Goal: Register for event/course: Sign up to attend an event or enroll in a course

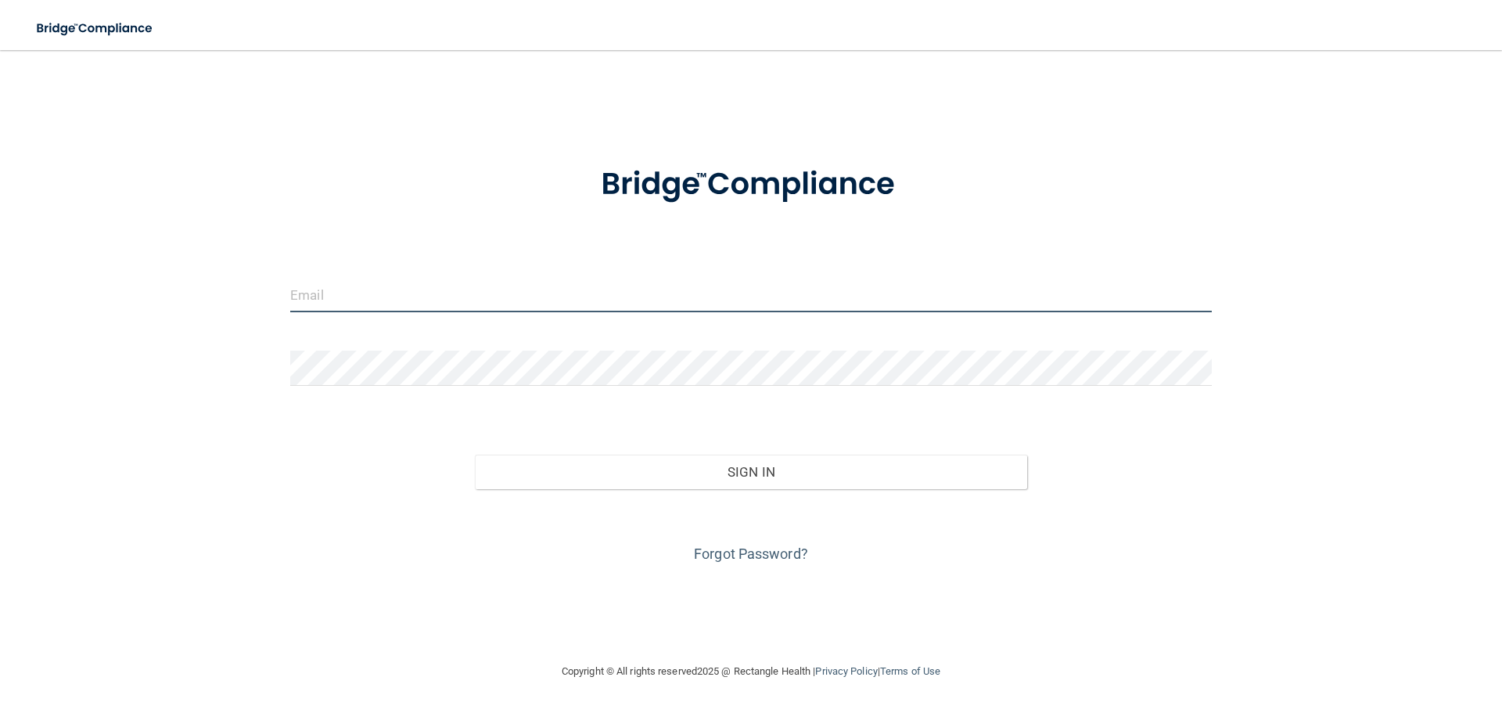
click at [437, 293] on input "email" at bounding box center [751, 294] width 922 height 35
type input "[EMAIL_ADDRESS][DOMAIN_NAME]"
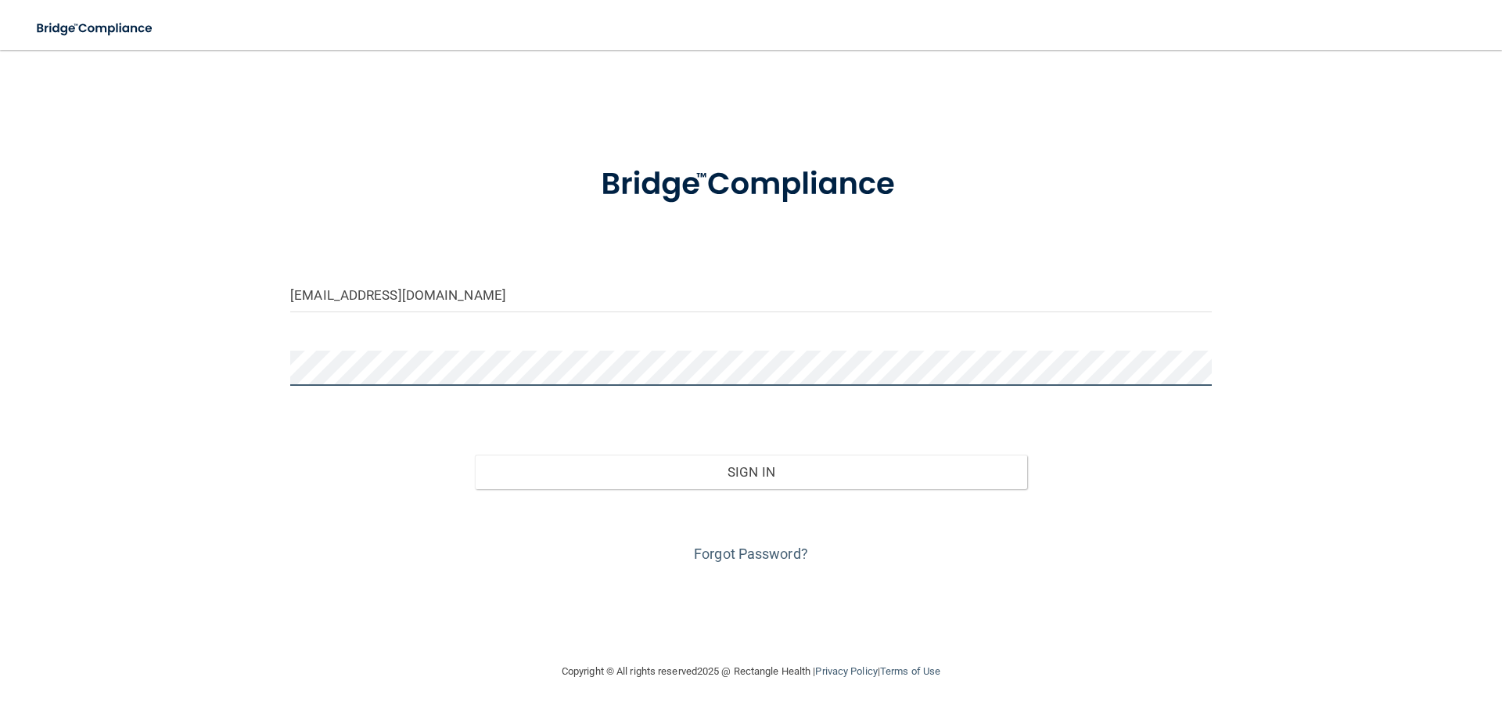
click at [475, 454] on button "Sign In" at bounding box center [751, 471] width 553 height 34
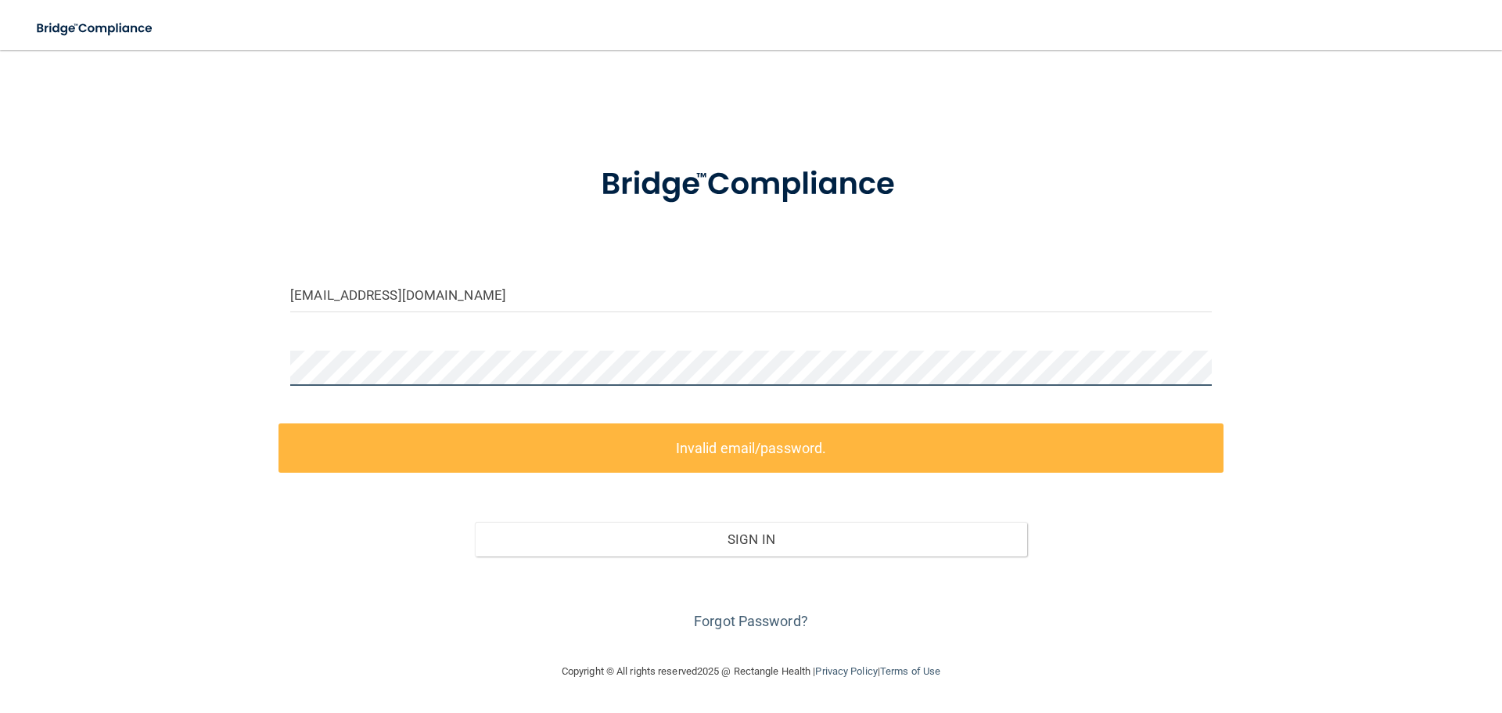
click at [254, 381] on div "[EMAIL_ADDRESS][DOMAIN_NAME] Invalid email/password. You don't have permission …" at bounding box center [750, 356] width 1439 height 580
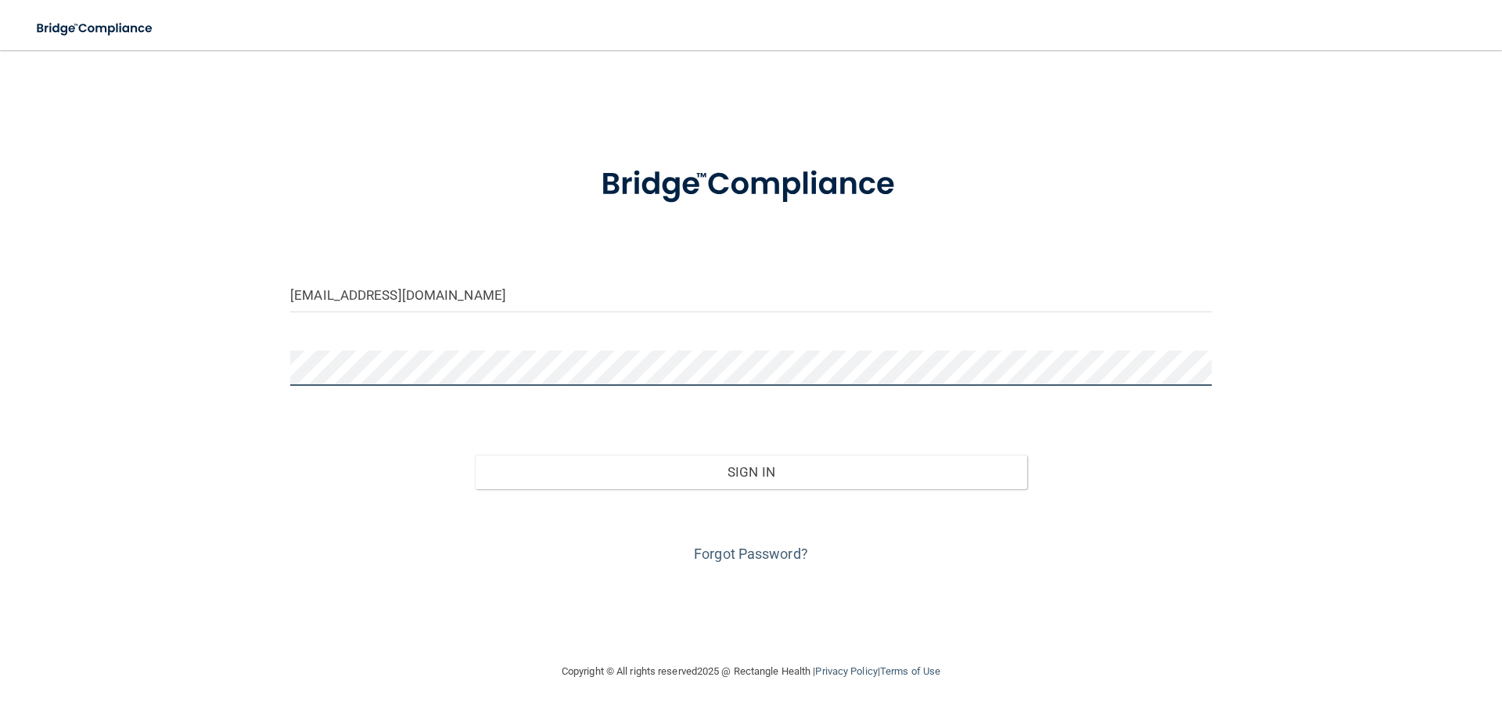
click at [475, 454] on button "Sign In" at bounding box center [751, 471] width 553 height 34
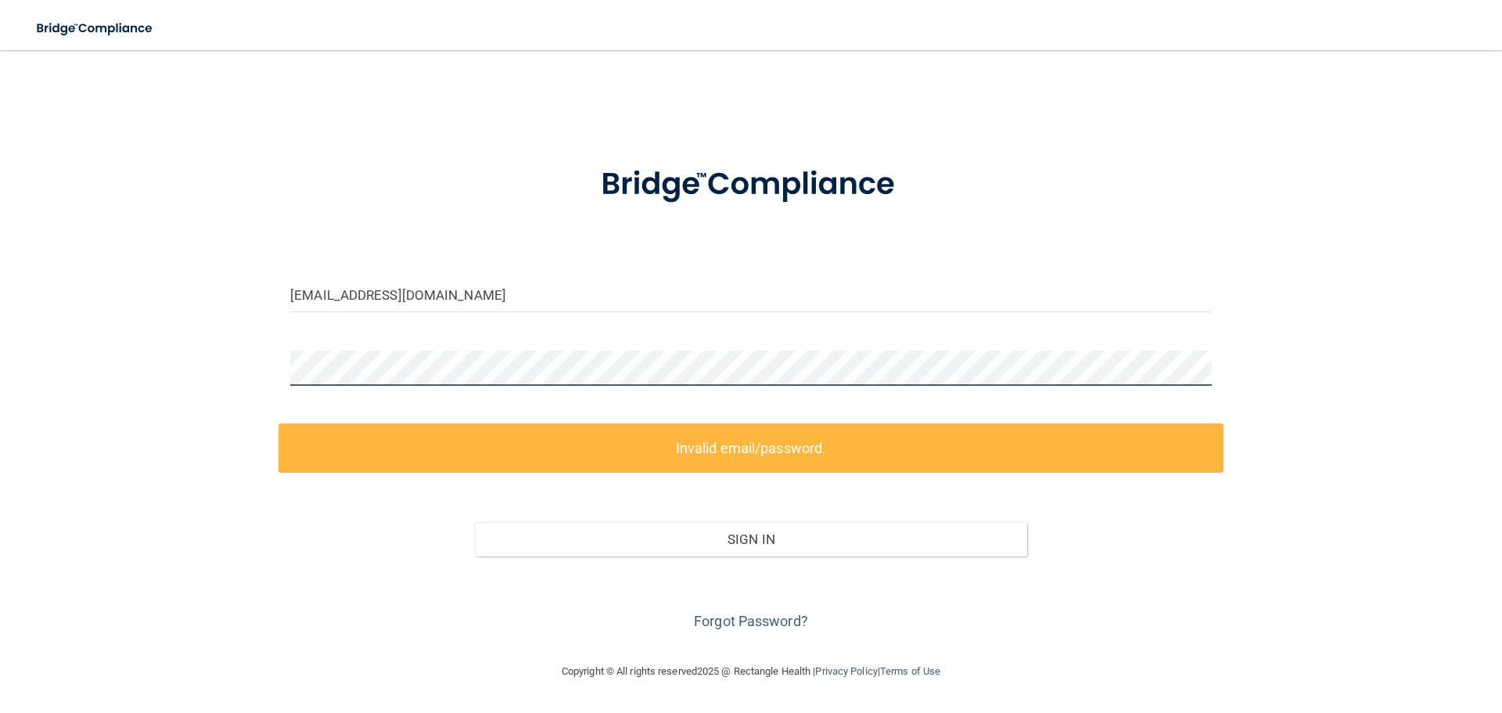
click at [280, 372] on div at bounding box center [750, 373] width 945 height 47
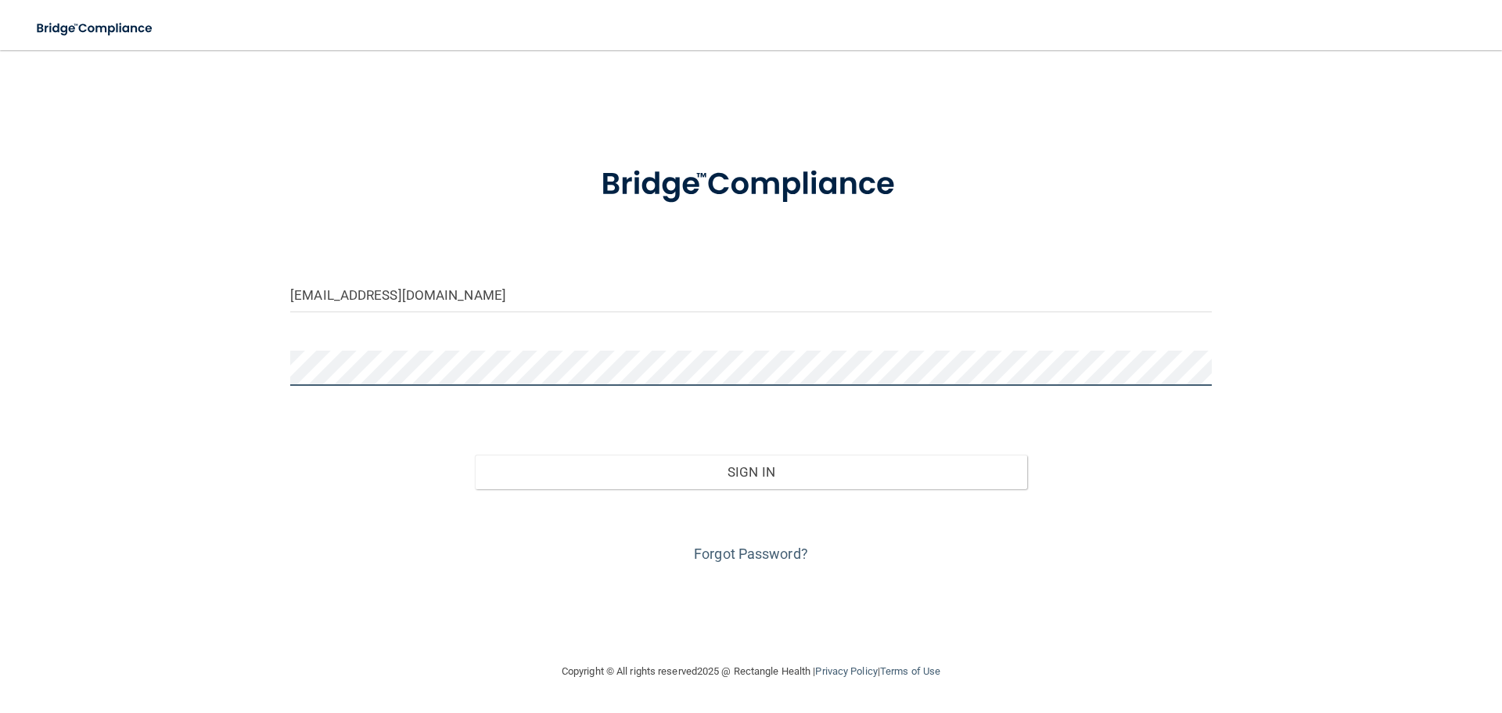
click at [475, 454] on button "Sign In" at bounding box center [751, 471] width 553 height 34
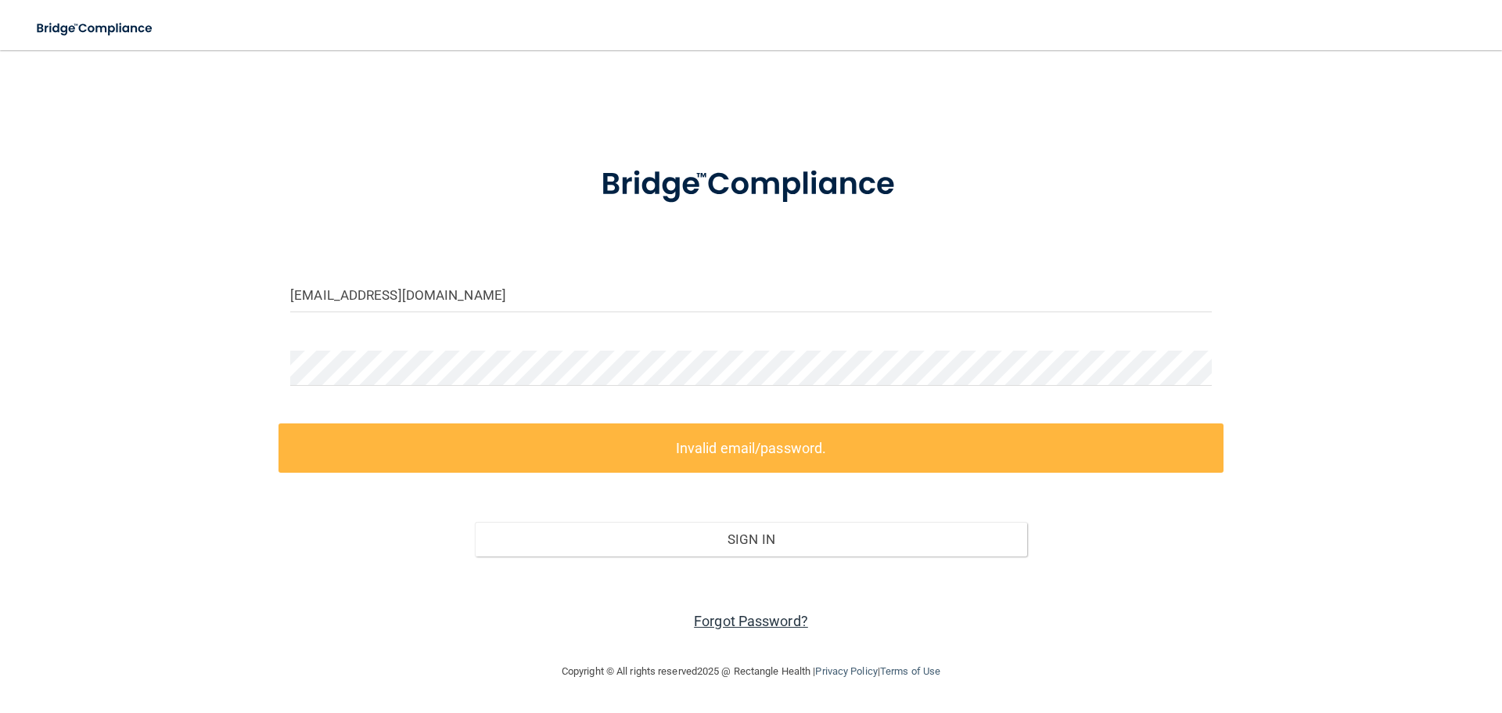
click at [735, 623] on link "Forgot Password?" at bounding box center [751, 621] width 114 height 16
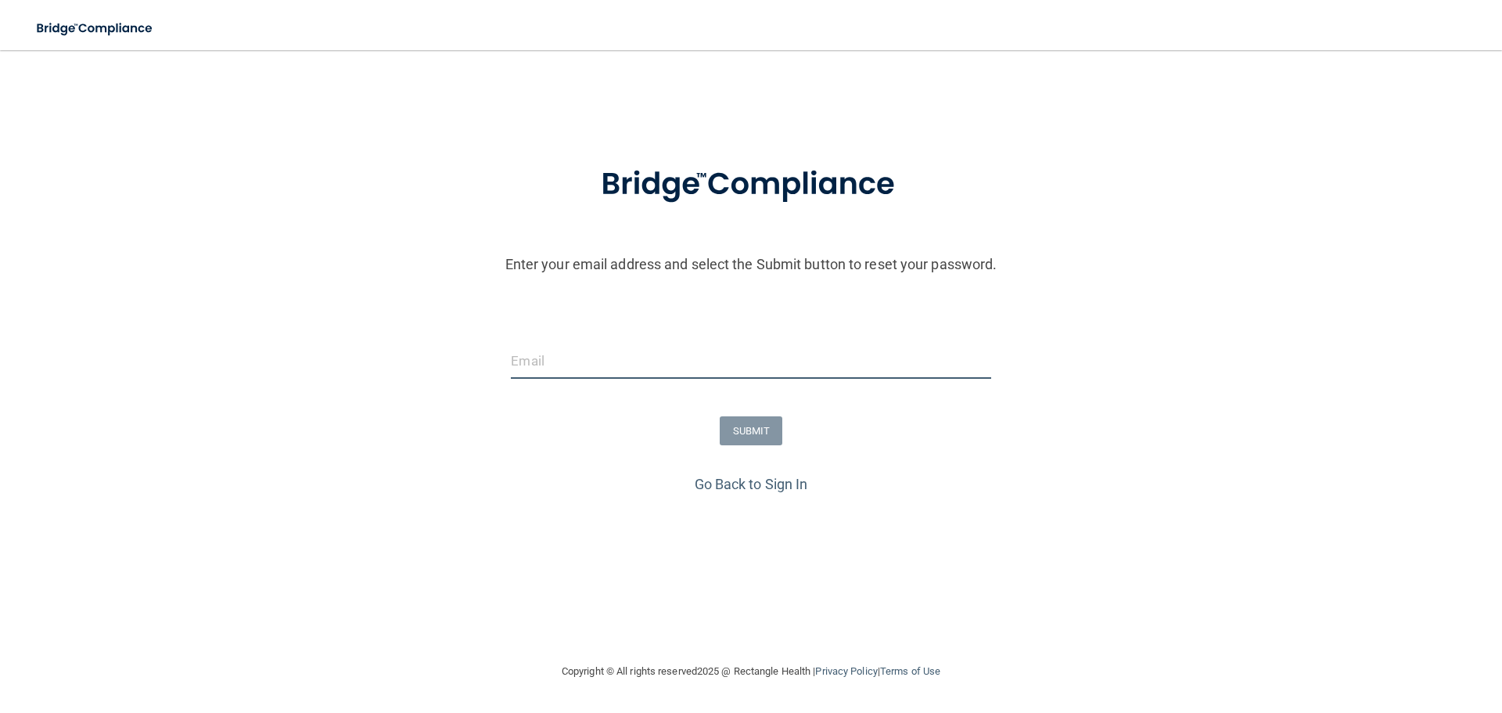
click at [693, 365] on input "email" at bounding box center [751, 360] width 480 height 35
type input "[EMAIL_ADDRESS][DOMAIN_NAME]"
click at [742, 422] on button "SUBMIT" at bounding box center [751, 430] width 63 height 29
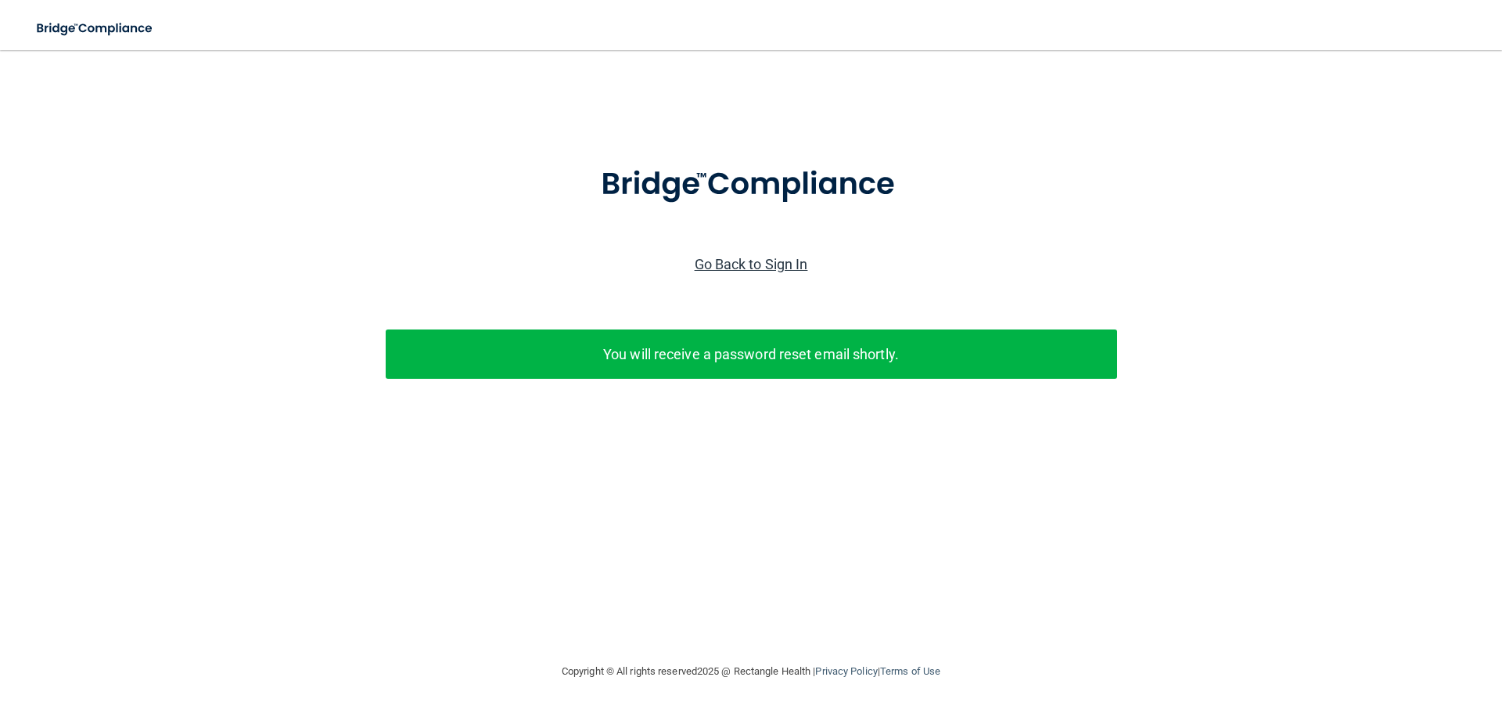
click at [755, 259] on link "Go Back to Sign In" at bounding box center [751, 264] width 113 height 16
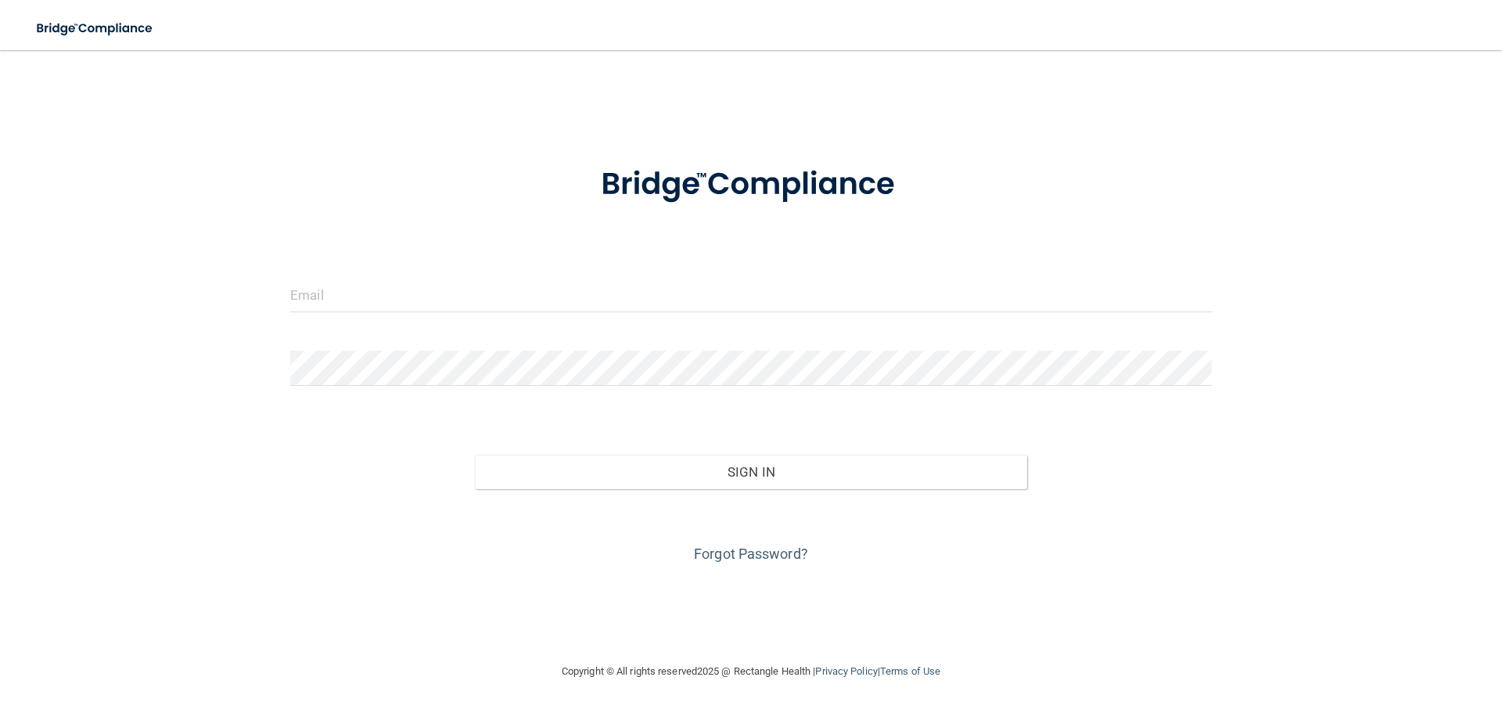
click at [596, 315] on div at bounding box center [750, 300] width 945 height 47
click at [599, 304] on input "email" at bounding box center [751, 294] width 922 height 35
type input "[EMAIL_ADDRESS][DOMAIN_NAME]"
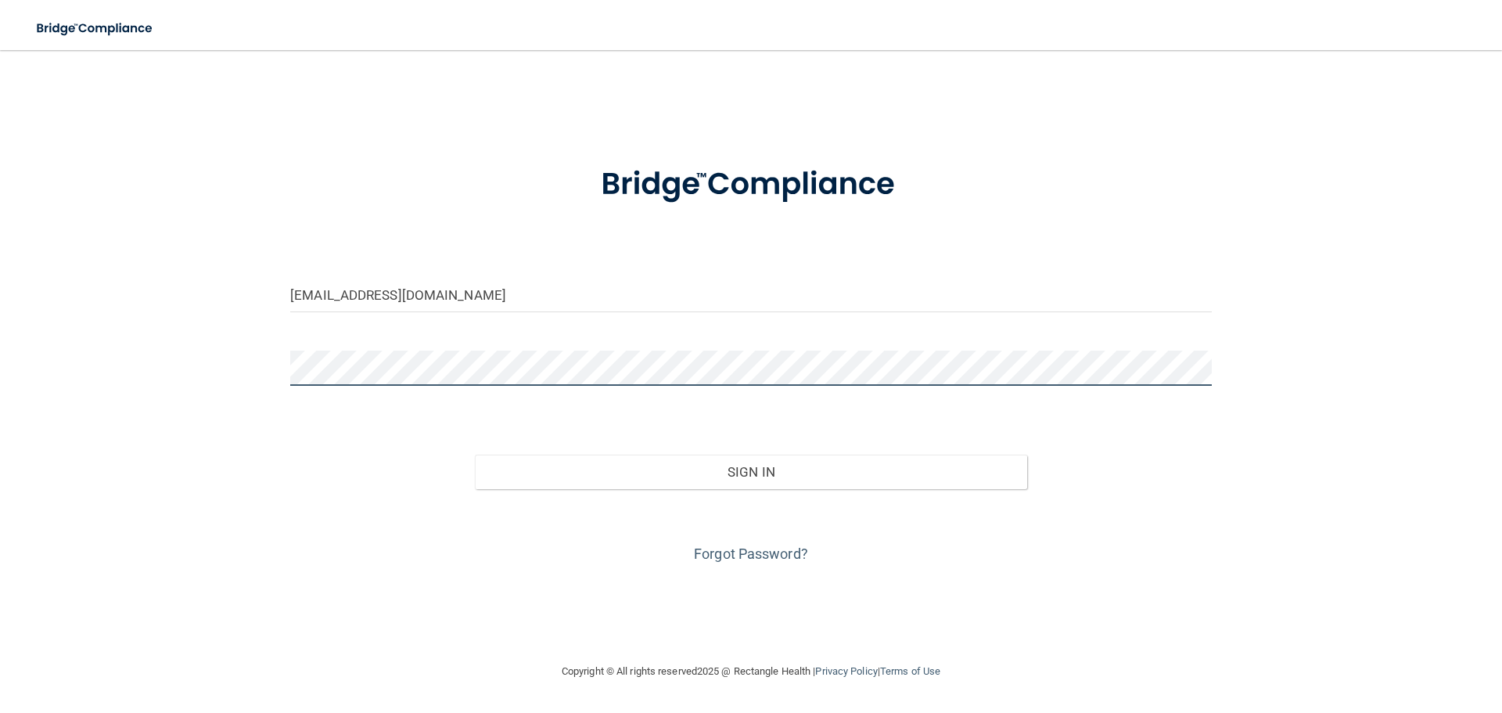
click at [475, 454] on button "Sign In" at bounding box center [751, 471] width 553 height 34
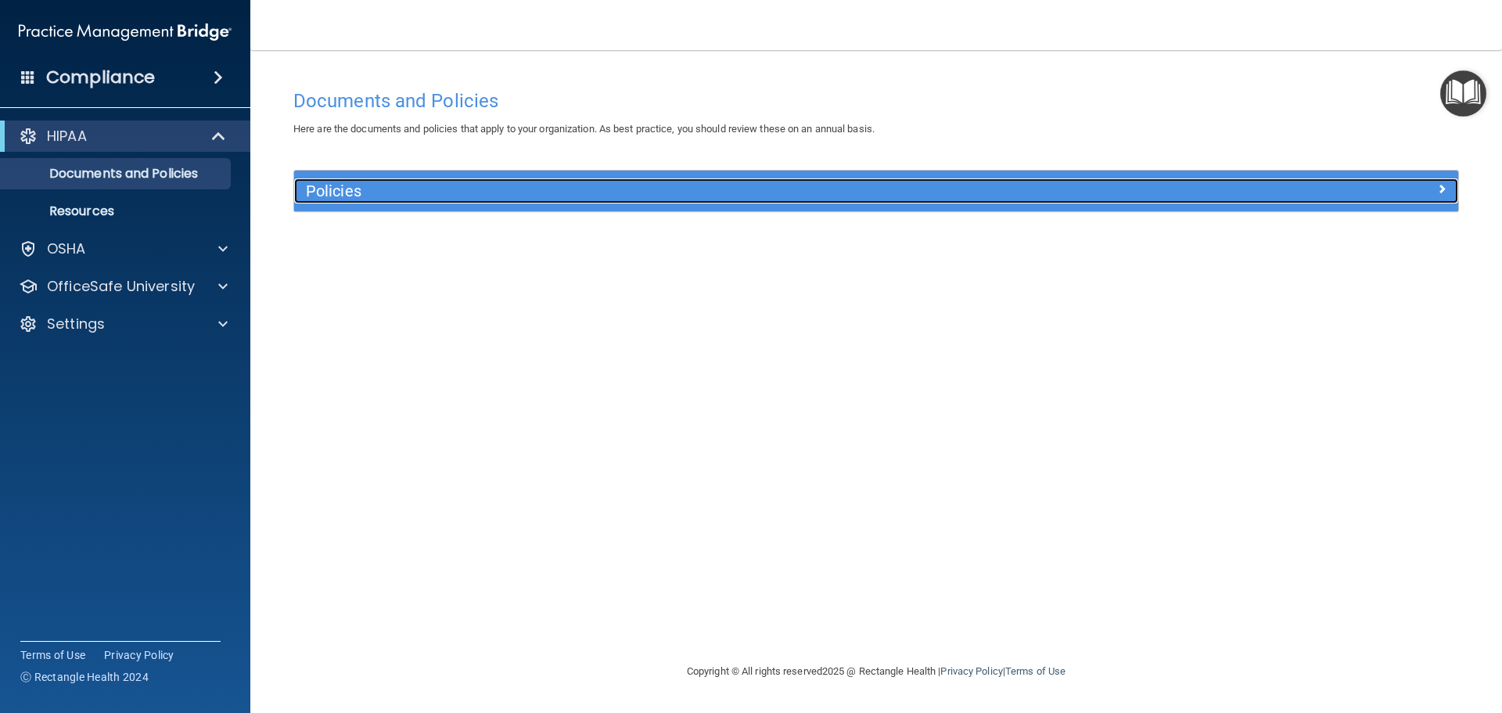
click at [319, 199] on h5 "Policies" at bounding box center [731, 190] width 850 height 17
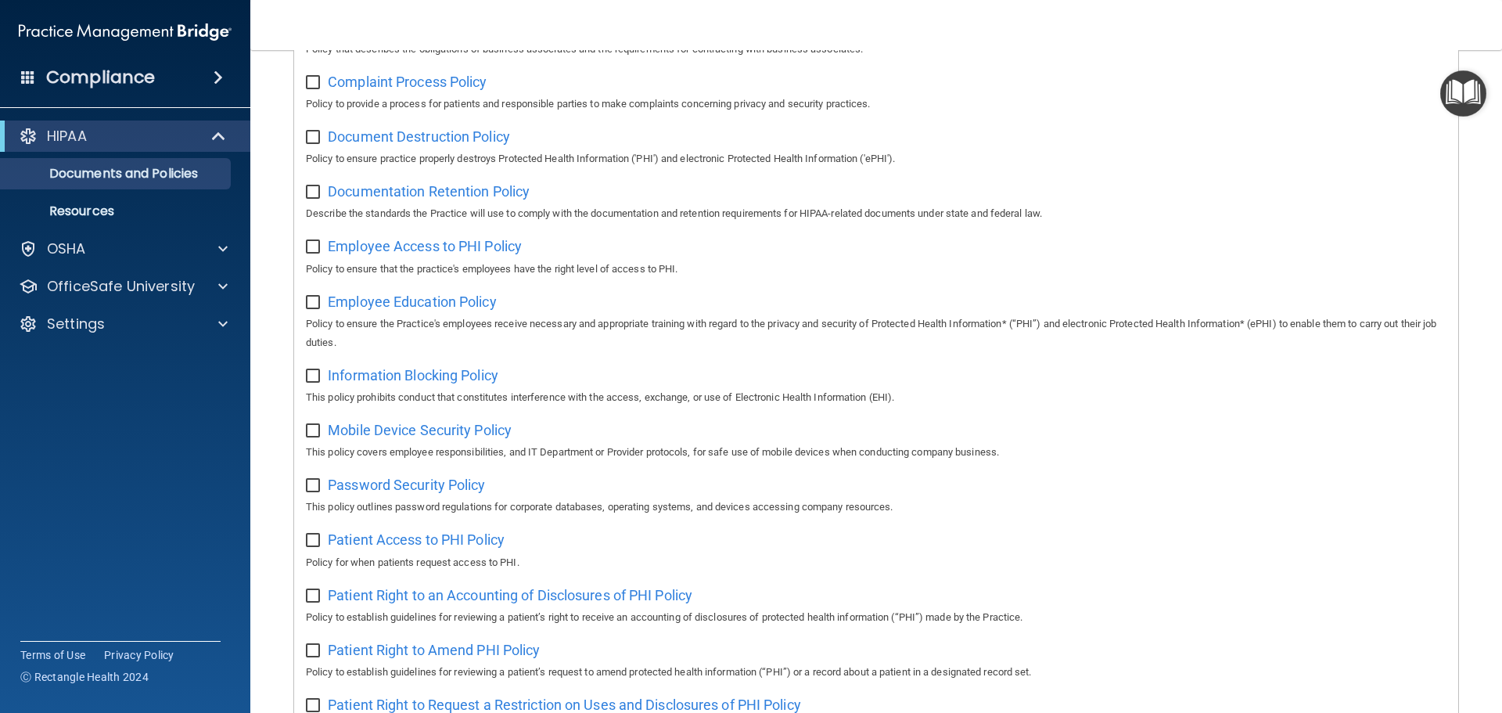
scroll to position [309, 0]
click at [95, 183] on link "Documents and Policies" at bounding box center [107, 173] width 246 height 31
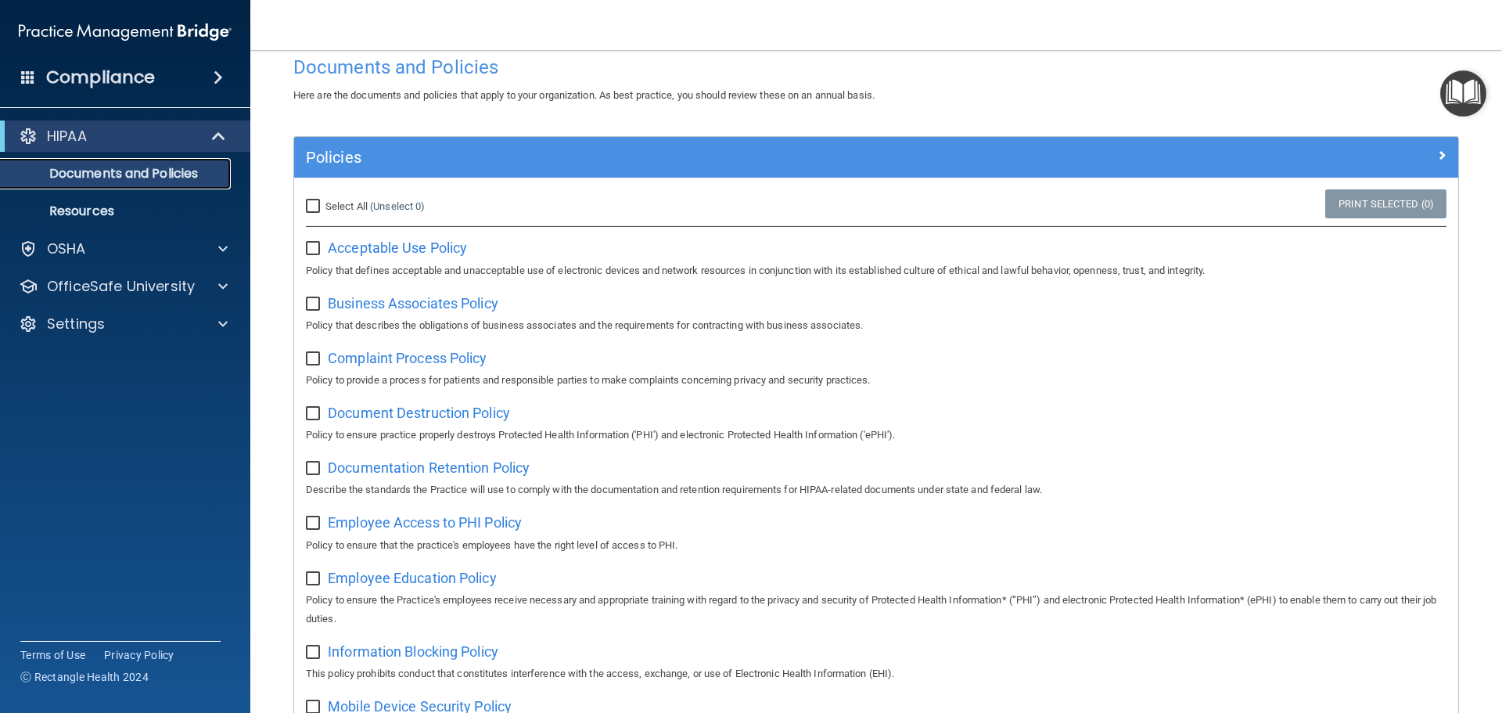
scroll to position [0, 0]
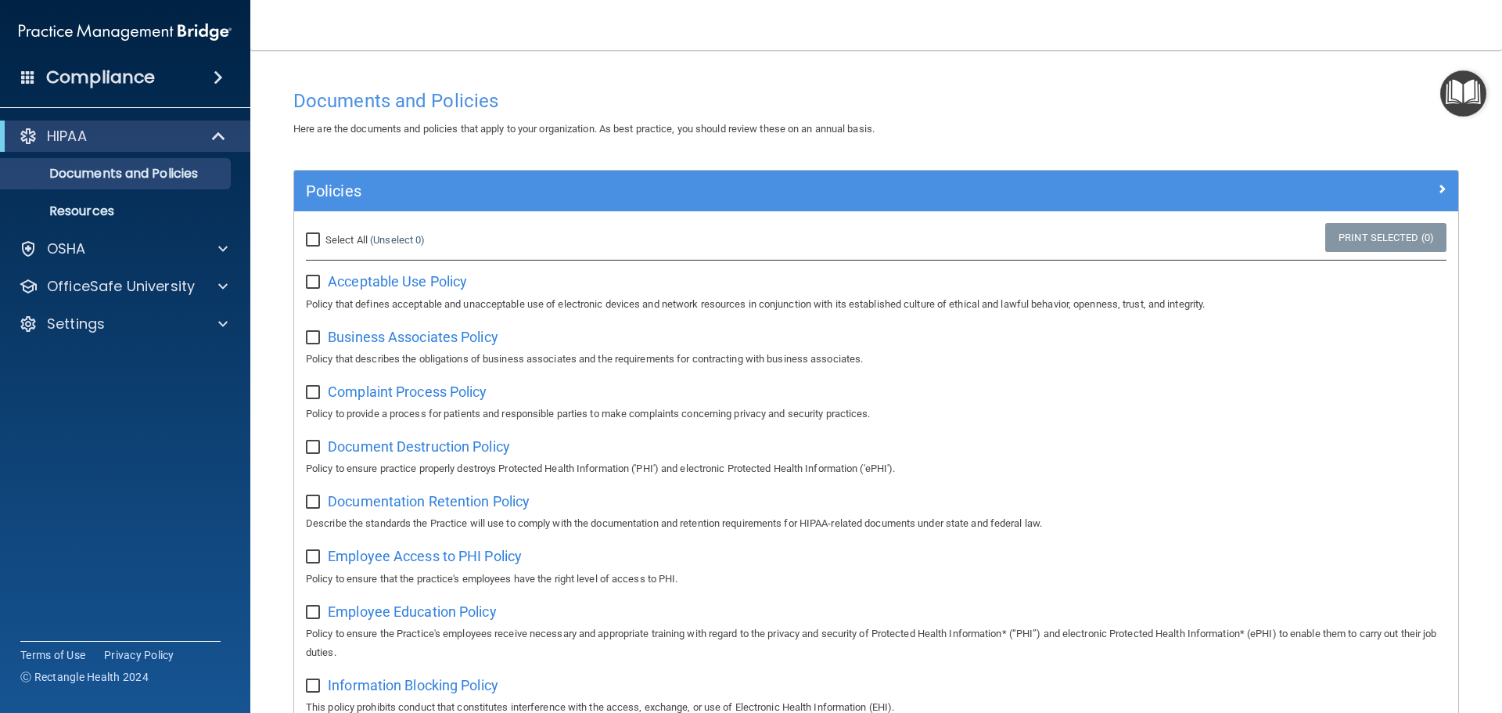
click at [213, 84] on div "Compliance" at bounding box center [125, 77] width 250 height 34
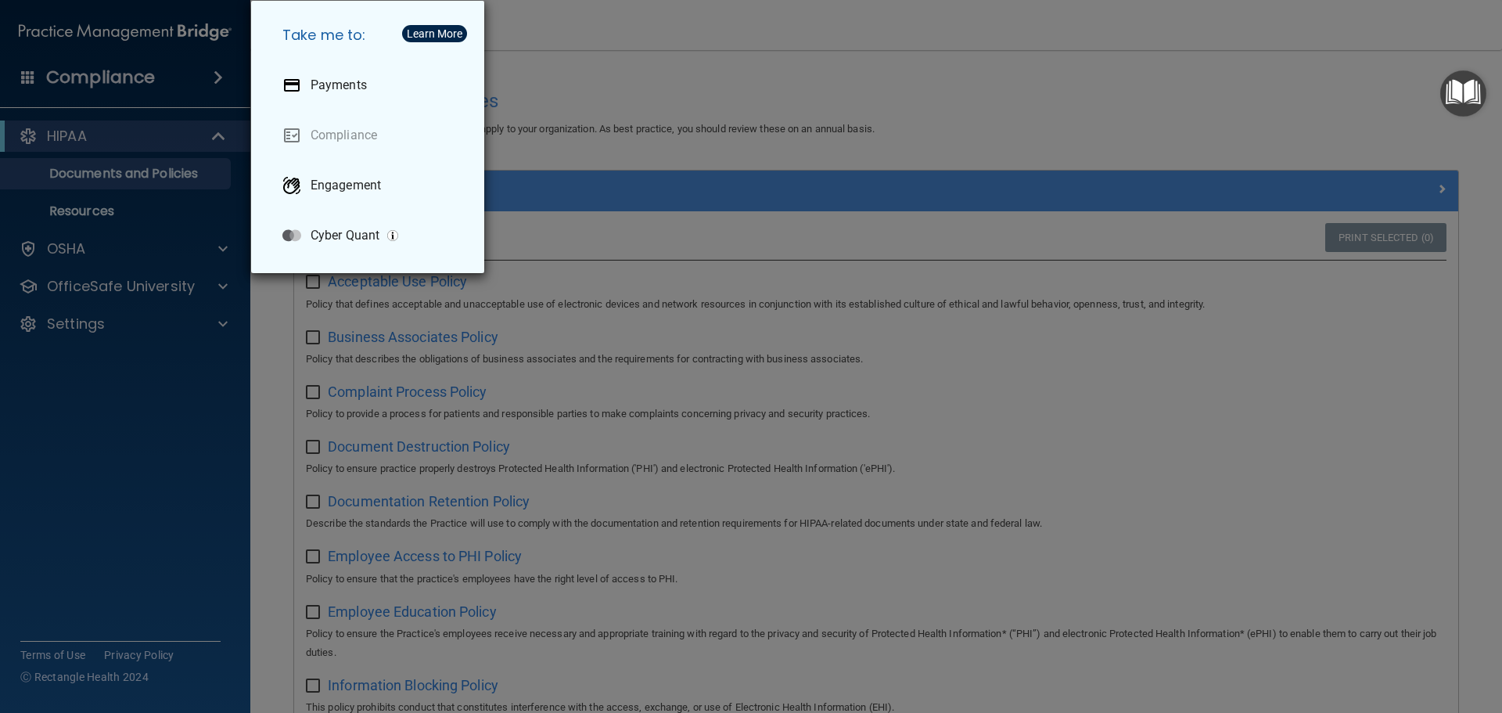
click at [91, 75] on div "Take me to: Payments Compliance Engagement Cyber Quant" at bounding box center [751, 356] width 1502 height 713
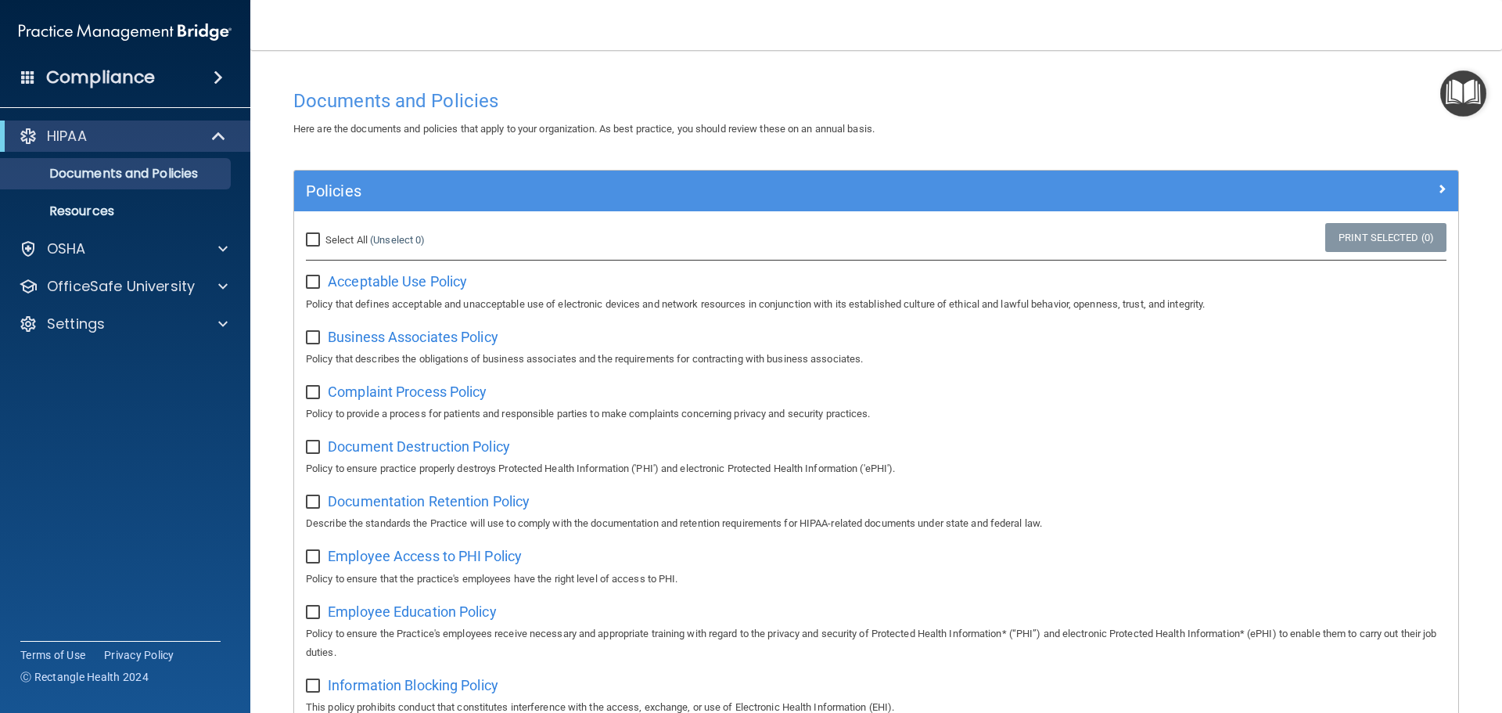
click at [20, 79] on div "Compliance" at bounding box center [125, 77] width 250 height 34
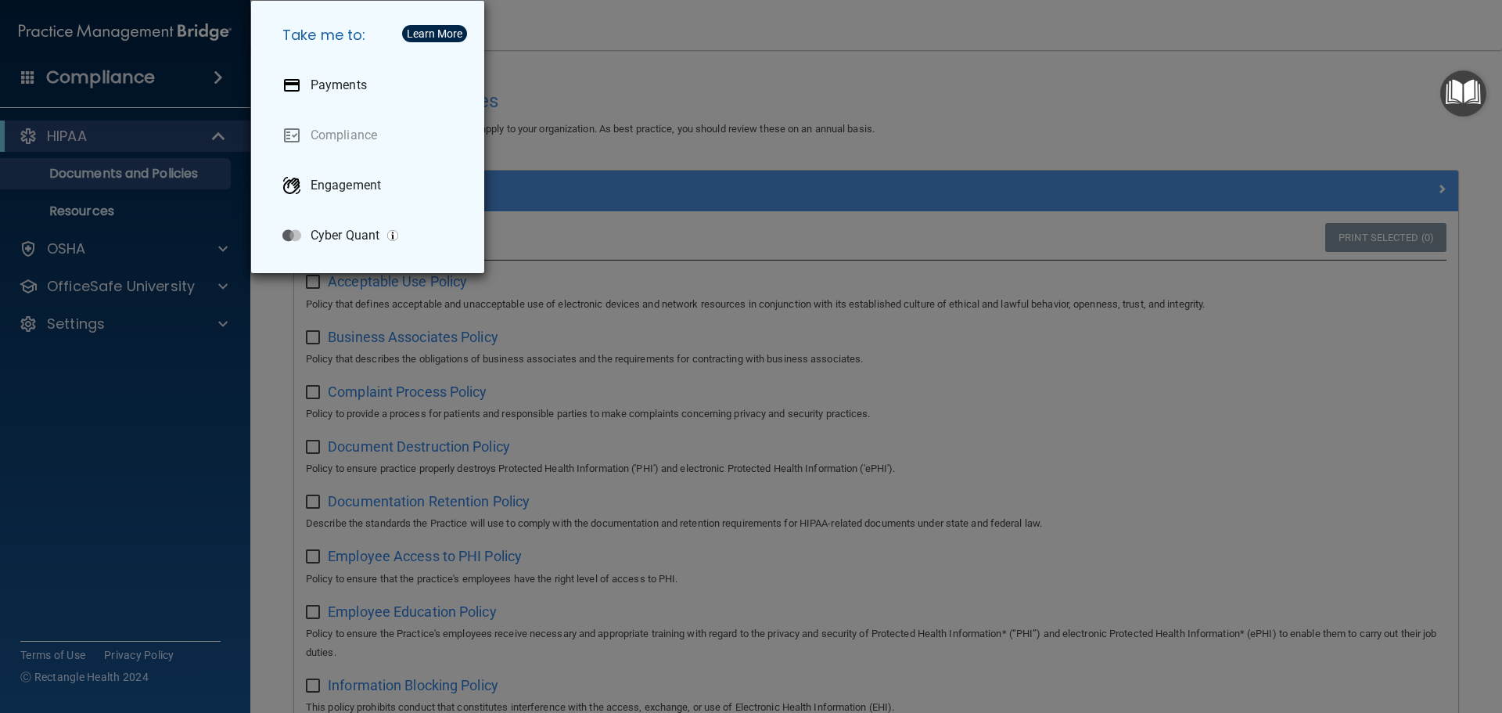
click at [183, 353] on div "Take me to: Payments Compliance Engagement Cyber Quant" at bounding box center [751, 356] width 1502 height 713
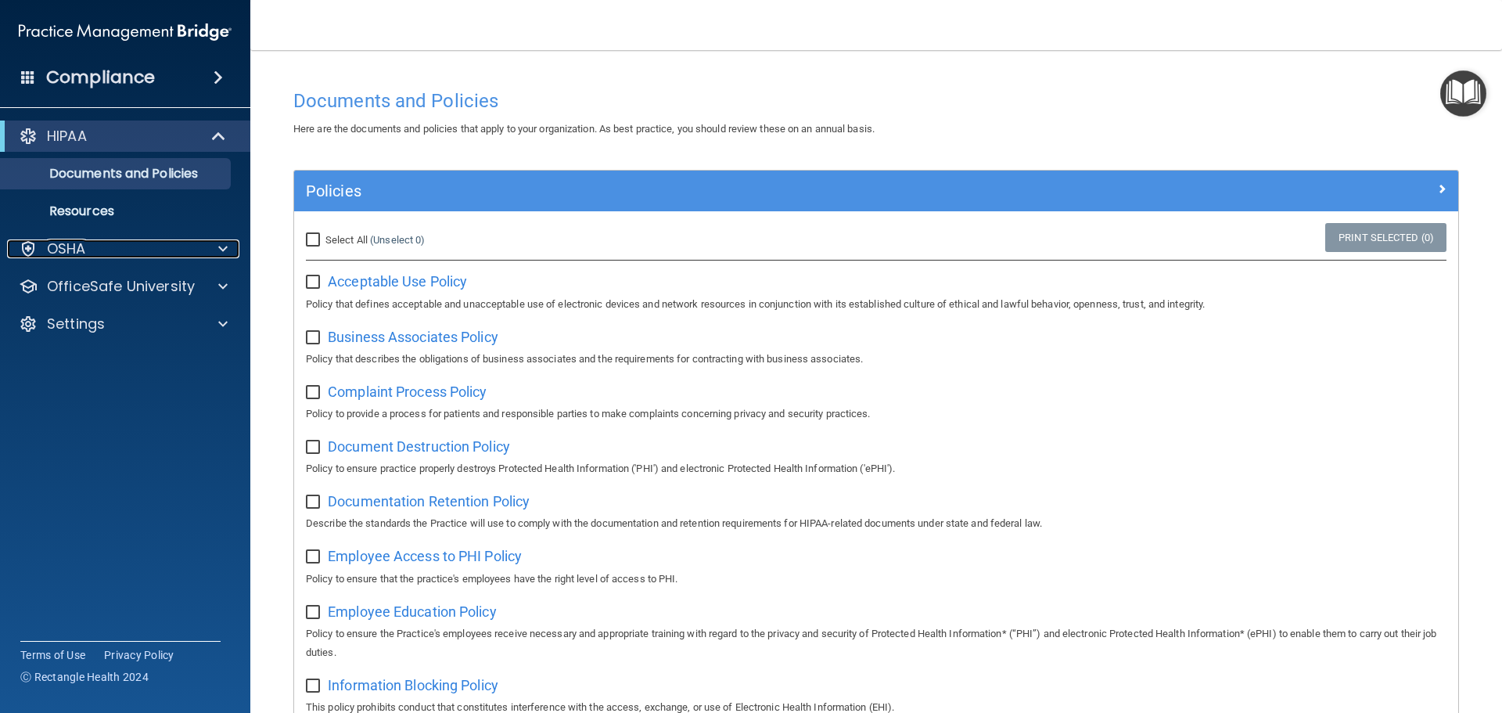
click at [109, 246] on div "OSHA" at bounding box center [104, 248] width 194 height 19
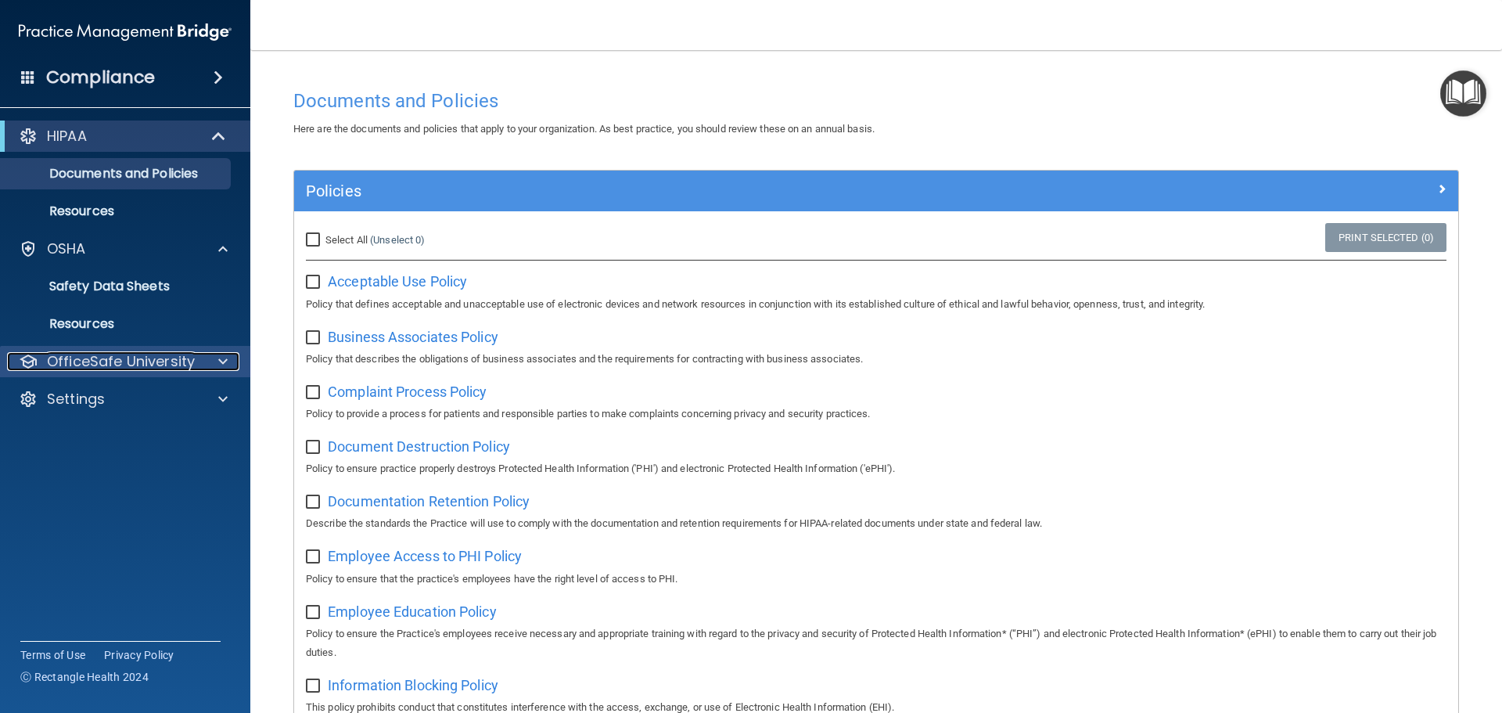
click at [121, 365] on p "OfficeSafe University" at bounding box center [121, 361] width 148 height 19
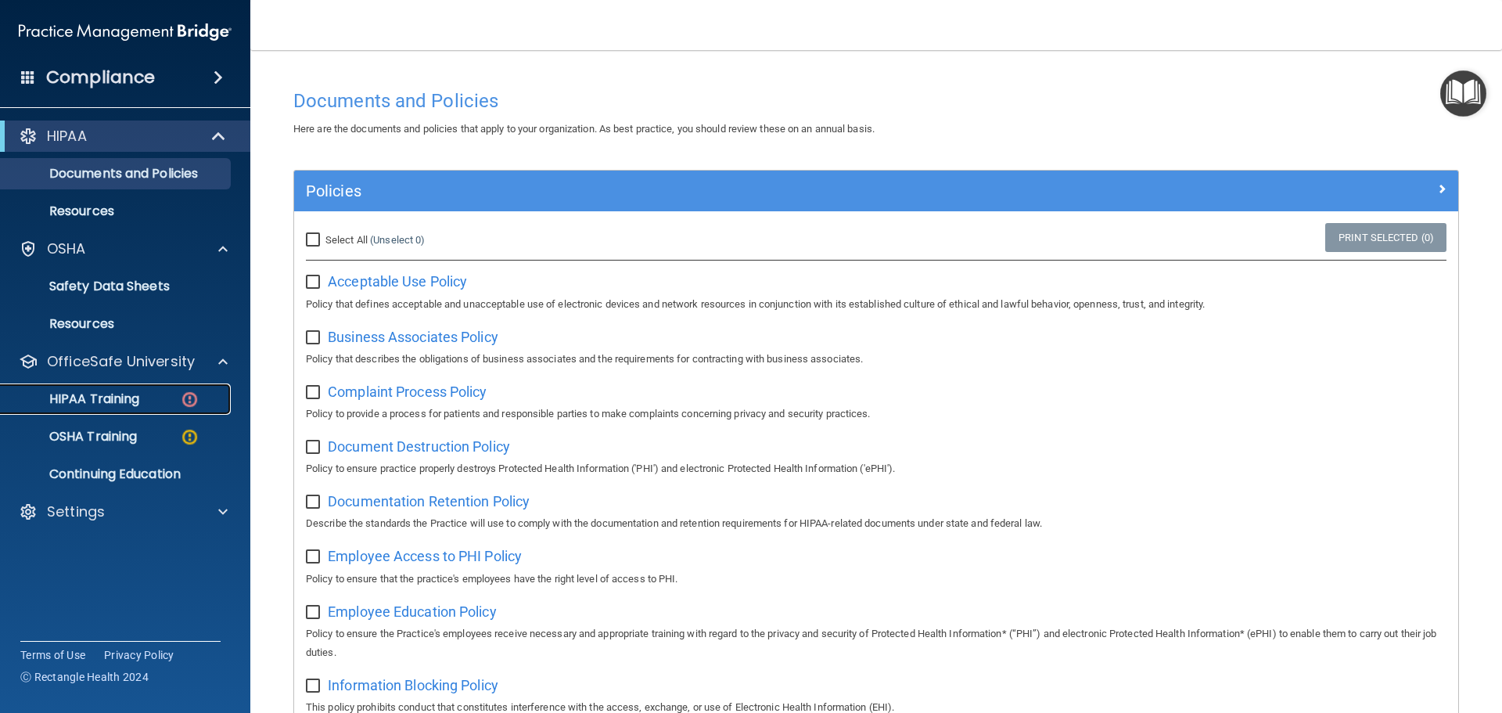
click at [156, 401] on div "HIPAA Training" at bounding box center [117, 399] width 214 height 16
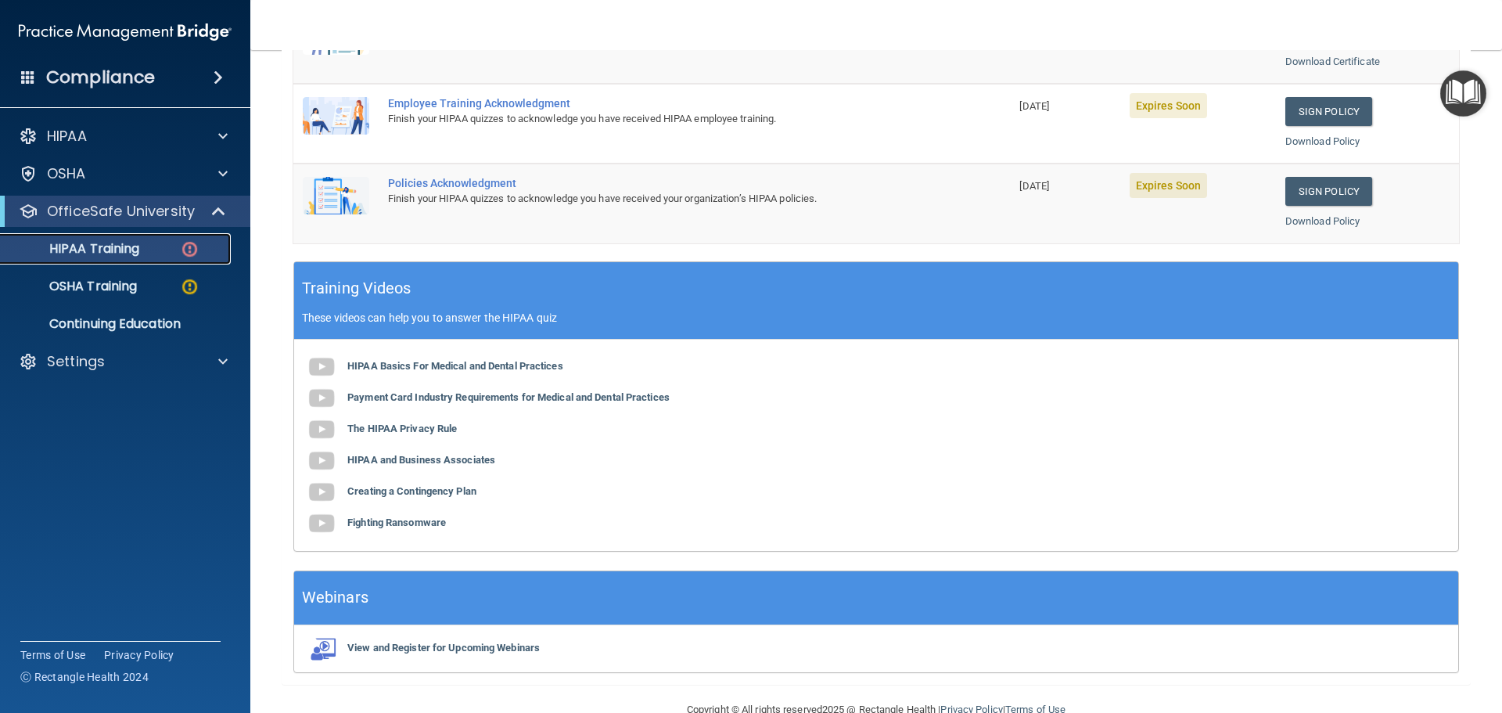
scroll to position [465, 0]
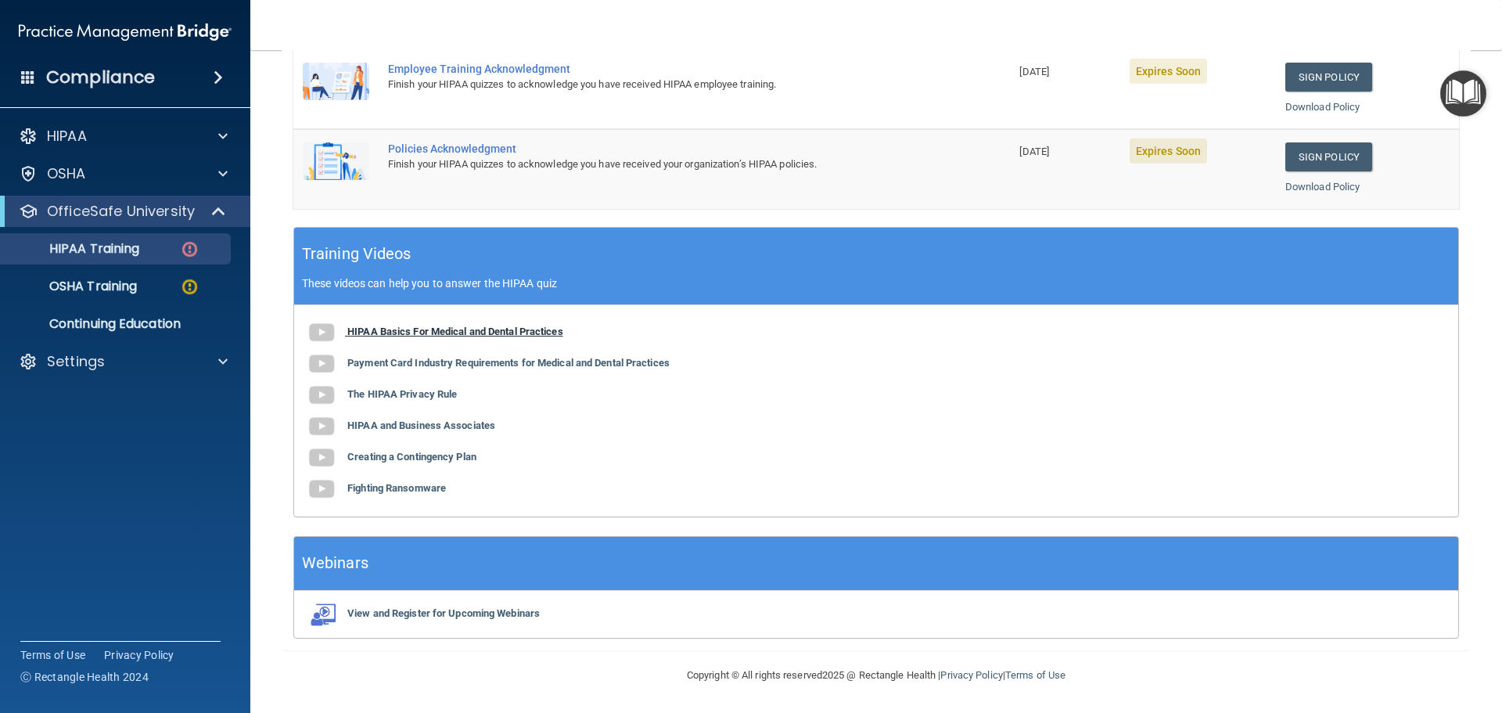
click at [415, 334] on b "HIPAA Basics For Medical and Dental Practices" at bounding box center [455, 331] width 216 height 12
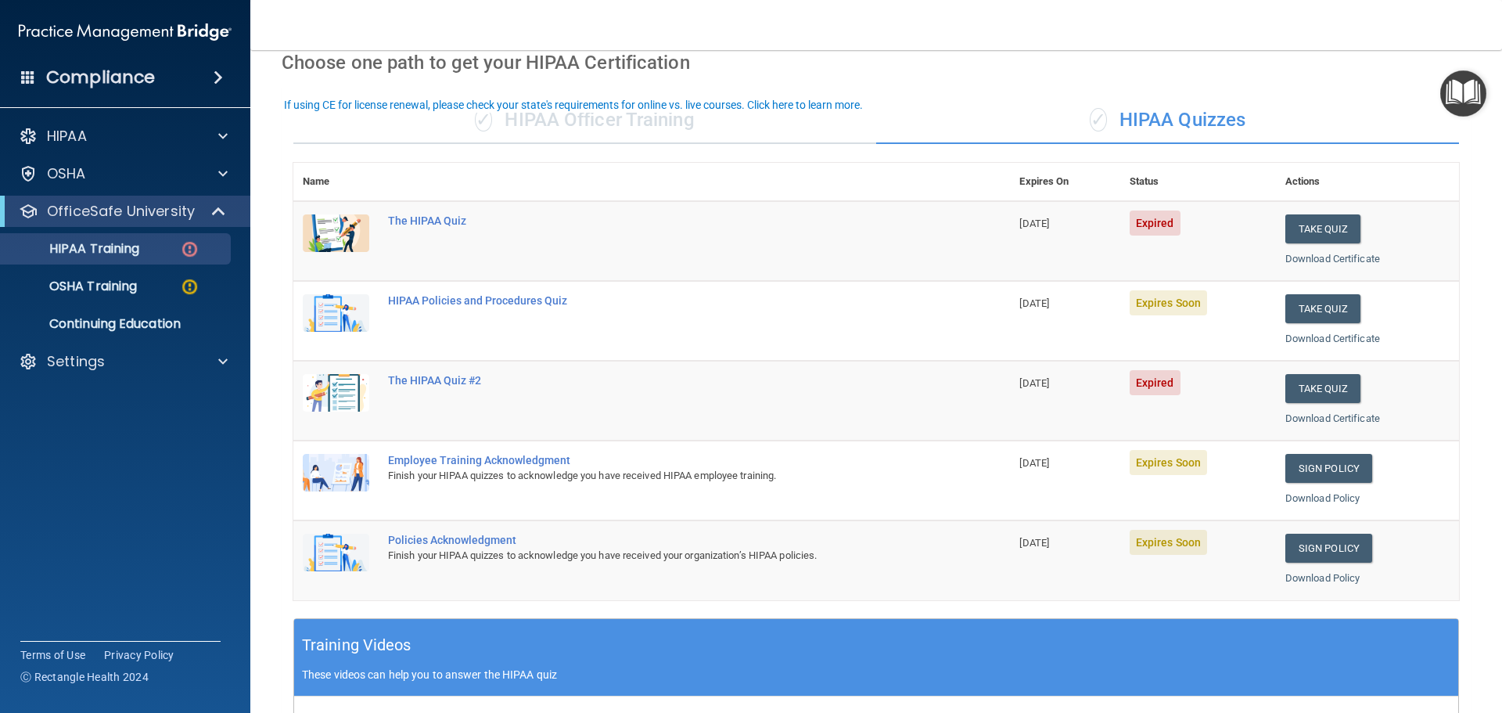
scroll to position [0, 0]
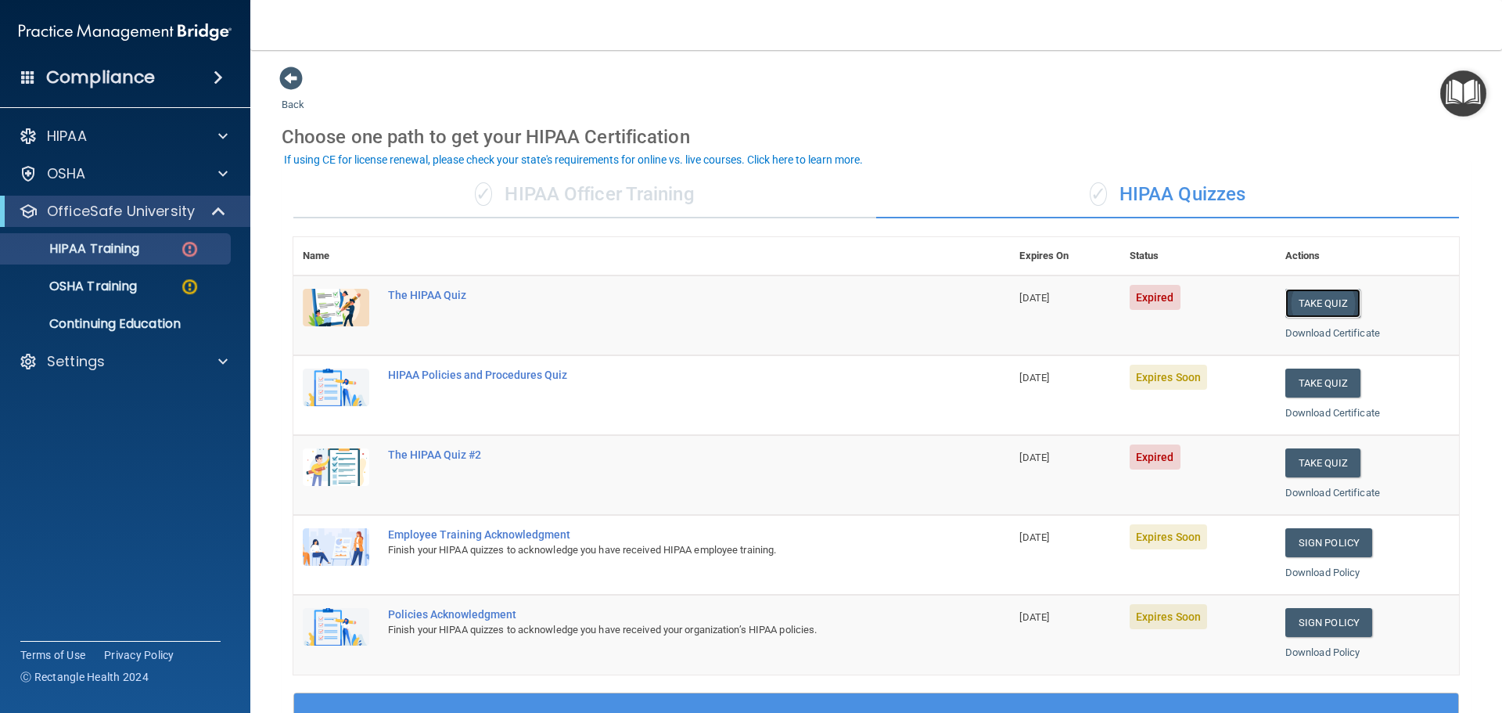
click at [1312, 302] on button "Take Quiz" at bounding box center [1322, 303] width 75 height 29
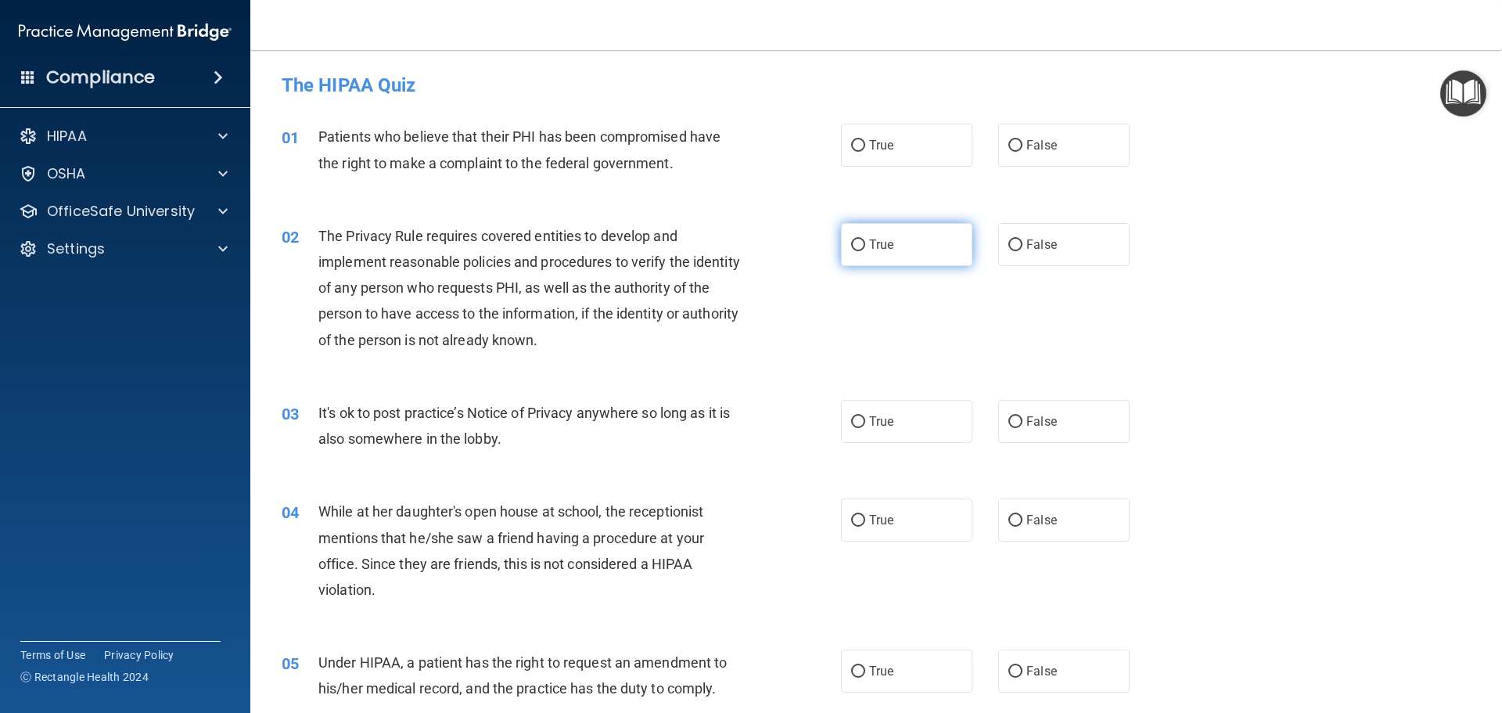
click at [841, 243] on label "True" at bounding box center [906, 244] width 131 height 43
click at [851, 243] on input "True" at bounding box center [858, 245] width 14 height 12
radio input "true"
click at [844, 426] on label "True" at bounding box center [906, 421] width 131 height 43
click at [851, 426] on input "True" at bounding box center [858, 422] width 14 height 12
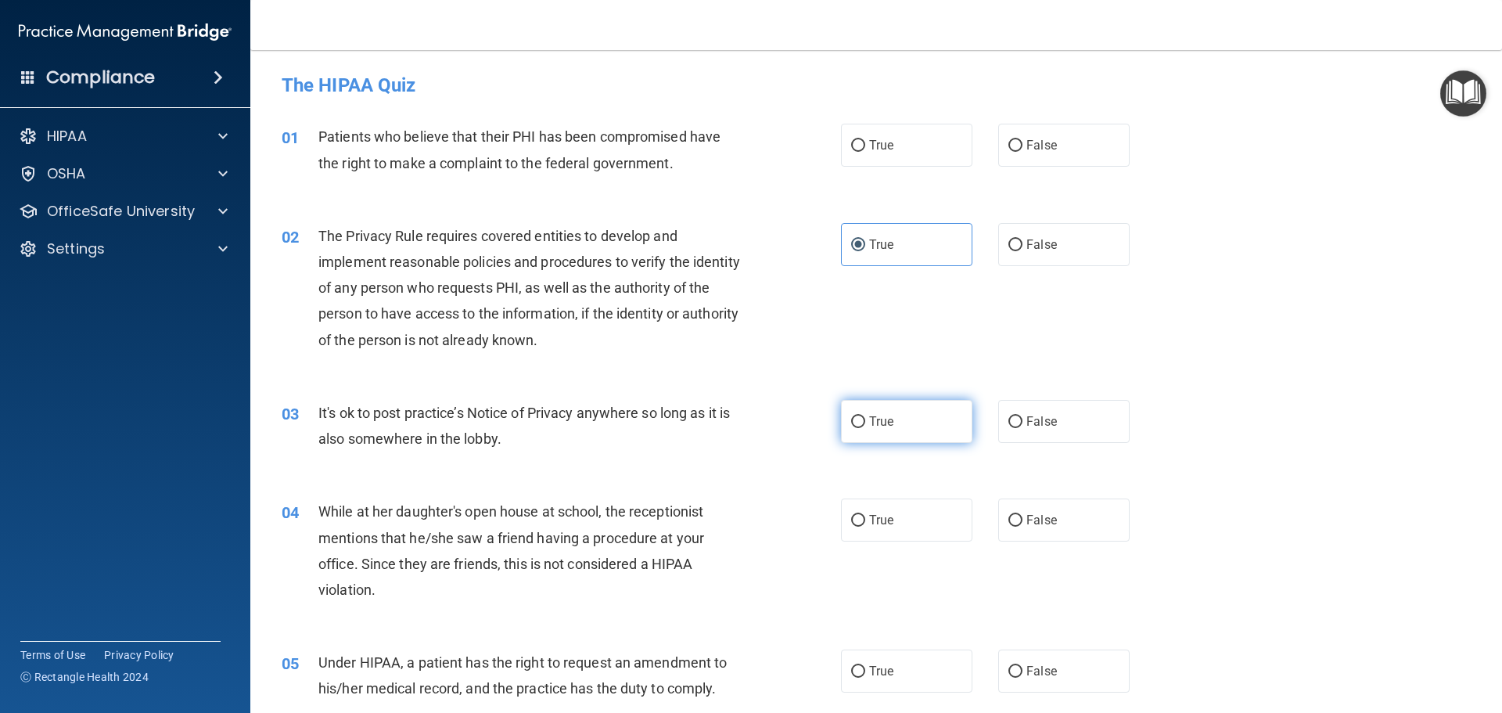
radio input "true"
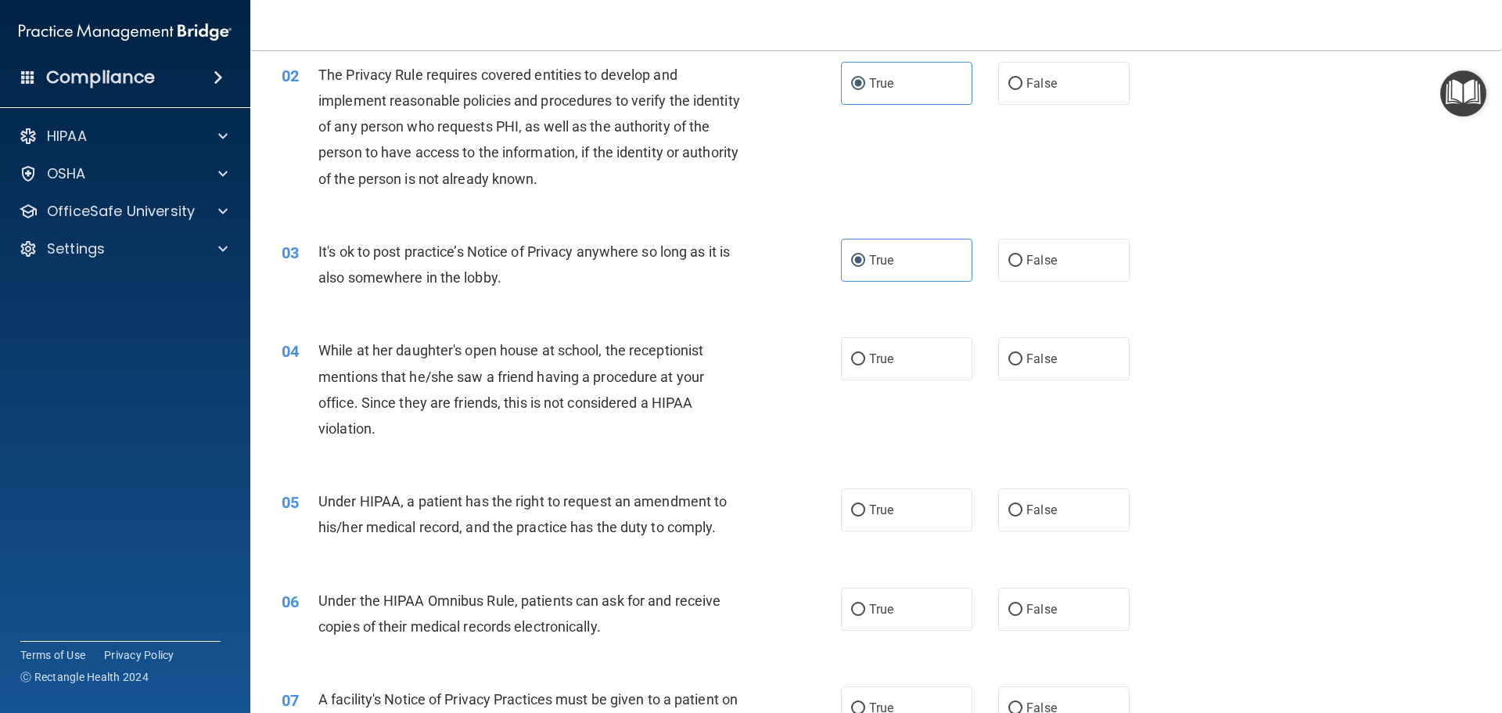
scroll to position [235, 0]
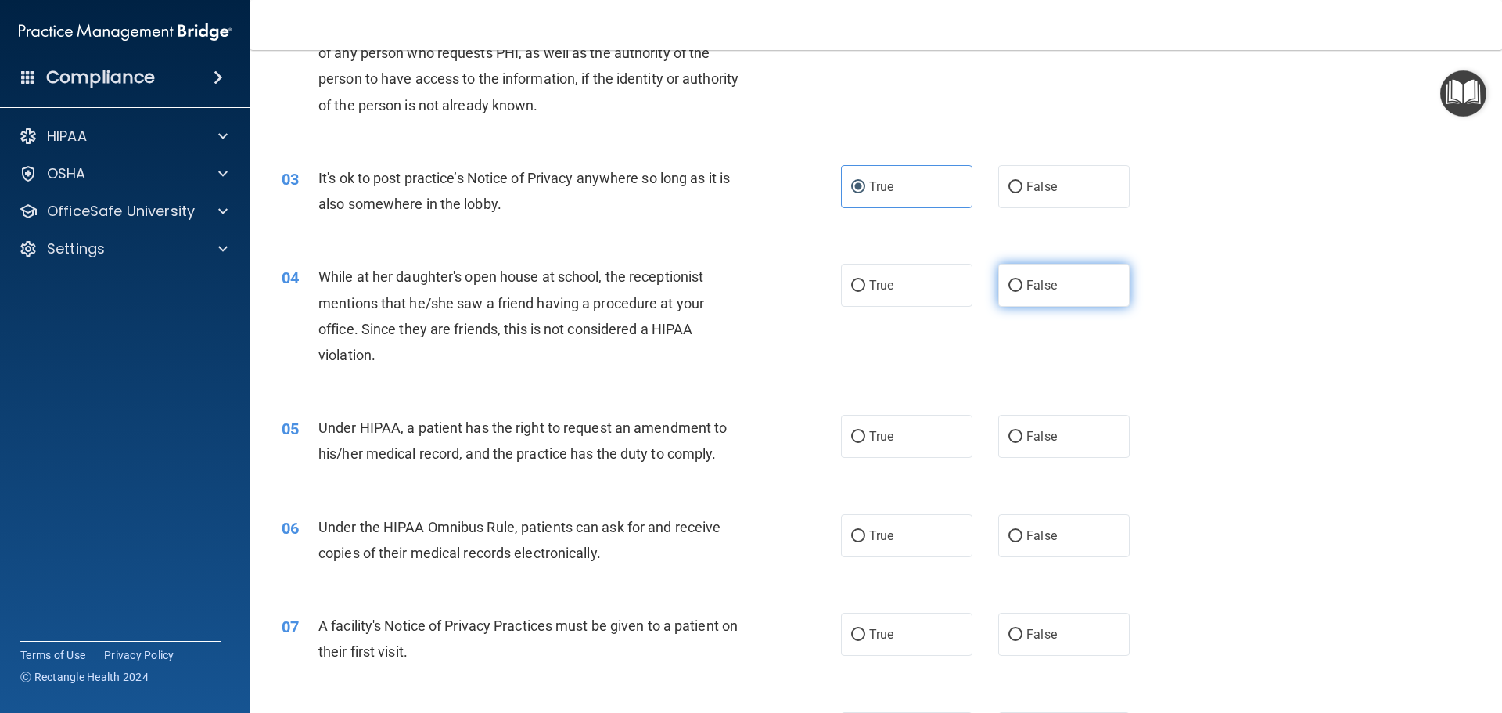
click at [999, 285] on label "False" at bounding box center [1063, 285] width 131 height 43
click at [1008, 285] on input "False" at bounding box center [1015, 286] width 14 height 12
radio input "true"
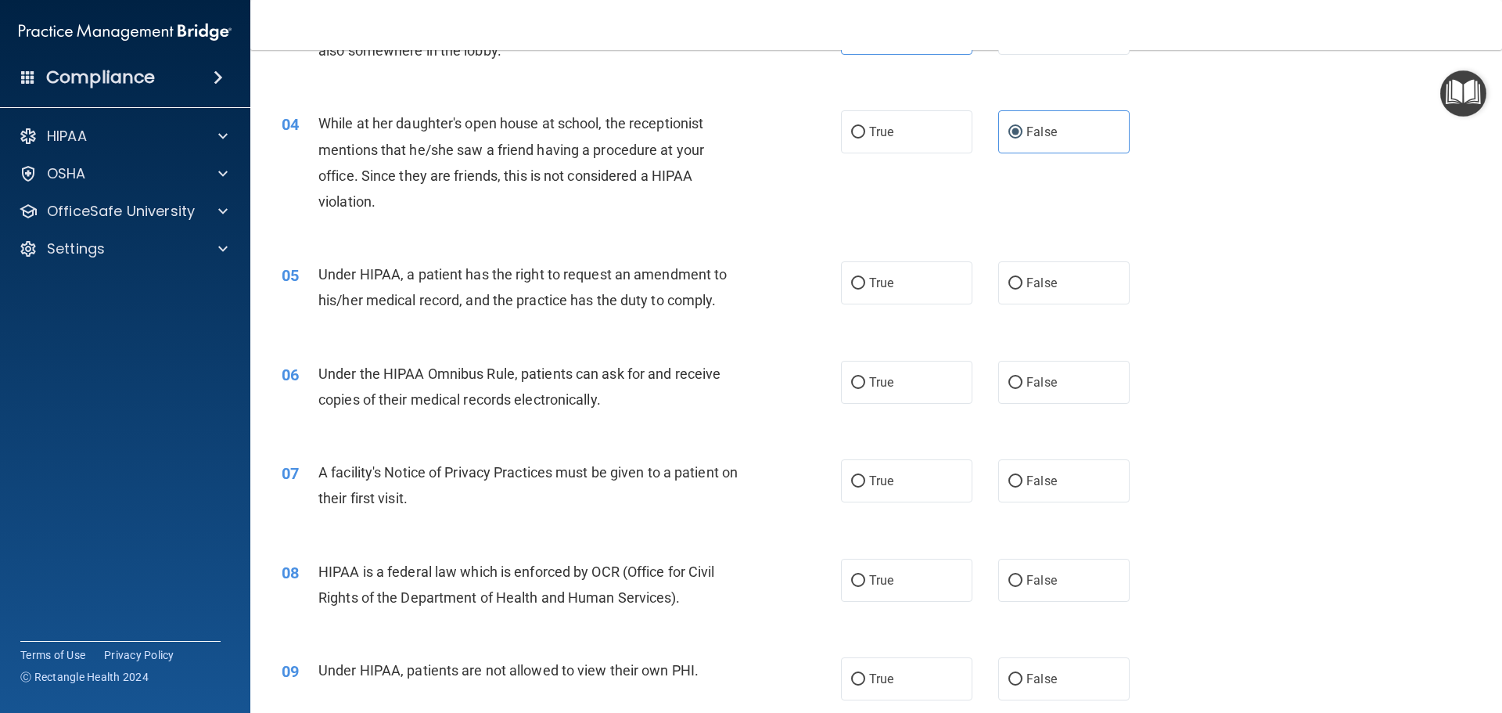
scroll to position [391, 0]
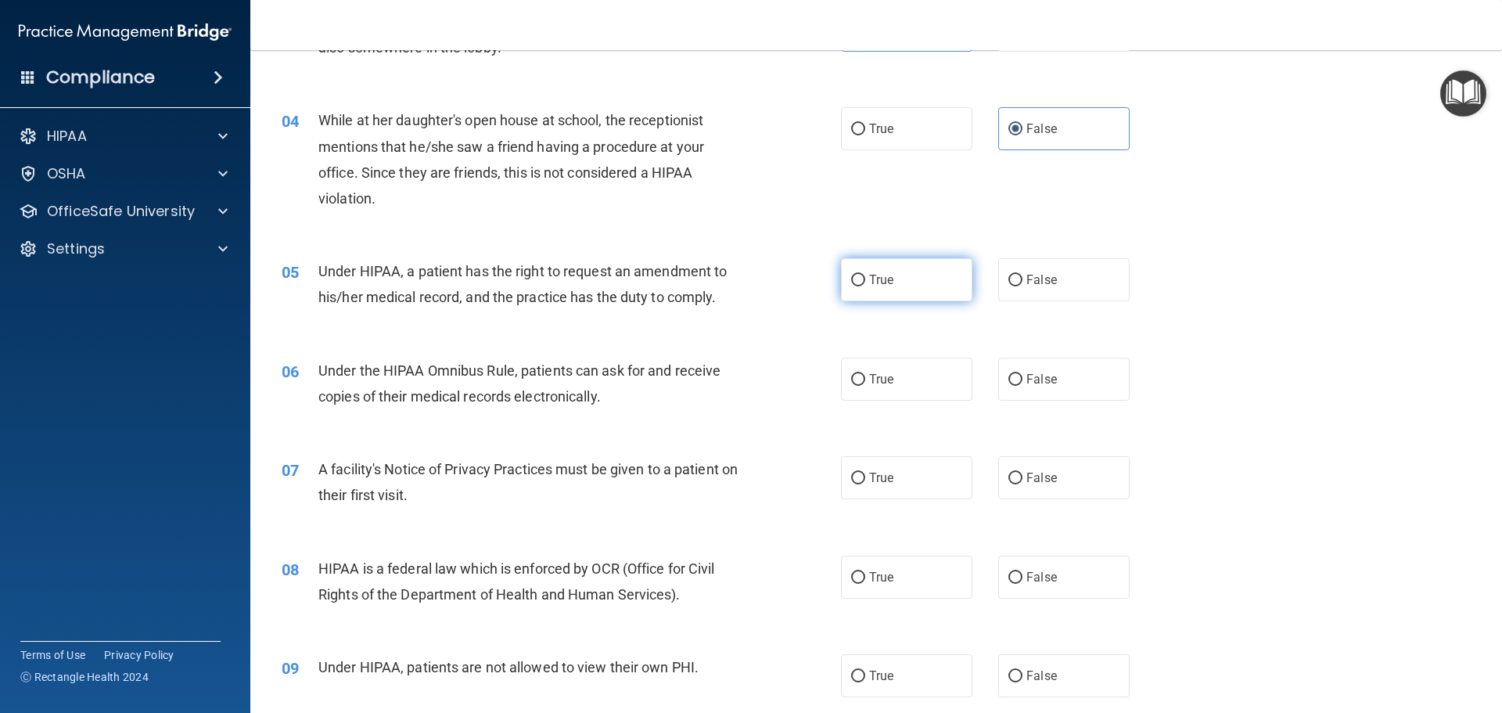
click at [856, 282] on input "True" at bounding box center [858, 281] width 14 height 12
radio input "true"
click at [867, 387] on label "True" at bounding box center [906, 378] width 131 height 43
click at [865, 386] on input "True" at bounding box center [858, 380] width 14 height 12
radio input "true"
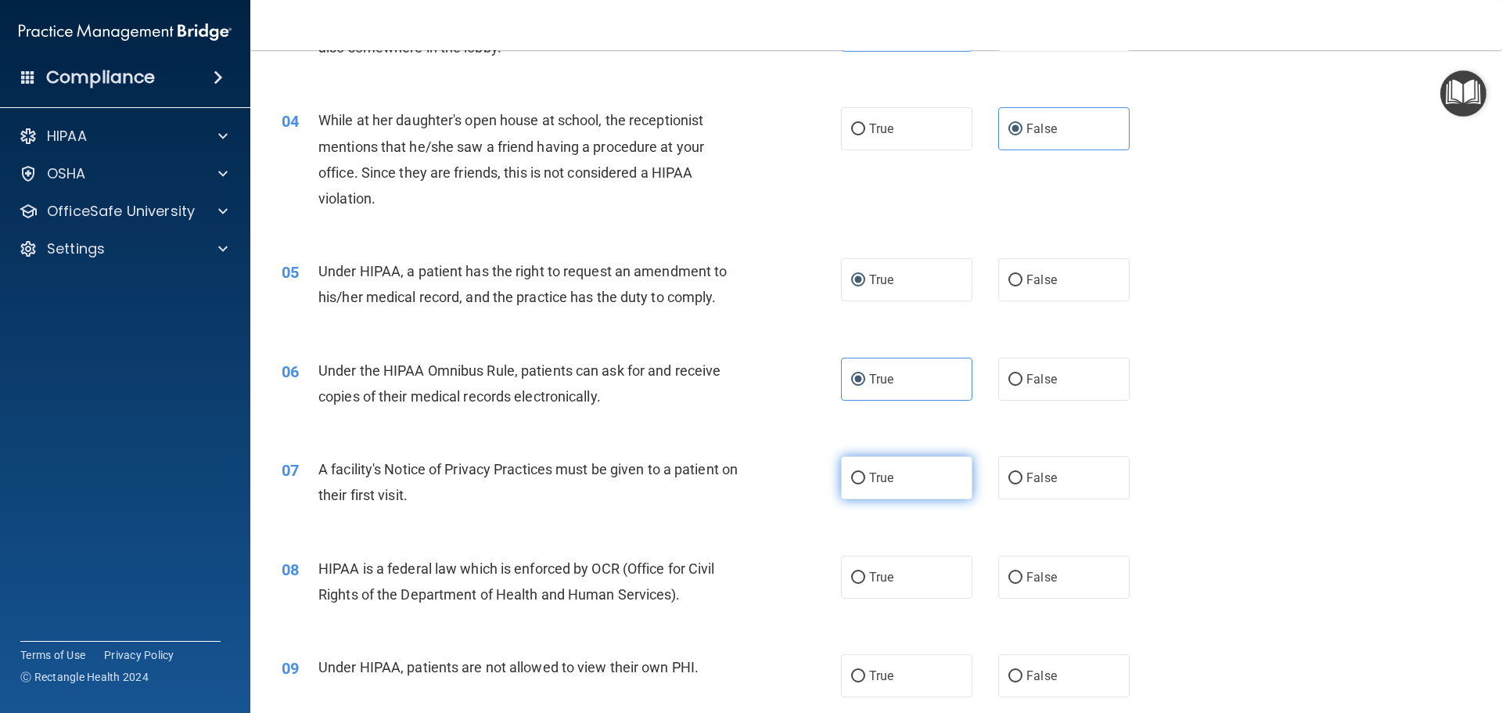
click at [858, 485] on label "True" at bounding box center [906, 477] width 131 height 43
click at [858, 484] on input "True" at bounding box center [858, 478] width 14 height 12
radio input "true"
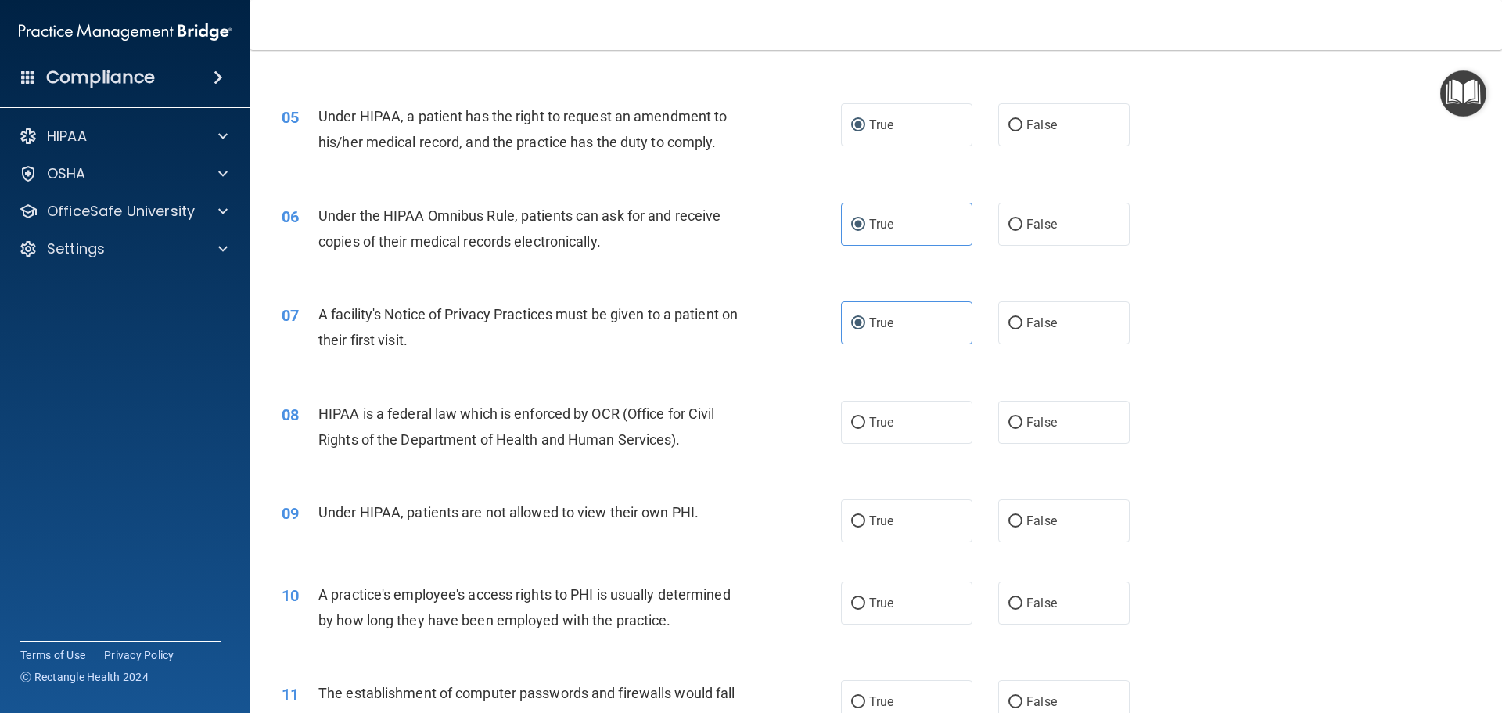
scroll to position [626, 0]
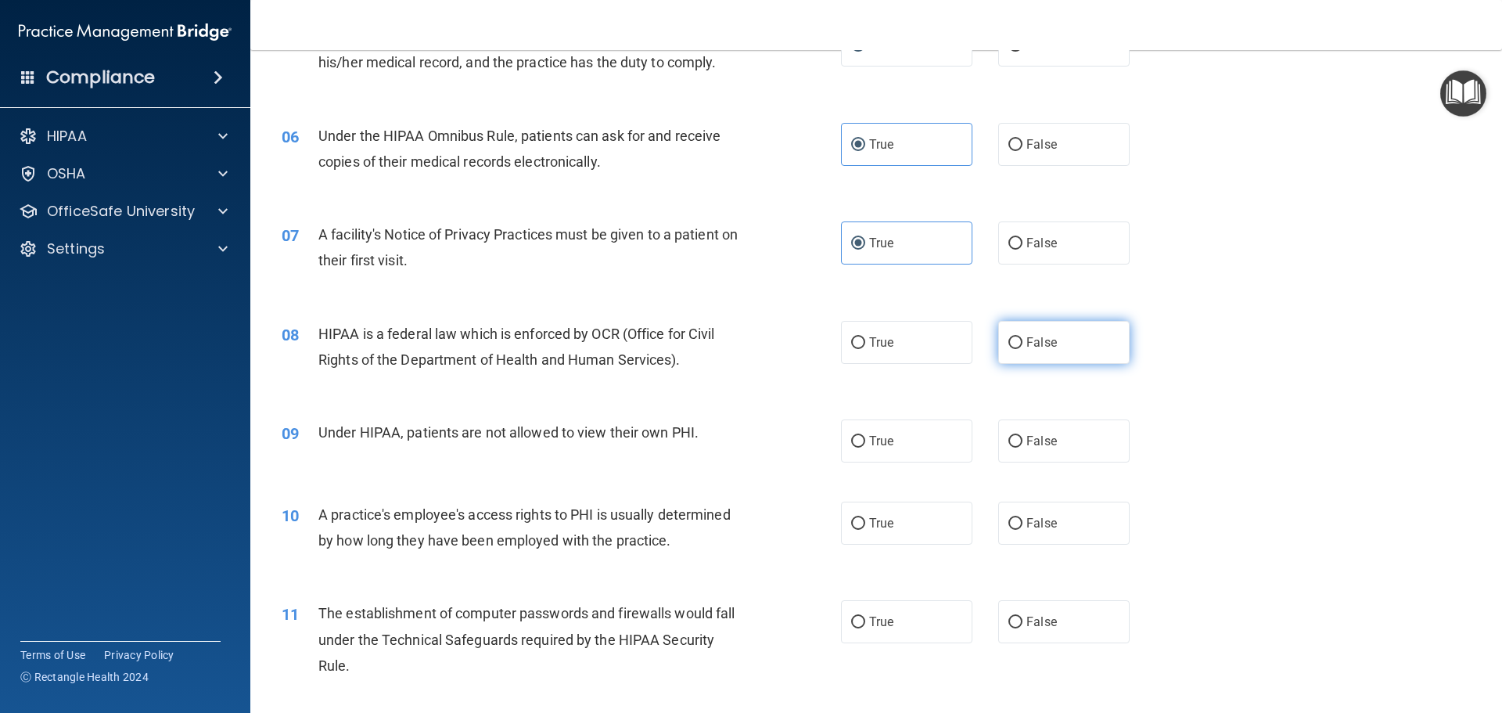
click at [1012, 343] on input "False" at bounding box center [1015, 343] width 14 height 12
radio input "true"
click at [1012, 440] on input "False" at bounding box center [1015, 442] width 14 height 12
radio input "true"
click at [1016, 520] on label "False" at bounding box center [1063, 522] width 131 height 43
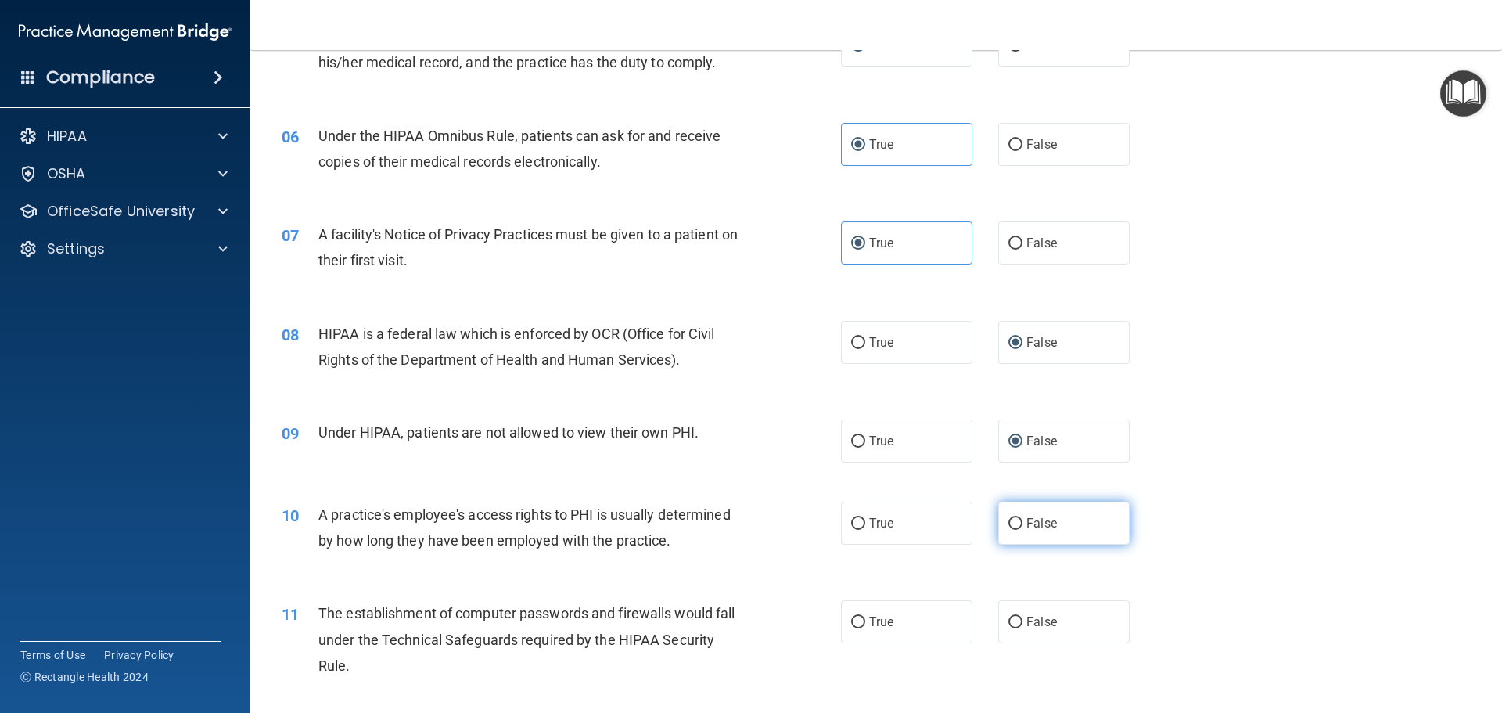
click at [1016, 520] on input "False" at bounding box center [1015, 524] width 14 height 12
radio input "true"
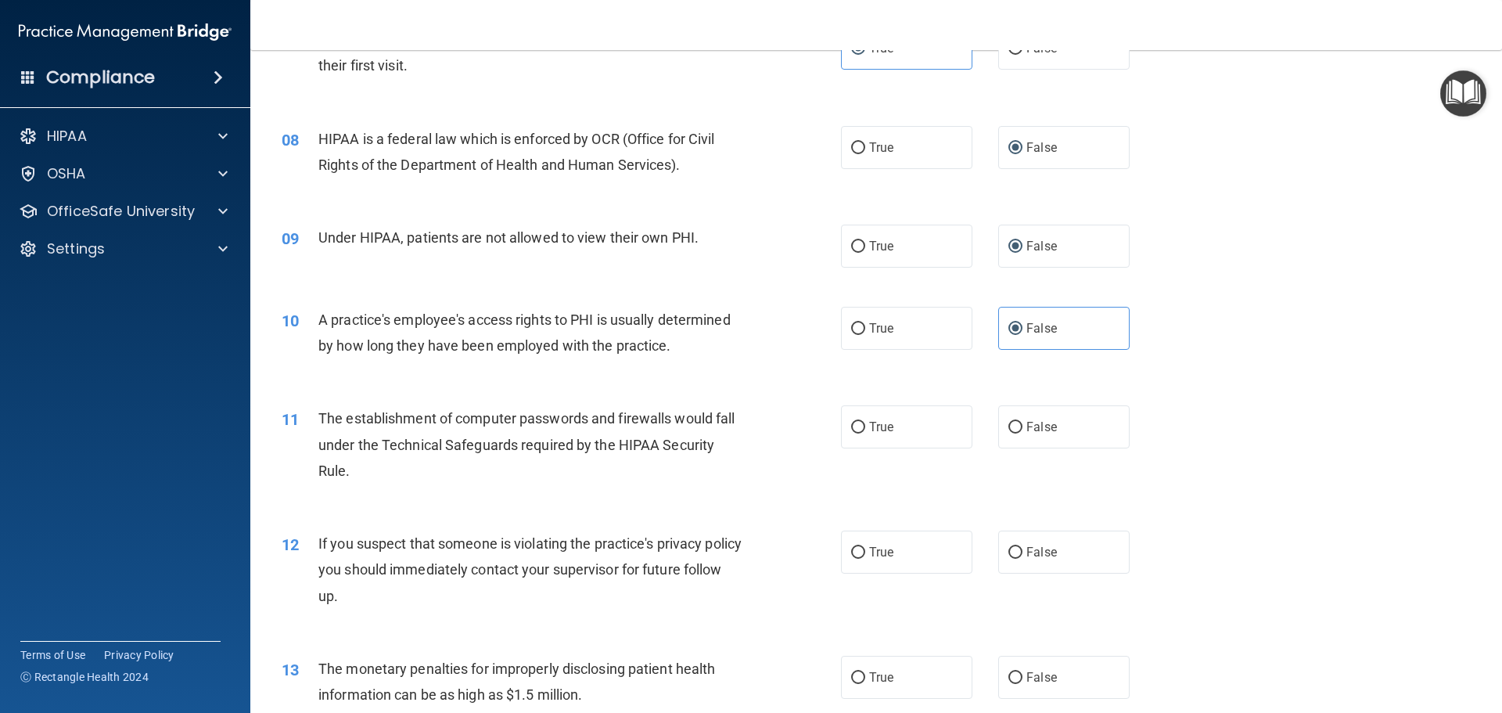
scroll to position [860, 0]
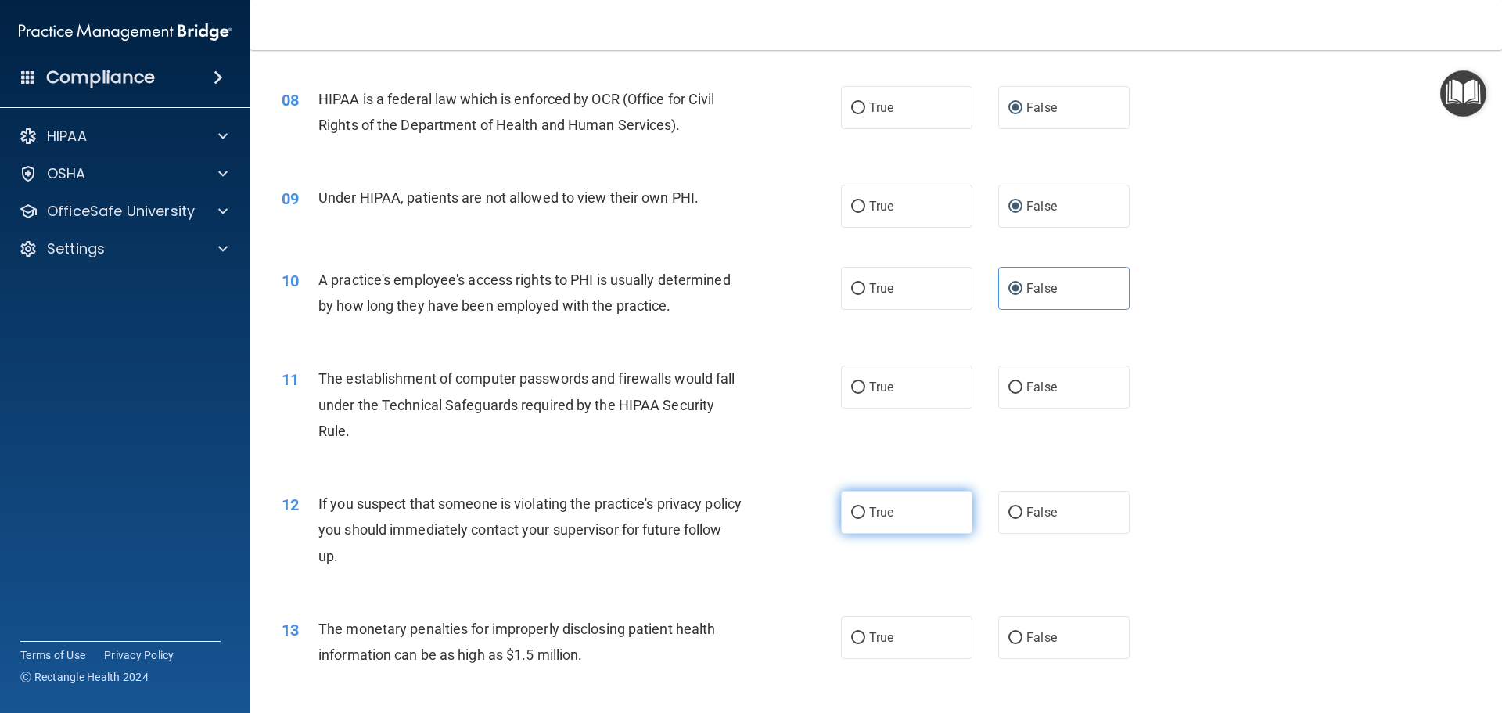
click at [869, 515] on span "True" at bounding box center [881, 512] width 24 height 15
click at [865, 515] on input "True" at bounding box center [858, 513] width 14 height 12
radio input "true"
click at [870, 631] on span "True" at bounding box center [881, 637] width 24 height 15
click at [865, 632] on input "True" at bounding box center [858, 638] width 14 height 12
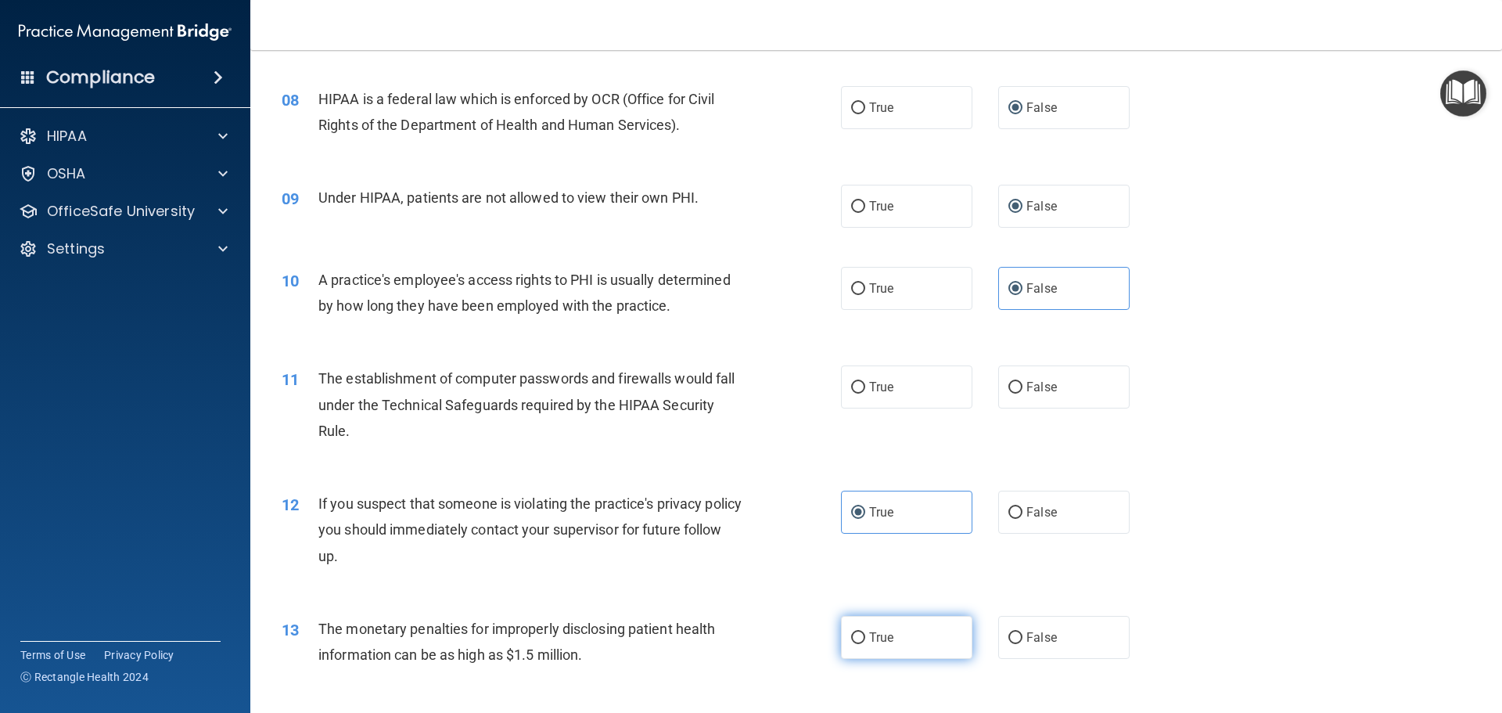
radio input "true"
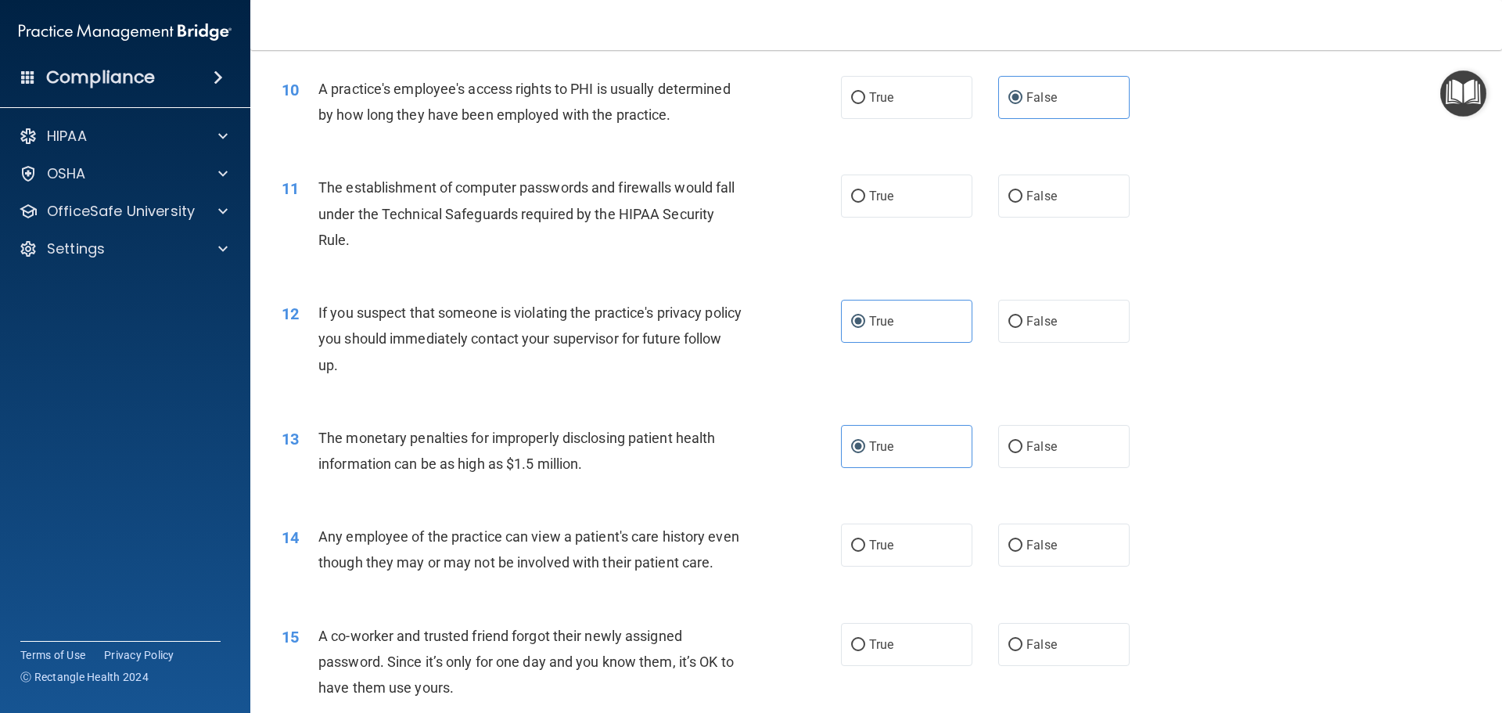
scroll to position [1095, 0]
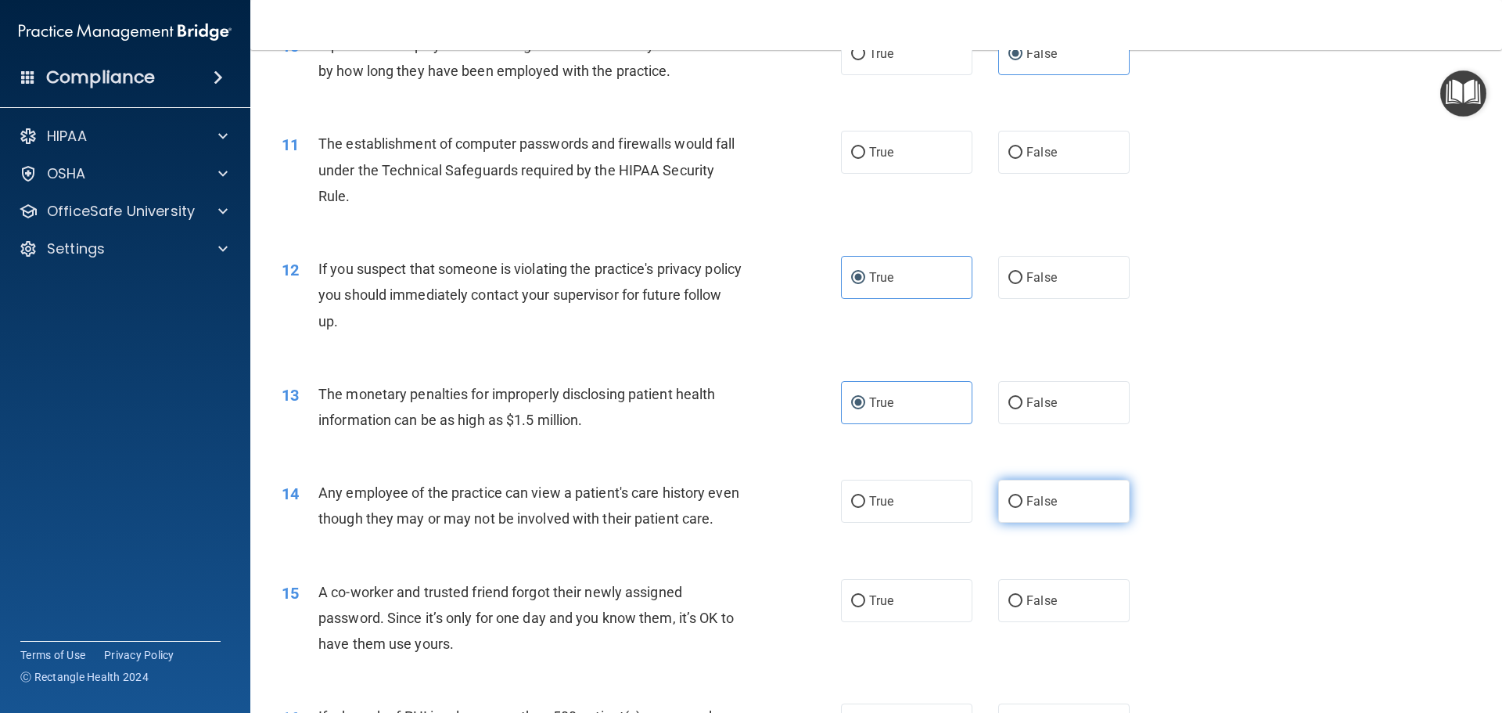
click at [1018, 501] on label "False" at bounding box center [1063, 501] width 131 height 43
click at [1018, 501] on input "False" at bounding box center [1015, 502] width 14 height 12
radio input "true"
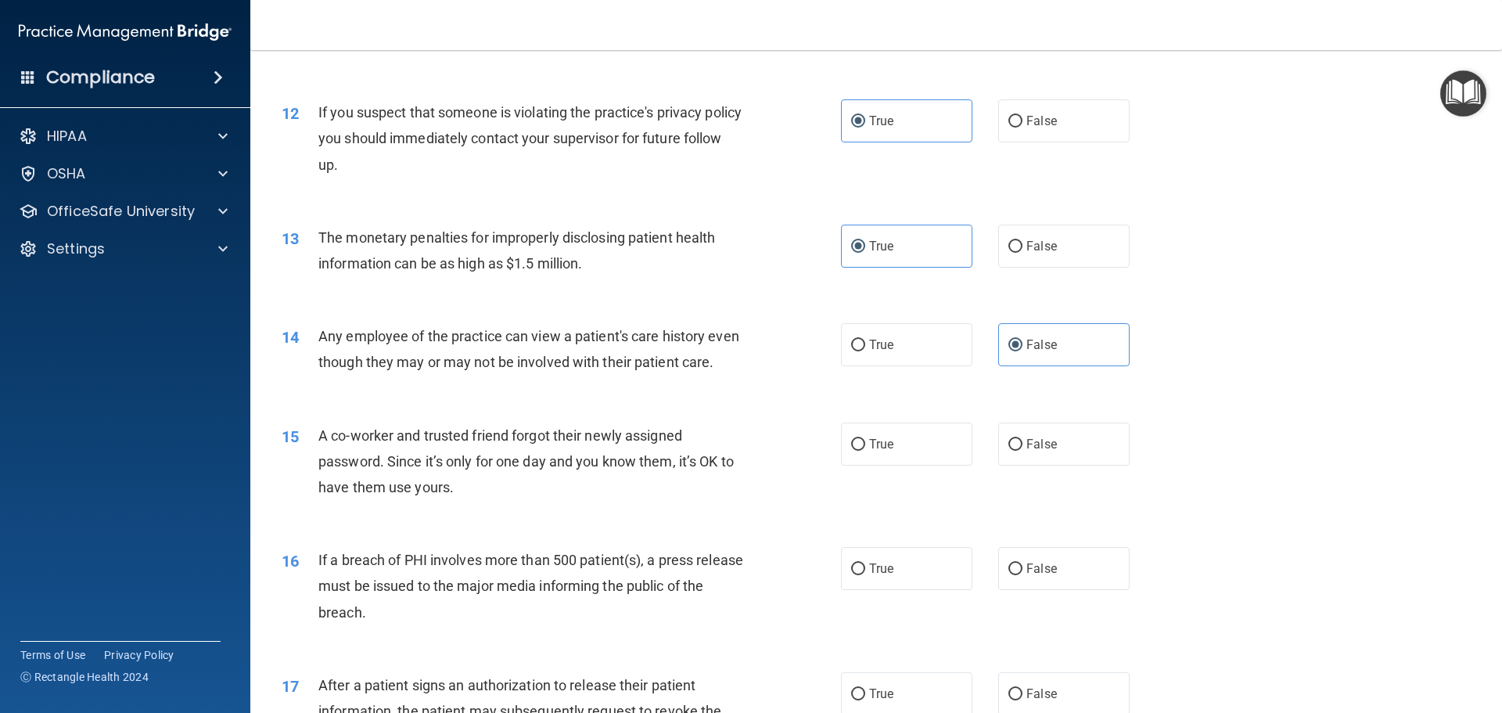
scroll to position [1330, 0]
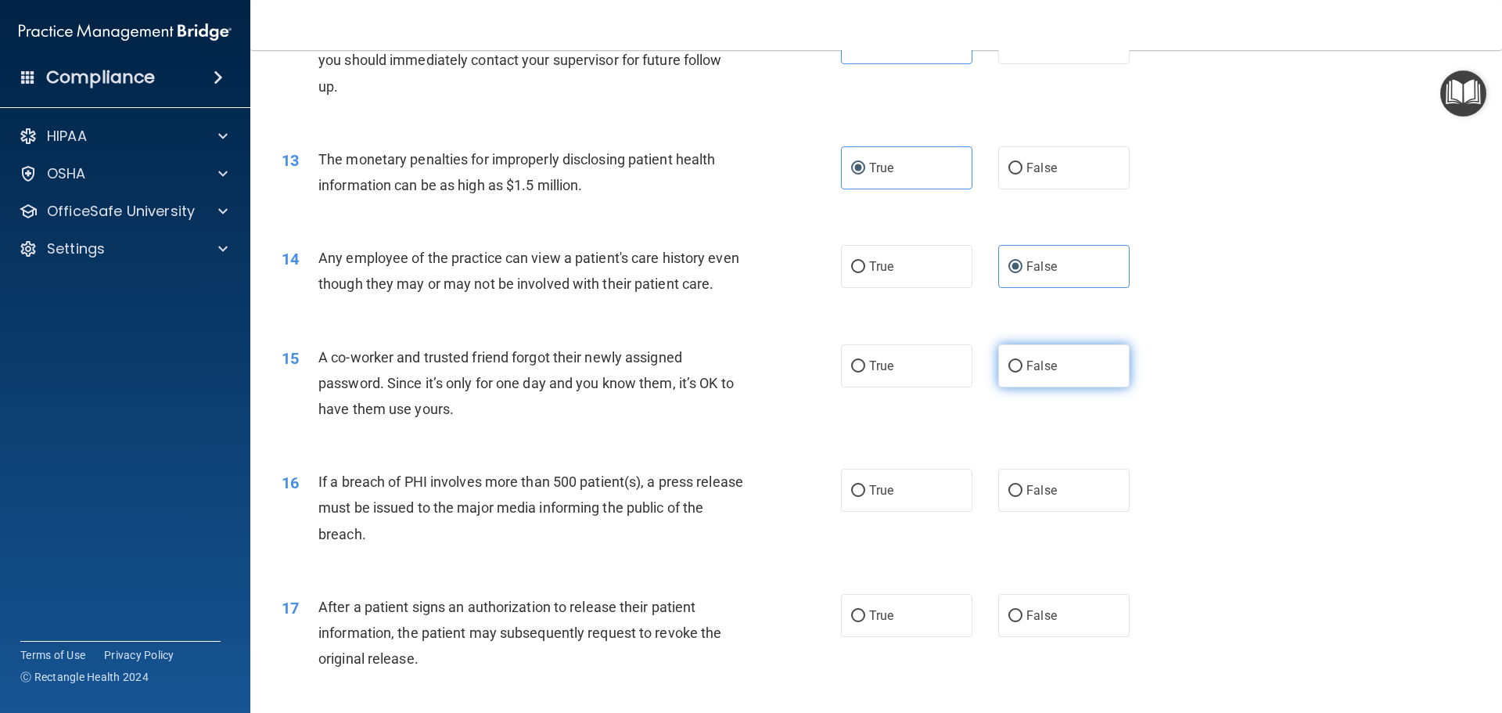
click at [1015, 387] on label "False" at bounding box center [1063, 365] width 131 height 43
click at [1015, 372] on input "False" at bounding box center [1015, 367] width 14 height 12
radio input "true"
click at [860, 512] on label "True" at bounding box center [906, 490] width 131 height 43
click at [860, 497] on input "True" at bounding box center [858, 491] width 14 height 12
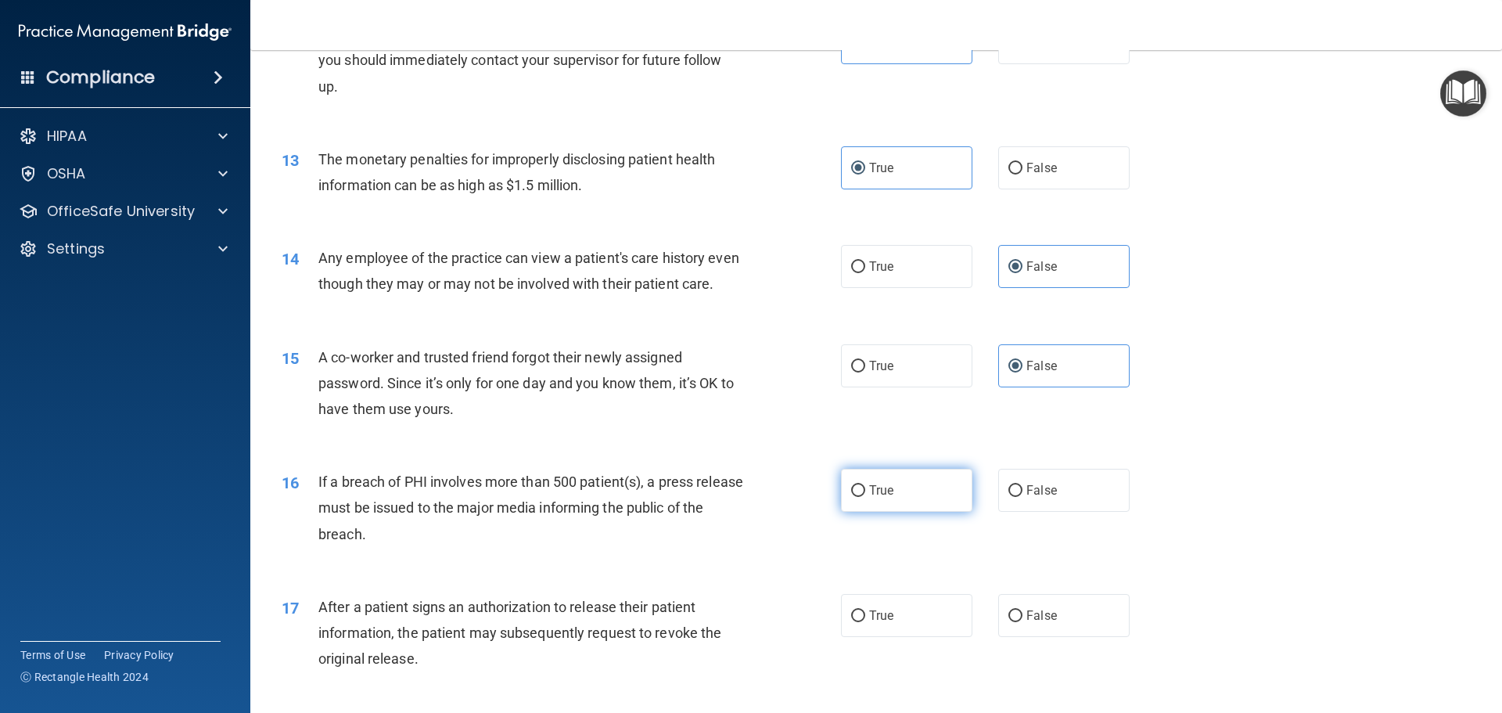
radio input "true"
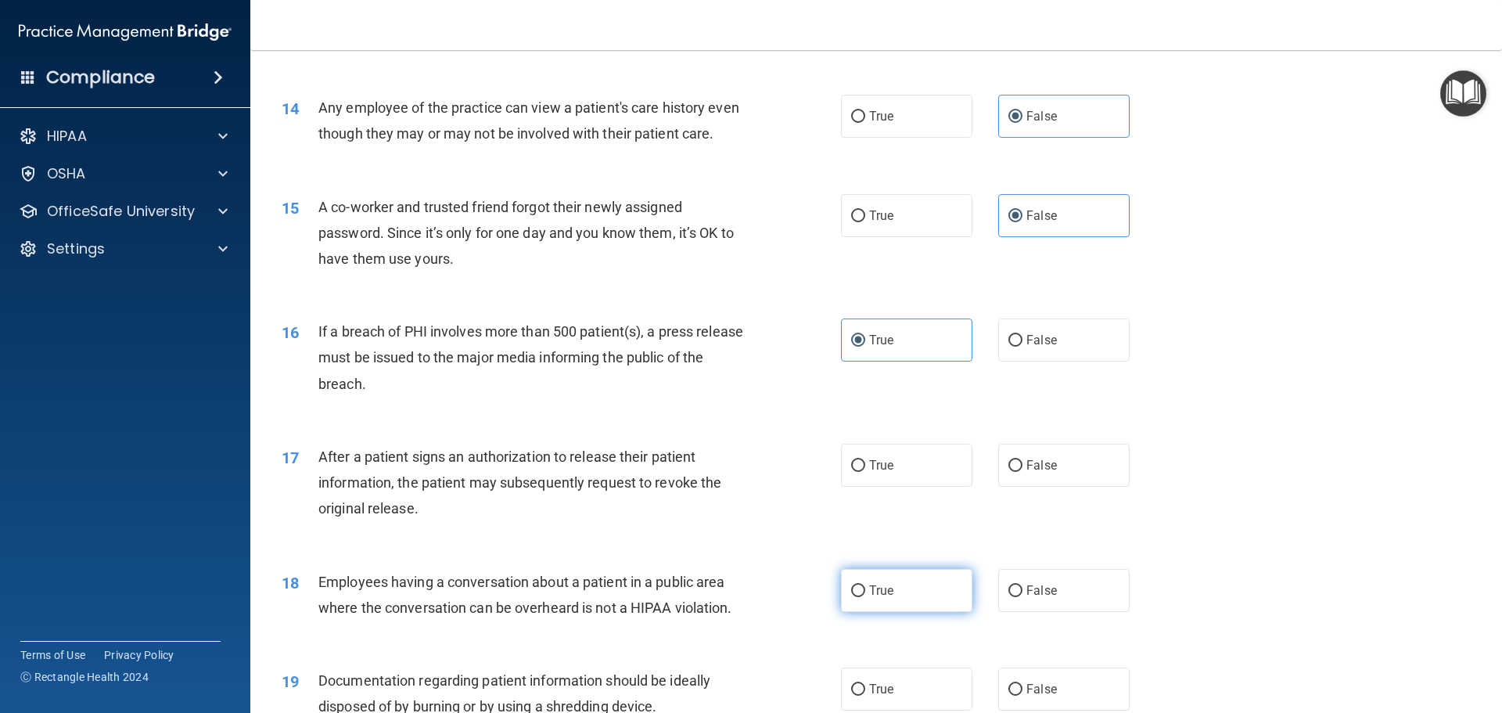
scroll to position [1486, 0]
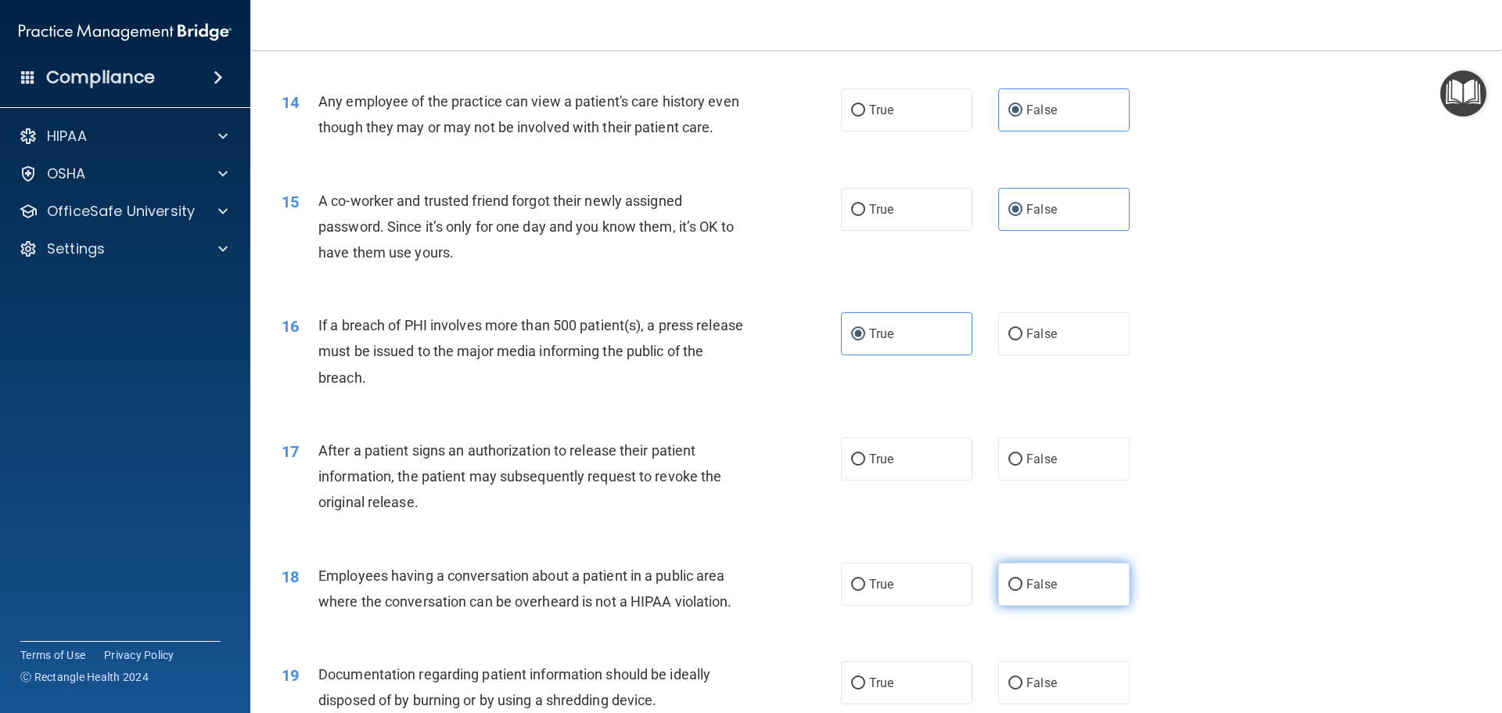
click at [1008, 591] on input "False" at bounding box center [1015, 585] width 14 height 12
radio input "true"
click at [851, 465] on input "True" at bounding box center [858, 460] width 14 height 12
radio input "true"
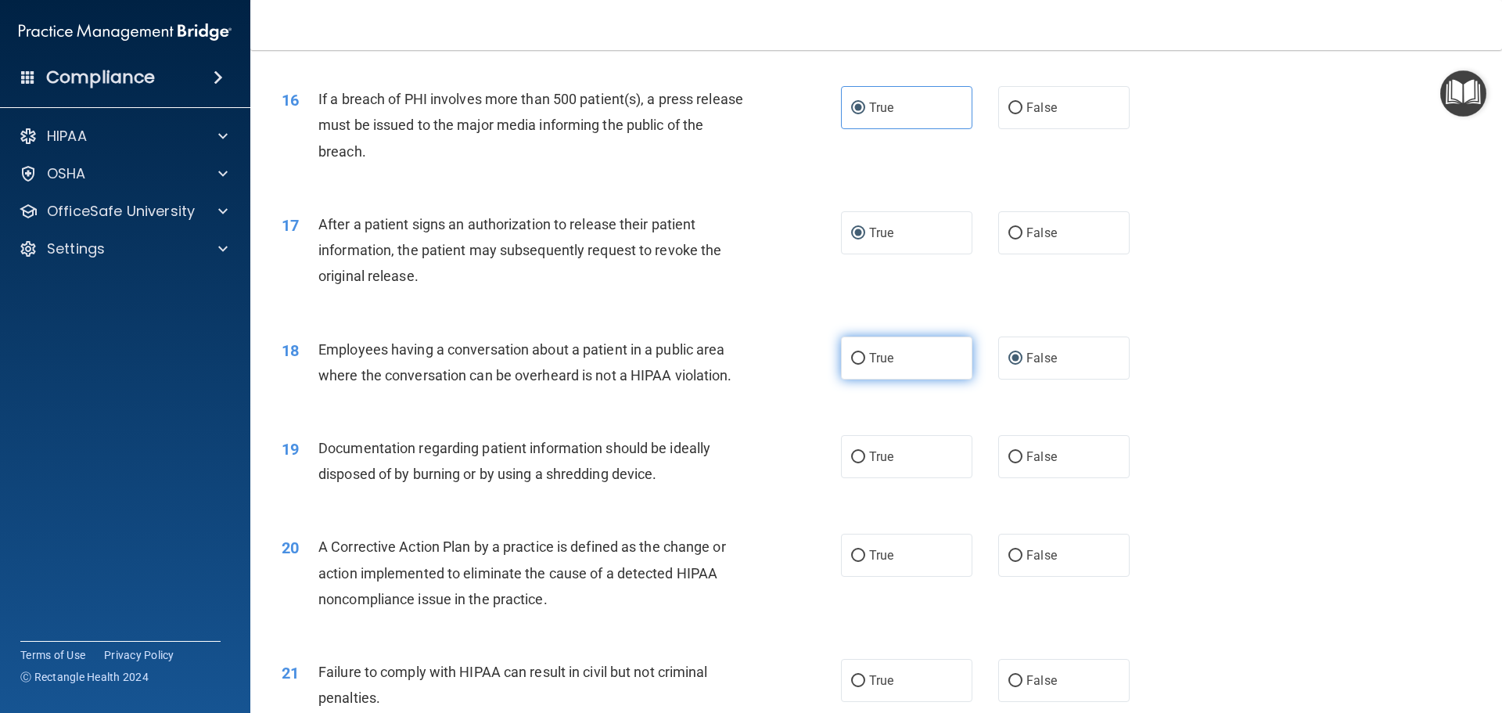
scroll to position [1721, 0]
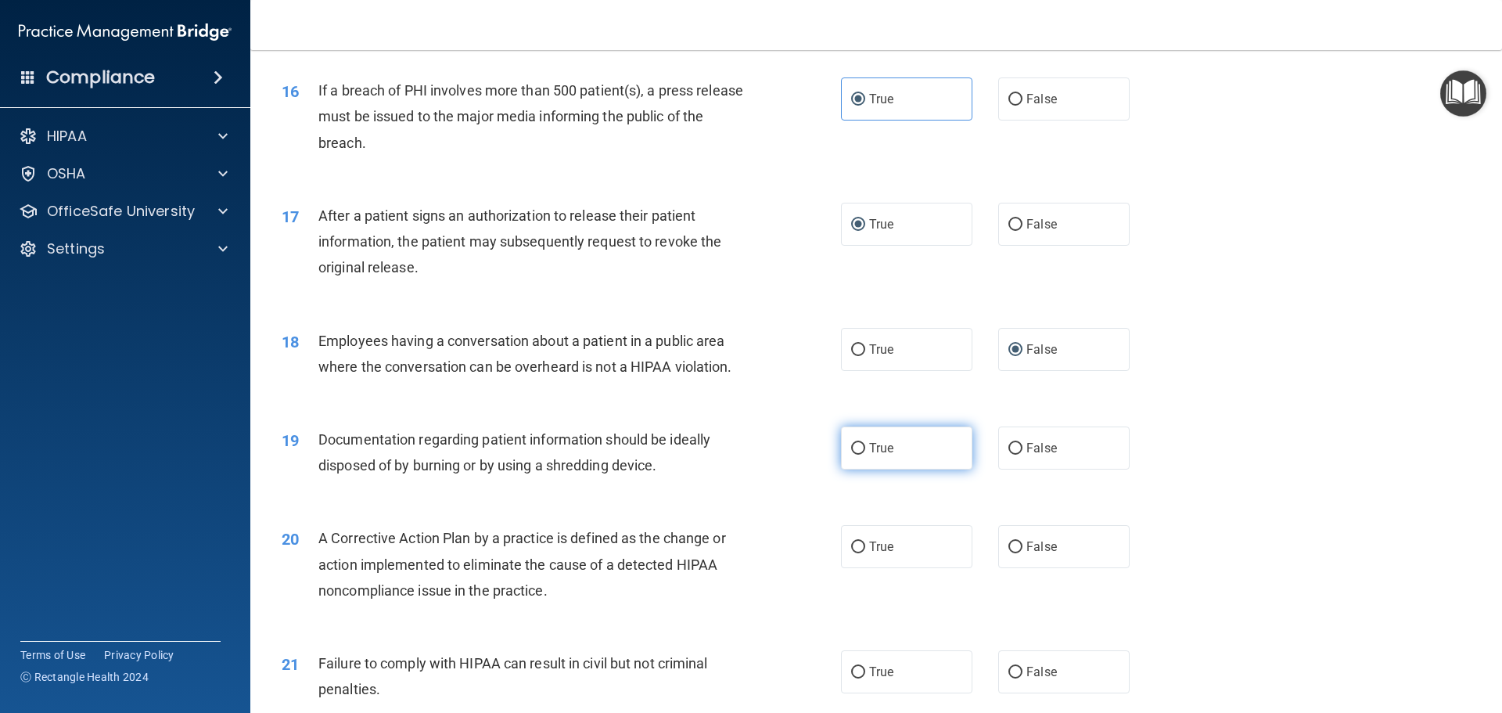
click at [853, 454] on input "True" at bounding box center [858, 449] width 14 height 12
radio input "true"
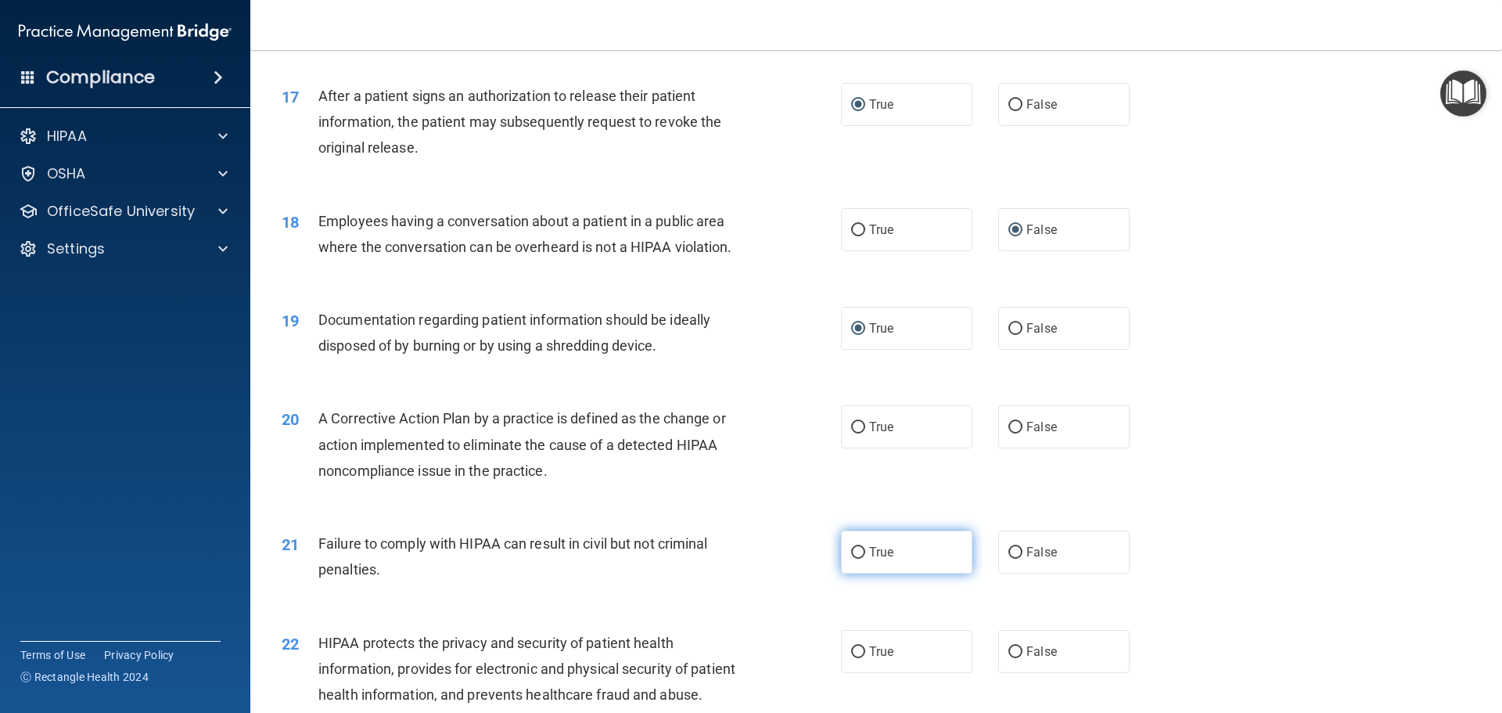
scroll to position [1877, 0]
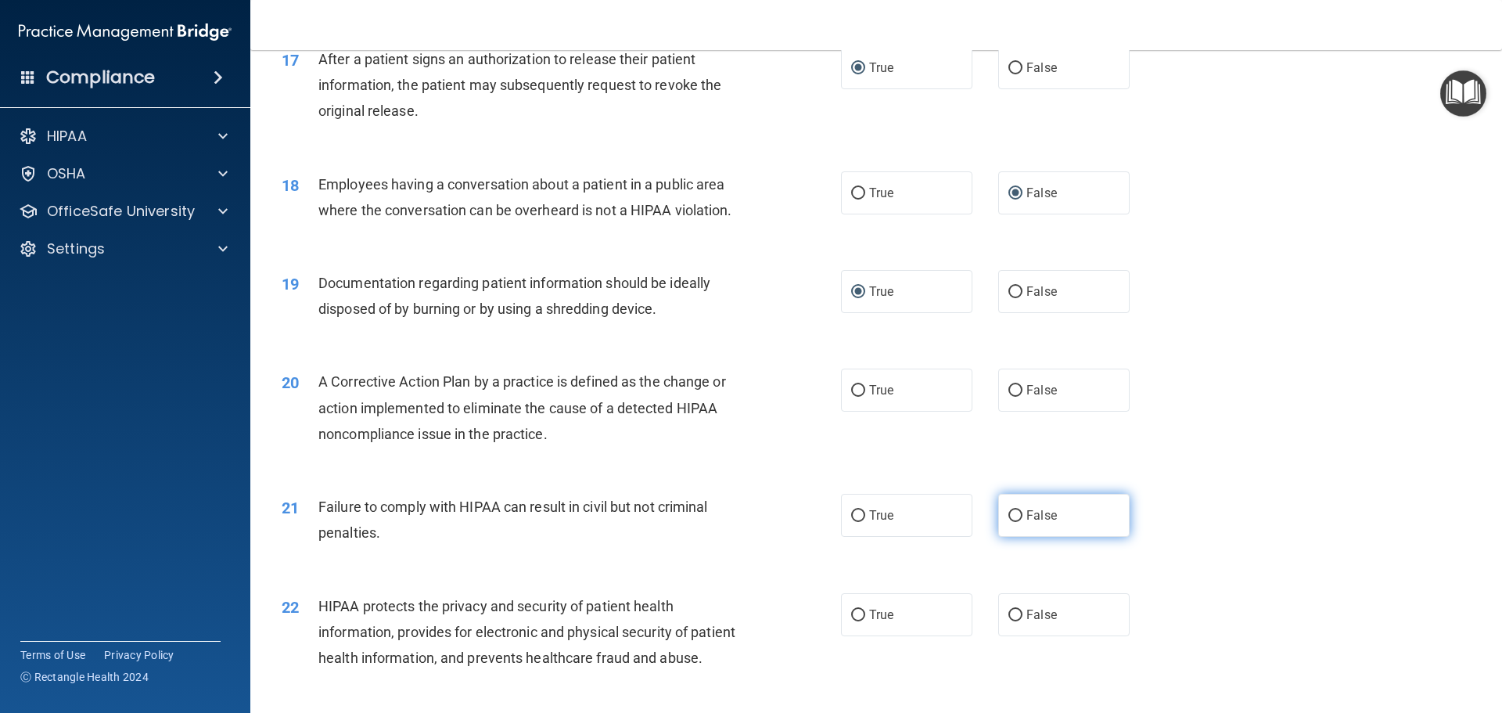
click at [1011, 522] on input "False" at bounding box center [1015, 516] width 14 height 12
radio input "true"
click at [842, 411] on label "True" at bounding box center [906, 389] width 131 height 43
click at [851, 397] on input "True" at bounding box center [858, 391] width 14 height 12
radio input "true"
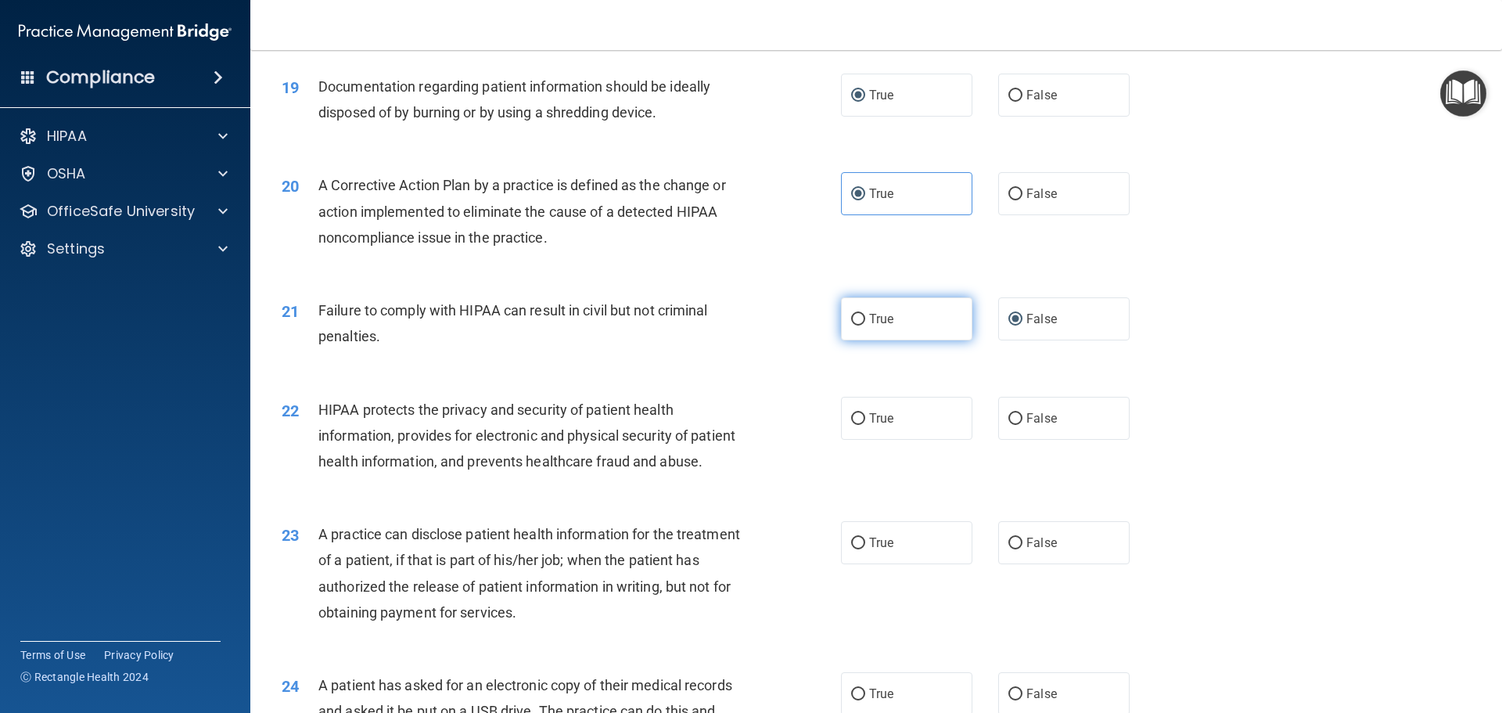
scroll to position [2112, 0]
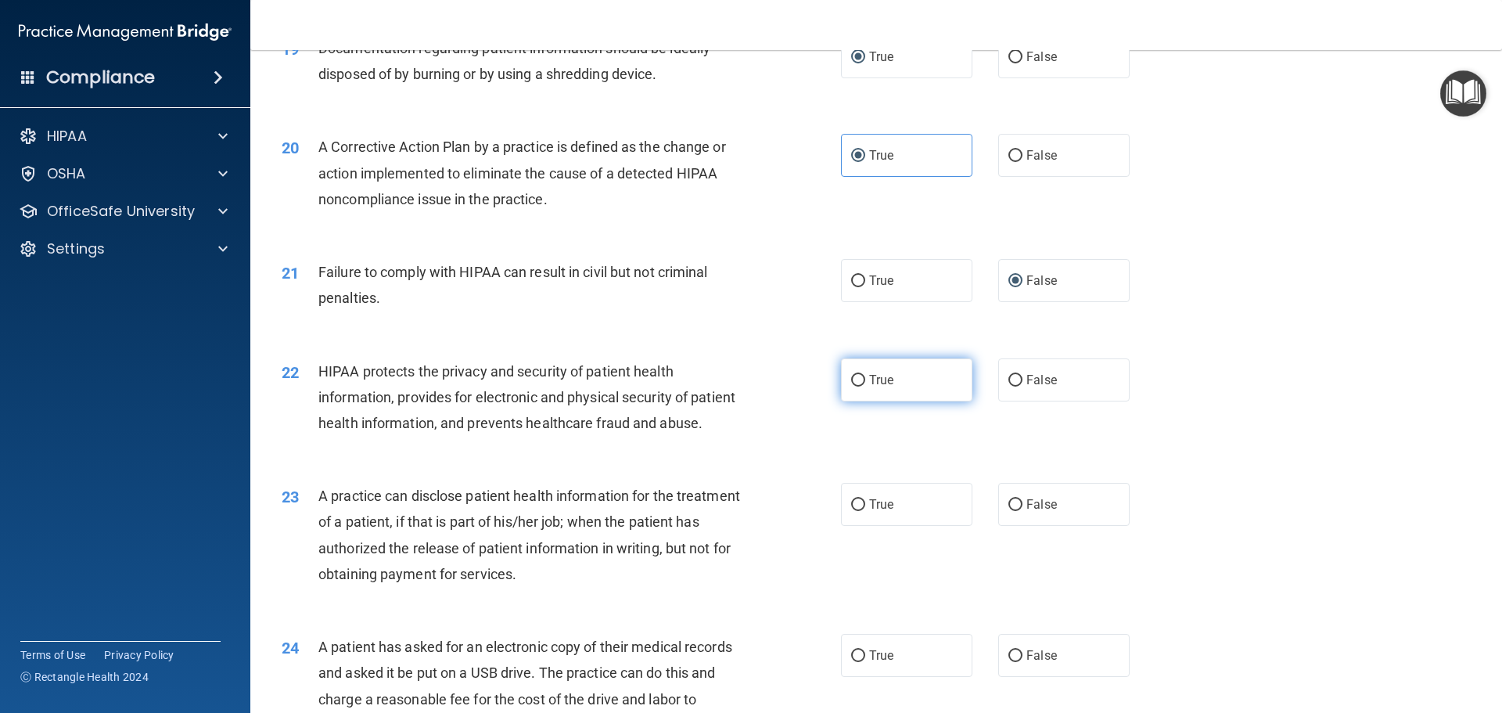
click at [851, 386] on input "True" at bounding box center [858, 381] width 14 height 12
radio input "true"
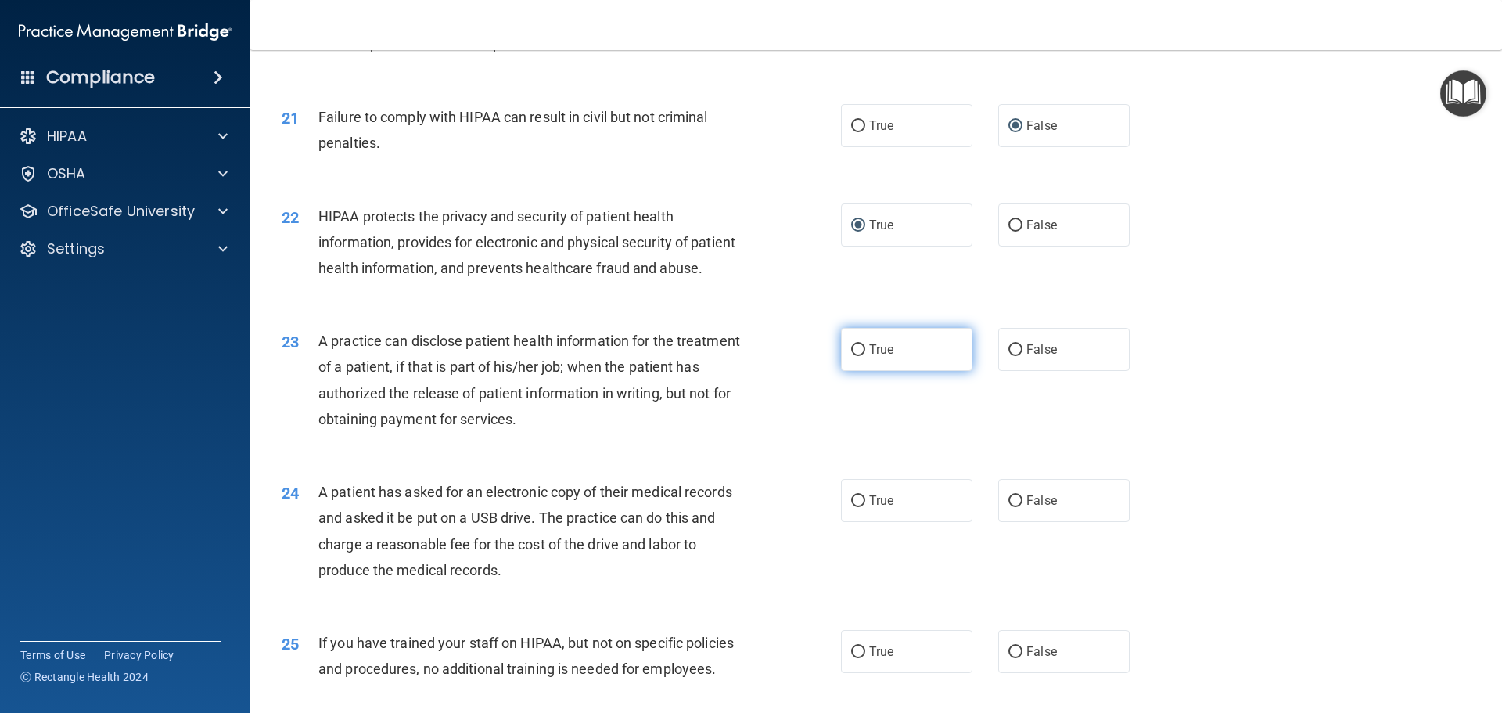
scroll to position [2269, 0]
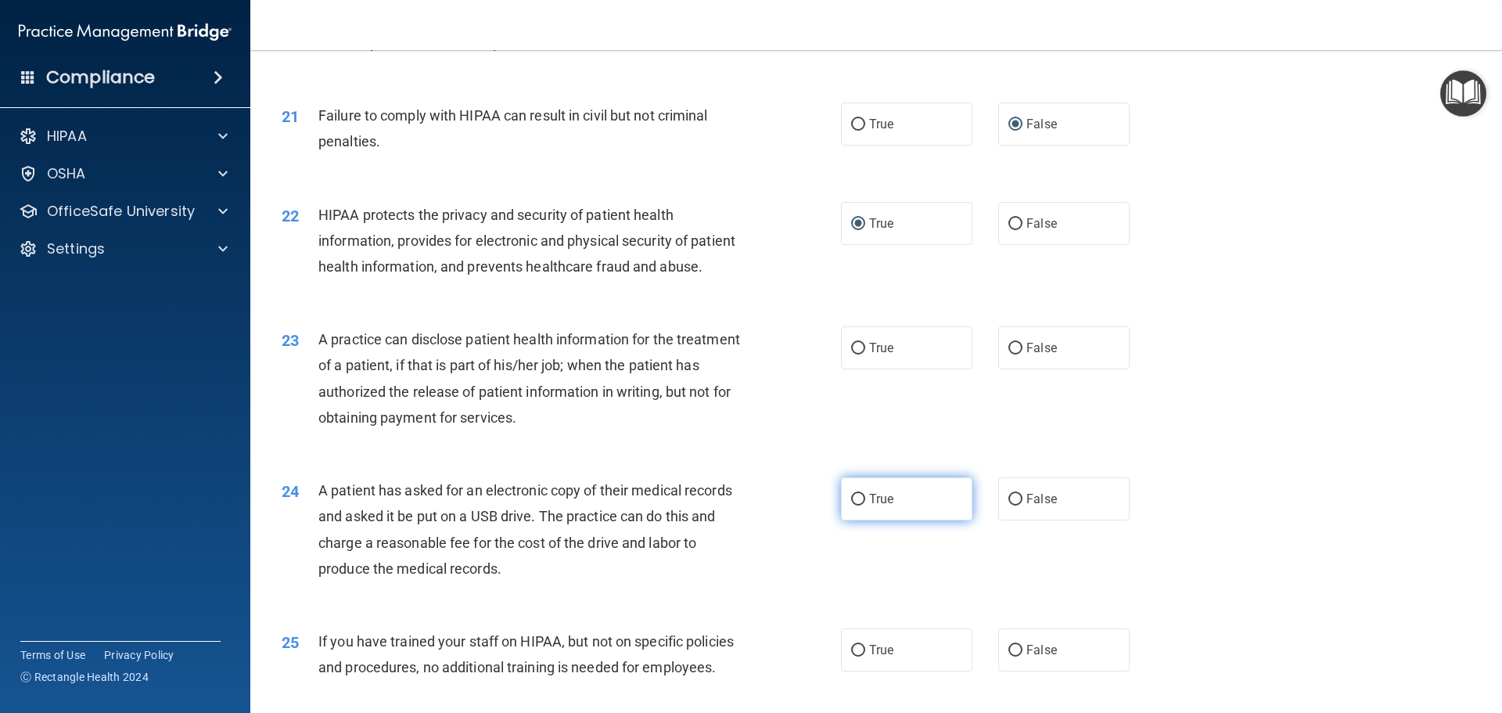
click at [884, 506] on span "True" at bounding box center [881, 498] width 24 height 15
click at [865, 505] on input "True" at bounding box center [858, 500] width 14 height 12
radio input "true"
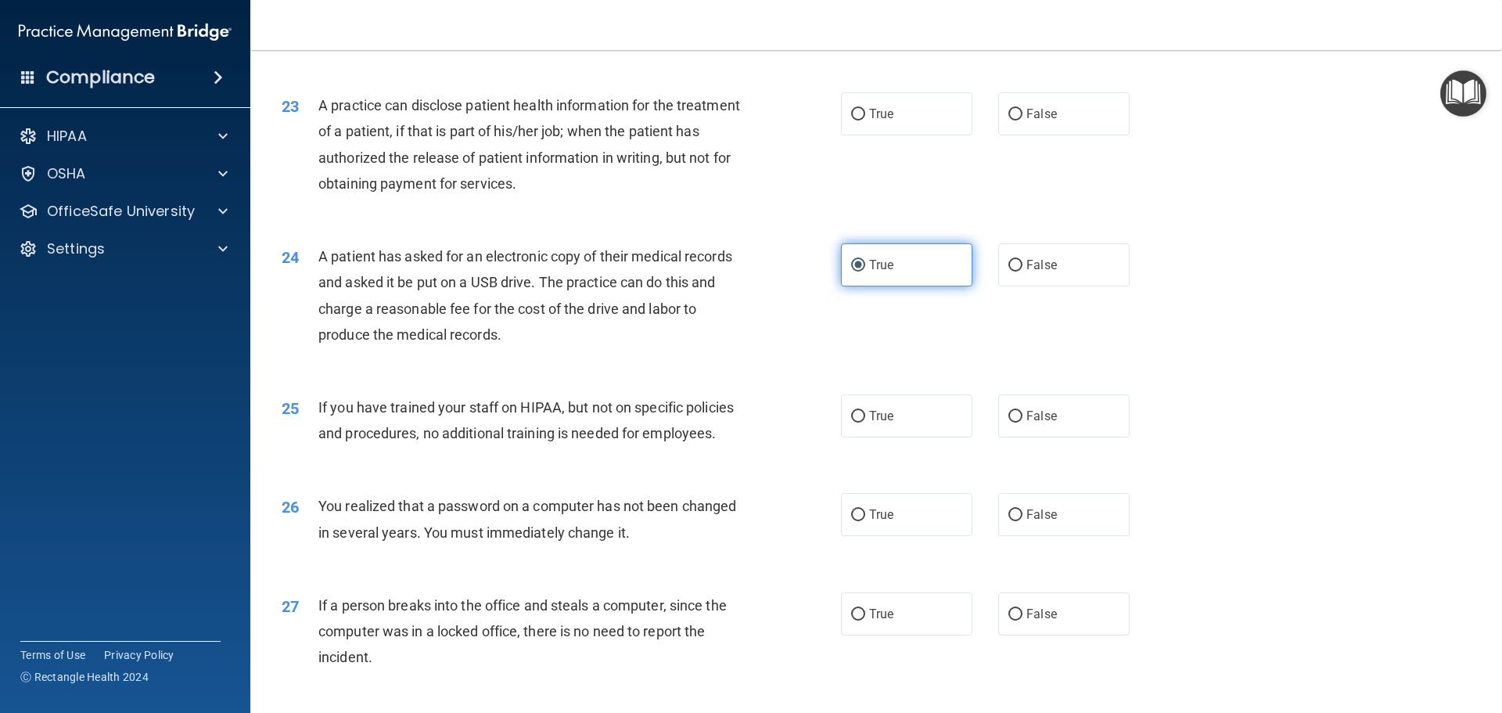
scroll to position [2503, 0]
click at [1010, 437] on label "False" at bounding box center [1063, 414] width 131 height 43
click at [1010, 422] on input "False" at bounding box center [1015, 416] width 14 height 12
radio input "true"
click at [905, 535] on label "True" at bounding box center [906, 513] width 131 height 43
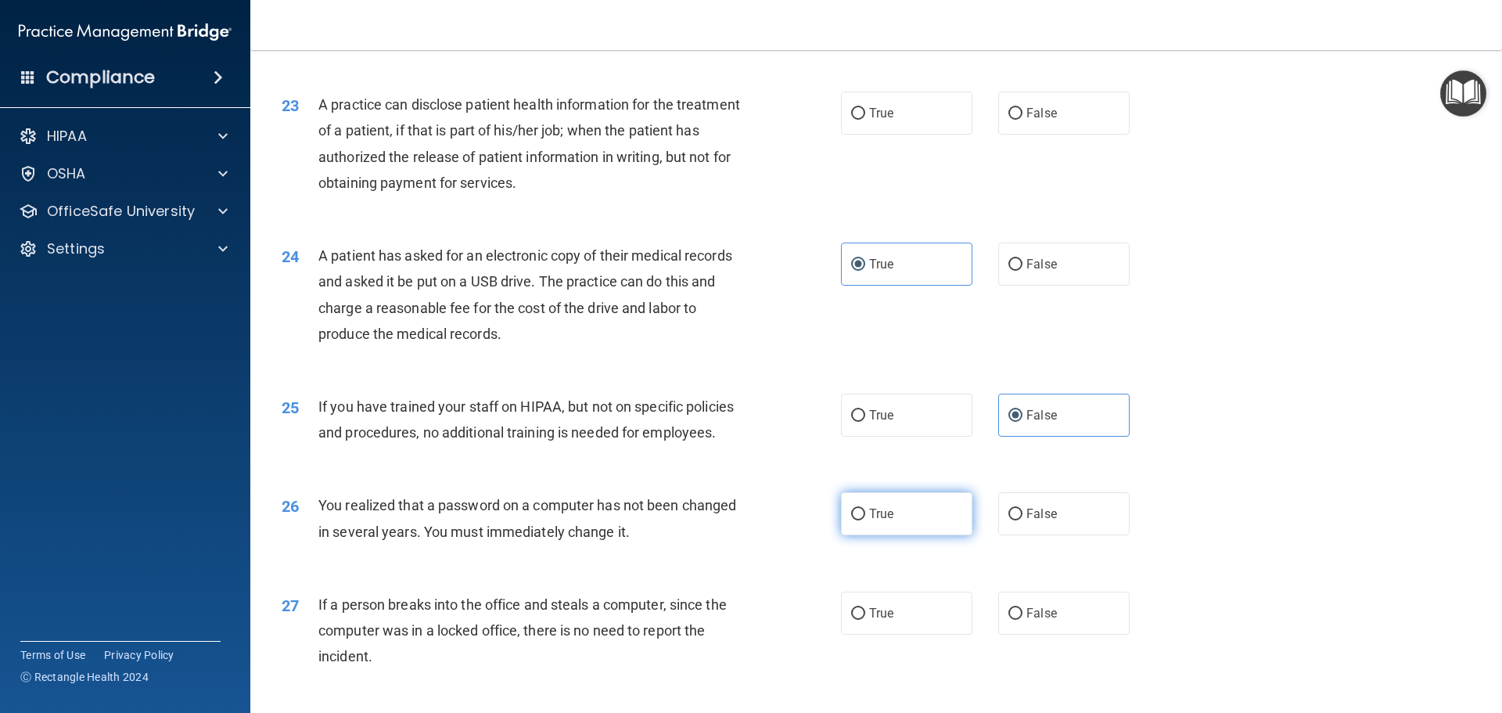
click at [865, 520] on input "True" at bounding box center [858, 514] width 14 height 12
radio input "true"
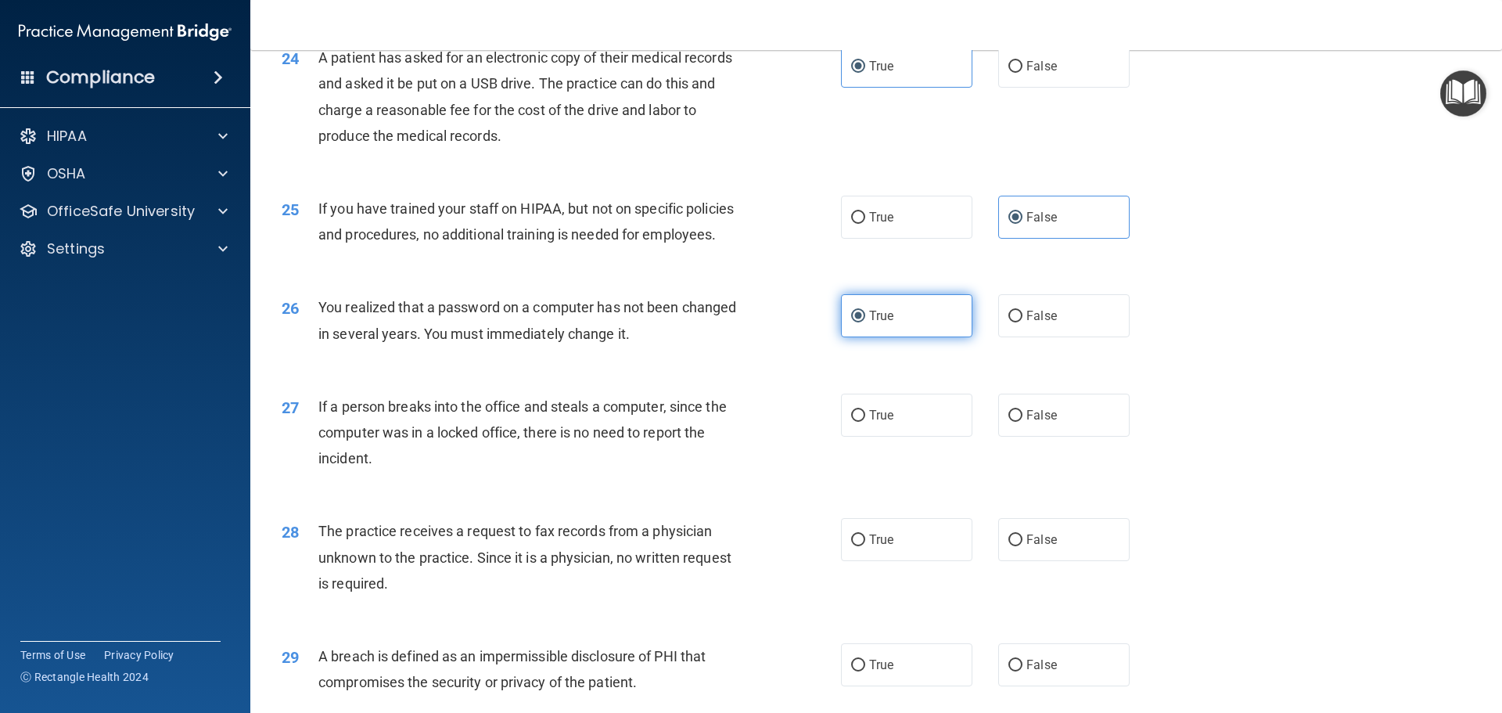
scroll to position [2738, 0]
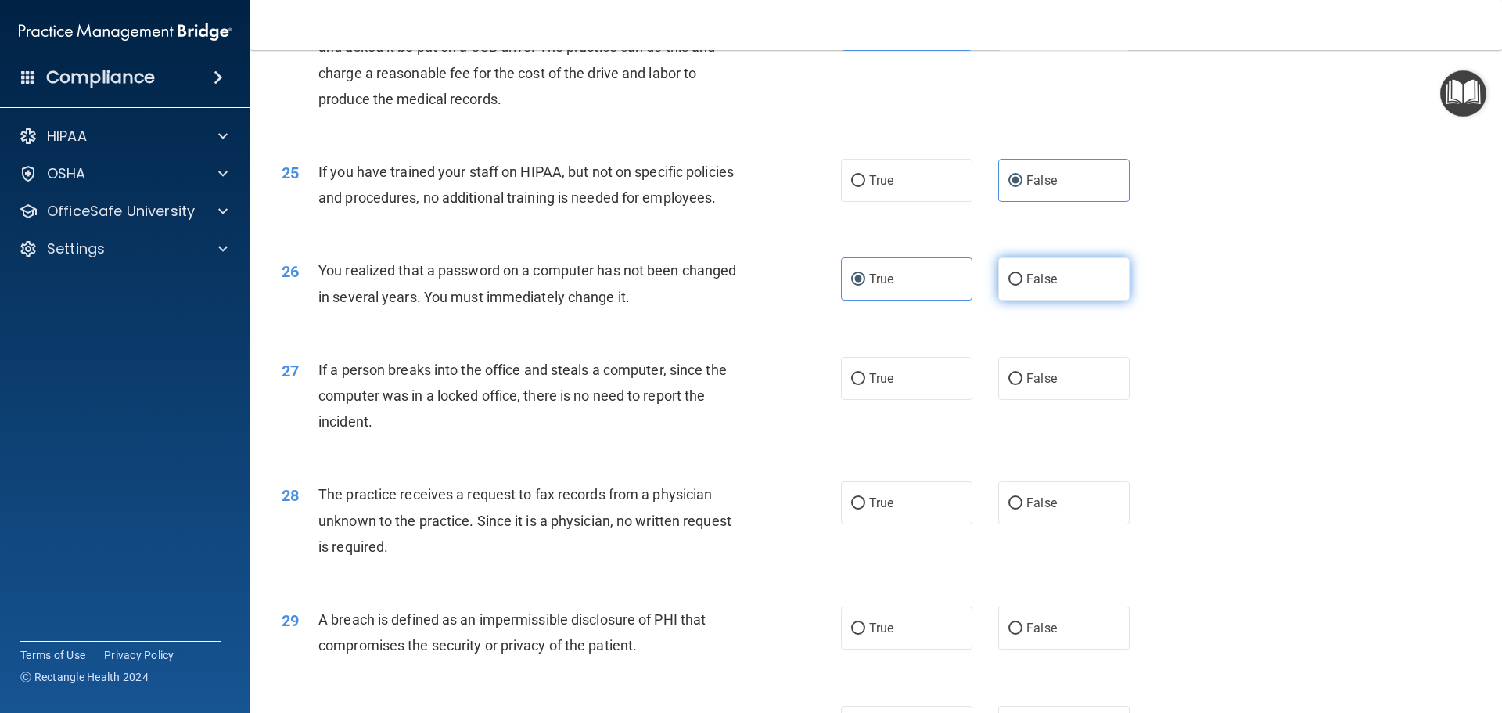
click at [1008, 286] on input "False" at bounding box center [1015, 280] width 14 height 12
radio input "true"
radio input "false"
click at [1016, 400] on label "False" at bounding box center [1063, 378] width 131 height 43
click at [1016, 385] on input "False" at bounding box center [1015, 379] width 14 height 12
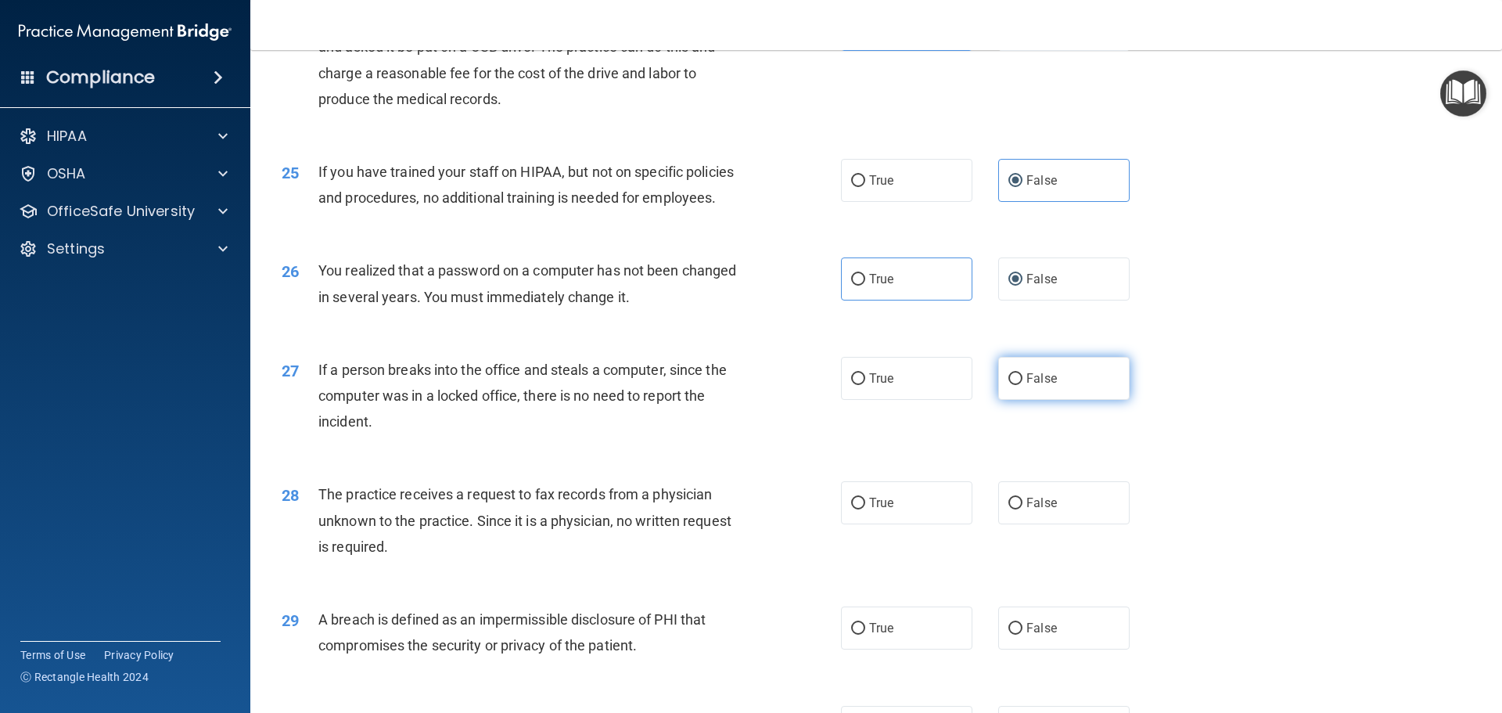
radio input "true"
click at [1030, 510] on span "False" at bounding box center [1041, 502] width 31 height 15
click at [1022, 509] on input "False" at bounding box center [1015, 504] width 14 height 12
radio input "true"
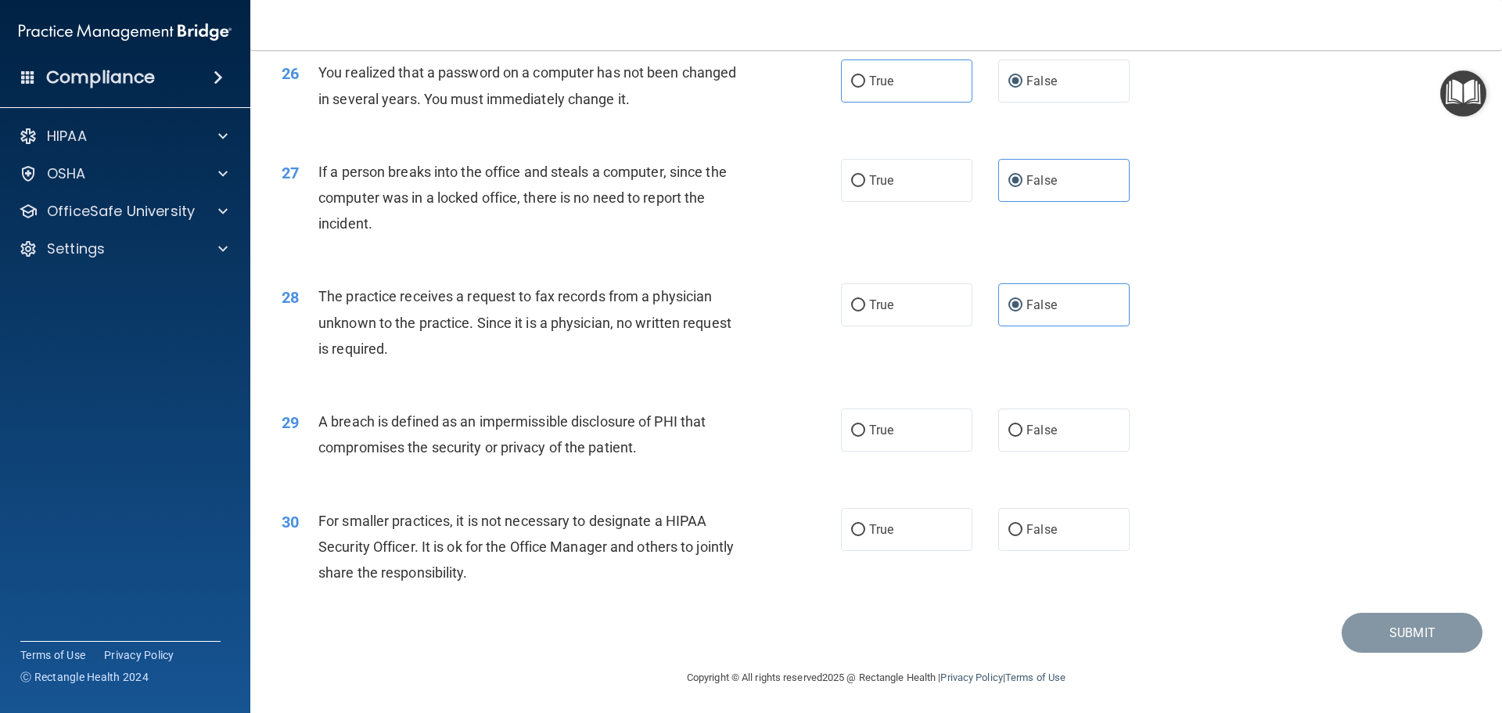
scroll to position [2973, 0]
click at [853, 437] on label "True" at bounding box center [906, 427] width 131 height 43
click at [853, 434] on input "True" at bounding box center [858, 428] width 14 height 12
radio input "true"
click at [869, 534] on span "True" at bounding box center [881, 526] width 24 height 15
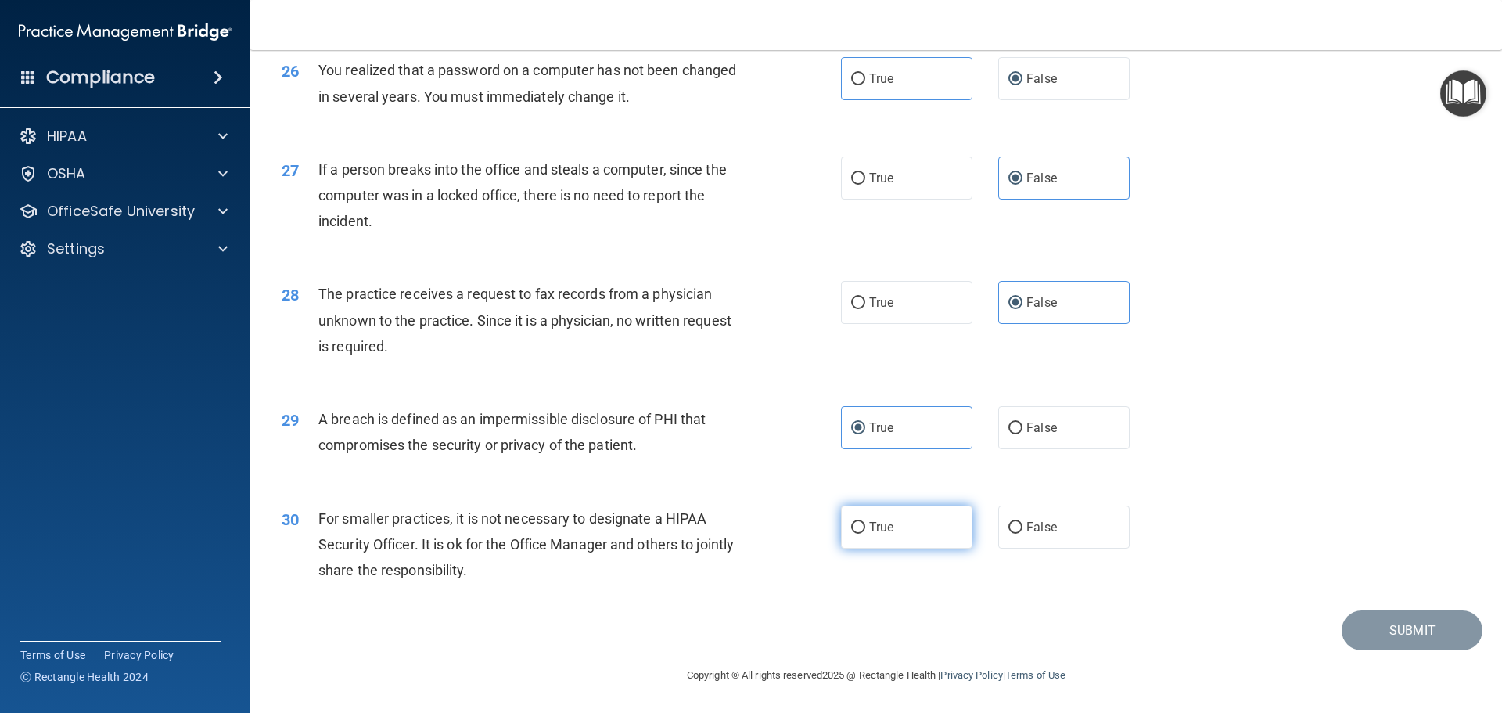
click at [865, 534] on input "True" at bounding box center [858, 528] width 14 height 12
radio input "true"
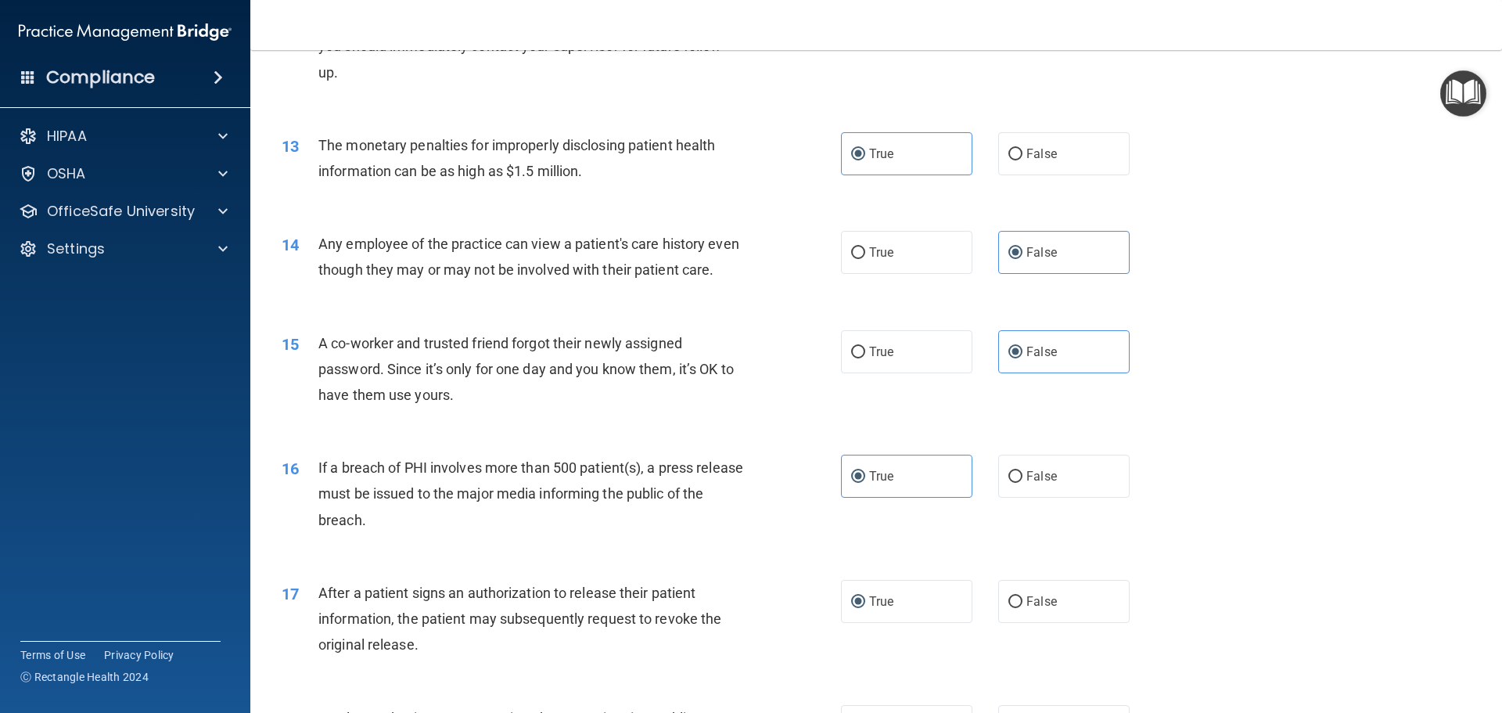
scroll to position [1330, 0]
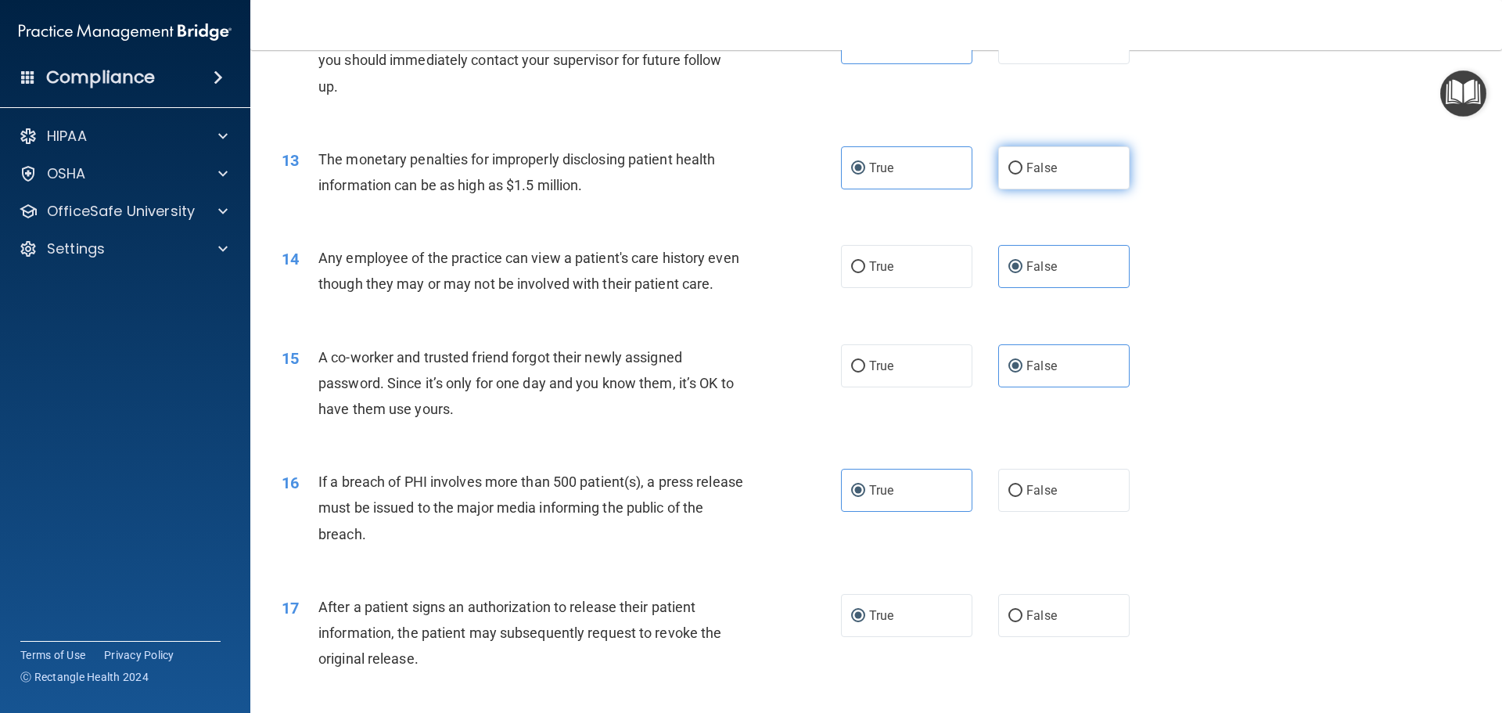
click at [1029, 179] on label "False" at bounding box center [1063, 167] width 131 height 43
click at [1022, 174] on input "False" at bounding box center [1015, 169] width 14 height 12
radio input "true"
radio input "false"
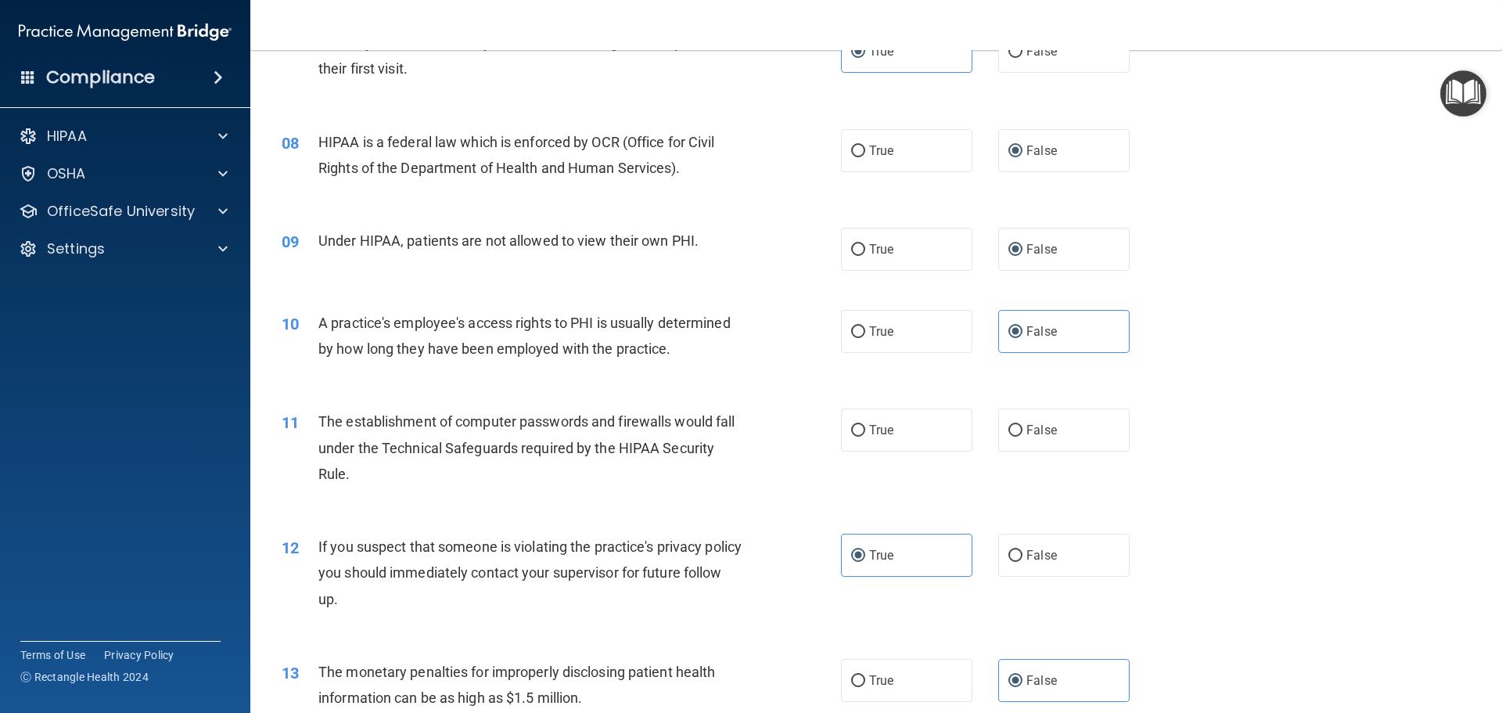
scroll to position [782, 0]
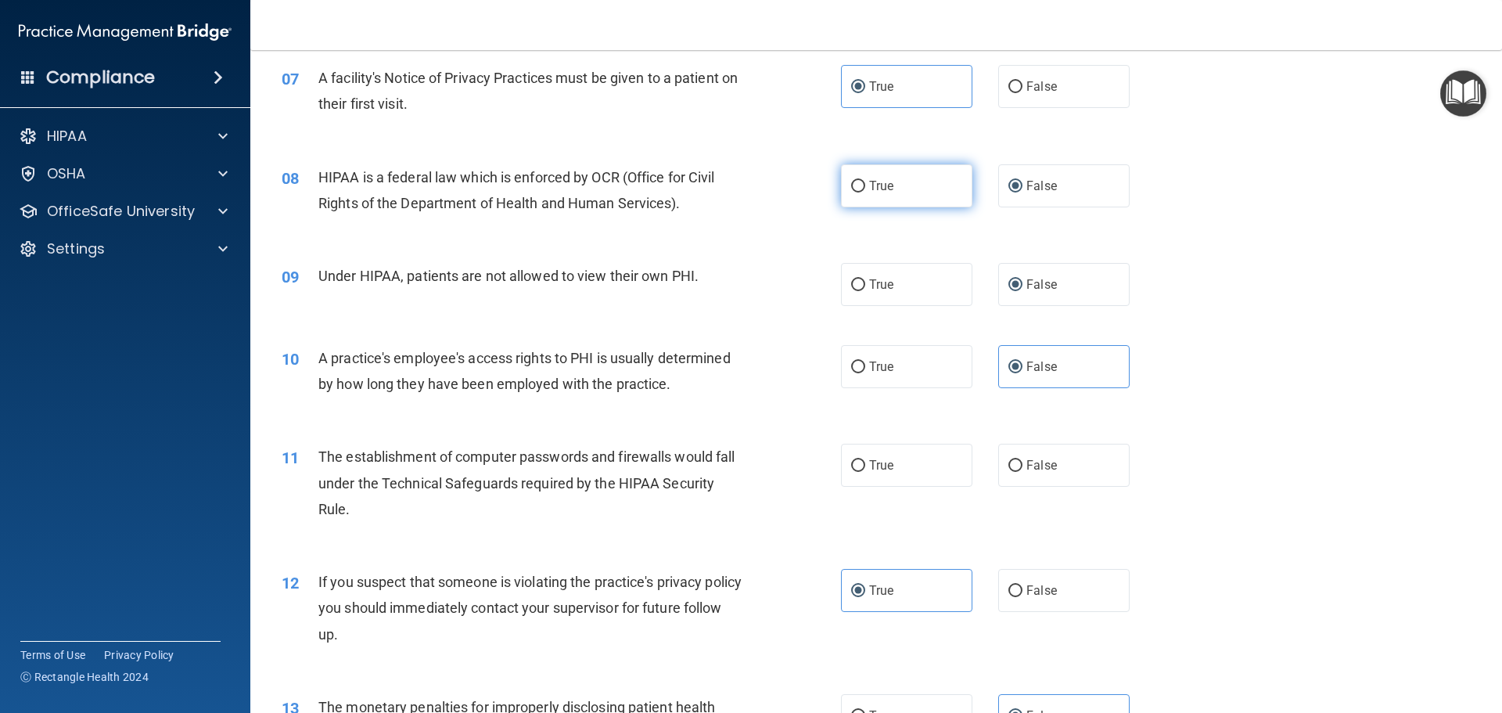
click at [869, 184] on span "True" at bounding box center [881, 185] width 24 height 15
click at [865, 184] on input "True" at bounding box center [858, 187] width 14 height 12
radio input "true"
radio input "false"
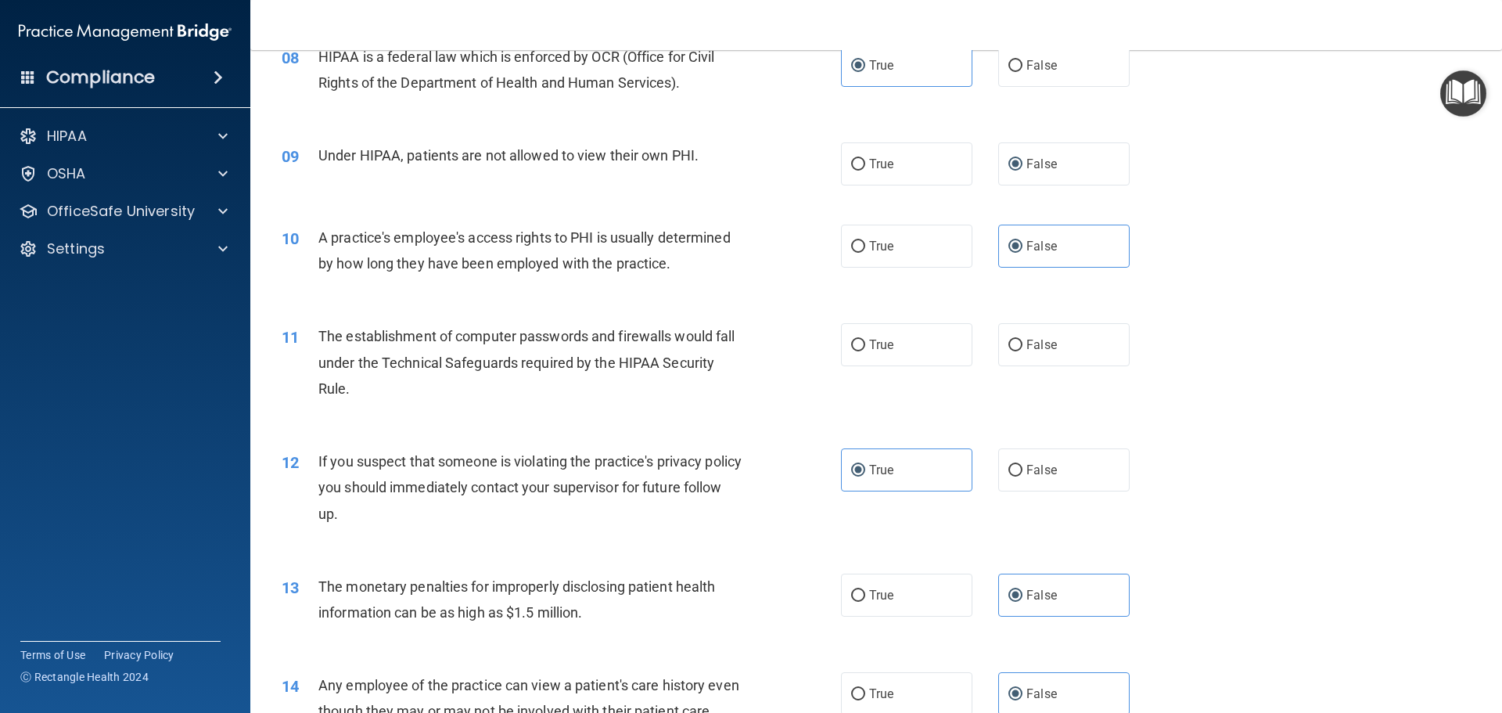
scroll to position [939, 0]
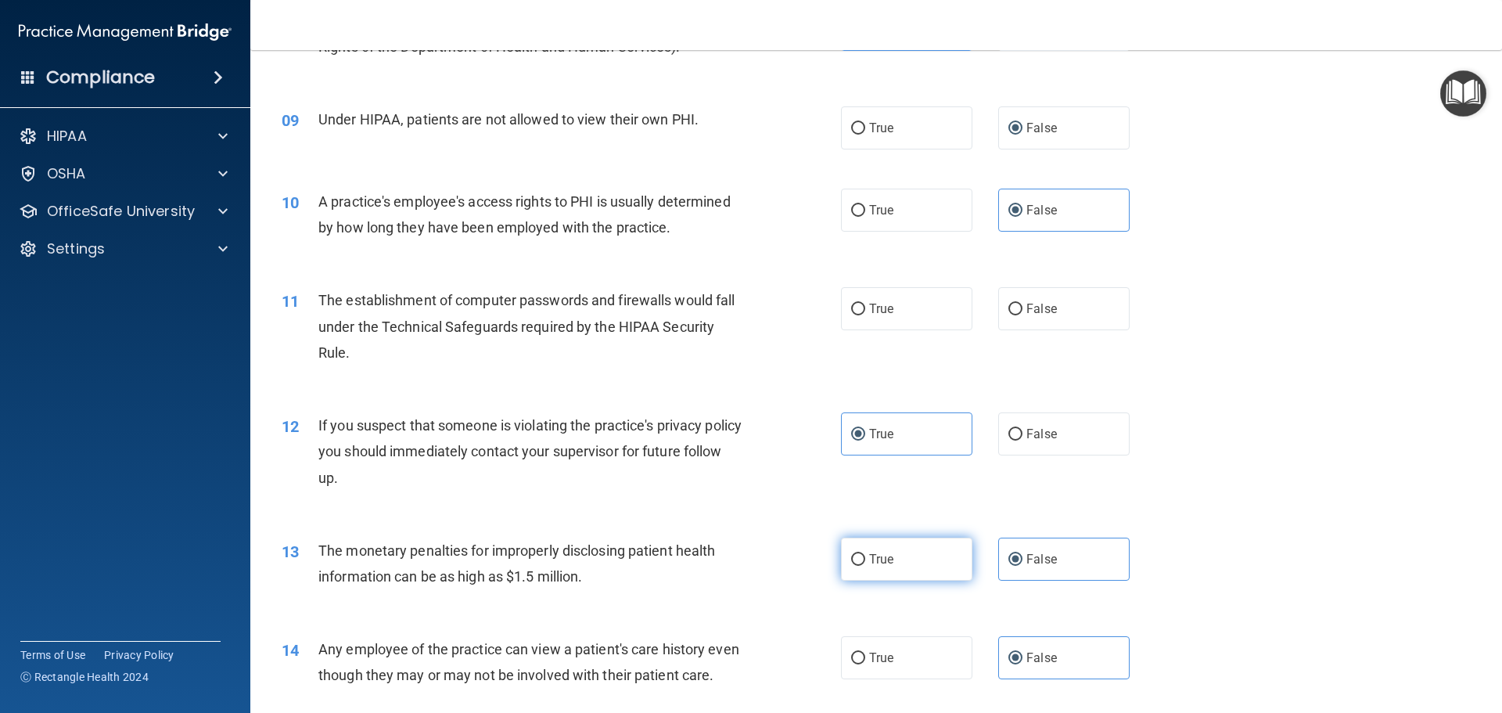
click at [877, 567] on label "True" at bounding box center [906, 558] width 131 height 43
click at [865, 566] on input "True" at bounding box center [858, 560] width 14 height 12
radio input "true"
radio input "false"
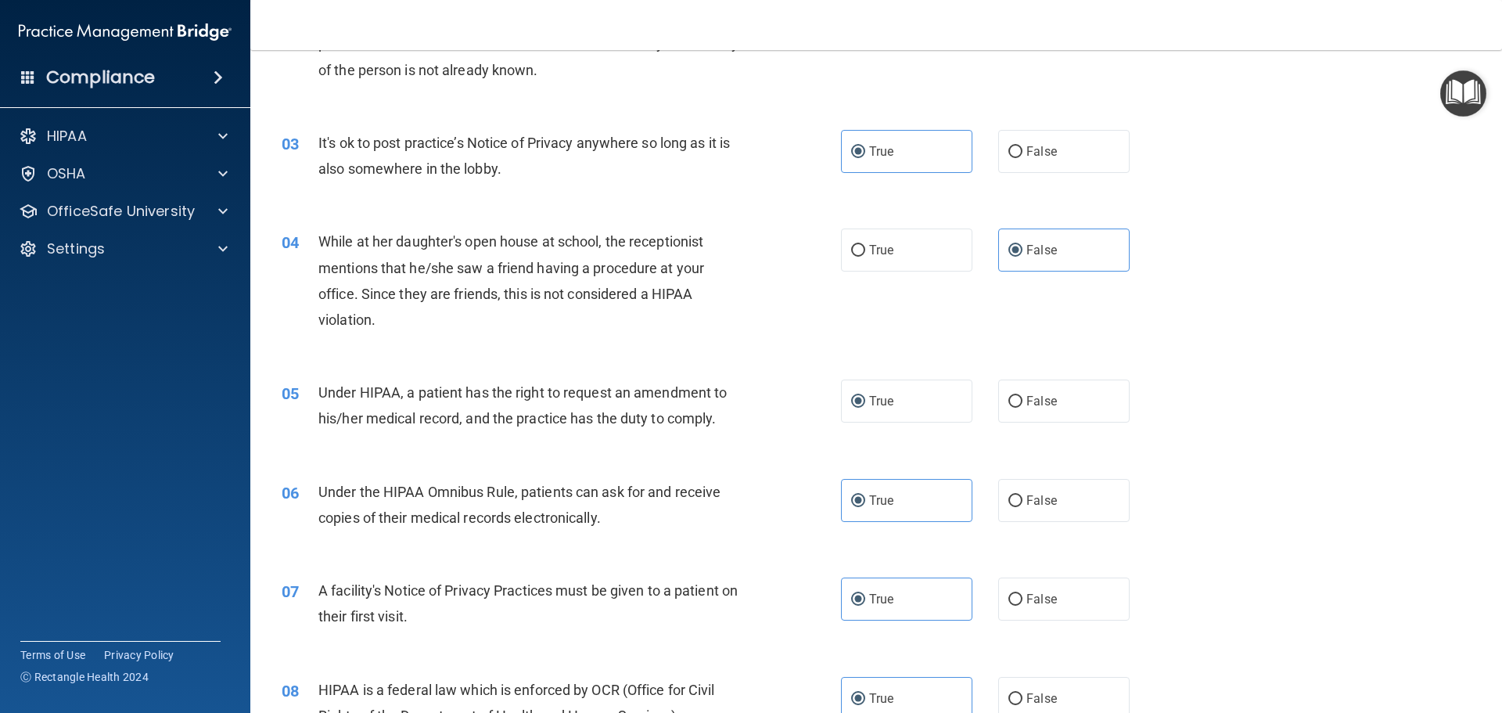
scroll to position [0, 0]
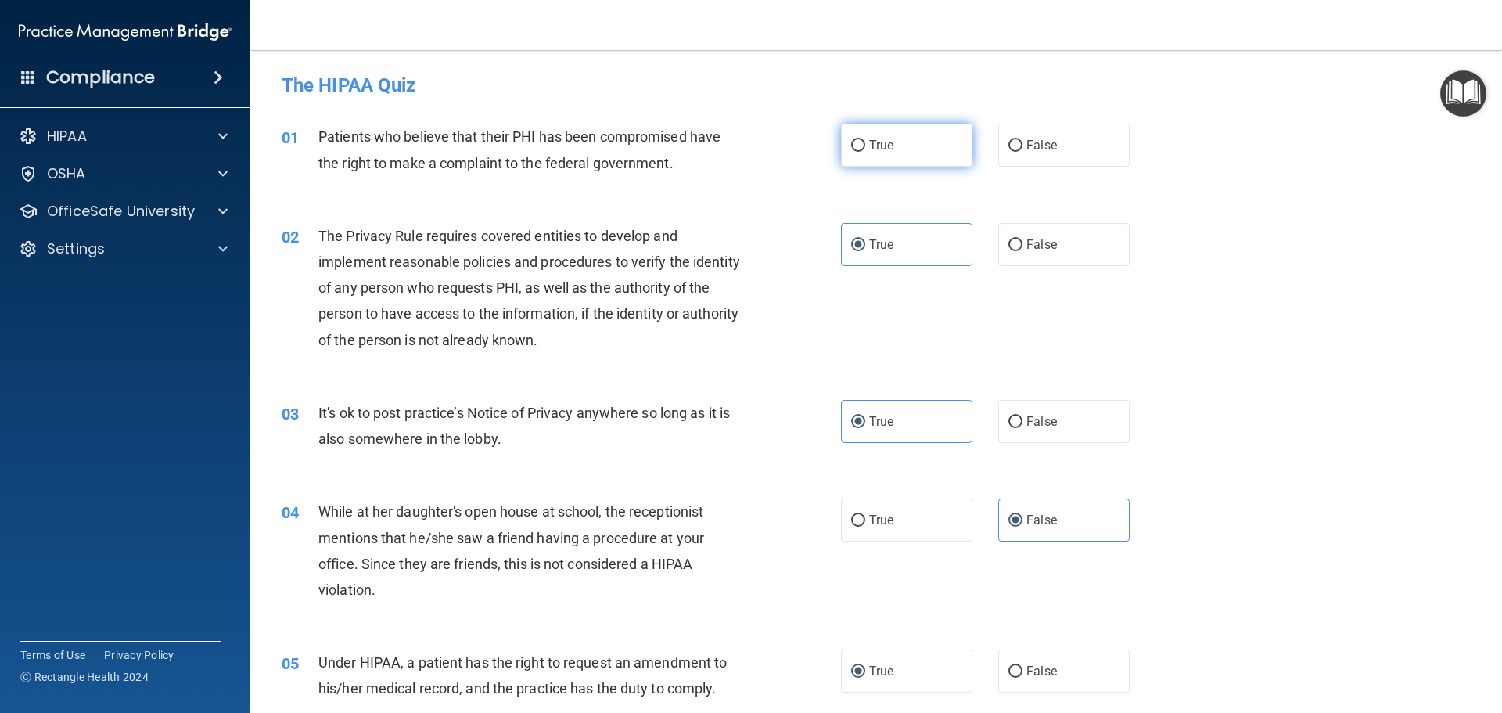
click at [851, 148] on input "True" at bounding box center [858, 146] width 14 height 12
radio input "true"
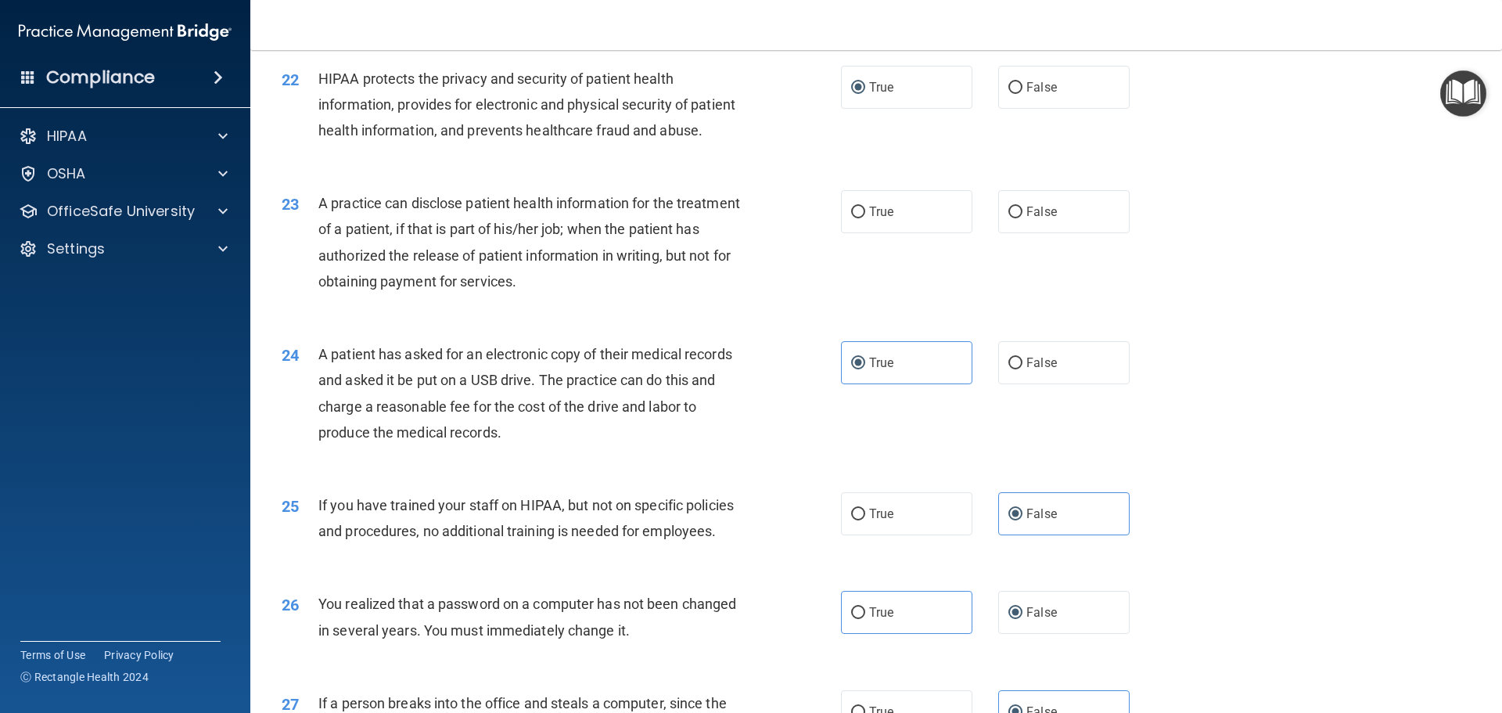
scroll to position [2442, 0]
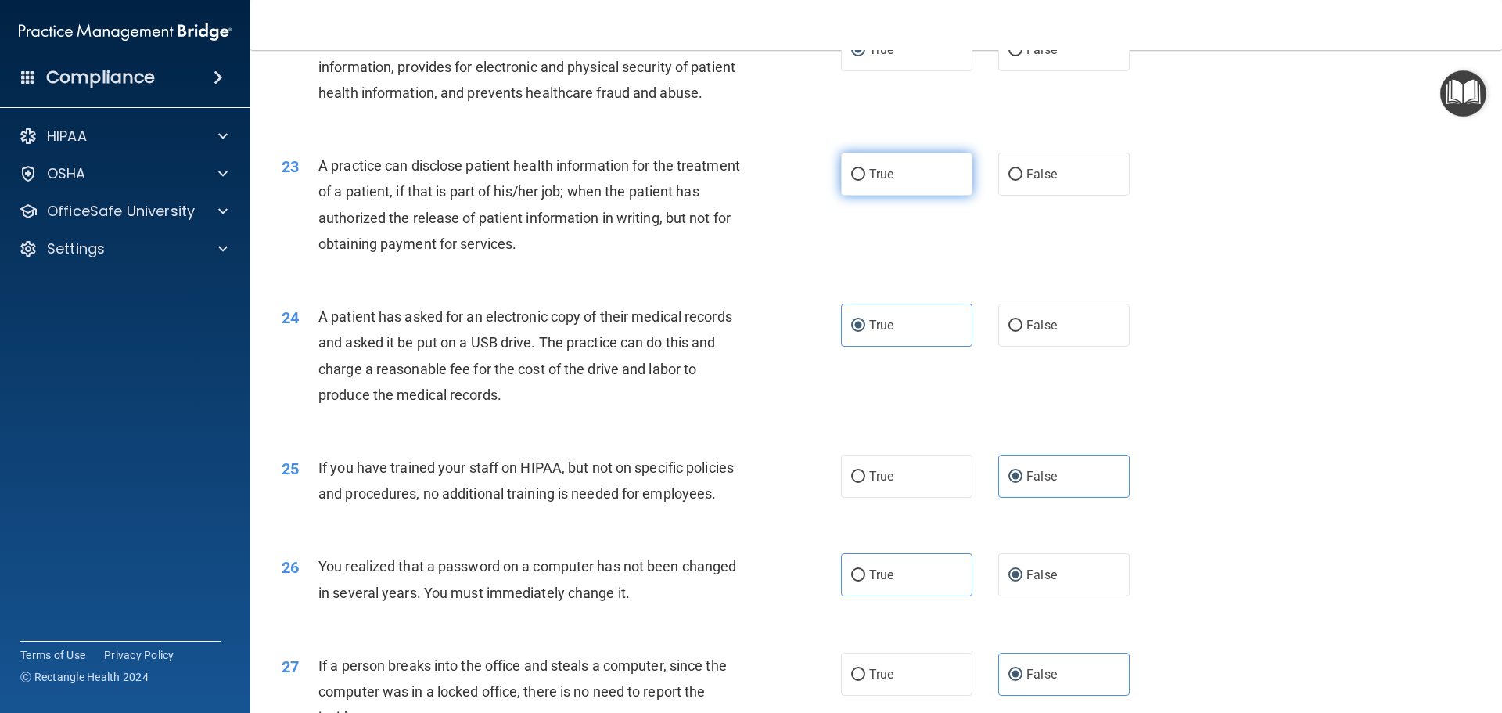
click at [853, 181] on input "True" at bounding box center [858, 175] width 14 height 12
radio input "true"
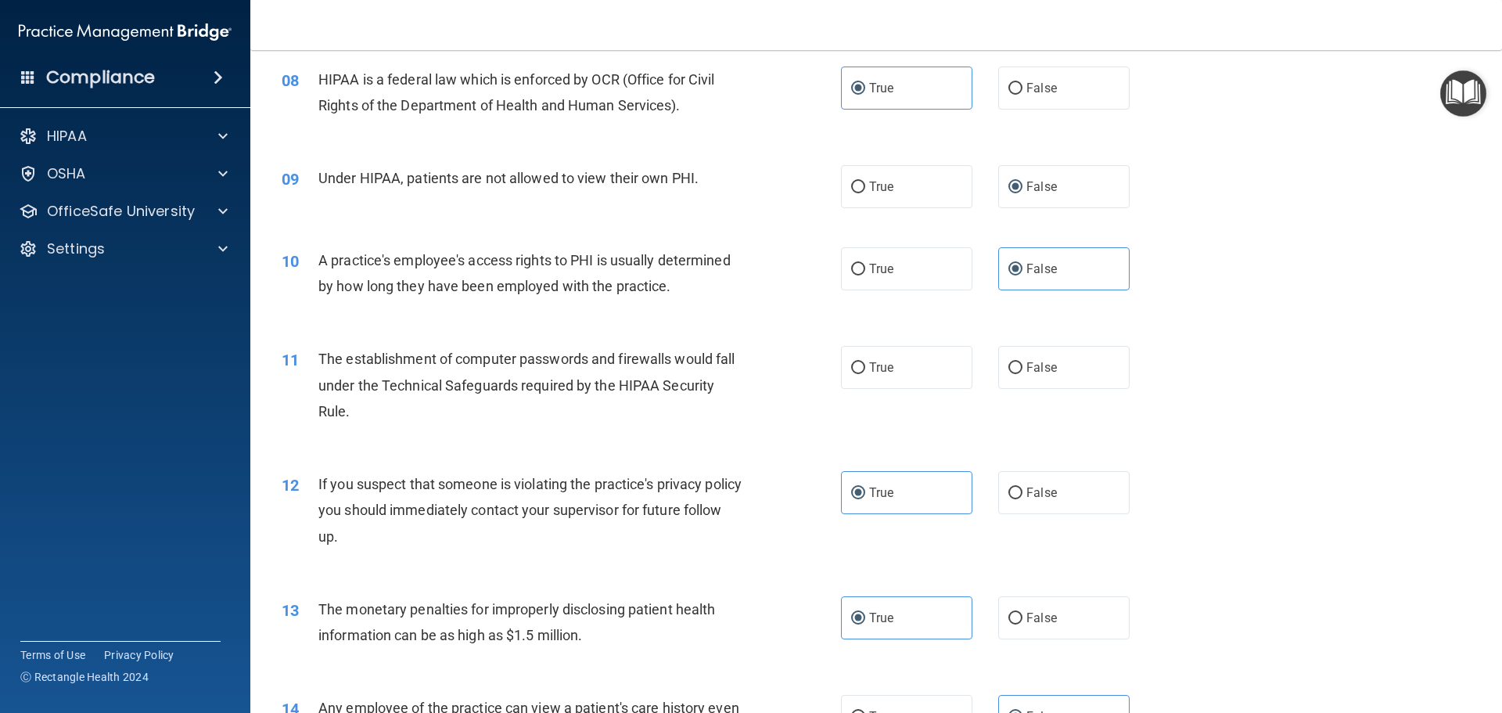
scroll to position [878, 0]
click at [854, 383] on label "True" at bounding box center [906, 369] width 131 height 43
click at [854, 376] on input "True" at bounding box center [858, 371] width 14 height 12
radio input "true"
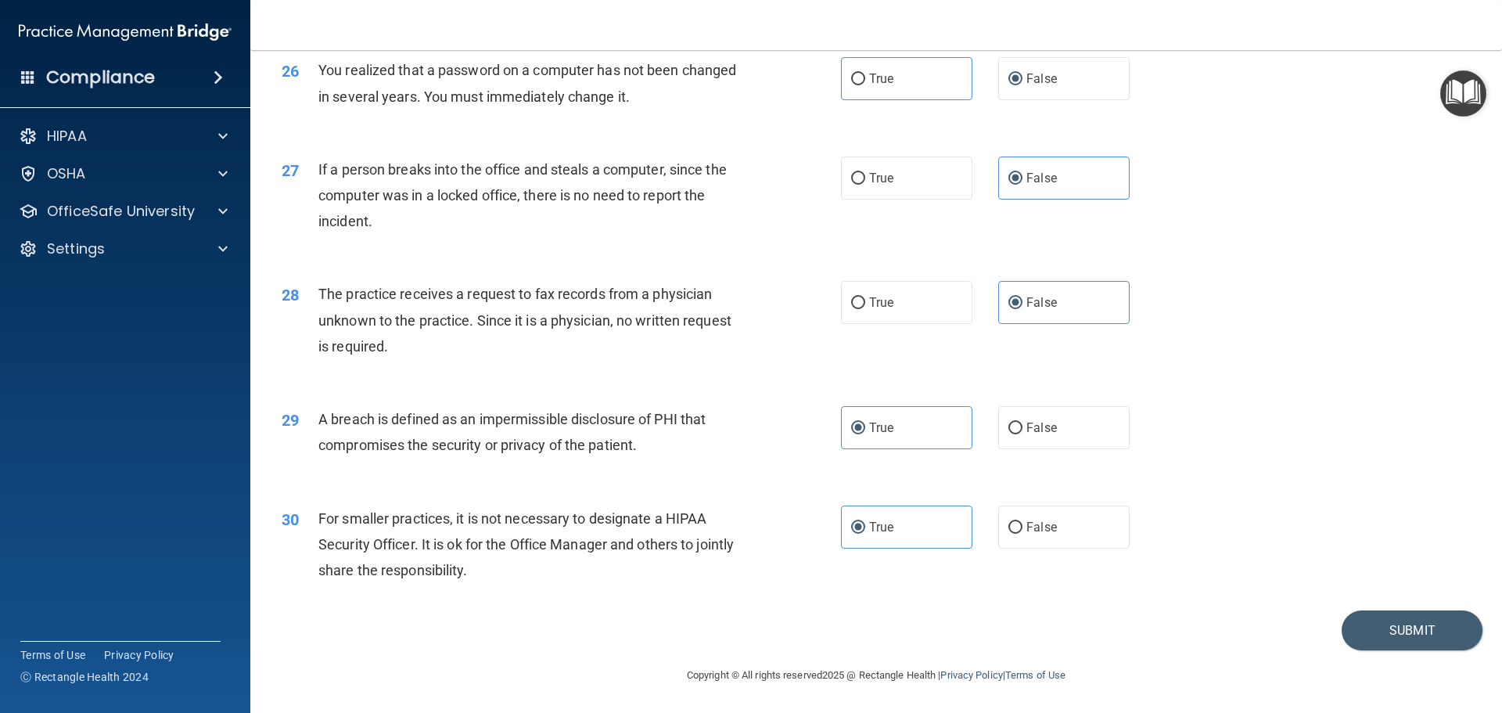
scroll to position [2990, 0]
click at [1378, 617] on button "Submit" at bounding box center [1412, 630] width 141 height 40
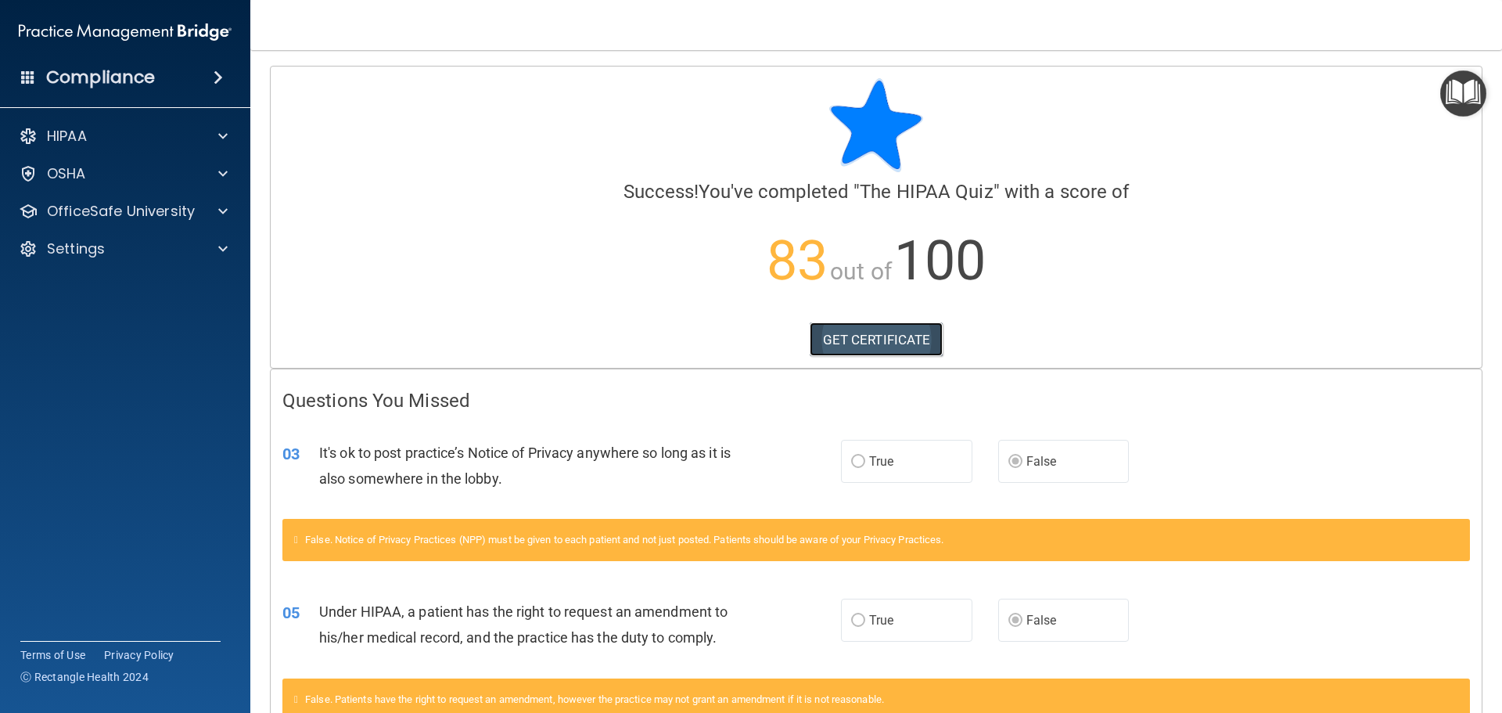
click at [828, 339] on link "GET CERTIFICATE" at bounding box center [877, 339] width 134 height 34
click at [911, 346] on link "GET CERTIFICATE" at bounding box center [877, 339] width 134 height 34
click at [117, 133] on div "HIPAA" at bounding box center [104, 136] width 194 height 19
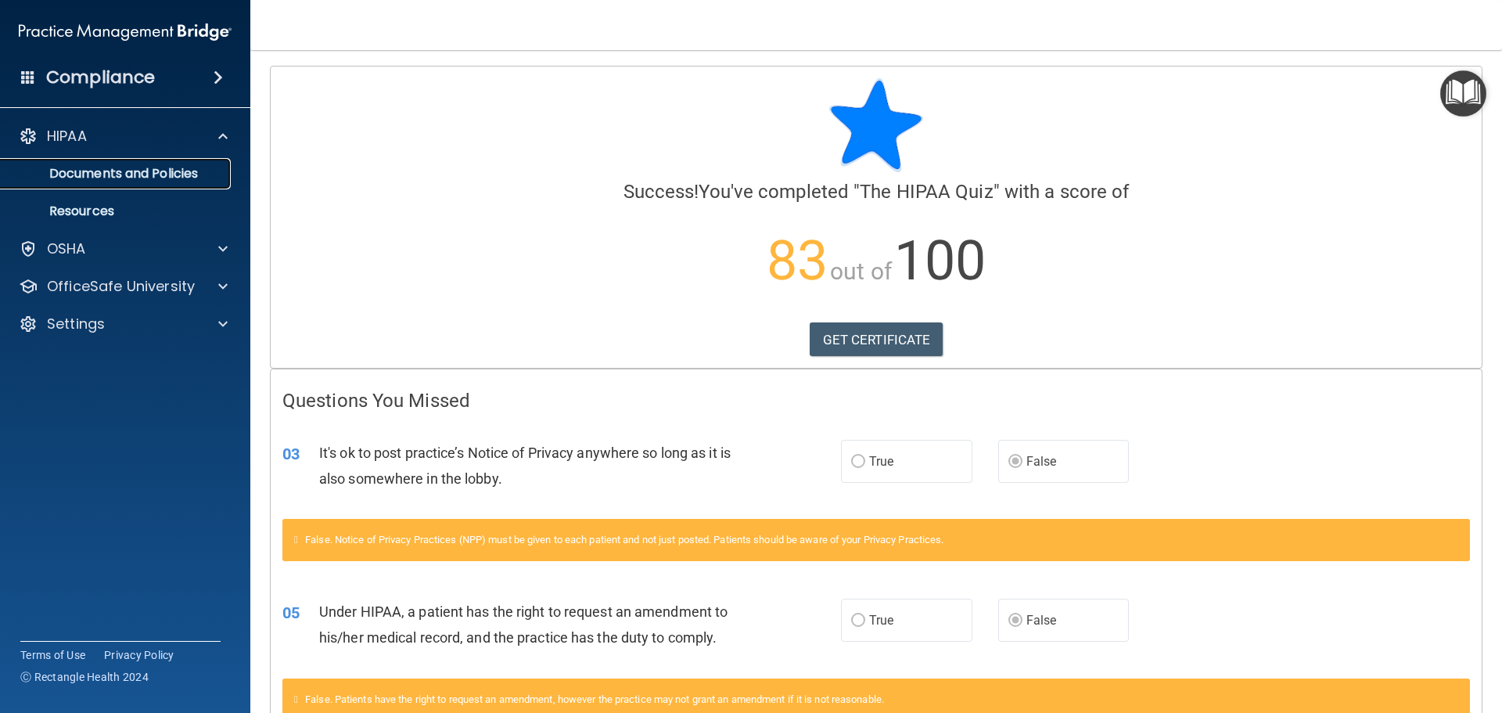
click at [123, 174] on p "Documents and Policies" at bounding box center [117, 174] width 214 height 16
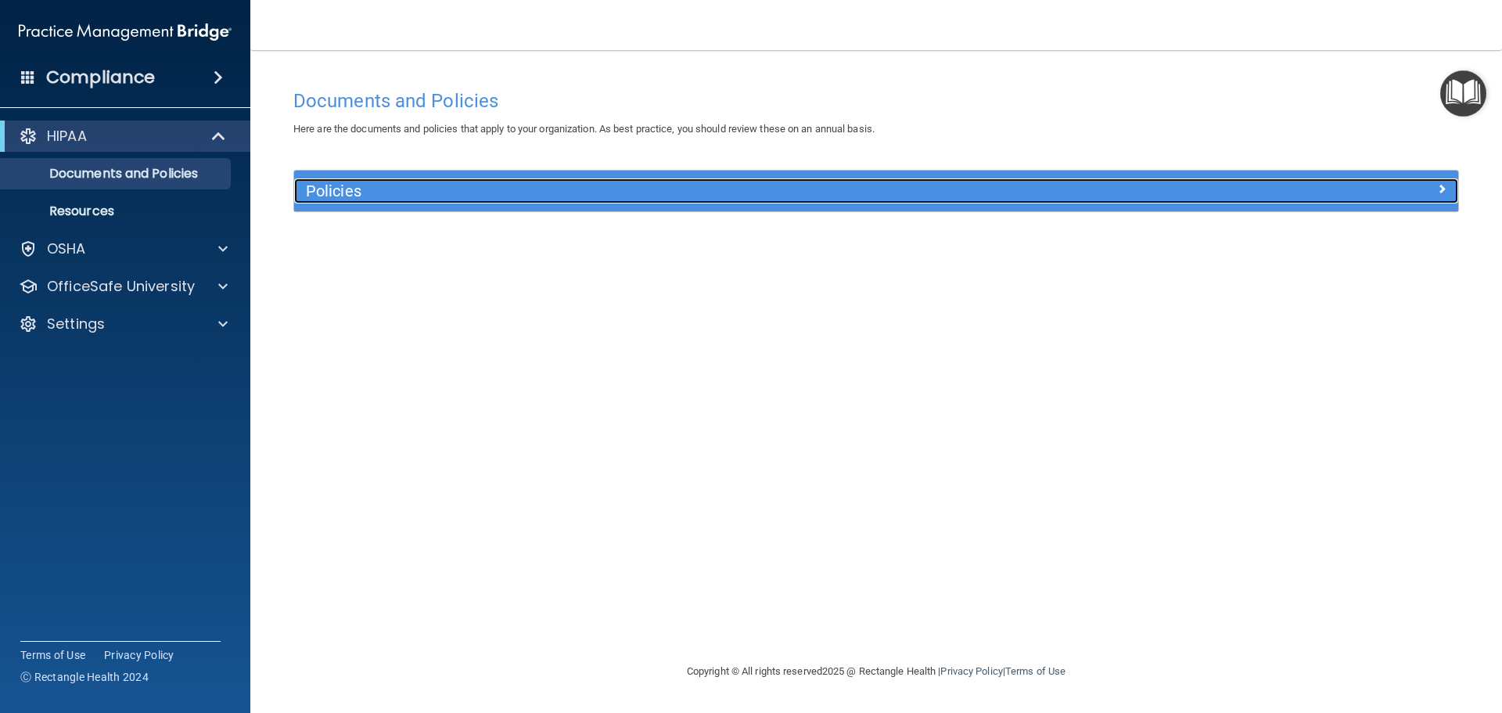
click at [308, 189] on h5 "Policies" at bounding box center [731, 190] width 850 height 17
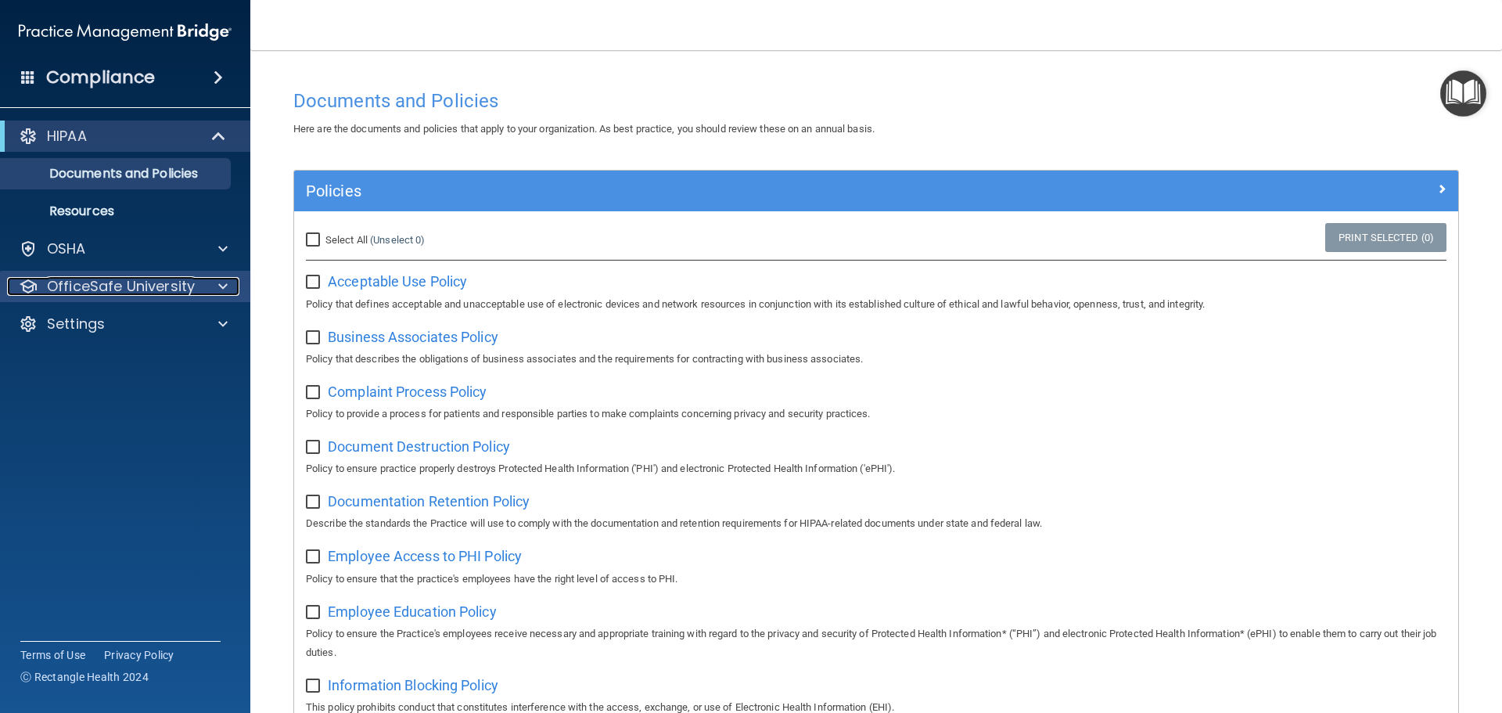
click at [108, 289] on p "OfficeSafe University" at bounding box center [121, 286] width 148 height 19
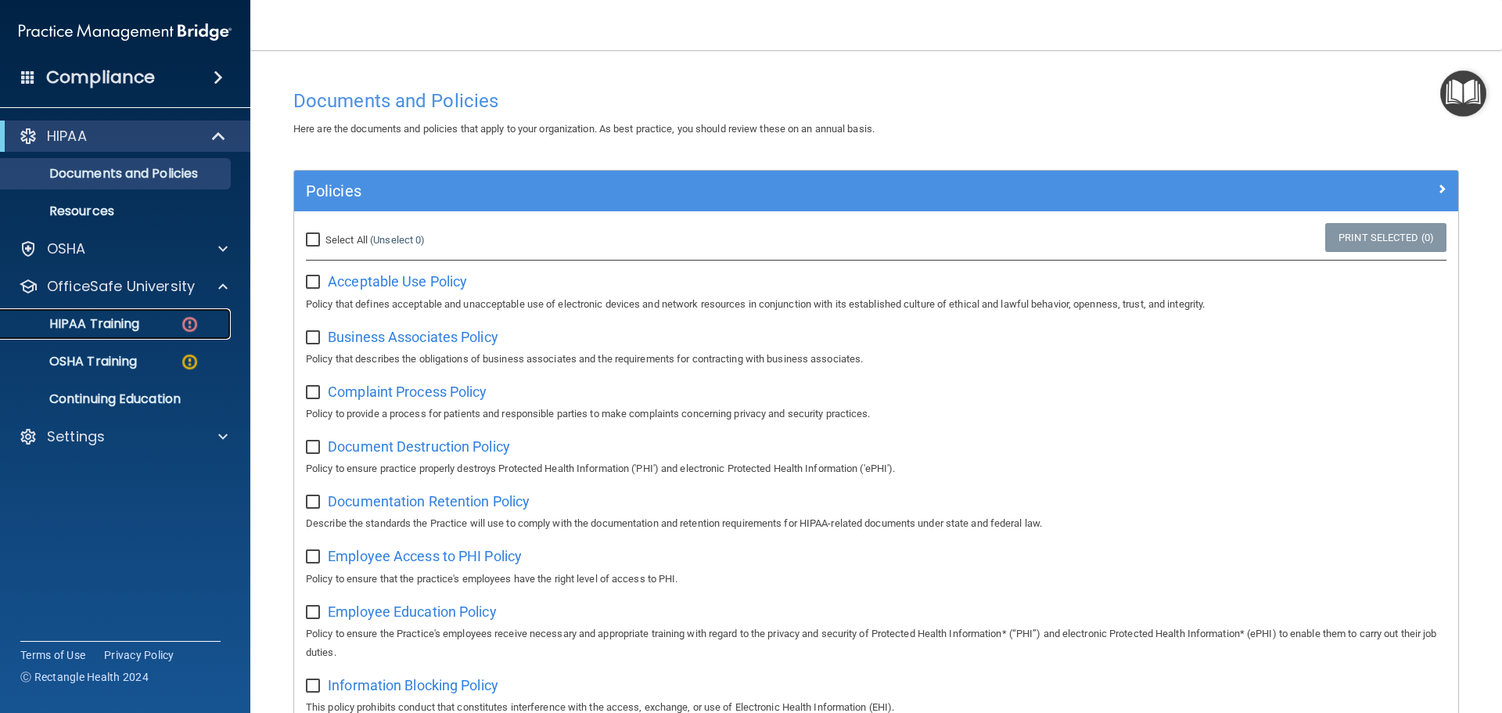
click at [147, 325] on div "HIPAA Training" at bounding box center [117, 324] width 214 height 16
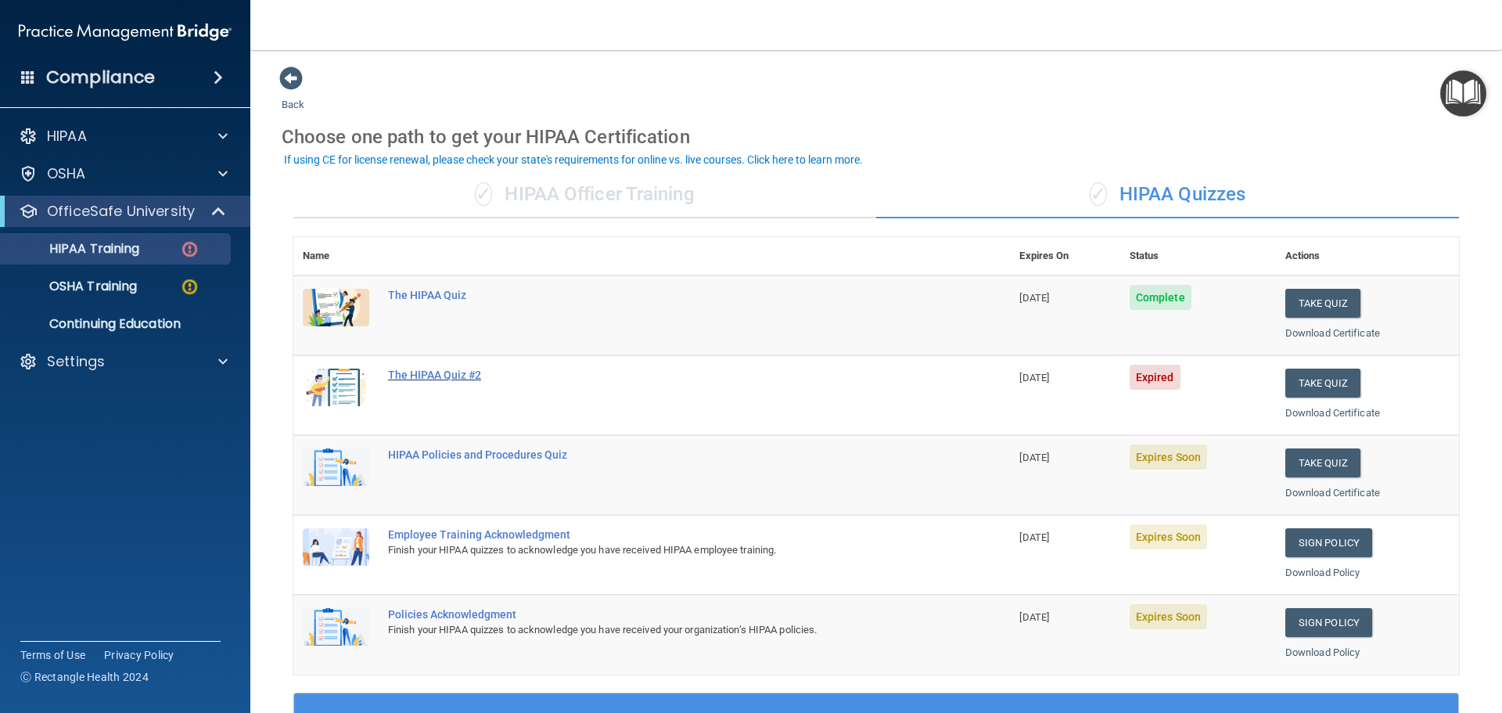
click at [472, 372] on div "The HIPAA Quiz #2" at bounding box center [660, 374] width 544 height 13
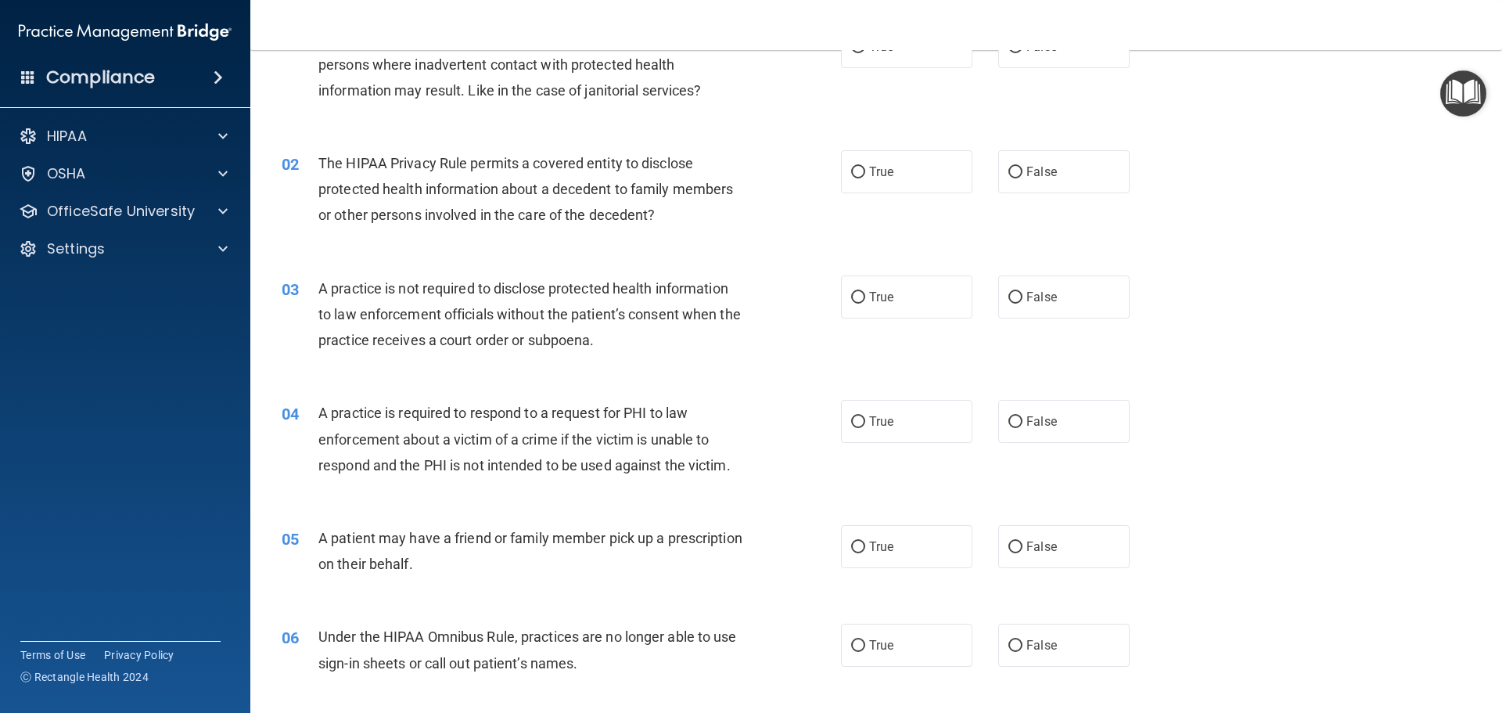
scroll to position [78, 0]
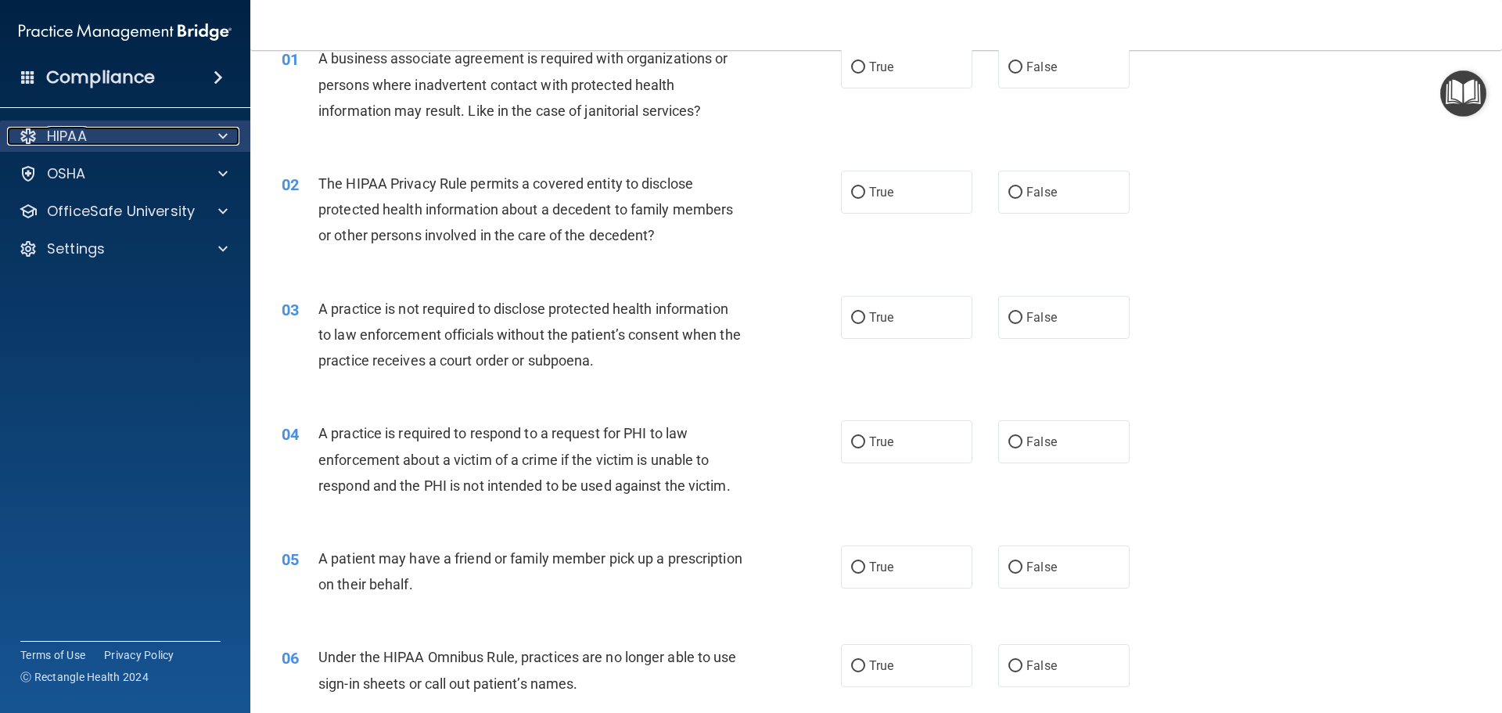
click at [124, 141] on div "HIPAA" at bounding box center [104, 136] width 194 height 19
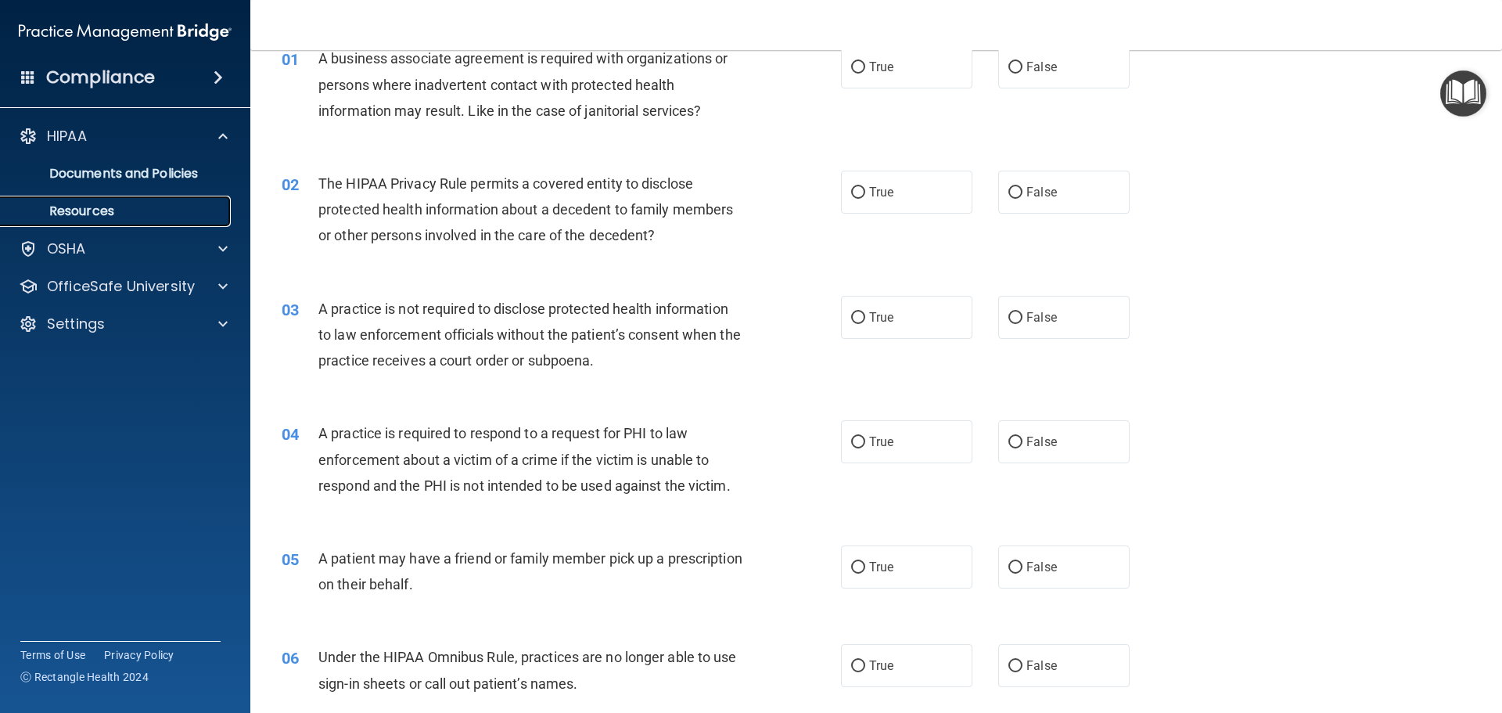
click at [99, 203] on p "Resources" at bounding box center [117, 211] width 214 height 16
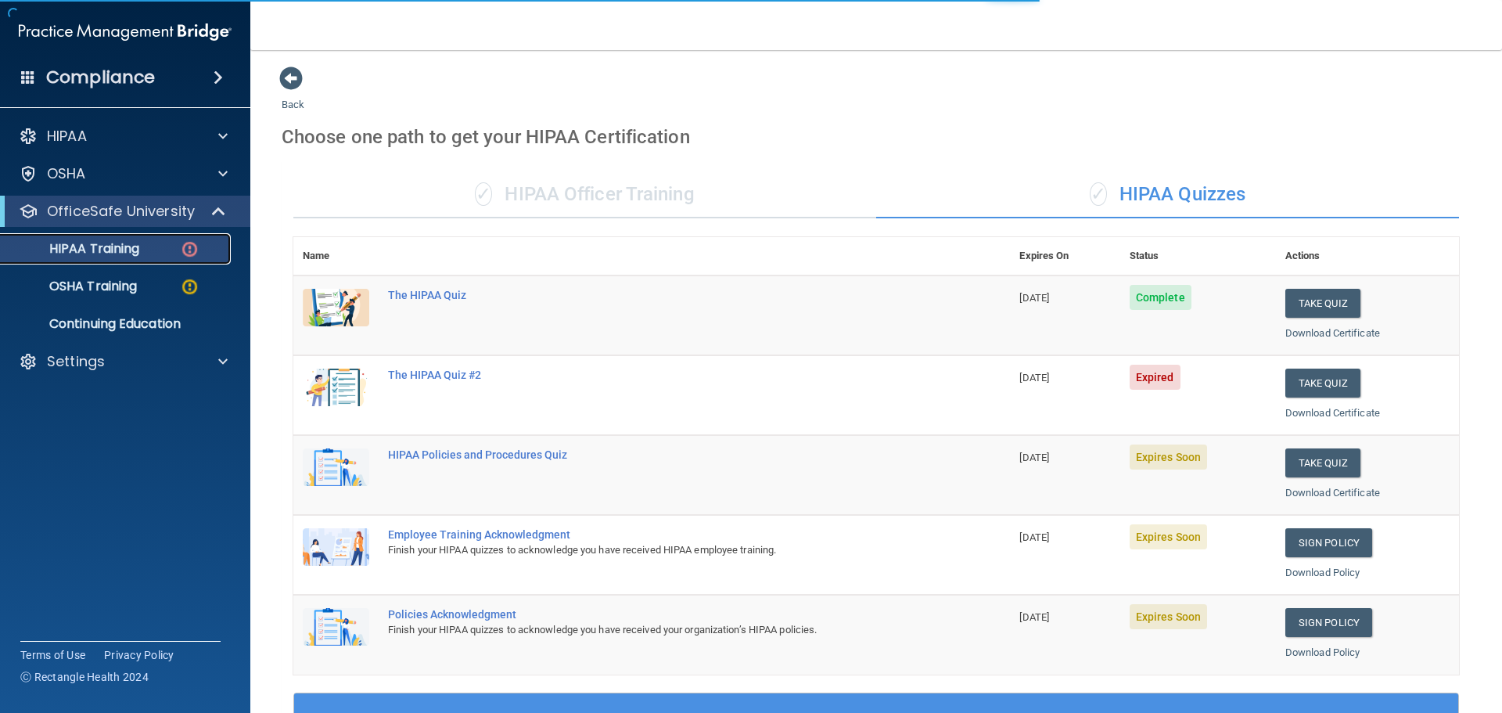
click at [186, 250] on img at bounding box center [190, 249] width 20 height 20
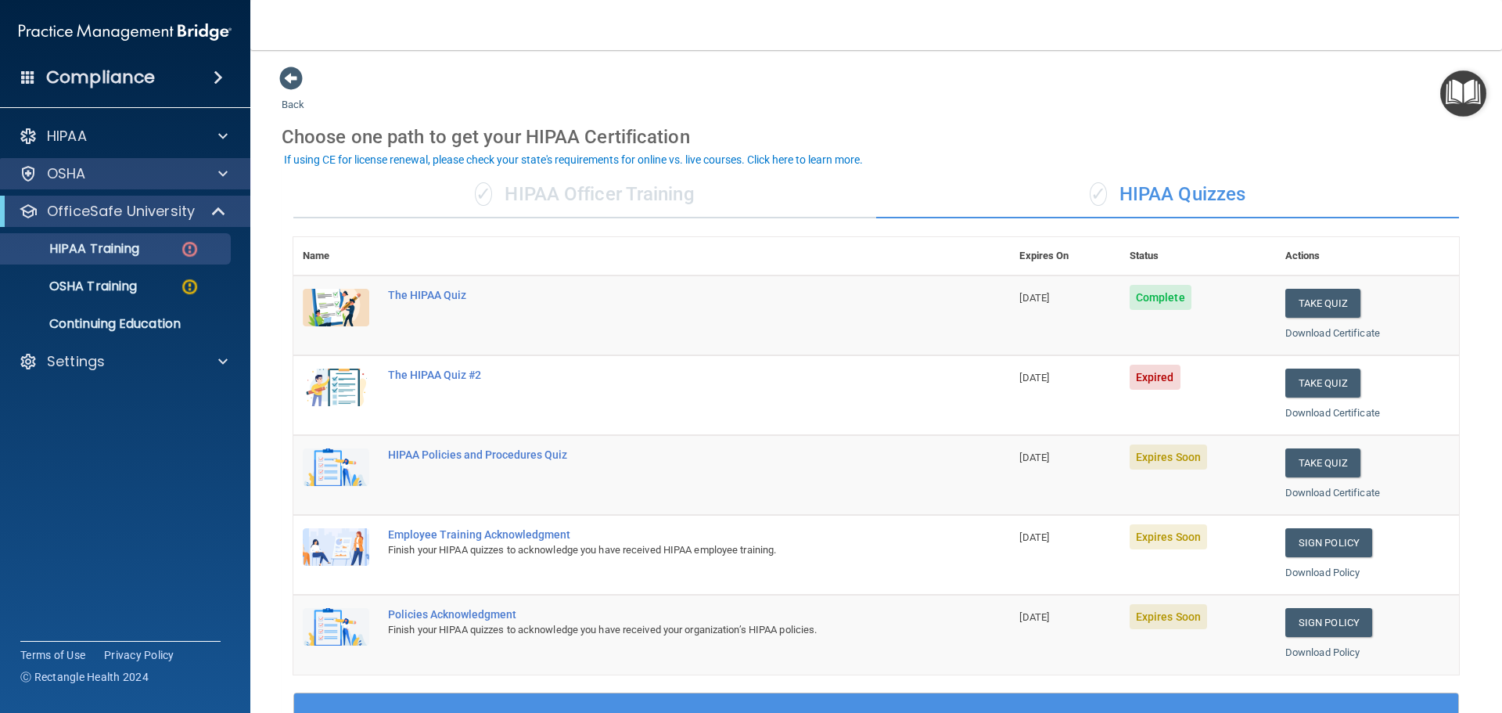
click at [109, 187] on div "OSHA" at bounding box center [125, 173] width 251 height 31
click at [119, 328] on p "Continuing Education" at bounding box center [117, 324] width 214 height 16
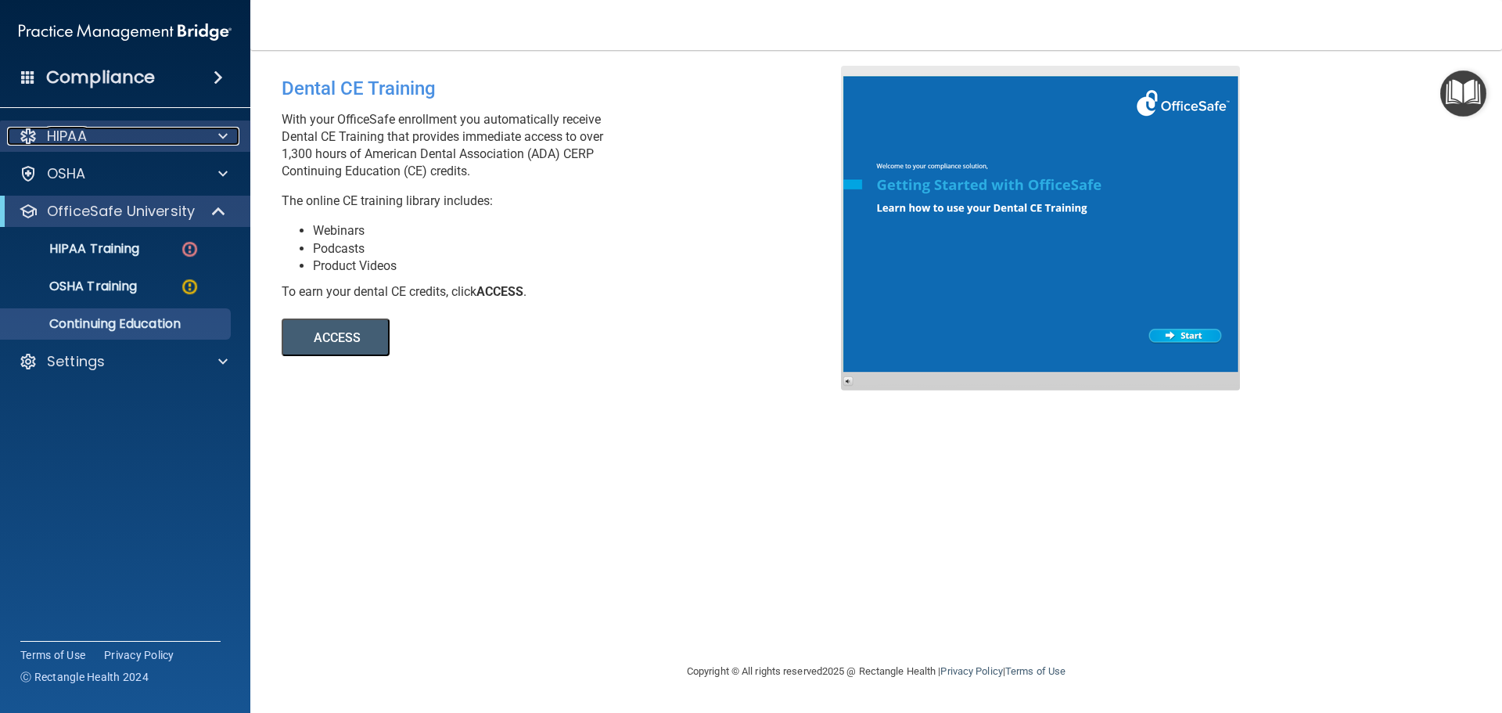
click at [79, 142] on p "HIPAA" at bounding box center [67, 136] width 40 height 19
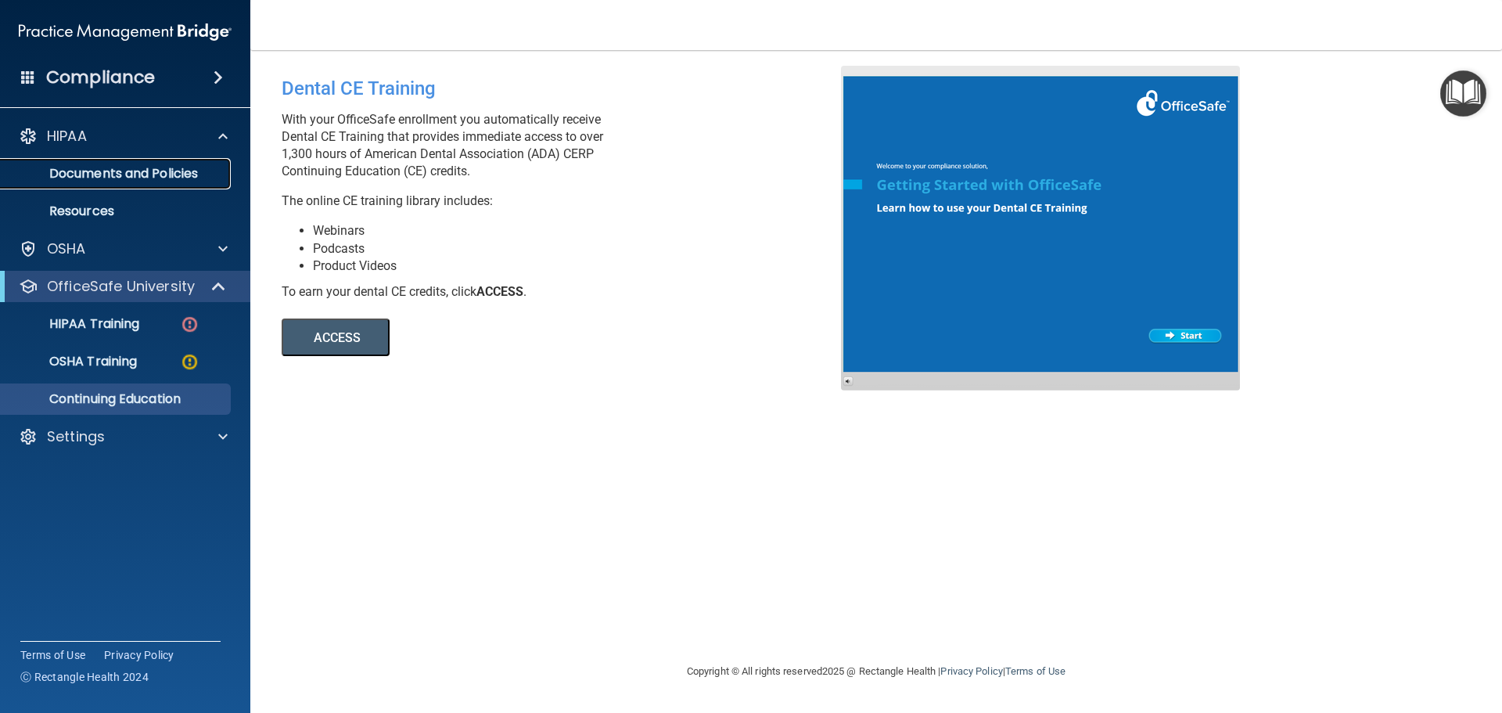
click at [102, 167] on p "Documents and Policies" at bounding box center [117, 174] width 214 height 16
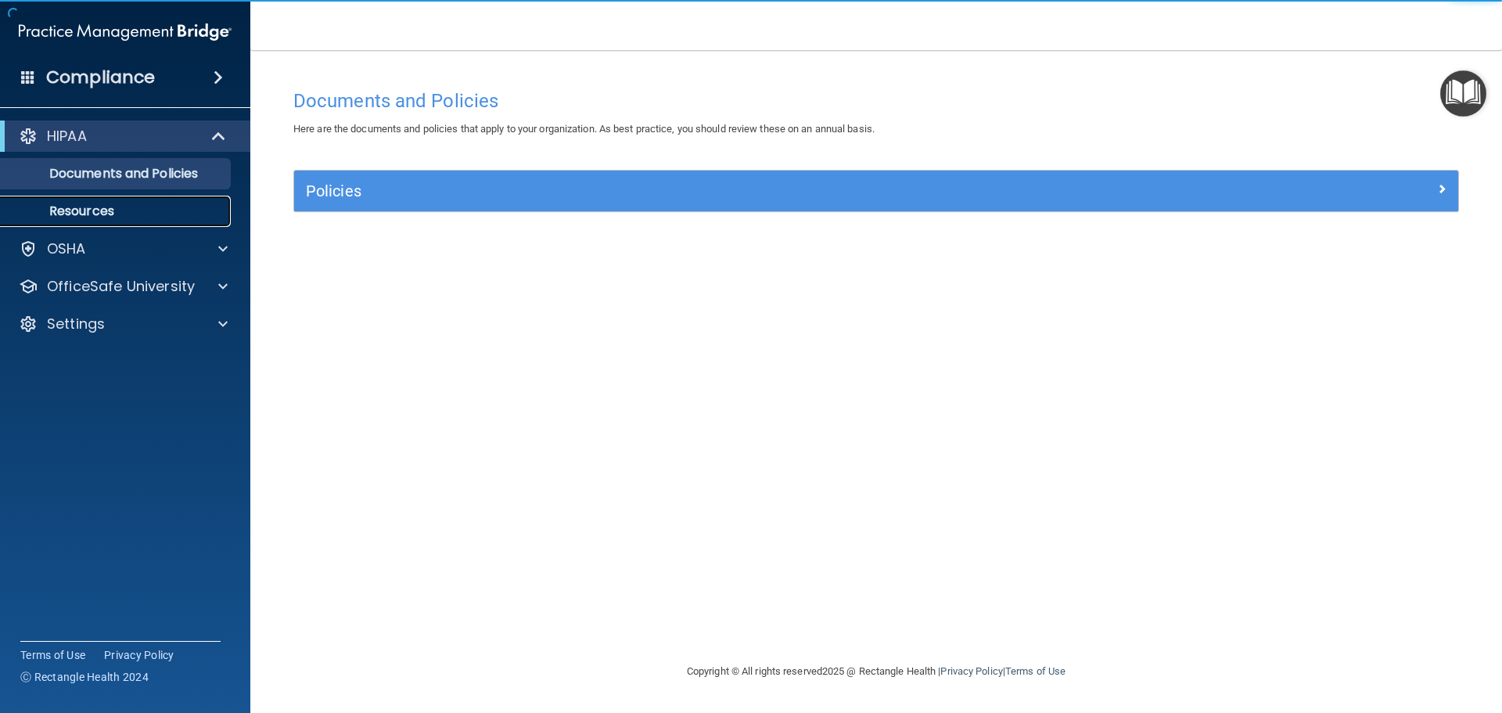
click at [138, 216] on p "Resources" at bounding box center [117, 211] width 214 height 16
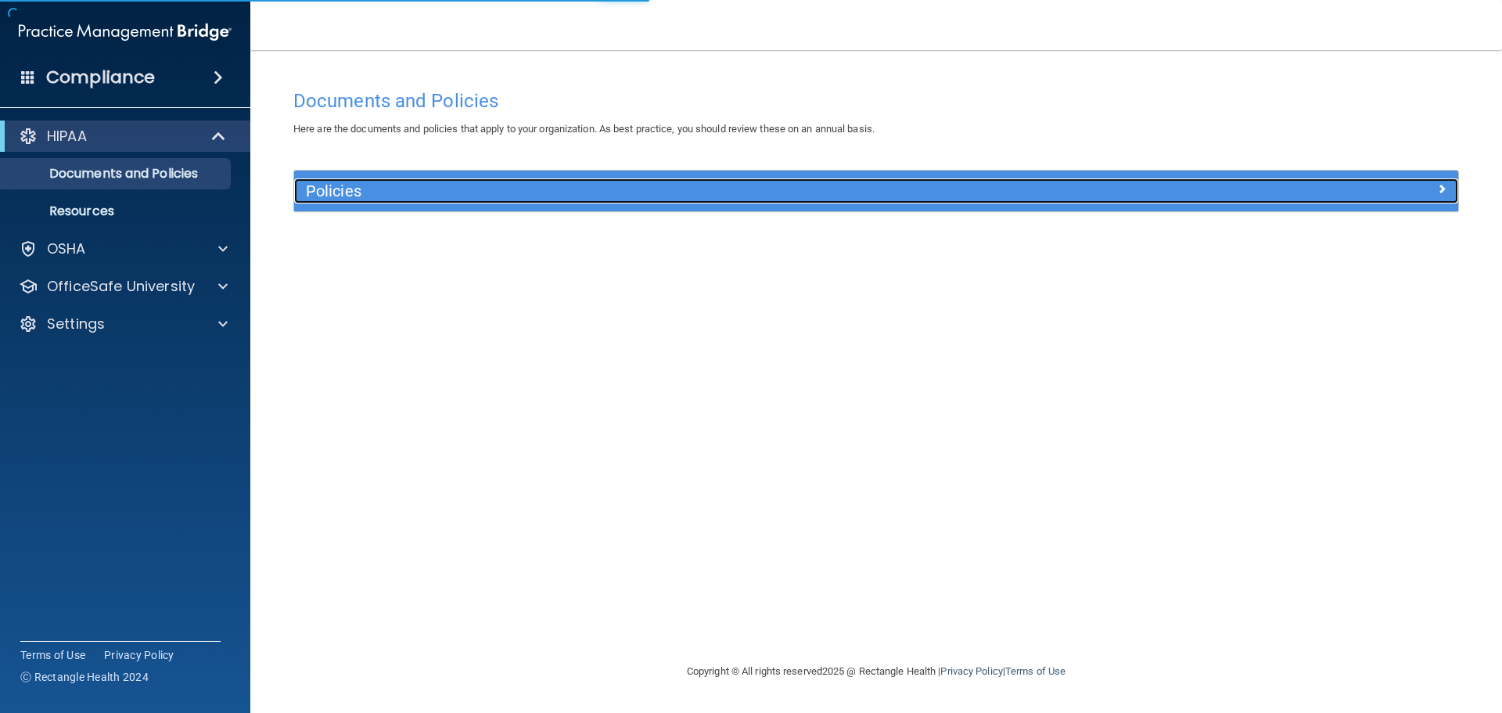
click at [363, 189] on h5 "Policies" at bounding box center [731, 190] width 850 height 17
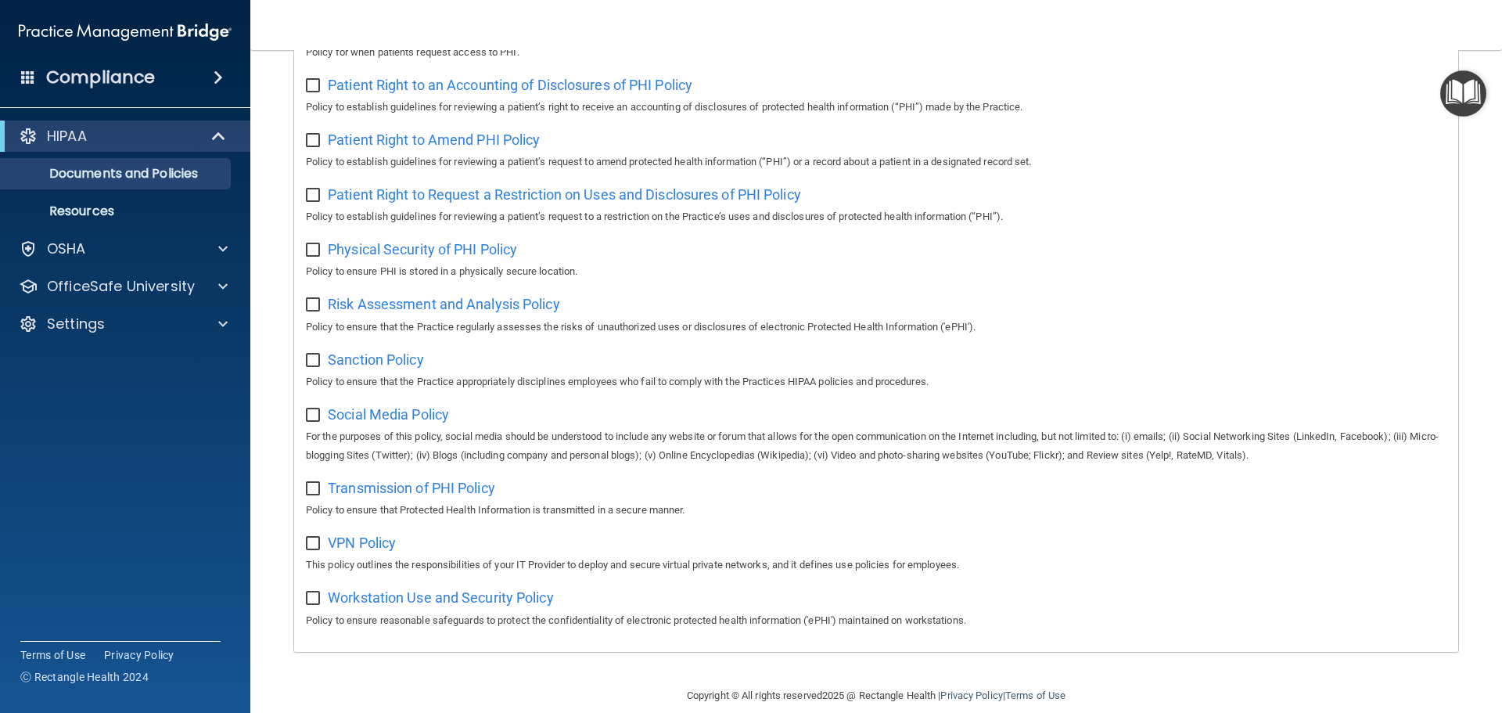
scroll to position [857, 0]
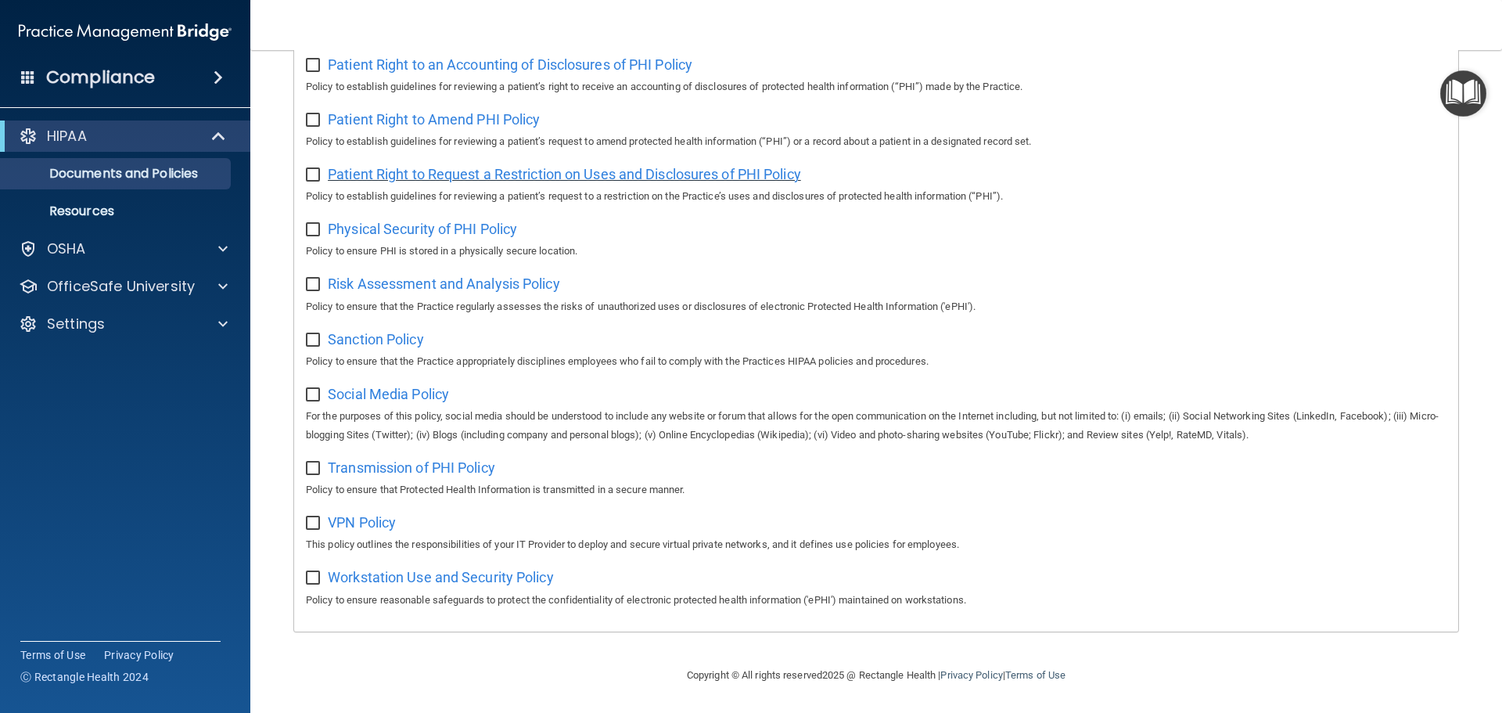
click at [574, 173] on span "Patient Right to Request a Restriction on Uses and Disclosures of PHI Policy" at bounding box center [564, 174] width 473 height 16
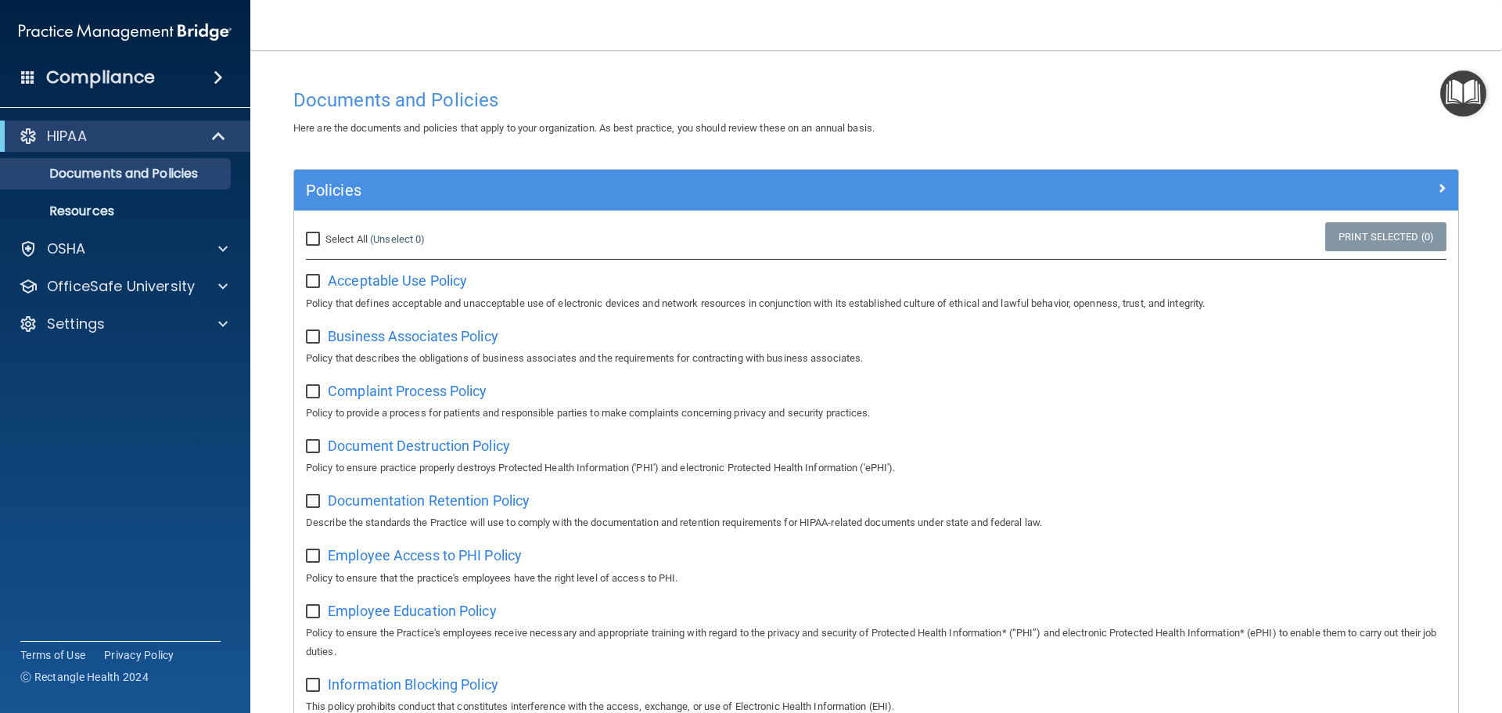
scroll to position [0, 0]
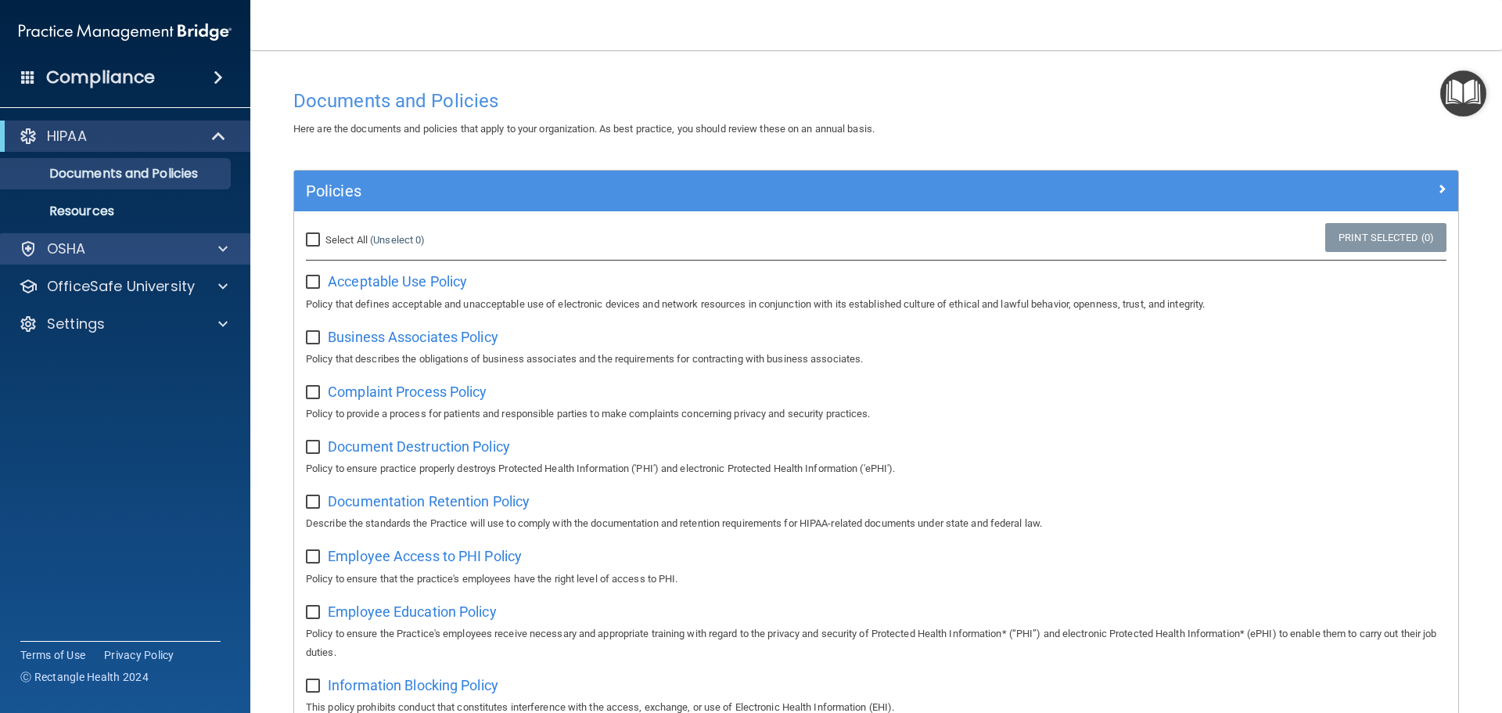
click at [77, 258] on div "OSHA" at bounding box center [125, 248] width 251 height 31
click at [202, 246] on div at bounding box center [220, 248] width 39 height 19
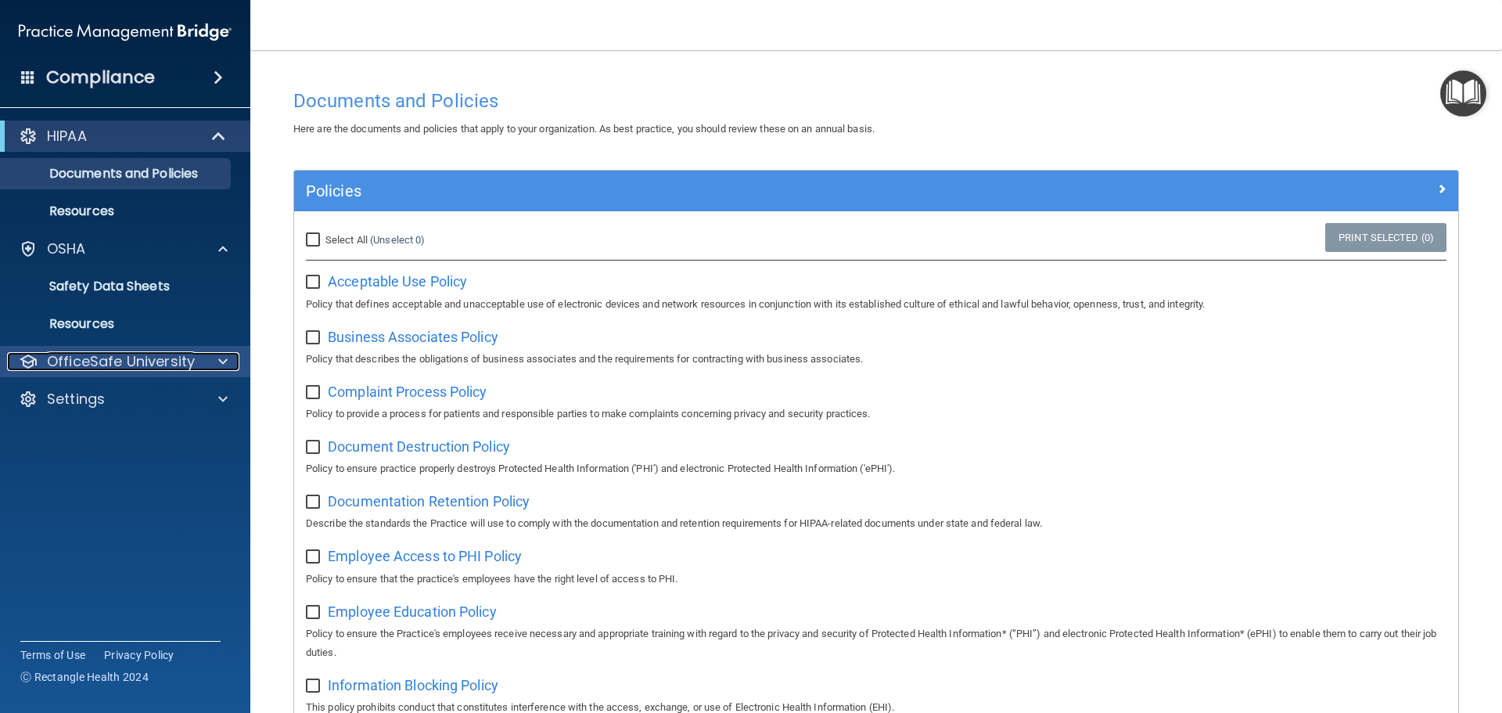
click at [144, 360] on p "OfficeSafe University" at bounding box center [121, 361] width 148 height 19
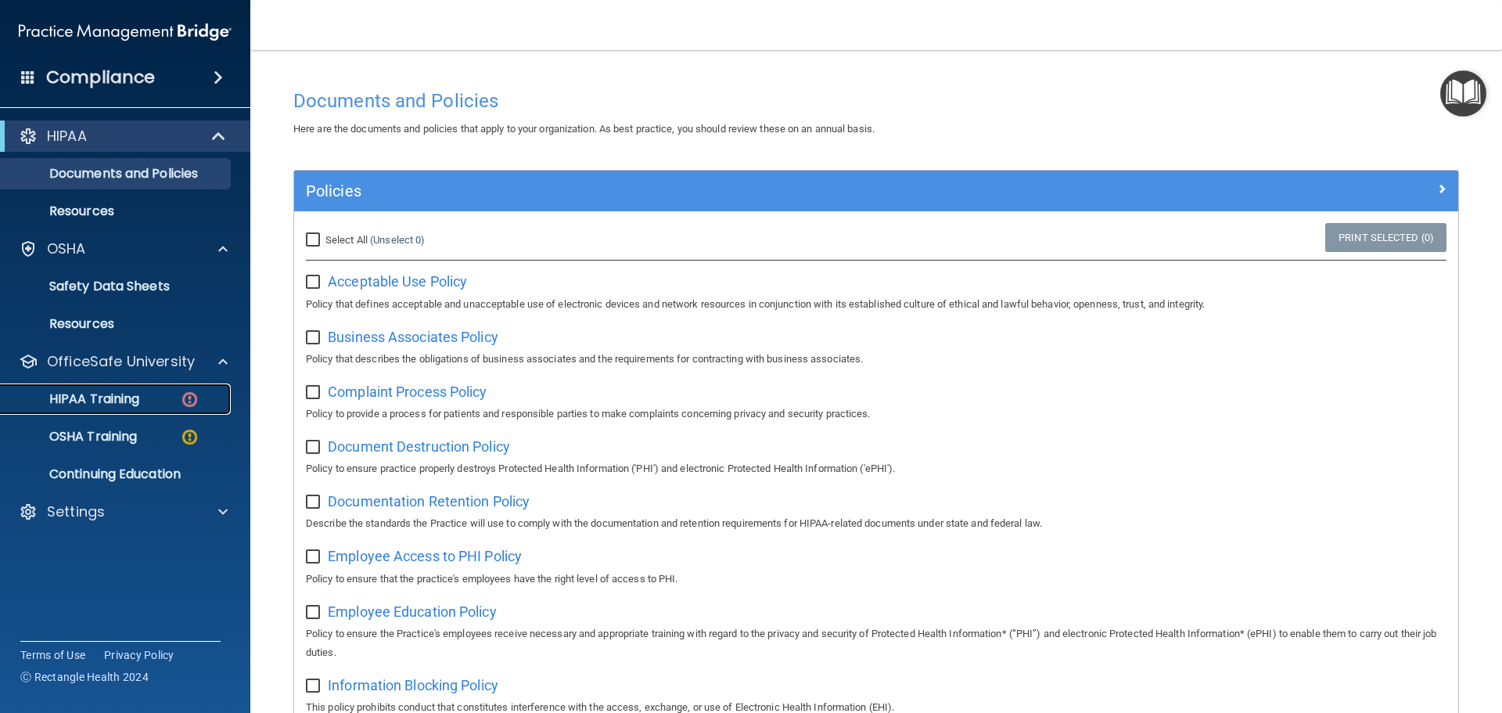
click at [137, 406] on p "HIPAA Training" at bounding box center [74, 399] width 129 height 16
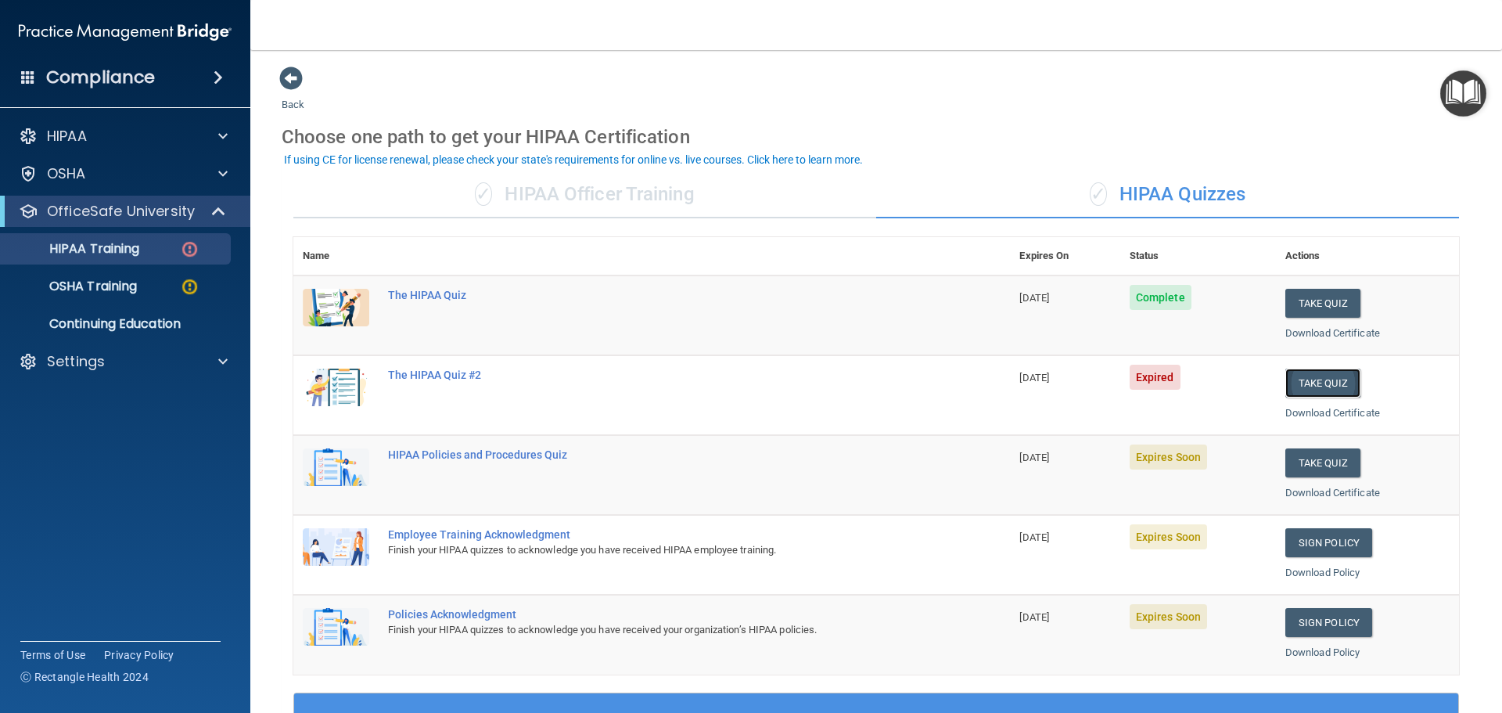
click at [1295, 374] on button "Take Quiz" at bounding box center [1322, 382] width 75 height 29
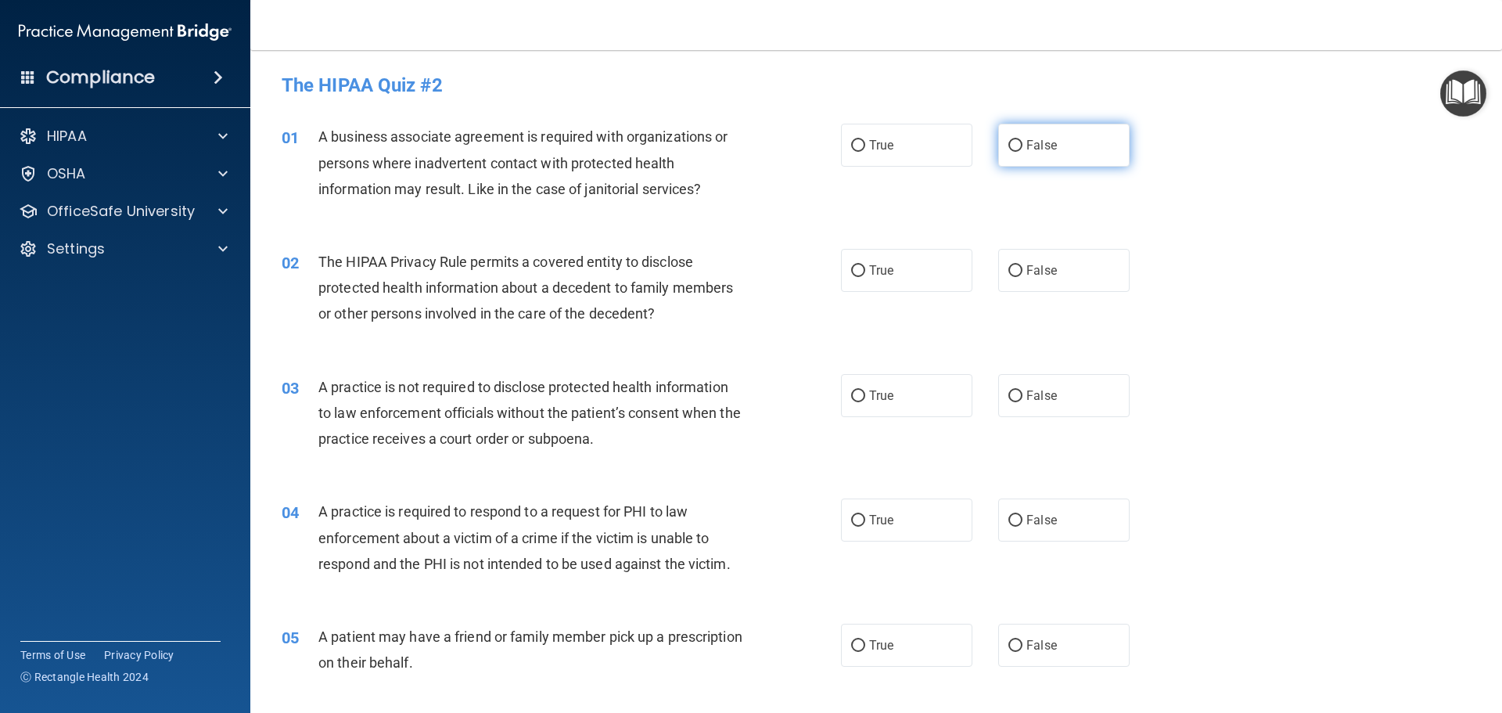
click at [1017, 149] on label "False" at bounding box center [1063, 145] width 131 height 43
click at [1017, 149] on input "False" at bounding box center [1015, 146] width 14 height 12
radio input "true"
click at [880, 275] on span "True" at bounding box center [881, 270] width 24 height 15
click at [865, 275] on input "True" at bounding box center [858, 271] width 14 height 12
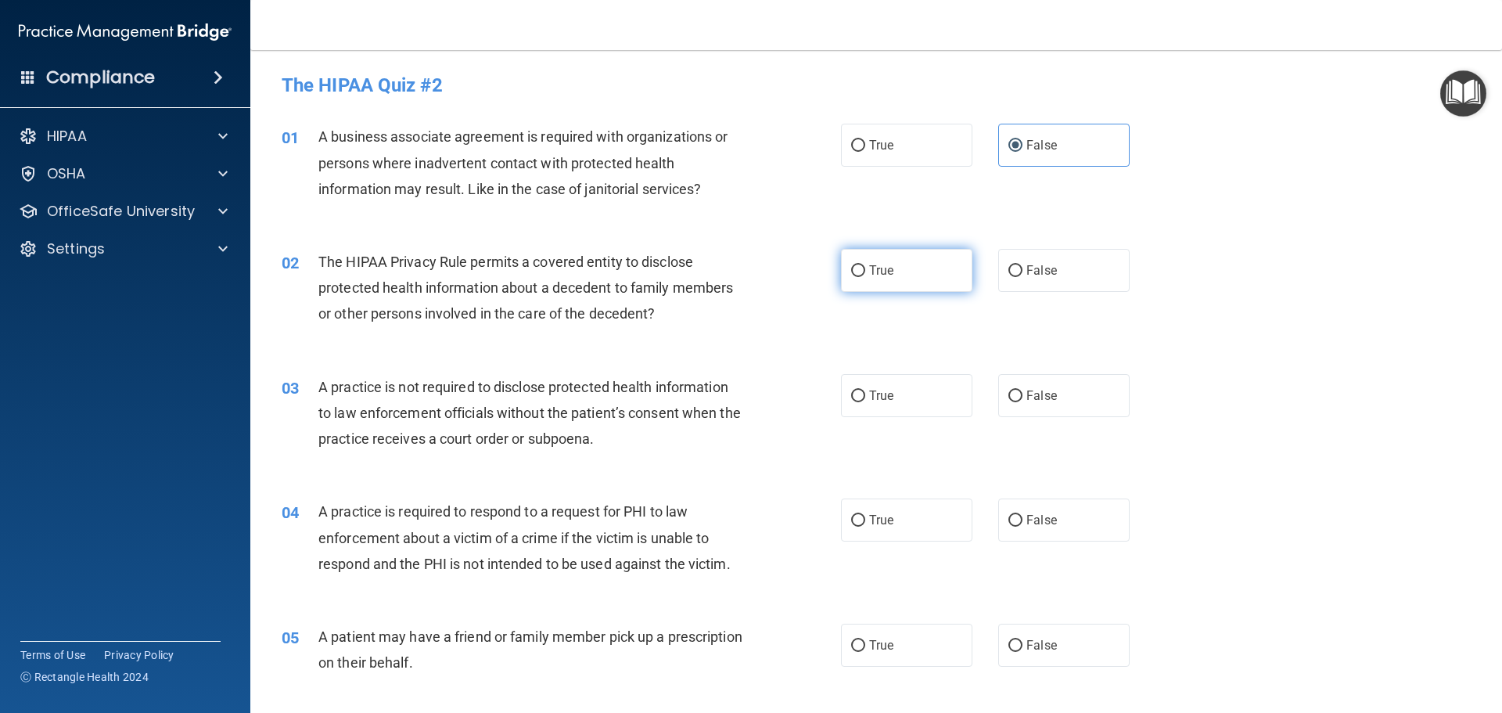
radio input "true"
click at [1008, 390] on input "False" at bounding box center [1015, 396] width 14 height 12
radio input "true"
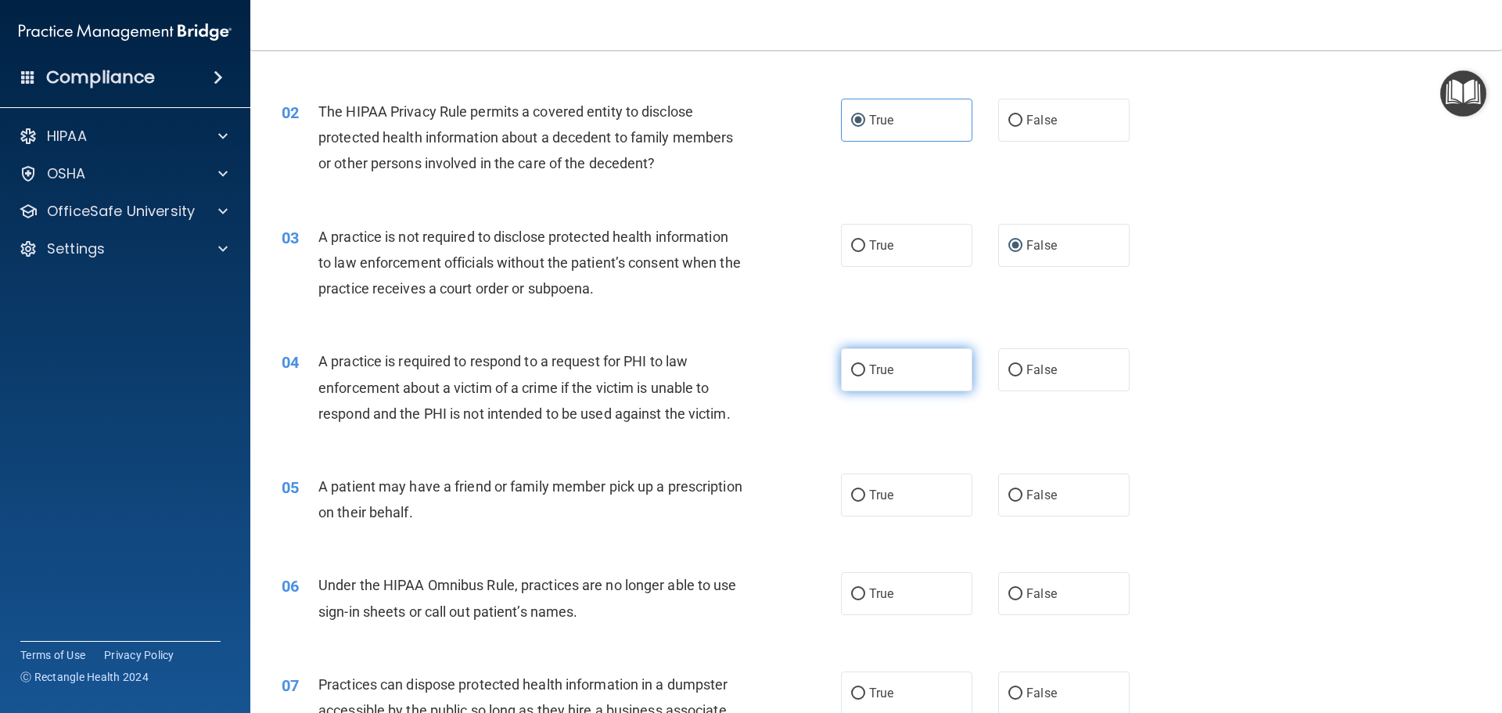
scroll to position [156, 0]
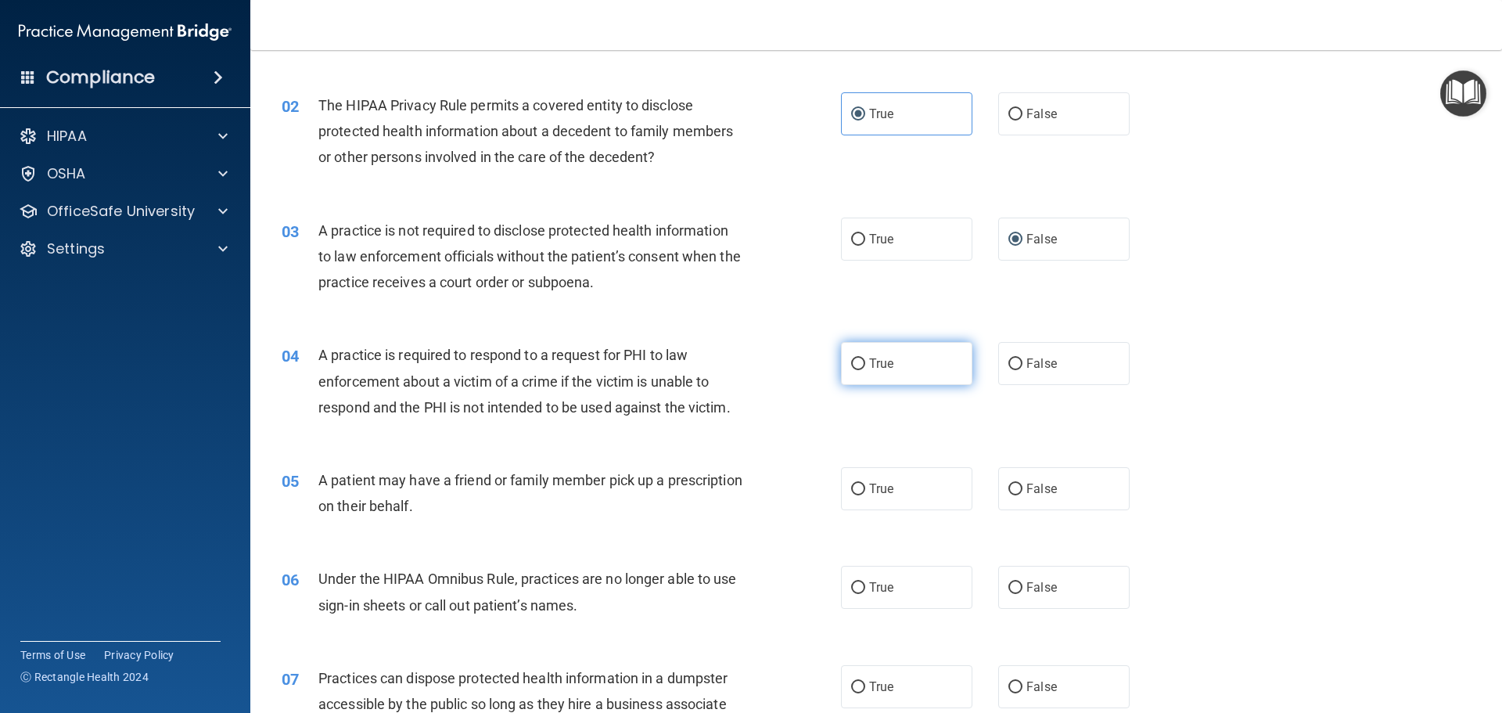
click at [872, 370] on span "True" at bounding box center [881, 363] width 24 height 15
click at [865, 370] on input "True" at bounding box center [858, 364] width 14 height 12
radio input "true"
click at [1031, 489] on span "False" at bounding box center [1041, 488] width 31 height 15
click at [1022, 489] on input "False" at bounding box center [1015, 489] width 14 height 12
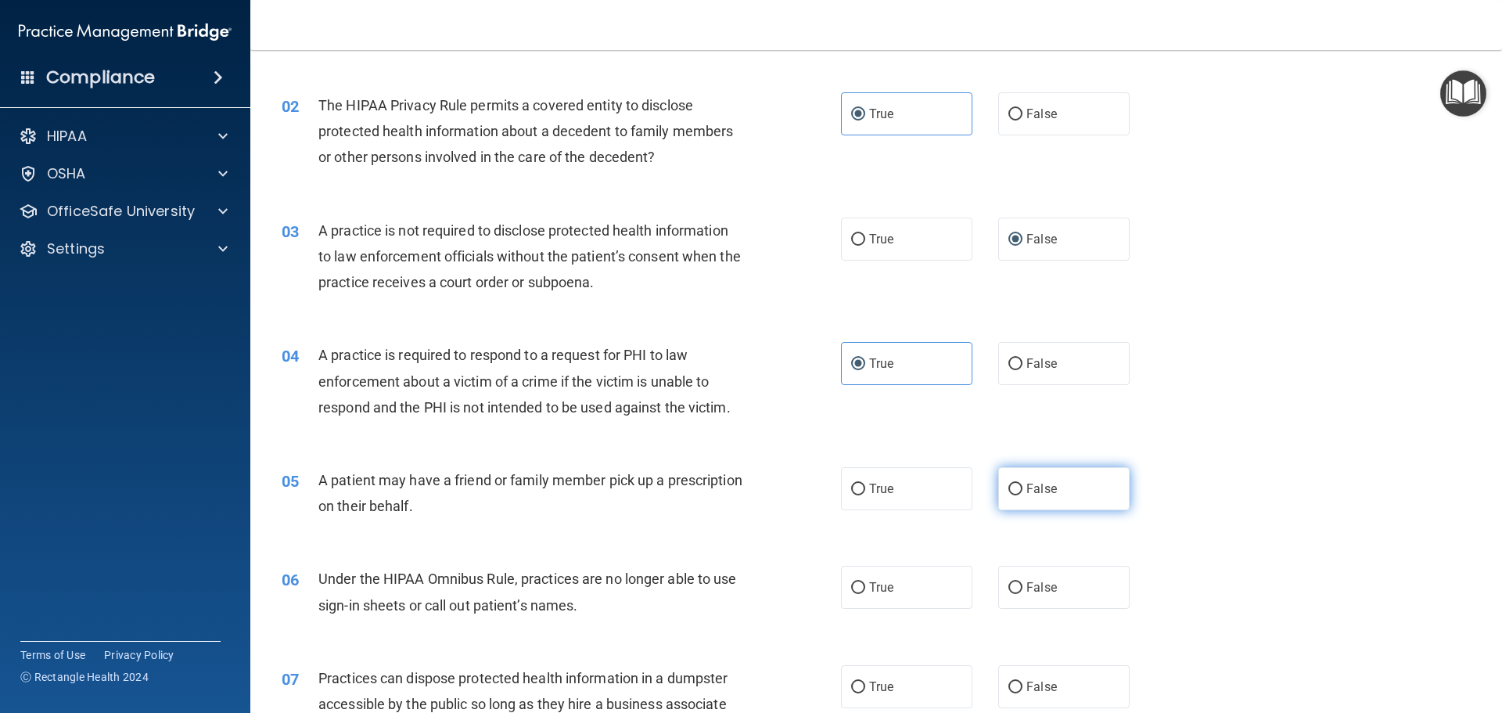
radio input "true"
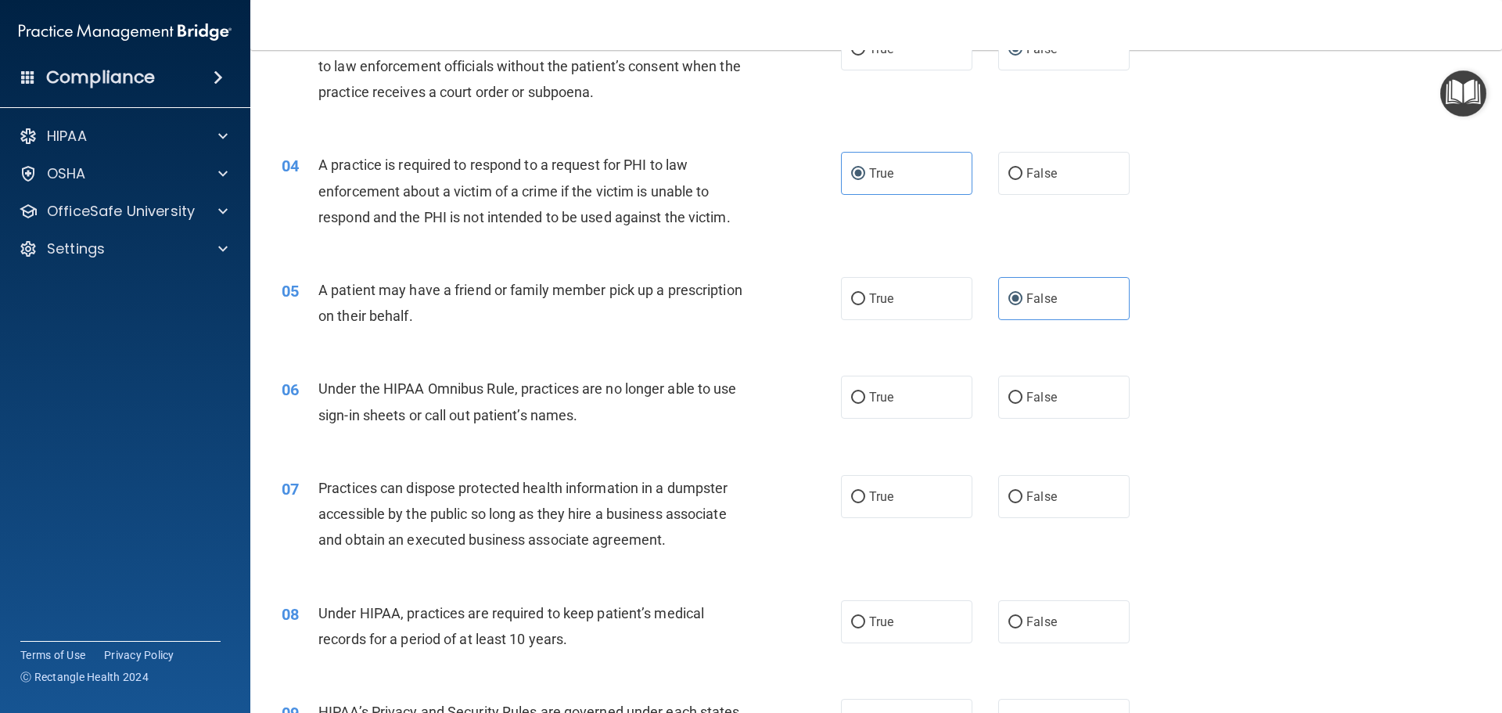
scroll to position [391, 0]
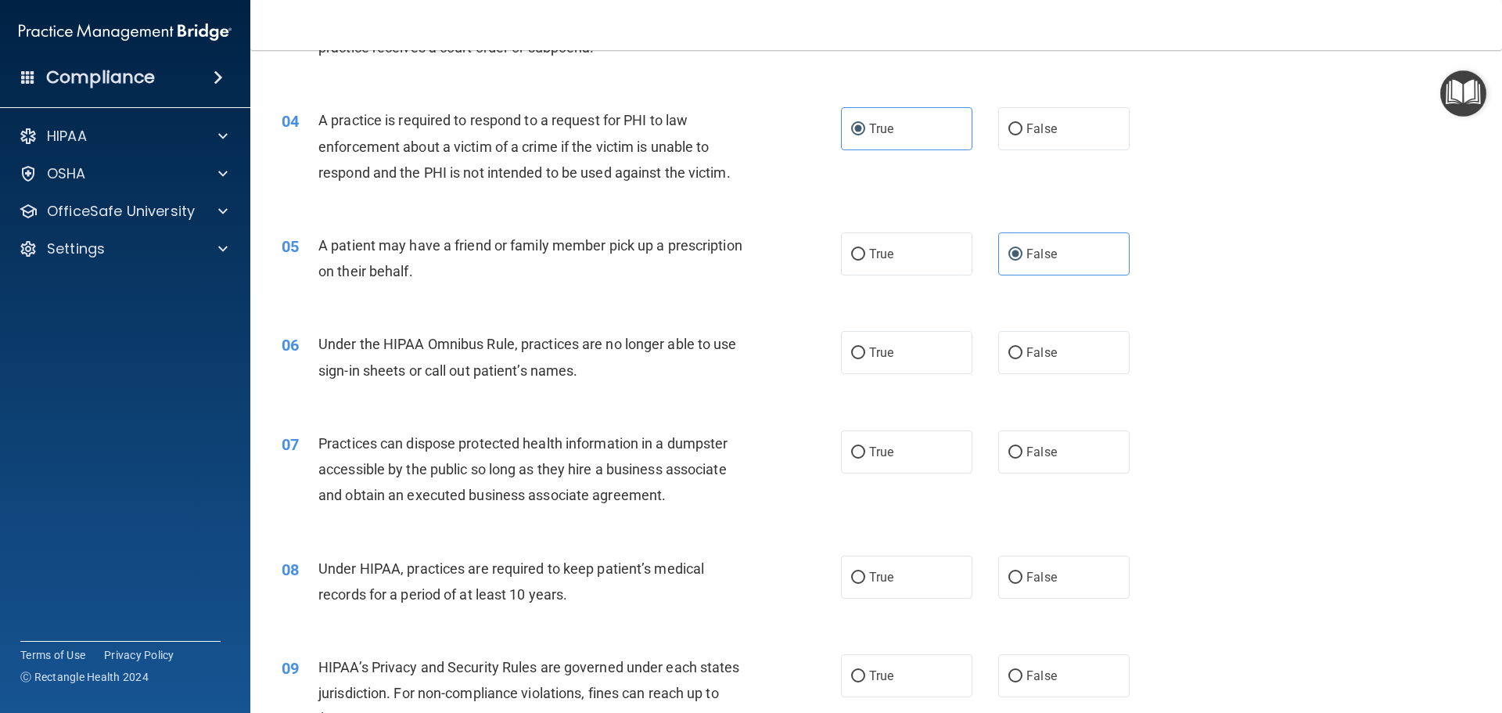
click at [185, 81] on div "Compliance" at bounding box center [125, 77] width 250 height 34
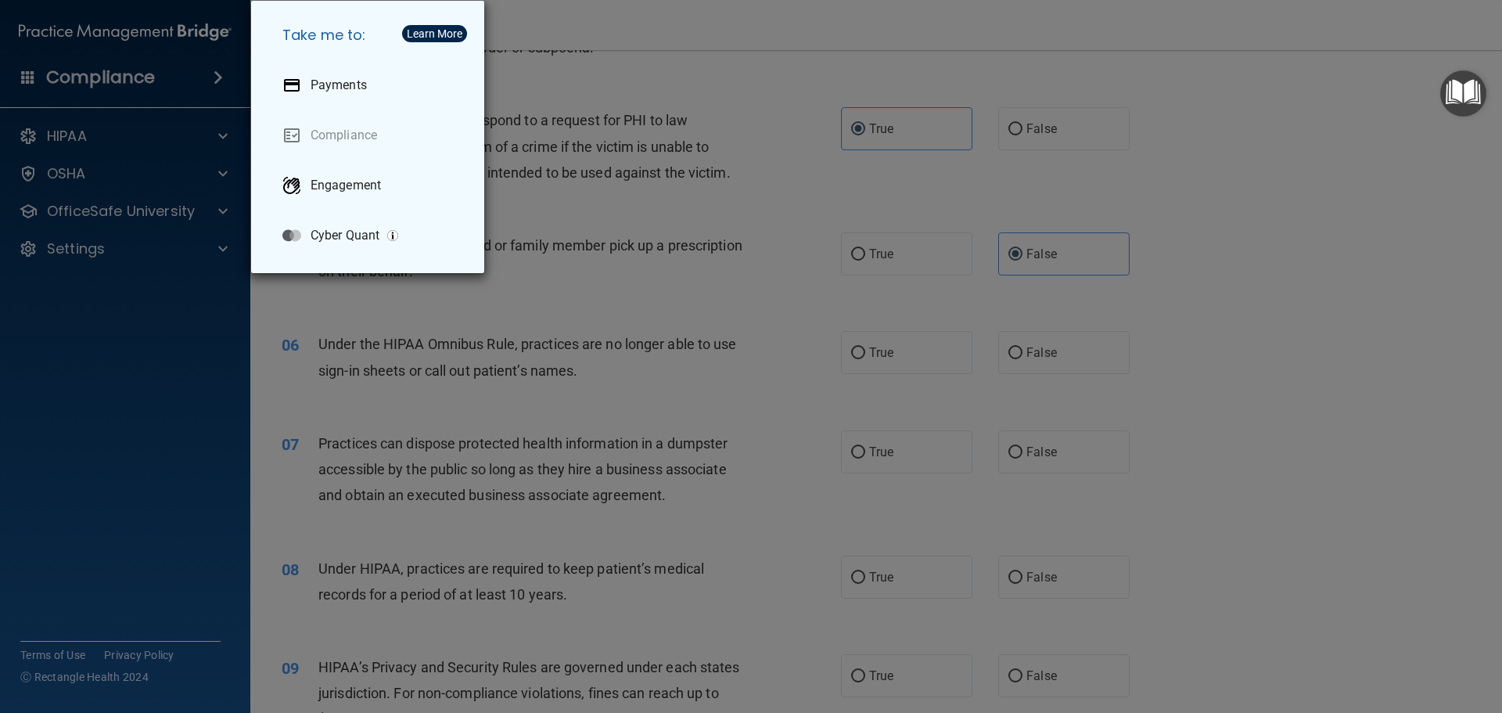
click at [161, 131] on div "Take me to: Payments Compliance Engagement Cyber Quant" at bounding box center [751, 356] width 1502 height 713
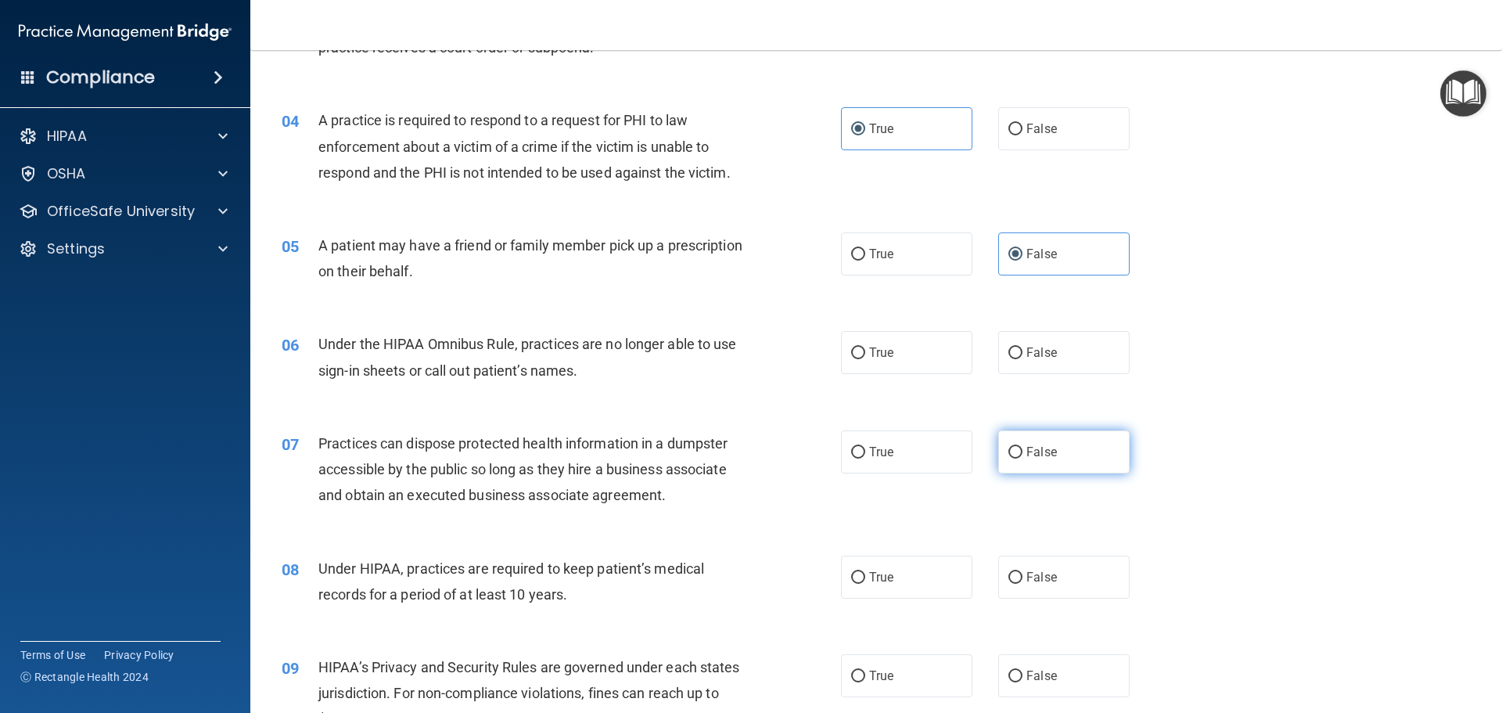
click at [999, 458] on label "False" at bounding box center [1063, 451] width 131 height 43
click at [1008, 458] on input "False" at bounding box center [1015, 453] width 14 height 12
radio input "true"
click at [1011, 357] on input "False" at bounding box center [1015, 353] width 14 height 12
radio input "true"
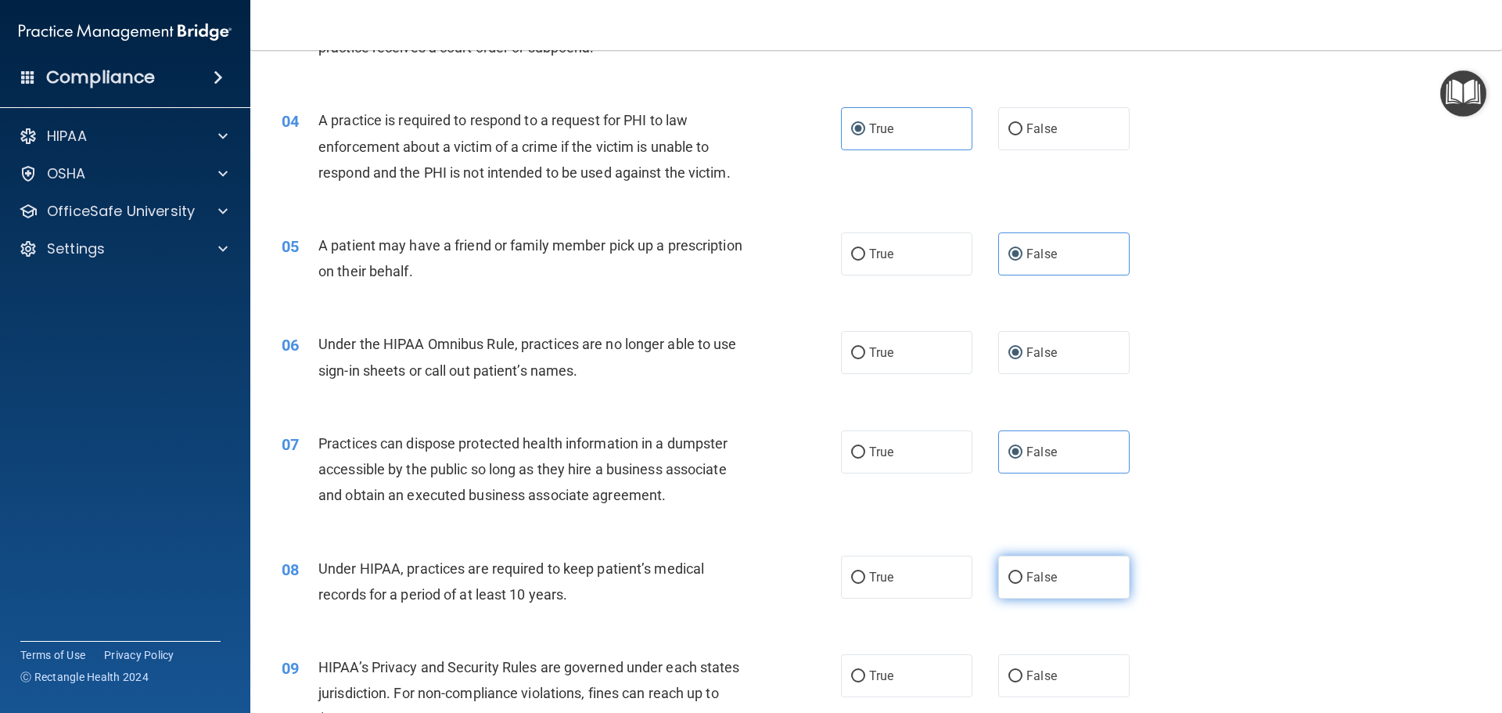
click at [1008, 579] on input "False" at bounding box center [1015, 578] width 14 height 12
radio input "true"
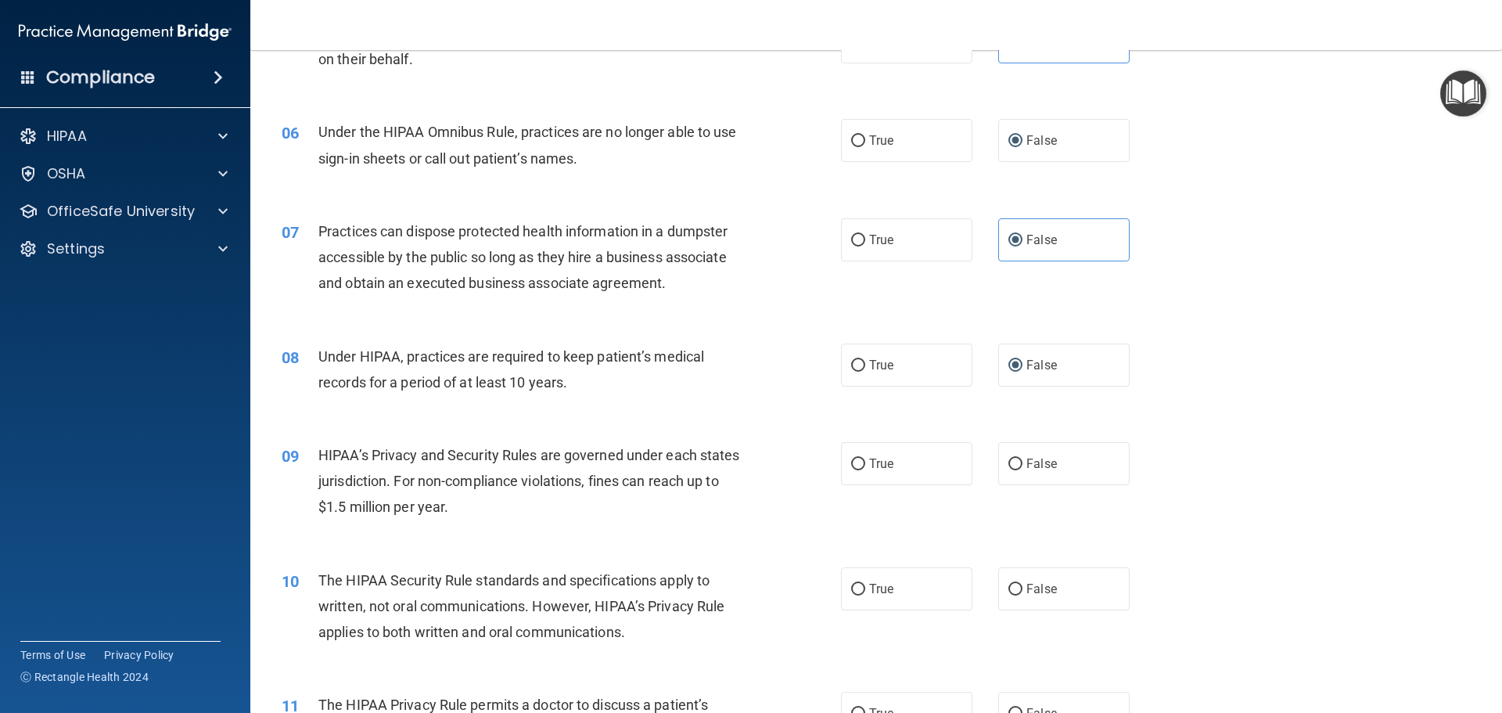
scroll to position [626, 0]
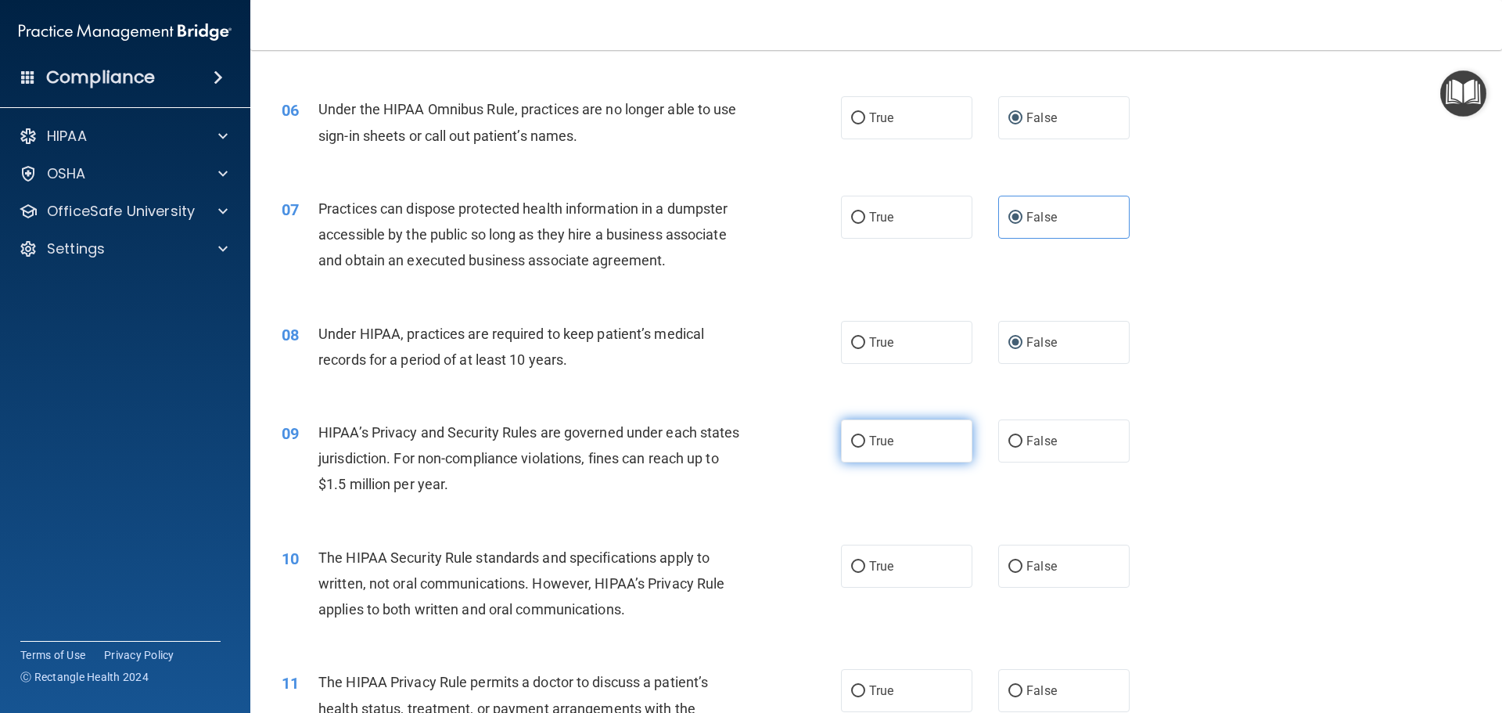
click at [916, 438] on label "True" at bounding box center [906, 440] width 131 height 43
click at [865, 438] on input "True" at bounding box center [858, 442] width 14 height 12
radio input "true"
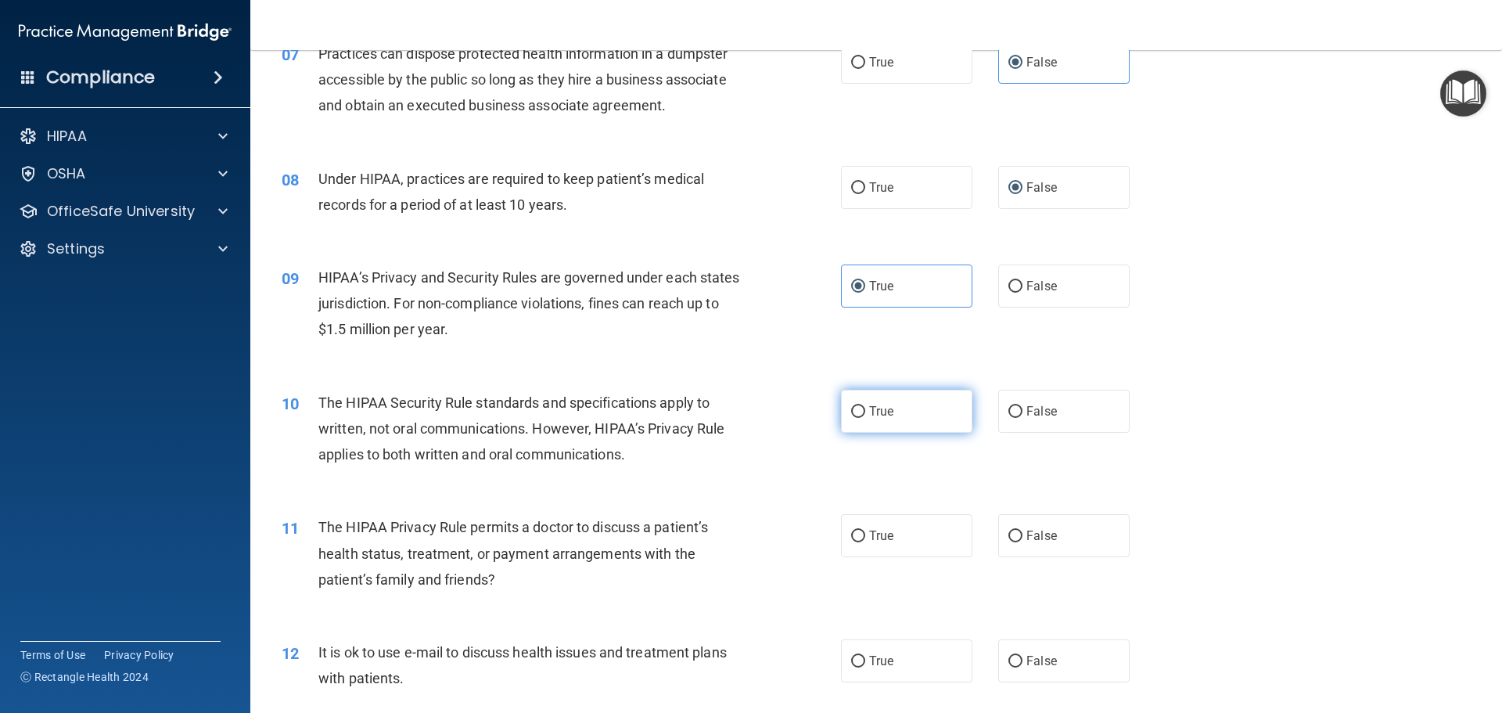
scroll to position [782, 0]
click at [879, 419] on label "True" at bounding box center [906, 409] width 131 height 43
click at [865, 416] on input "True" at bounding box center [858, 410] width 14 height 12
radio input "true"
click at [1014, 538] on input "False" at bounding box center [1015, 535] width 14 height 12
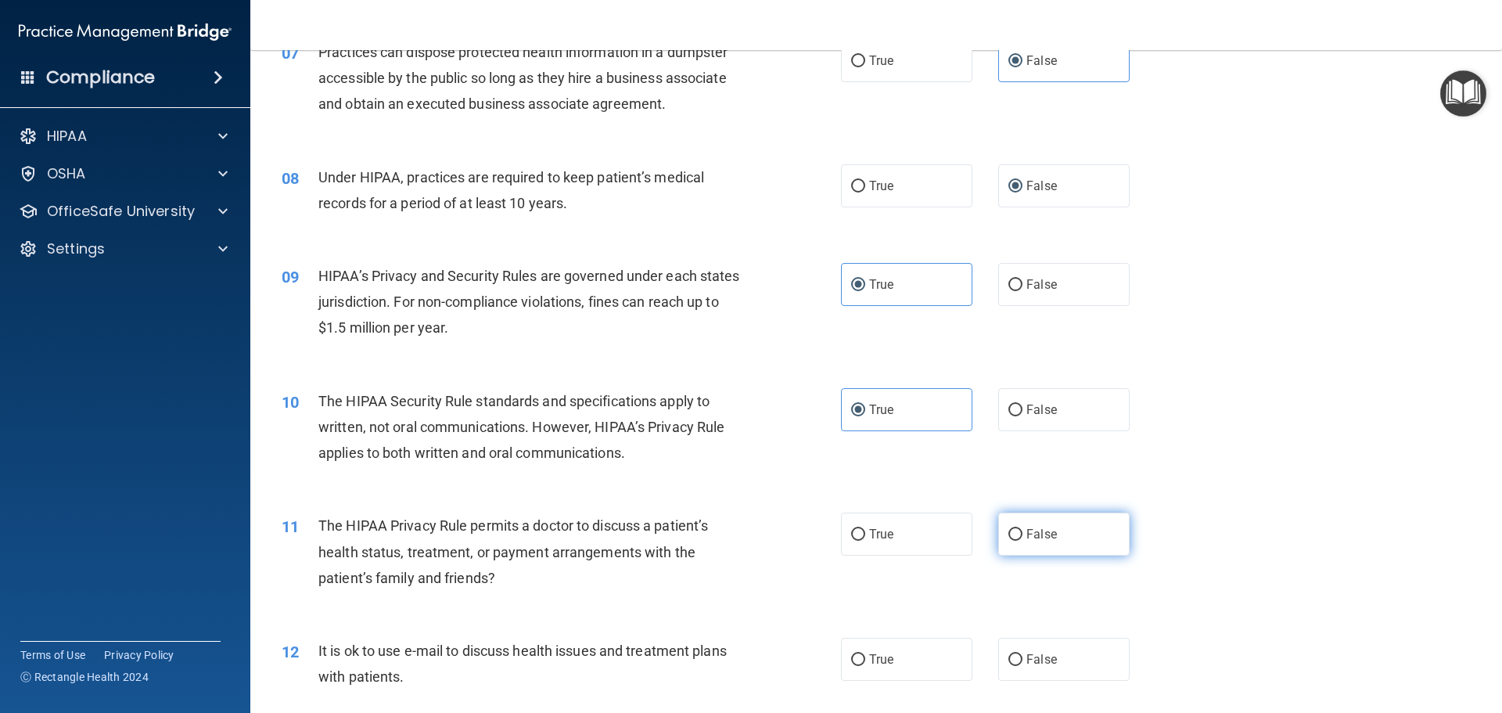
radio input "true"
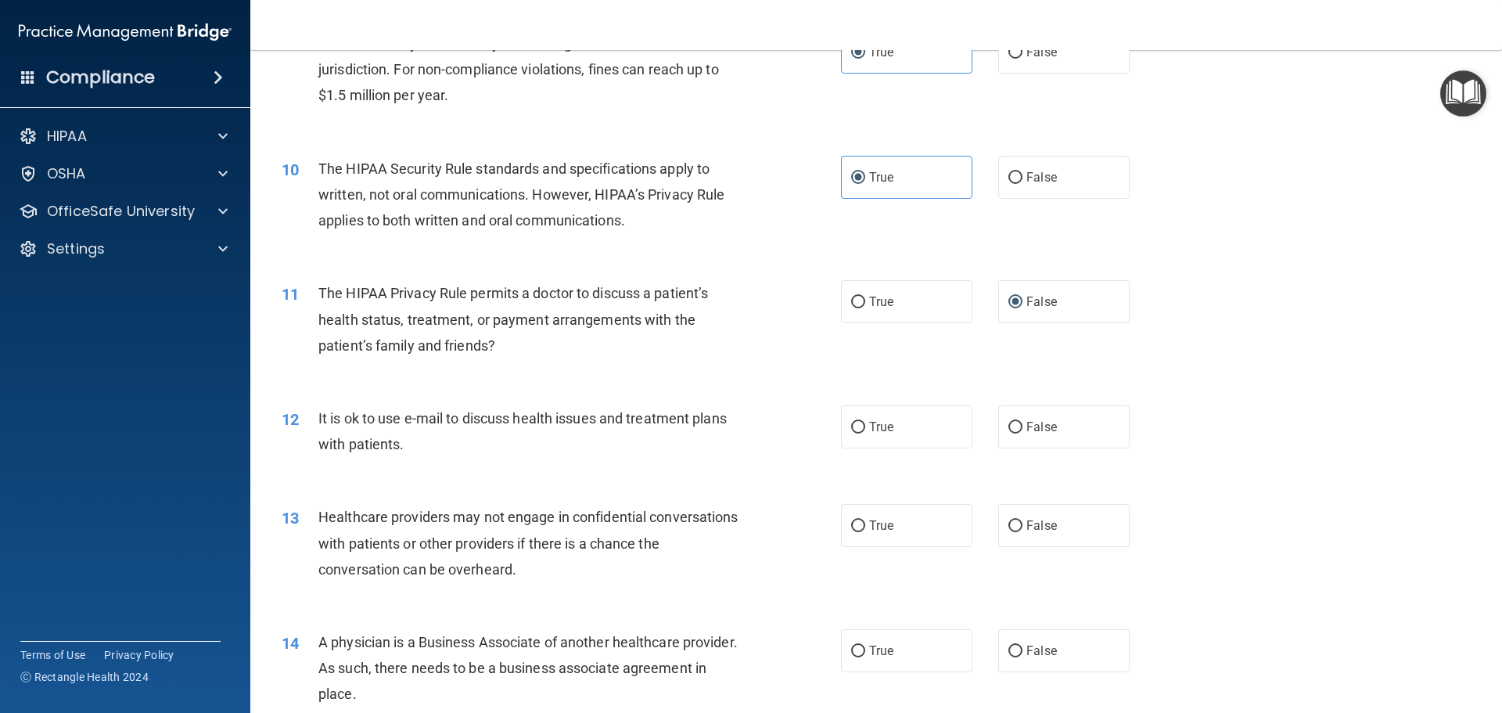
scroll to position [1017, 0]
click at [1026, 429] on span "False" at bounding box center [1041, 424] width 31 height 15
click at [1022, 429] on input "False" at bounding box center [1015, 425] width 14 height 12
radio input "true"
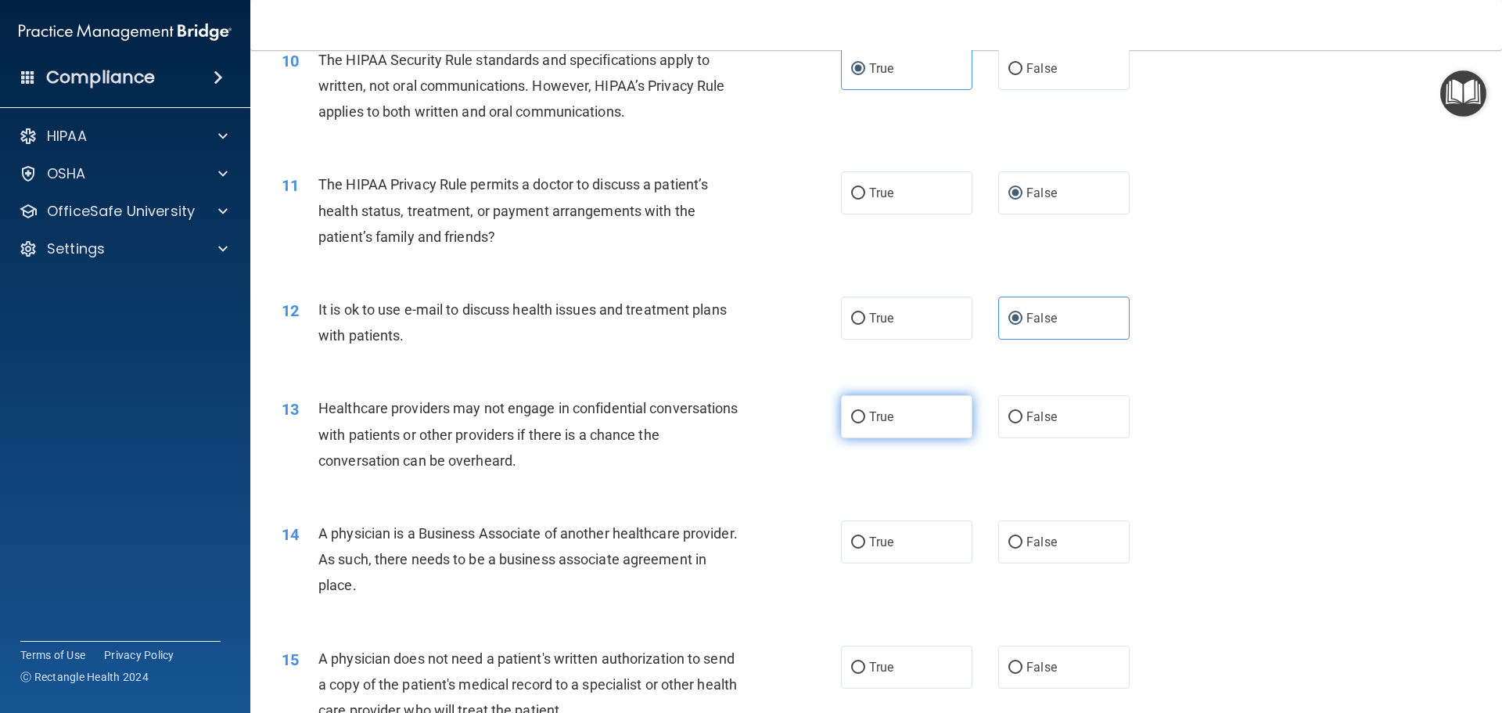
scroll to position [1173, 0]
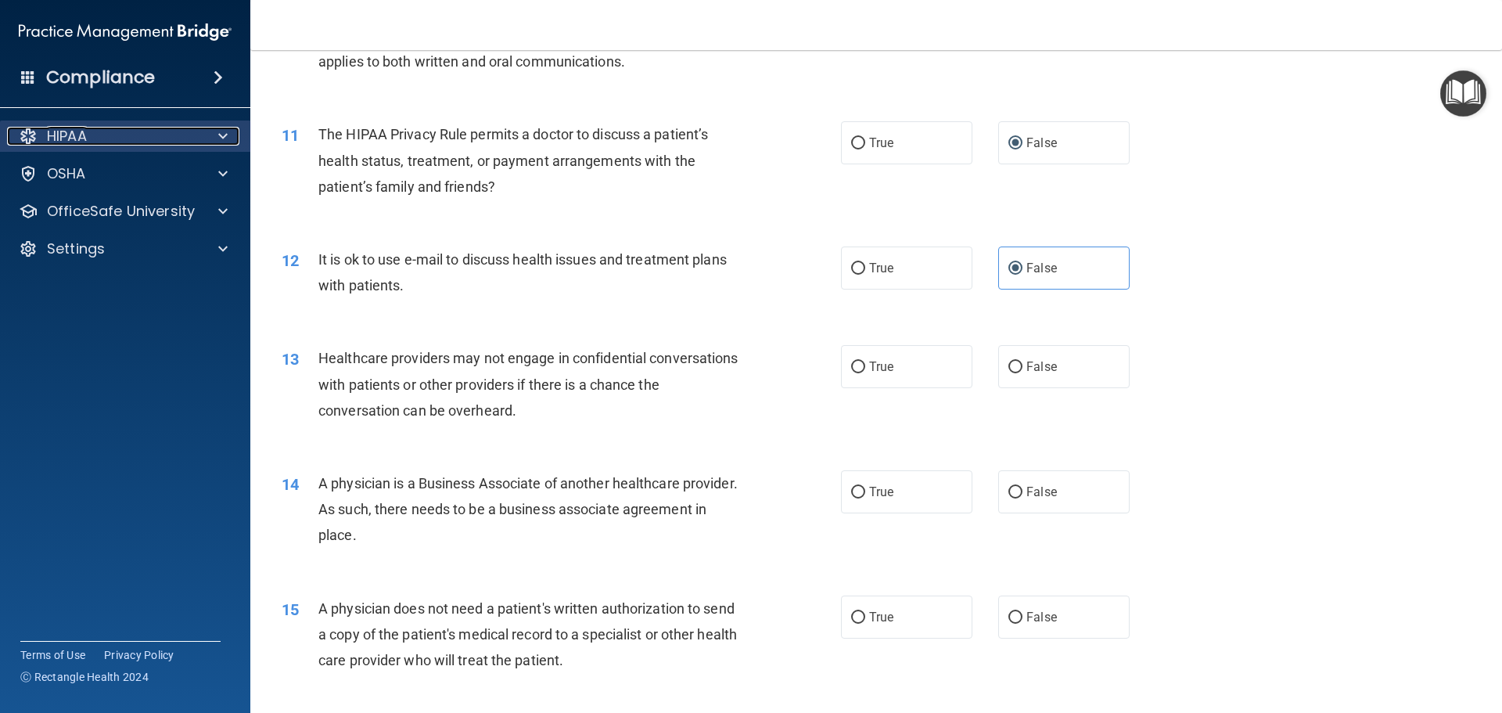
click at [67, 135] on p "HIPAA" at bounding box center [67, 136] width 40 height 19
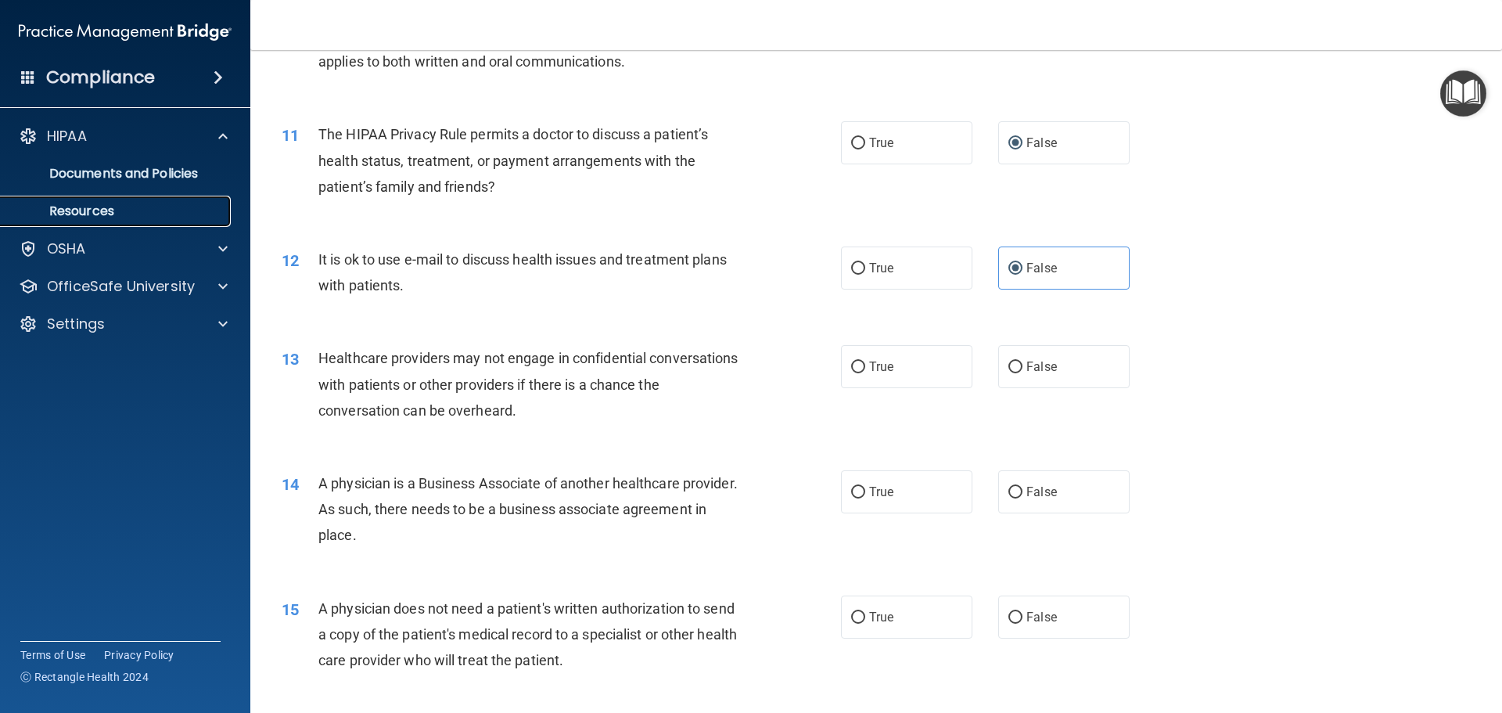
click at [92, 214] on p "Resources" at bounding box center [117, 211] width 214 height 16
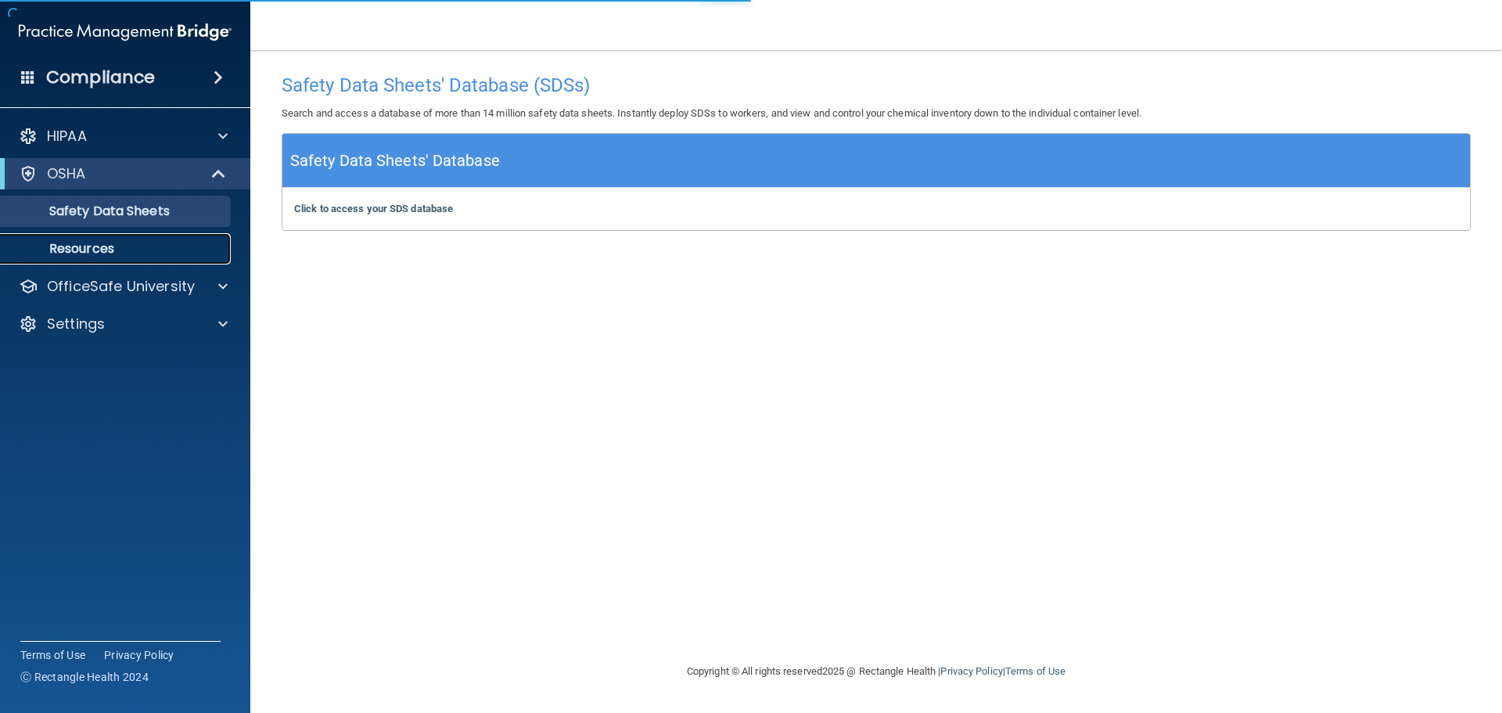
click at [106, 244] on p "Resources" at bounding box center [117, 249] width 214 height 16
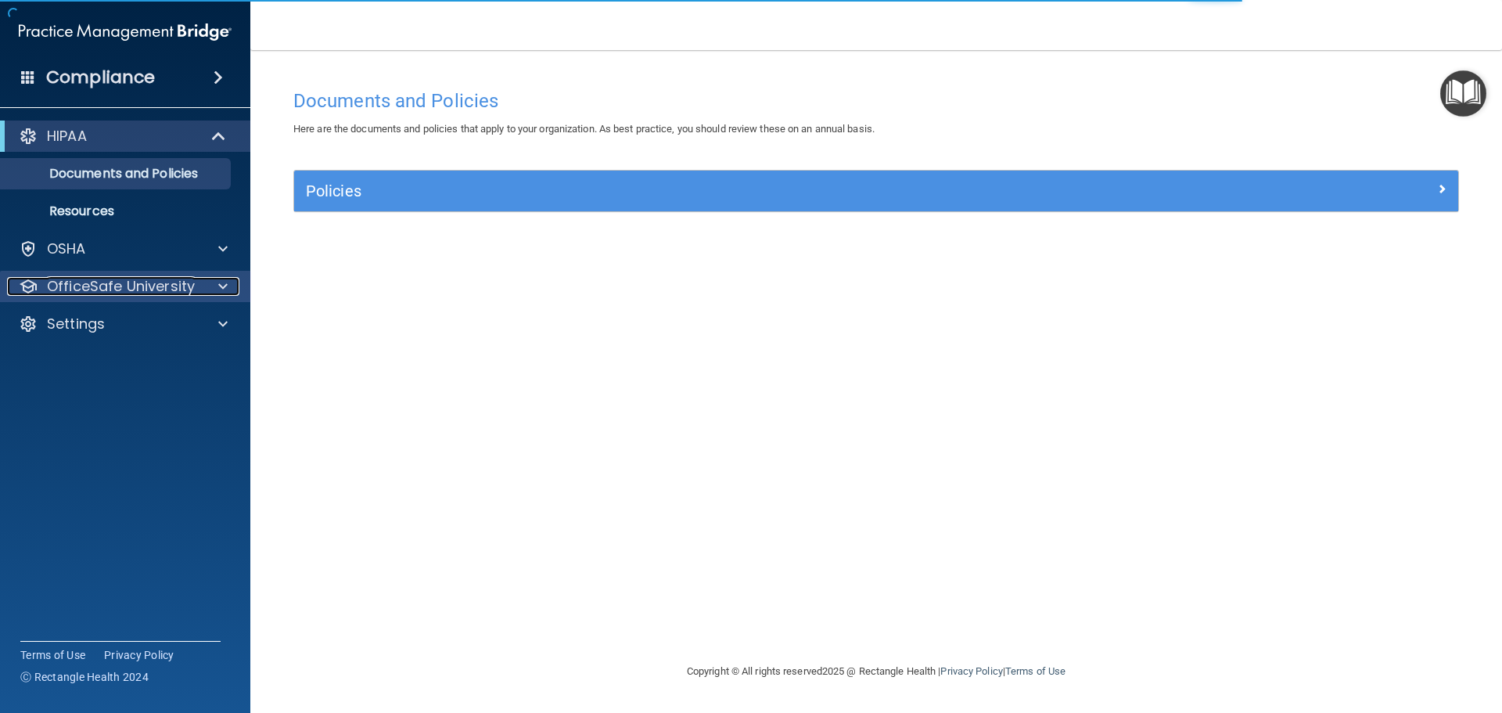
click at [104, 289] on p "OfficeSafe University" at bounding box center [121, 286] width 148 height 19
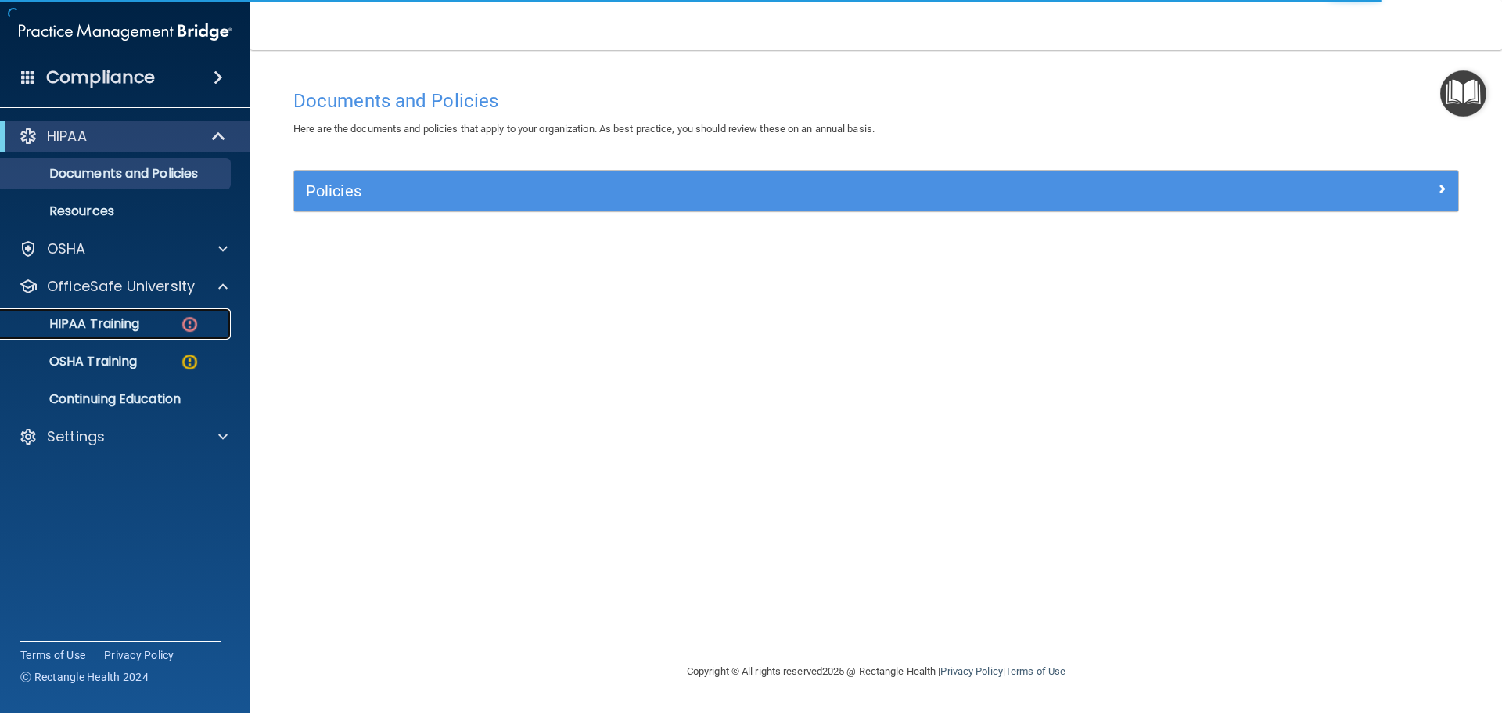
click at [185, 323] on img at bounding box center [190, 324] width 20 height 20
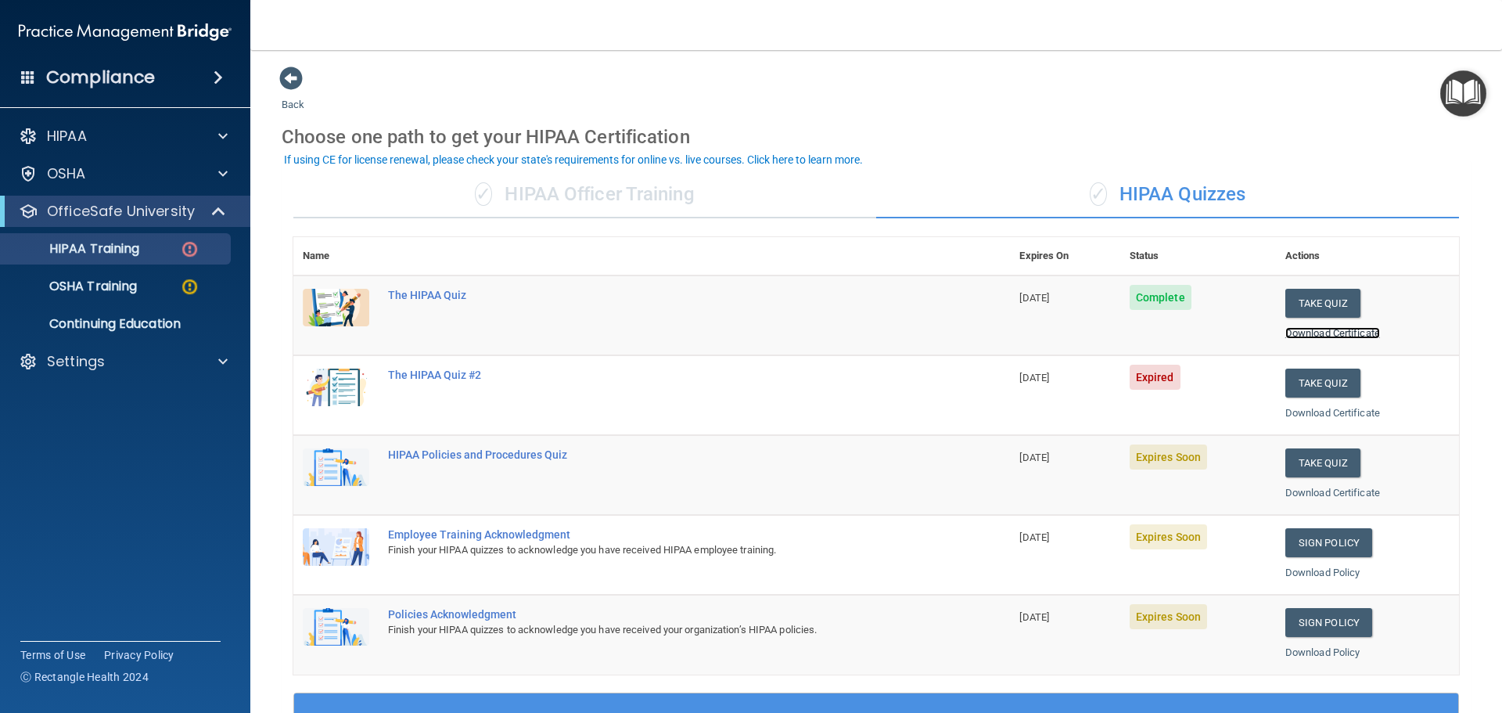
click at [1311, 337] on link "Download Certificate" at bounding box center [1332, 333] width 95 height 12
click at [69, 370] on p "Settings" at bounding box center [76, 361] width 58 height 19
click at [132, 213] on p "OfficeSafe University" at bounding box center [121, 211] width 148 height 19
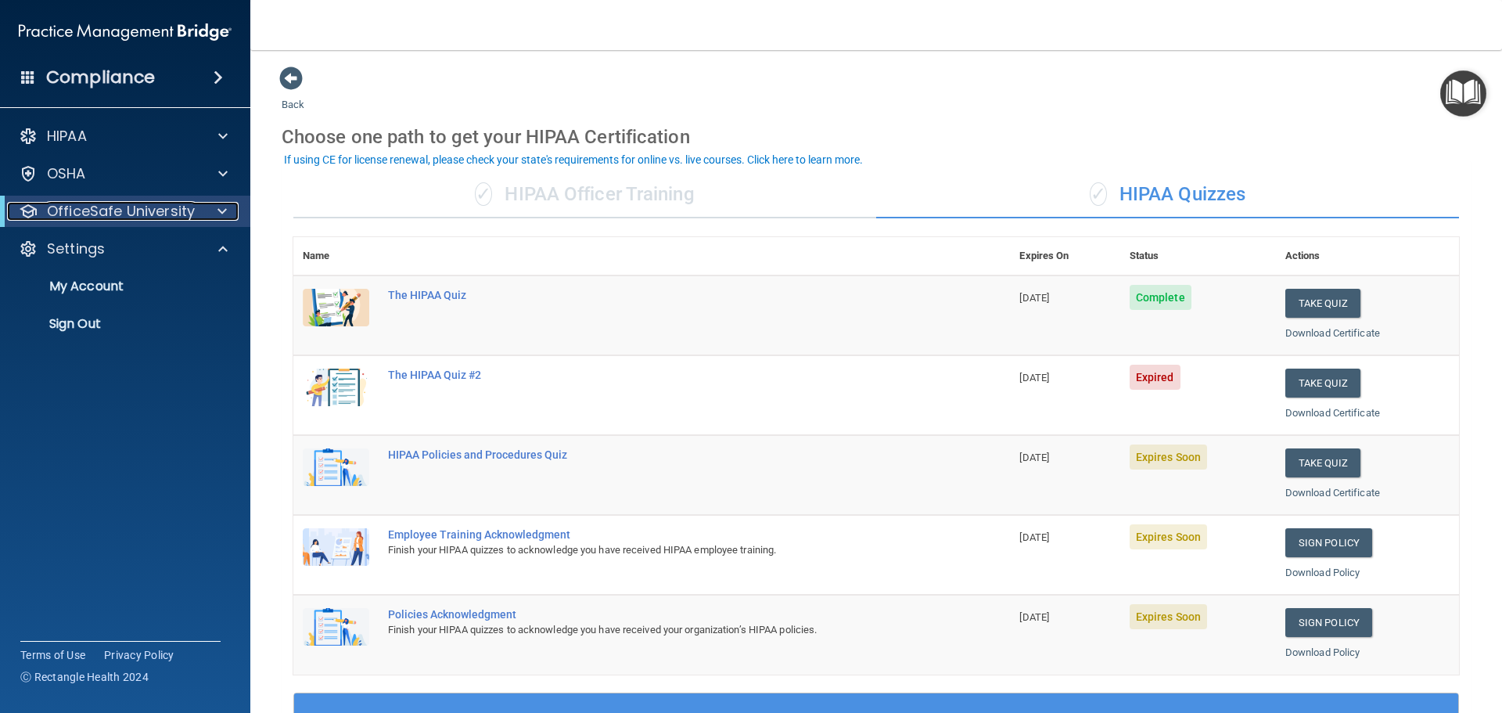
click at [132, 213] on p "OfficeSafe University" at bounding box center [121, 211] width 148 height 19
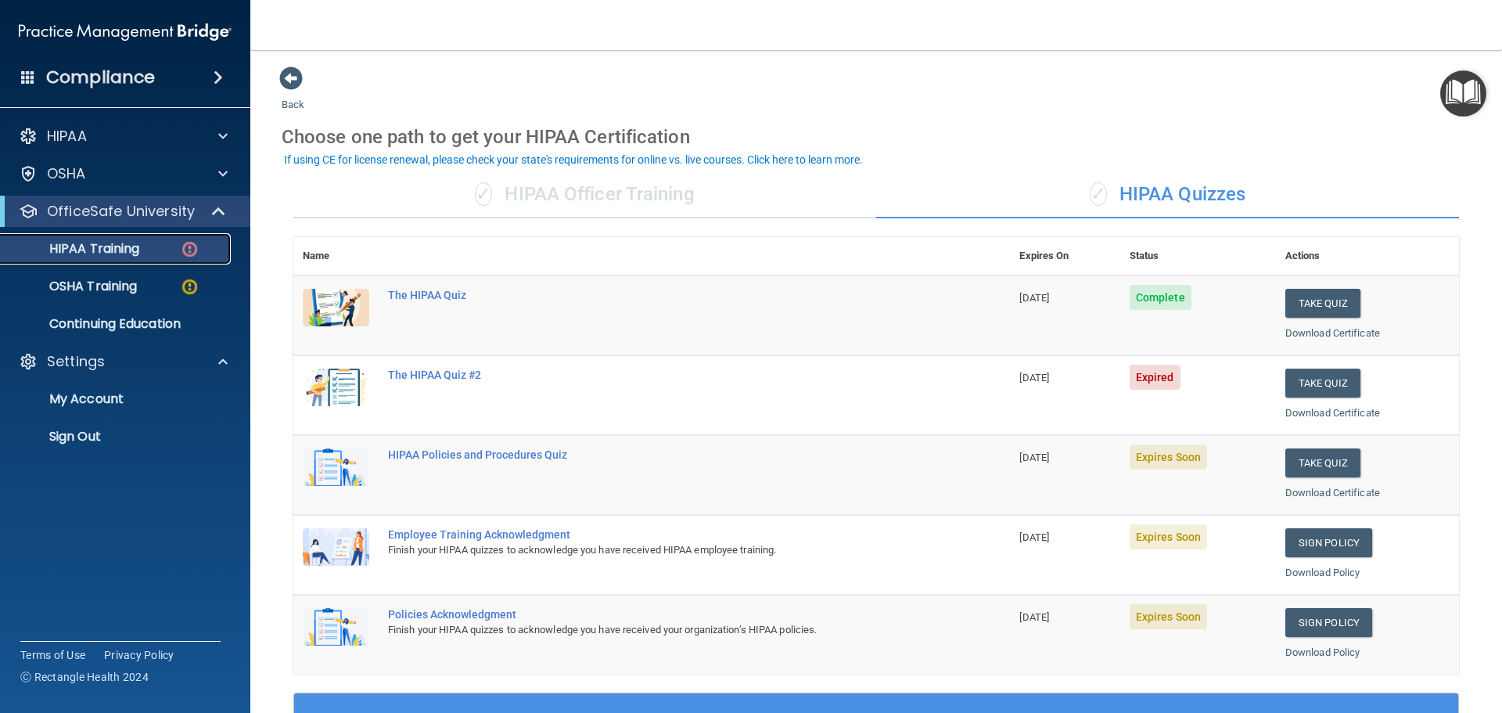
click at [112, 243] on p "HIPAA Training" at bounding box center [74, 249] width 129 height 16
click at [1452, 98] on img "Open Resource Center" at bounding box center [1463, 93] width 46 height 46
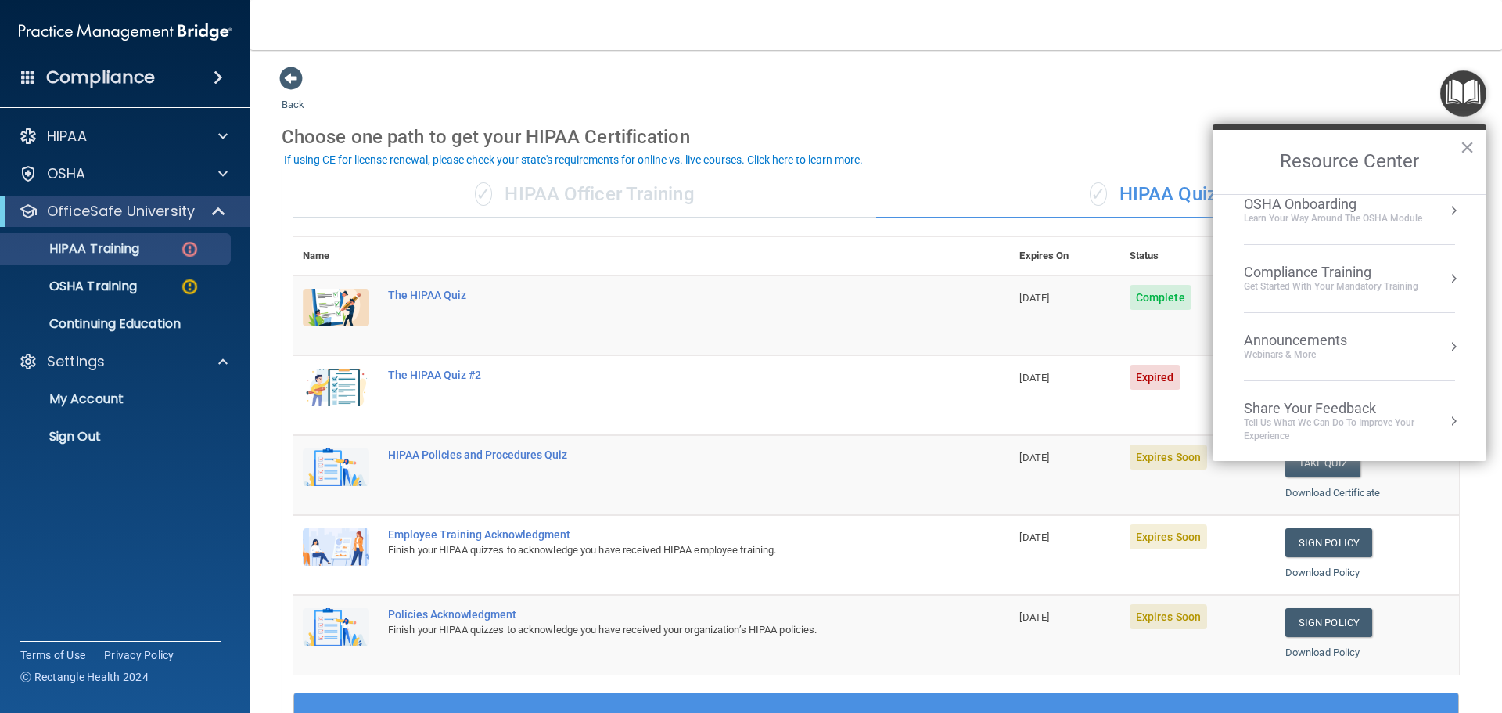
scroll to position [88, 0]
click at [1058, 151] on div "Choose one path to get your HIPAA Certification" at bounding box center [876, 136] width 1189 height 45
click at [1121, 394] on td "Expired" at bounding box center [1198, 395] width 156 height 80
click at [1471, 146] on button "×" at bounding box center [1467, 147] width 15 height 25
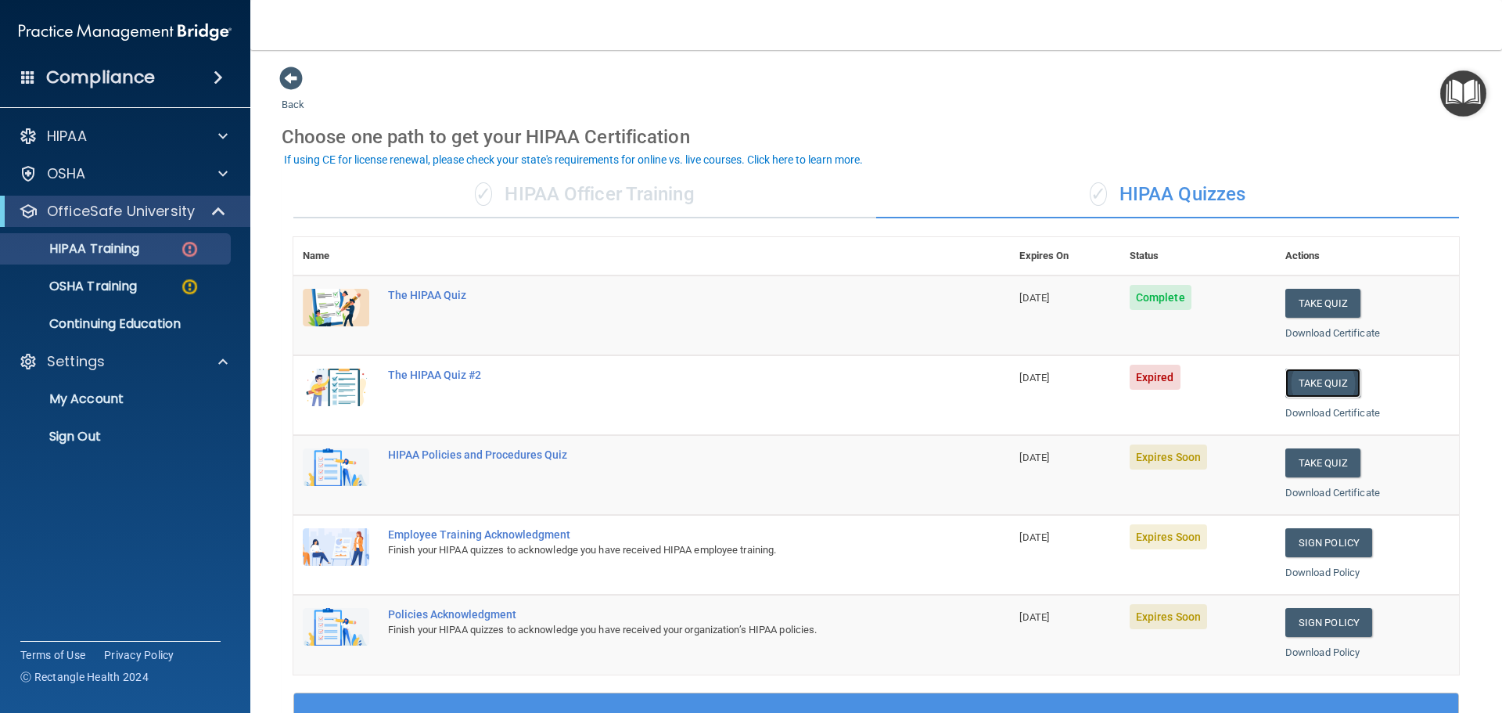
click at [1310, 382] on button "Take Quiz" at bounding box center [1322, 382] width 75 height 29
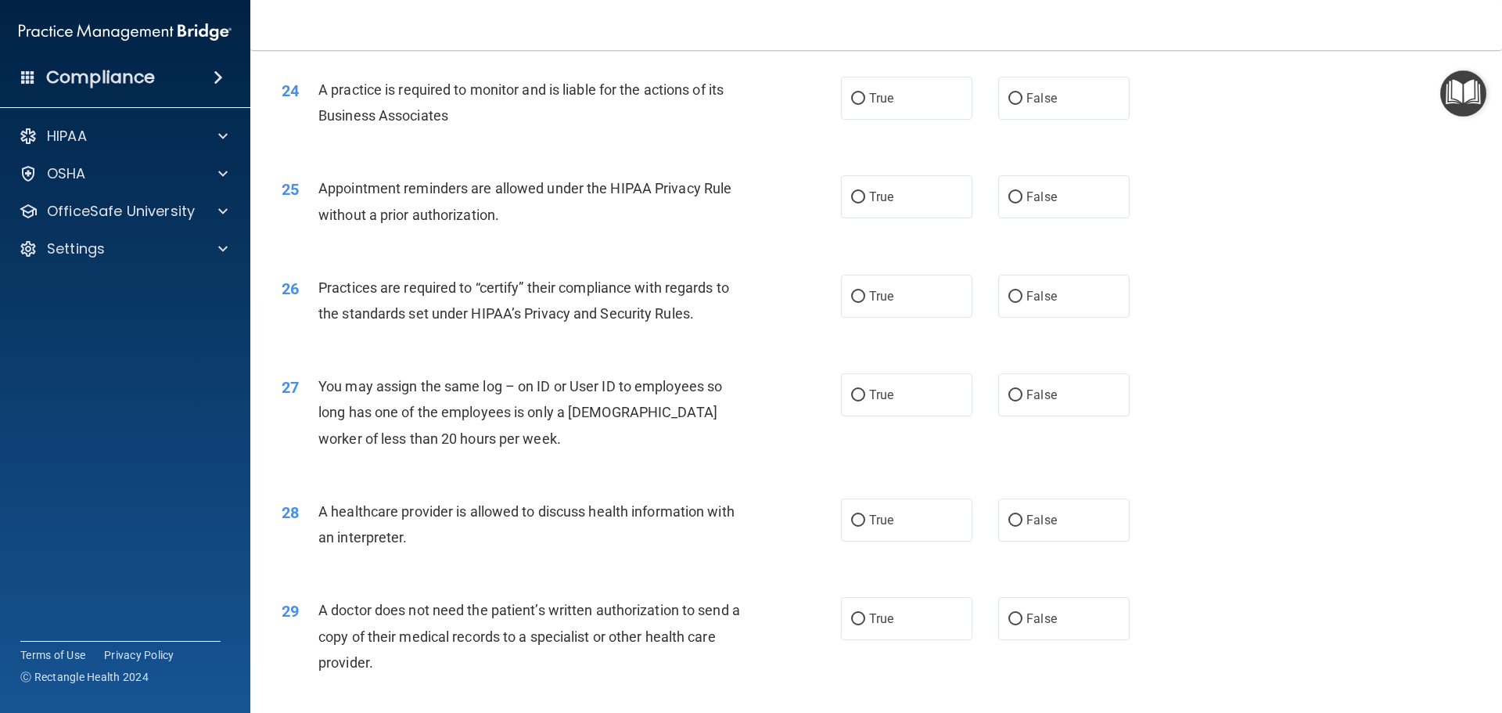
scroll to position [2929, 0]
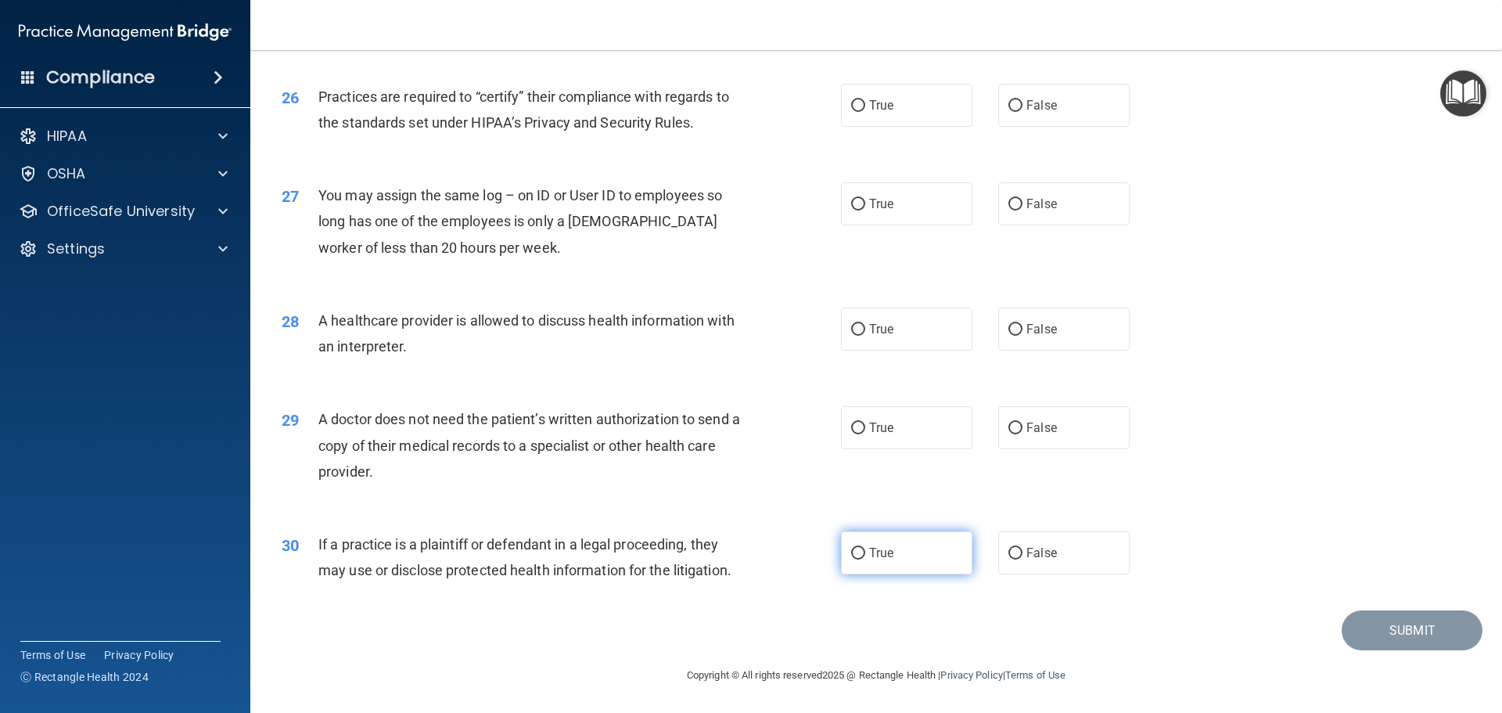
click at [856, 557] on input "True" at bounding box center [858, 554] width 14 height 12
radio input "true"
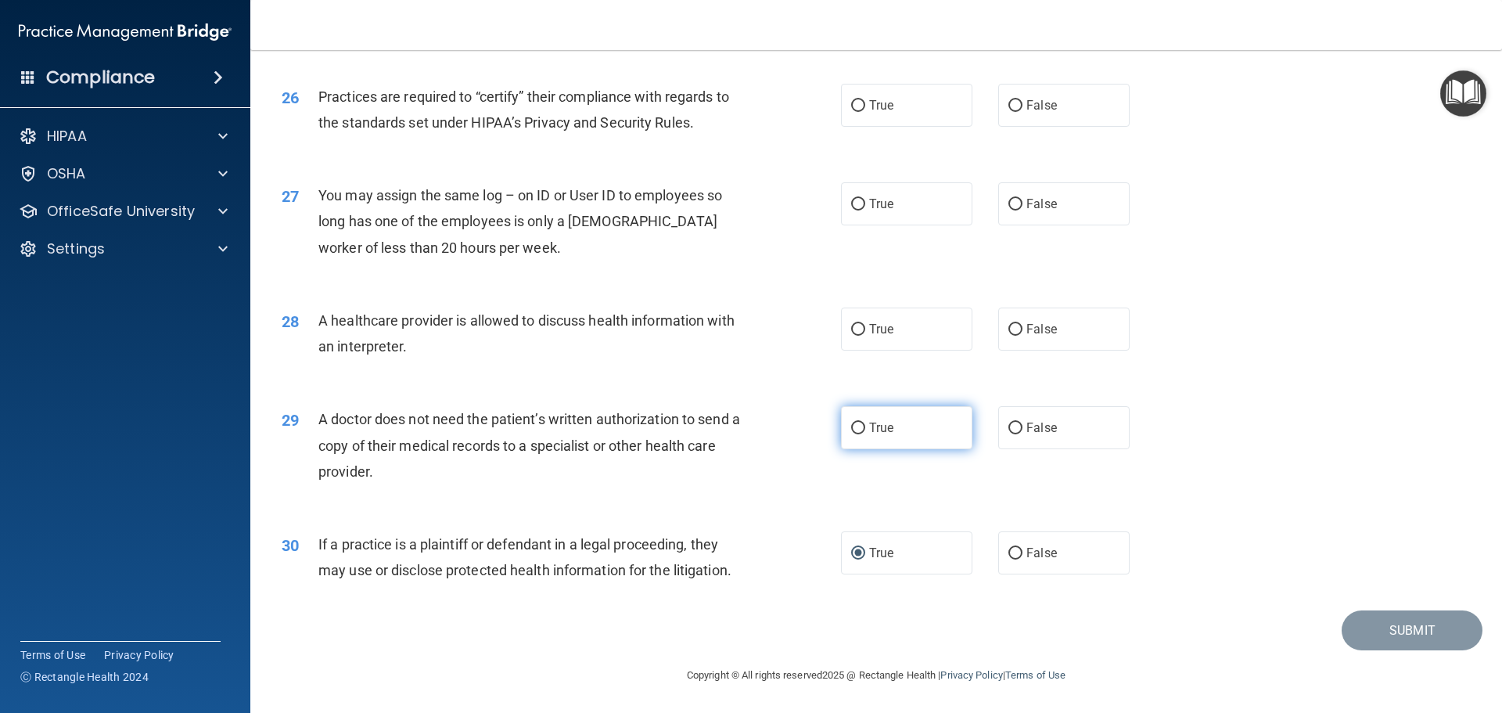
click at [882, 432] on span "True" at bounding box center [881, 427] width 24 height 15
click at [865, 432] on input "True" at bounding box center [858, 428] width 14 height 12
radio input "true"
click at [882, 432] on span "True" at bounding box center [881, 427] width 24 height 15
click at [865, 432] on input "True" at bounding box center [858, 428] width 14 height 12
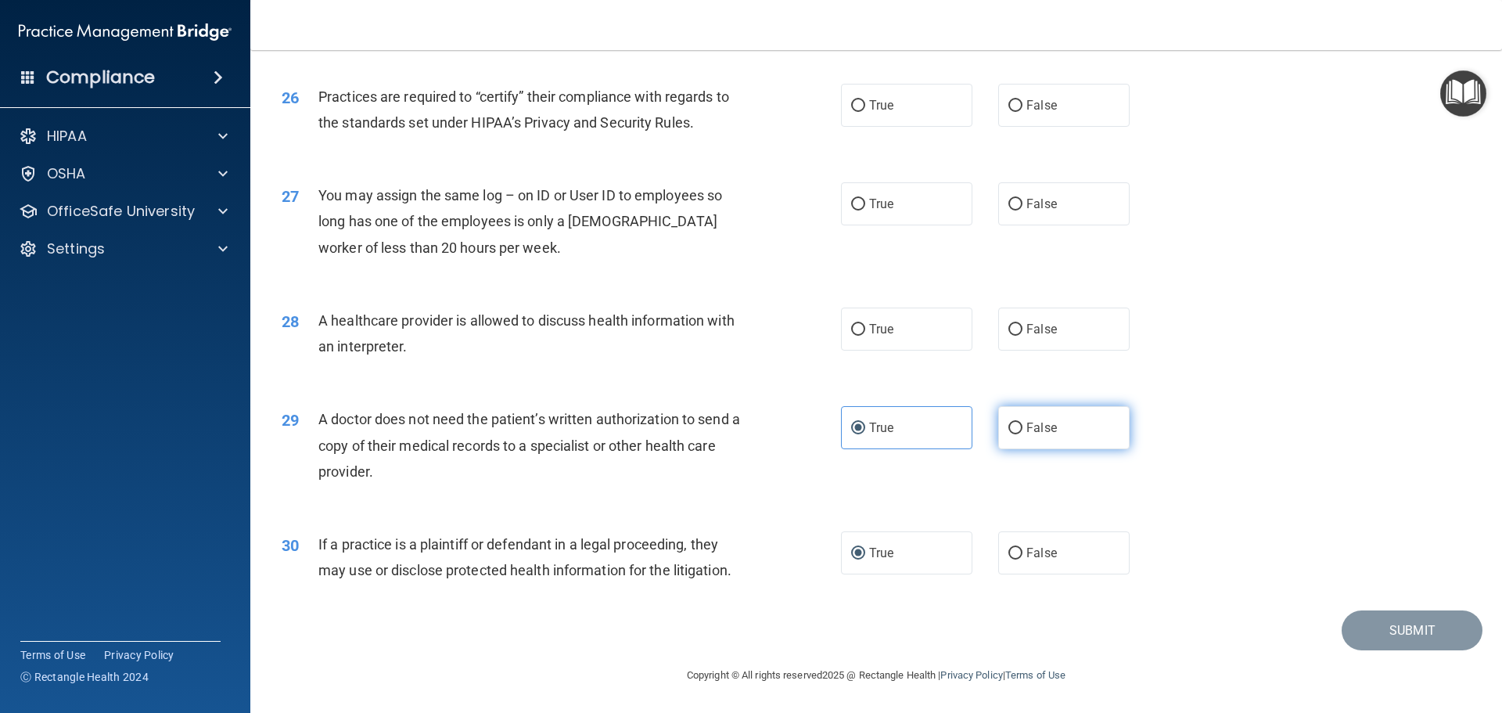
click at [1014, 422] on input "False" at bounding box center [1015, 428] width 14 height 12
radio input "true"
radio input "false"
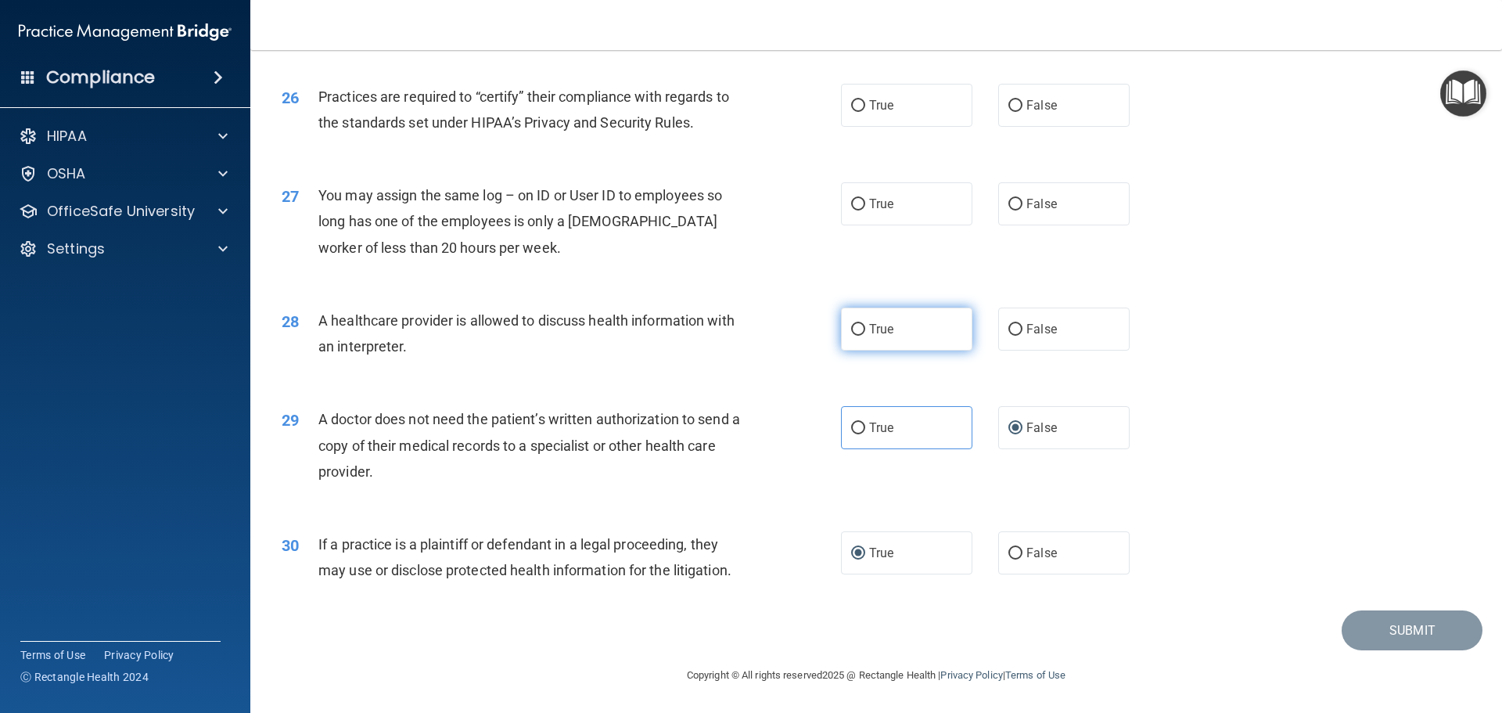
click at [851, 330] on input "True" at bounding box center [858, 330] width 14 height 12
radio input "true"
click at [1011, 199] on input "False" at bounding box center [1015, 205] width 14 height 12
radio input "true"
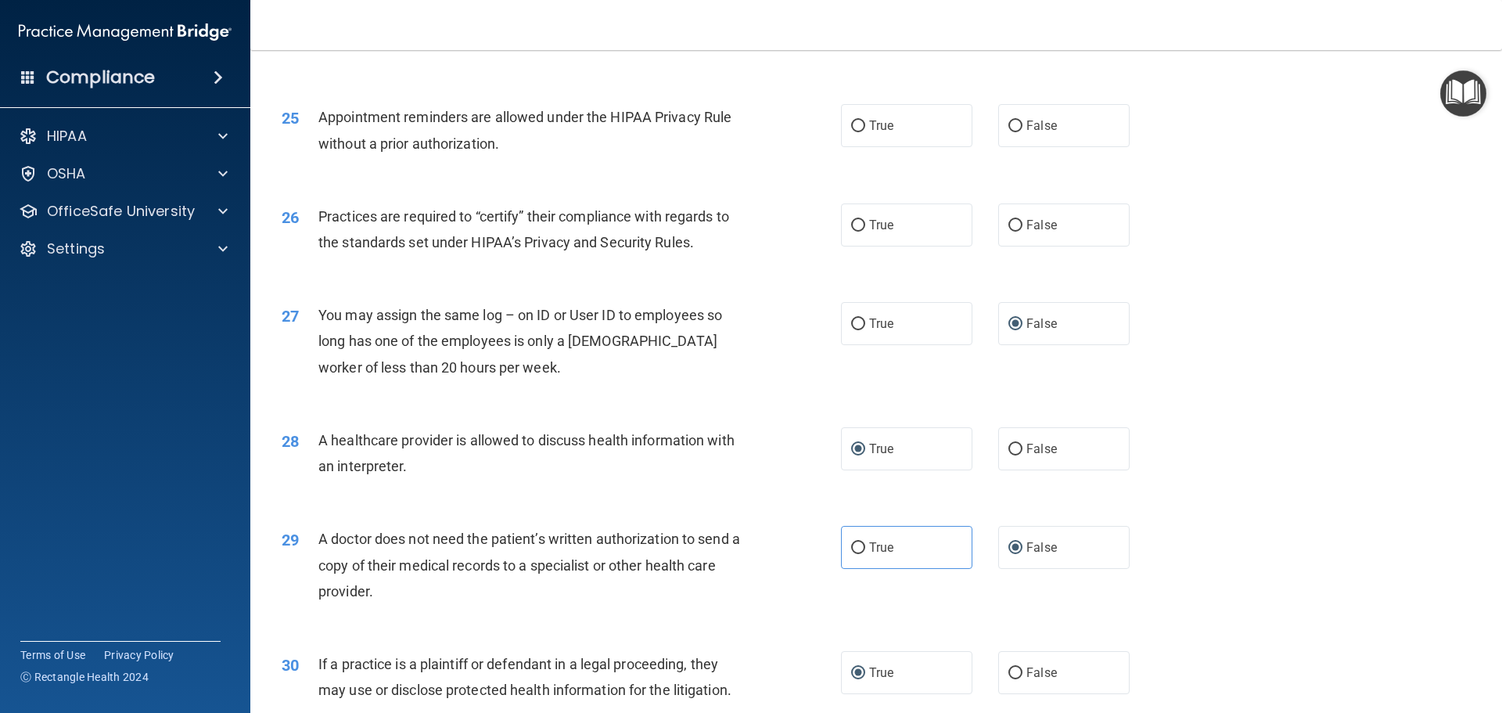
scroll to position [2772, 0]
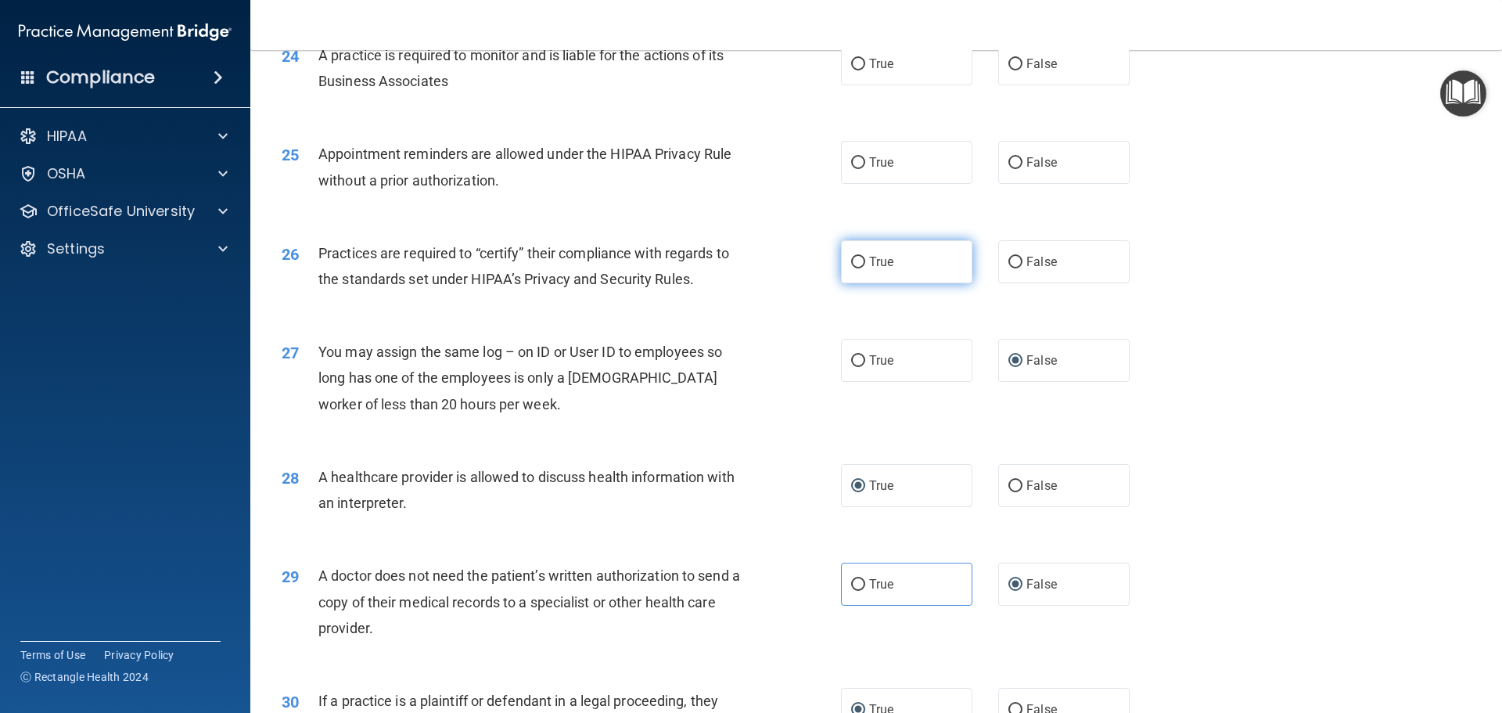
click at [884, 254] on span "True" at bounding box center [881, 261] width 24 height 15
click at [865, 257] on input "True" at bounding box center [858, 263] width 14 height 12
radio input "true"
click at [878, 162] on span "True" at bounding box center [881, 162] width 24 height 15
click at [865, 162] on input "True" at bounding box center [858, 163] width 14 height 12
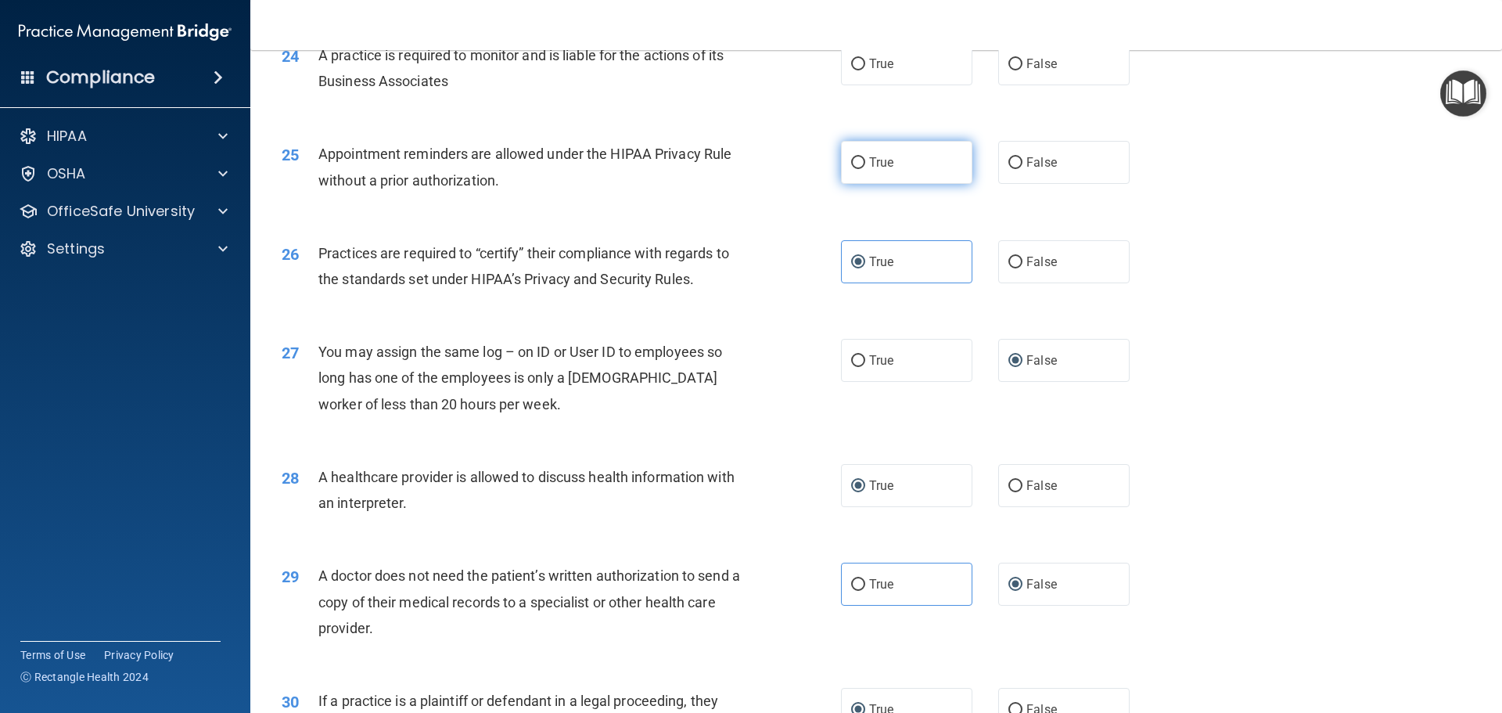
radio input "true"
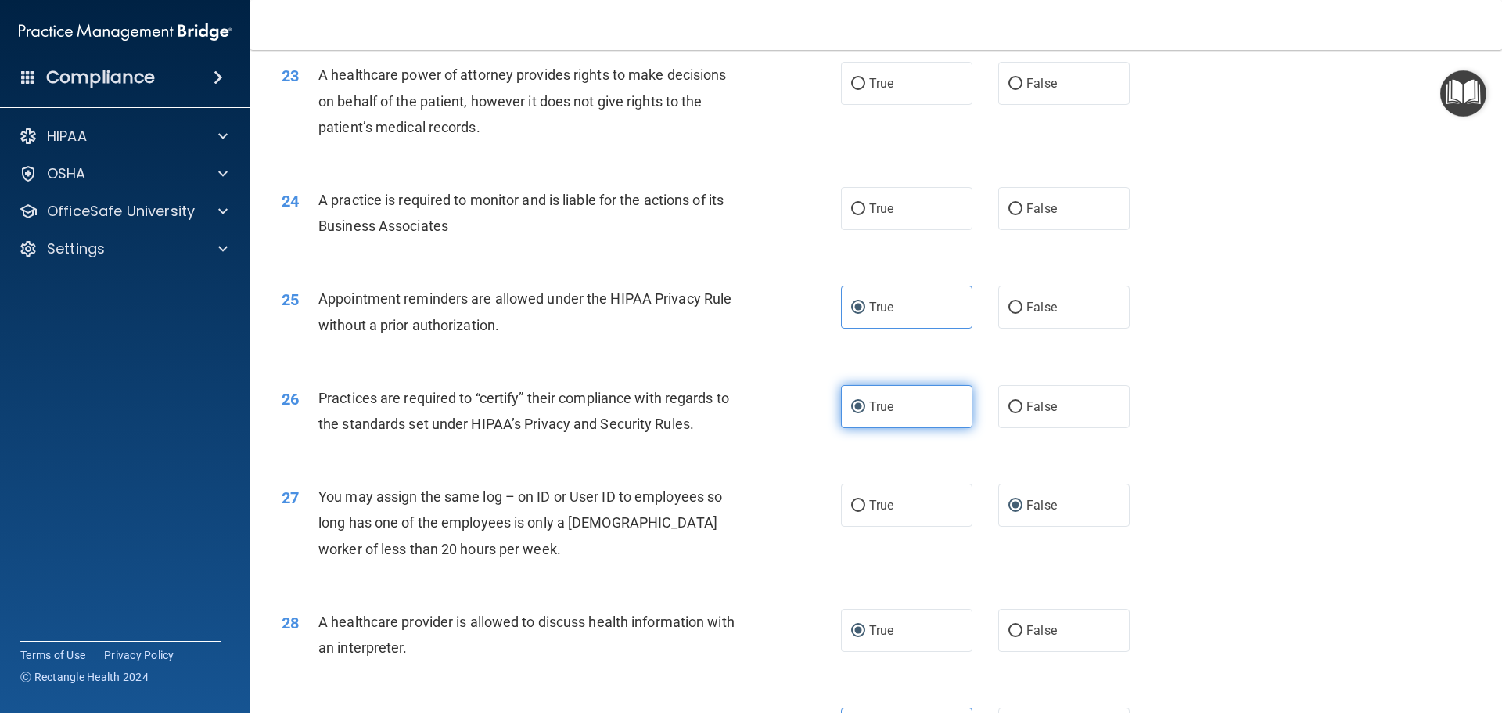
scroll to position [2616, 0]
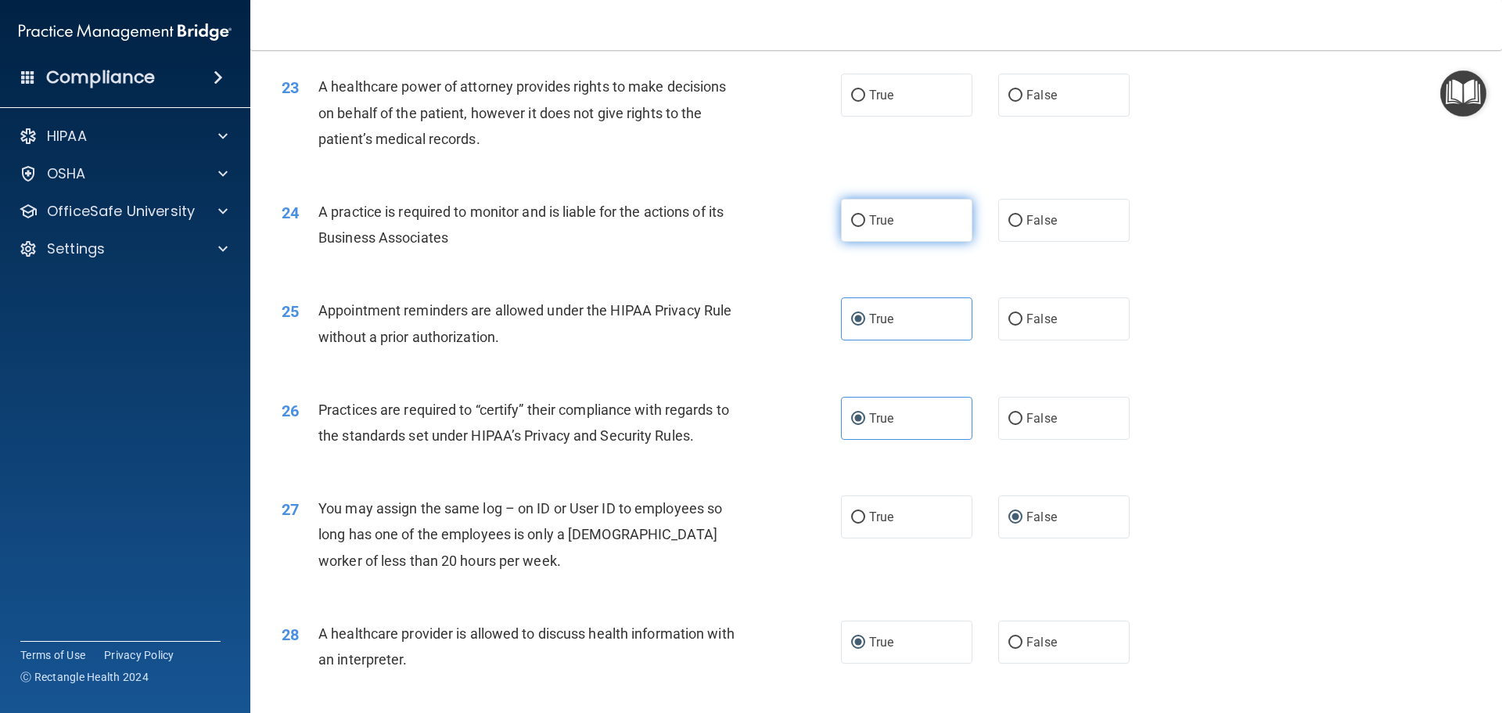
click at [889, 221] on label "True" at bounding box center [906, 220] width 131 height 43
click at [865, 221] on input "True" at bounding box center [858, 221] width 14 height 12
radio input "true"
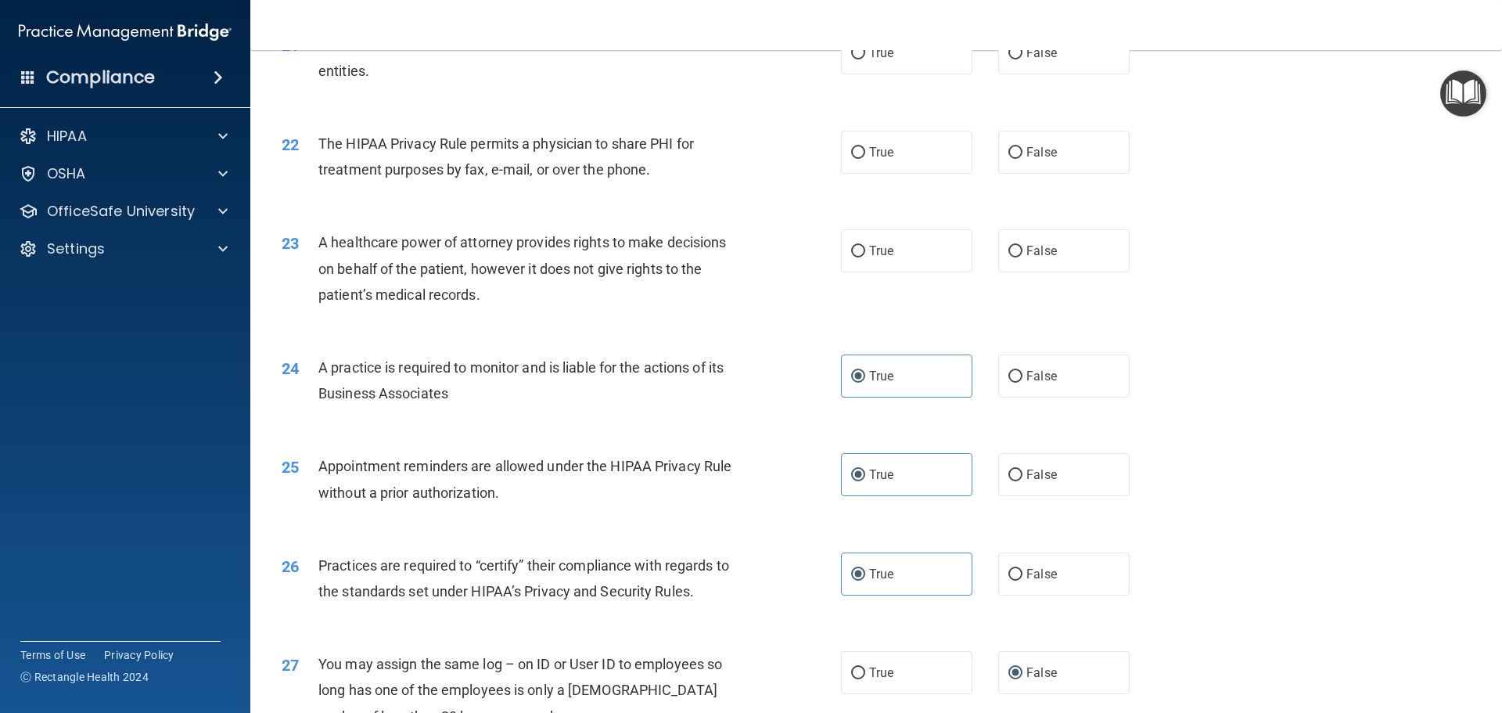
scroll to position [2459, 0]
click at [855, 253] on input "True" at bounding box center [858, 252] width 14 height 12
radio input "true"
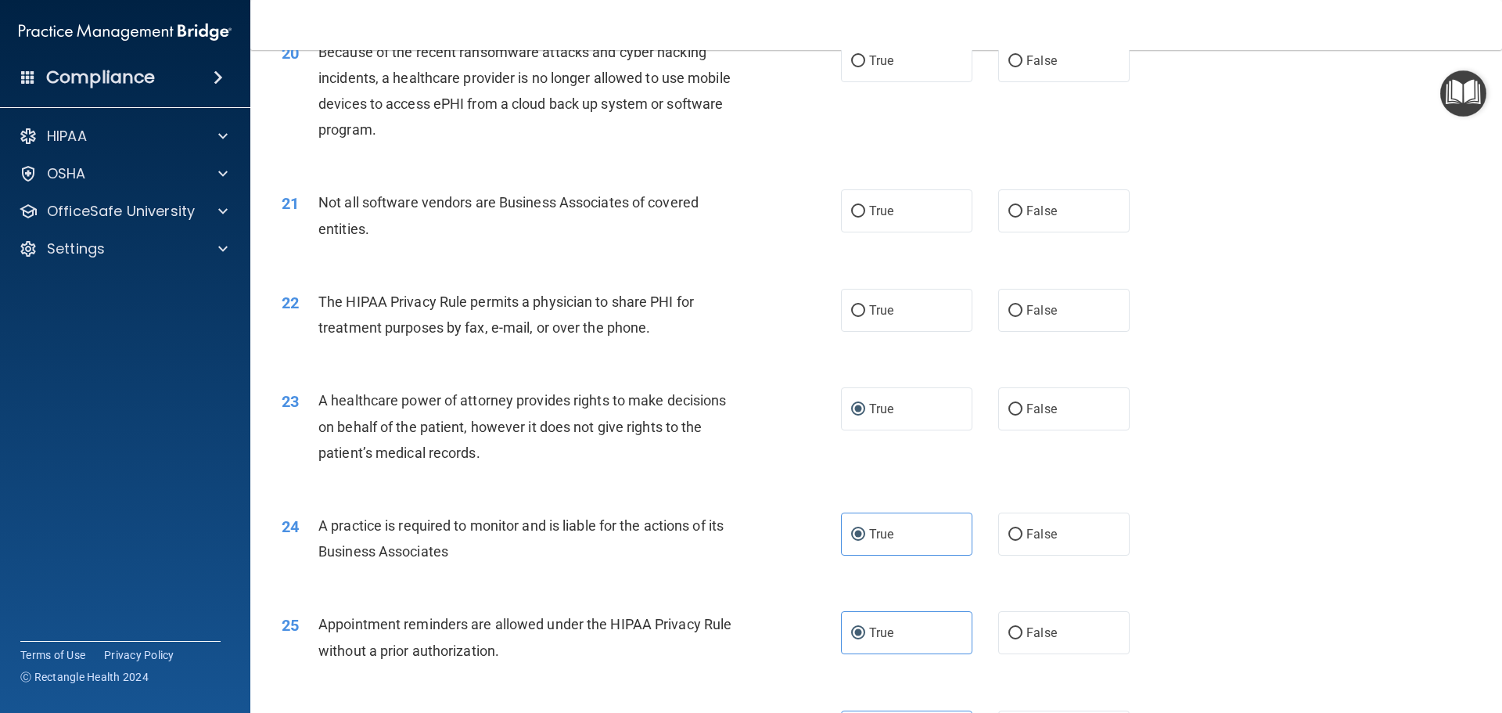
scroll to position [2225, 0]
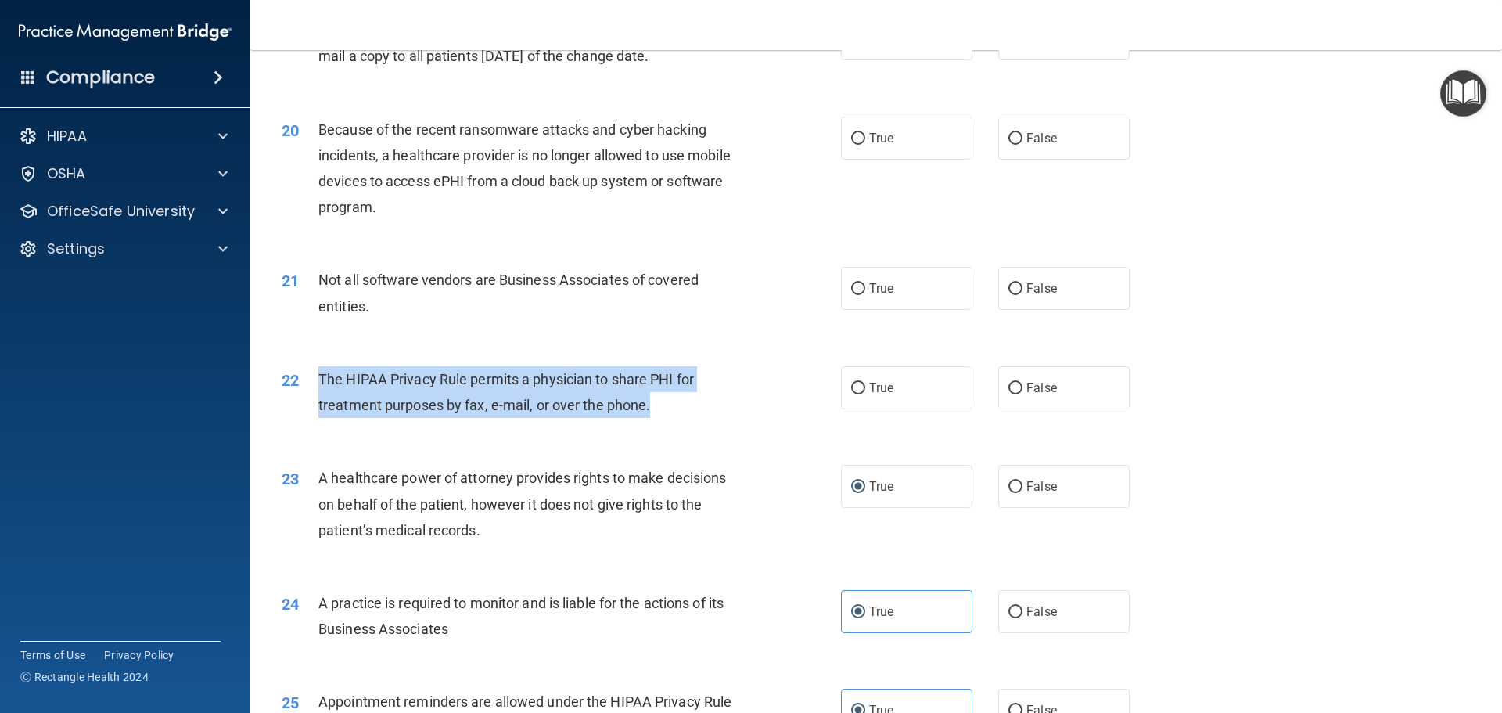
drag, startPoint x: 648, startPoint y: 402, endPoint x: 326, endPoint y: 372, distance: 323.7
click at [321, 379] on span "The HIPAA Privacy Rule permits a physician to share PHI for treatment purposes …" at bounding box center [505, 392] width 375 height 42
copy span "The HIPAA Privacy Rule permits a physician to share PHI for treatment purposes …"
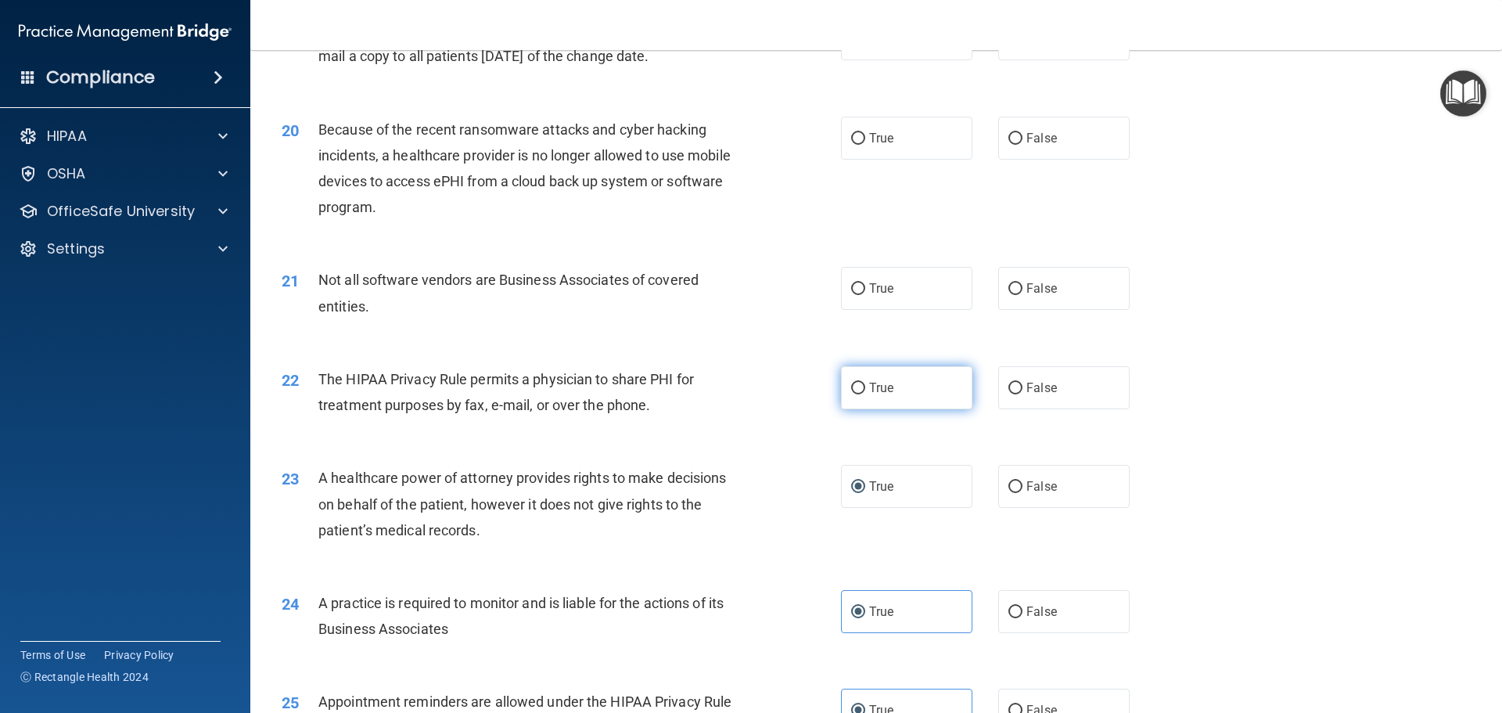
click at [857, 397] on label "True" at bounding box center [906, 387] width 131 height 43
click at [857, 394] on input "True" at bounding box center [858, 389] width 14 height 12
radio input "true"
click at [1026, 285] on span "False" at bounding box center [1041, 288] width 31 height 15
click at [1019, 285] on input "False" at bounding box center [1015, 289] width 14 height 12
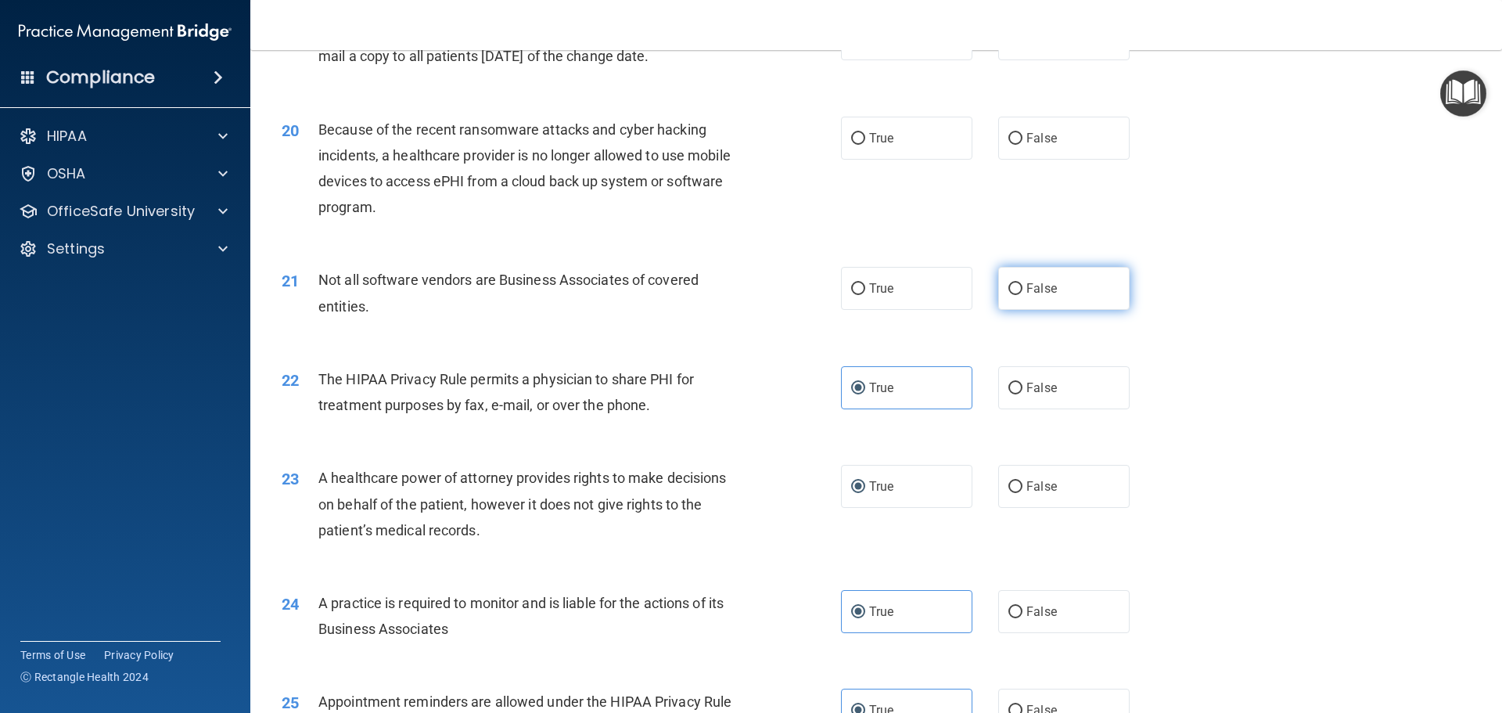
radio input "true"
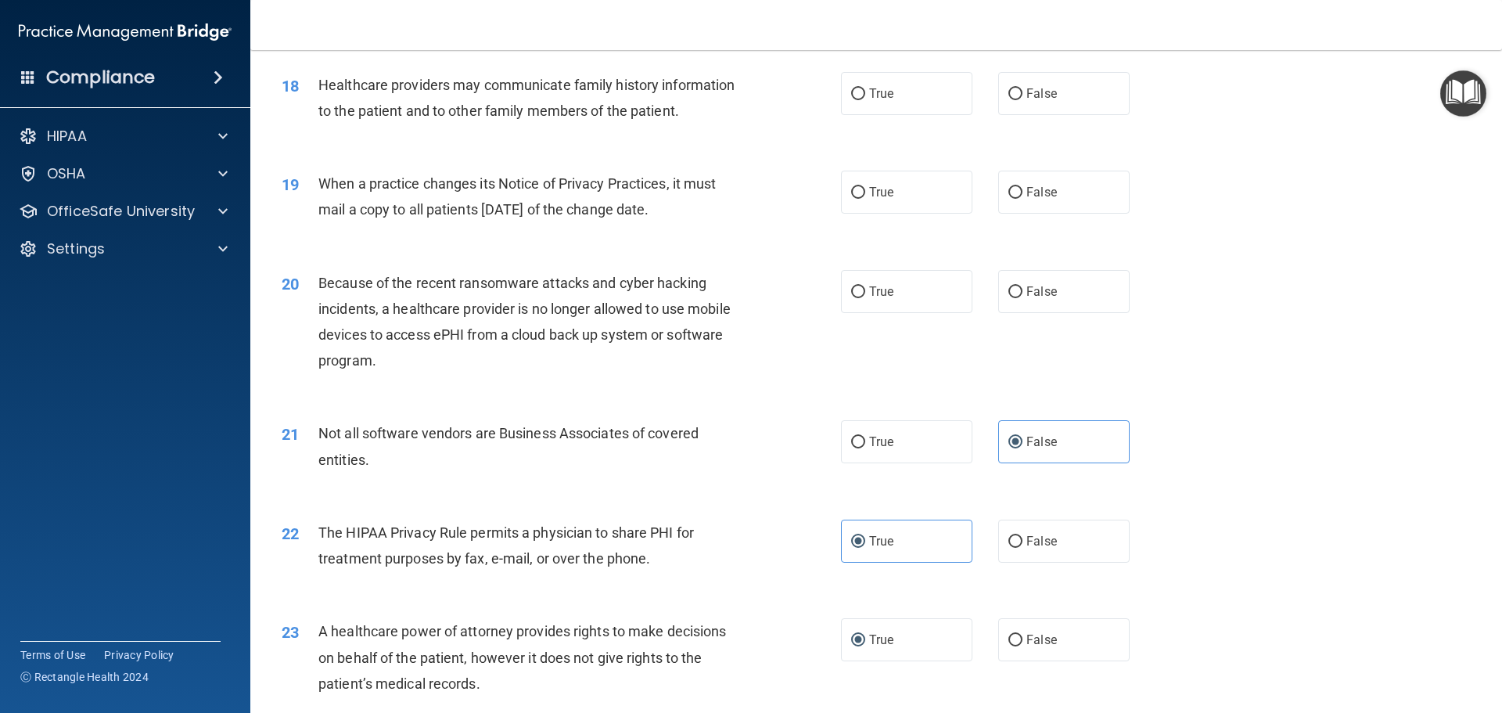
scroll to position [2068, 0]
click at [860, 445] on label "True" at bounding box center [906, 444] width 131 height 43
click at [860, 445] on input "True" at bounding box center [858, 446] width 14 height 12
radio input "true"
radio input "false"
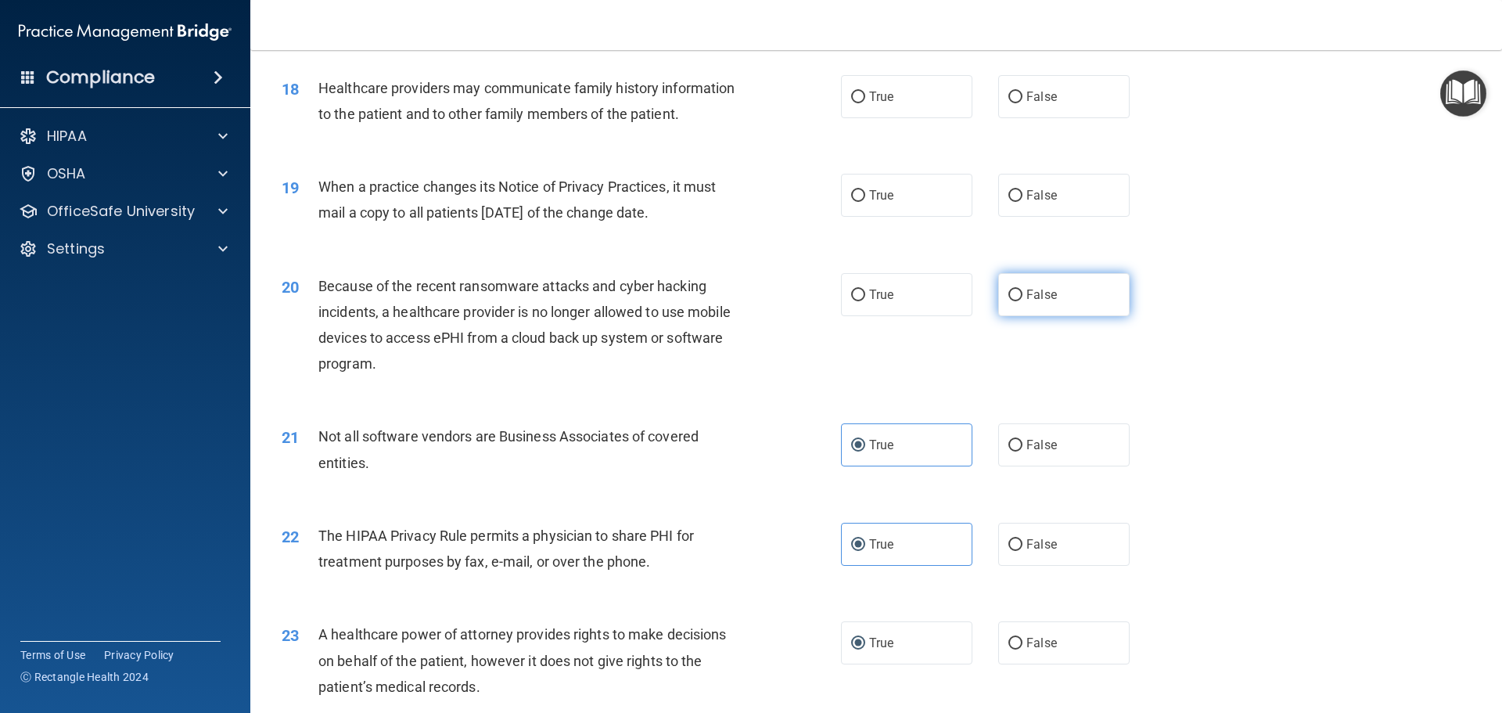
click at [1008, 289] on input "False" at bounding box center [1015, 295] width 14 height 12
radio input "true"
click at [911, 205] on label "True" at bounding box center [906, 195] width 131 height 43
click at [865, 202] on input "True" at bounding box center [858, 196] width 14 height 12
radio input "true"
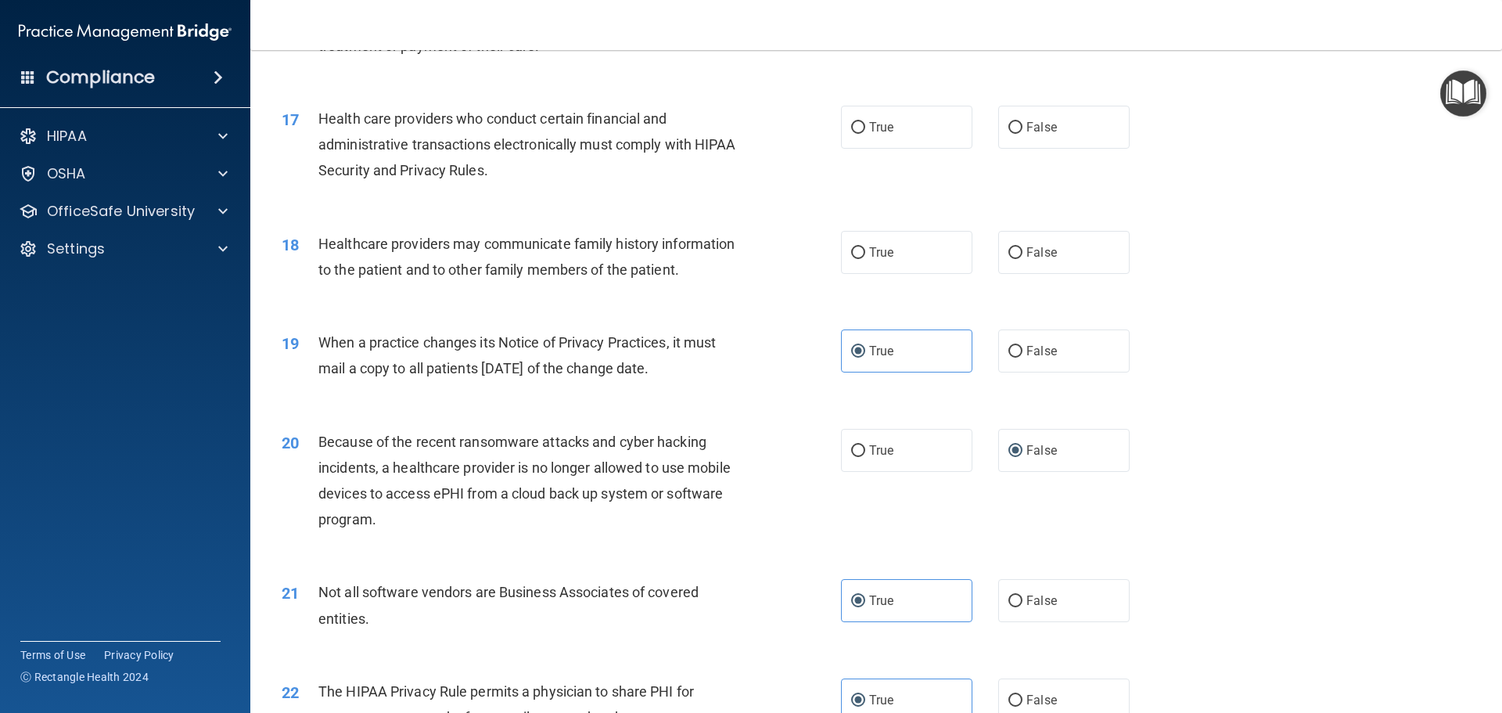
scroll to position [1912, 0]
click at [1011, 250] on input "False" at bounding box center [1015, 254] width 14 height 12
radio input "true"
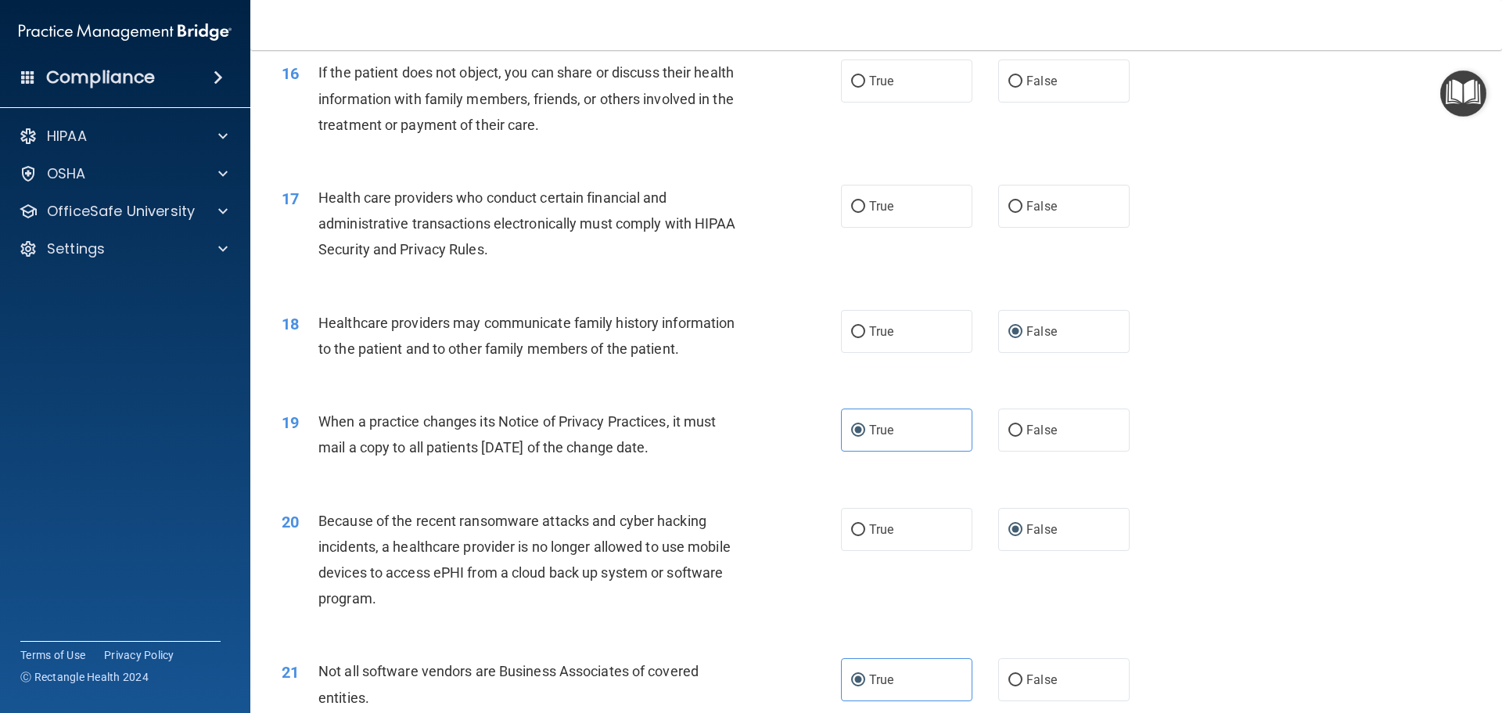
scroll to position [1755, 0]
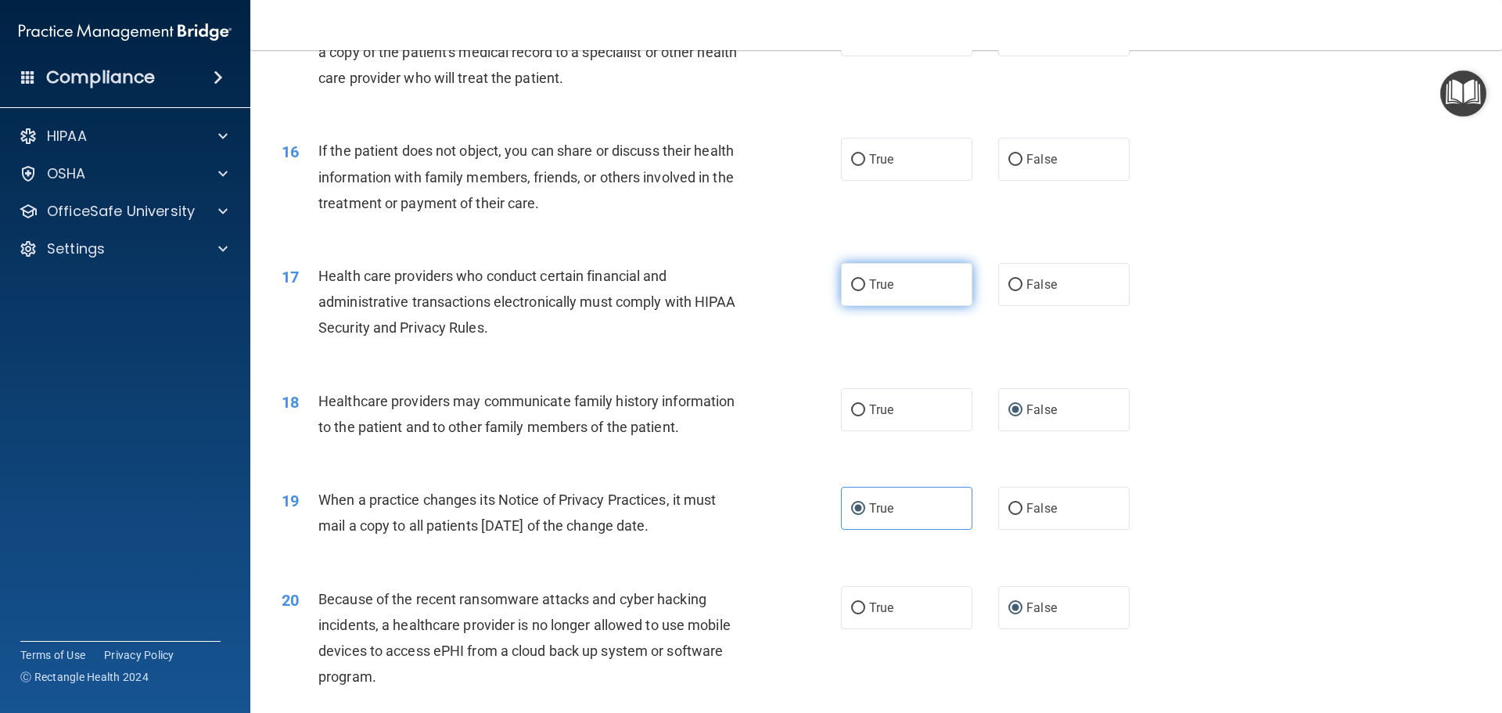
click at [875, 294] on label "True" at bounding box center [906, 284] width 131 height 43
click at [865, 291] on input "True" at bounding box center [858, 285] width 14 height 12
radio input "true"
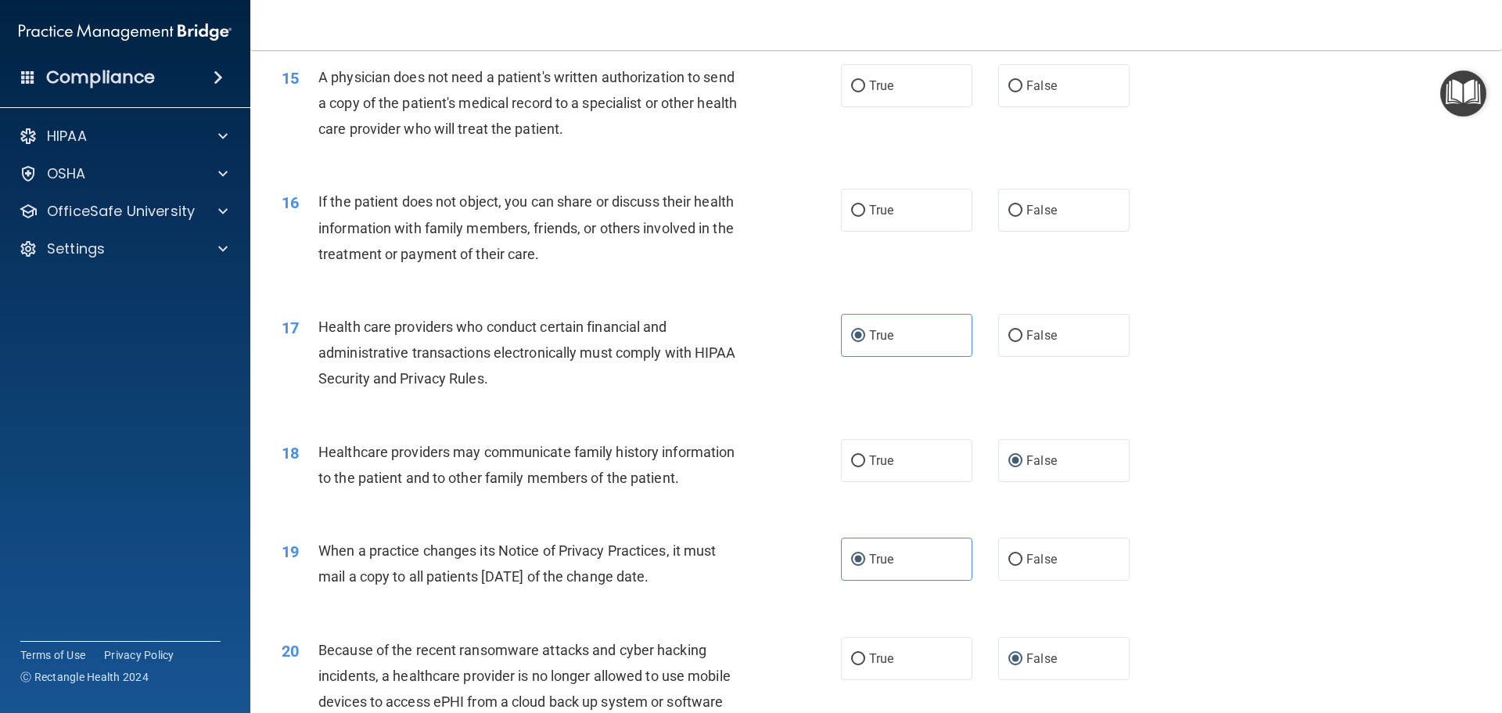
scroll to position [1677, 0]
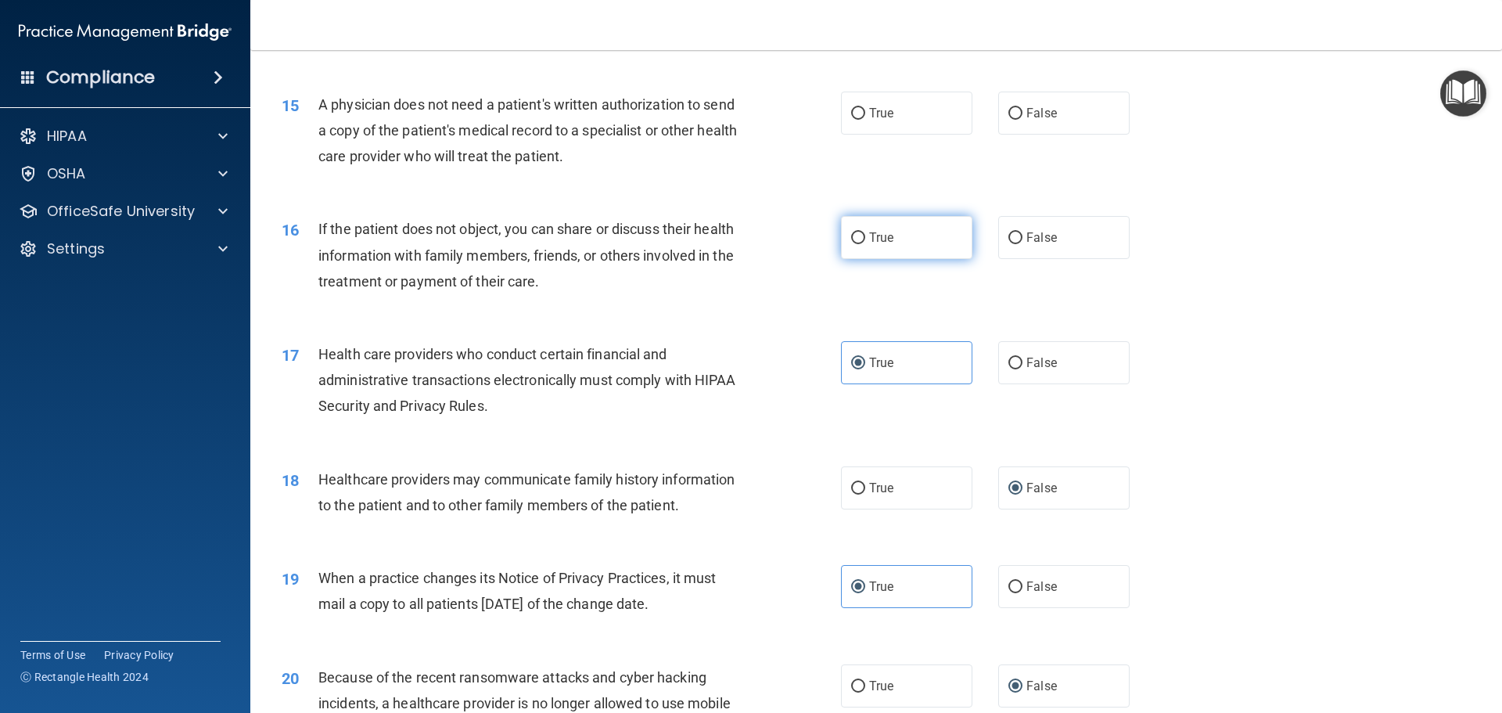
click at [896, 246] on label "True" at bounding box center [906, 237] width 131 height 43
click at [865, 244] on input "True" at bounding box center [858, 238] width 14 height 12
radio input "true"
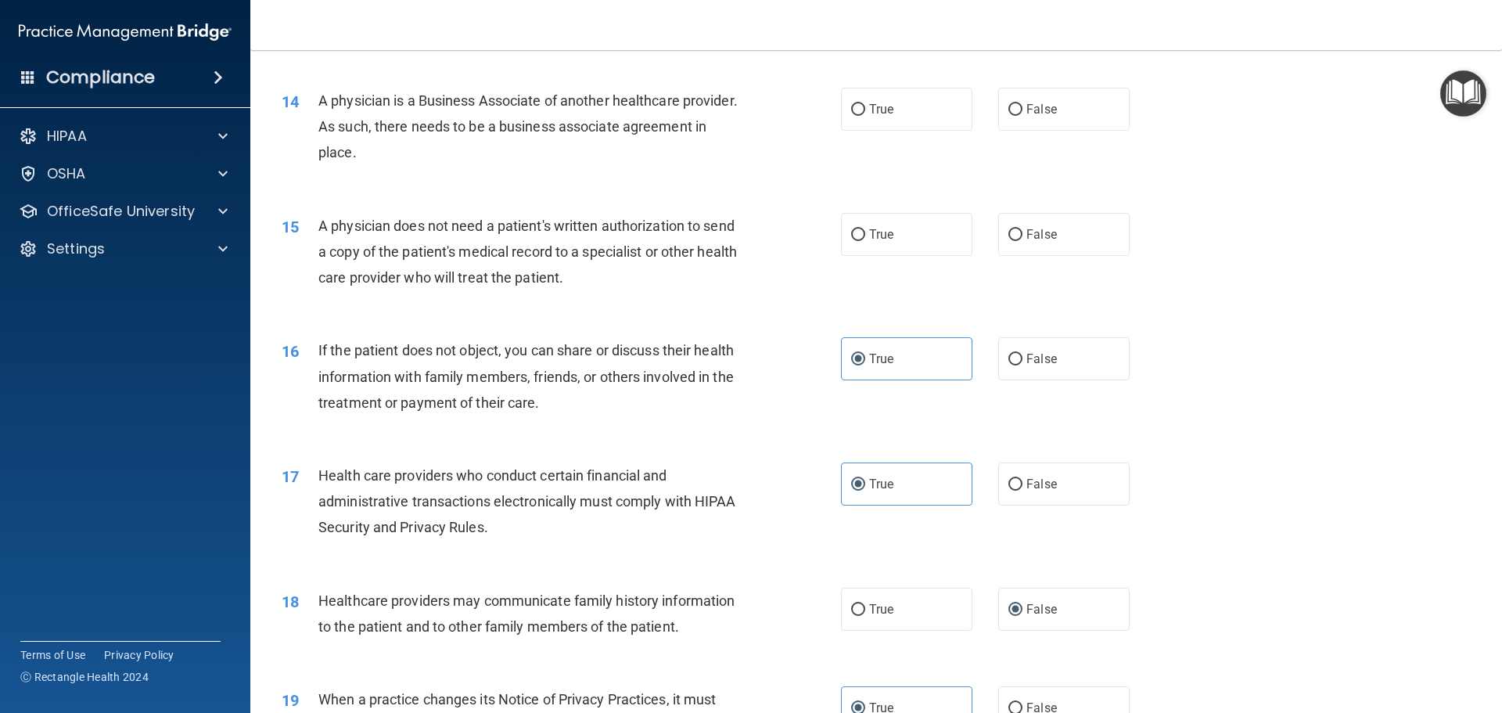
scroll to position [1521, 0]
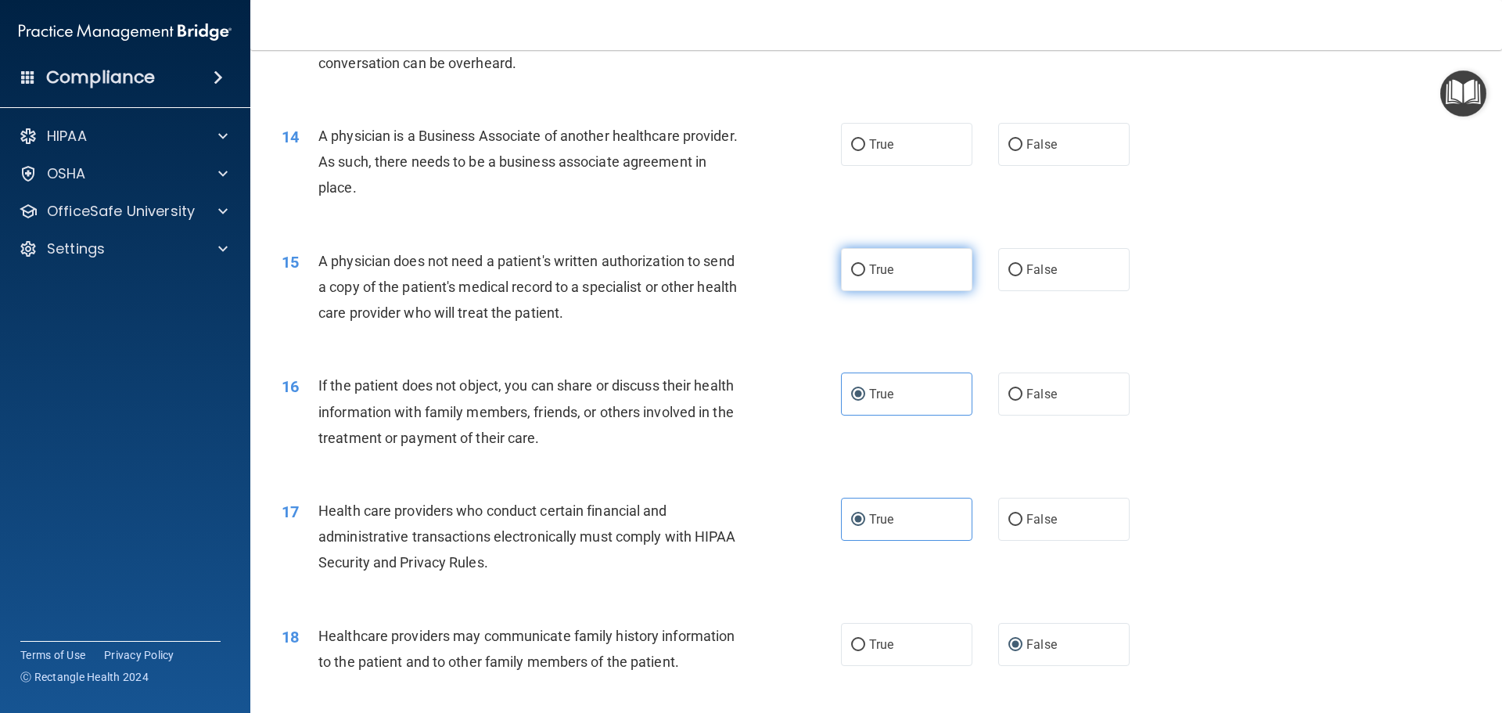
click at [918, 278] on label "True" at bounding box center [906, 269] width 131 height 43
click at [865, 276] on input "True" at bounding box center [858, 270] width 14 height 12
radio input "true"
click at [1018, 264] on label "False" at bounding box center [1063, 269] width 131 height 43
click at [1018, 264] on input "False" at bounding box center [1015, 270] width 14 height 12
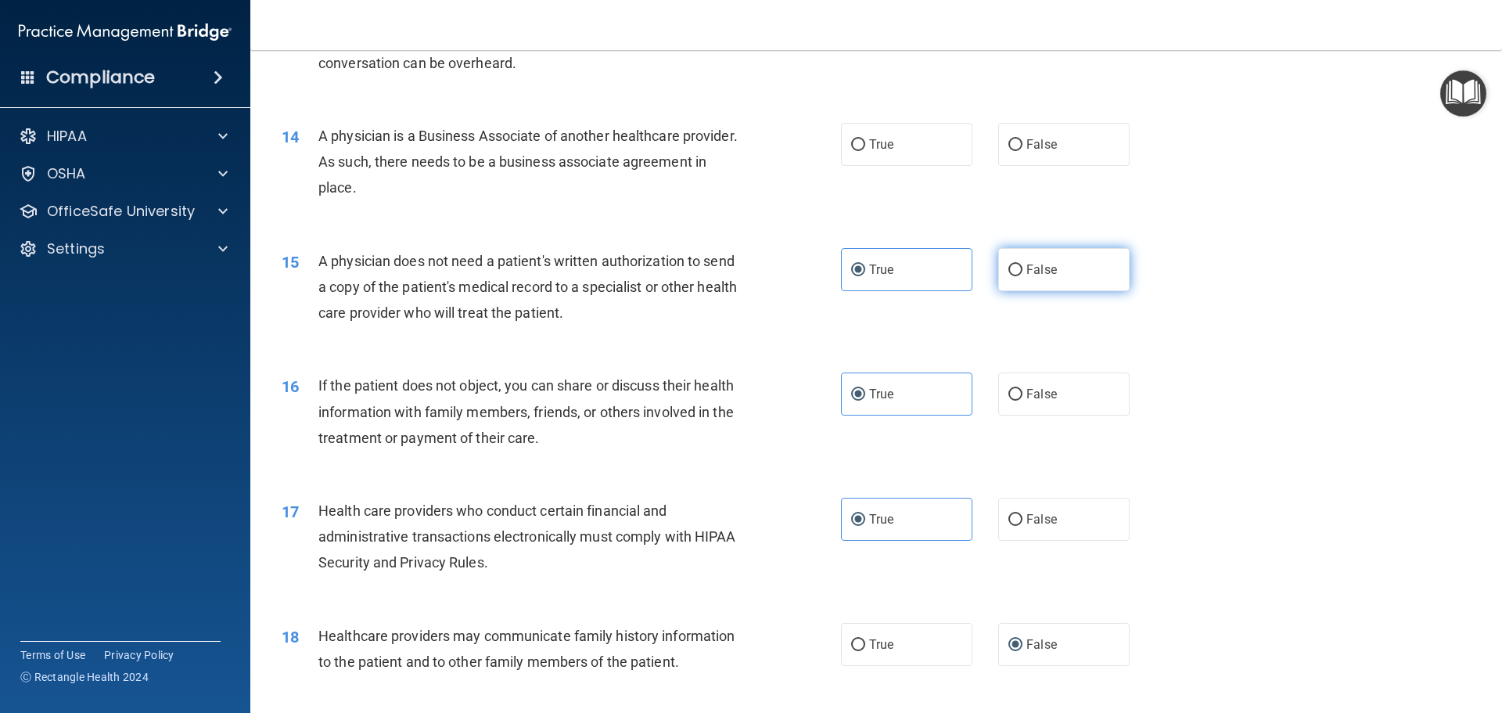
radio input "true"
radio input "false"
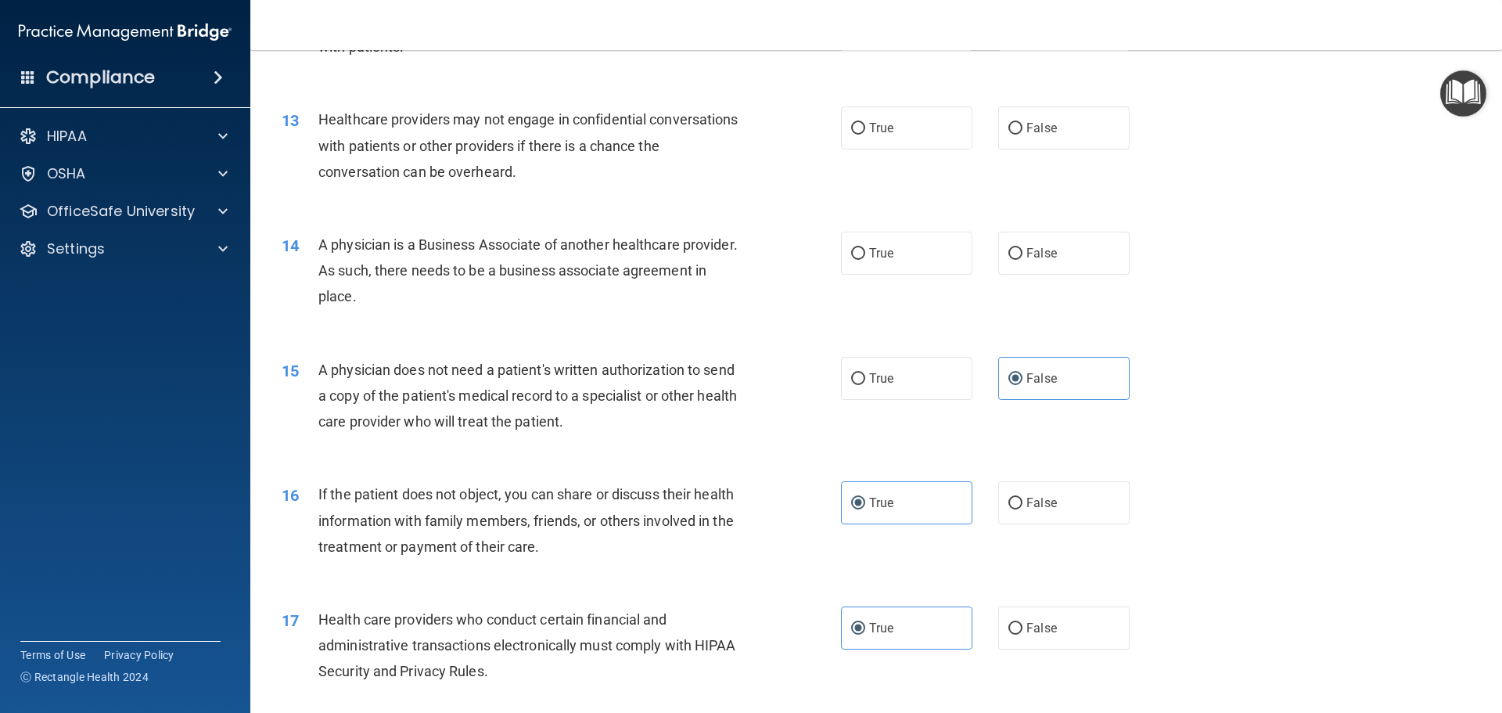
scroll to position [1364, 0]
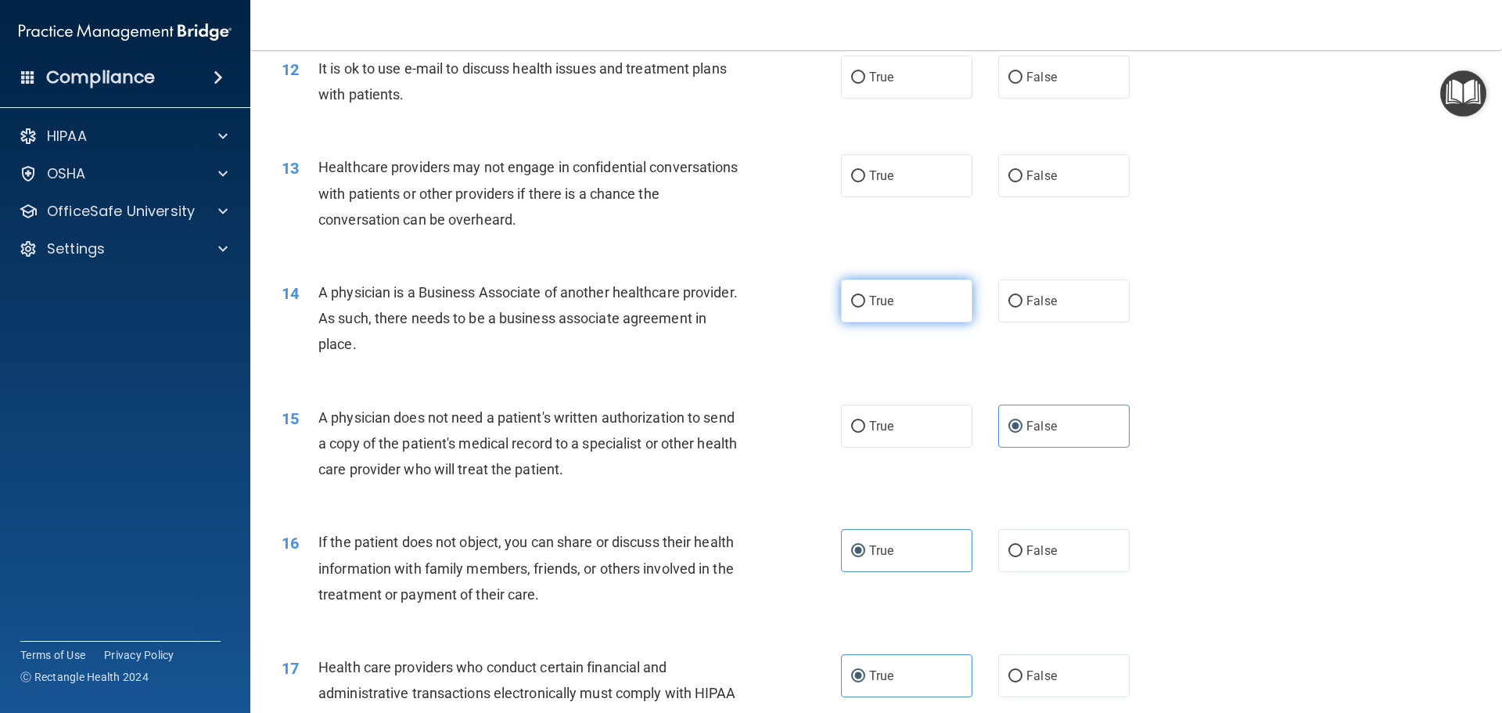
click at [860, 315] on label "True" at bounding box center [906, 300] width 131 height 43
click at [860, 307] on input "True" at bounding box center [858, 302] width 14 height 12
radio input "true"
click at [860, 315] on label "True" at bounding box center [906, 300] width 131 height 43
click at [860, 307] on input "True" at bounding box center [858, 302] width 14 height 12
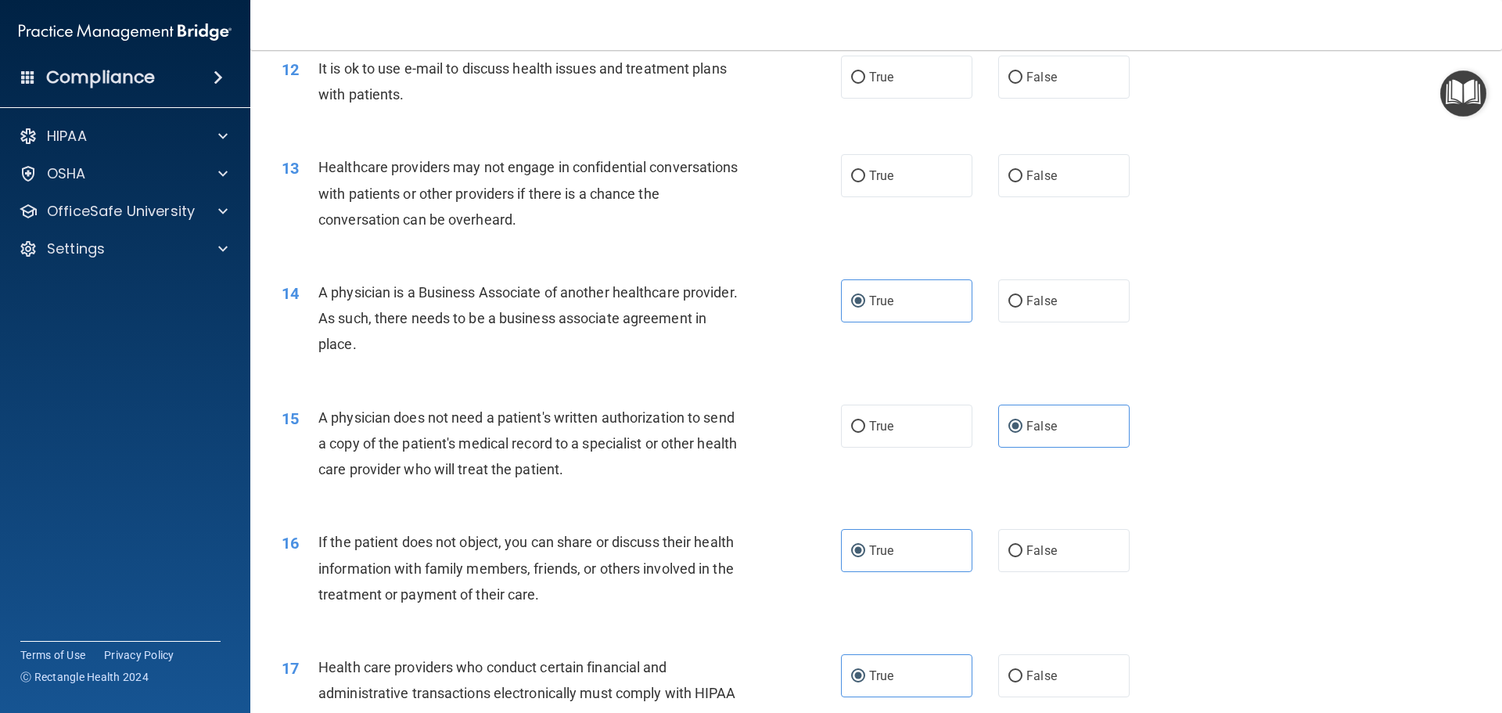
click at [898, 348] on div "14 A physician is a Business Associate of another healthcare provider. As such,…" at bounding box center [876, 322] width 1213 height 125
click at [1030, 289] on label "False" at bounding box center [1063, 300] width 131 height 43
click at [1022, 296] on input "False" at bounding box center [1015, 302] width 14 height 12
radio input "true"
radio input "false"
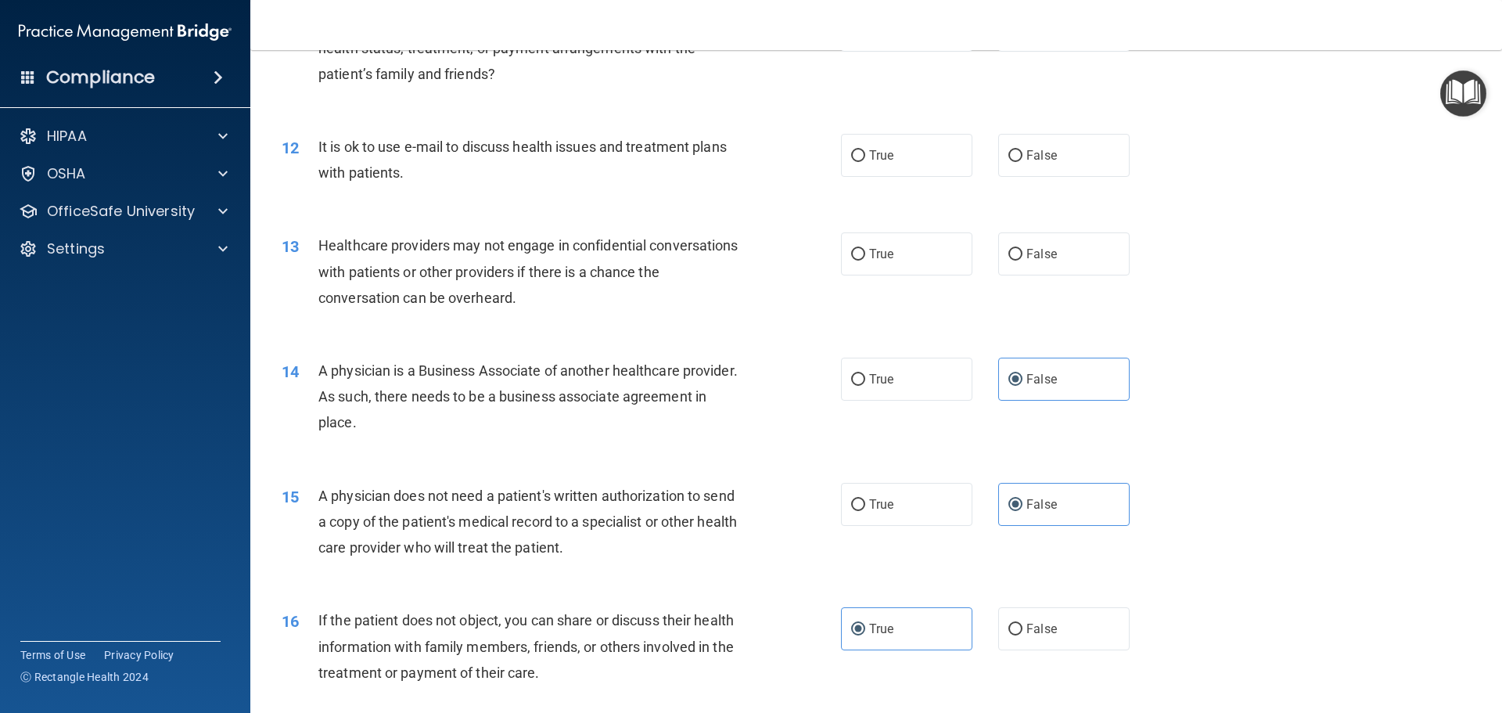
scroll to position [1208, 0]
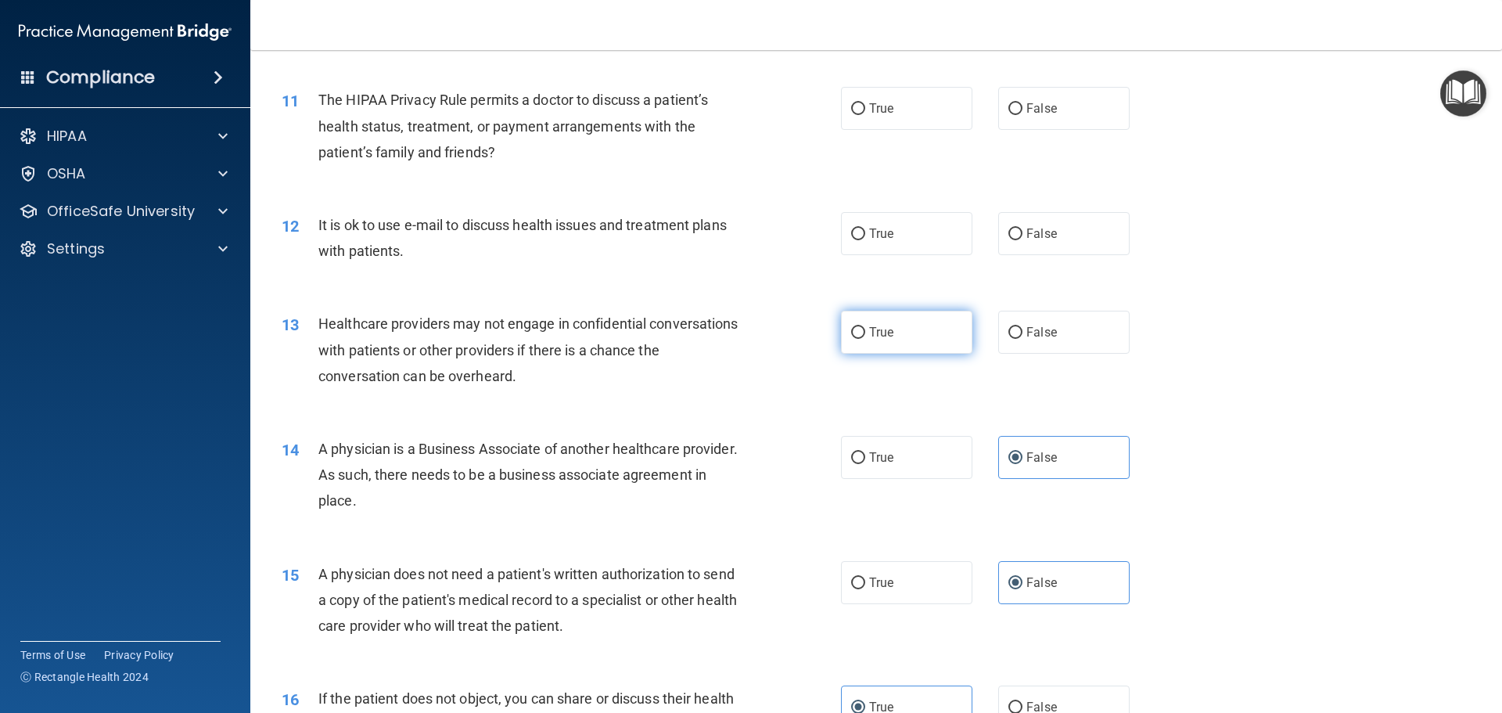
click at [851, 332] on input "True" at bounding box center [858, 333] width 14 height 12
radio input "true"
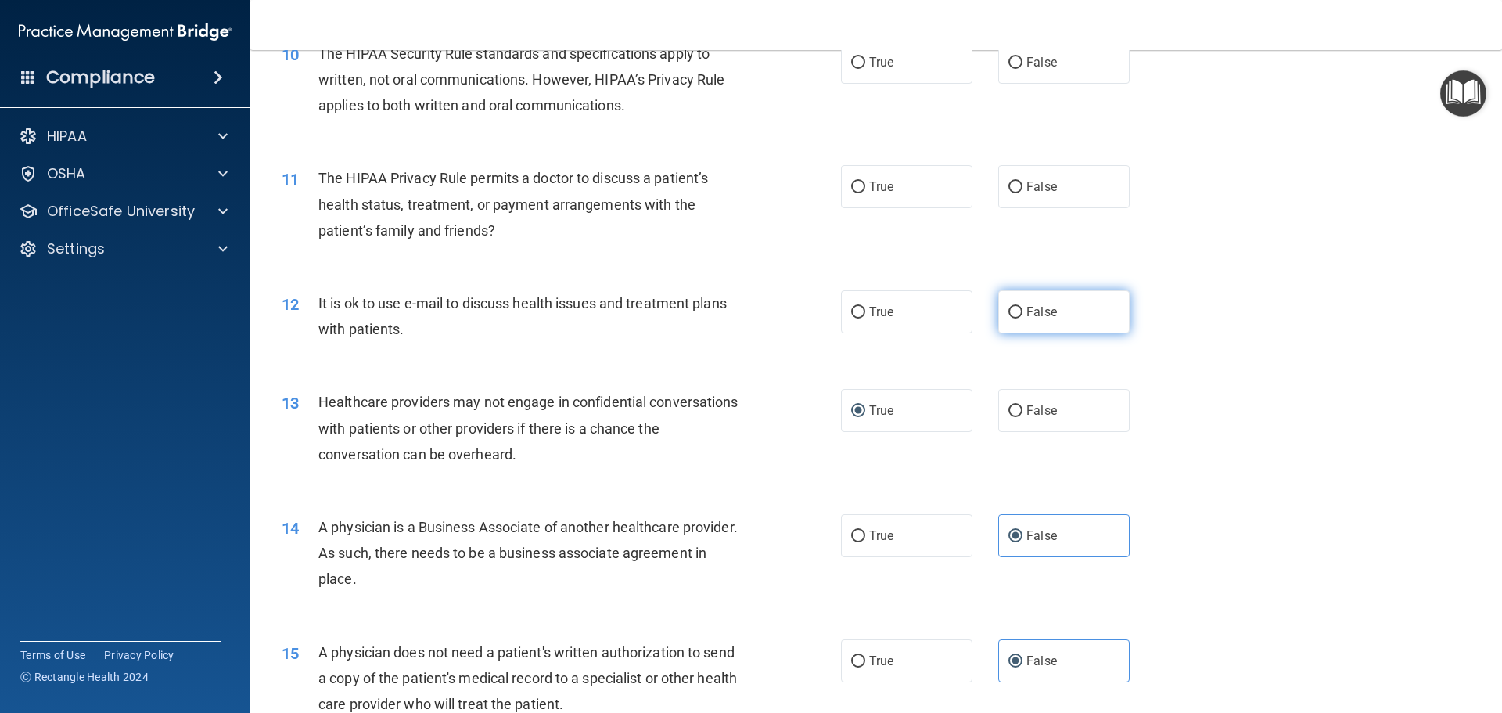
click at [1008, 311] on input "False" at bounding box center [1015, 313] width 14 height 12
radio input "true"
click at [1017, 180] on label "False" at bounding box center [1063, 186] width 131 height 43
click at [1017, 181] on input "False" at bounding box center [1015, 187] width 14 height 12
radio input "true"
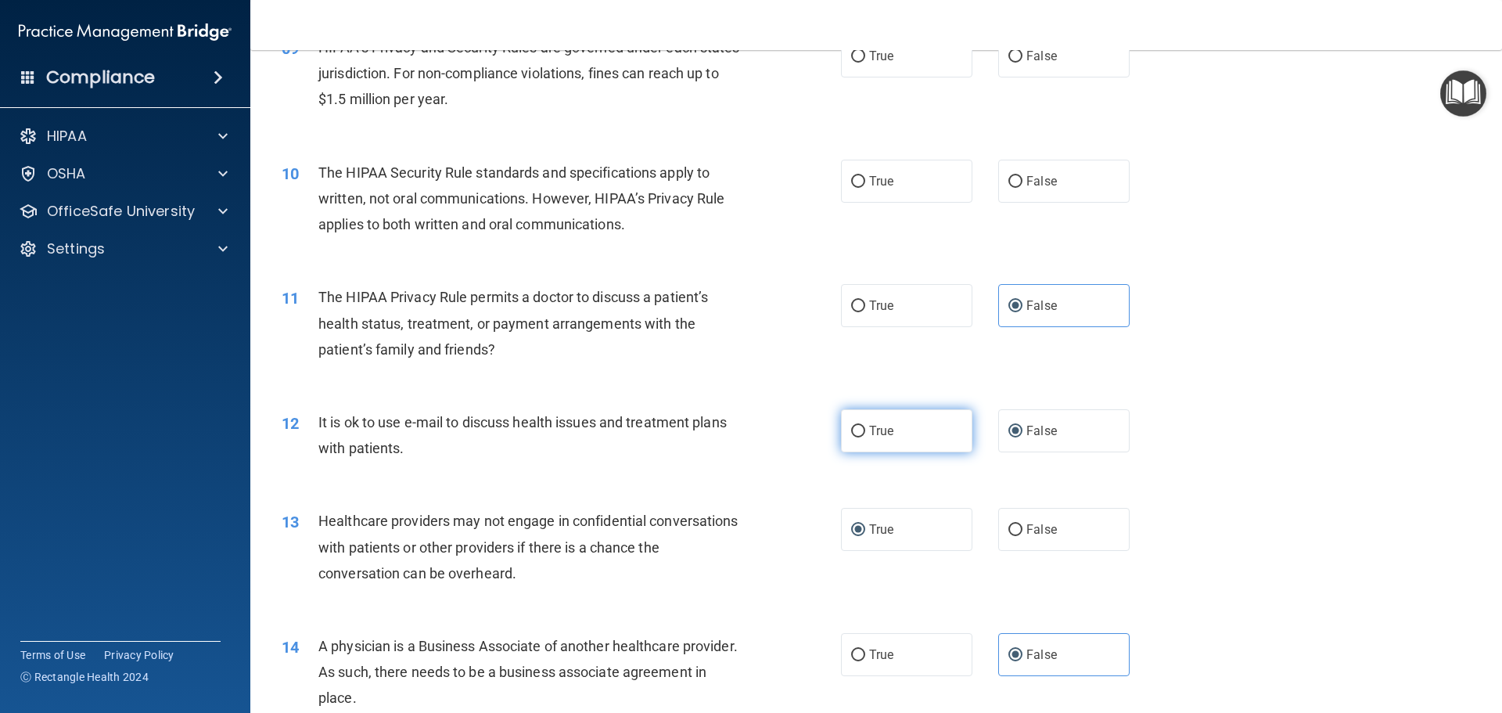
scroll to position [973, 0]
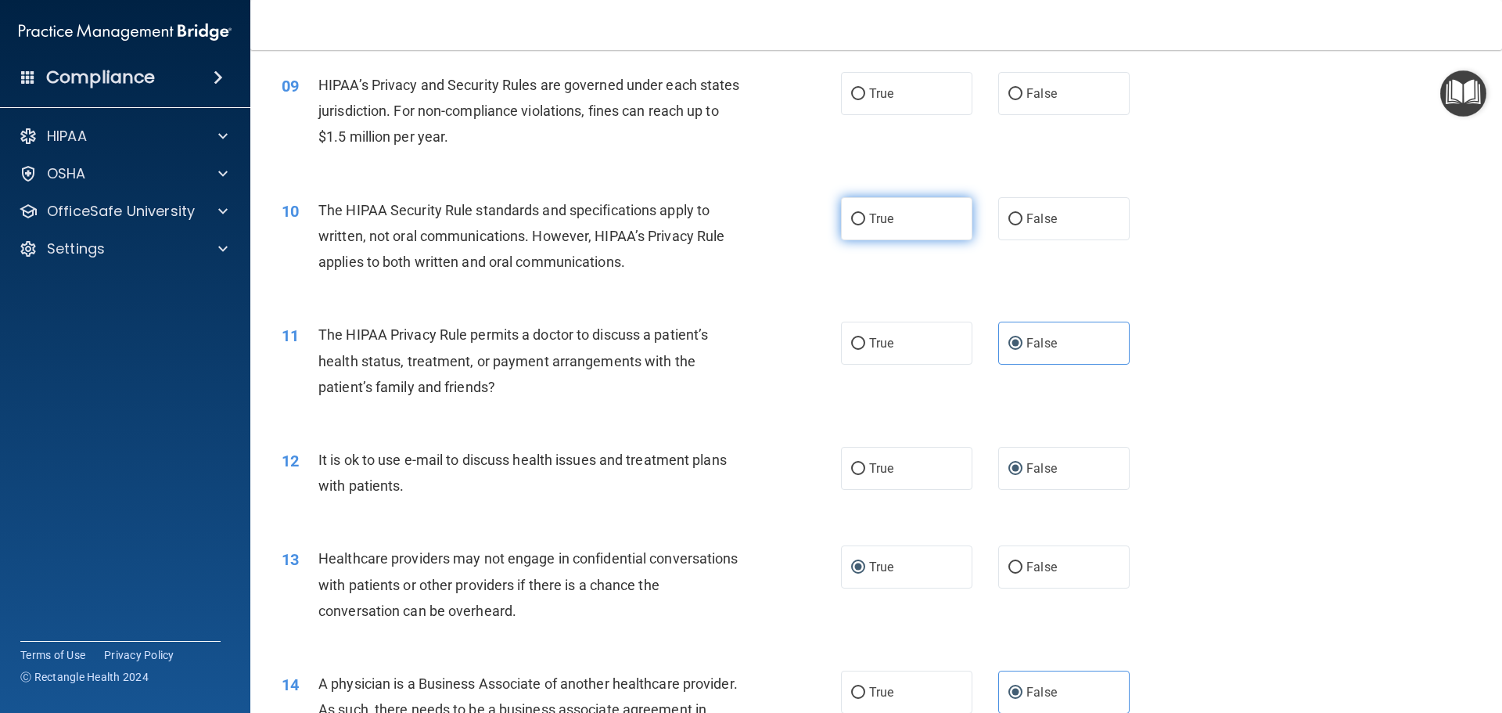
click at [869, 225] on span "True" at bounding box center [881, 218] width 24 height 15
click at [864, 225] on input "True" at bounding box center [858, 220] width 14 height 12
radio input "true"
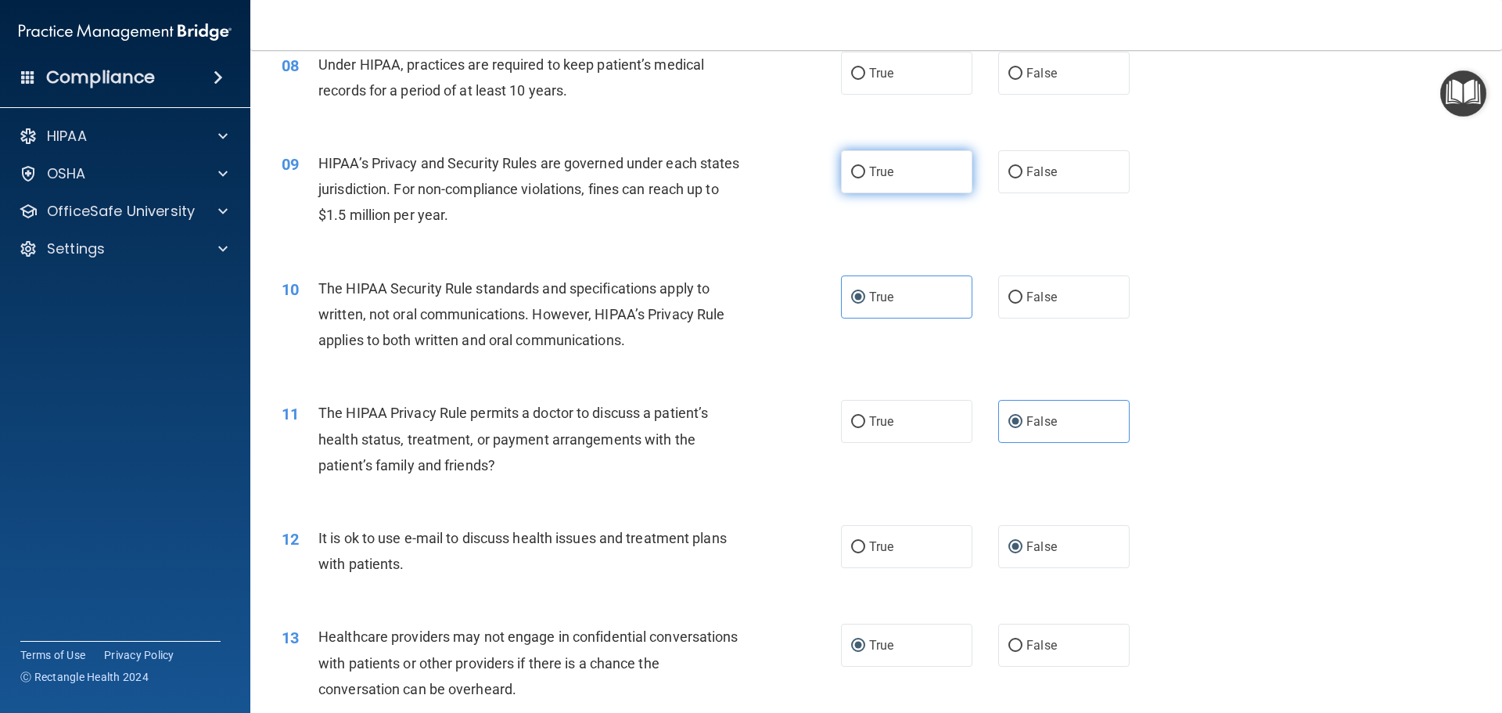
click at [858, 165] on label "True" at bounding box center [906, 171] width 131 height 43
click at [858, 167] on input "True" at bounding box center [858, 173] width 14 height 12
radio input "true"
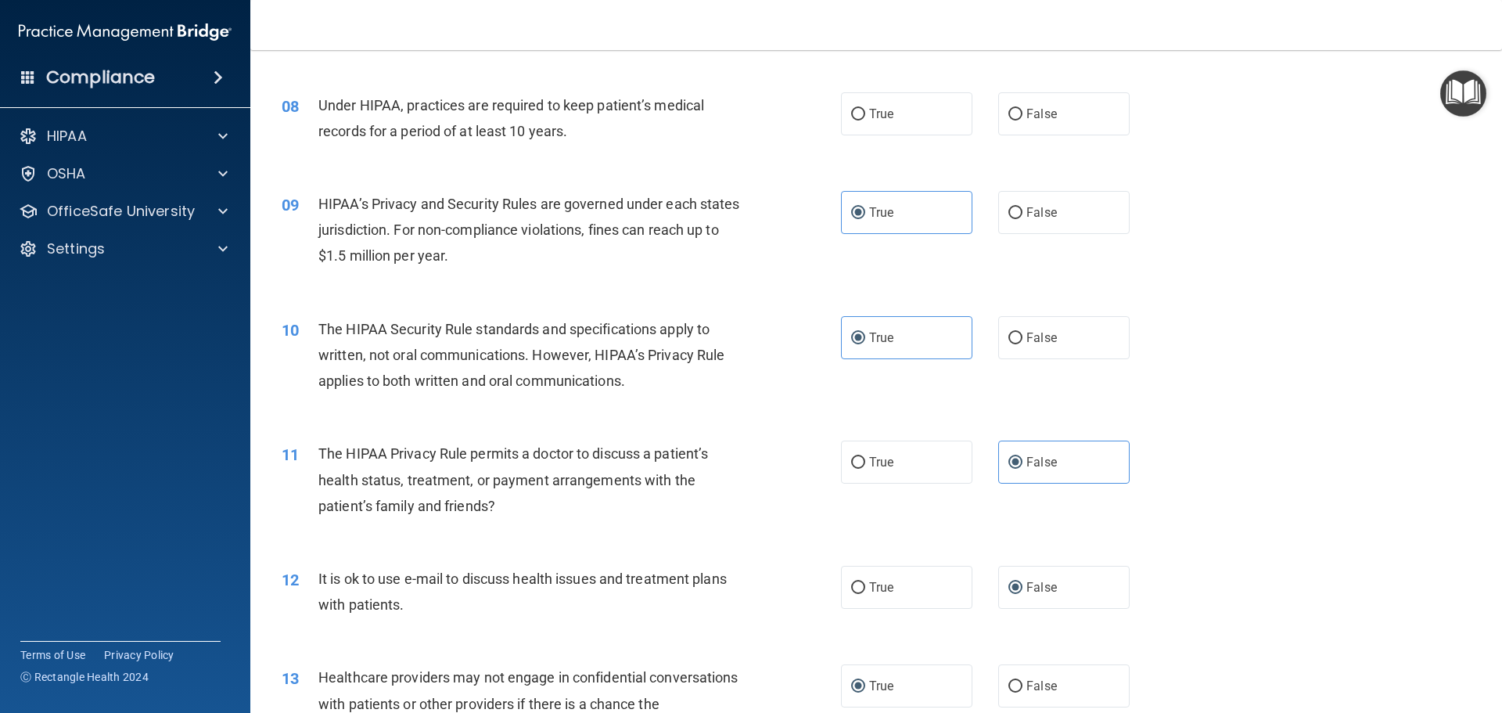
scroll to position [738, 0]
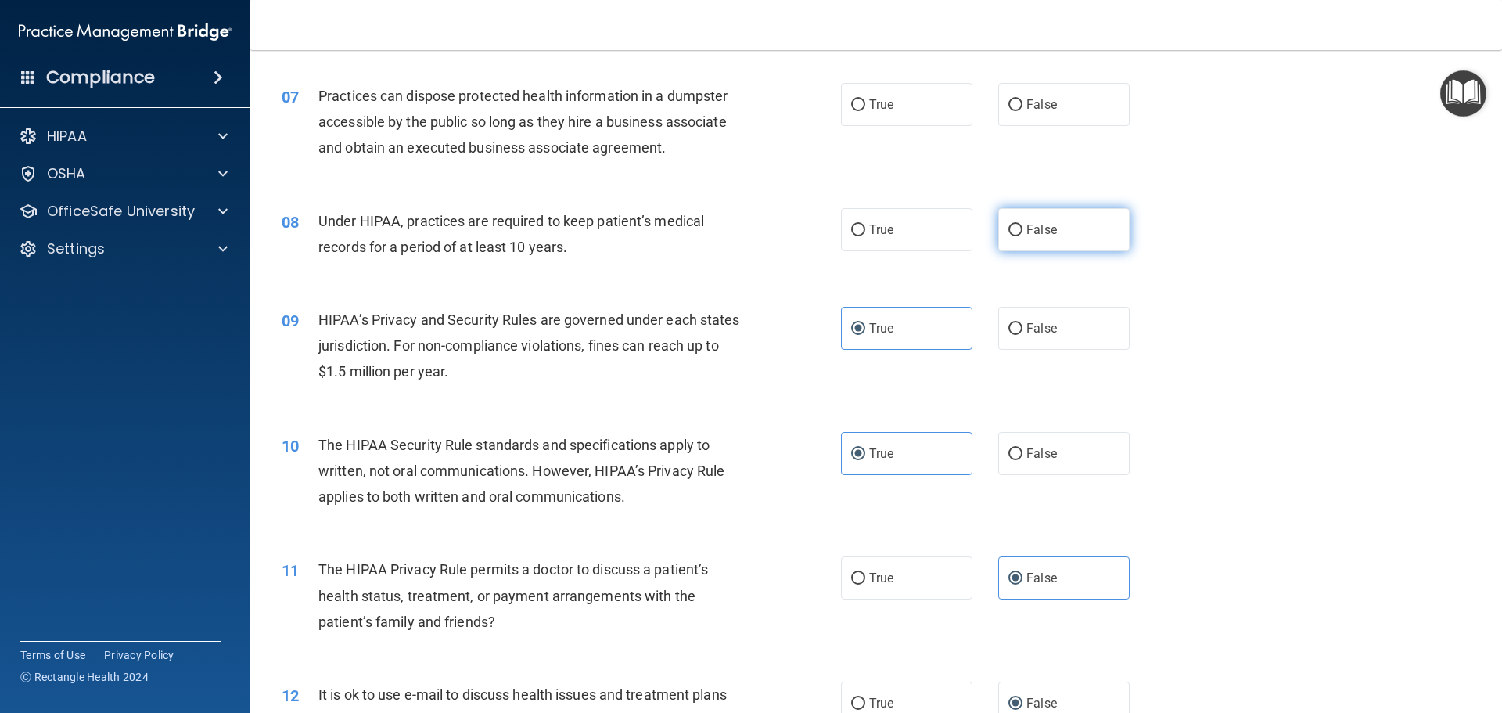
click at [1008, 232] on input "False" at bounding box center [1015, 231] width 14 height 12
radio input "true"
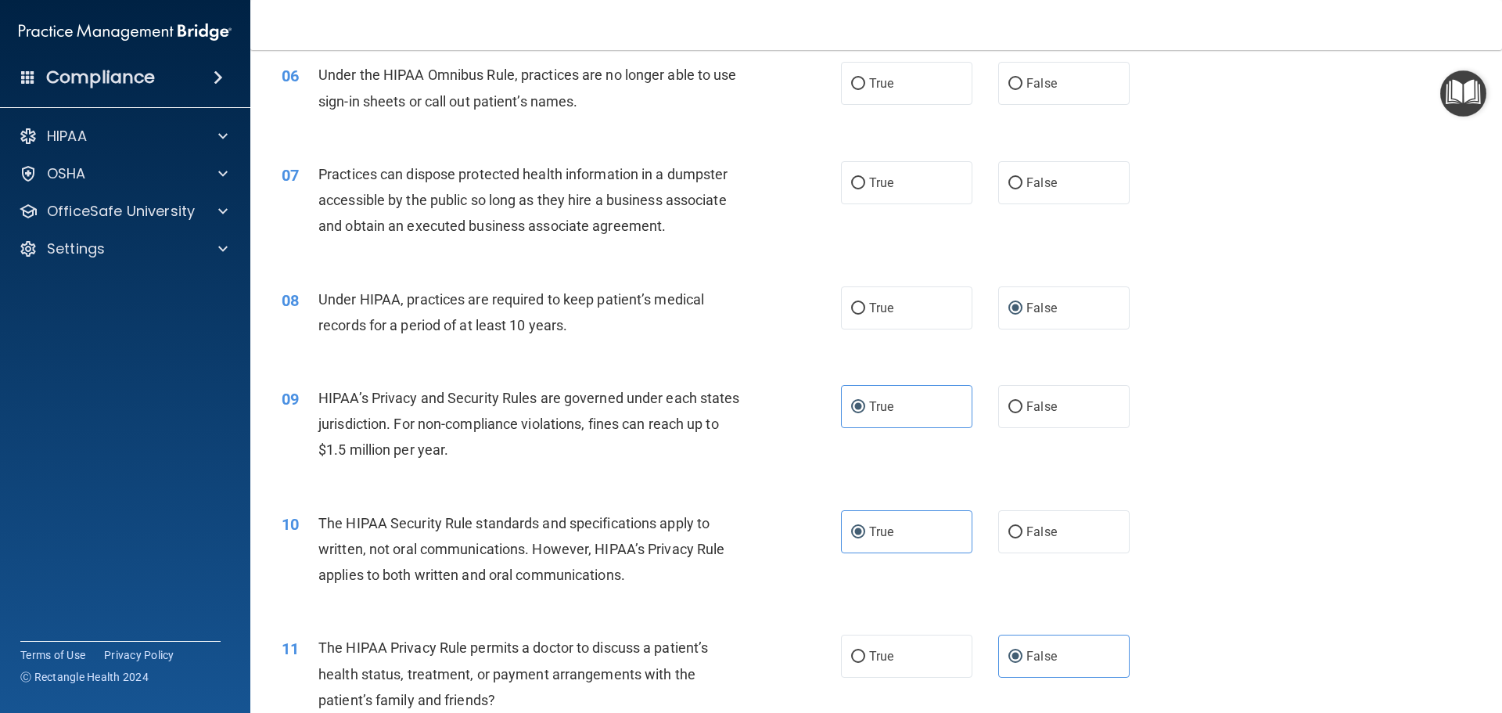
scroll to position [582, 0]
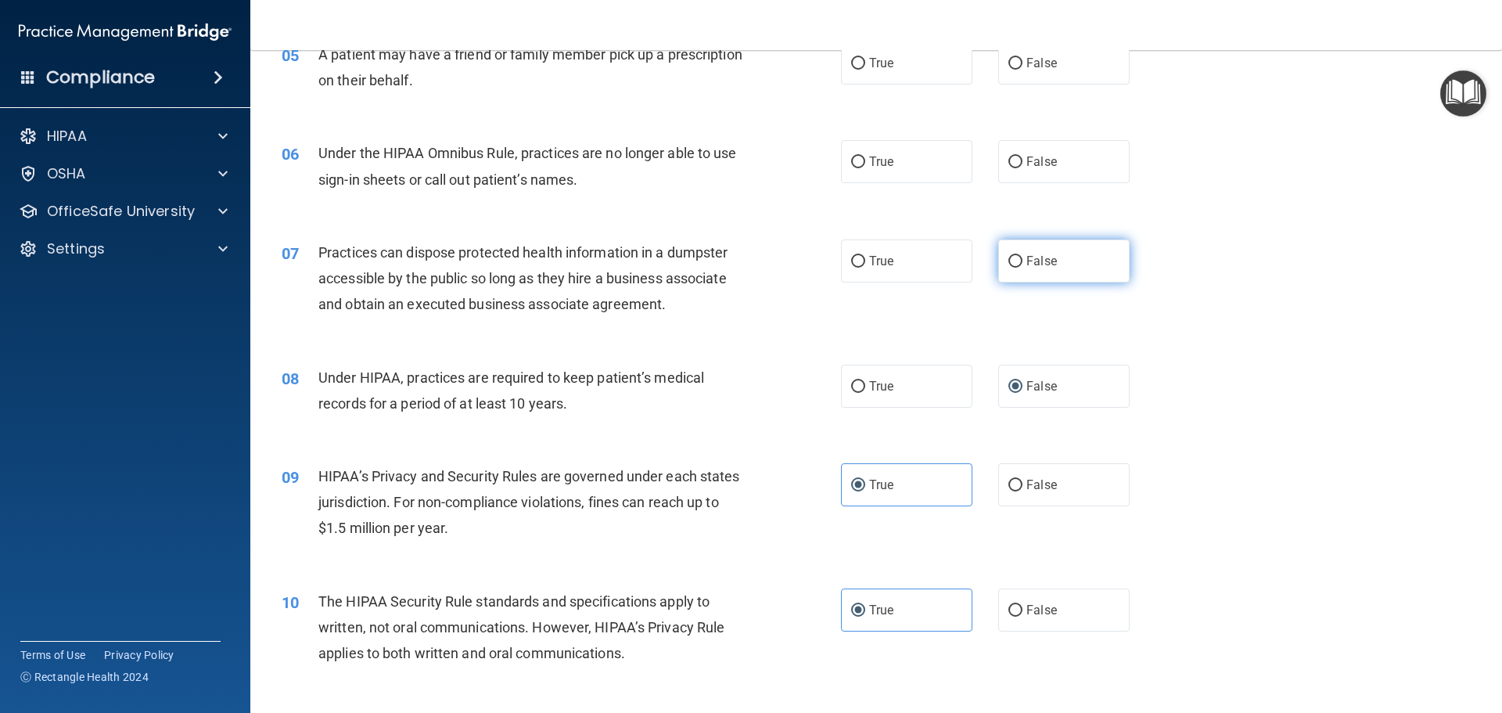
click at [1026, 262] on span "False" at bounding box center [1041, 260] width 31 height 15
click at [1019, 262] on input "False" at bounding box center [1015, 262] width 14 height 12
radio input "true"
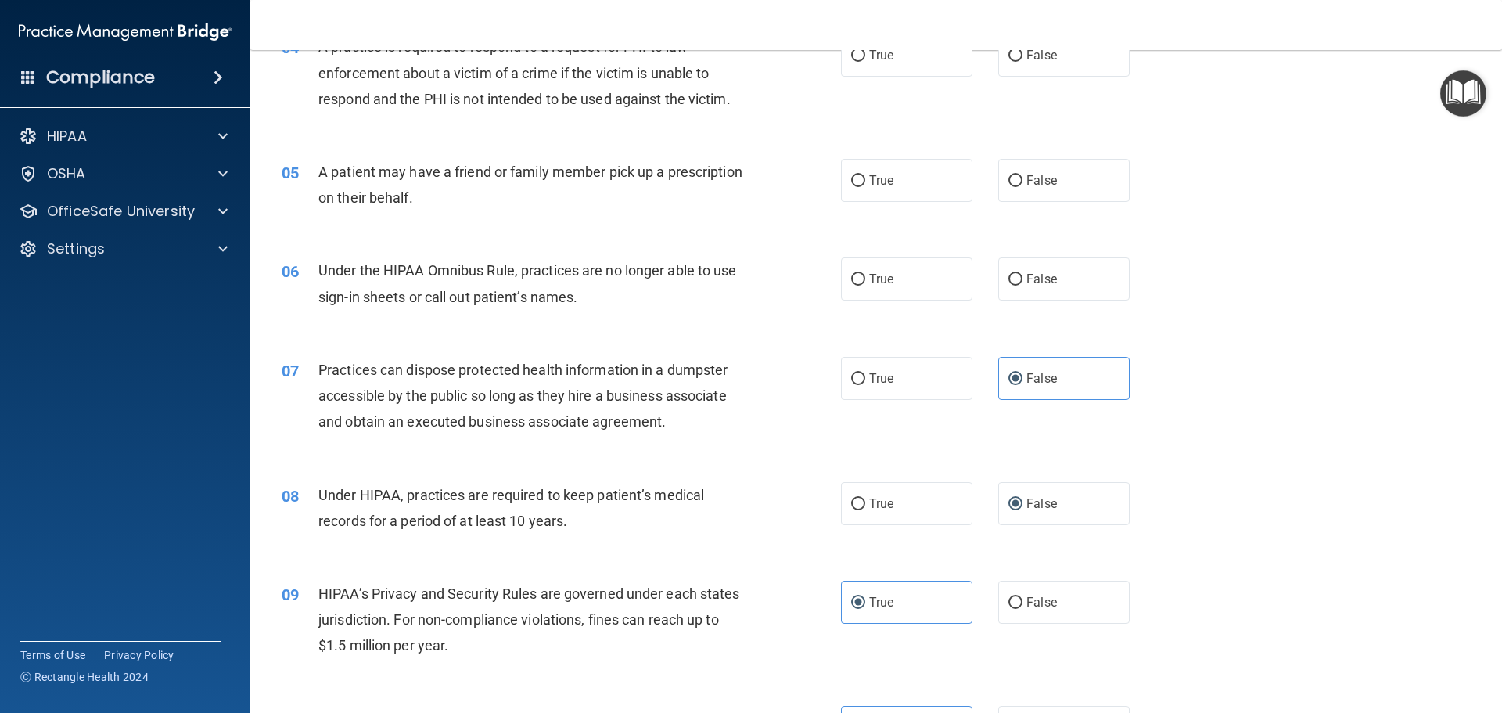
scroll to position [426, 0]
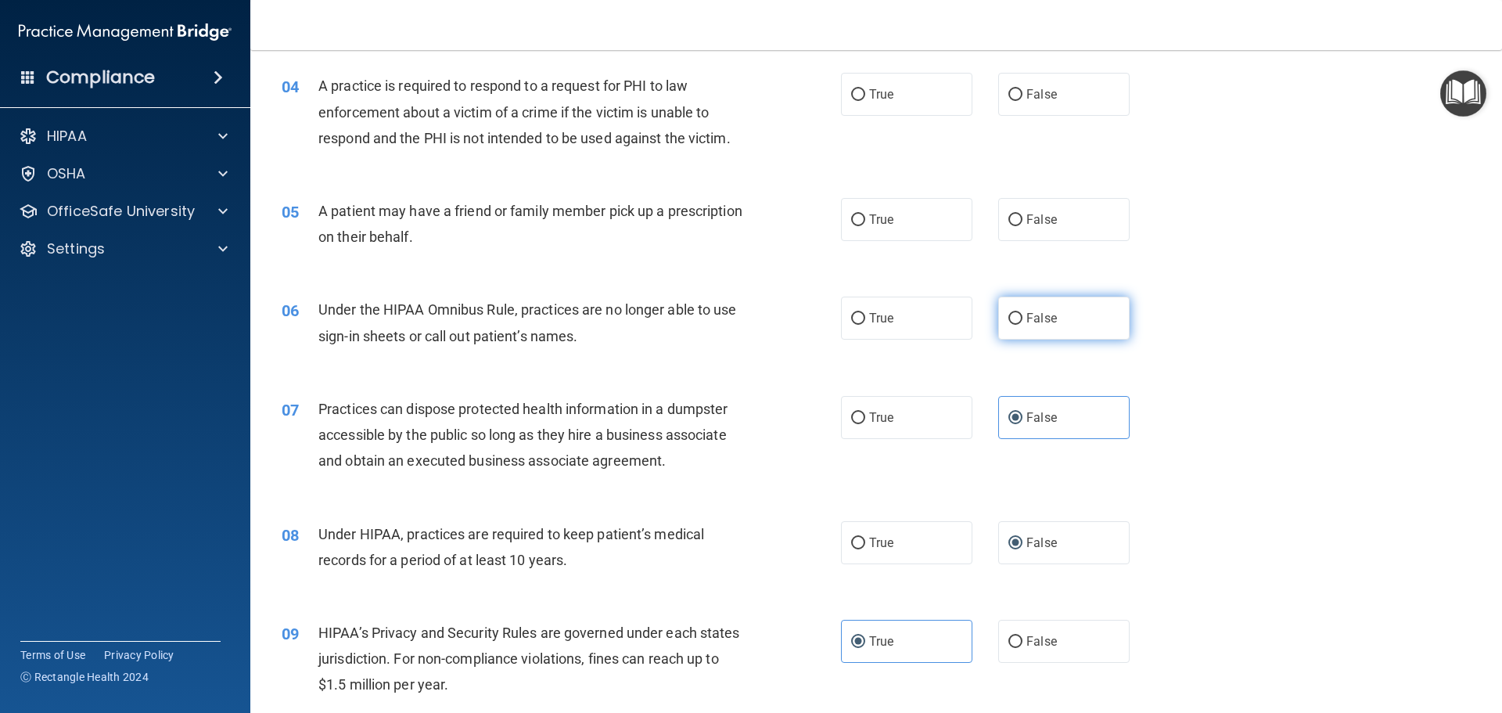
click at [1011, 313] on input "False" at bounding box center [1015, 319] width 14 height 12
radio input "true"
click at [1013, 228] on label "False" at bounding box center [1063, 219] width 131 height 43
click at [1013, 226] on input "False" at bounding box center [1015, 220] width 14 height 12
radio input "true"
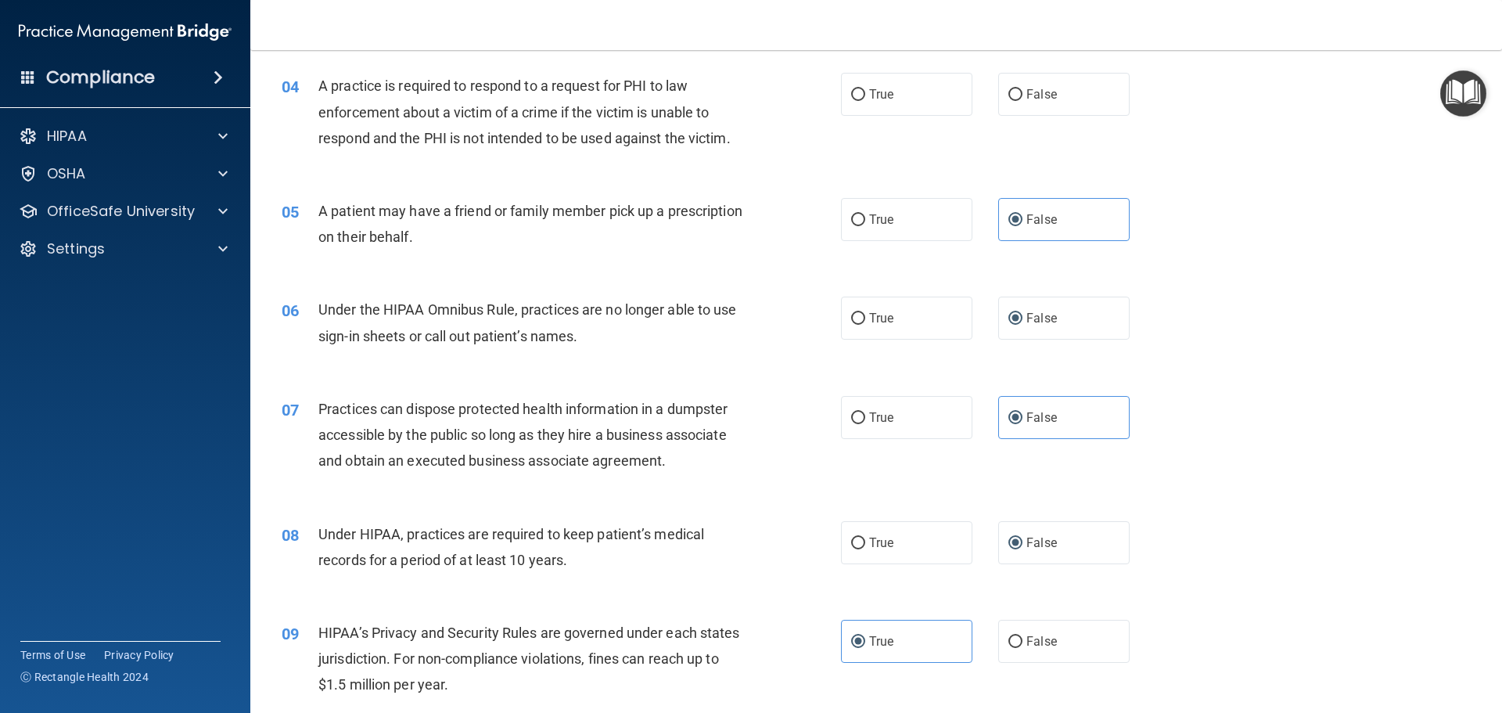
scroll to position [347, 0]
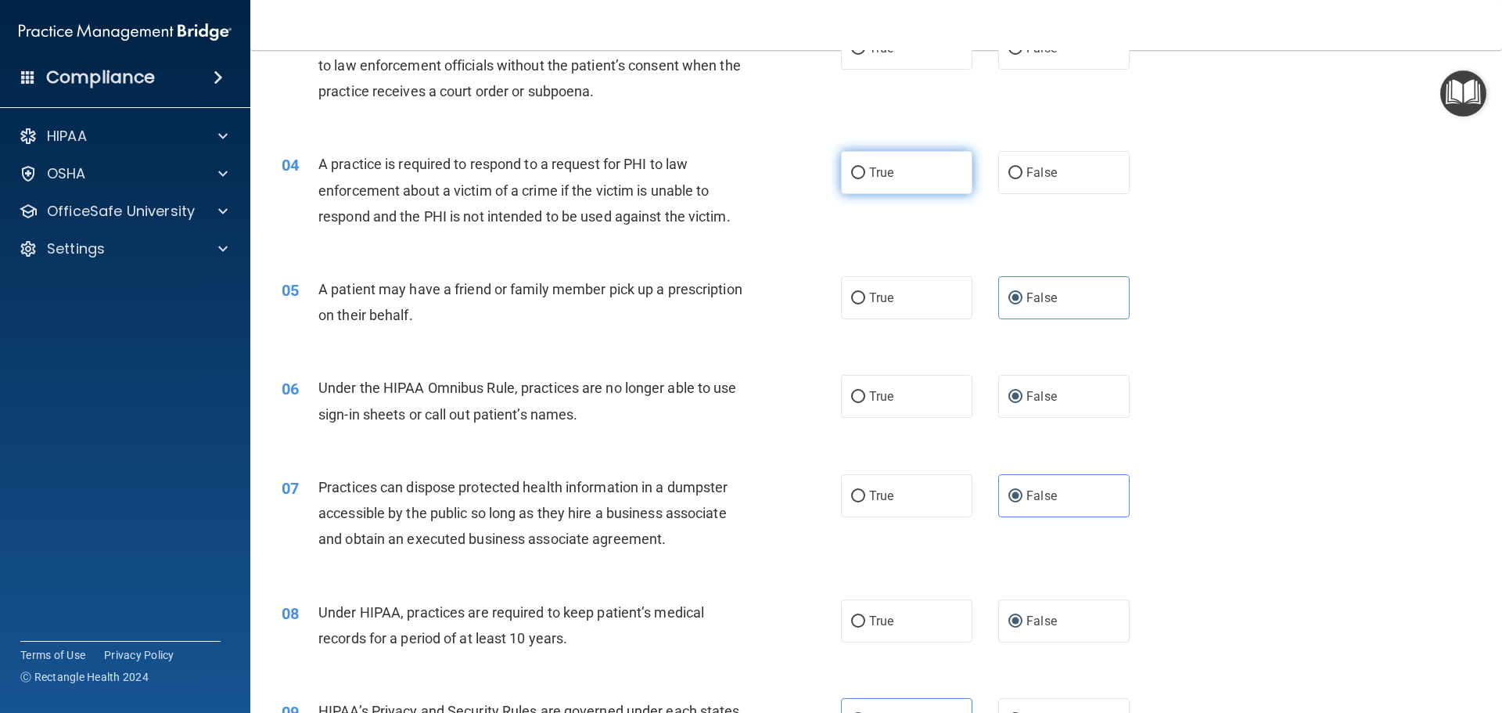
click at [896, 183] on label "True" at bounding box center [906, 172] width 131 height 43
click at [865, 179] on input "True" at bounding box center [858, 173] width 14 height 12
radio input "true"
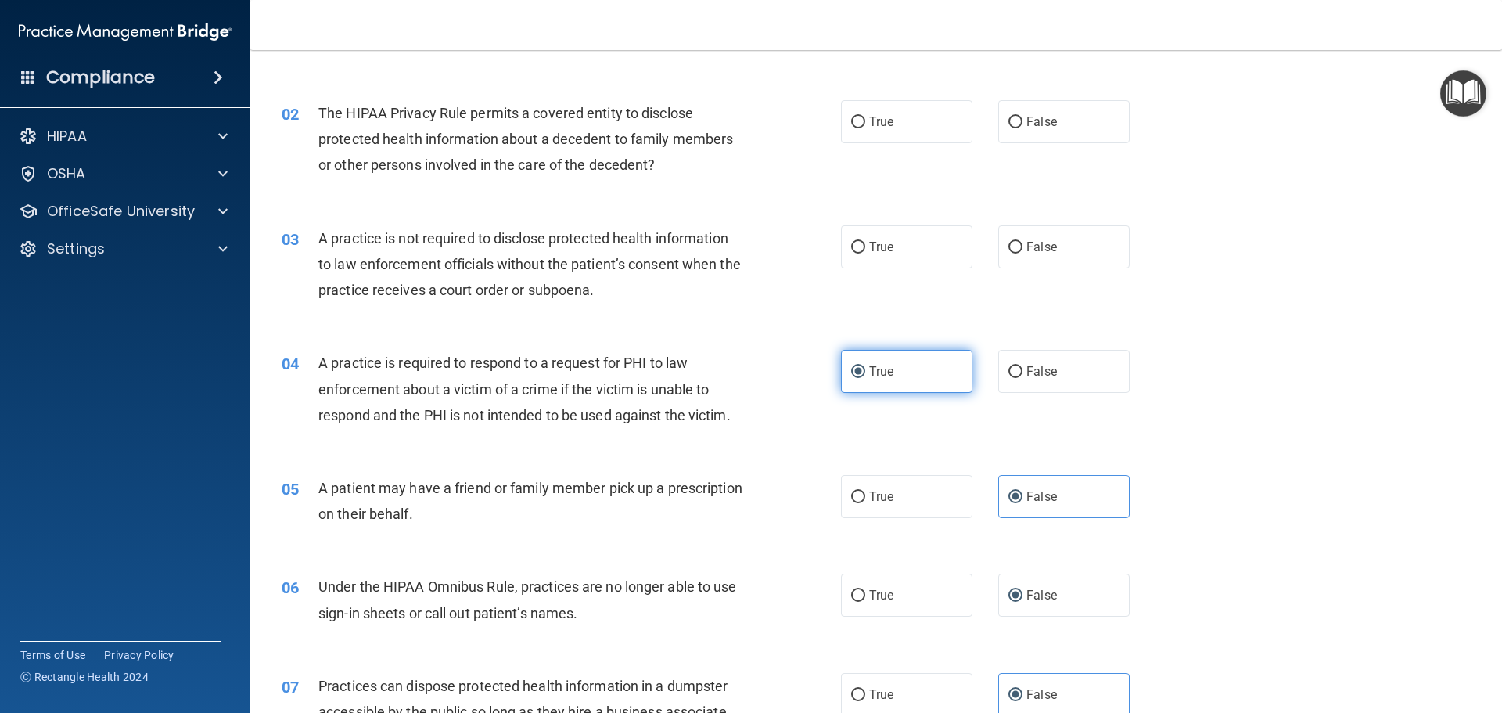
scroll to position [113, 0]
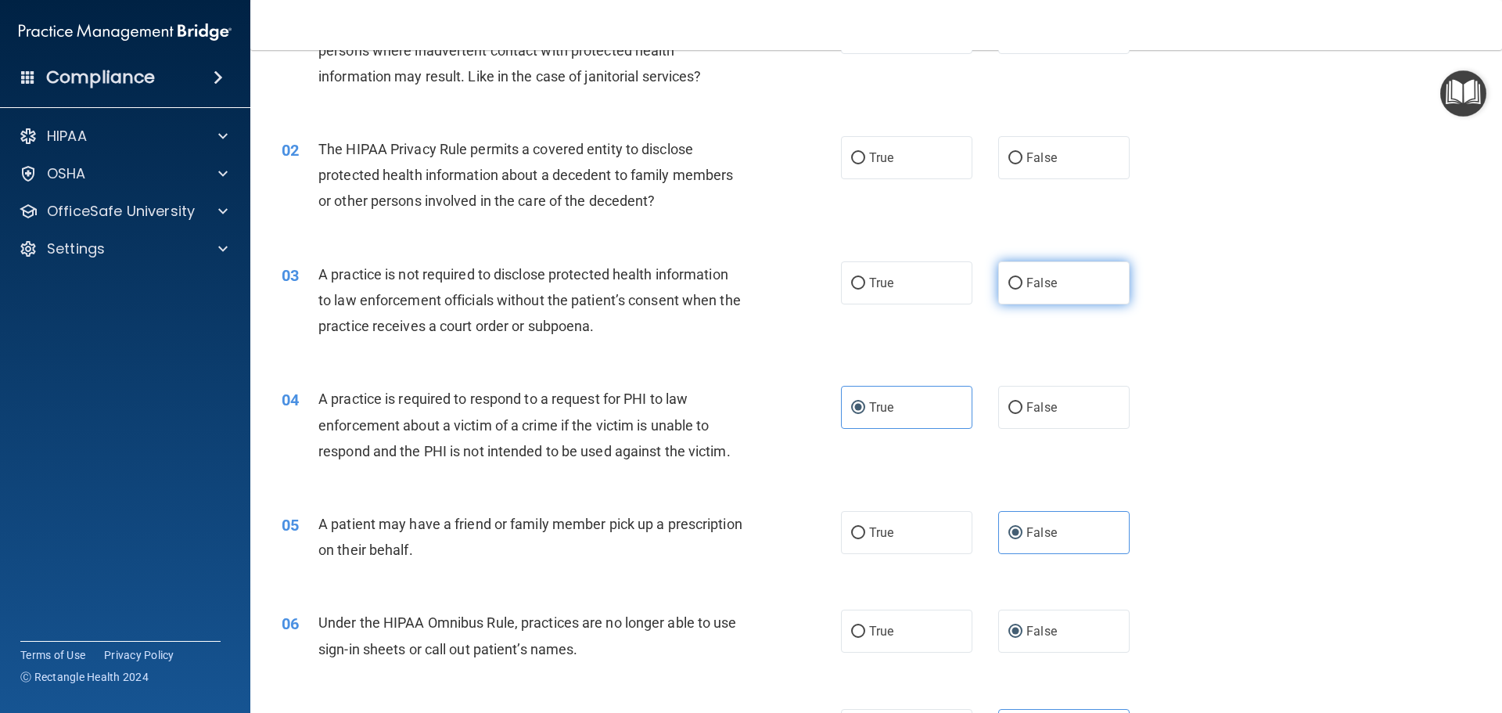
click at [1030, 274] on label "False" at bounding box center [1063, 282] width 131 height 43
click at [1022, 278] on input "False" at bounding box center [1015, 284] width 14 height 12
radio input "true"
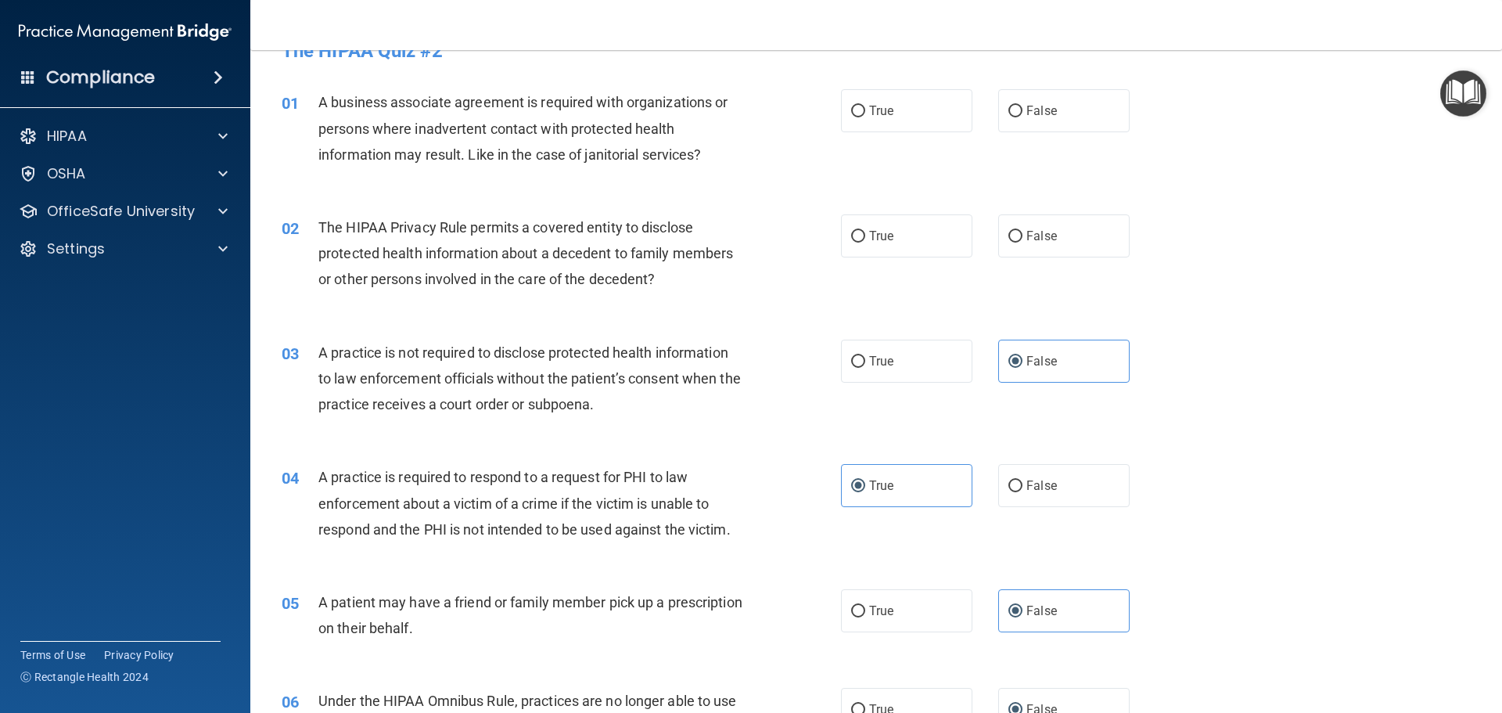
scroll to position [0, 0]
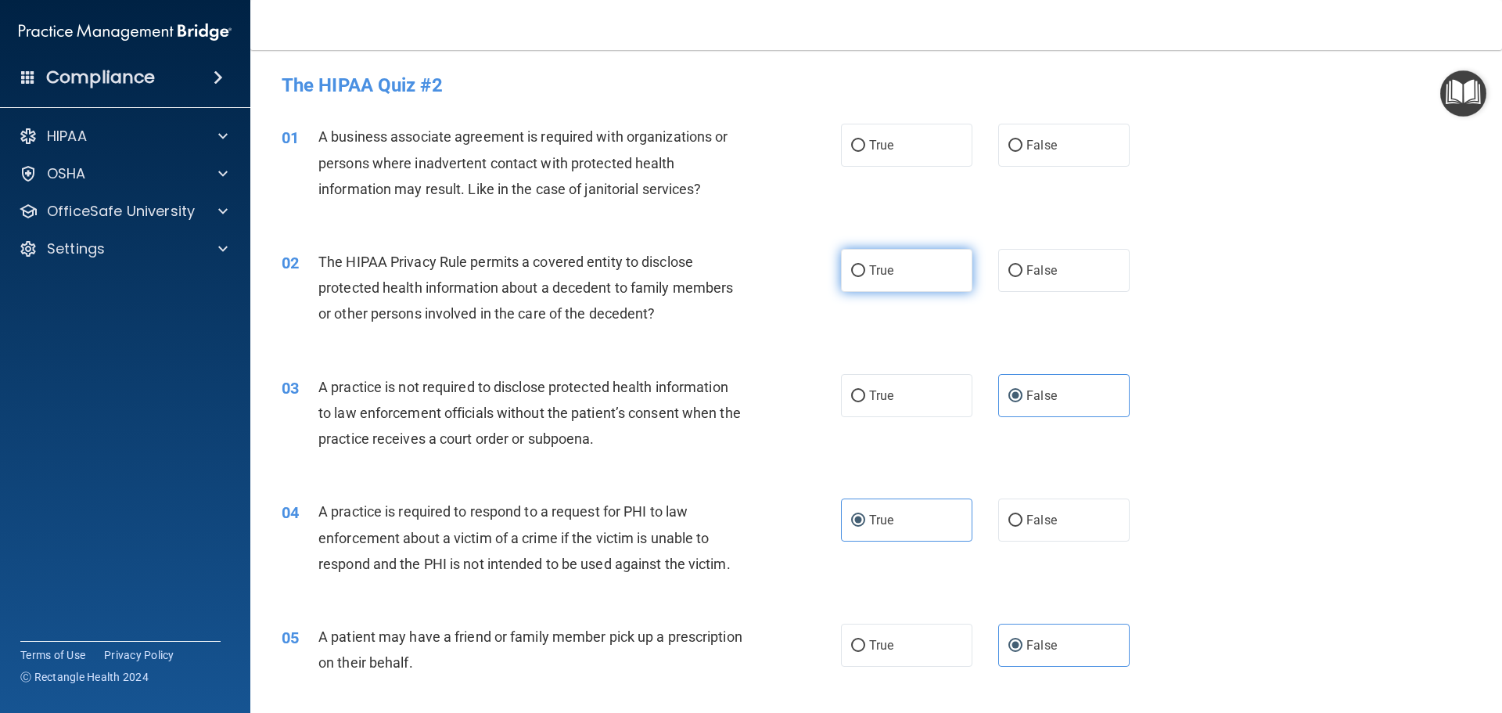
click at [869, 265] on span "True" at bounding box center [881, 270] width 24 height 15
click at [865, 265] on input "True" at bounding box center [858, 271] width 14 height 12
radio input "true"
drag, startPoint x: 868, startPoint y: 266, endPoint x: 792, endPoint y: 227, distance: 84.7
click at [792, 227] on div "01 A business associate agreement is required with organizations or persons whe…" at bounding box center [876, 166] width 1213 height 125
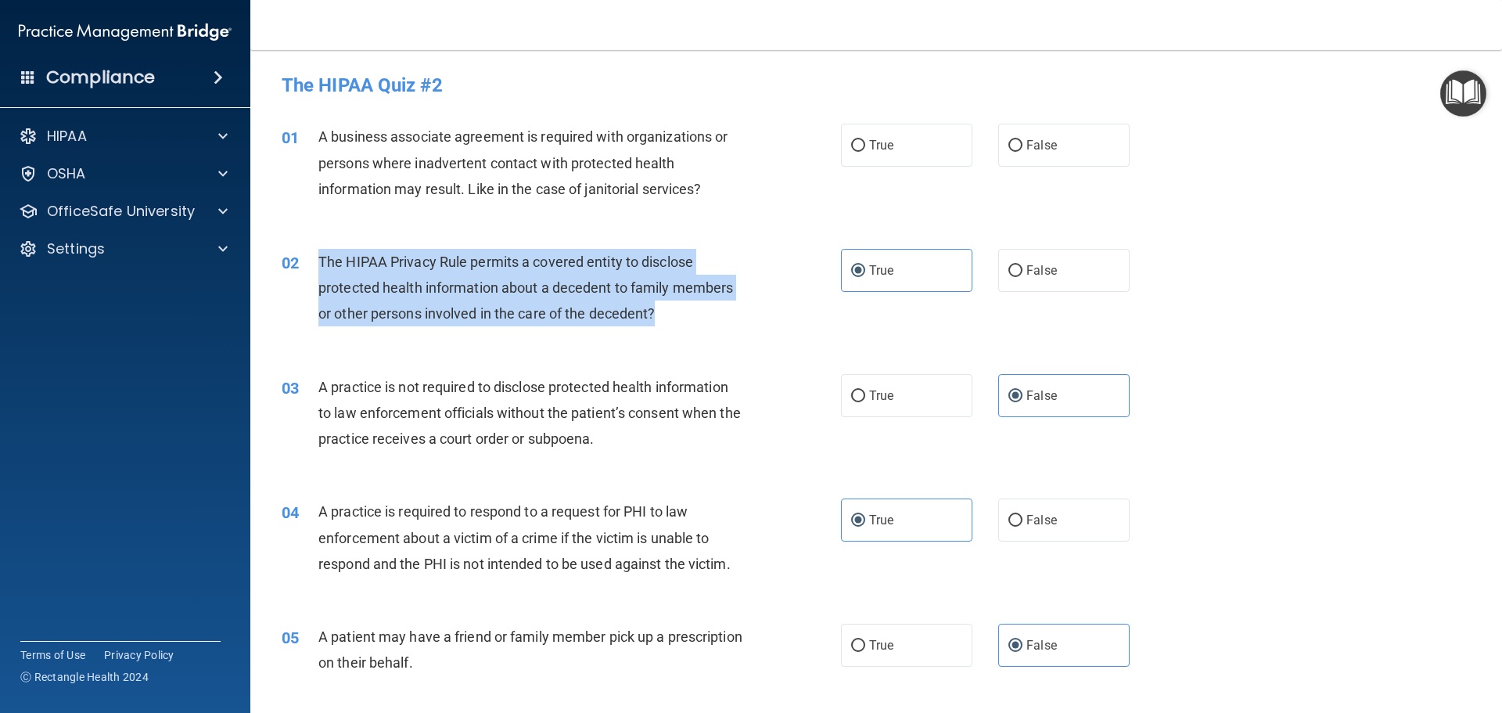
drag, startPoint x: 666, startPoint y: 307, endPoint x: 320, endPoint y: 262, distance: 348.7
click at [320, 262] on div "The HIPAA Privacy Rule permits a covered entity to disclose protected health in…" at bounding box center [536, 288] width 437 height 78
copy span "The HIPAA Privacy Rule permits a covered entity to disclose protected health in…"
click at [737, 279] on div "The HIPAA Privacy Rule permits a covered entity to disclose protected health in…" at bounding box center [536, 288] width 437 height 78
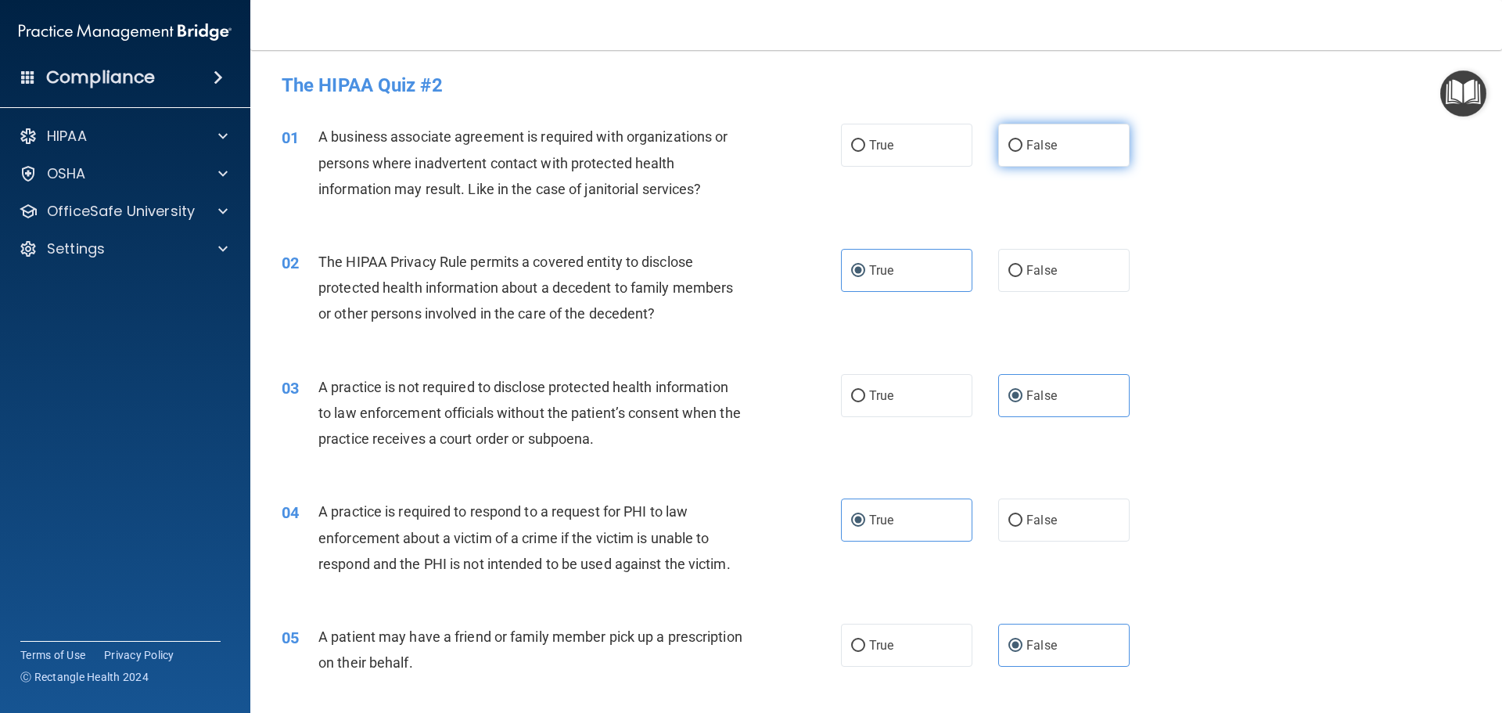
click at [1008, 140] on input "False" at bounding box center [1015, 146] width 14 height 12
radio input "true"
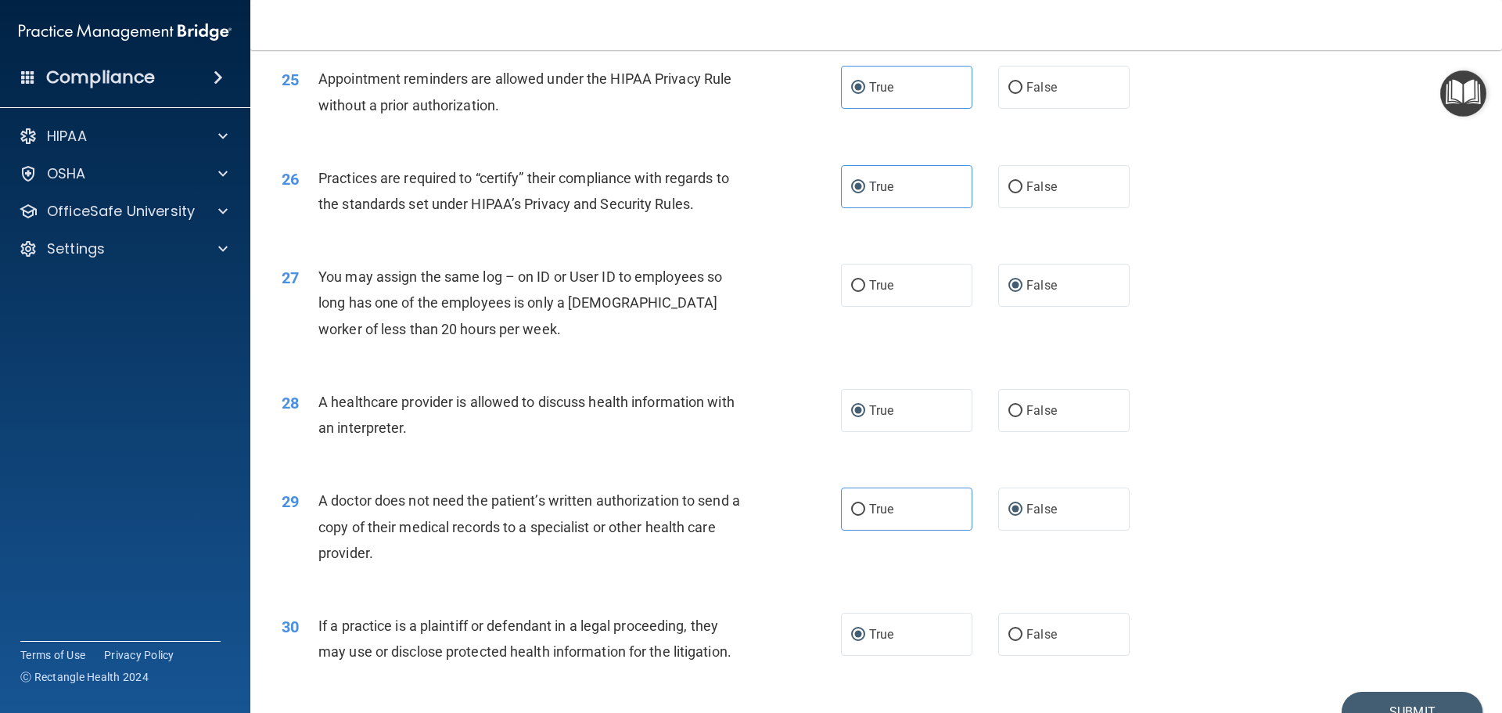
scroll to position [2929, 0]
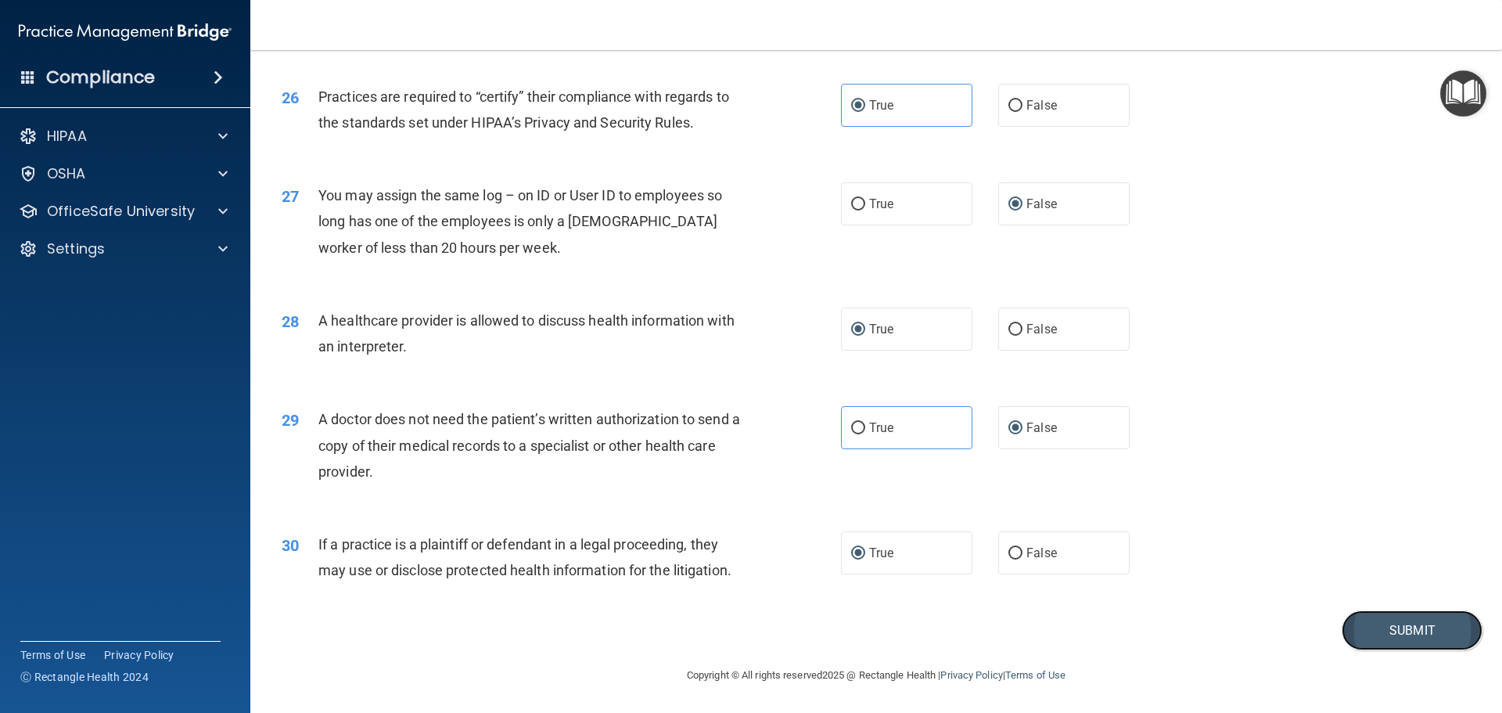
click at [1394, 625] on button "Submit" at bounding box center [1412, 630] width 141 height 40
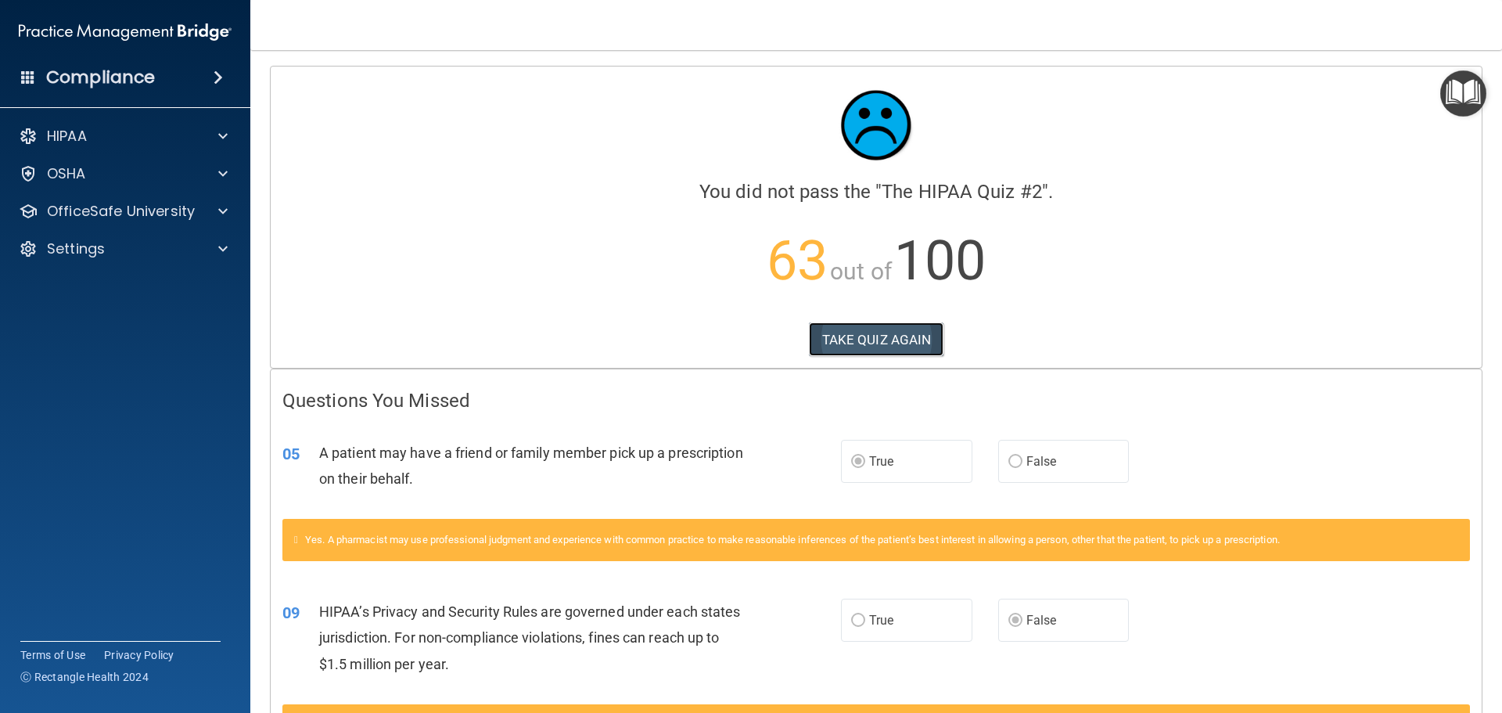
click at [856, 345] on button "TAKE QUIZ AGAIN" at bounding box center [876, 339] width 135 height 34
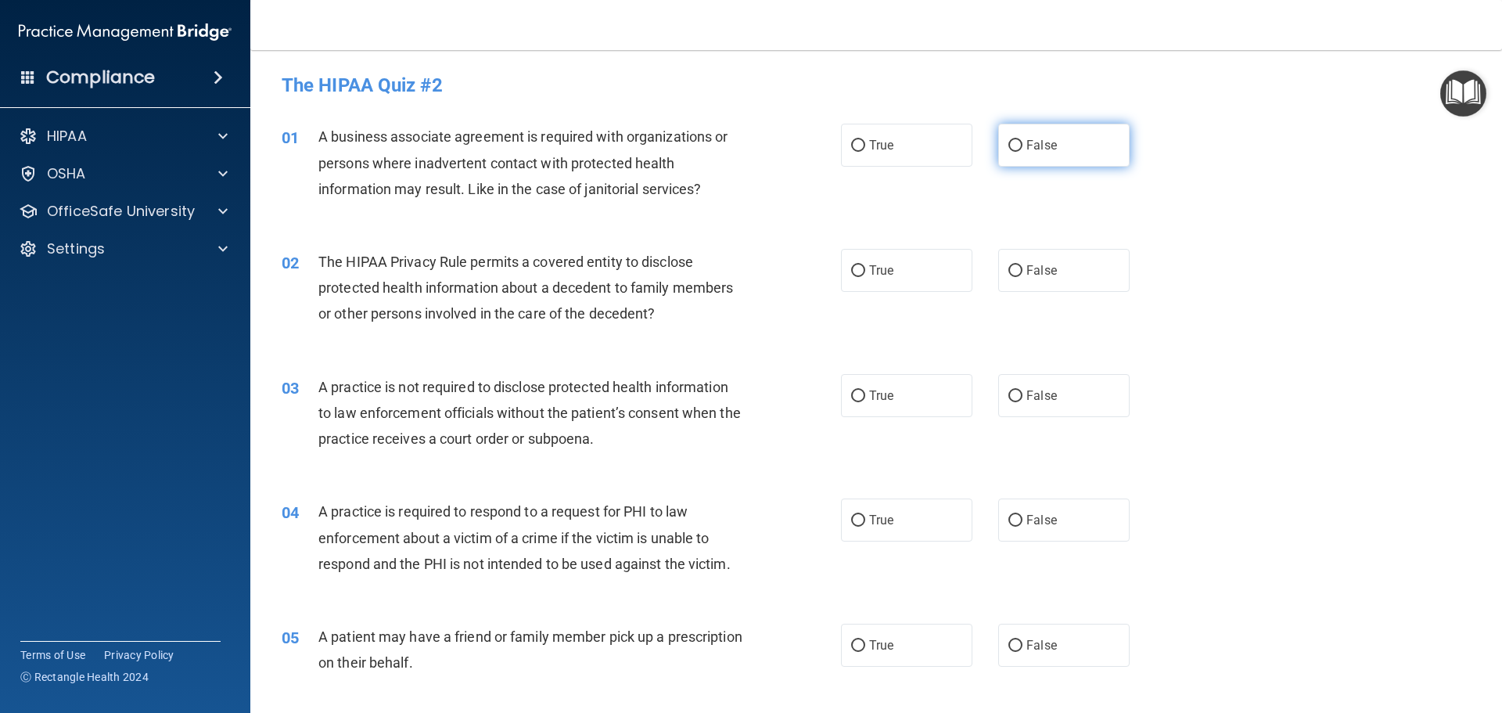
click at [1008, 140] on input "False" at bounding box center [1015, 146] width 14 height 12
radio input "true"
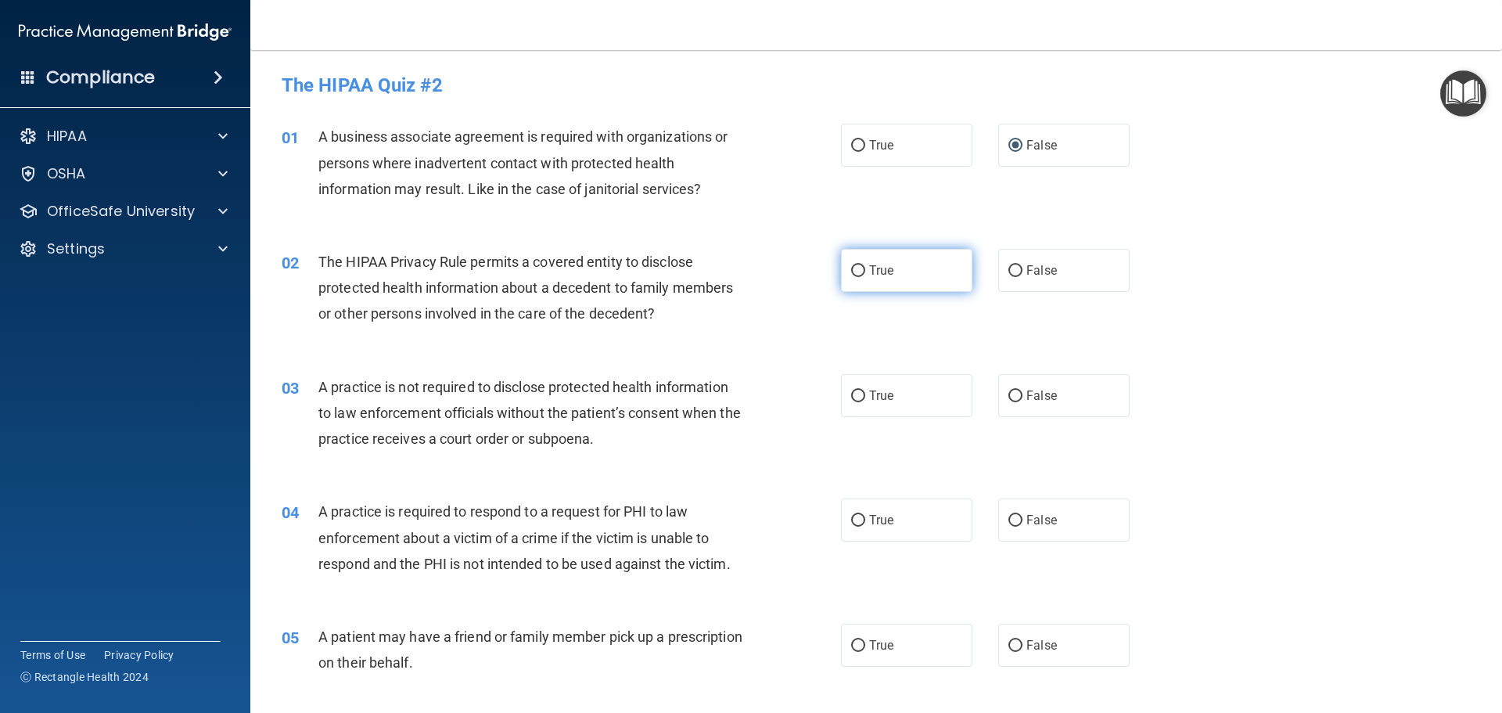
click at [851, 272] on input "True" at bounding box center [858, 271] width 14 height 12
radio input "true"
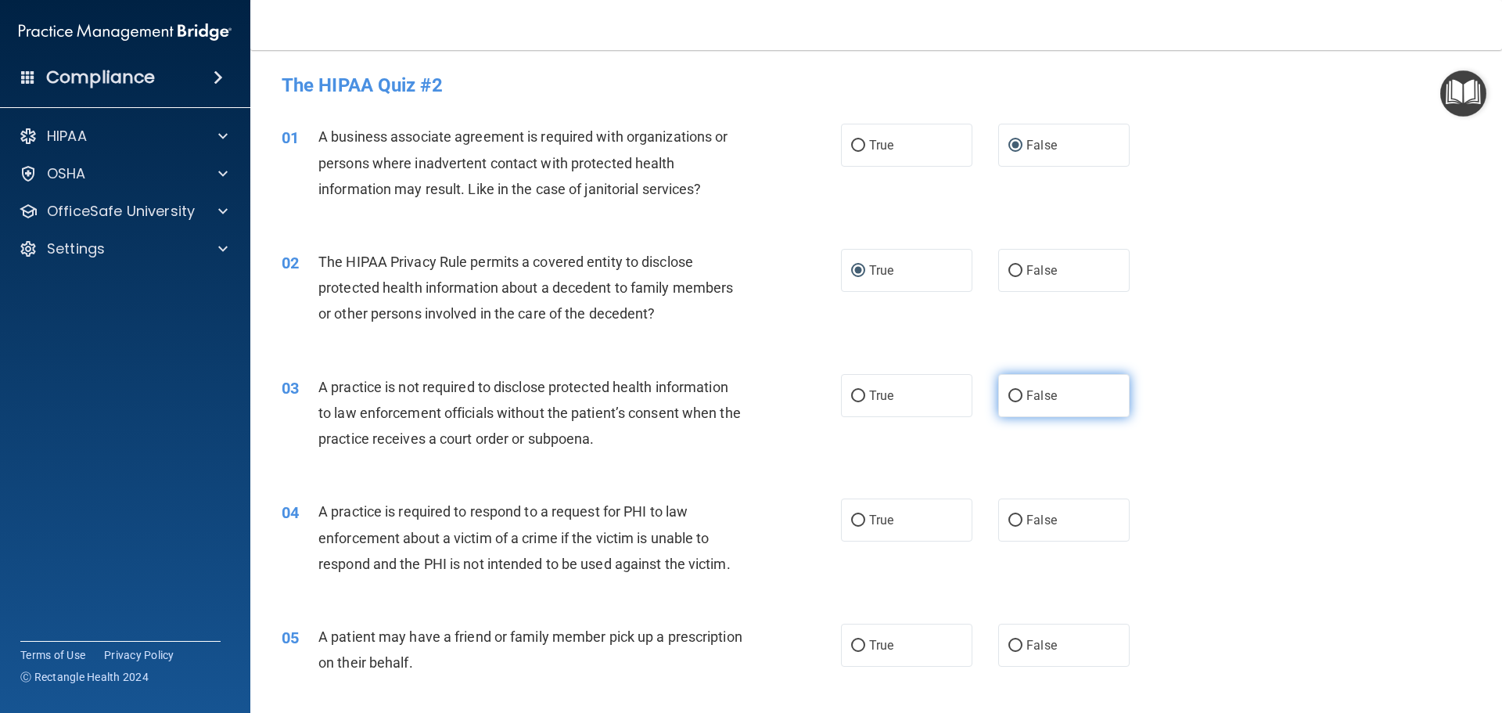
click at [1008, 399] on input "False" at bounding box center [1015, 396] width 14 height 12
radio input "true"
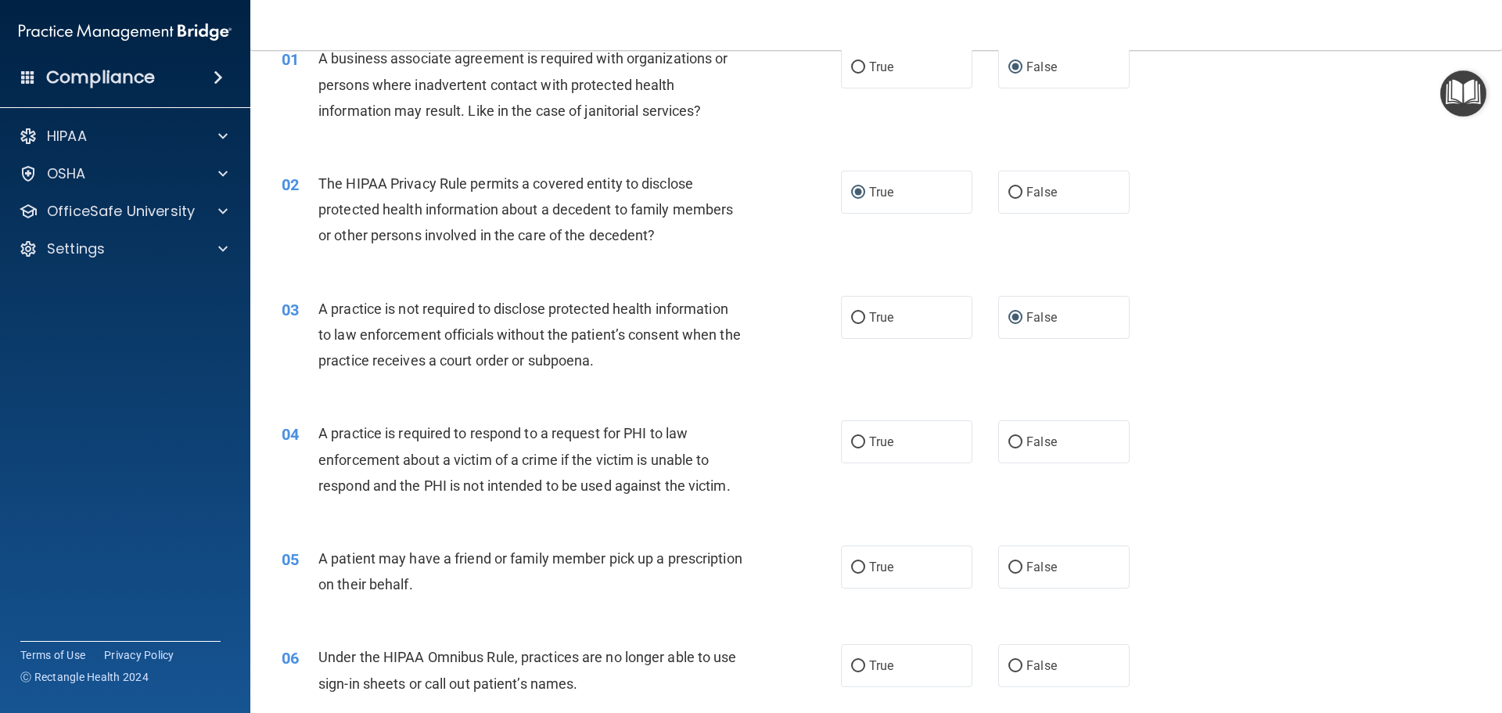
scroll to position [156, 0]
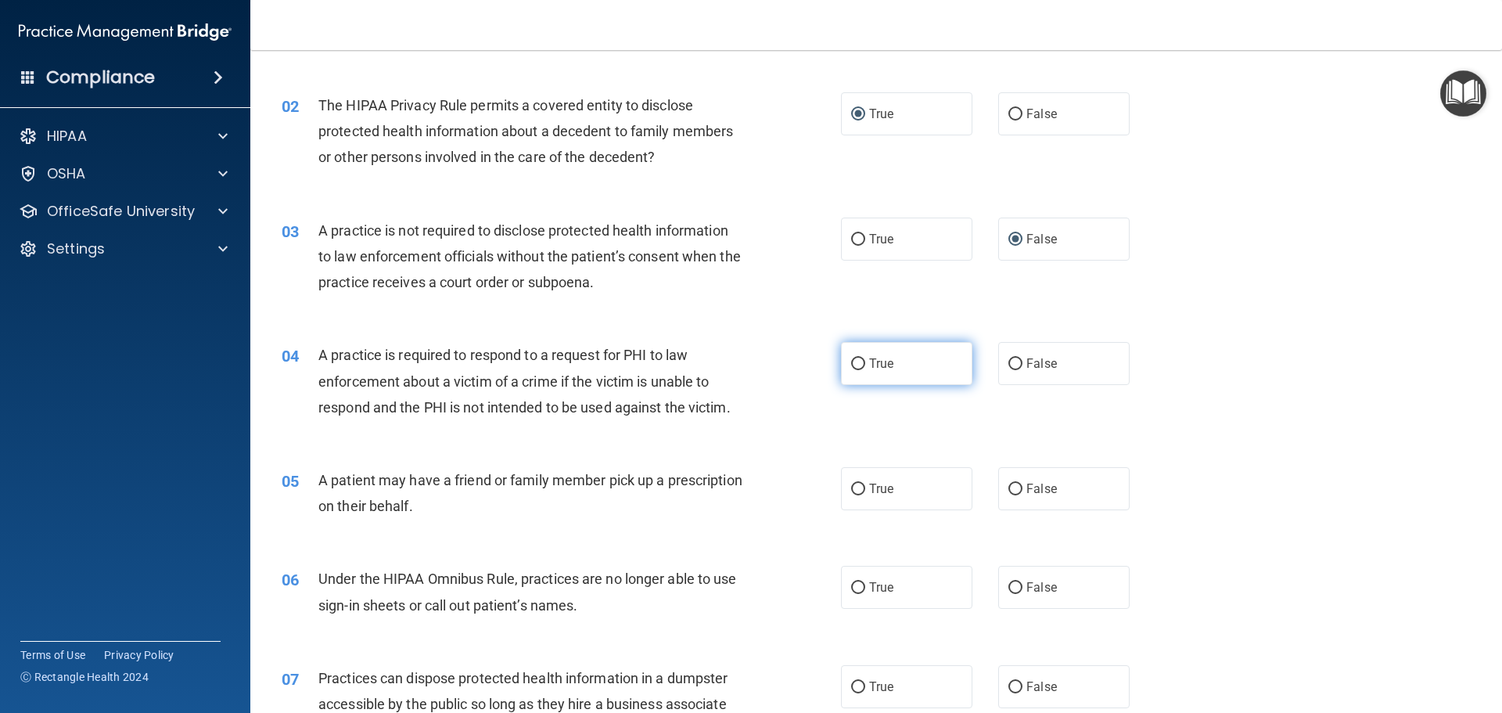
click at [851, 365] on input "True" at bounding box center [858, 364] width 14 height 12
radio input "true"
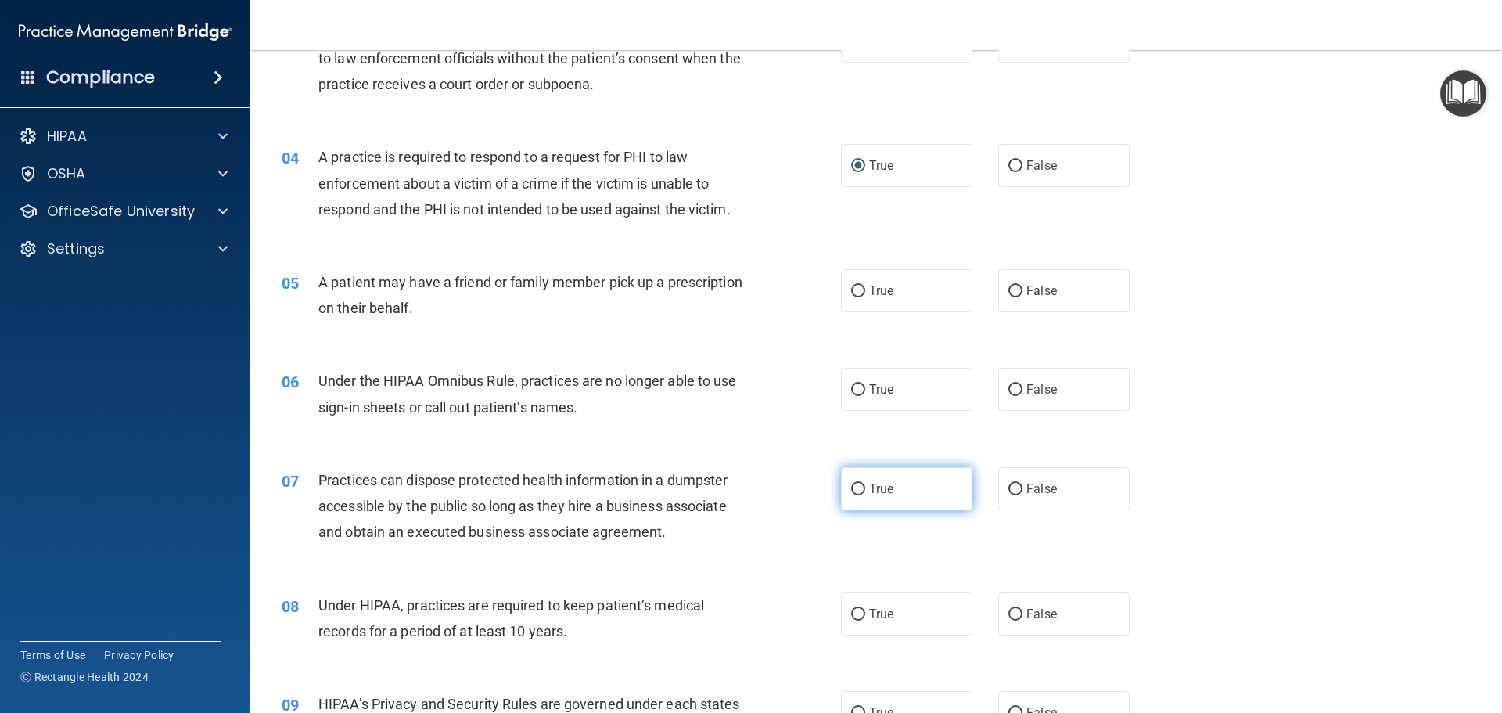
scroll to position [391, 0]
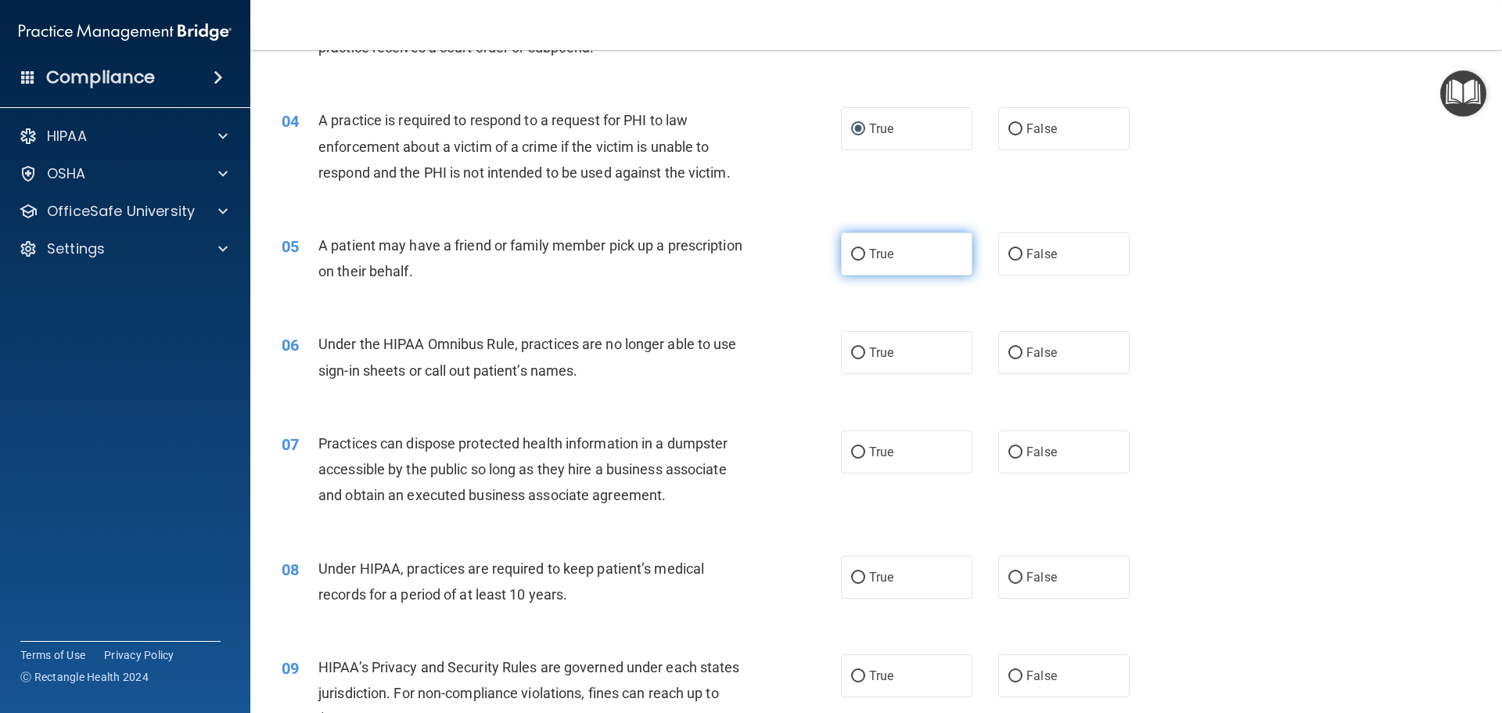
click at [860, 250] on label "True" at bounding box center [906, 253] width 131 height 43
click at [860, 250] on input "True" at bounding box center [858, 255] width 14 height 12
radio input "true"
click at [1035, 350] on span "False" at bounding box center [1041, 352] width 31 height 15
click at [1022, 350] on input "False" at bounding box center [1015, 353] width 14 height 12
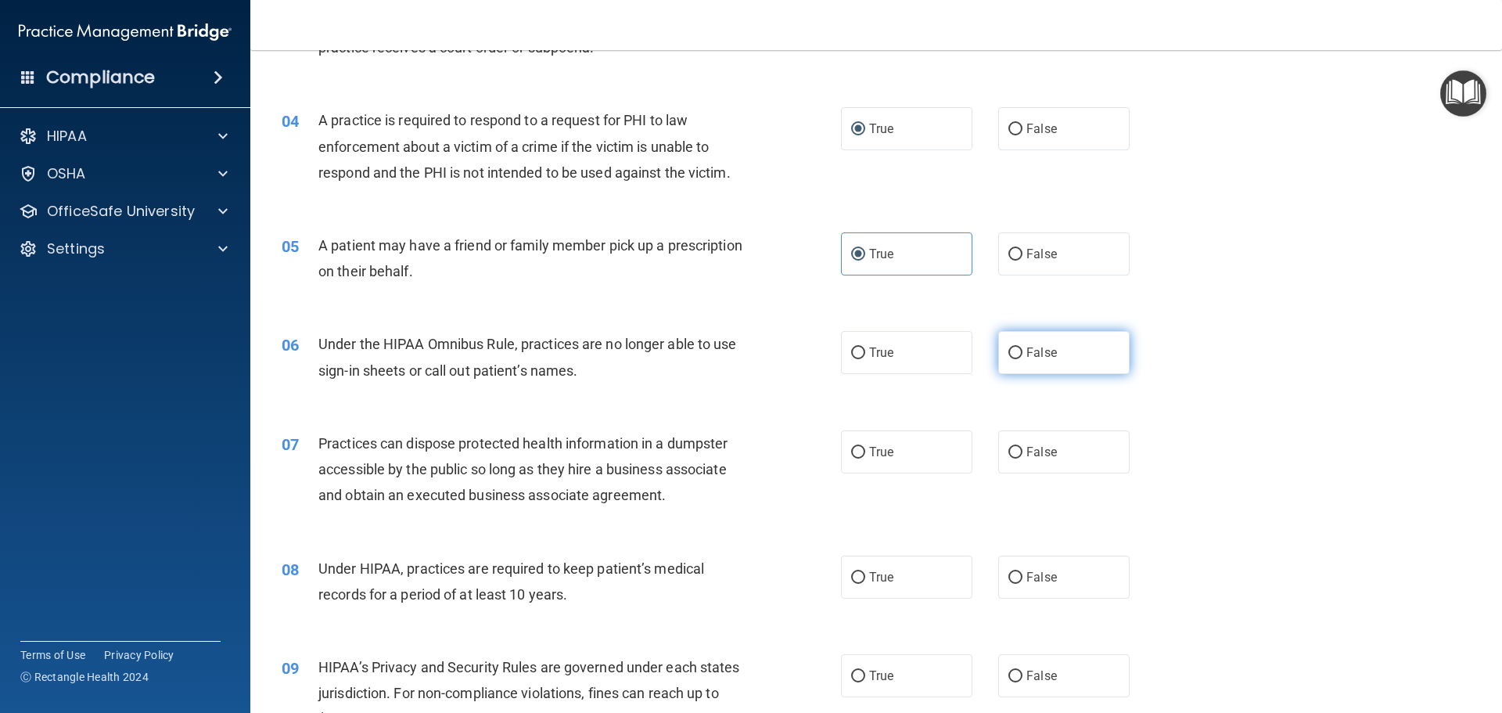
radio input "true"
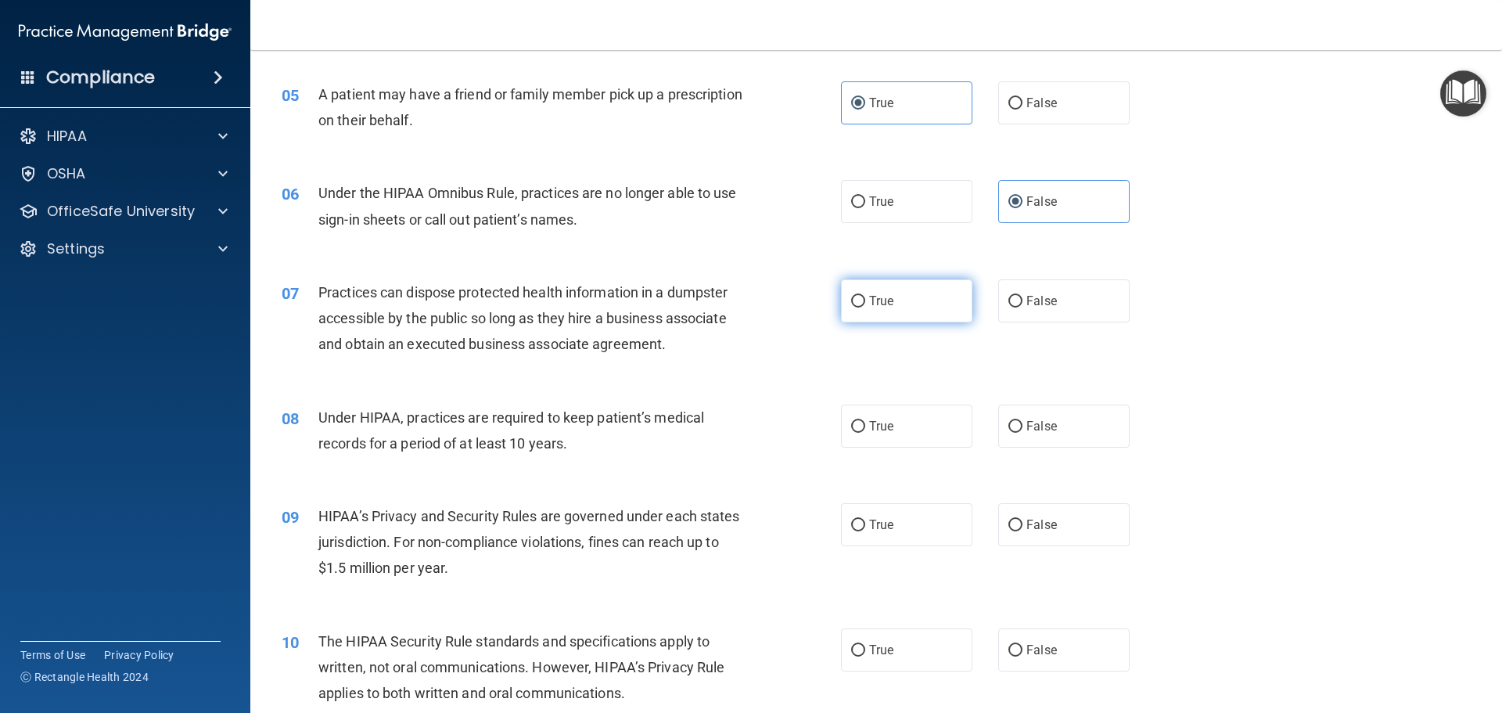
scroll to position [548, 0]
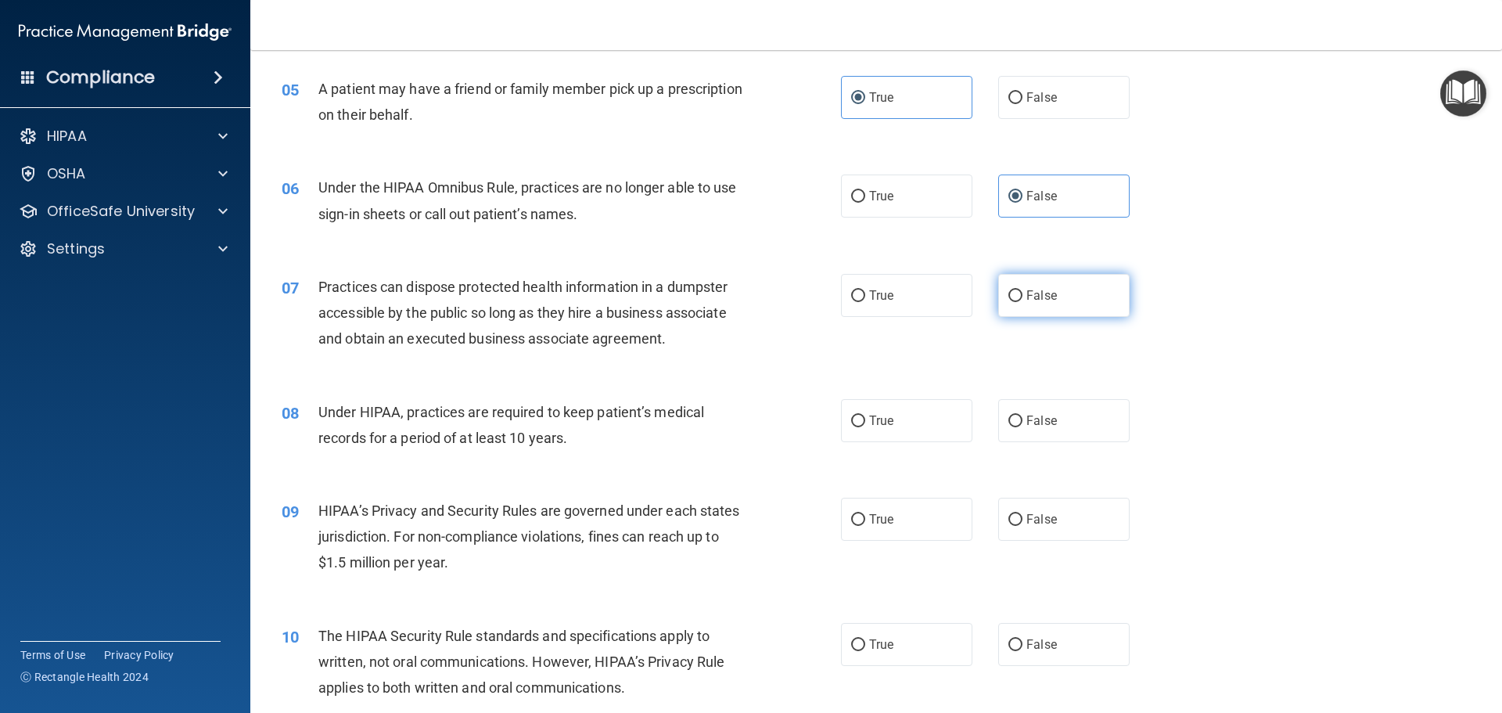
click at [1008, 295] on input "False" at bounding box center [1015, 296] width 14 height 12
radio input "true"
click at [1013, 417] on input "False" at bounding box center [1015, 421] width 14 height 12
radio input "true"
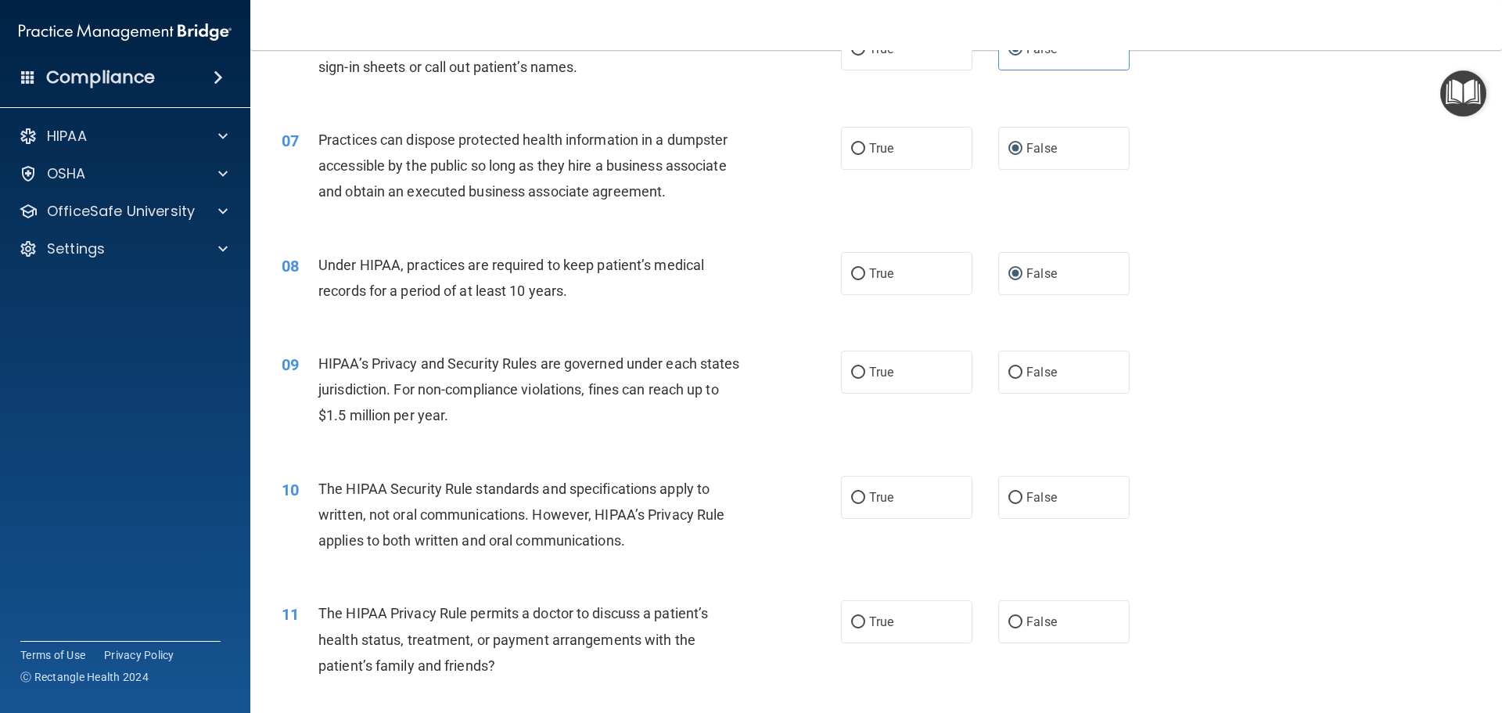
scroll to position [782, 0]
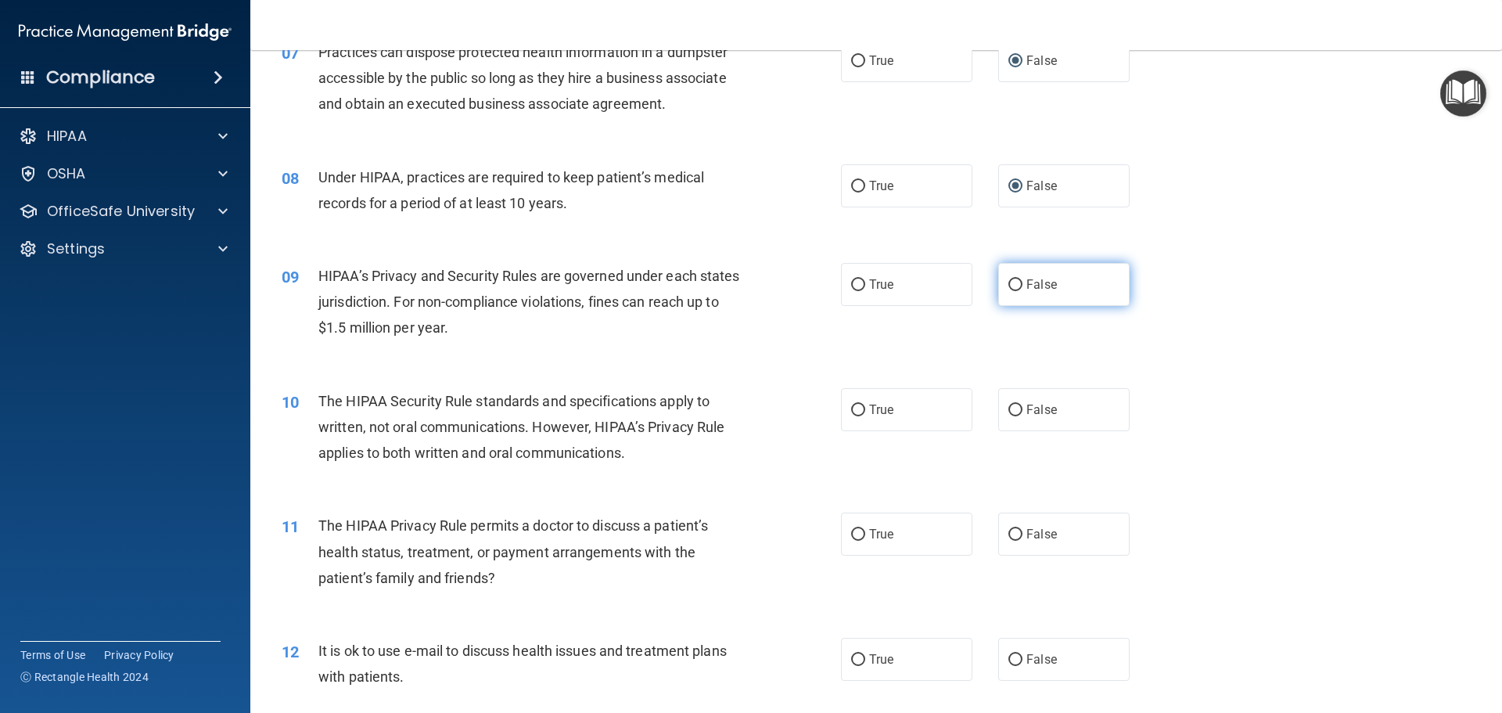
click at [998, 287] on label "False" at bounding box center [1063, 284] width 131 height 43
click at [1008, 287] on input "False" at bounding box center [1015, 285] width 14 height 12
radio input "true"
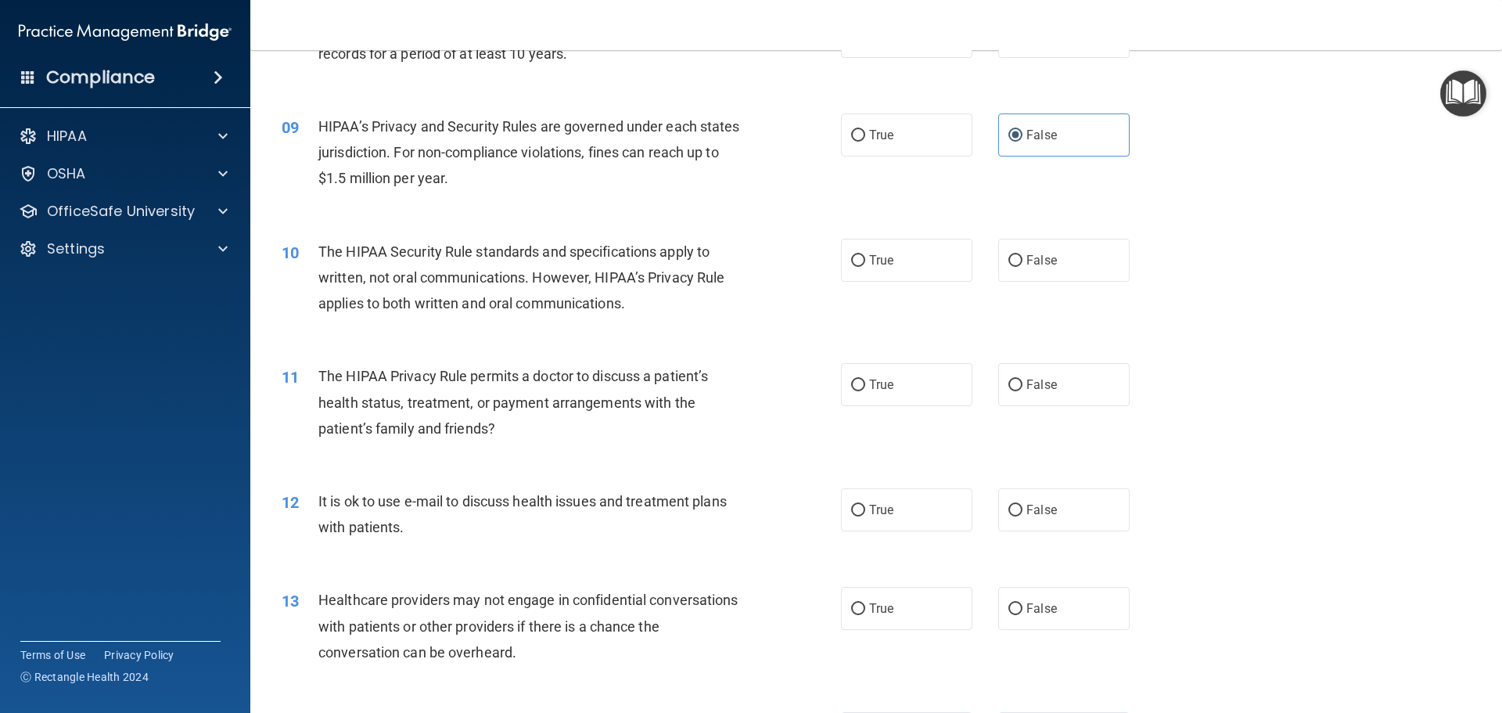
scroll to position [939, 0]
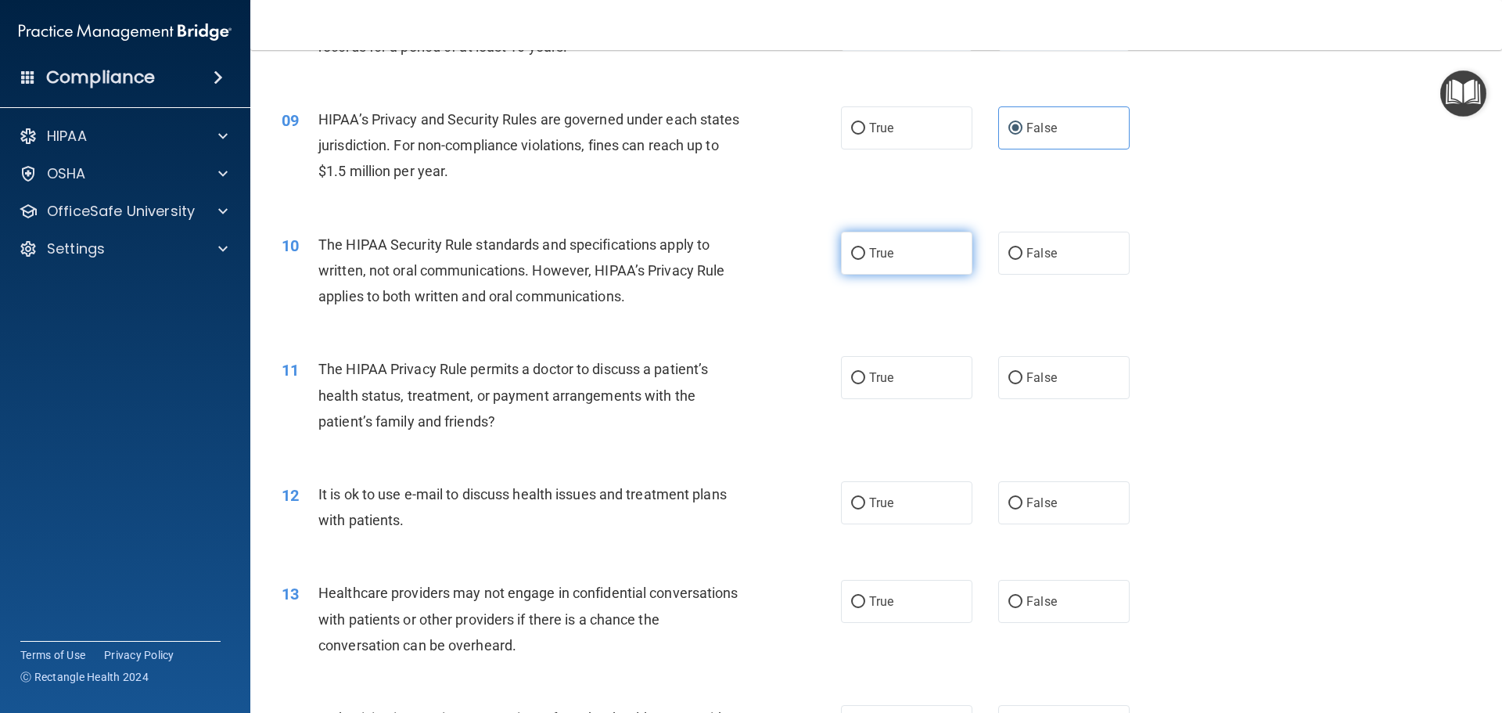
click at [868, 260] on label "True" at bounding box center [906, 253] width 131 height 43
click at [865, 260] on input "True" at bounding box center [858, 254] width 14 height 12
radio input "true"
click at [850, 368] on label "True" at bounding box center [906, 377] width 131 height 43
click at [851, 372] on input "True" at bounding box center [858, 378] width 14 height 12
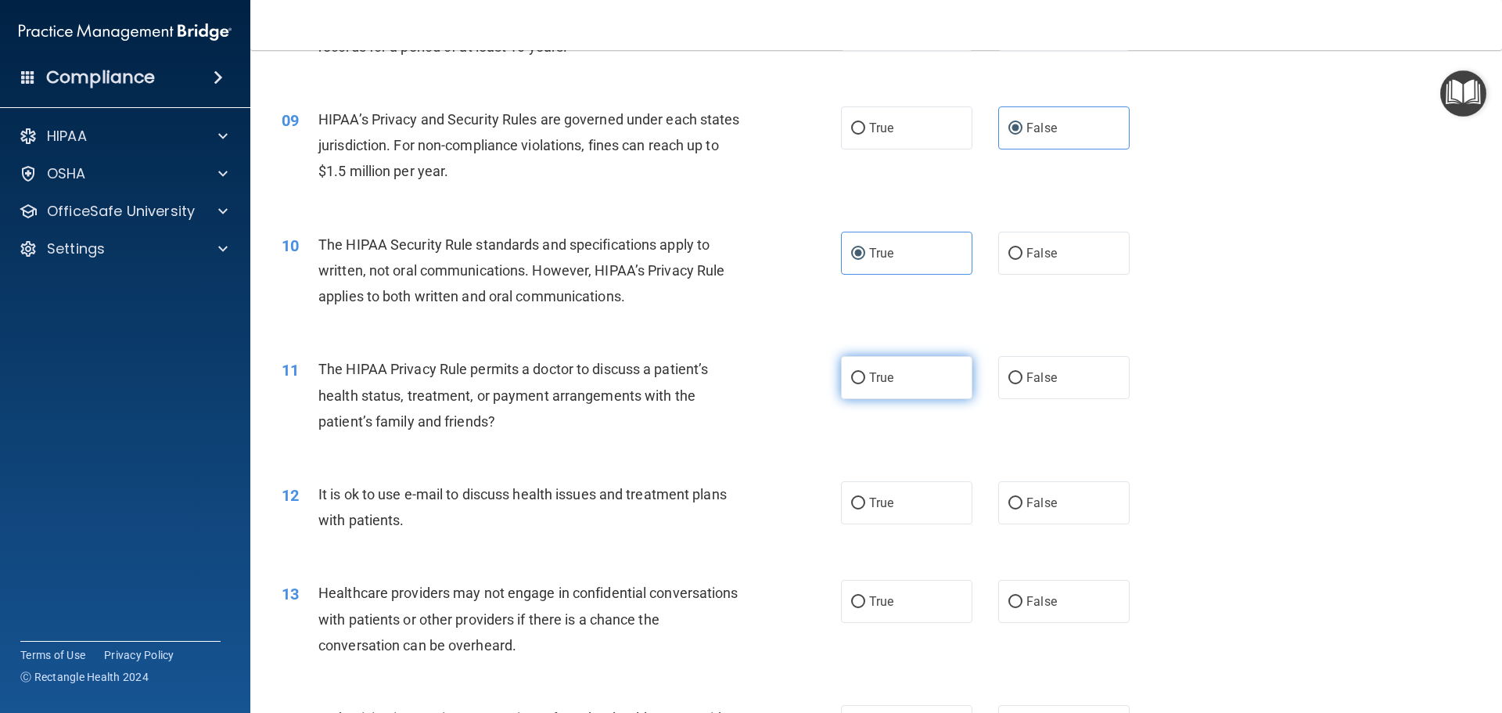
radio input "true"
click at [851, 505] on input "True" at bounding box center [858, 504] width 14 height 12
radio input "true"
click at [1019, 602] on label "False" at bounding box center [1063, 601] width 131 height 43
click at [1019, 602] on input "False" at bounding box center [1015, 602] width 14 height 12
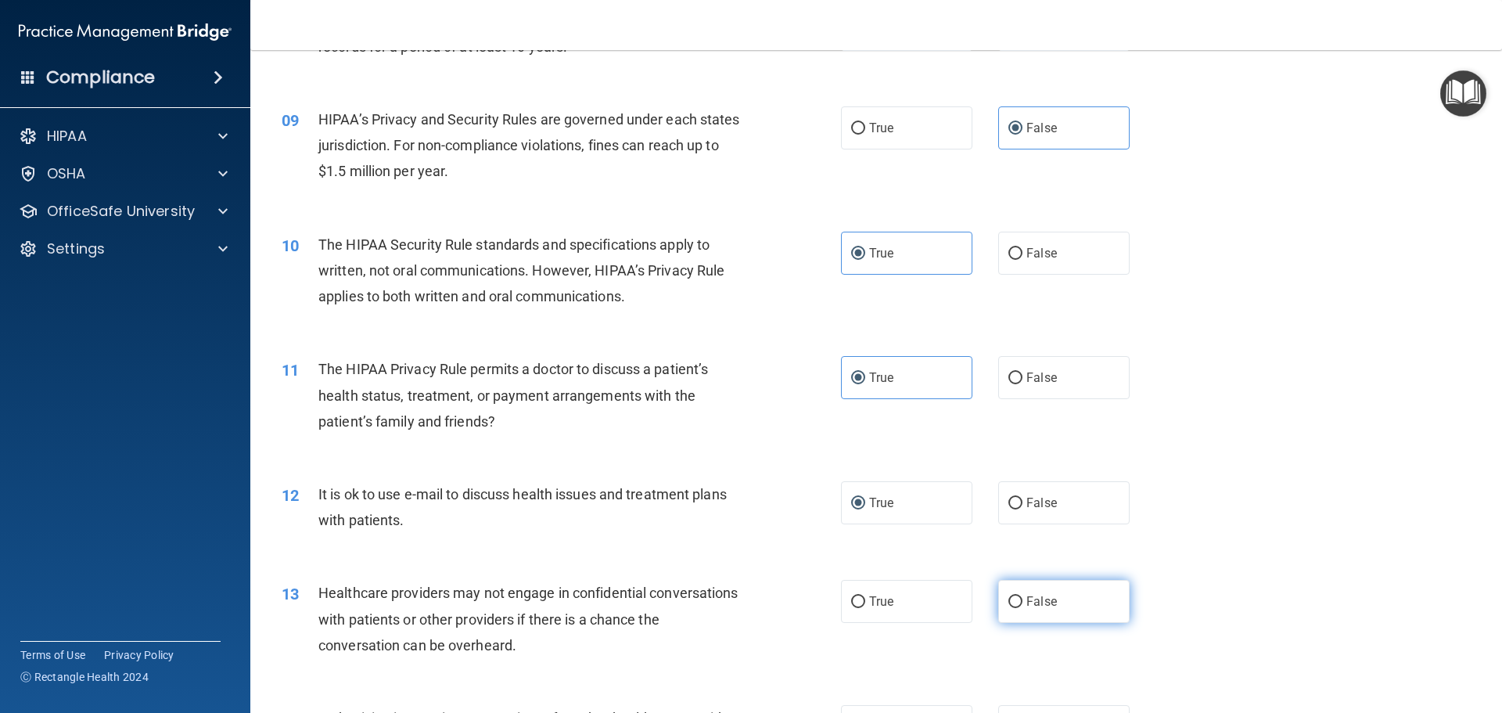
radio input "true"
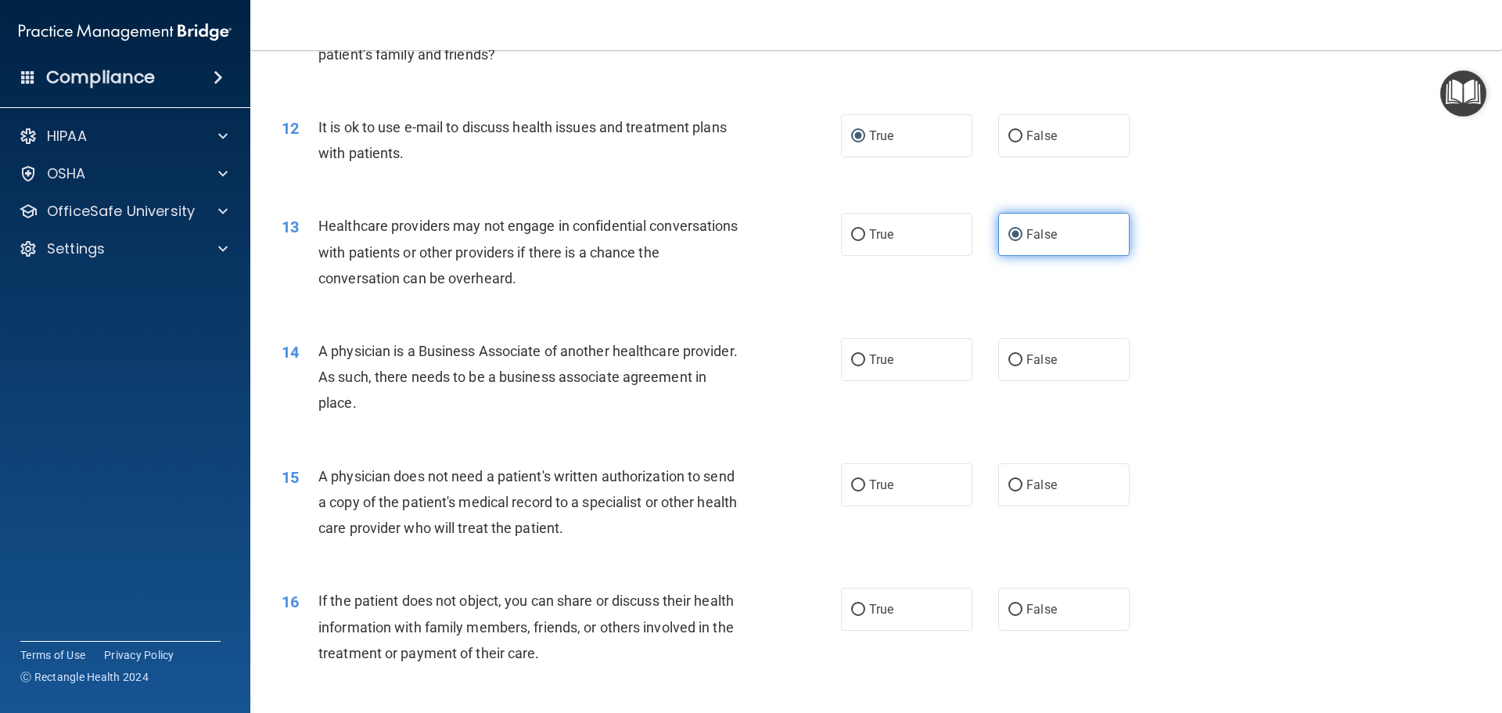
scroll to position [1330, 0]
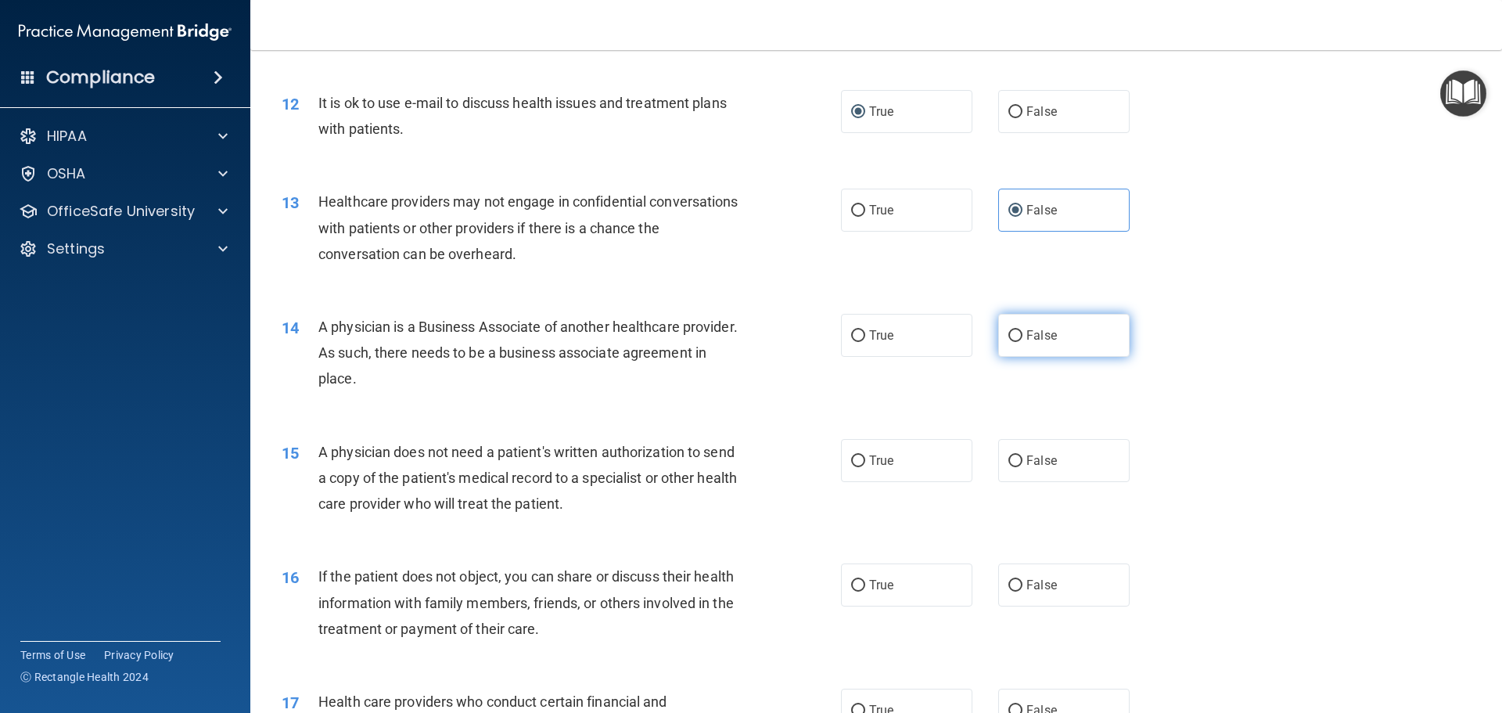
click at [1011, 336] on input "False" at bounding box center [1015, 336] width 14 height 12
radio input "true"
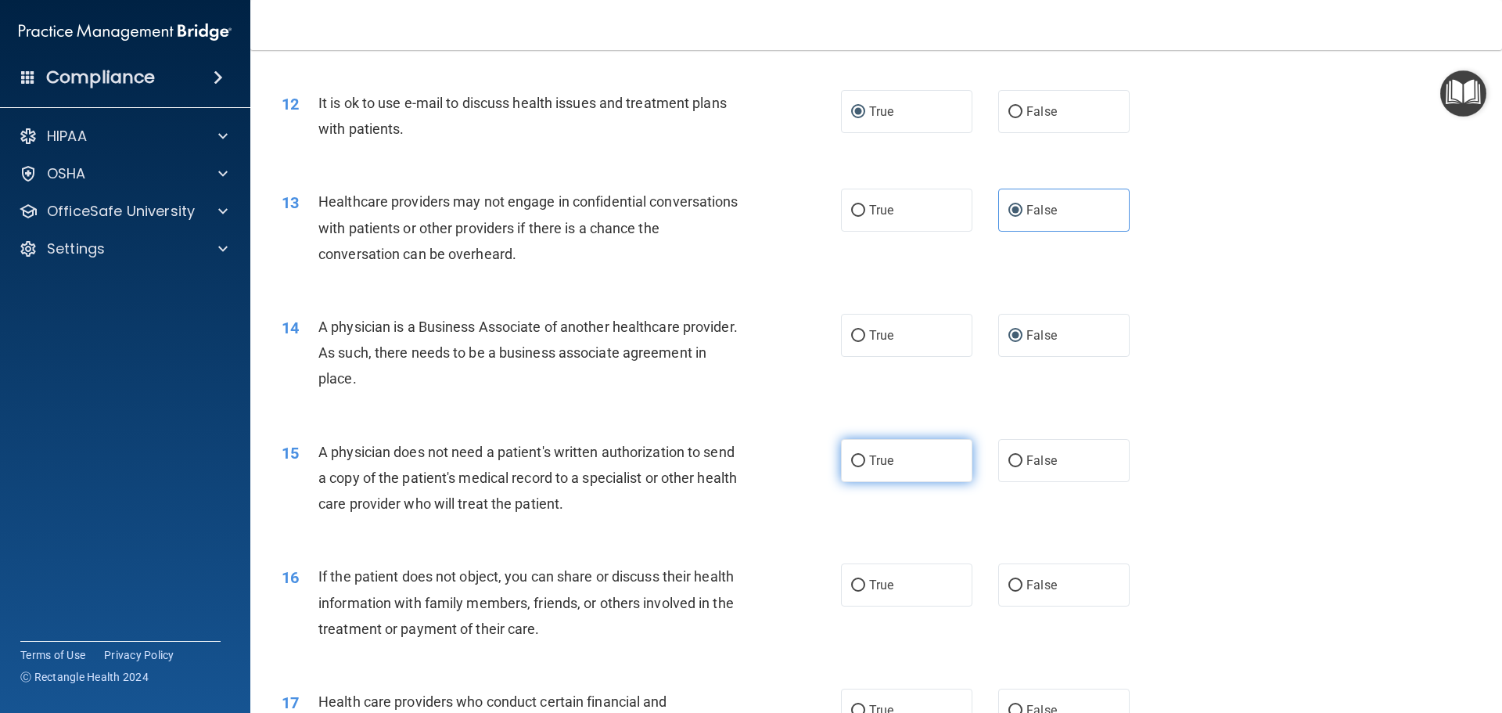
click at [893, 458] on label "True" at bounding box center [906, 460] width 131 height 43
click at [865, 458] on input "True" at bounding box center [858, 461] width 14 height 12
radio input "true"
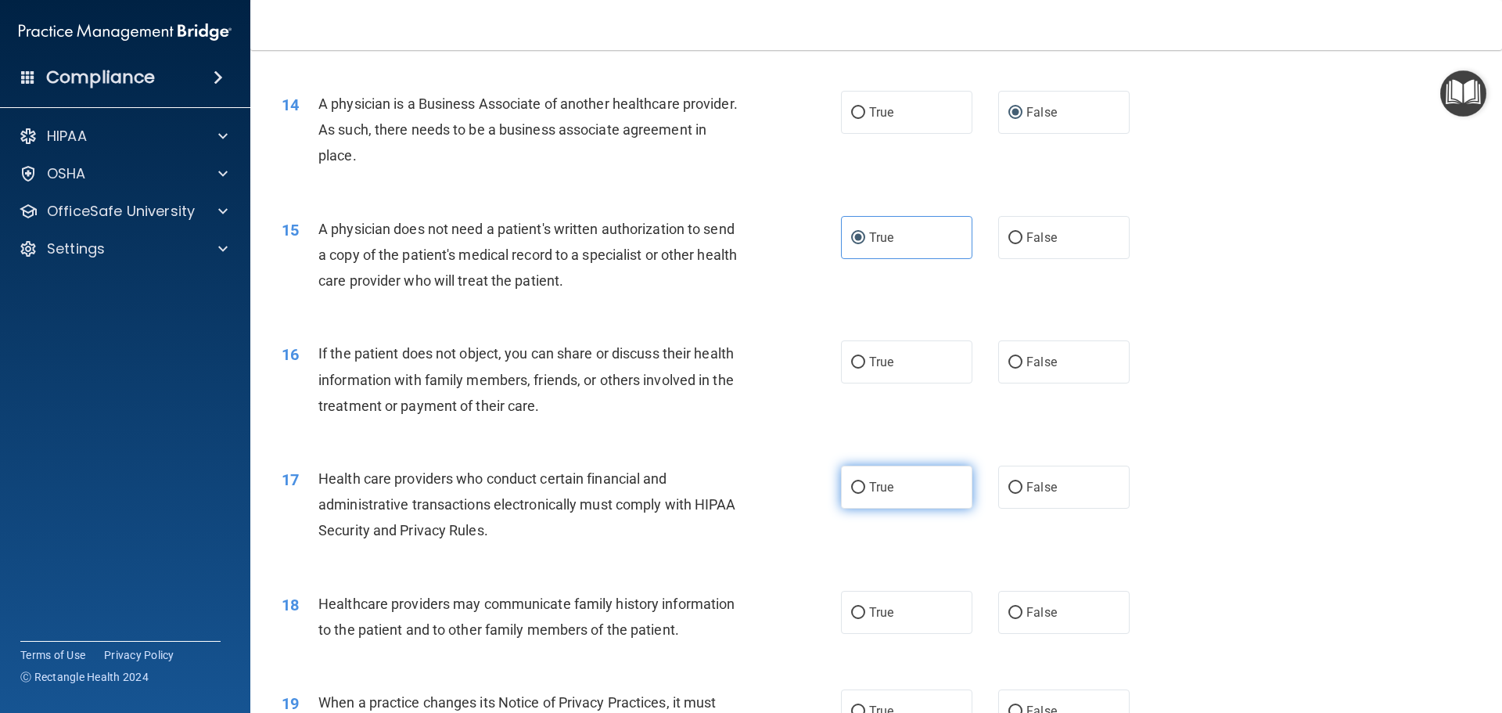
scroll to position [1565, 0]
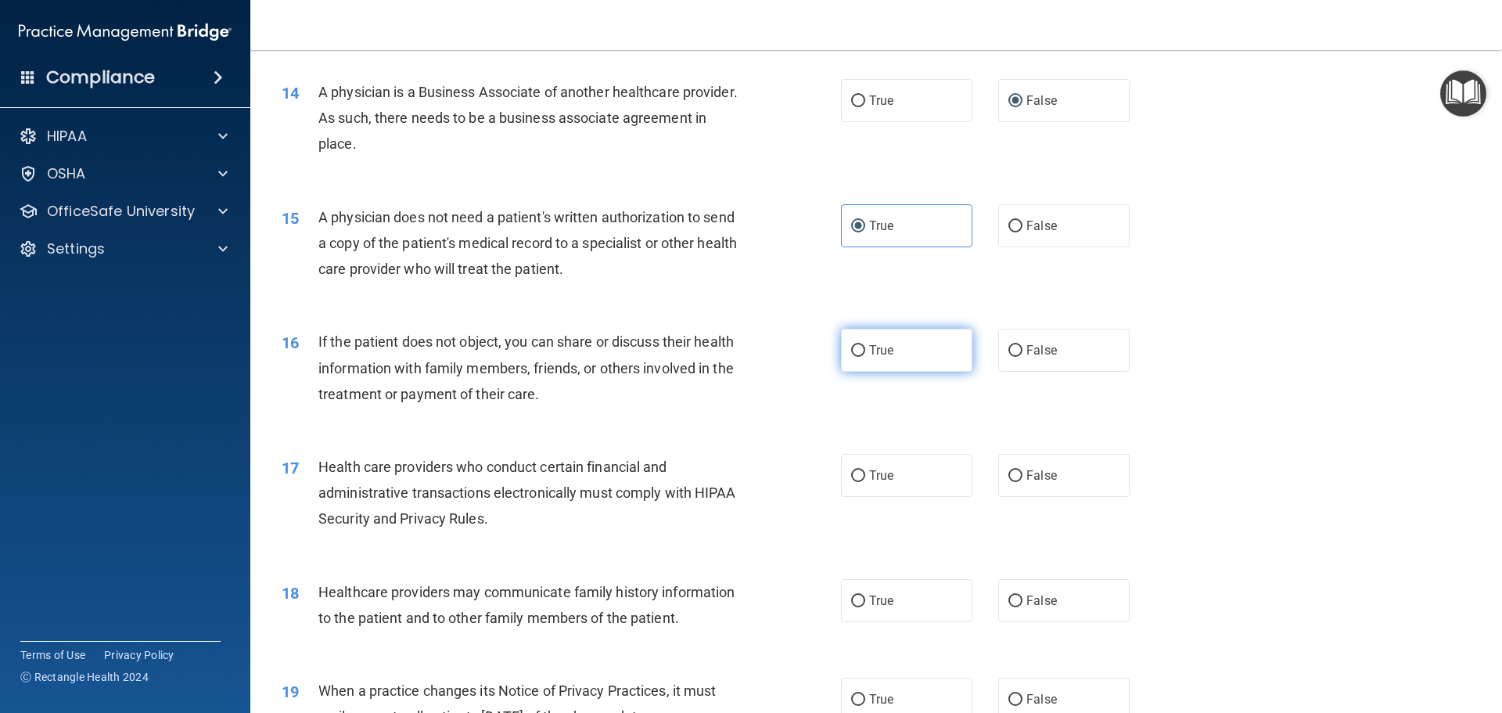
click at [857, 352] on input "True" at bounding box center [858, 351] width 14 height 12
radio input "true"
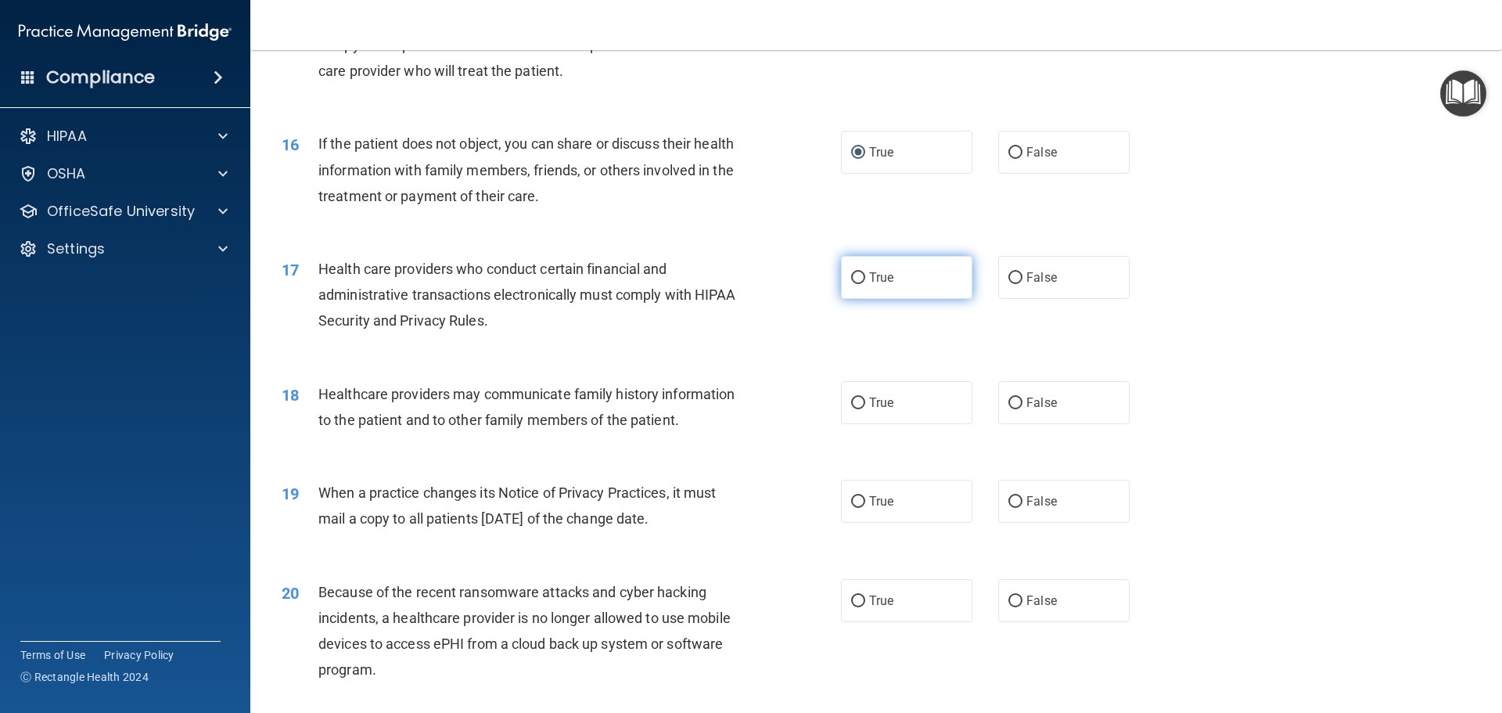
scroll to position [1799, 0]
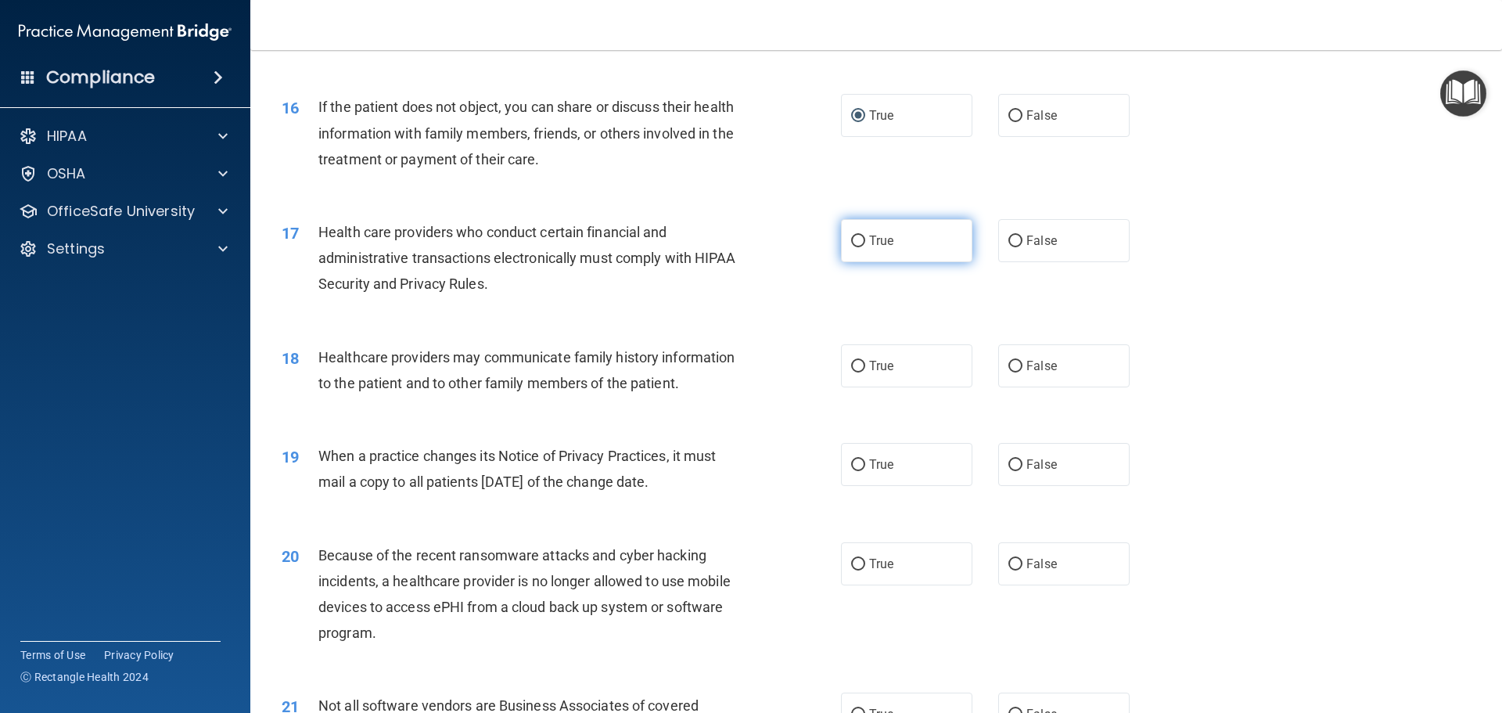
click at [851, 247] on input "True" at bounding box center [858, 241] width 14 height 12
radio input "true"
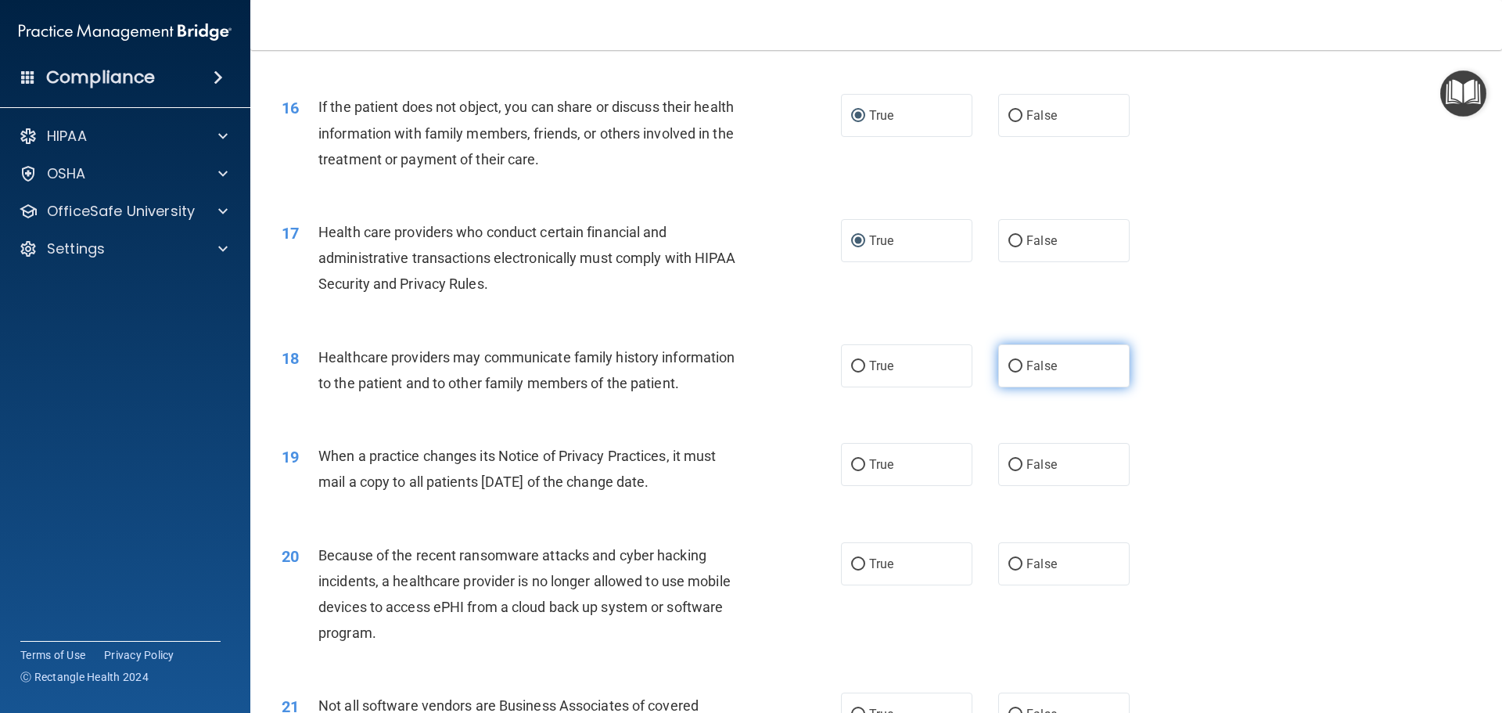
click at [998, 363] on label "False" at bounding box center [1063, 365] width 131 height 43
click at [1008, 363] on input "False" at bounding box center [1015, 367] width 14 height 12
radio input "true"
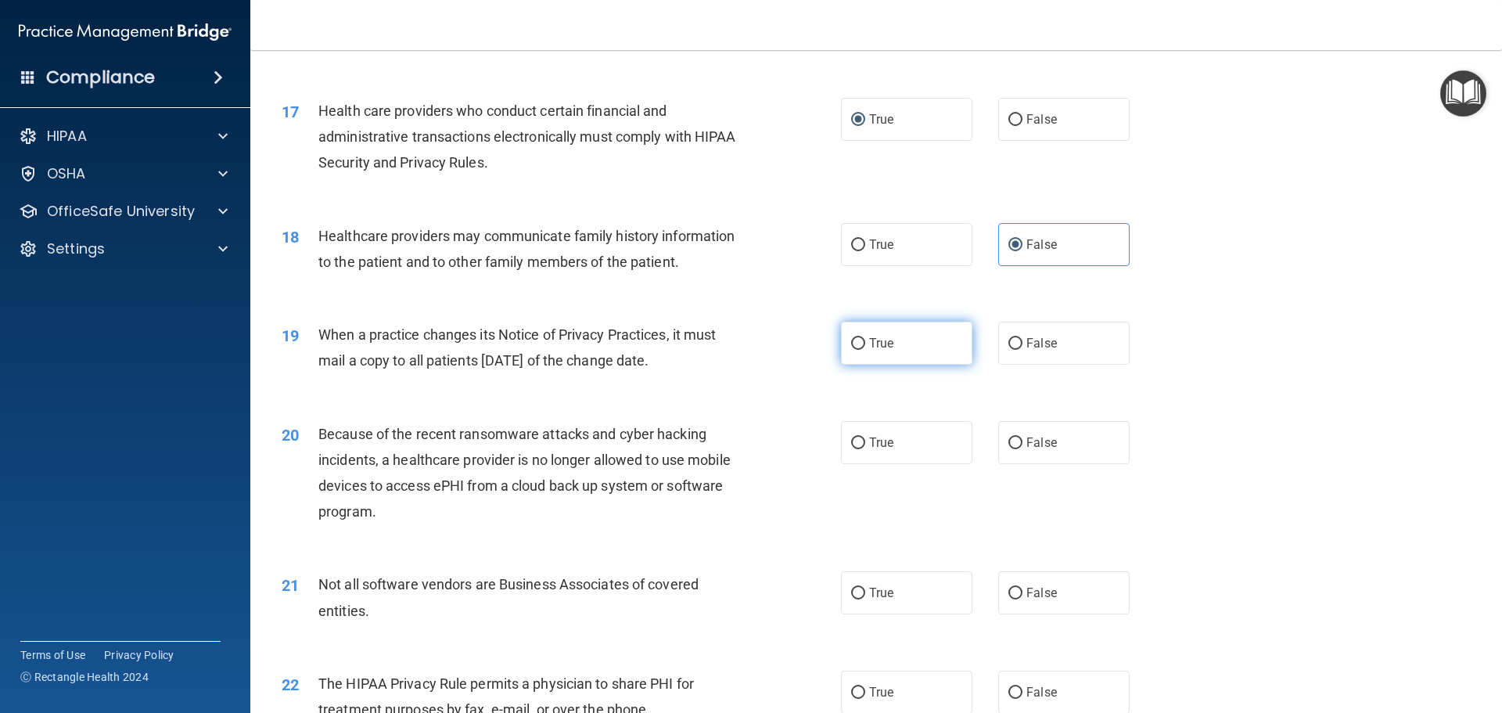
scroll to position [1956, 0]
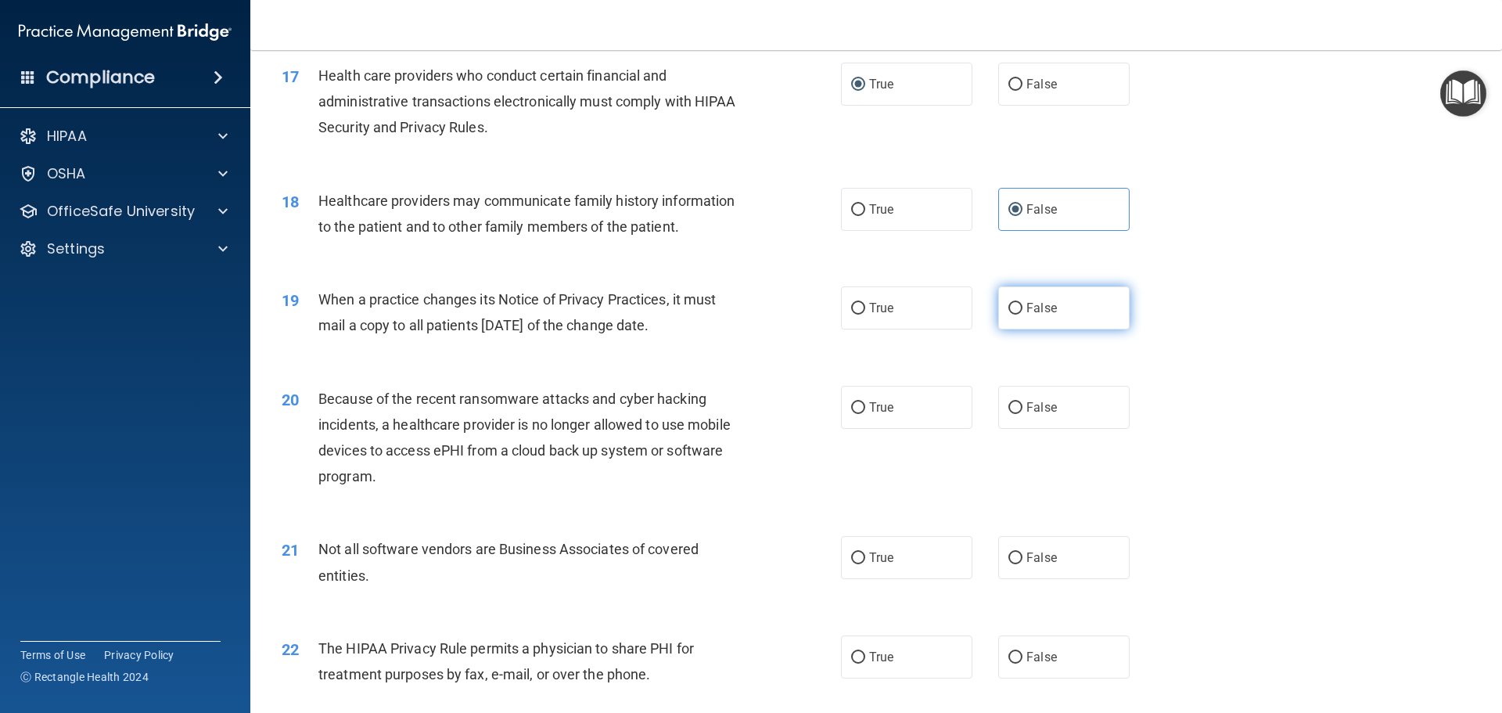
click at [1013, 318] on label "False" at bounding box center [1063, 307] width 131 height 43
click at [1013, 314] on input "False" at bounding box center [1015, 309] width 14 height 12
radio input "true"
click at [1008, 411] on input "False" at bounding box center [1015, 408] width 14 height 12
radio input "true"
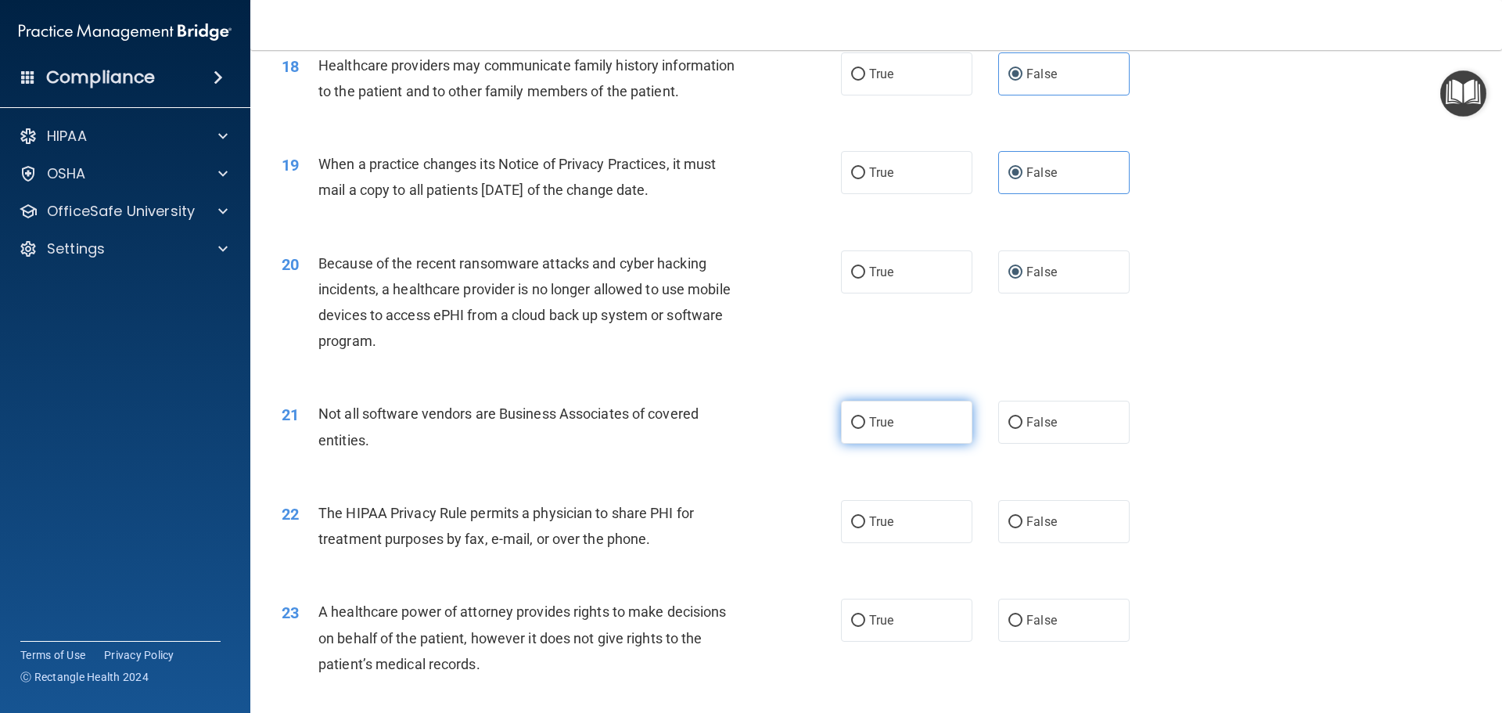
scroll to position [2112, 0]
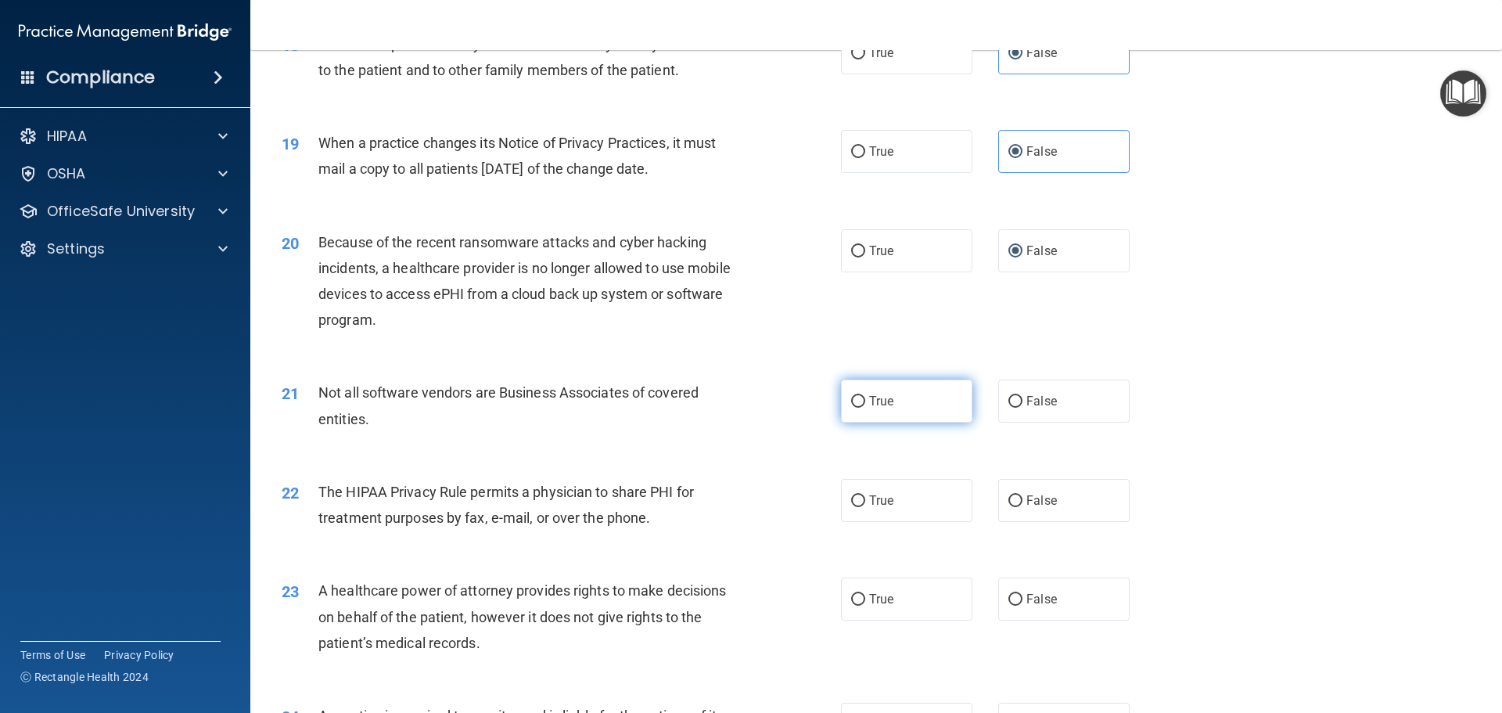
click at [897, 405] on label "True" at bounding box center [906, 400] width 131 height 43
click at [865, 405] on input "True" at bounding box center [858, 402] width 14 height 12
radio input "true"
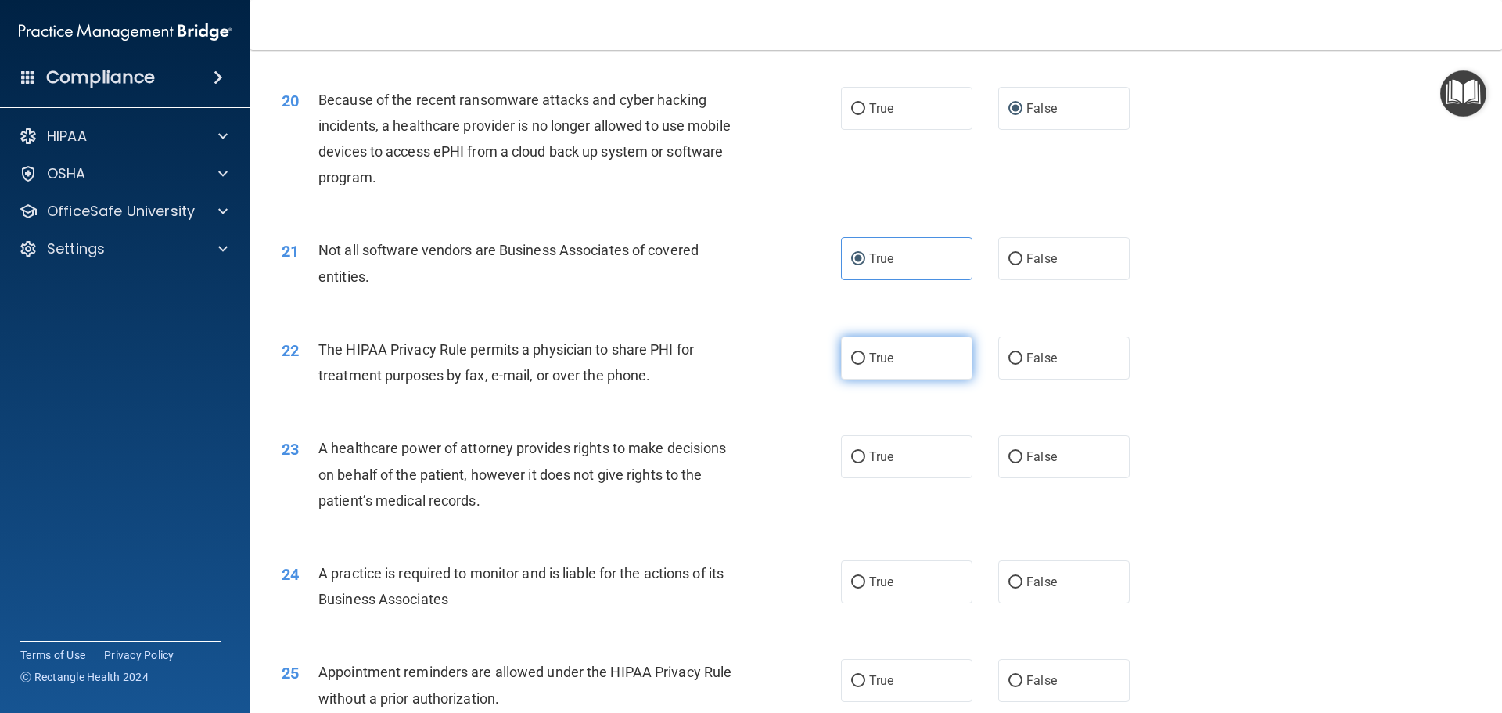
scroll to position [2269, 0]
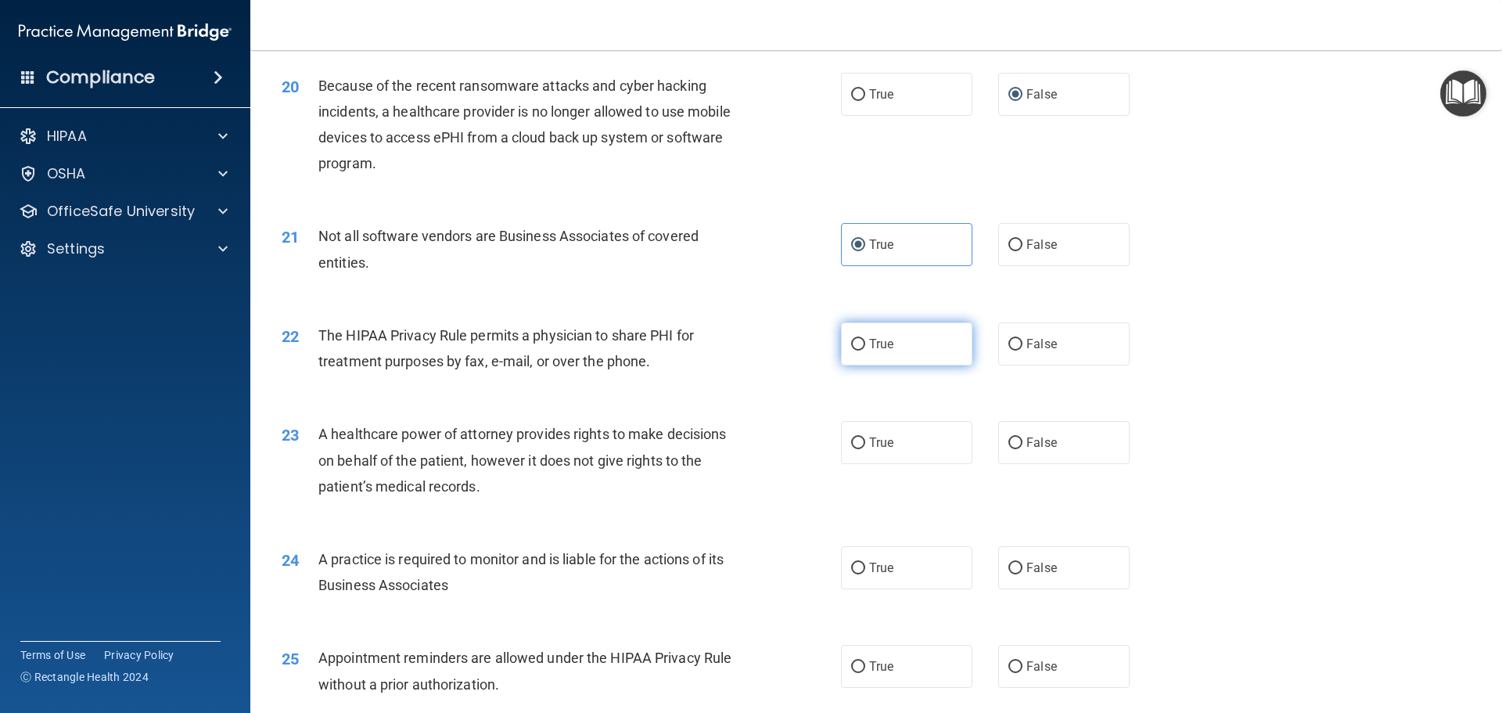
click at [852, 346] on input "True" at bounding box center [858, 345] width 14 height 12
radio input "true"
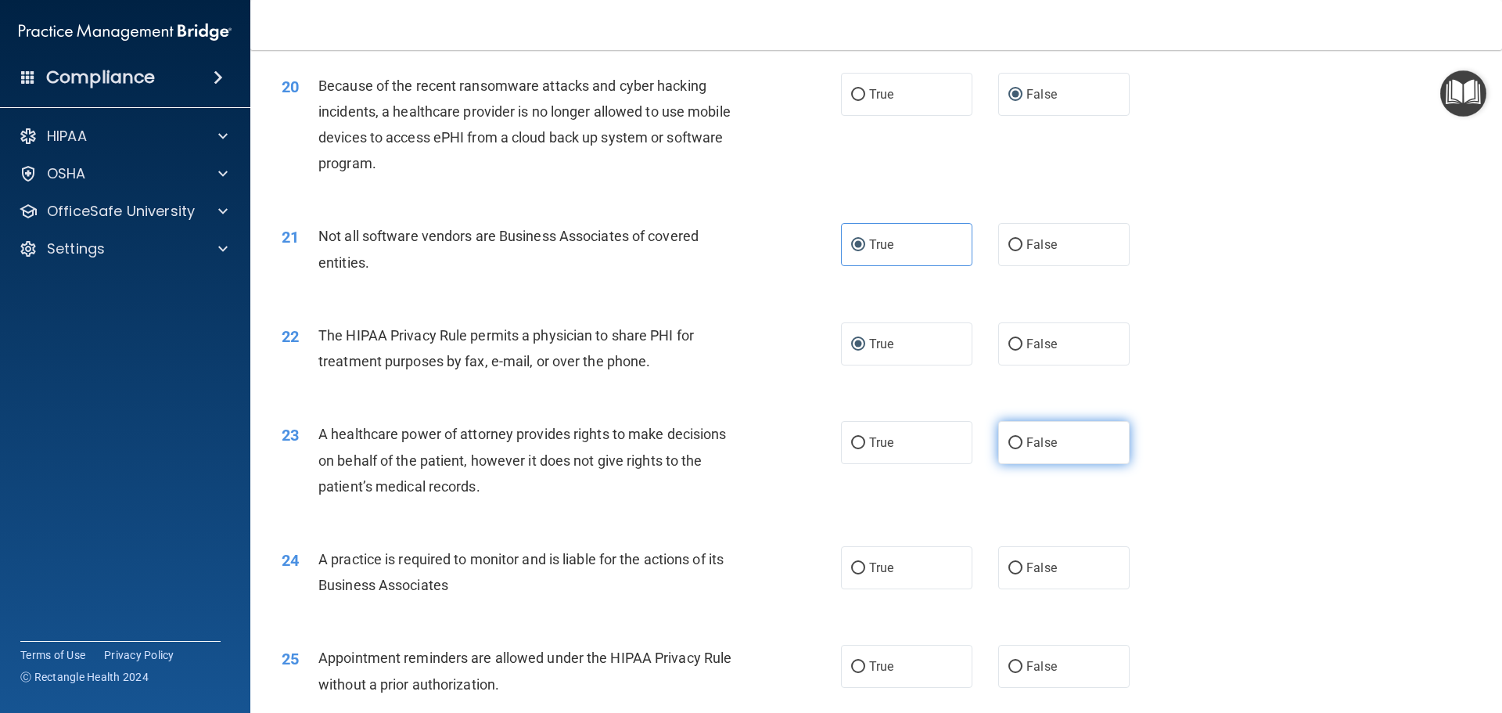
click at [1018, 444] on label "False" at bounding box center [1063, 442] width 131 height 43
click at [1018, 444] on input "False" at bounding box center [1015, 443] width 14 height 12
radio input "true"
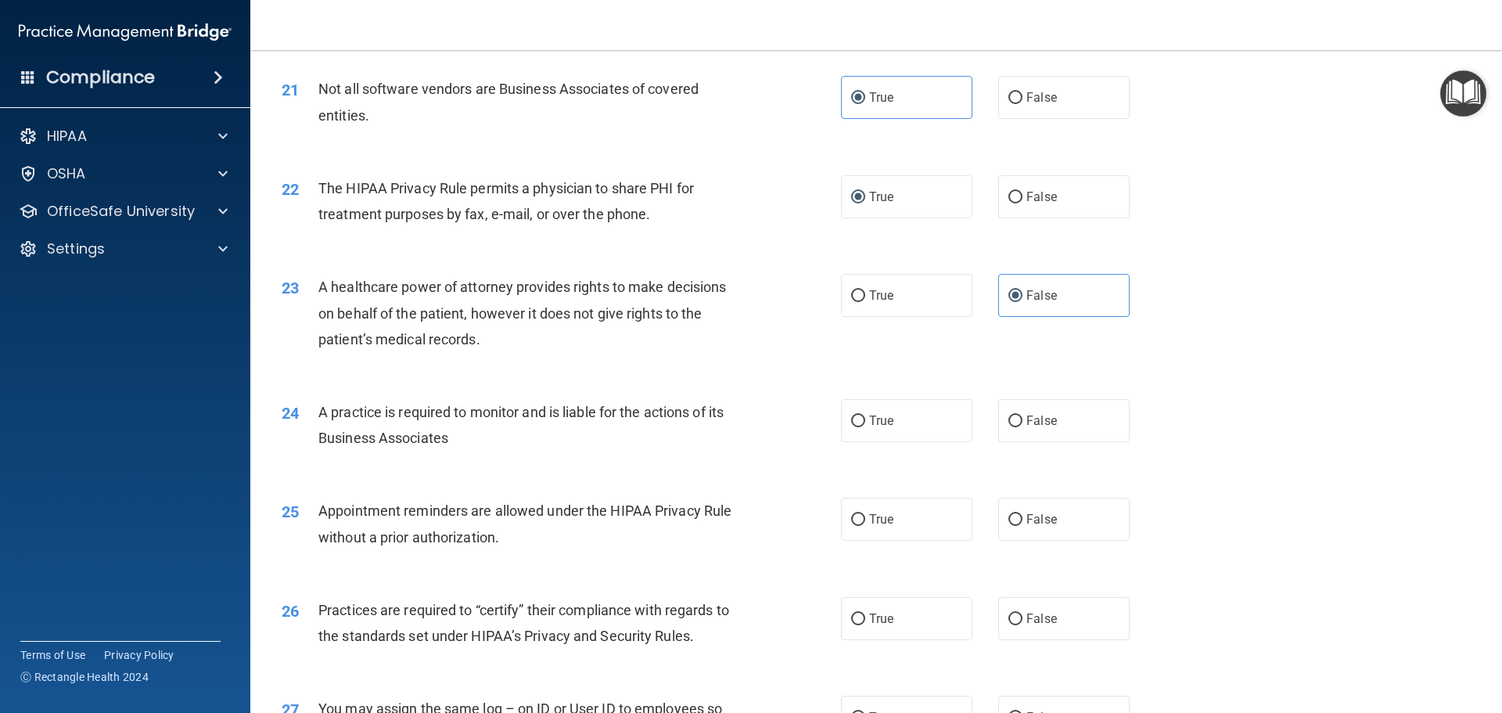
scroll to position [2503, 0]
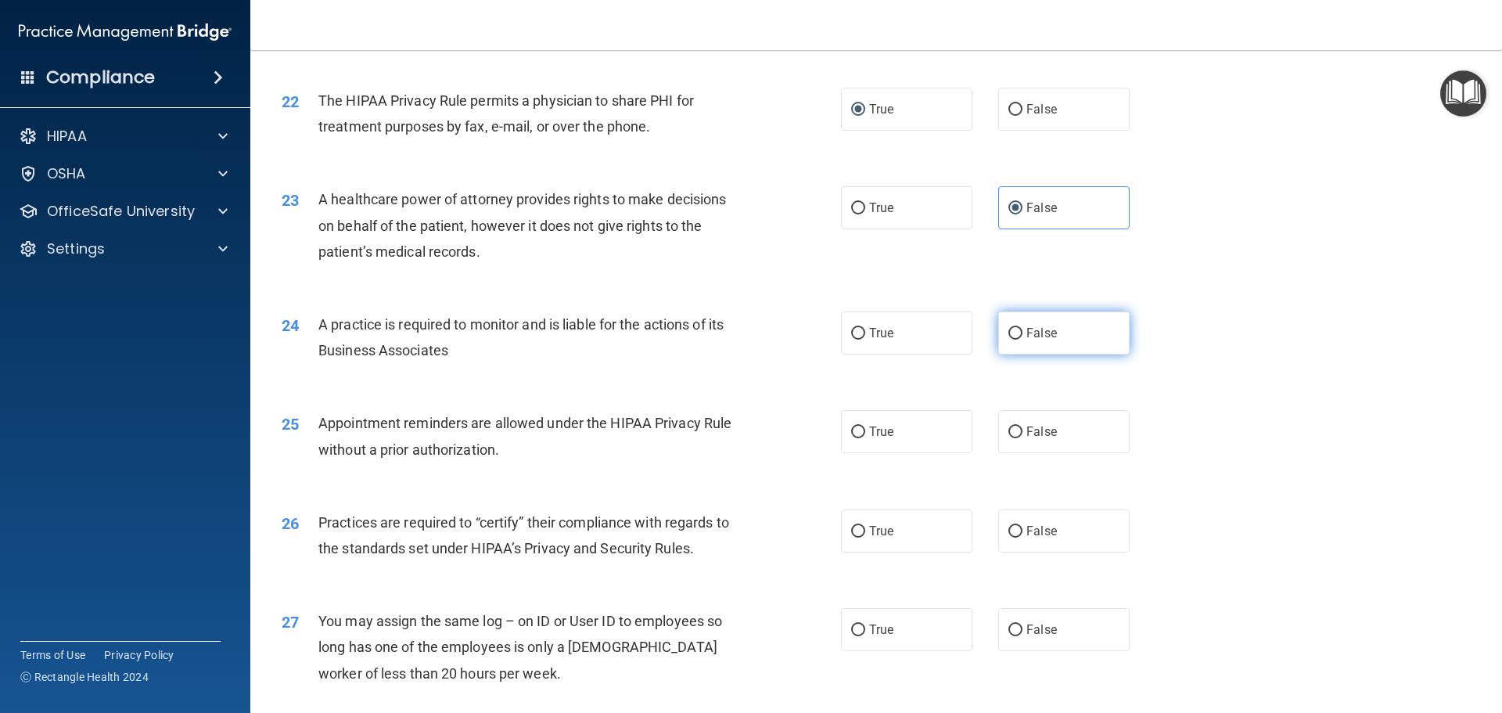
click at [1026, 340] on span "False" at bounding box center [1041, 332] width 31 height 15
click at [1019, 340] on input "False" at bounding box center [1015, 334] width 14 height 12
radio input "true"
click at [875, 426] on span "True" at bounding box center [881, 431] width 24 height 15
click at [865, 426] on input "True" at bounding box center [858, 432] width 14 height 12
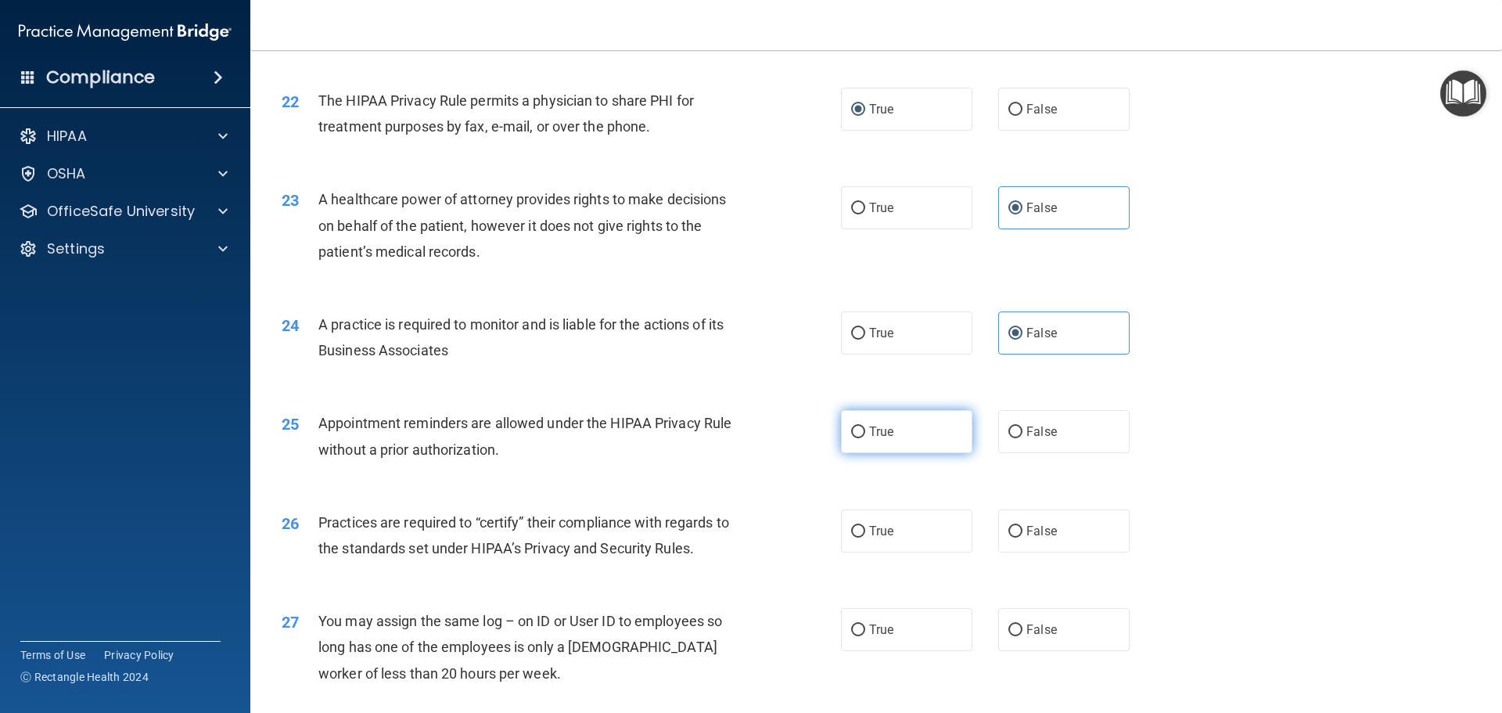
radio input "true"
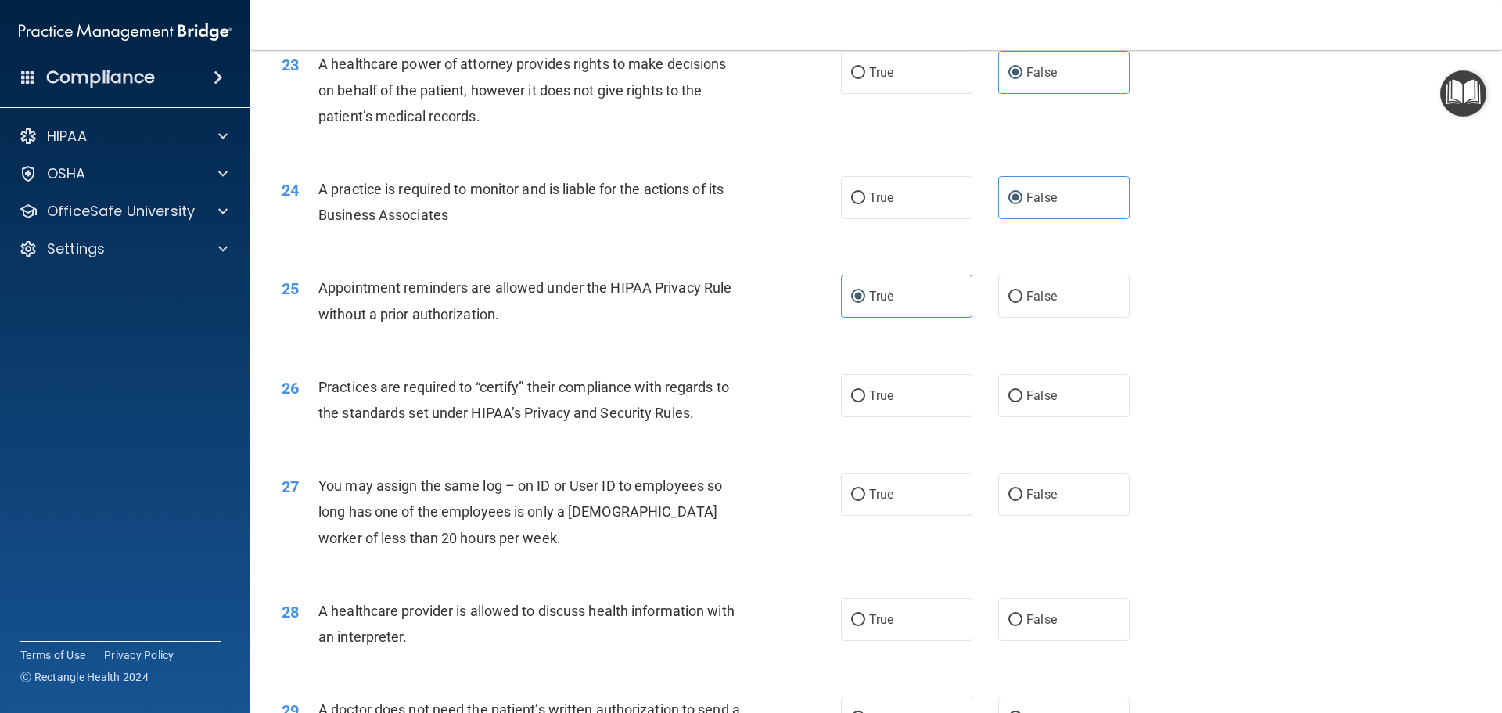
scroll to position [2660, 0]
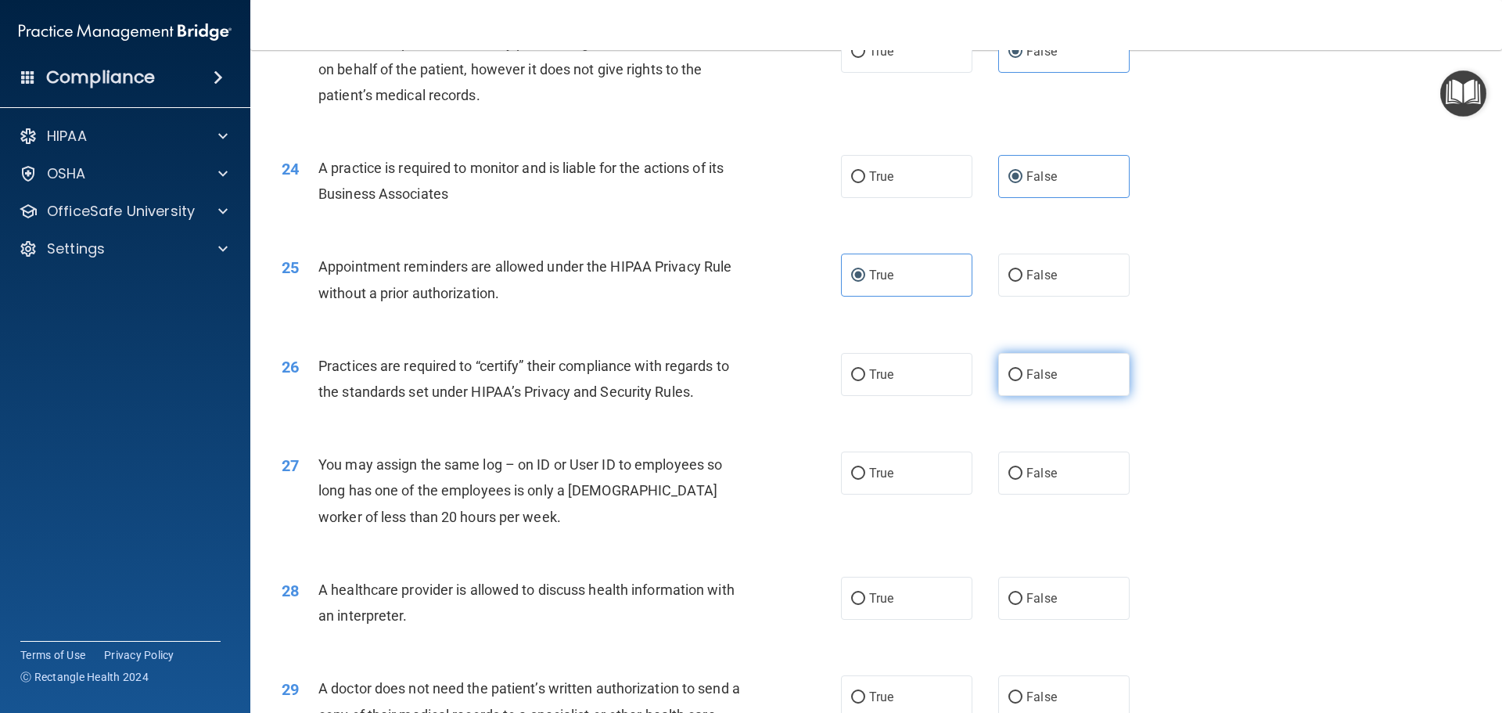
click at [1004, 384] on label "False" at bounding box center [1063, 374] width 131 height 43
click at [1008, 381] on input "False" at bounding box center [1015, 375] width 14 height 12
radio input "true"
click at [1008, 469] on input "False" at bounding box center [1015, 474] width 14 height 12
radio input "true"
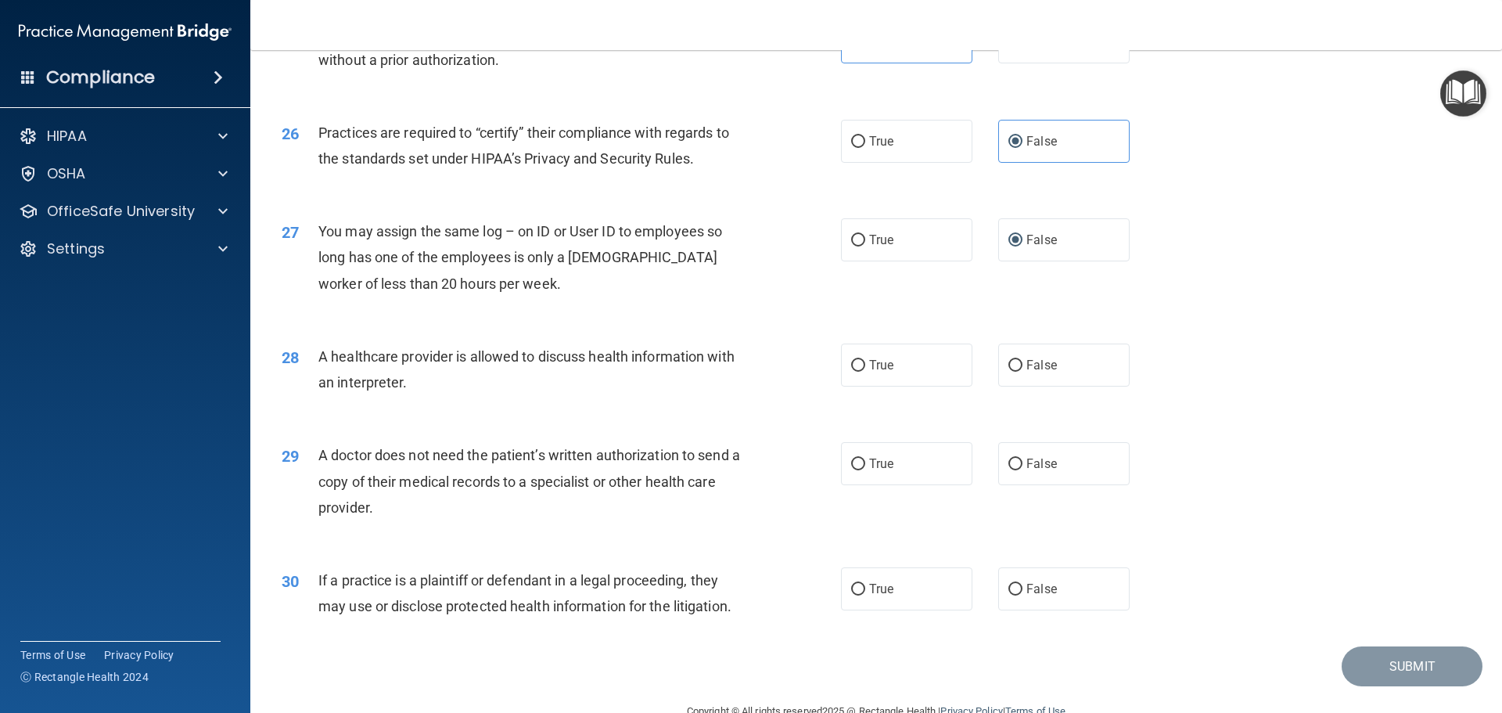
scroll to position [2894, 0]
click at [870, 370] on span "True" at bounding box center [881, 363] width 24 height 15
click at [865, 370] on input "True" at bounding box center [858, 364] width 14 height 12
radio input "true"
click at [858, 463] on input "True" at bounding box center [858, 463] width 14 height 12
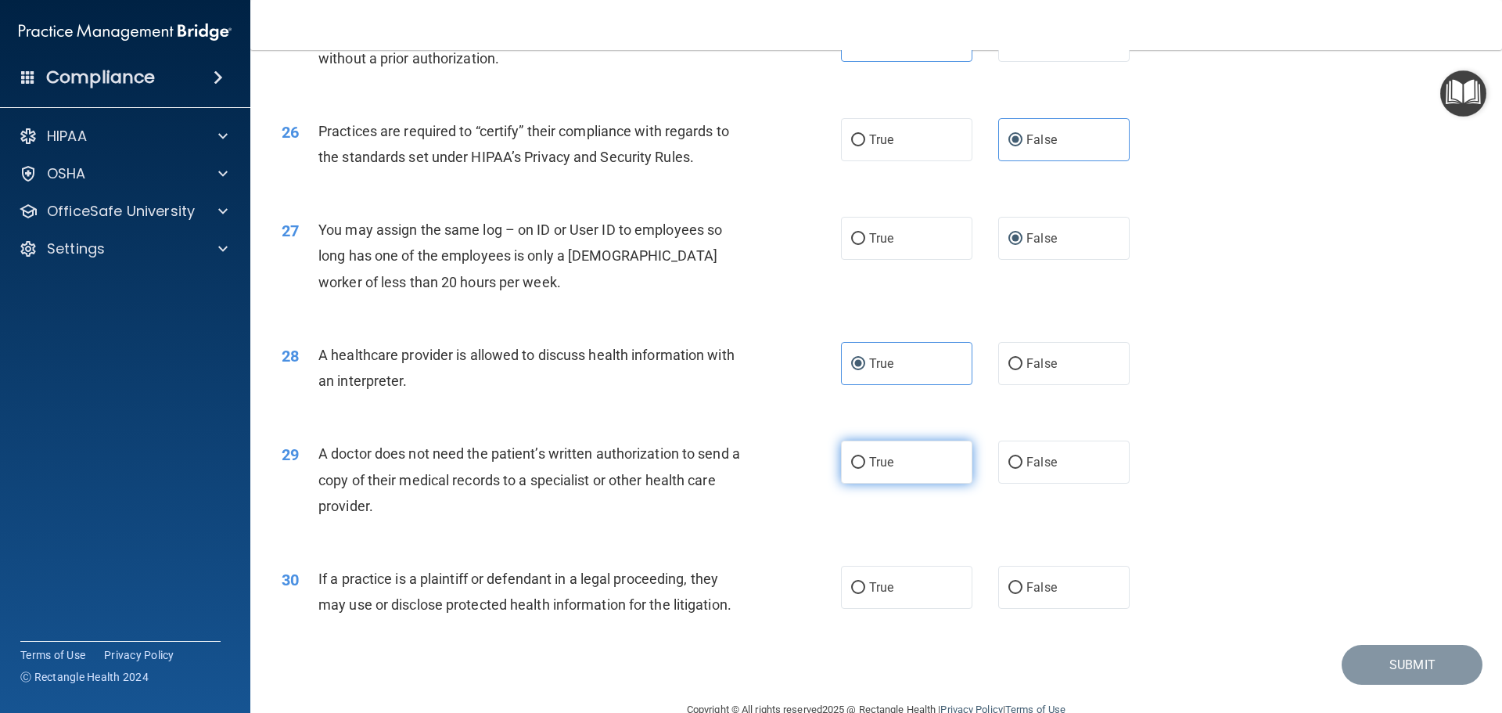
radio input "true"
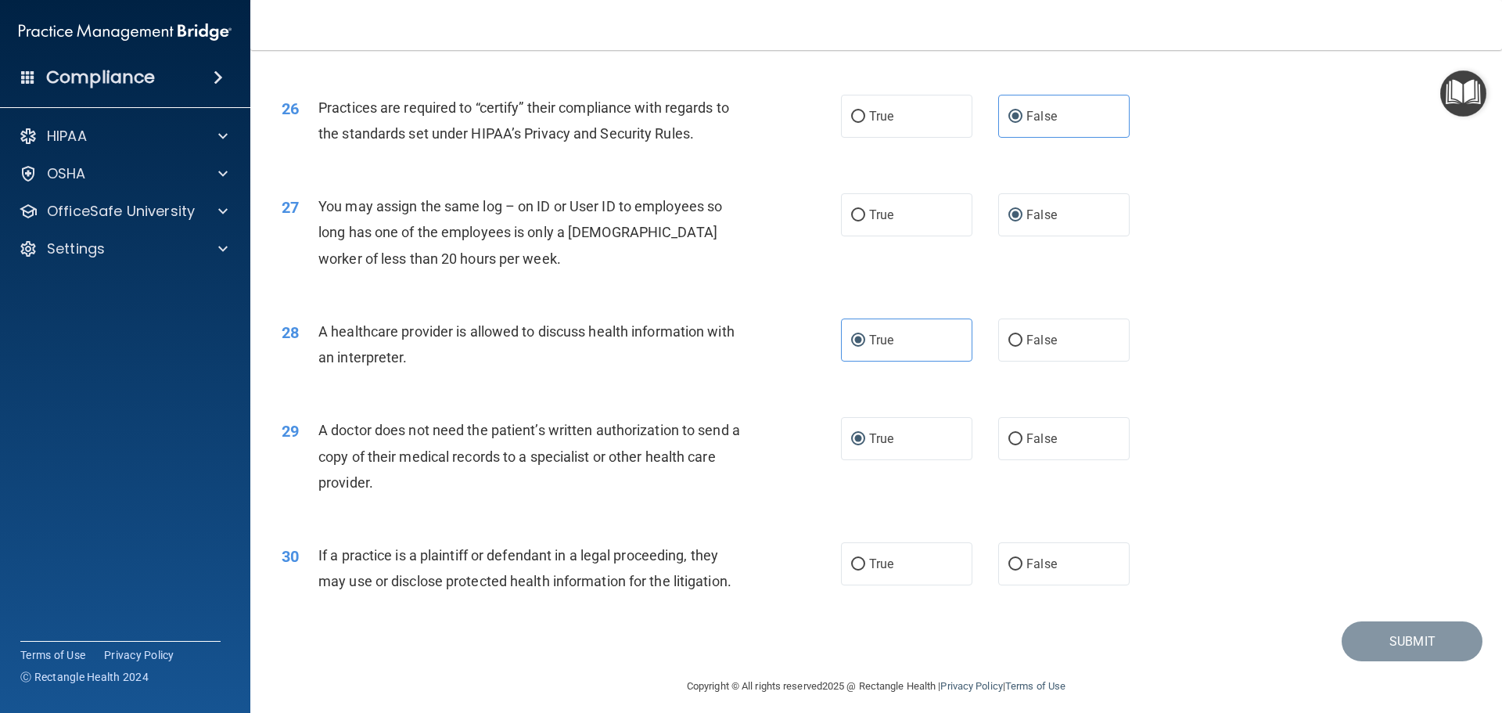
scroll to position [2929, 0]
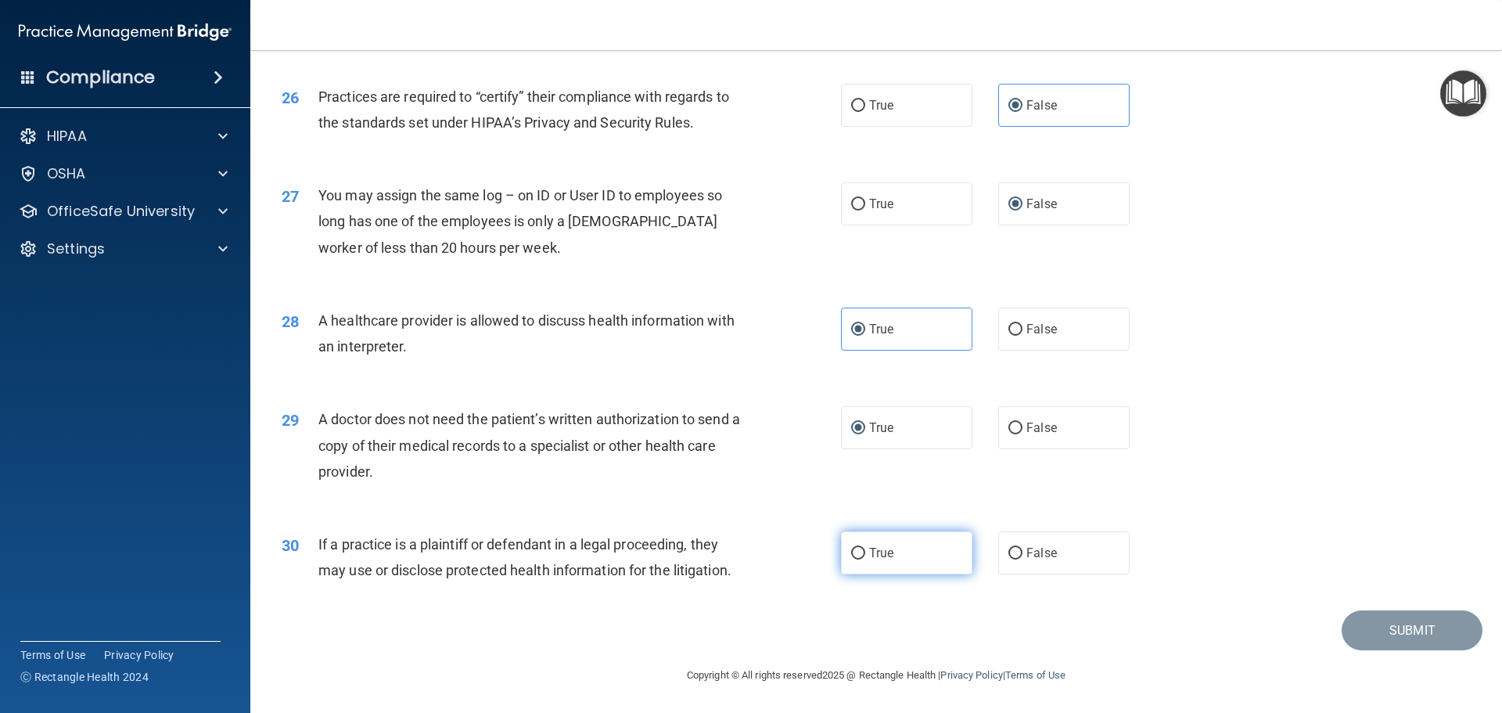
click at [891, 556] on label "True" at bounding box center [906, 552] width 131 height 43
click at [865, 556] on input "True" at bounding box center [858, 554] width 14 height 12
radio input "true"
click at [1392, 616] on button "Submit" at bounding box center [1412, 630] width 141 height 40
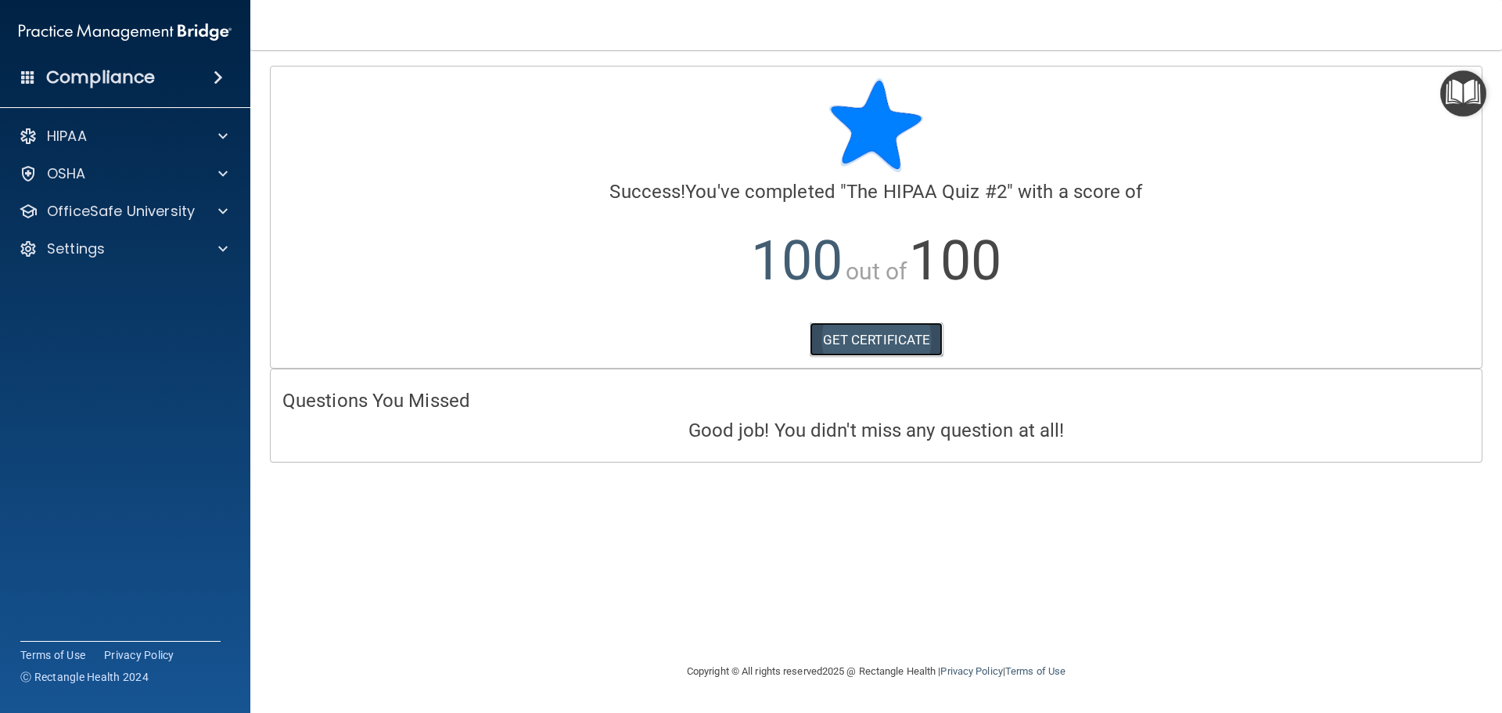
click at [886, 338] on link "GET CERTIFICATE" at bounding box center [877, 339] width 134 height 34
click at [120, 218] on p "OfficeSafe University" at bounding box center [121, 211] width 148 height 19
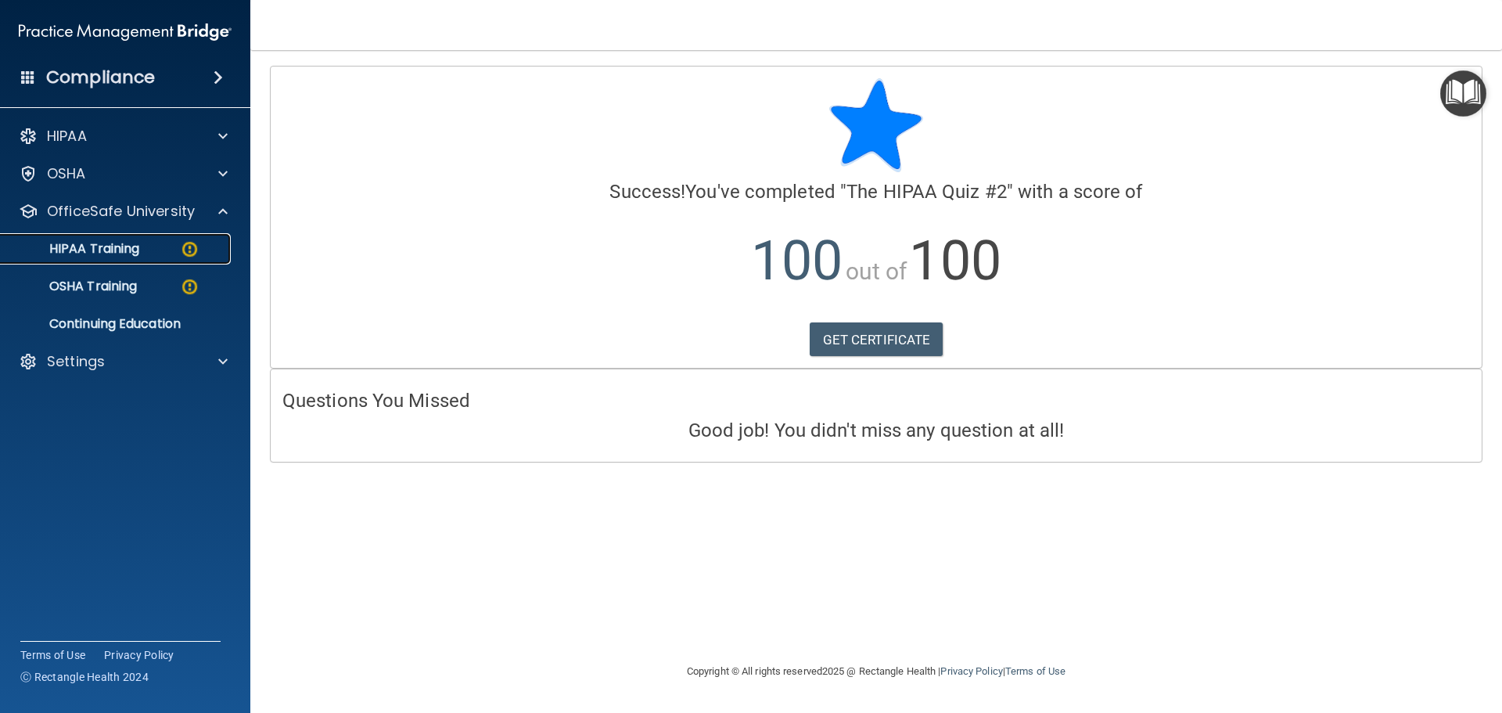
click at [164, 252] on div "HIPAA Training" at bounding box center [117, 249] width 214 height 16
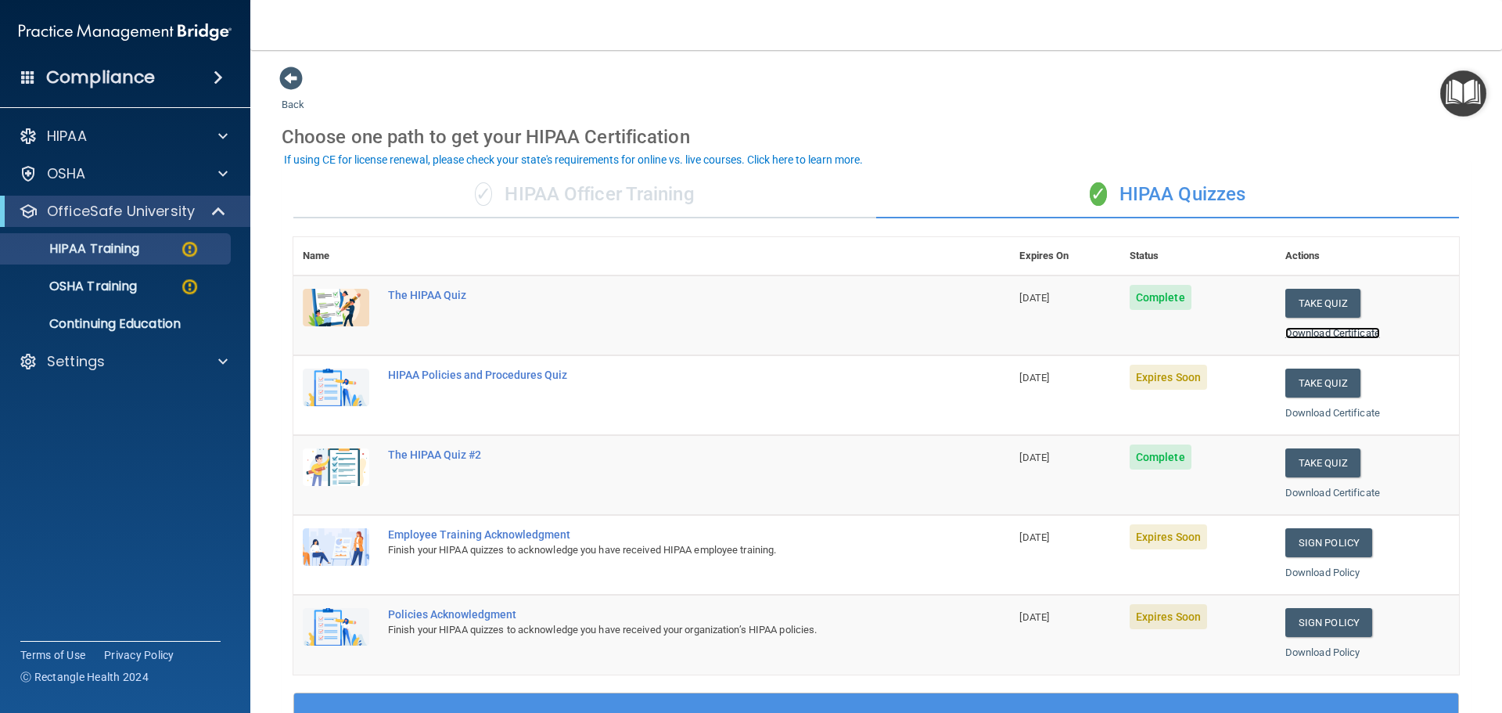
click at [1302, 329] on link "Download Certificate" at bounding box center [1332, 333] width 95 height 12
click at [1312, 388] on button "Take Quiz" at bounding box center [1322, 382] width 75 height 29
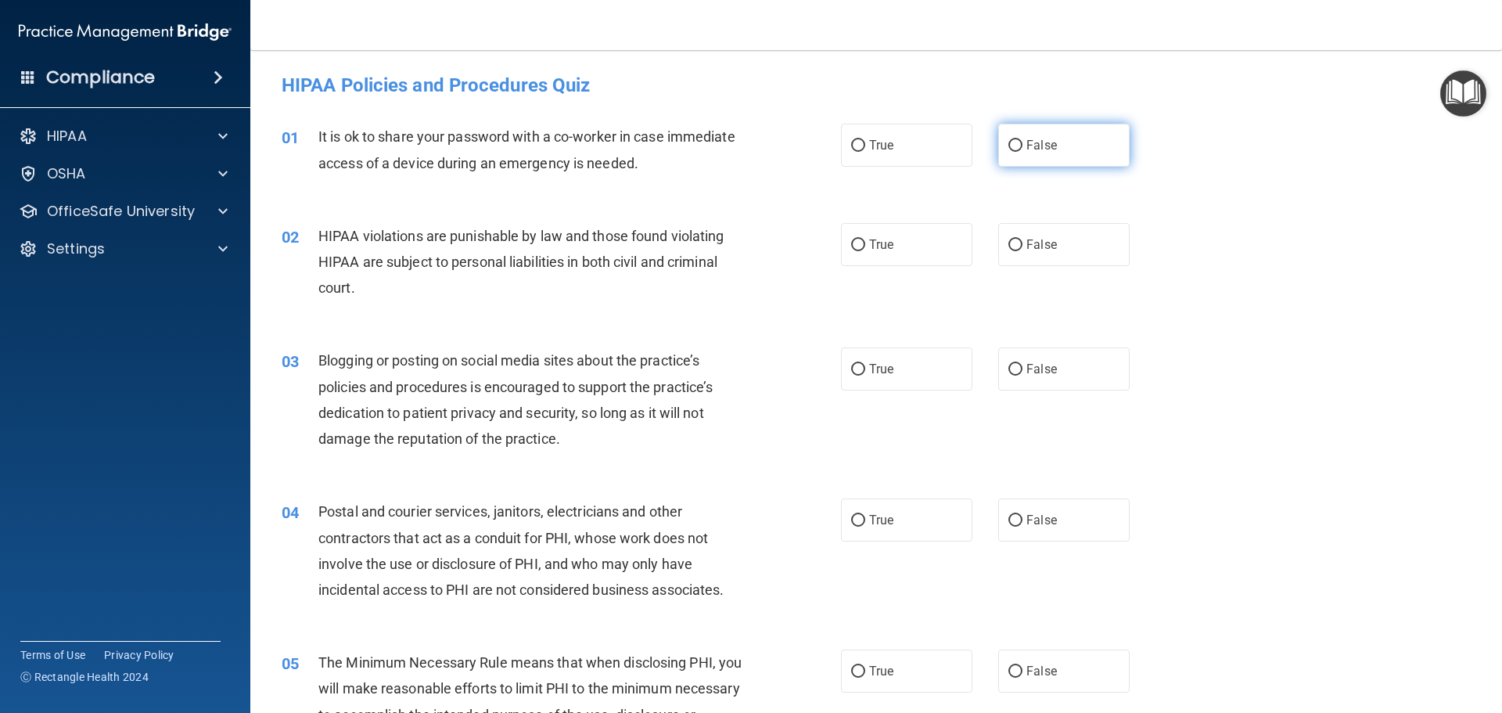
click at [1026, 143] on span "False" at bounding box center [1041, 145] width 31 height 15
click at [1019, 143] on input "False" at bounding box center [1015, 146] width 14 height 12
radio input "true"
click at [864, 255] on label "True" at bounding box center [906, 244] width 131 height 43
click at [864, 251] on input "True" at bounding box center [858, 245] width 14 height 12
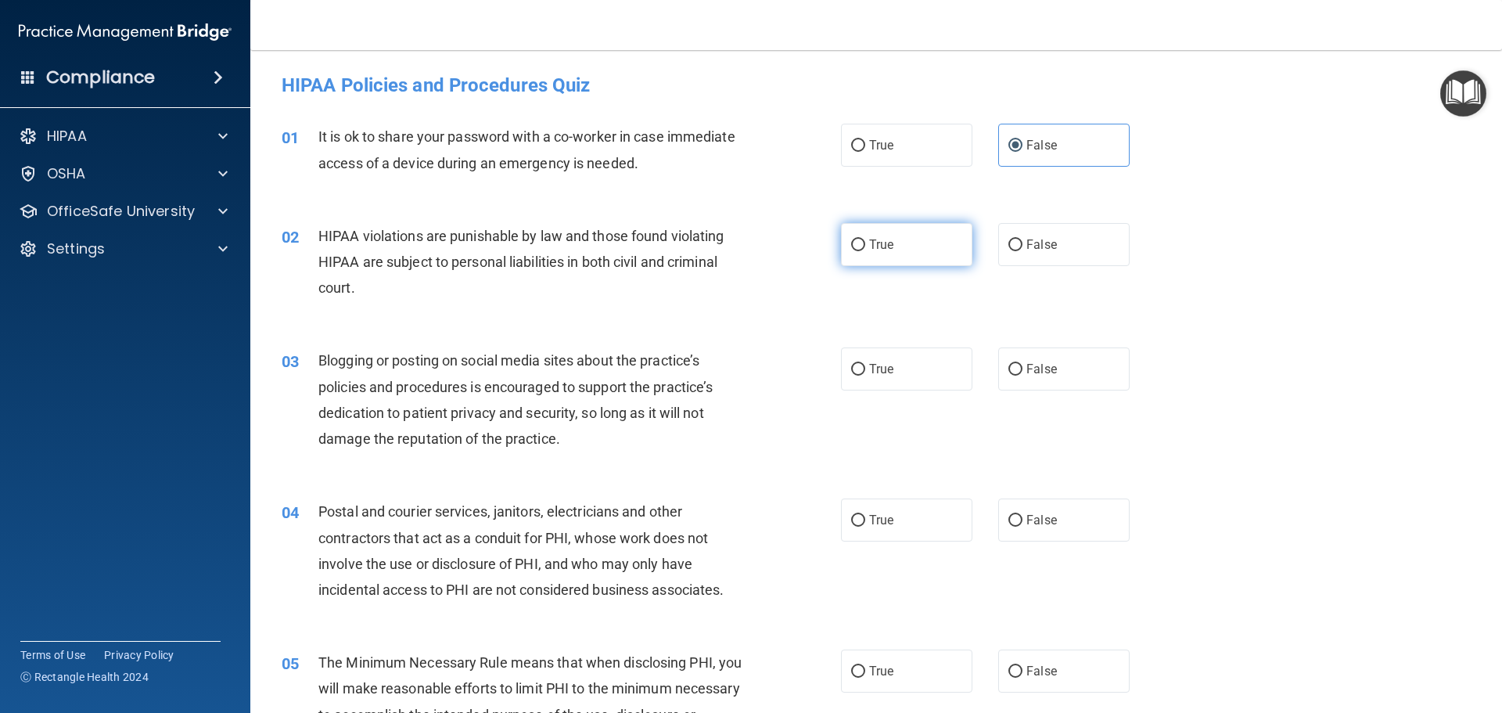
radio input "true"
click at [1026, 368] on span "False" at bounding box center [1041, 368] width 31 height 15
click at [1019, 368] on input "False" at bounding box center [1015, 370] width 14 height 12
radio input "true"
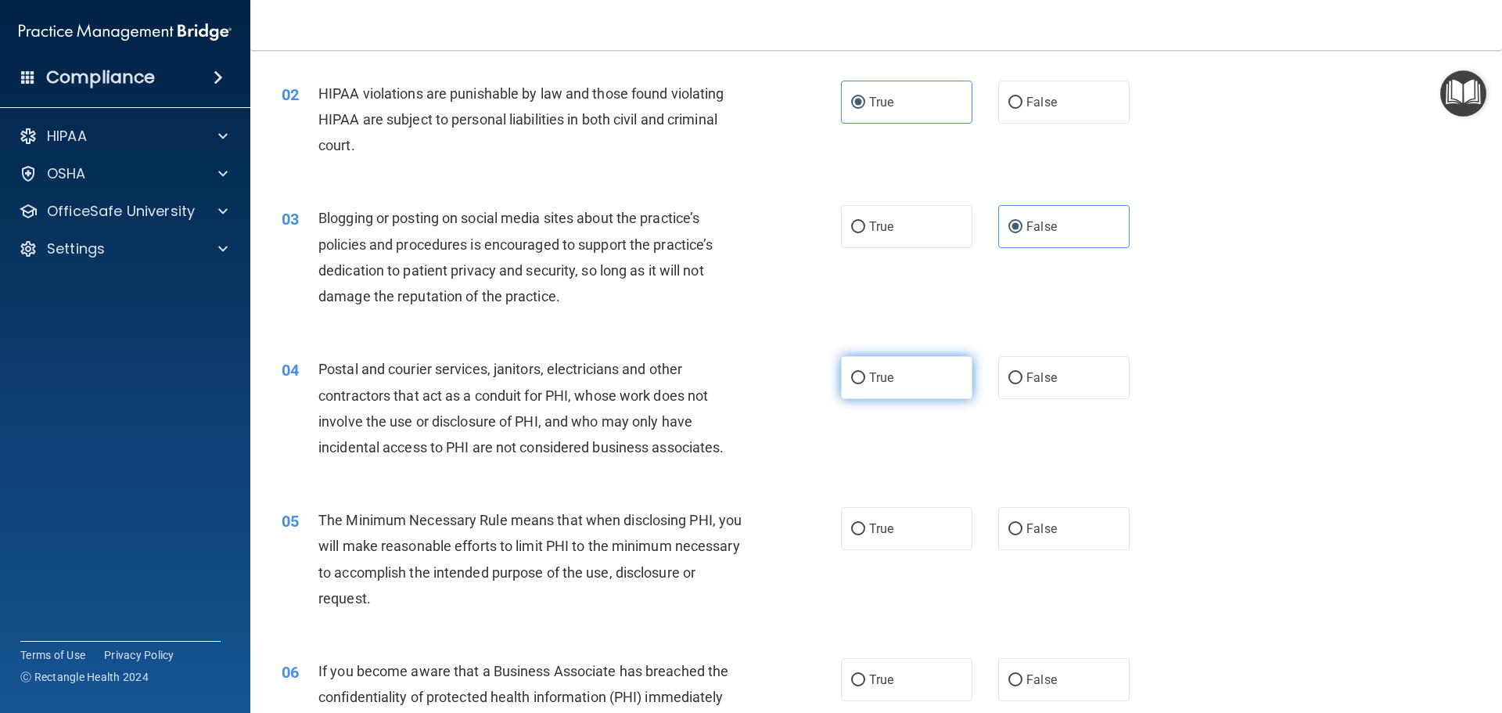
scroll to position [156, 0]
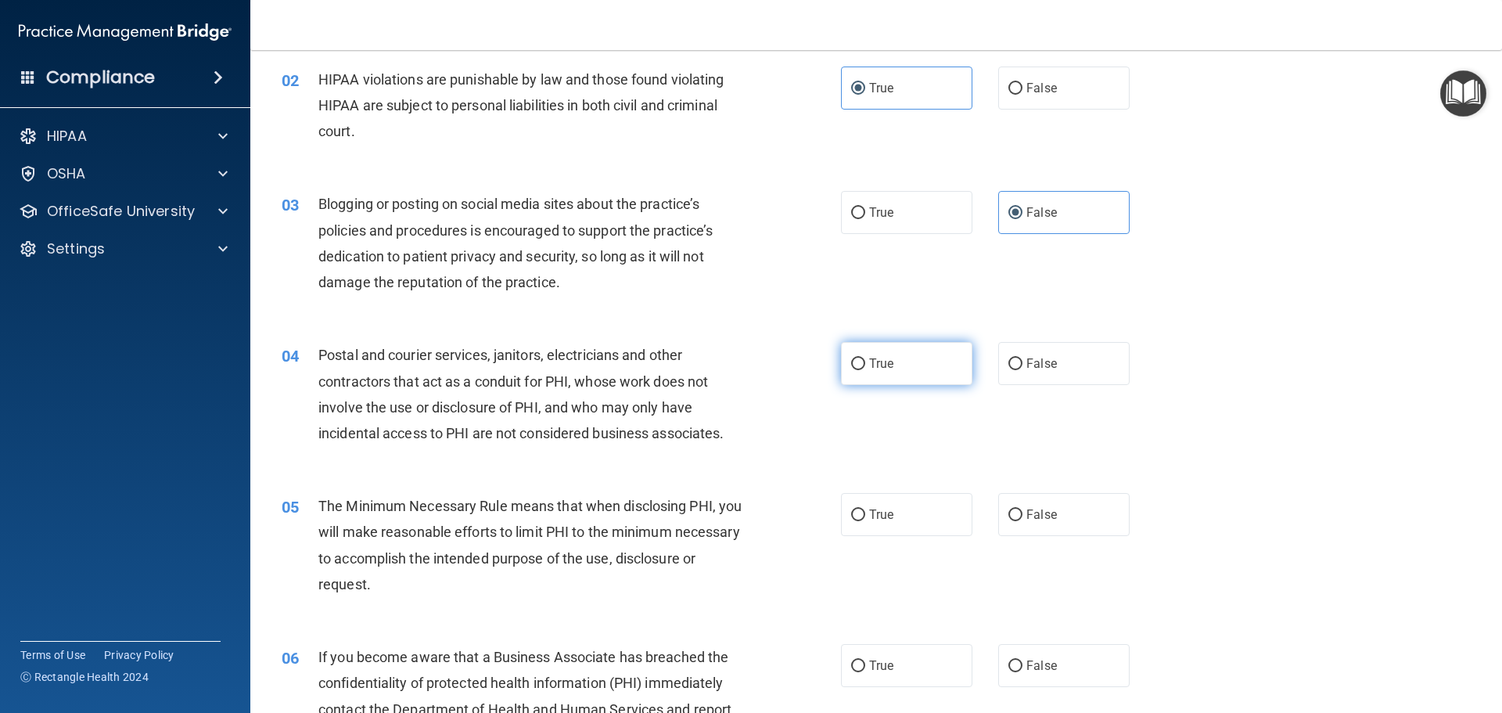
click at [886, 364] on span "True" at bounding box center [881, 363] width 24 height 15
click at [865, 364] on input "True" at bounding box center [858, 364] width 14 height 12
radio input "true"
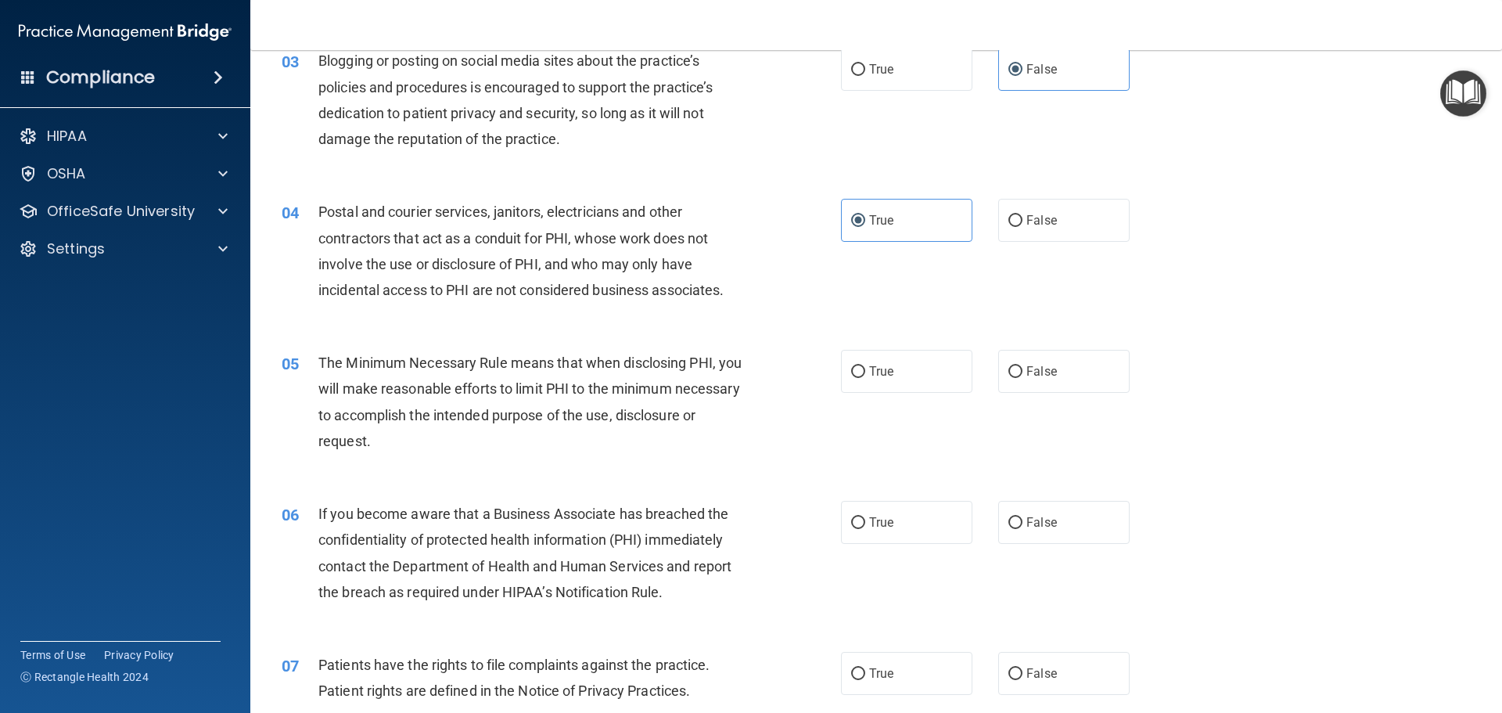
scroll to position [313, 0]
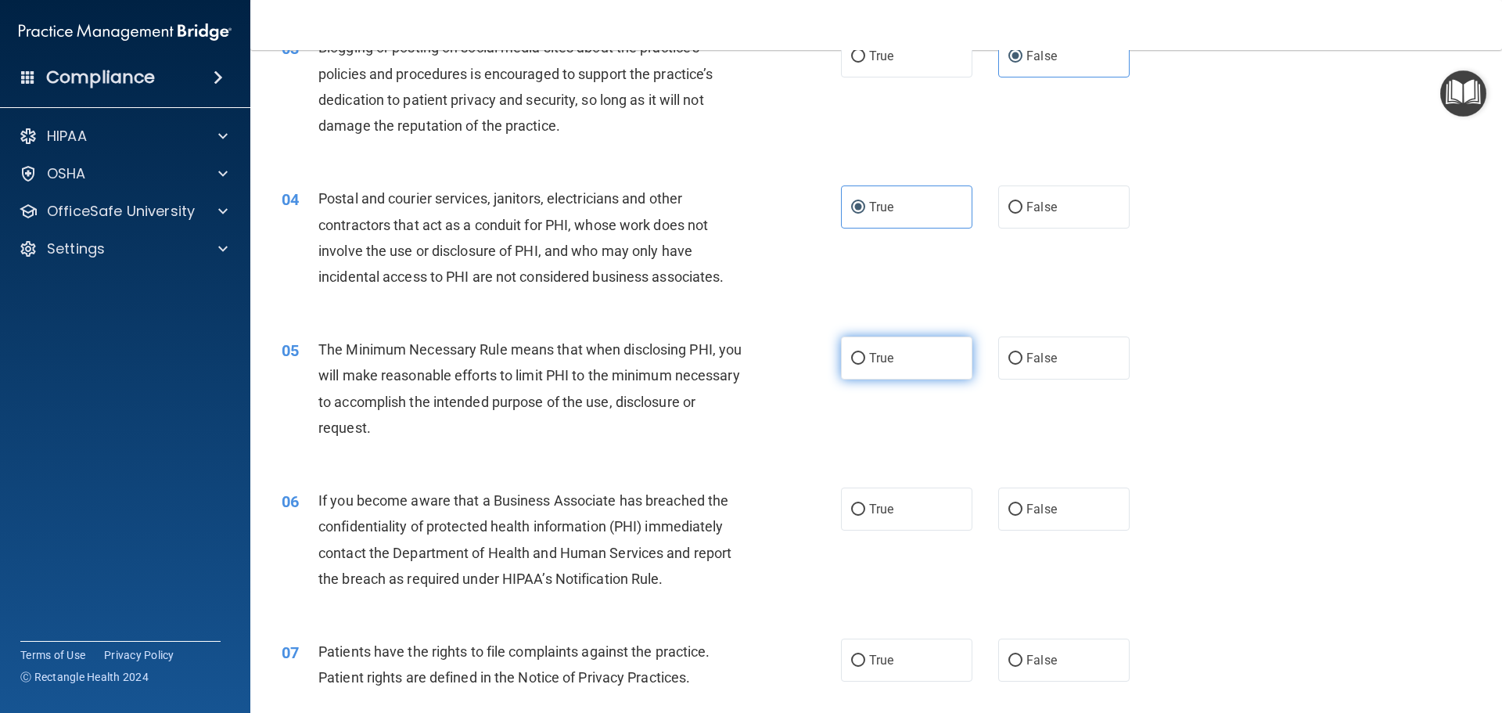
click at [878, 363] on span "True" at bounding box center [881, 357] width 24 height 15
click at [865, 363] on input "True" at bounding box center [858, 359] width 14 height 12
radio input "true"
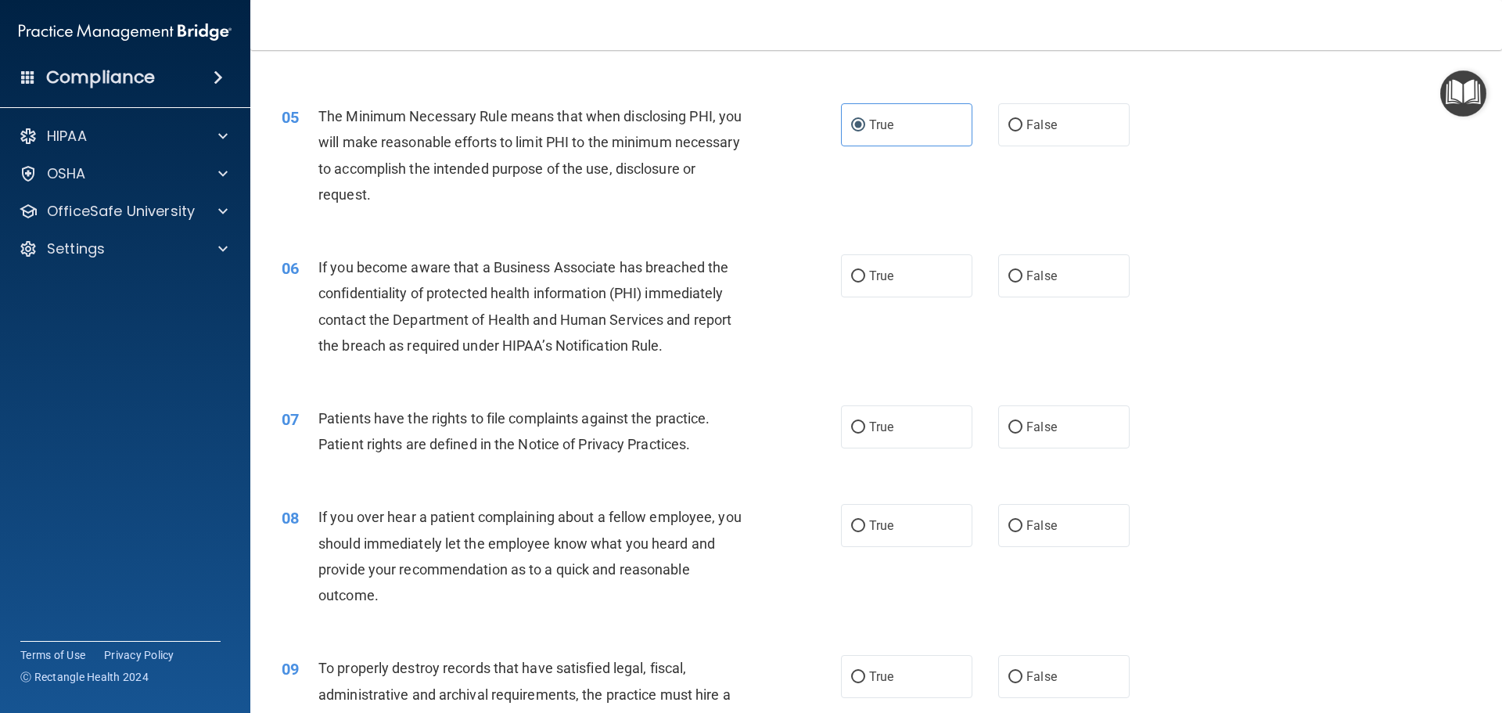
scroll to position [548, 0]
click at [1008, 281] on input "False" at bounding box center [1015, 275] width 14 height 12
radio input "true"
click at [858, 271] on input "True" at bounding box center [858, 275] width 14 height 12
radio input "true"
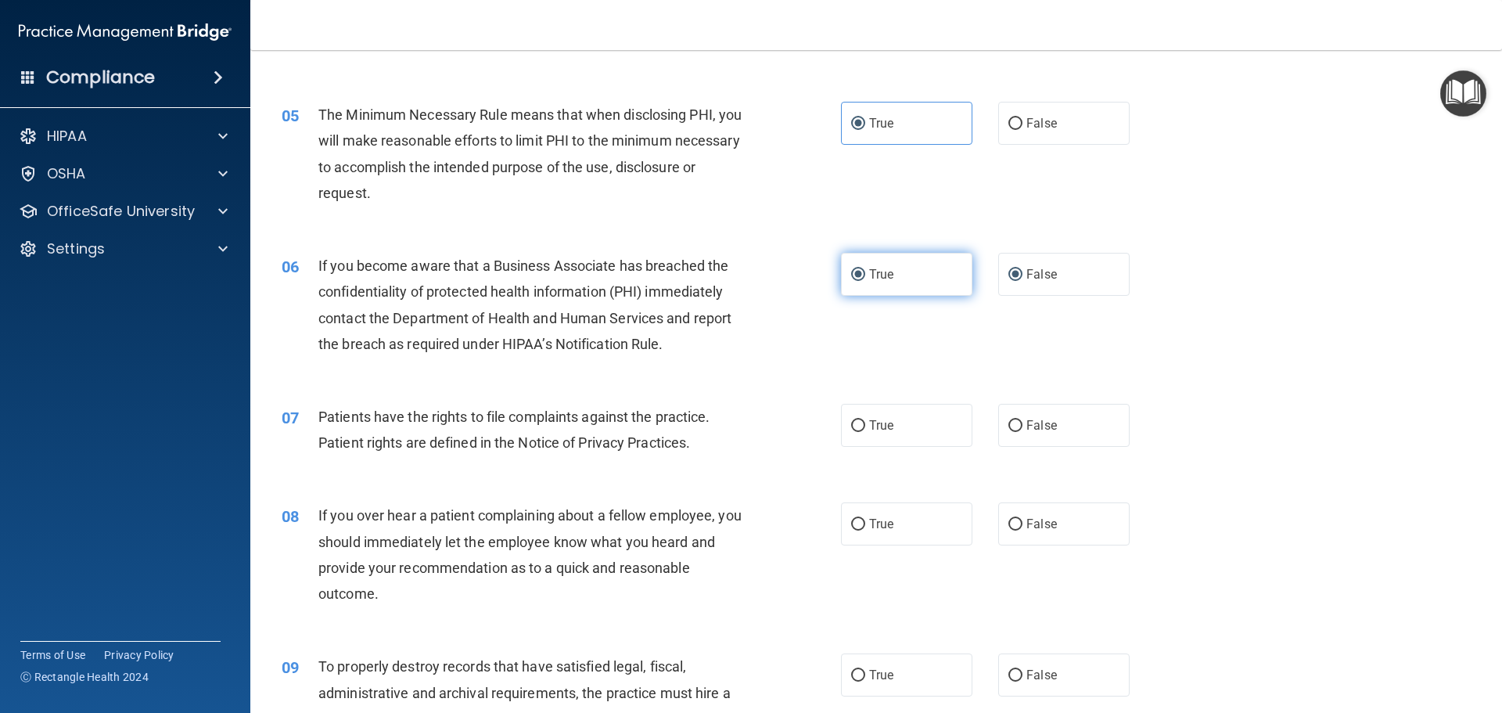
radio input "false"
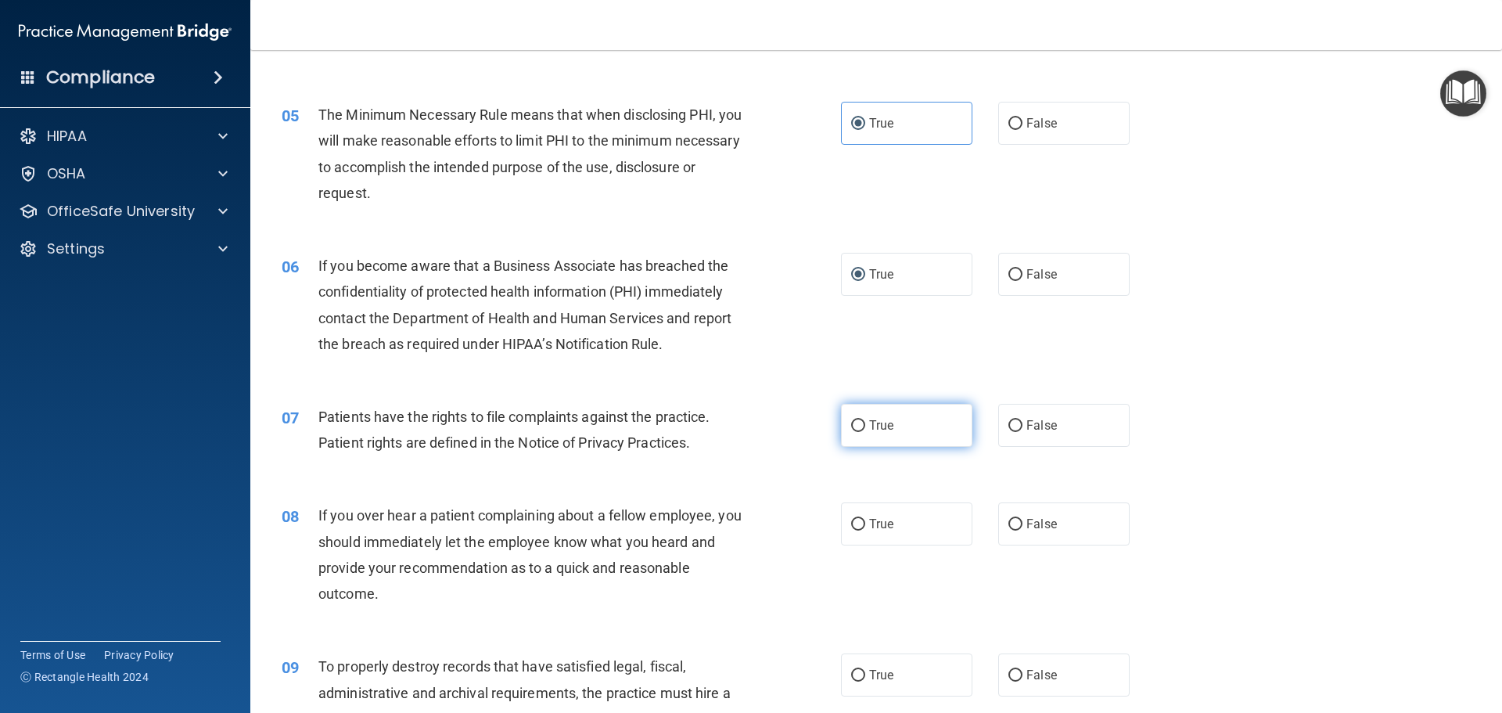
click at [853, 434] on label "True" at bounding box center [906, 425] width 131 height 43
click at [853, 432] on input "True" at bounding box center [858, 426] width 14 height 12
radio input "true"
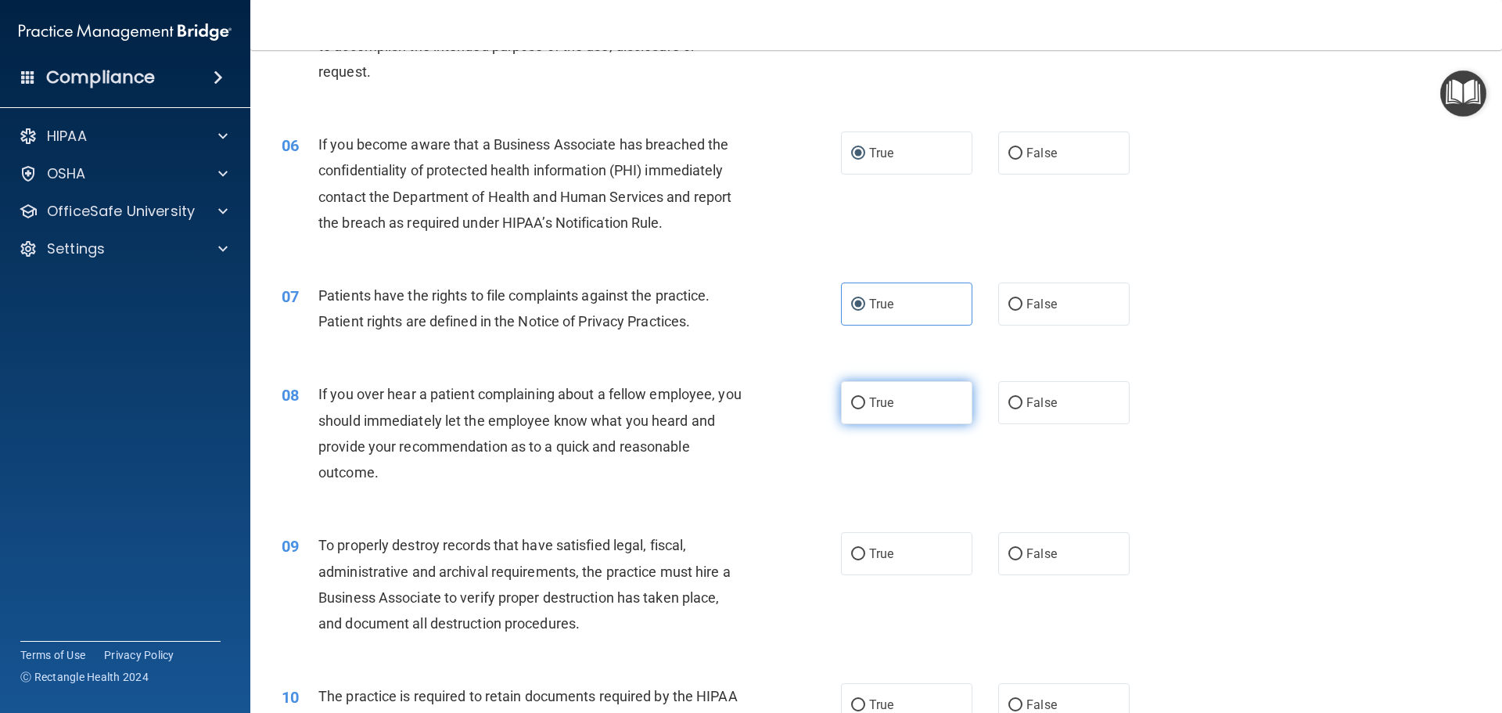
scroll to position [704, 0]
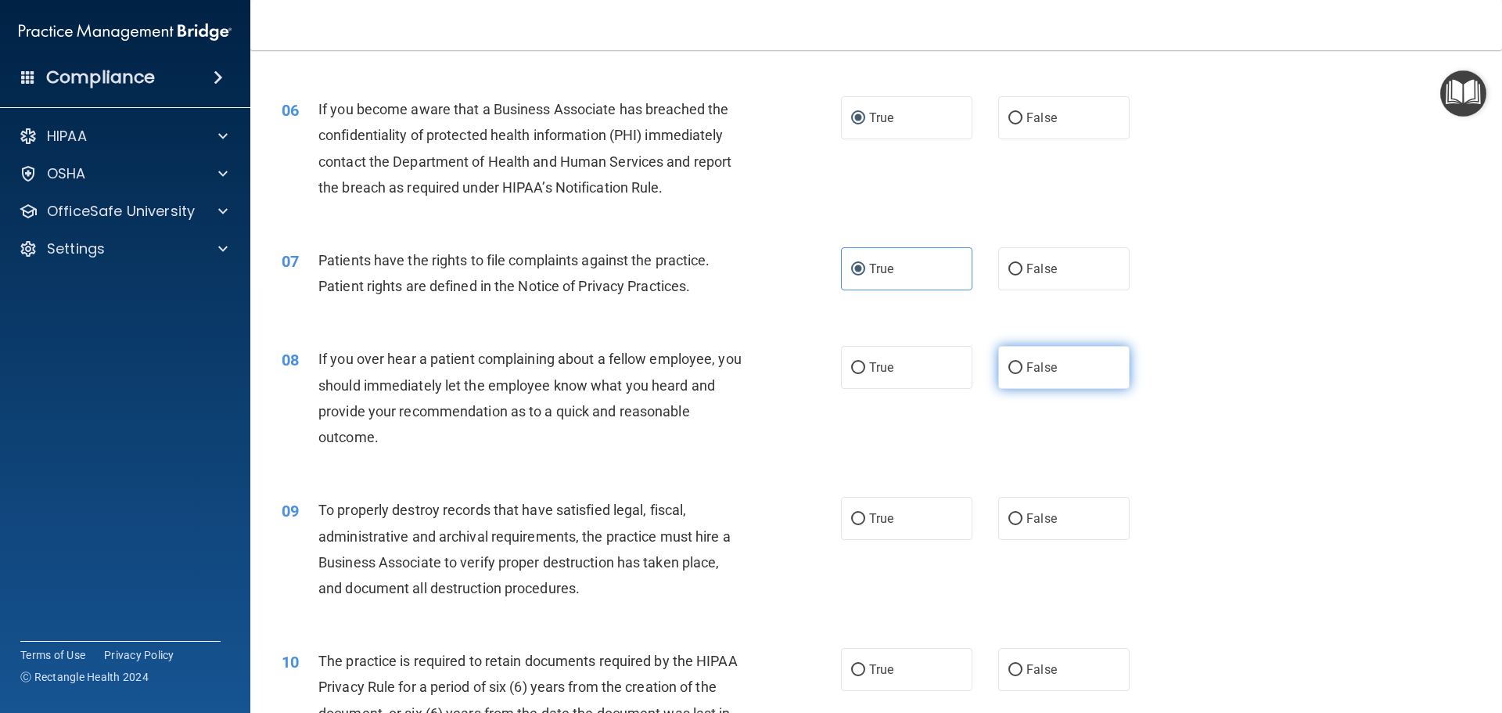
click at [1008, 367] on input "False" at bounding box center [1015, 368] width 14 height 12
radio input "true"
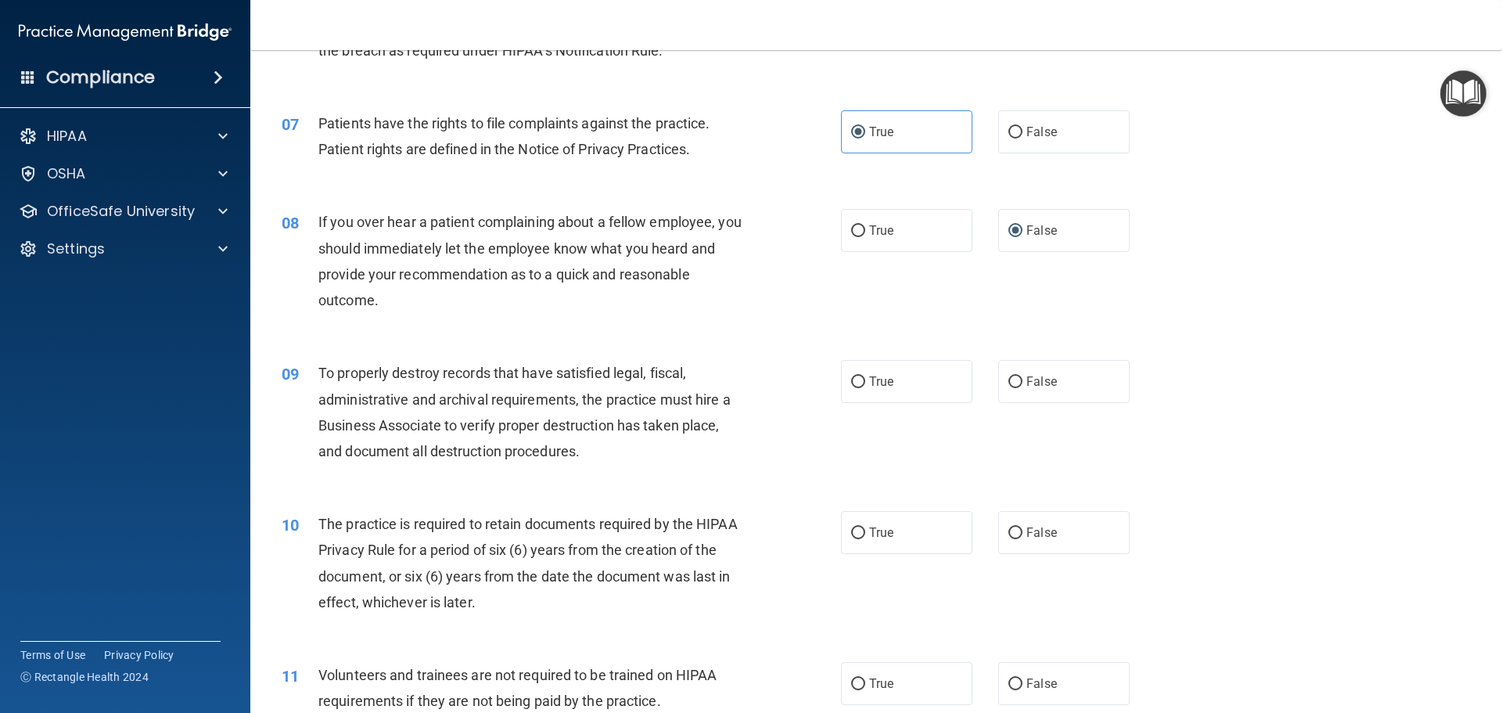
scroll to position [860, 0]
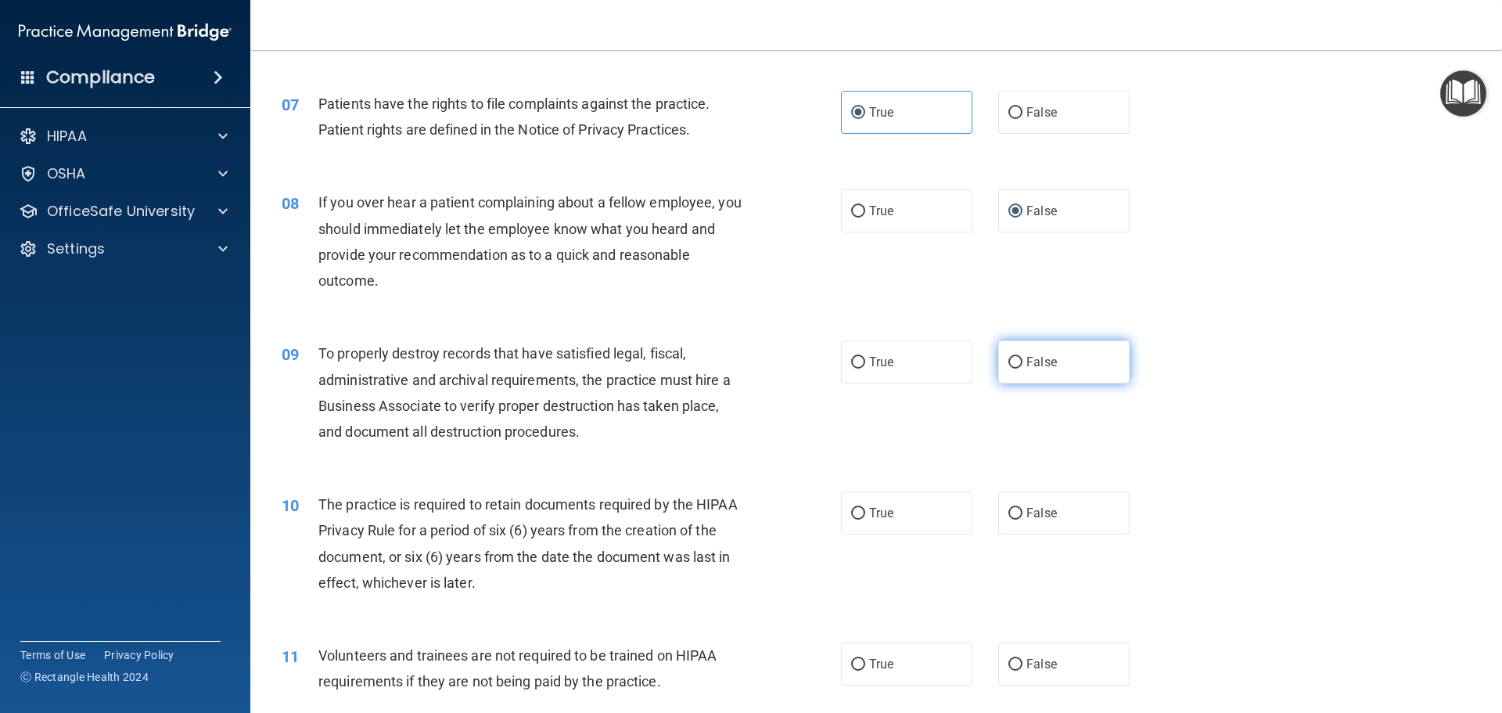
click at [1037, 361] on span "False" at bounding box center [1041, 361] width 31 height 15
click at [1022, 361] on input "False" at bounding box center [1015, 363] width 14 height 12
radio input "true"
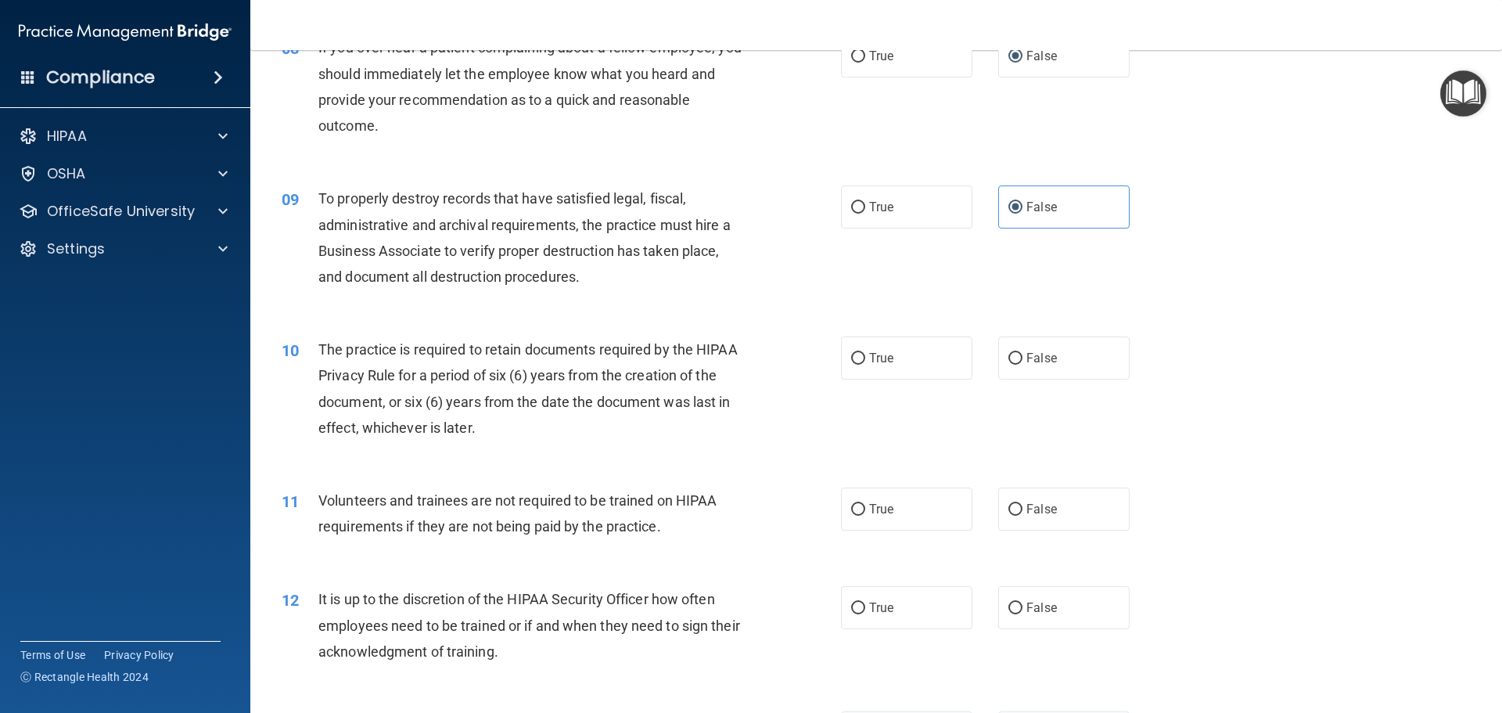
scroll to position [1017, 0]
click at [1010, 364] on label "False" at bounding box center [1063, 356] width 131 height 43
click at [1010, 363] on input "False" at bounding box center [1015, 357] width 14 height 12
radio input "true"
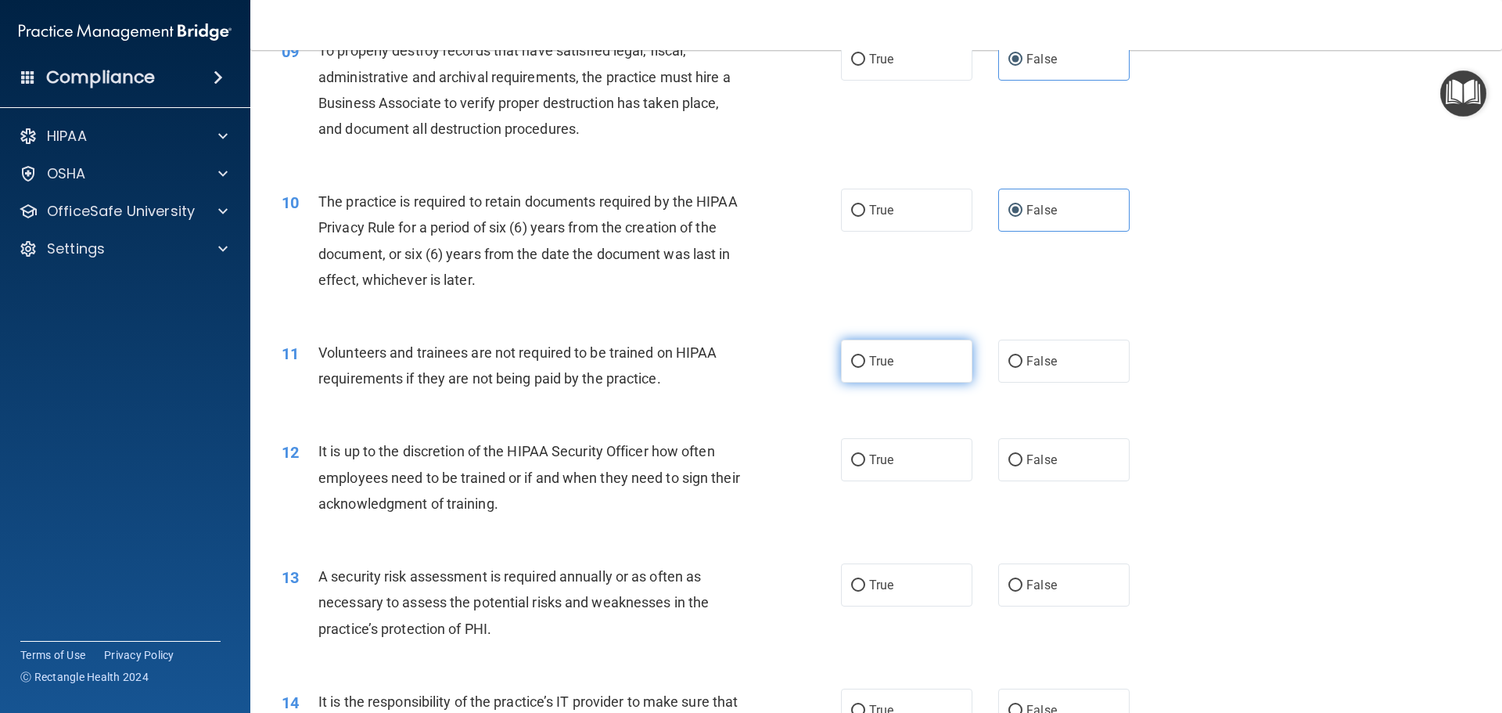
scroll to position [1173, 0]
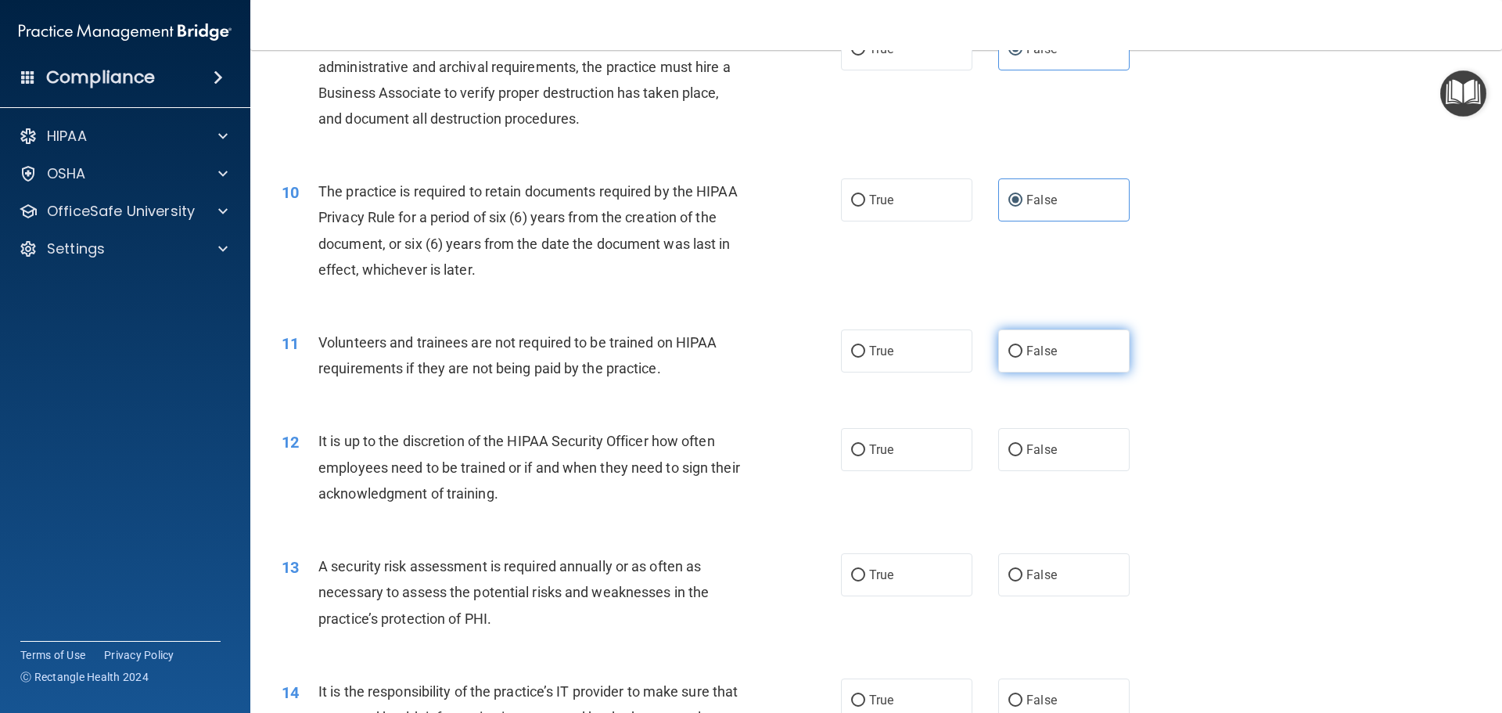
click at [1051, 351] on label "False" at bounding box center [1063, 350] width 131 height 43
click at [1022, 351] on input "False" at bounding box center [1015, 352] width 14 height 12
radio input "true"
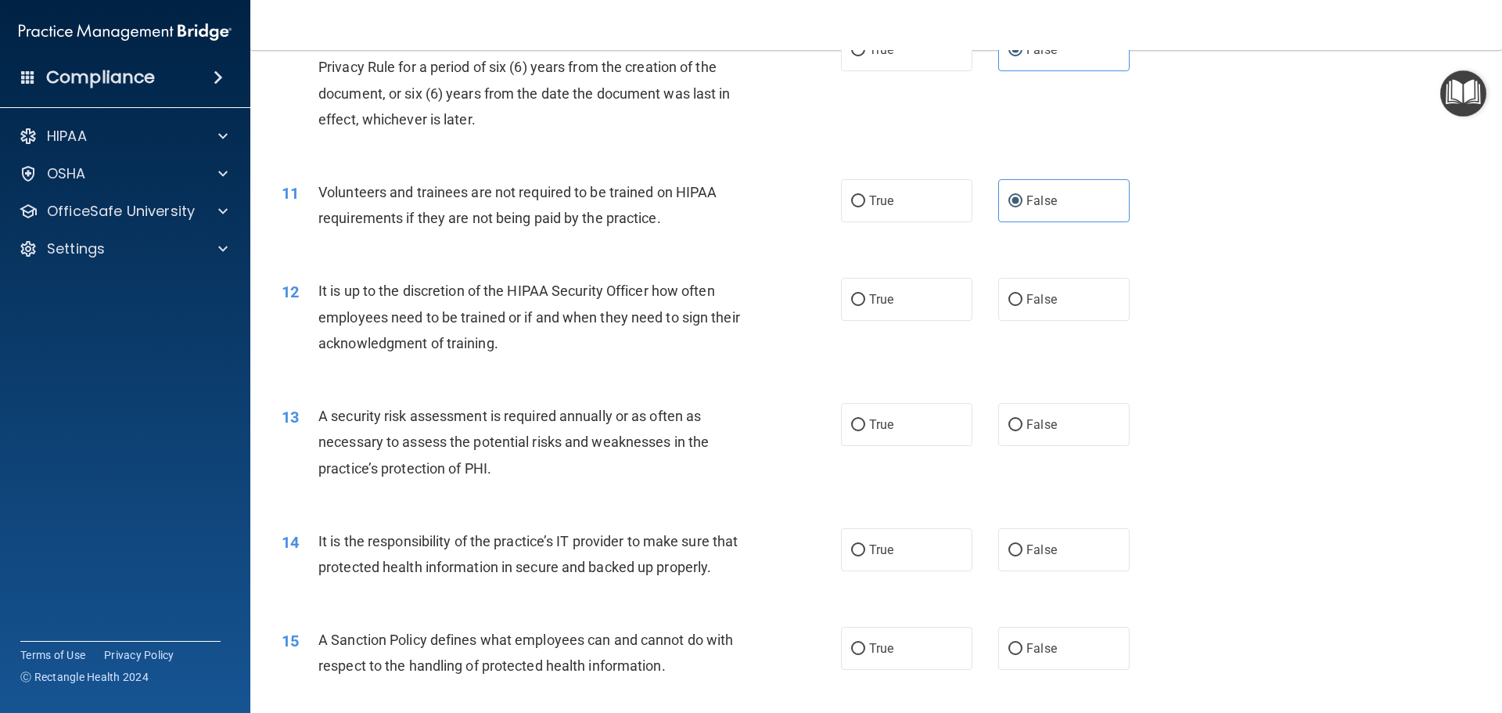
scroll to position [1330, 0]
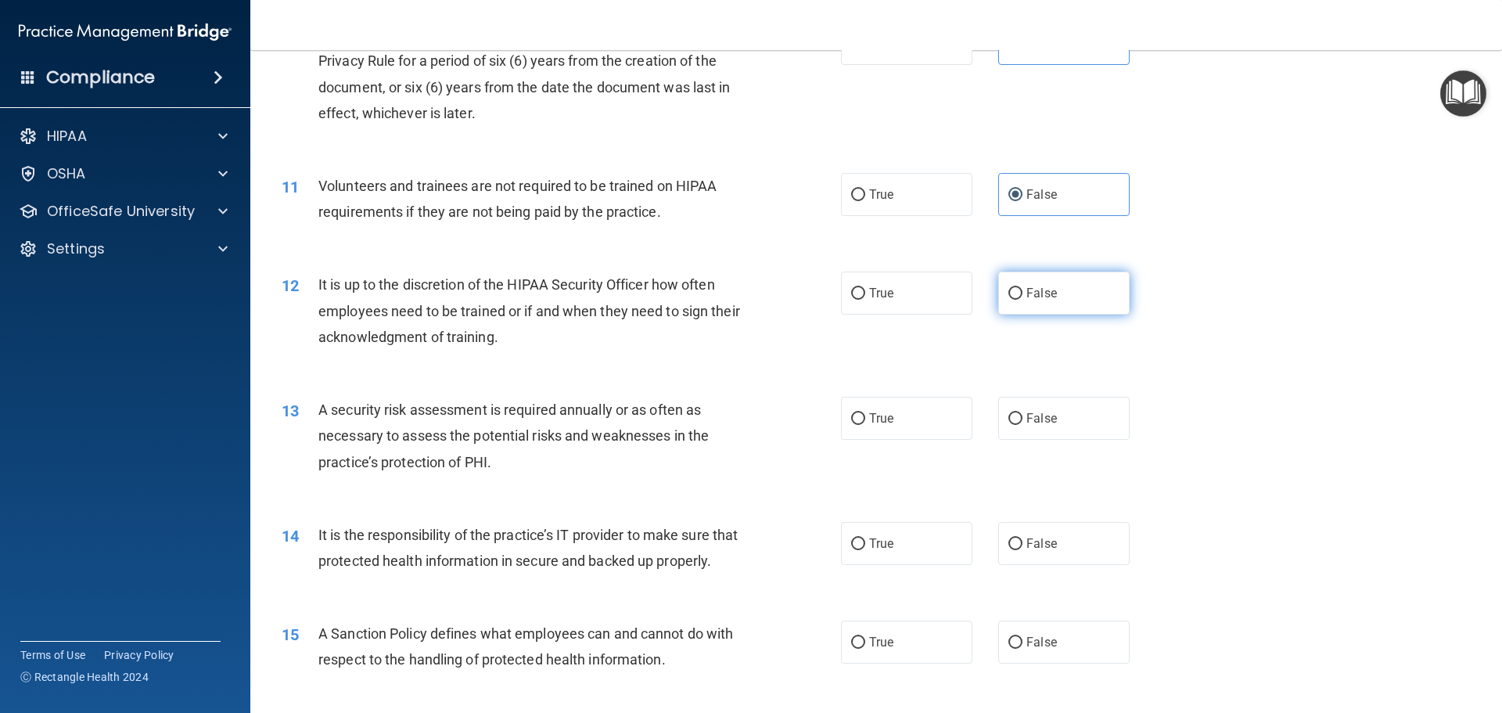
click at [1017, 301] on label "False" at bounding box center [1063, 292] width 131 height 43
click at [1017, 300] on input "False" at bounding box center [1015, 294] width 14 height 12
radio input "true"
click at [1008, 416] on input "False" at bounding box center [1015, 419] width 14 height 12
radio input "true"
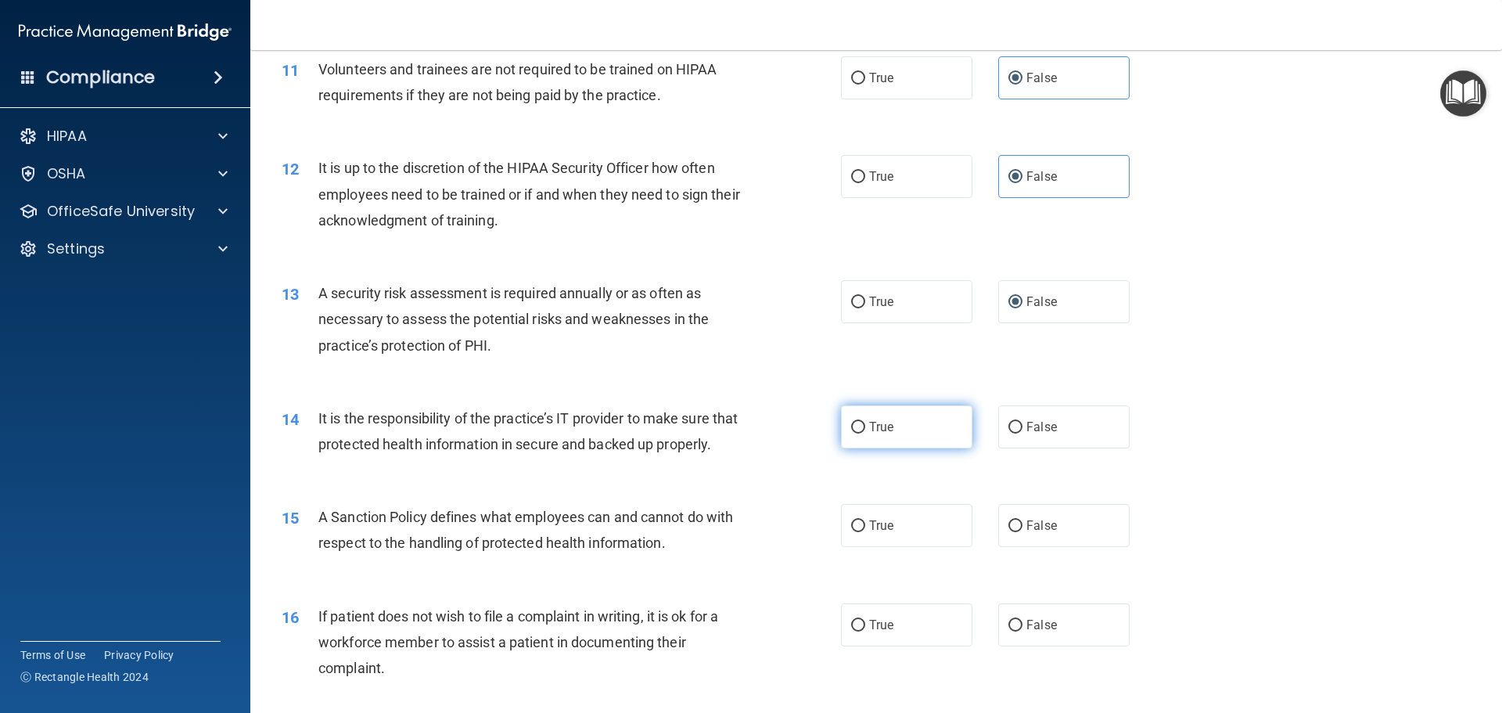
scroll to position [1486, 0]
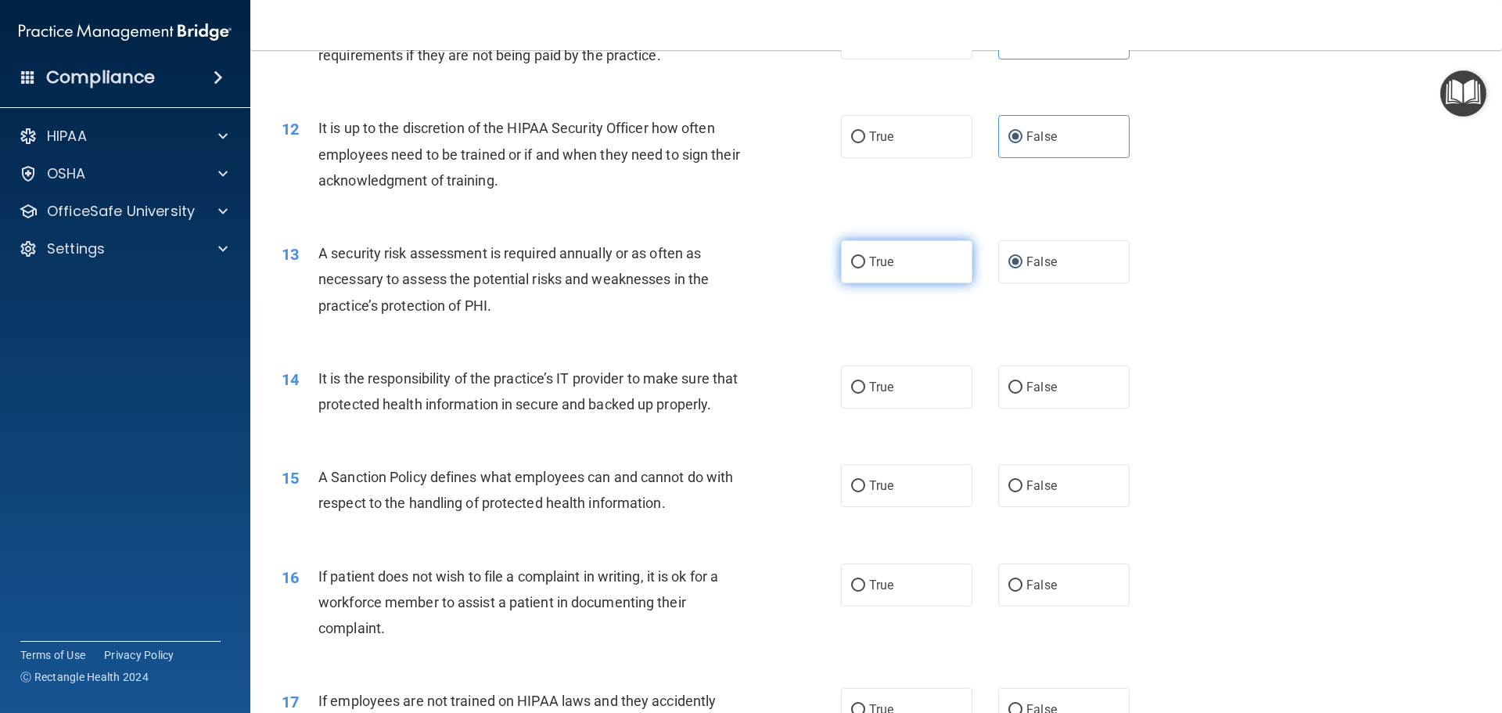
click at [878, 246] on label "True" at bounding box center [906, 261] width 131 height 43
click at [865, 257] on input "True" at bounding box center [858, 263] width 14 height 12
radio input "true"
radio input "false"
click at [1026, 387] on span "False" at bounding box center [1041, 386] width 31 height 15
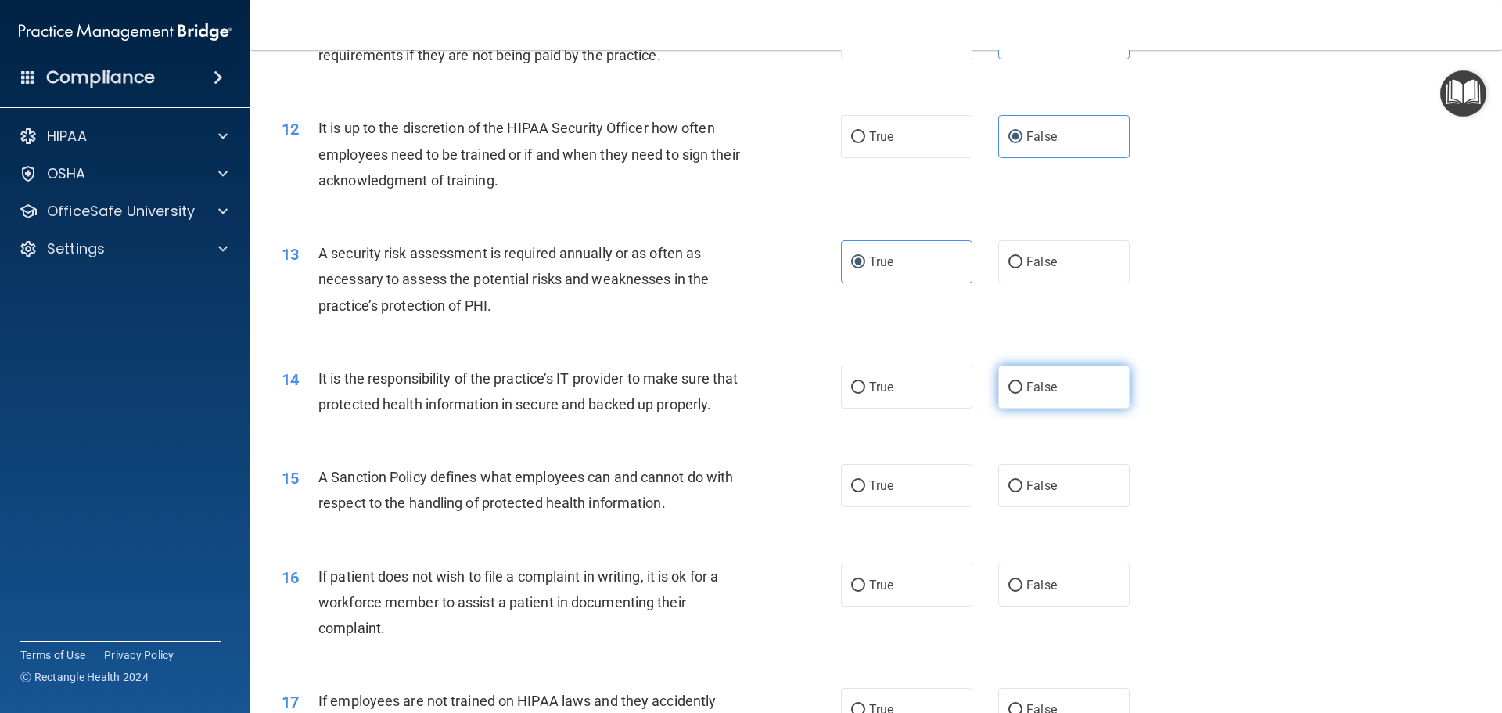
click at [1020, 387] on input "False" at bounding box center [1015, 388] width 14 height 12
radio input "true"
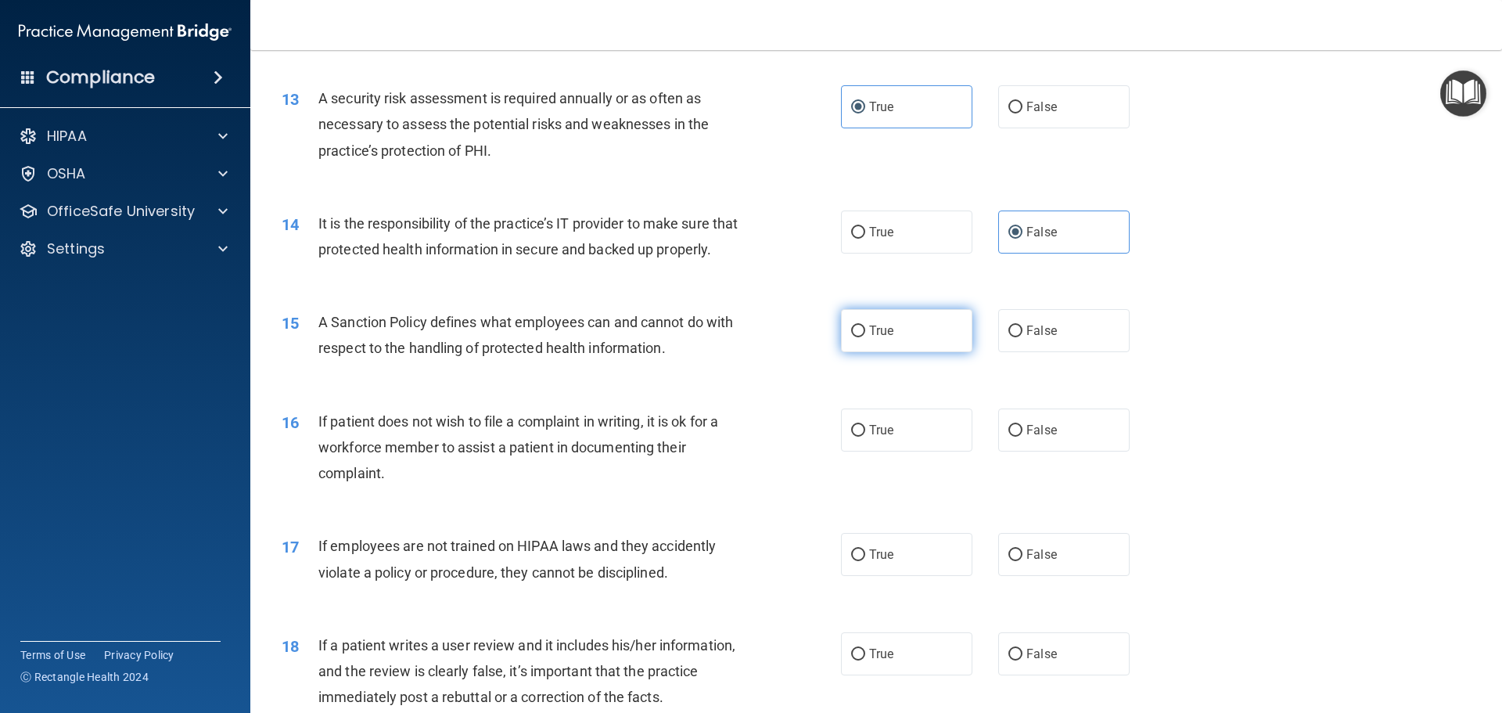
scroll to position [1643, 0]
click at [904, 450] on label "True" at bounding box center [906, 428] width 131 height 43
click at [865, 435] on input "True" at bounding box center [858, 429] width 14 height 12
radio input "true"
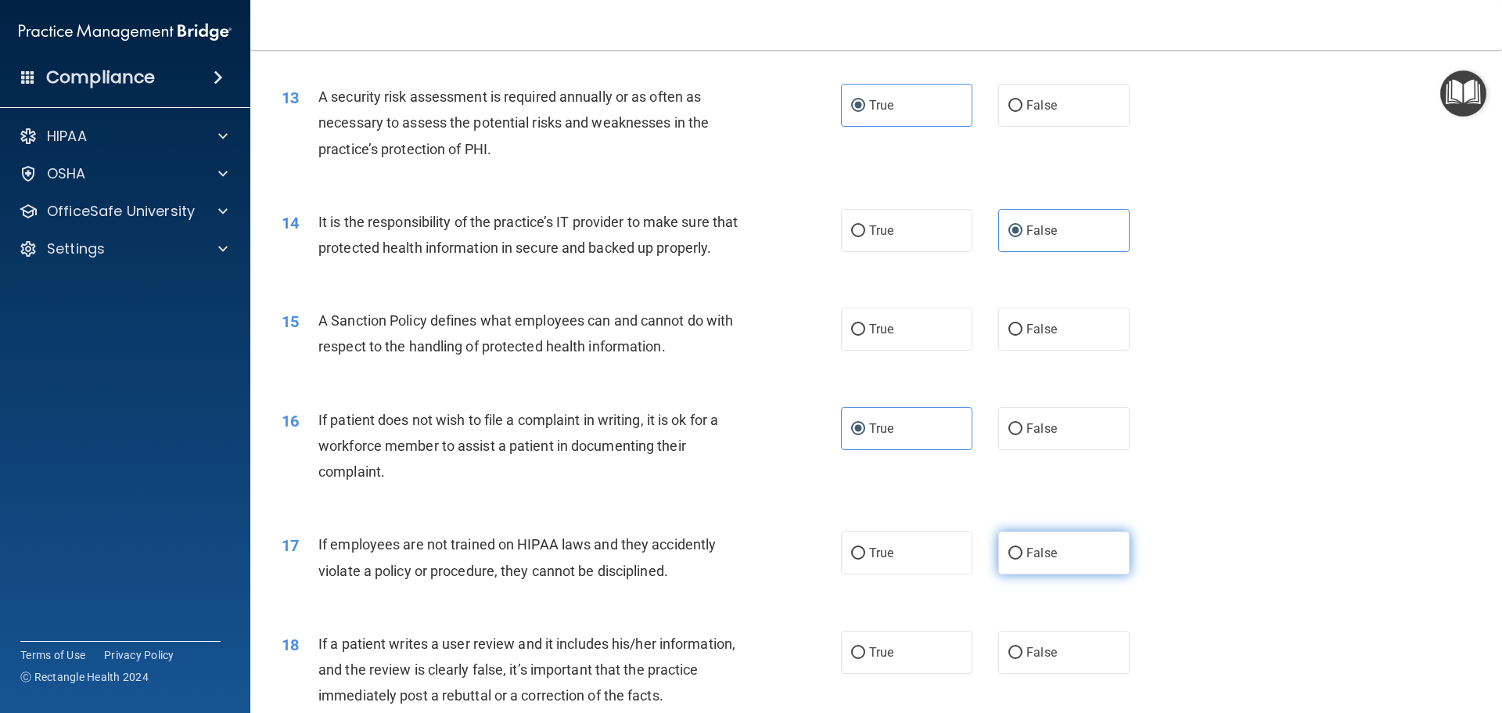
click at [1026, 560] on span "False" at bounding box center [1041, 552] width 31 height 15
click at [1022, 559] on input "False" at bounding box center [1015, 554] width 14 height 12
radio input "true"
click at [999, 350] on label "False" at bounding box center [1063, 328] width 131 height 43
click at [1008, 336] on input "False" at bounding box center [1015, 330] width 14 height 12
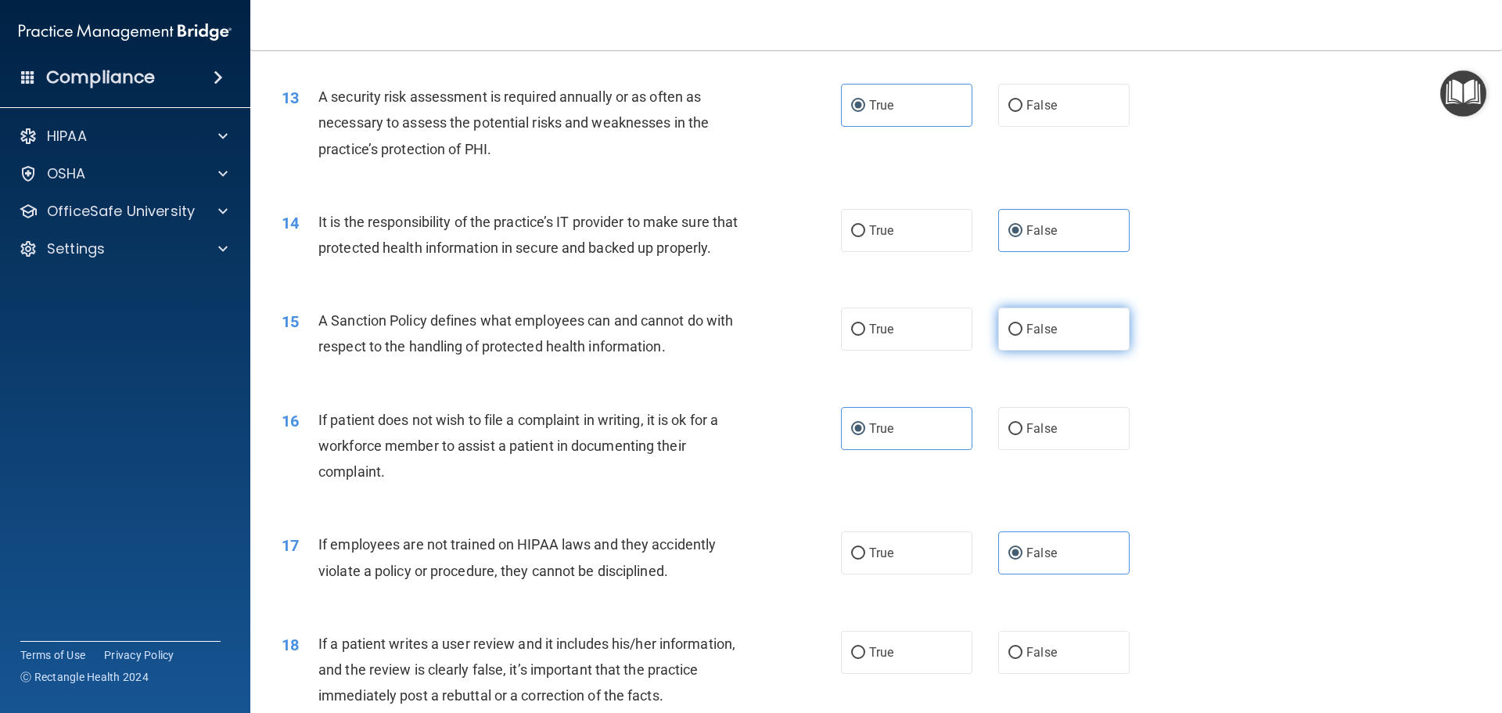
radio input "true"
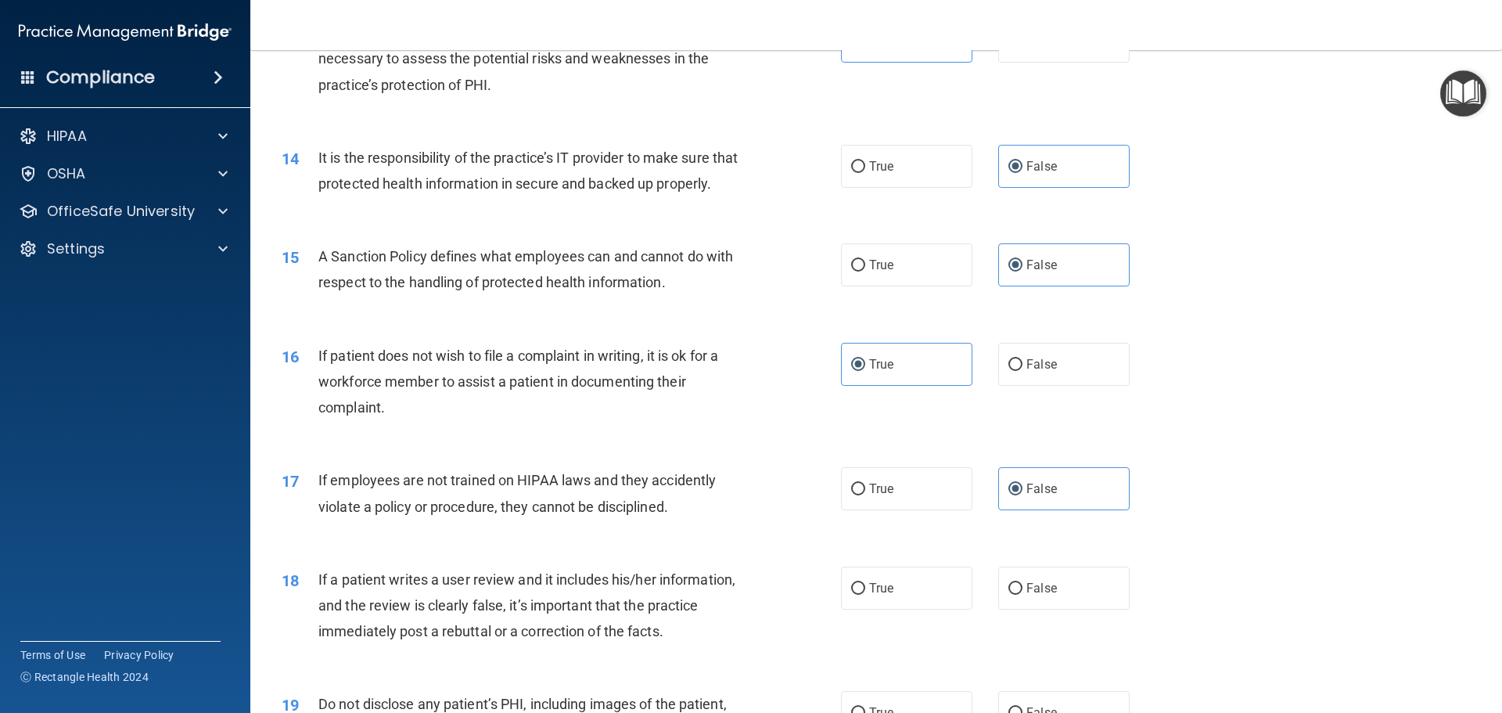
scroll to position [1877, 0]
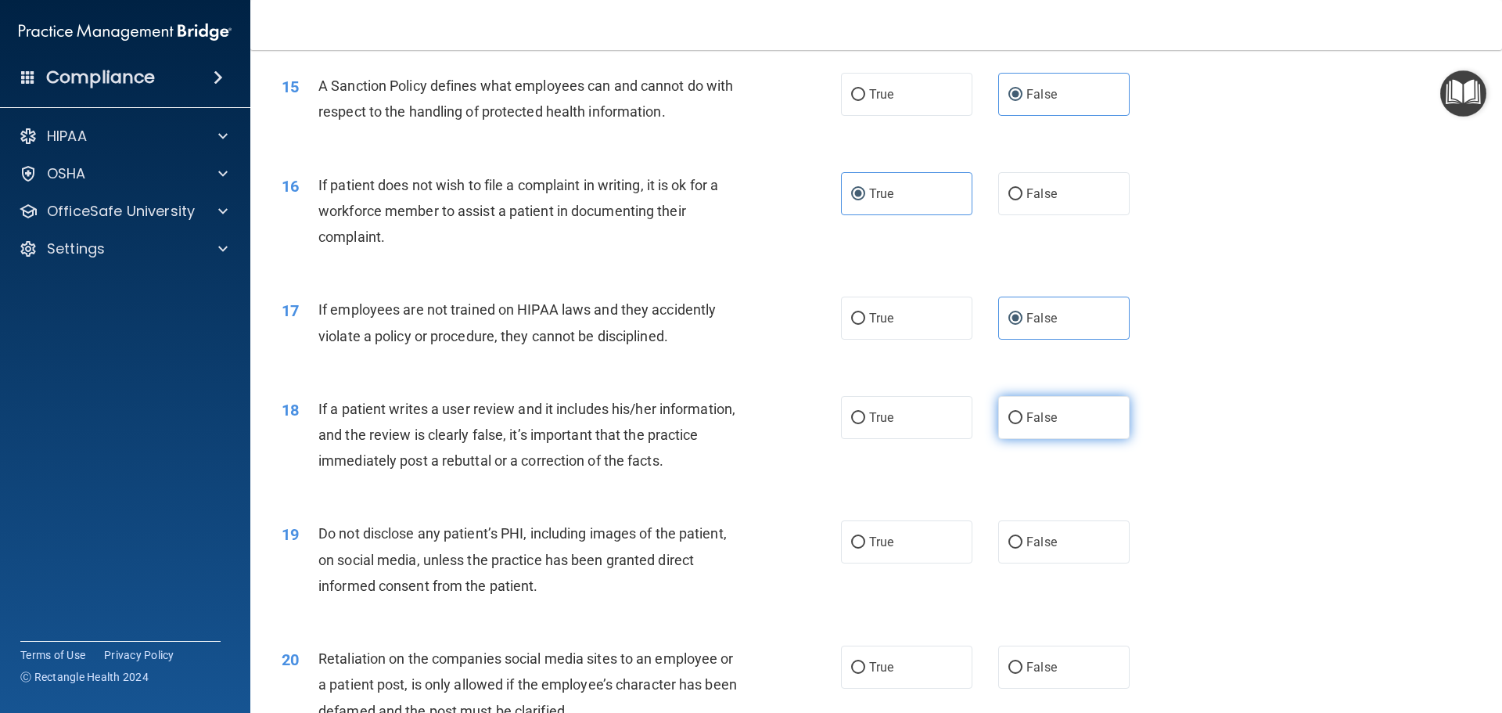
click at [1000, 439] on label "False" at bounding box center [1063, 417] width 131 height 43
click at [1008, 424] on input "False" at bounding box center [1015, 418] width 14 height 12
radio input "true"
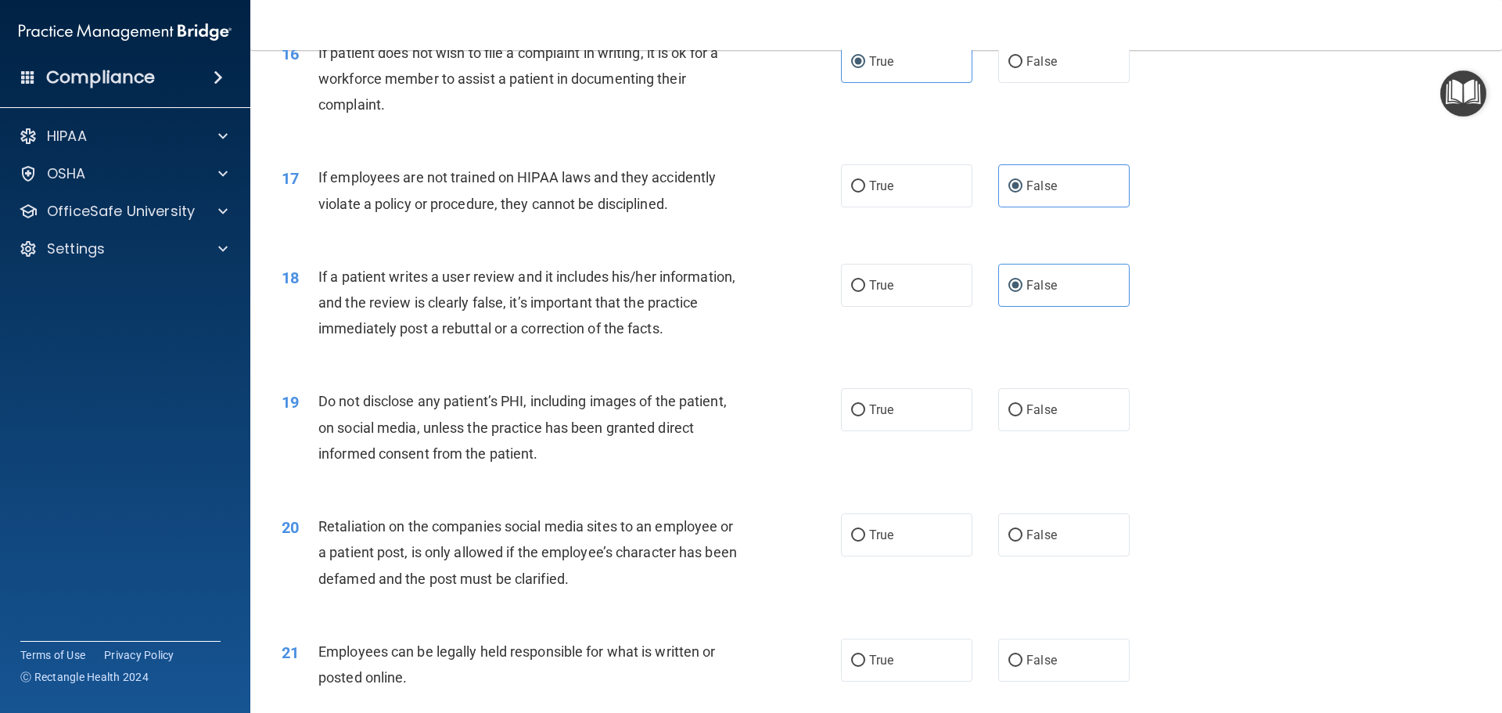
scroll to position [2034, 0]
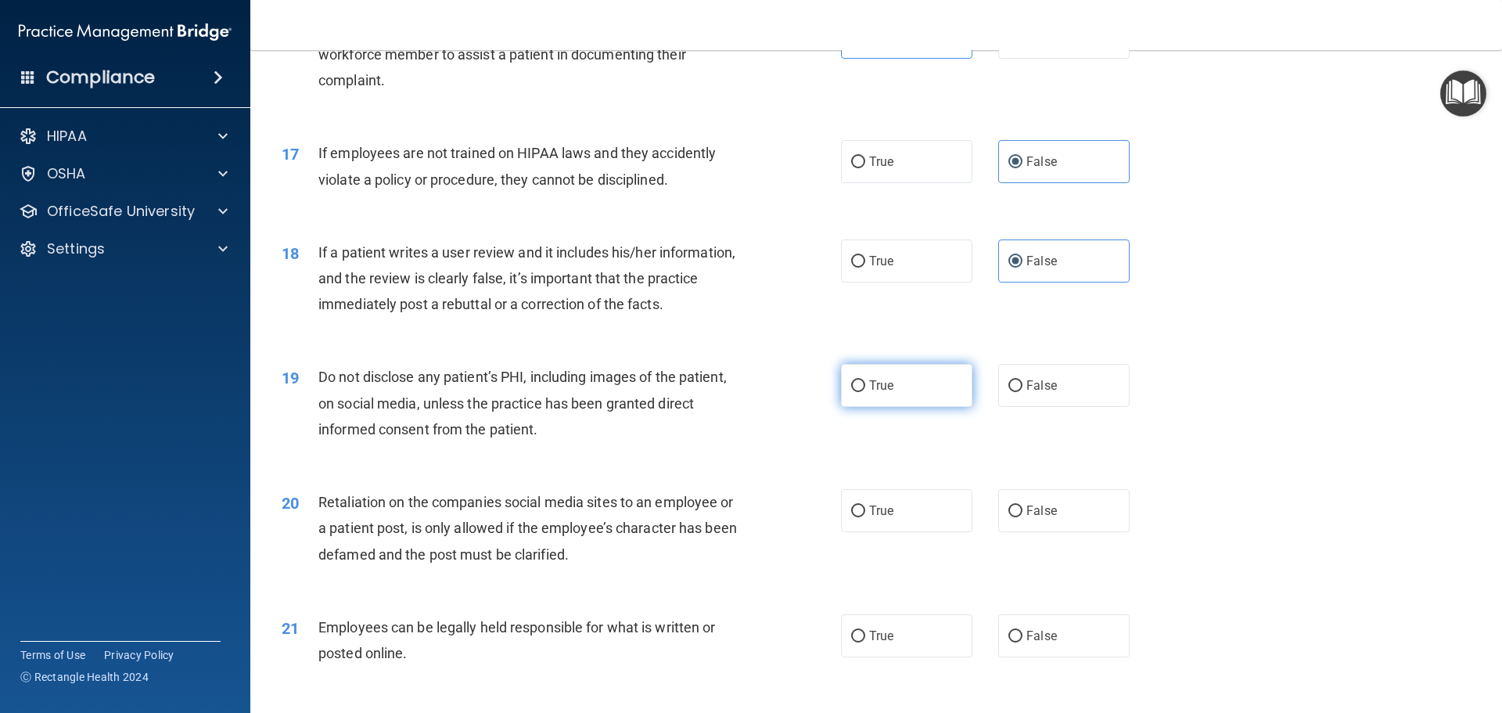
click at [875, 393] on span "True" at bounding box center [881, 385] width 24 height 15
click at [865, 392] on input "True" at bounding box center [858, 386] width 14 height 12
radio input "true"
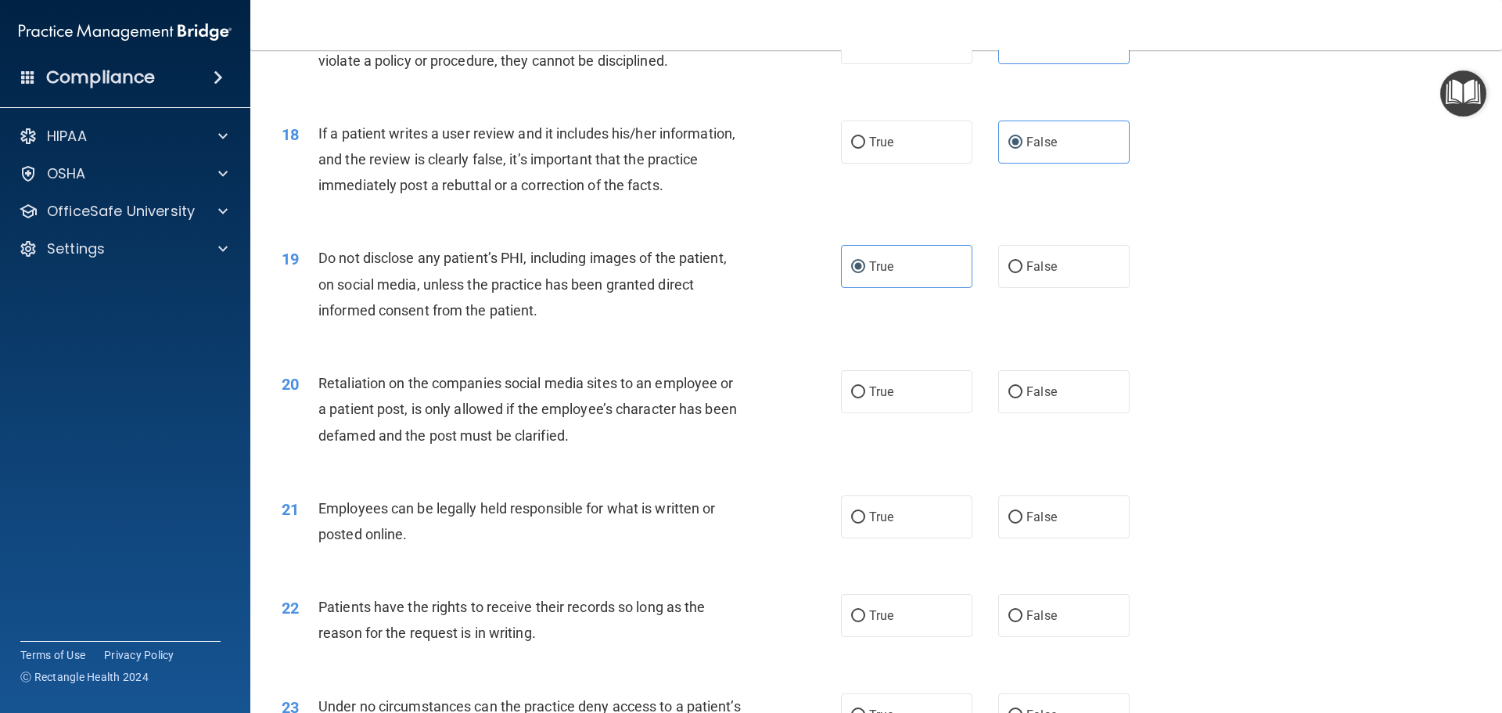
scroll to position [2190, 0]
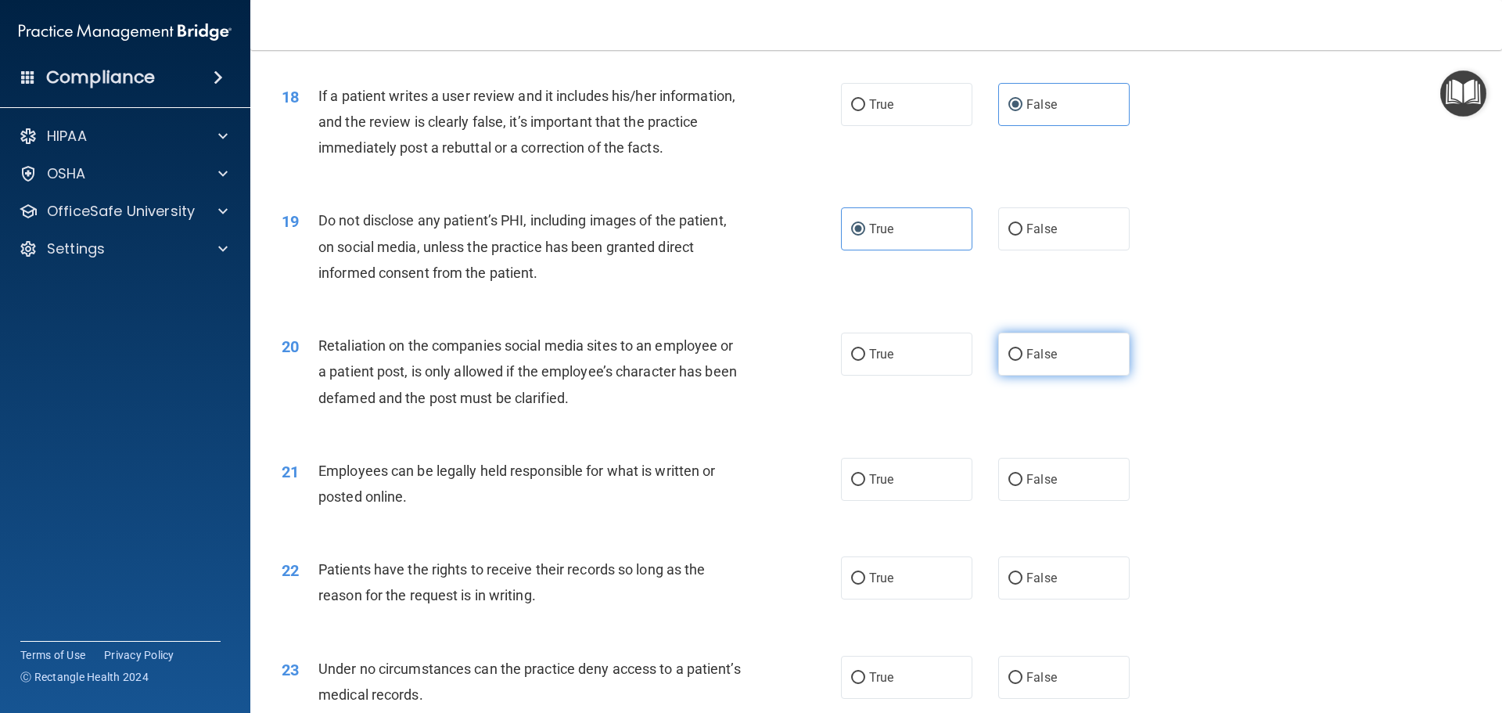
click at [1006, 375] on label "False" at bounding box center [1063, 353] width 131 height 43
click at [1008, 361] on input "False" at bounding box center [1015, 355] width 14 height 12
radio input "true"
click at [877, 501] on label "True" at bounding box center [906, 479] width 131 height 43
click at [865, 486] on input "True" at bounding box center [858, 480] width 14 height 12
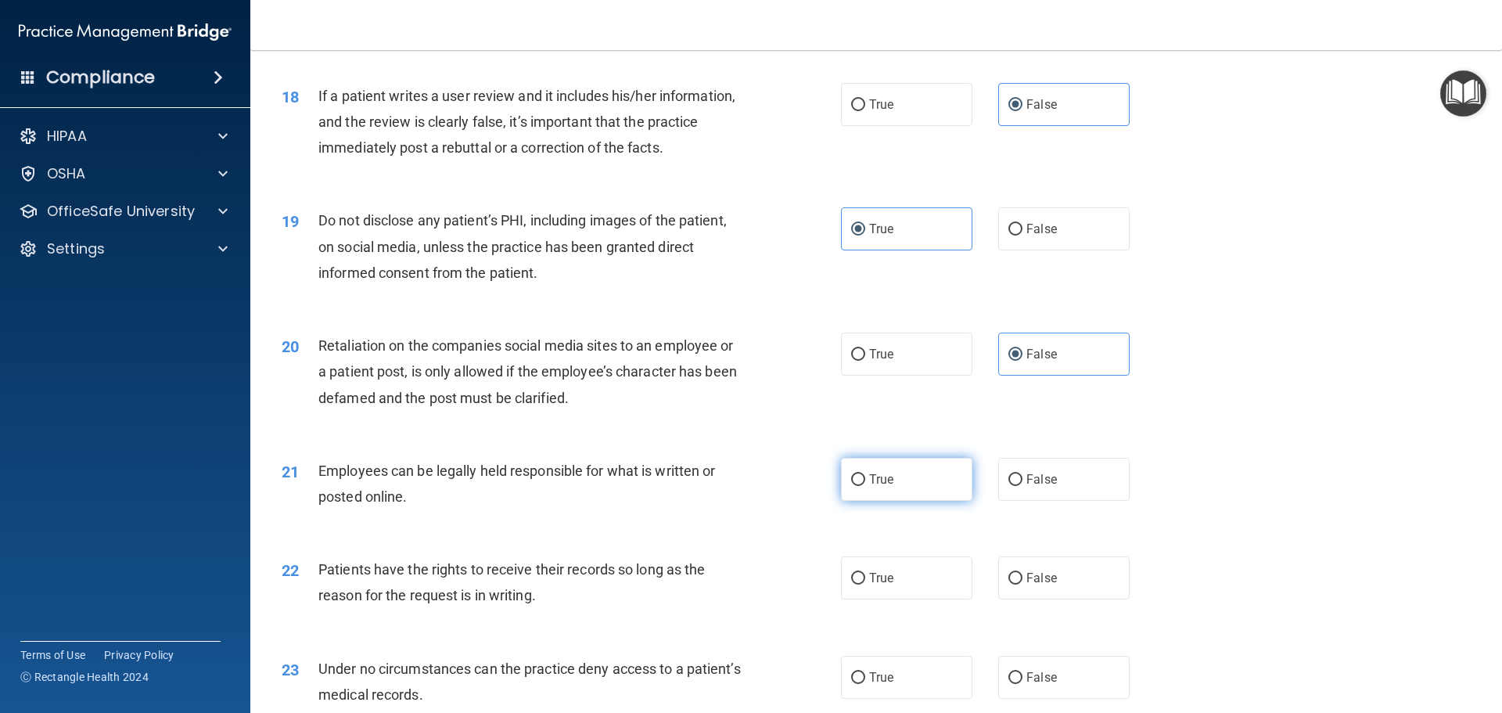
radio input "true"
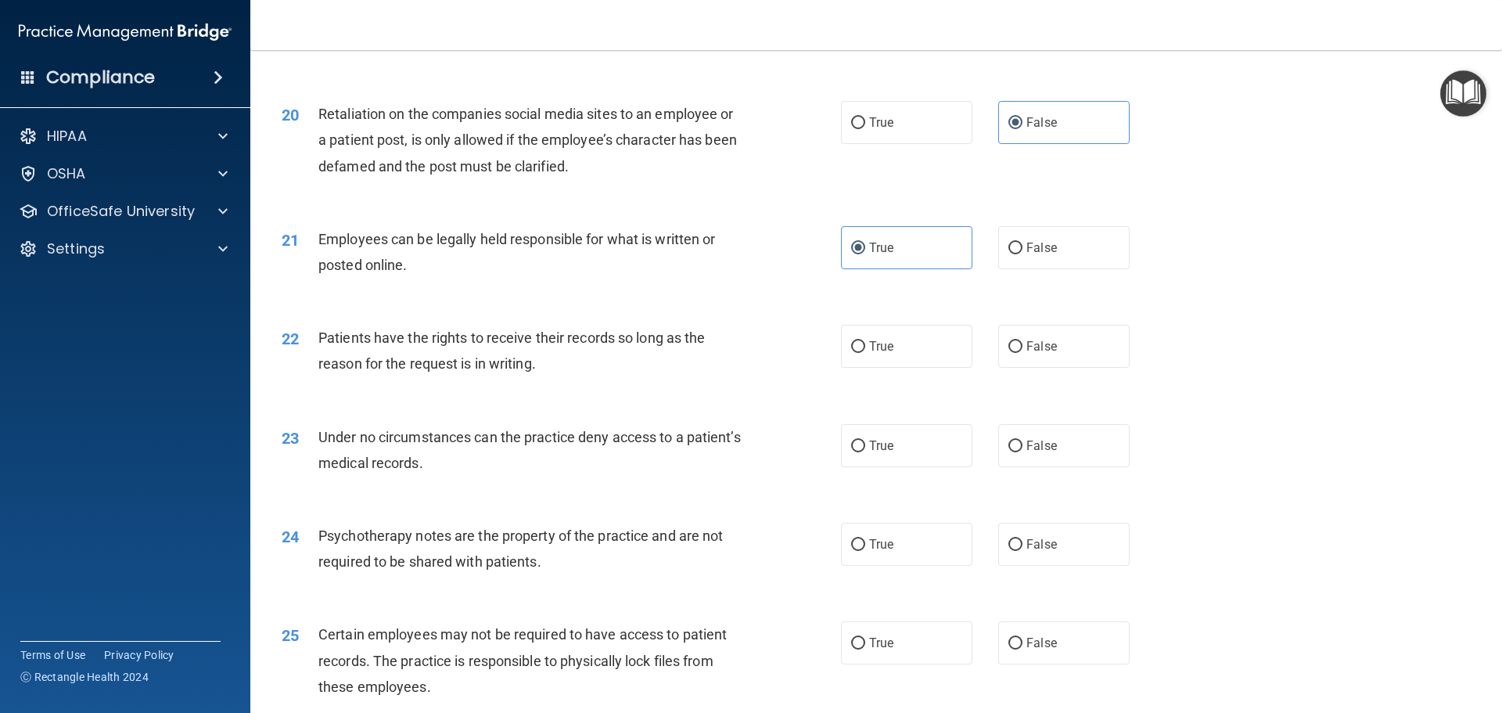
scroll to position [2425, 0]
click at [867, 365] on label "True" at bounding box center [906, 343] width 131 height 43
click at [865, 350] on input "True" at bounding box center [858, 344] width 14 height 12
radio input "true"
click at [1011, 548] on input "False" at bounding box center [1015, 542] width 14 height 12
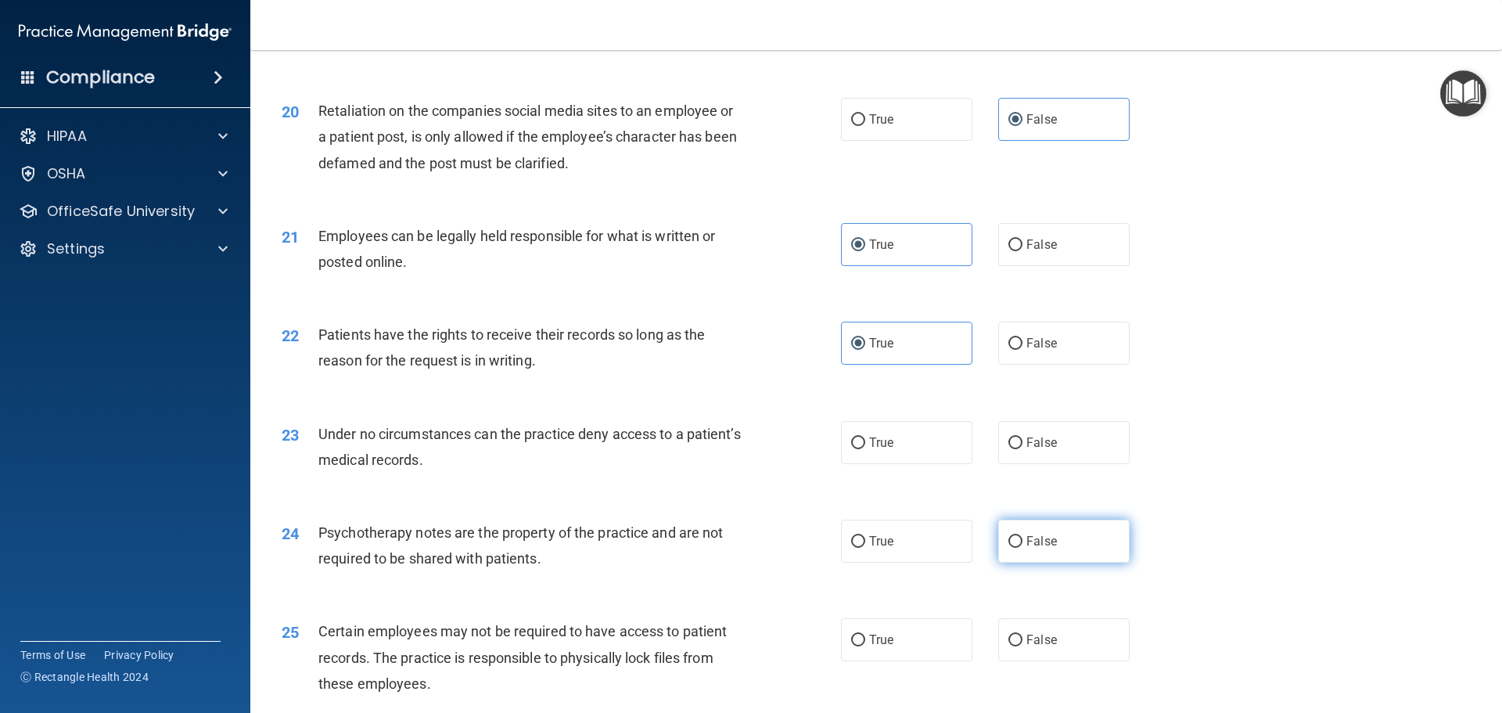
radio input "true"
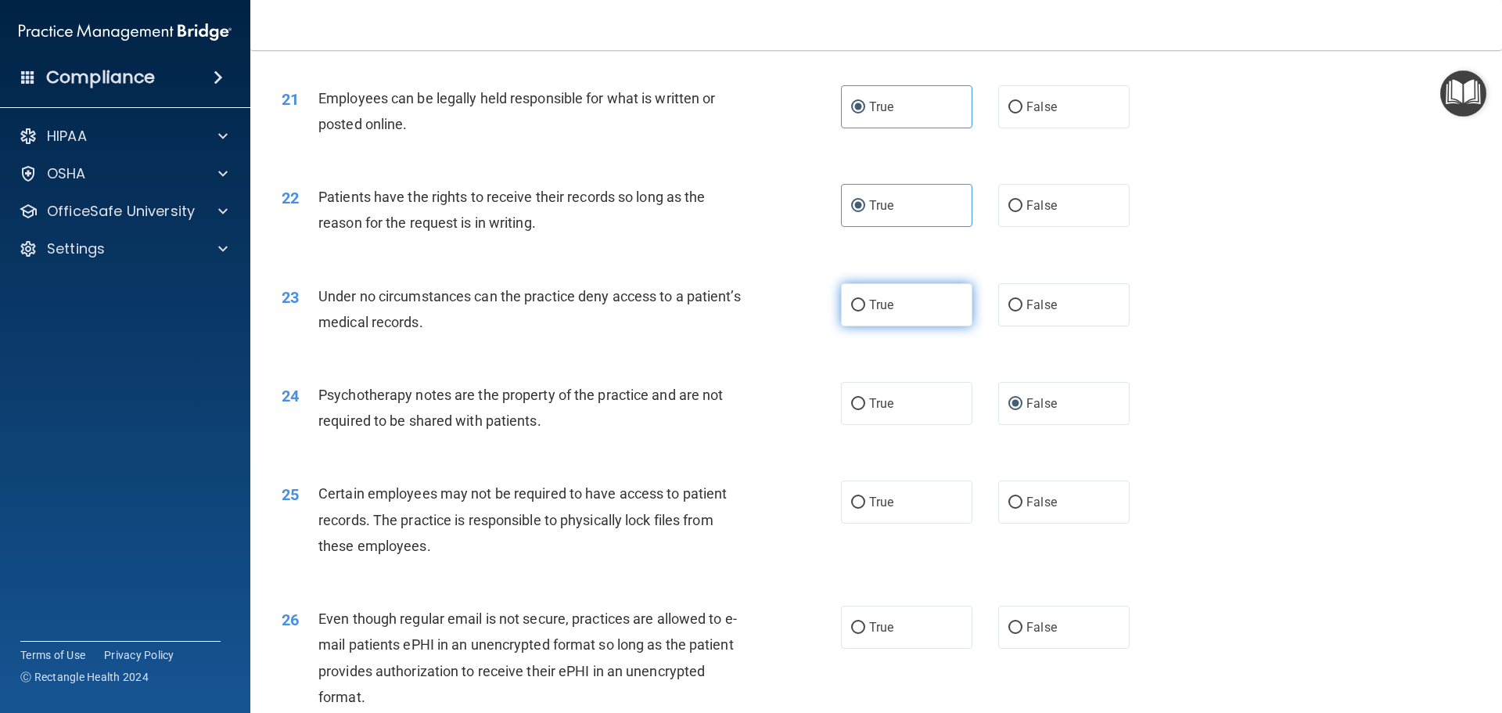
scroll to position [2581, 0]
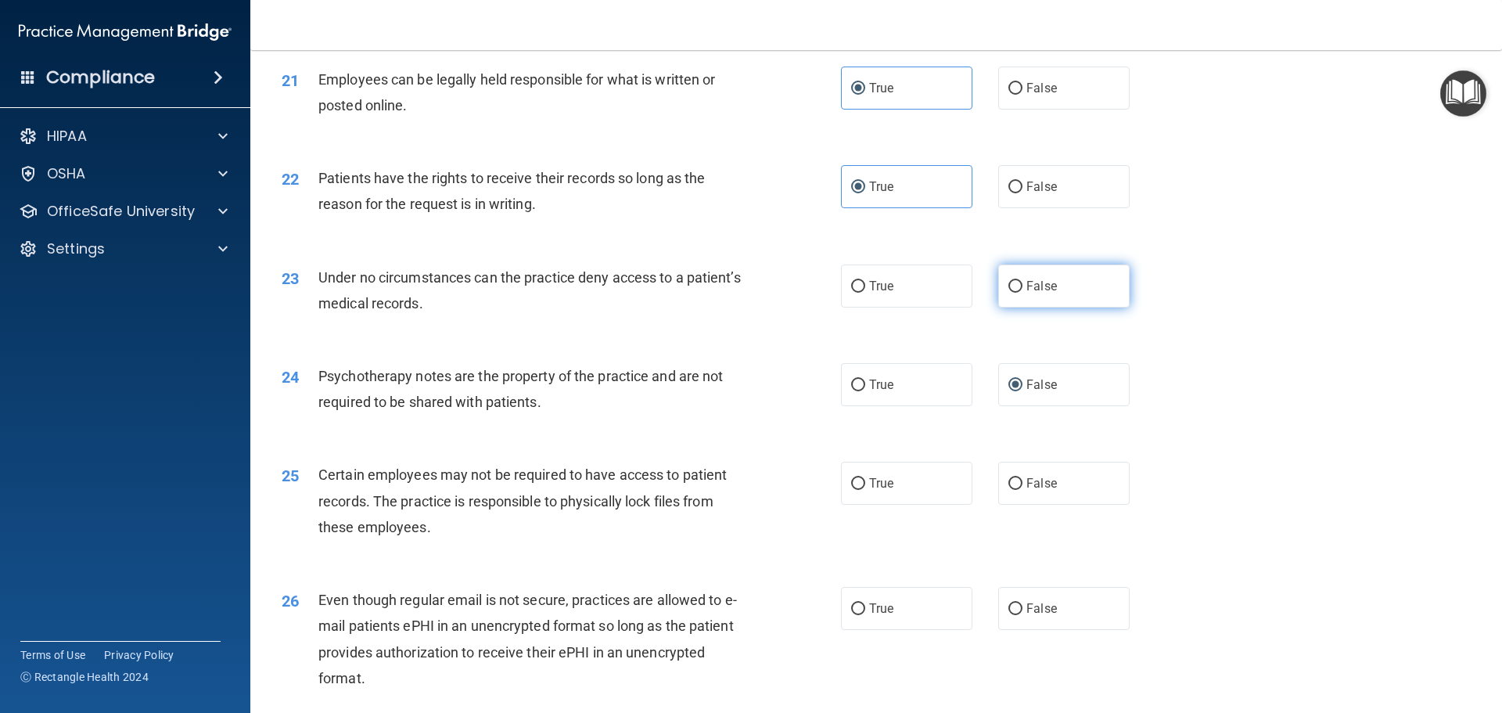
click at [1015, 293] on input "False" at bounding box center [1015, 287] width 14 height 12
radio input "true"
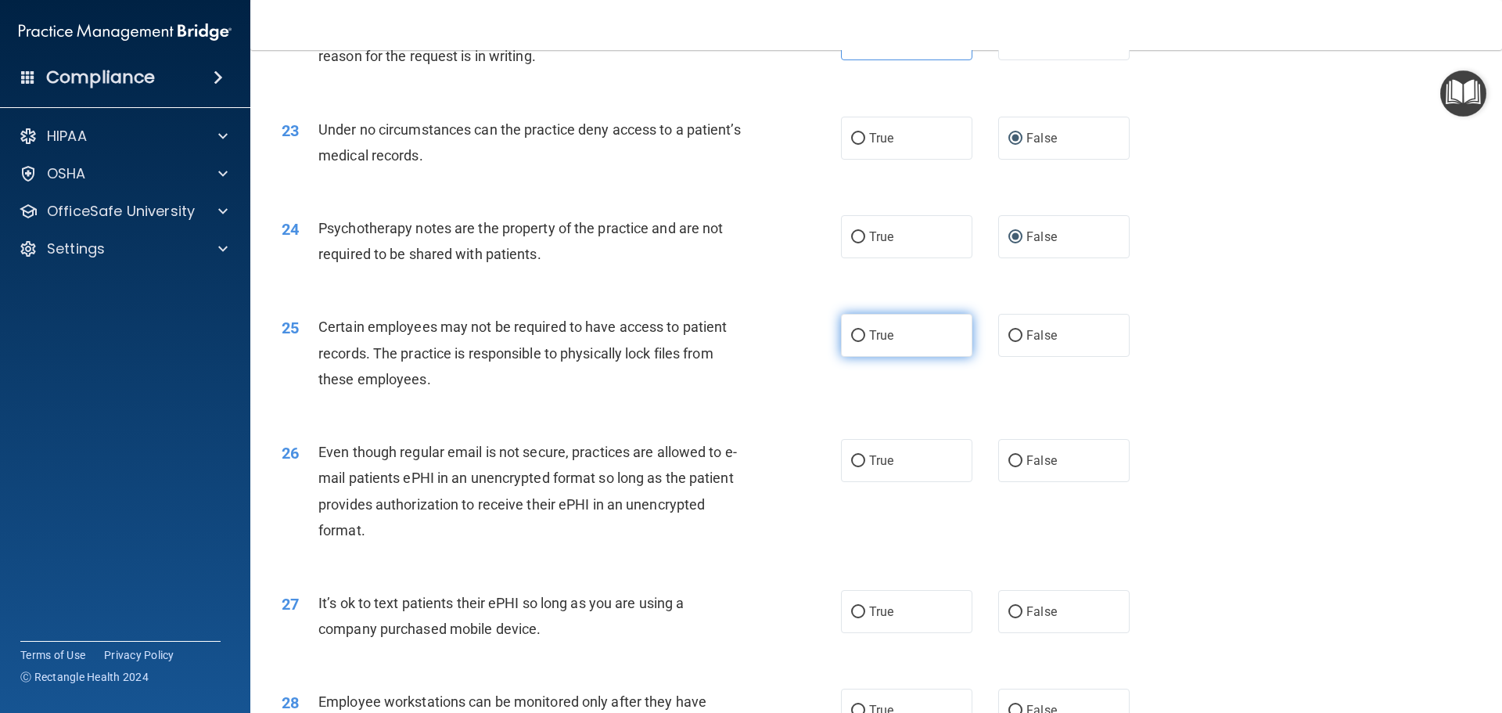
scroll to position [2738, 0]
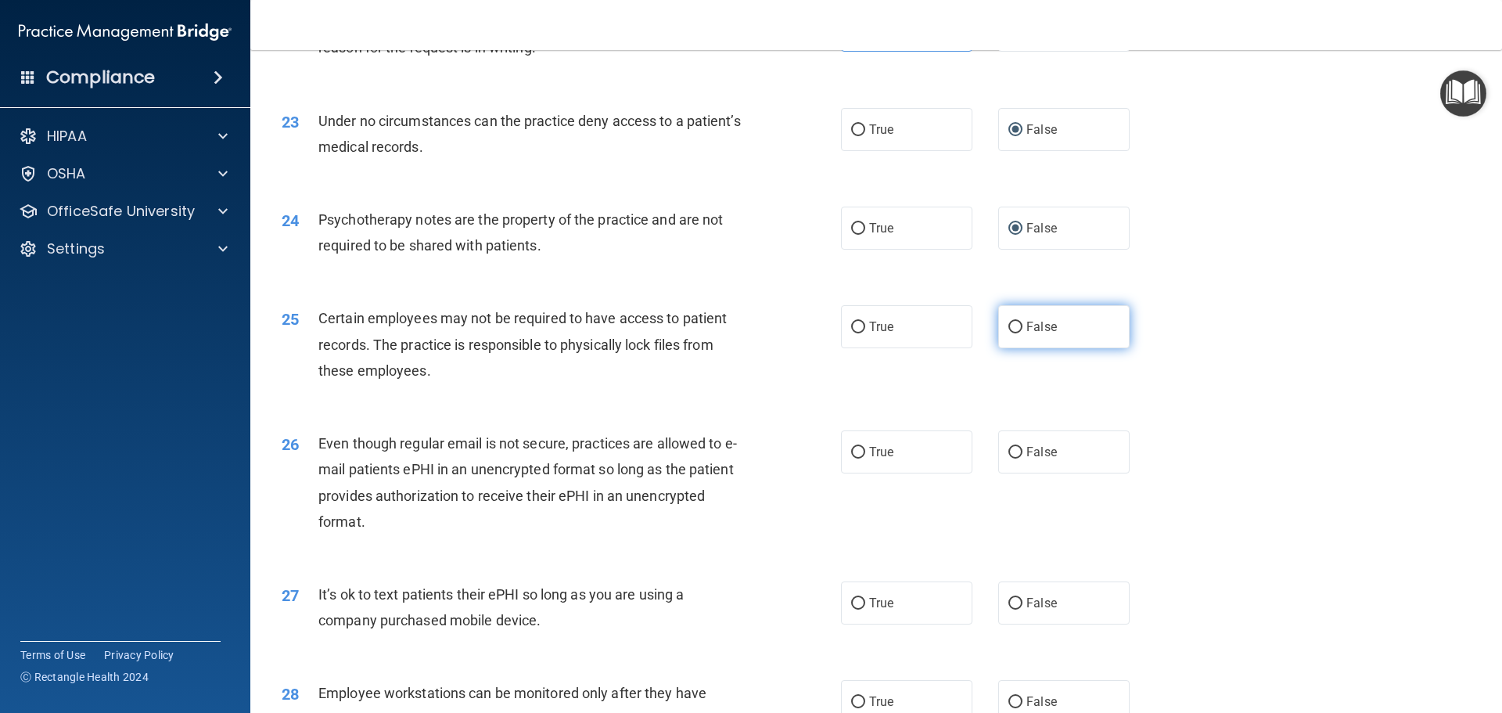
click at [1008, 333] on input "False" at bounding box center [1015, 328] width 14 height 12
radio input "true"
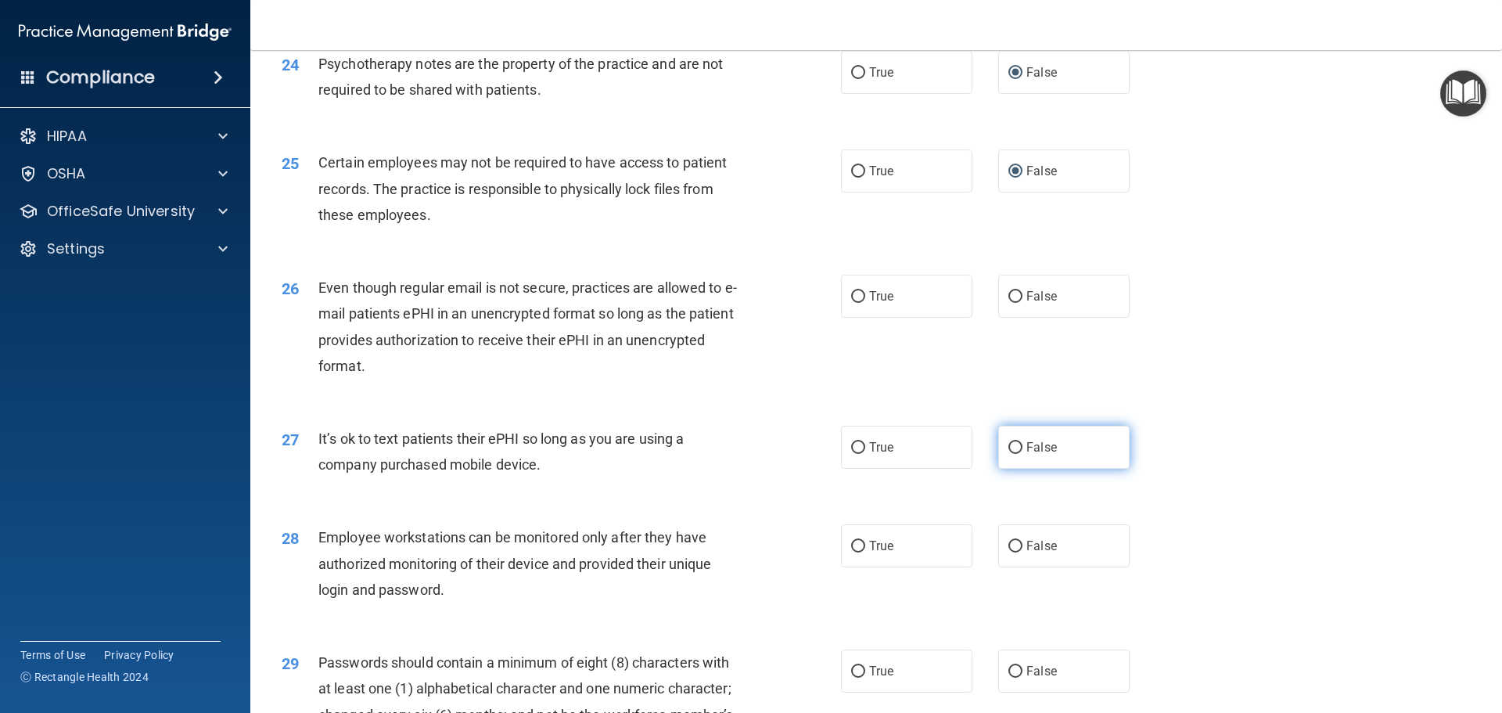
scroll to position [2894, 0]
click at [1008, 453] on input "False" at bounding box center [1015, 447] width 14 height 12
radio input "true"
click at [929, 316] on label "True" at bounding box center [906, 295] width 131 height 43
click at [865, 302] on input "True" at bounding box center [858, 296] width 14 height 12
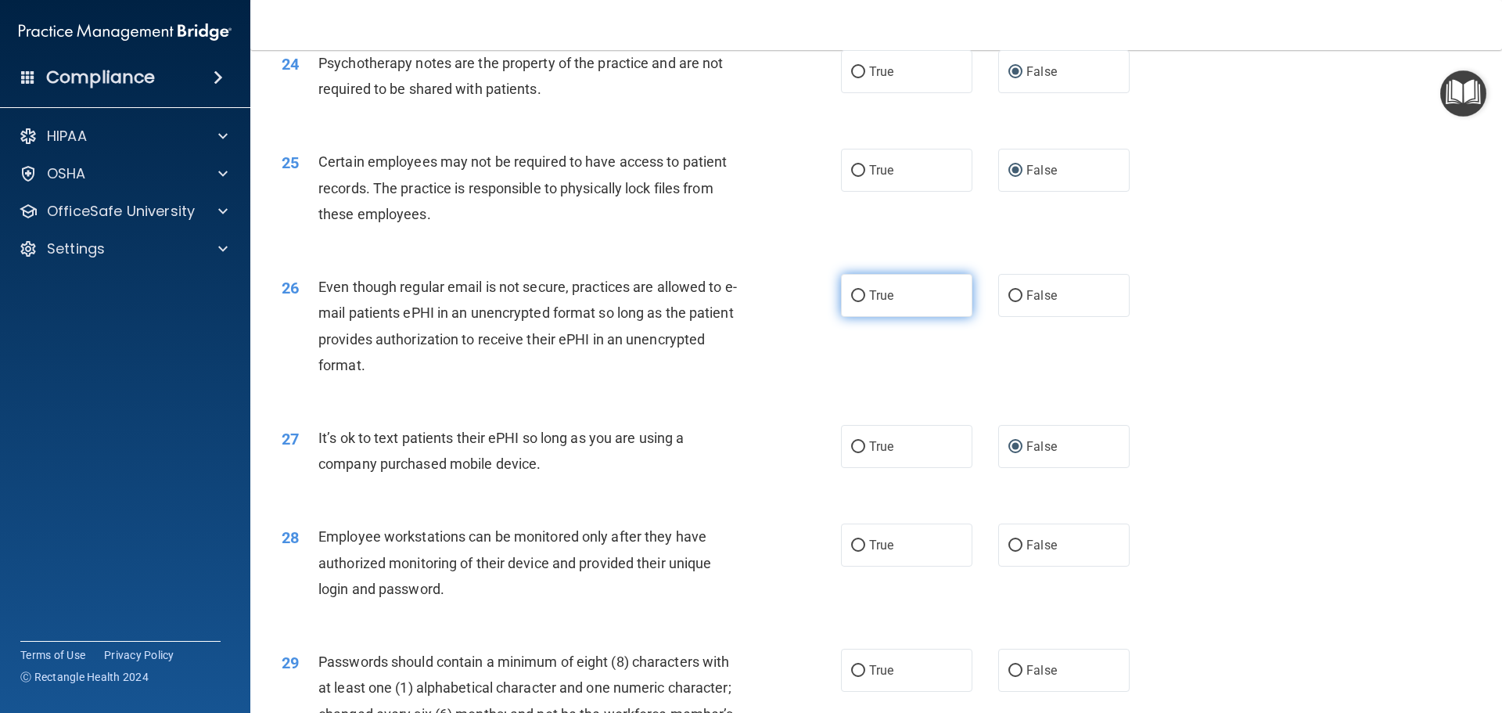
radio input "true"
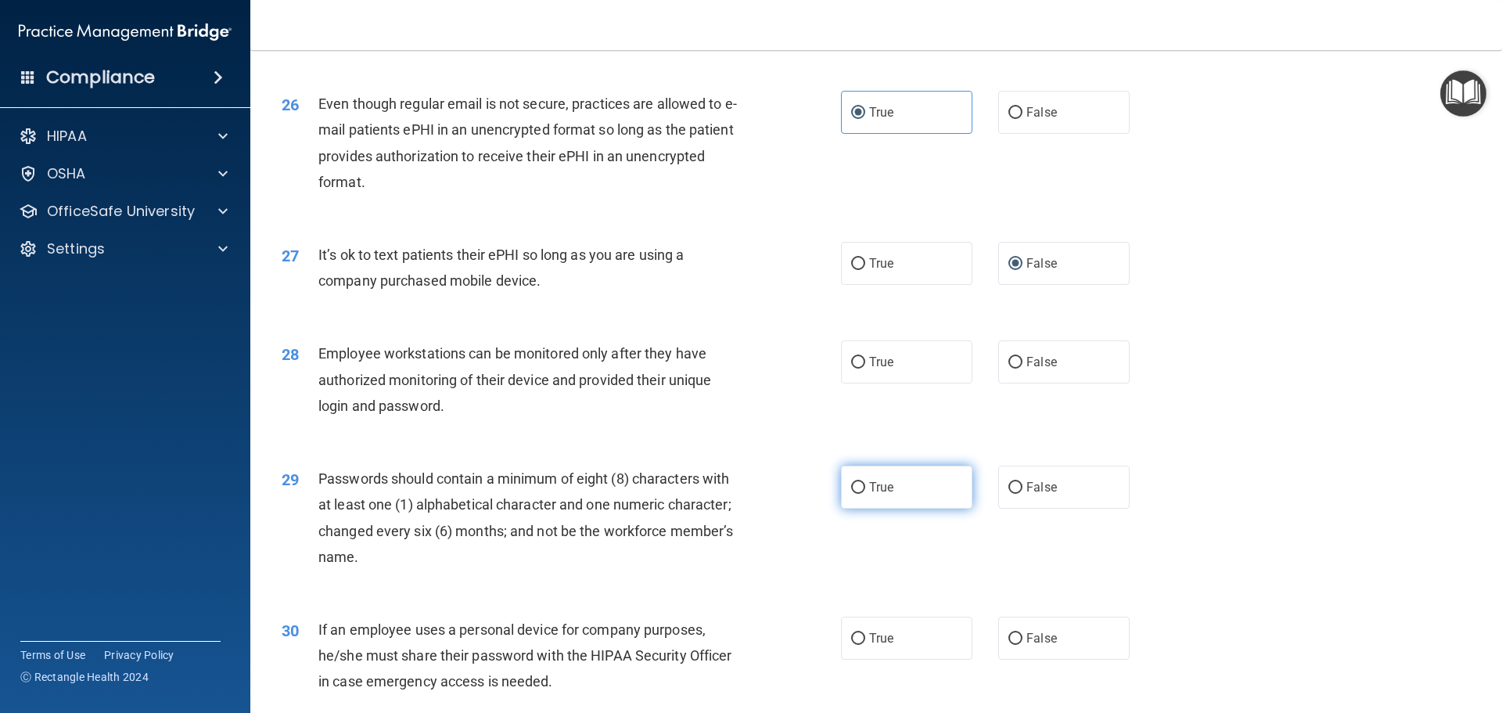
scroll to position [3129, 0]
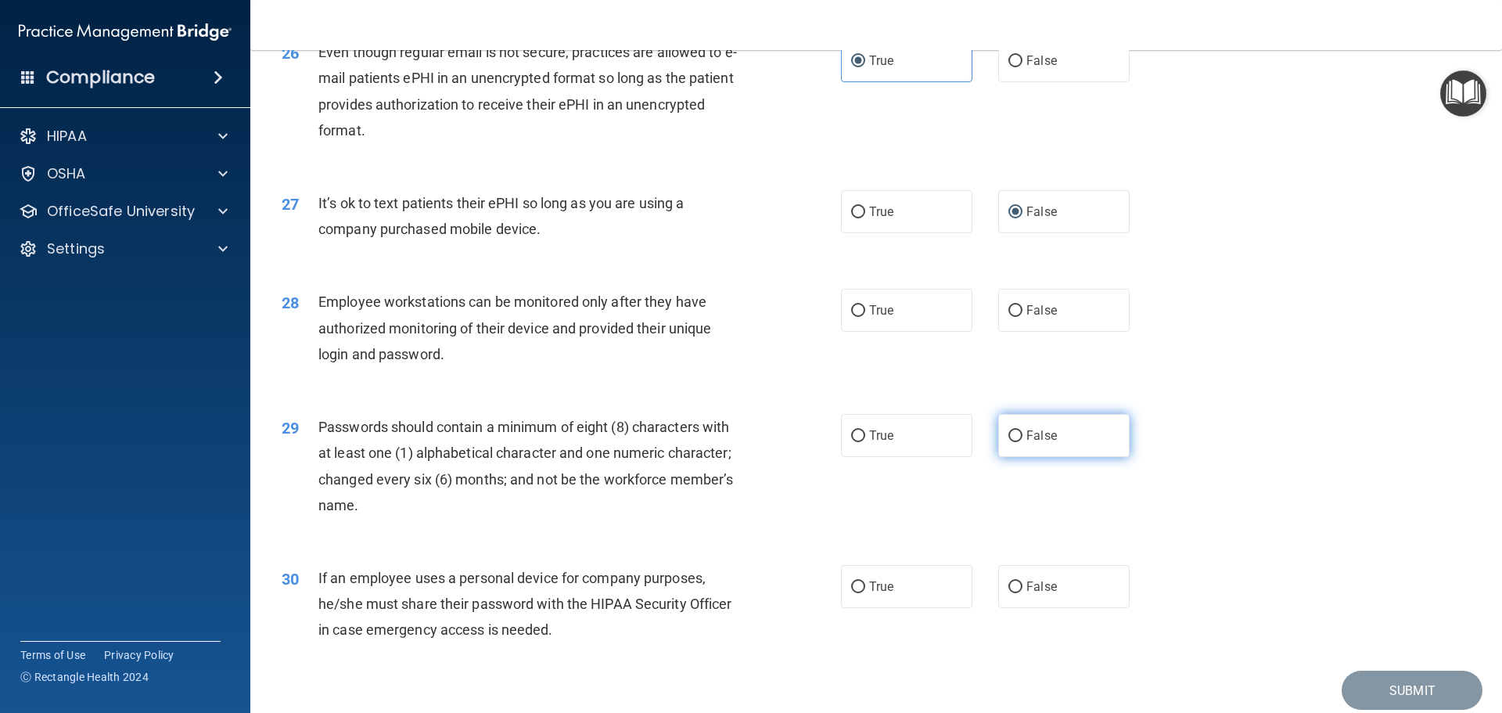
click at [1026, 443] on span "False" at bounding box center [1041, 435] width 31 height 15
click at [1020, 442] on input "False" at bounding box center [1015, 436] width 14 height 12
radio input "true"
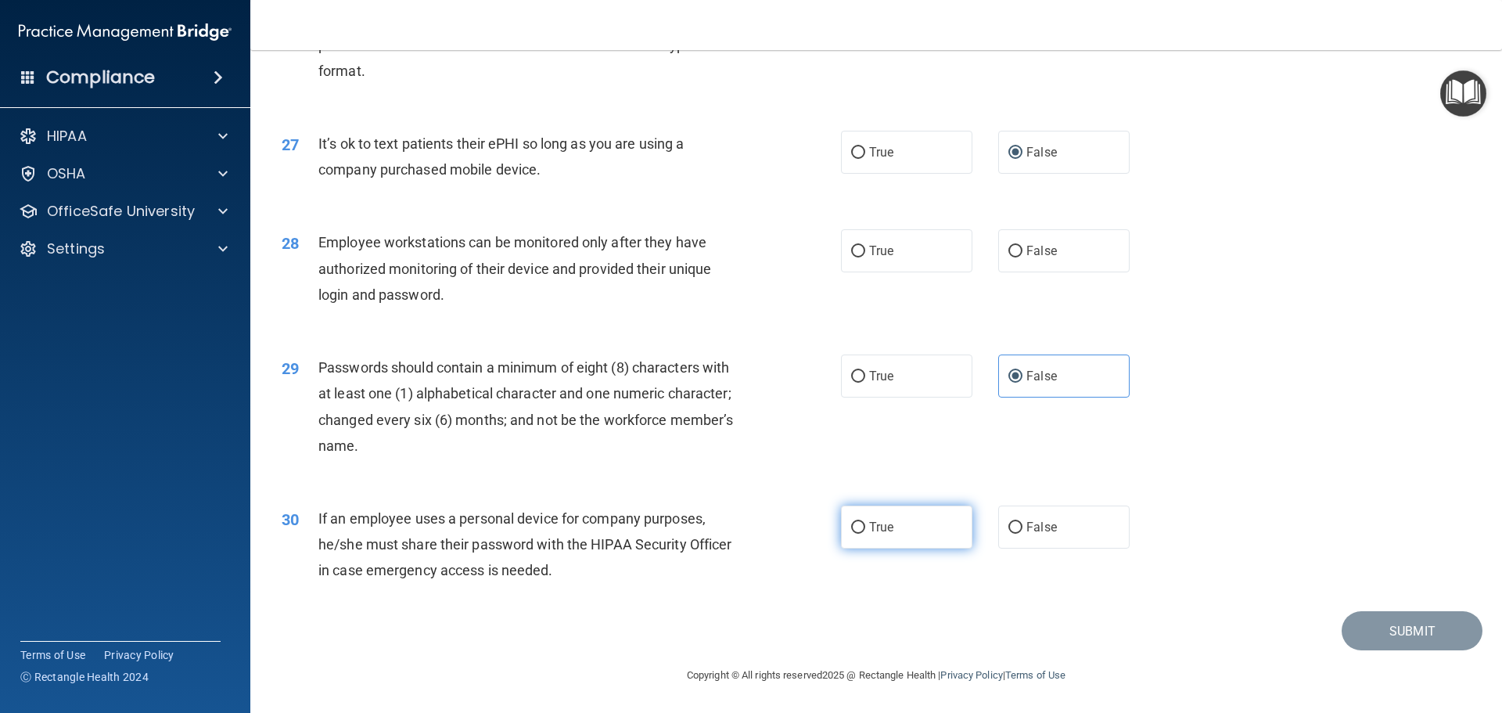
scroll to position [3214, 0]
click at [1019, 527] on label "False" at bounding box center [1063, 526] width 131 height 43
click at [1019, 527] on input "False" at bounding box center [1015, 528] width 14 height 12
radio input "true"
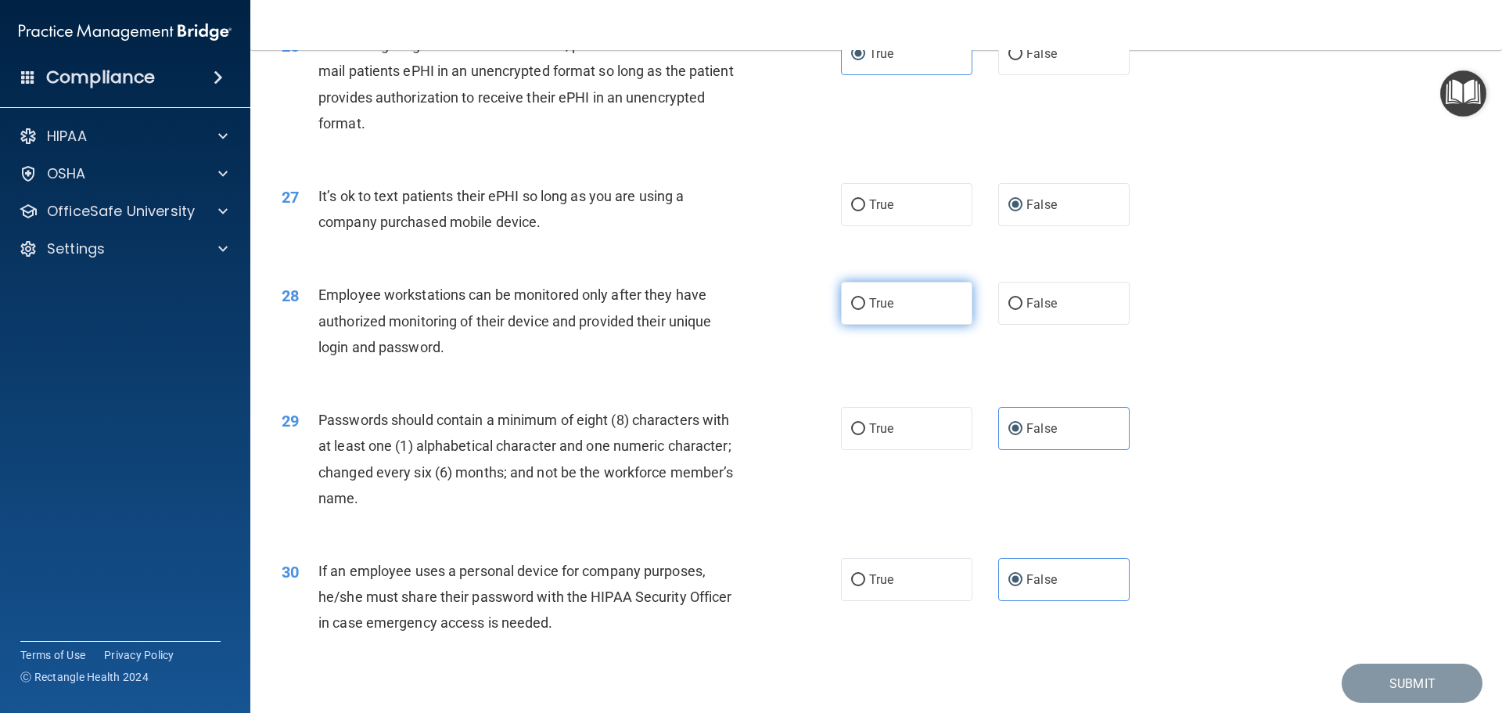
click at [857, 322] on label "True" at bounding box center [906, 303] width 131 height 43
click at [857, 310] on input "True" at bounding box center [858, 304] width 14 height 12
radio input "true"
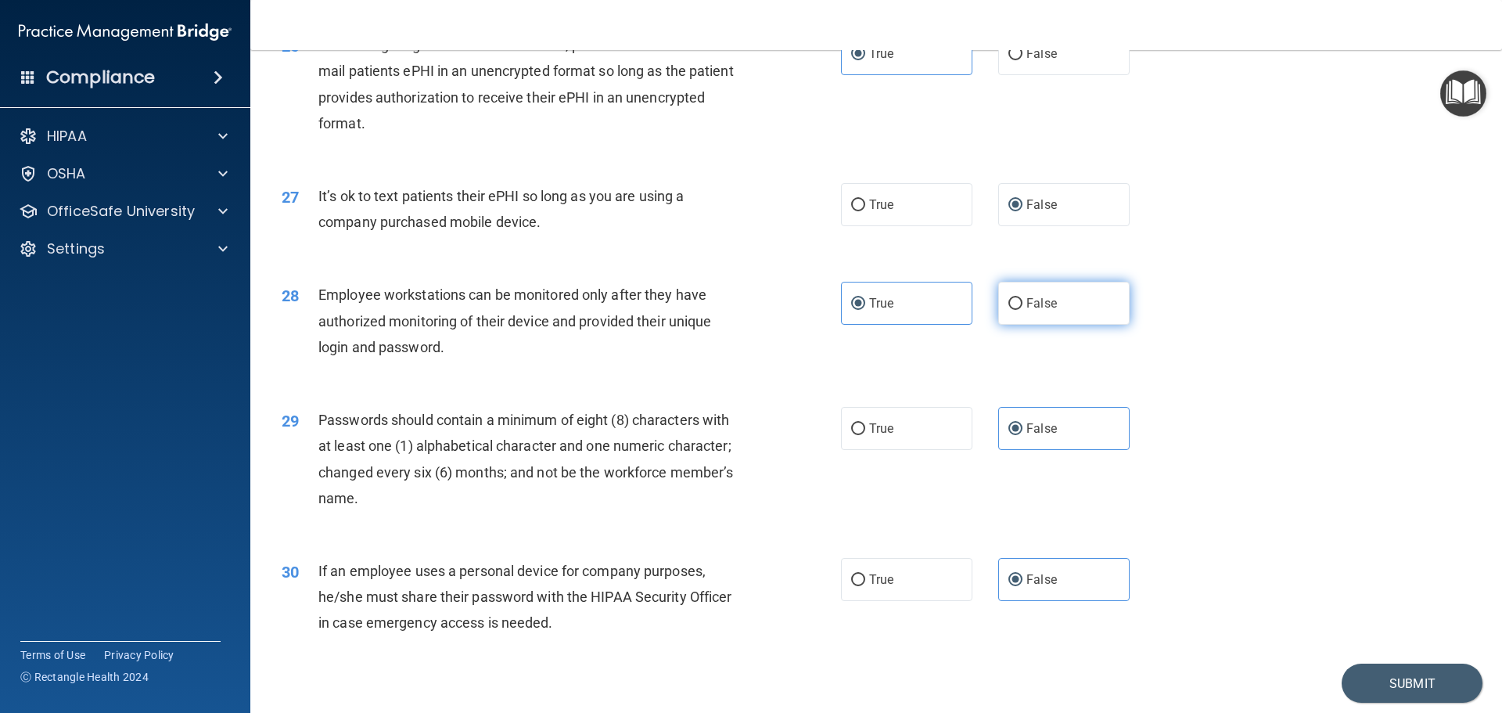
click at [1015, 310] on input "False" at bounding box center [1015, 304] width 14 height 12
radio input "true"
radio input "false"
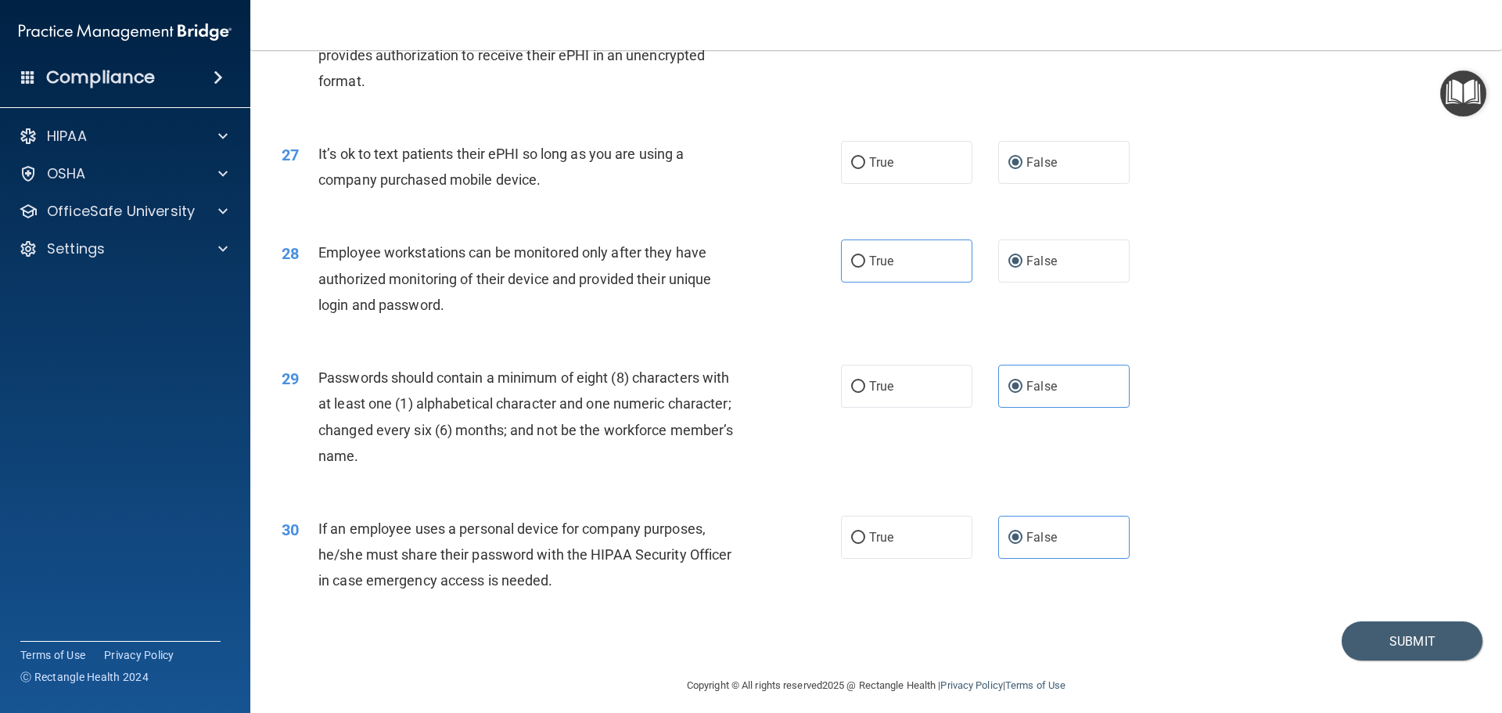
scroll to position [3214, 0]
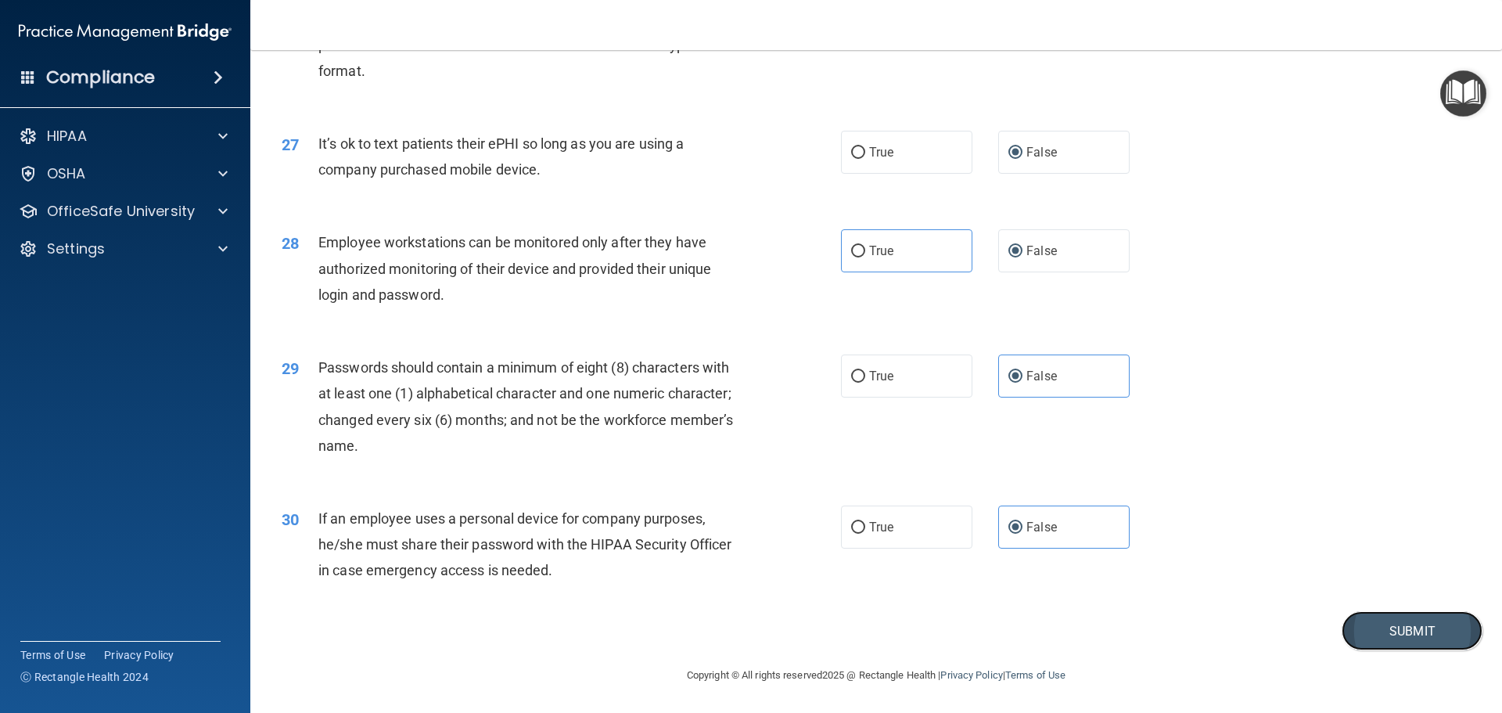
click at [1421, 644] on button "Submit" at bounding box center [1412, 631] width 141 height 40
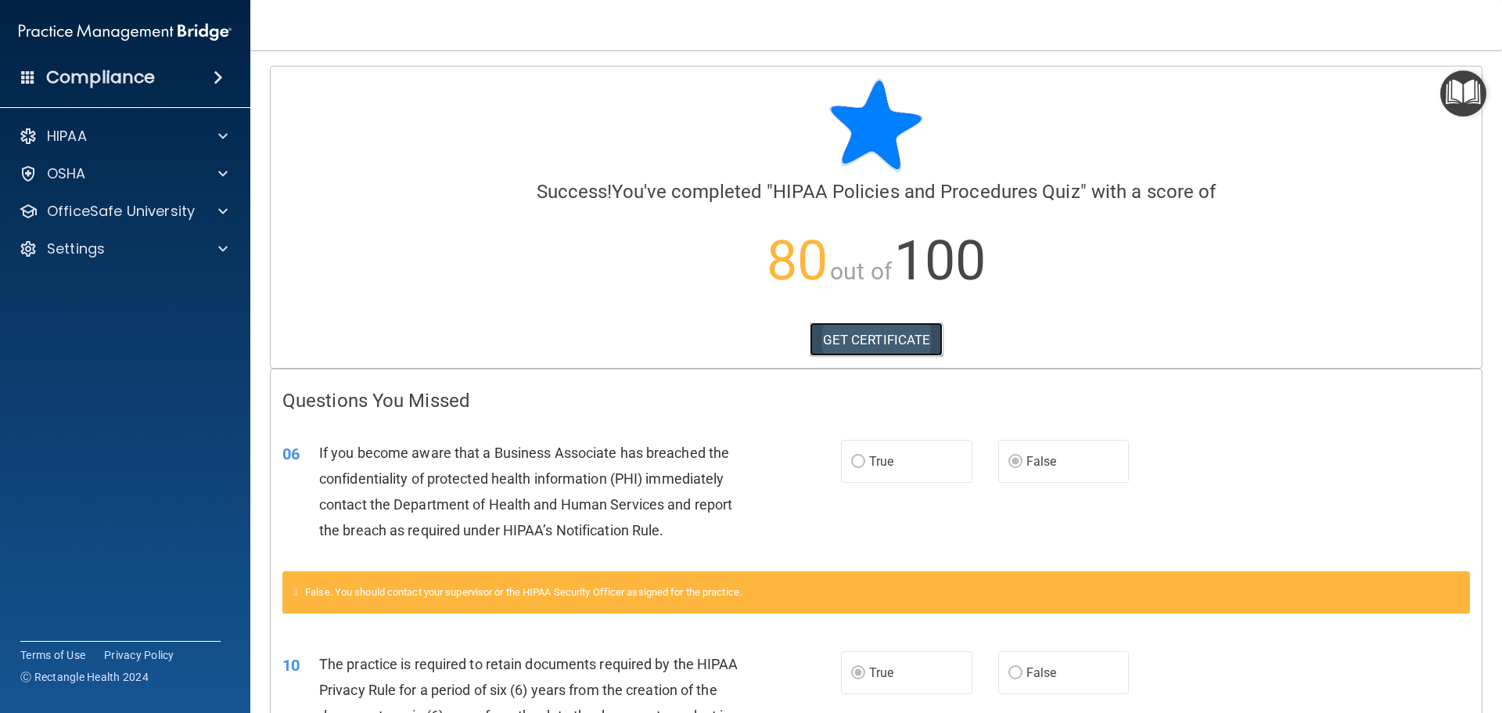
click at [897, 325] on link "GET CERTIFICATE" at bounding box center [877, 339] width 134 height 34
click at [192, 218] on p "OfficeSafe University" at bounding box center [121, 211] width 148 height 19
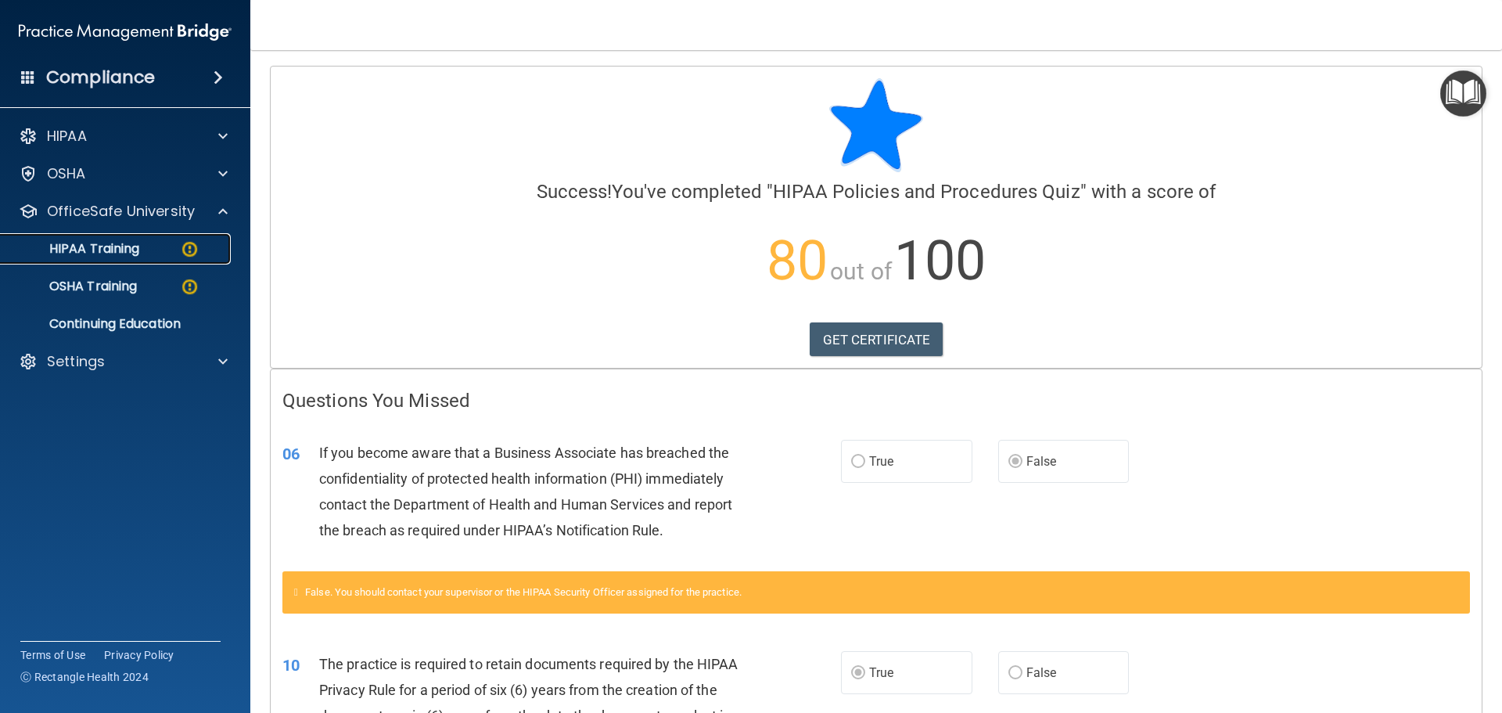
click at [182, 260] on link "HIPAA Training" at bounding box center [107, 248] width 246 height 31
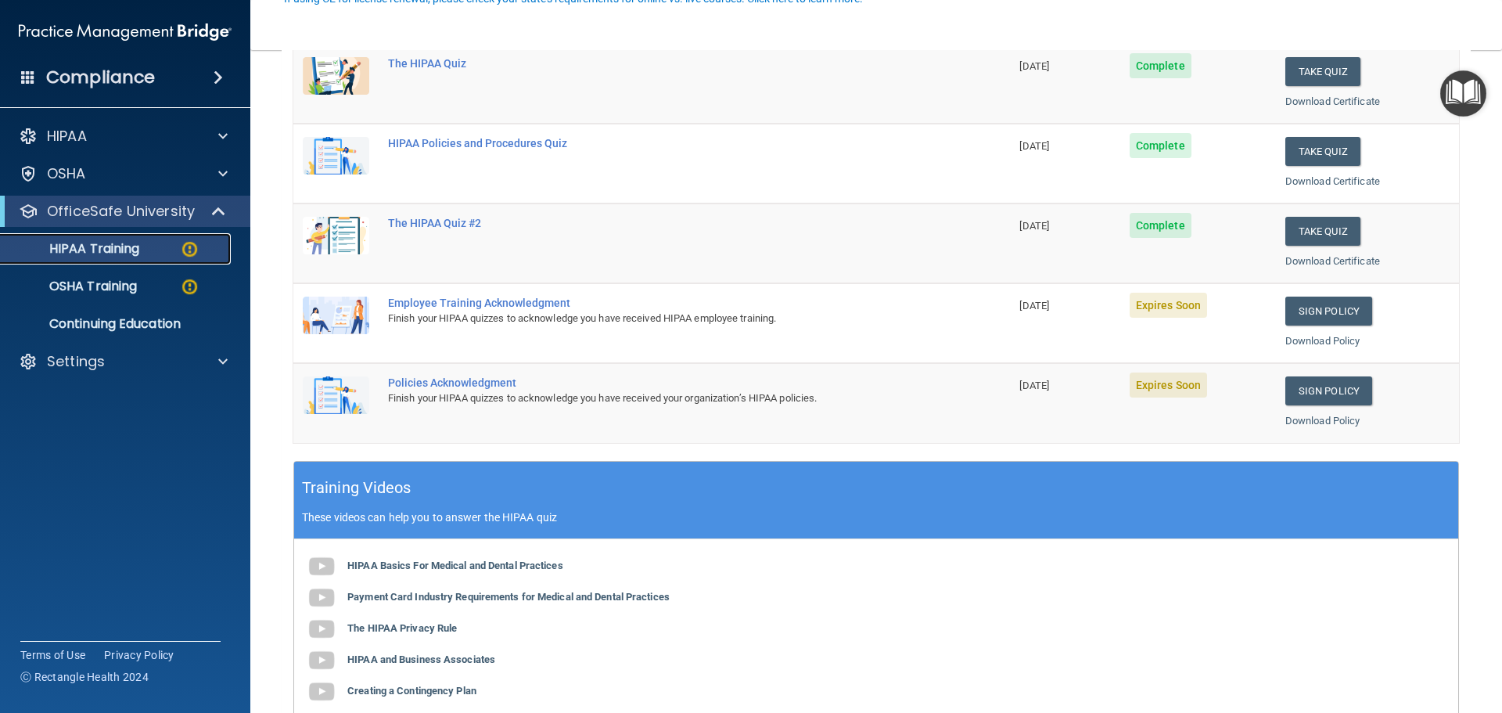
scroll to position [235, 0]
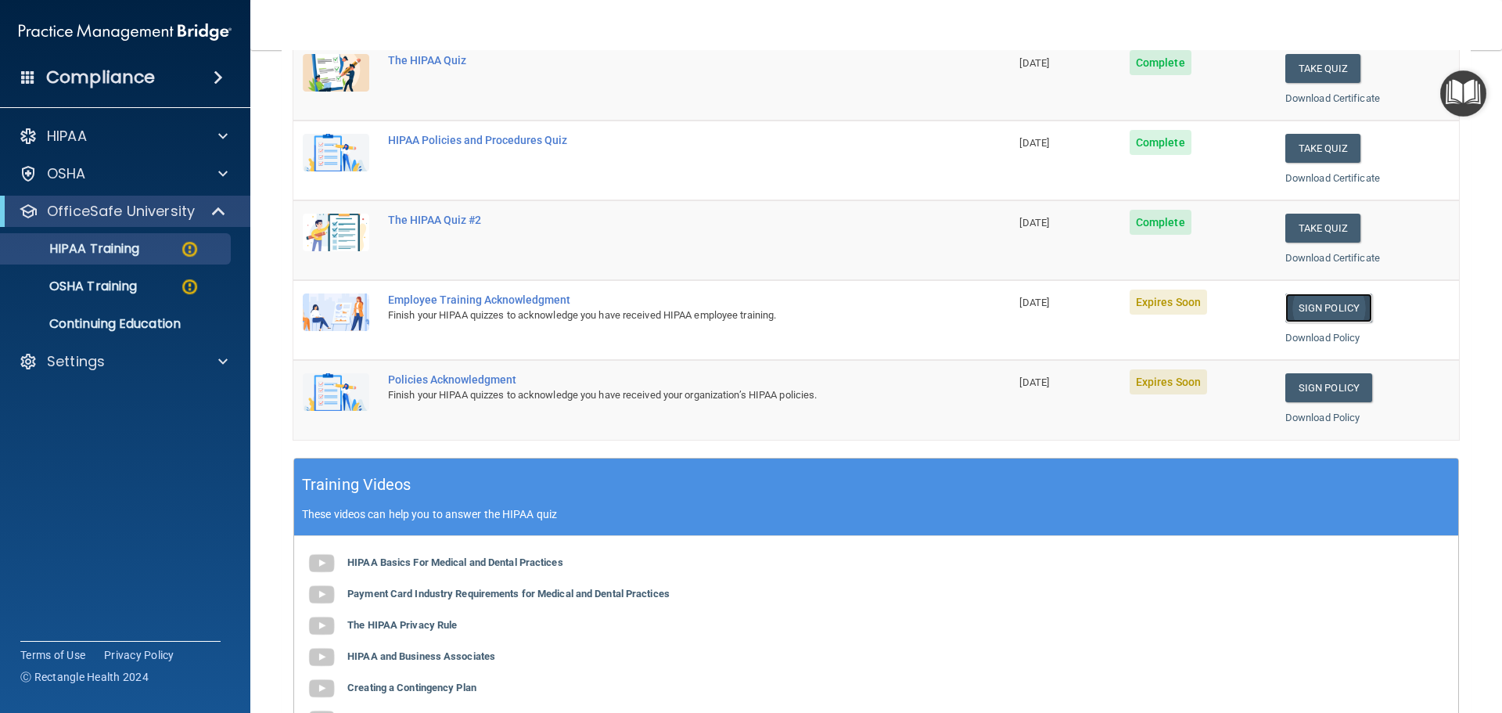
click at [1295, 302] on link "Sign Policy" at bounding box center [1328, 307] width 87 height 29
click at [1308, 380] on link "Sign Policy" at bounding box center [1328, 387] width 87 height 29
click at [176, 287] on div "OSHA Training" at bounding box center [117, 286] width 214 height 16
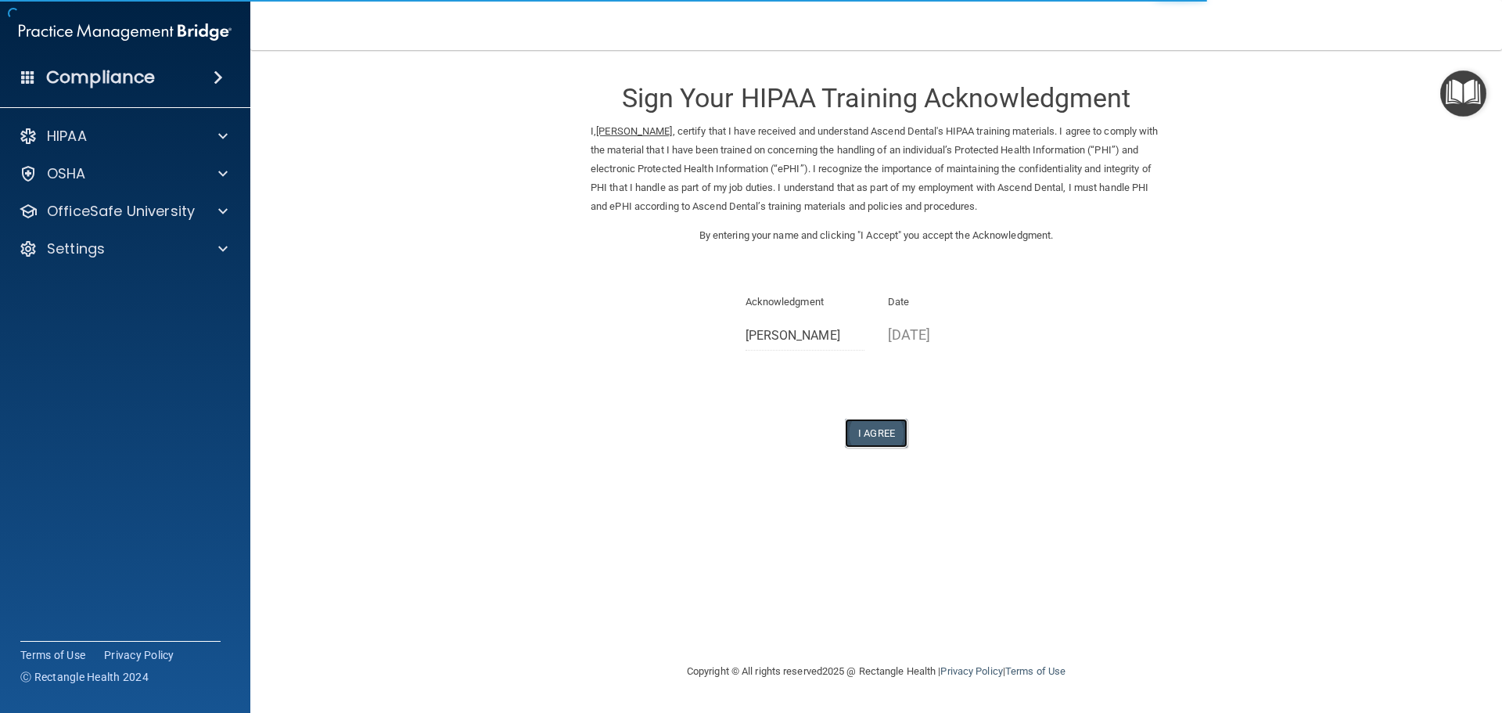
click at [883, 439] on button "I Agree" at bounding box center [876, 433] width 63 height 29
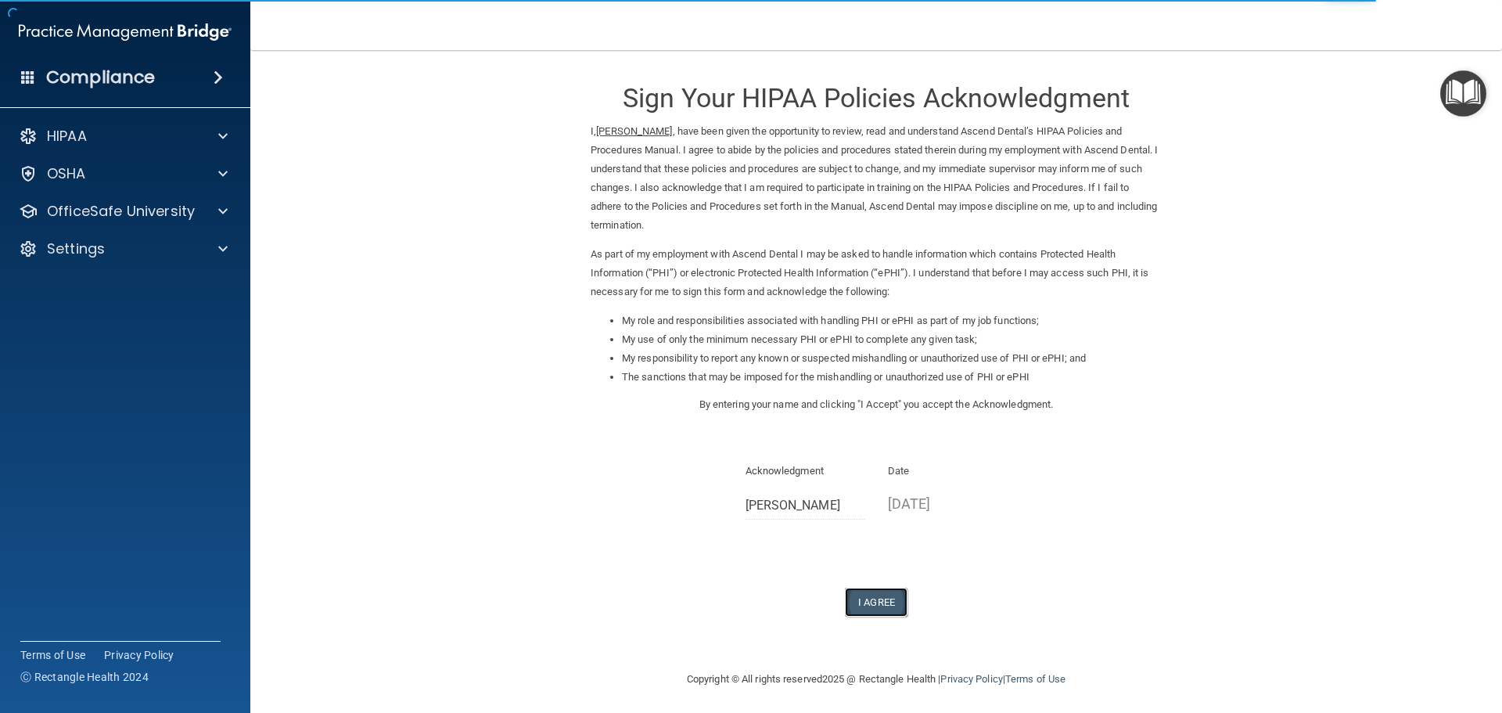
click at [875, 591] on button "I Agree" at bounding box center [876, 601] width 63 height 29
